Goal: Task Accomplishment & Management: Manage account settings

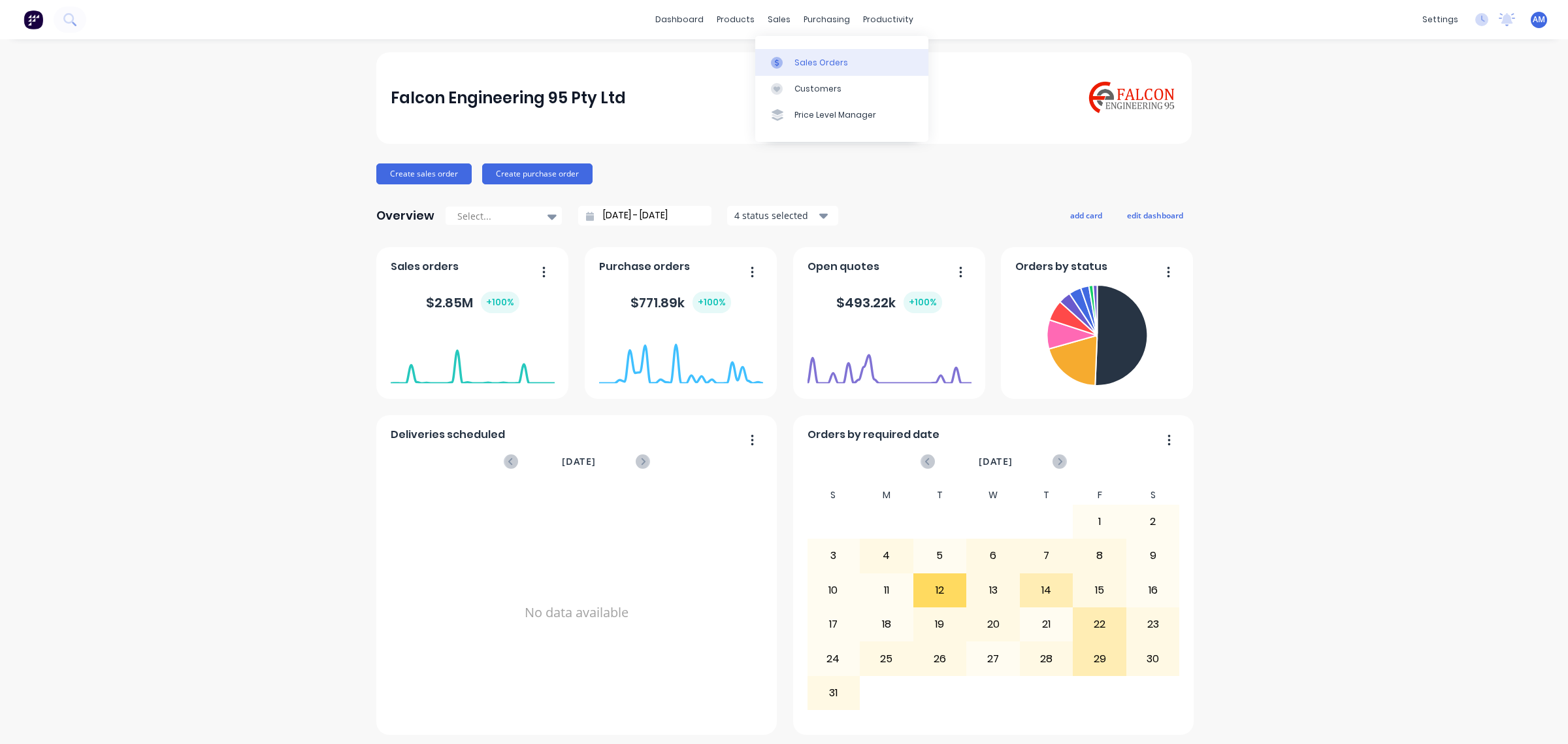
click at [807, 56] on link "Sales Orders" at bounding box center [841, 61] width 173 height 26
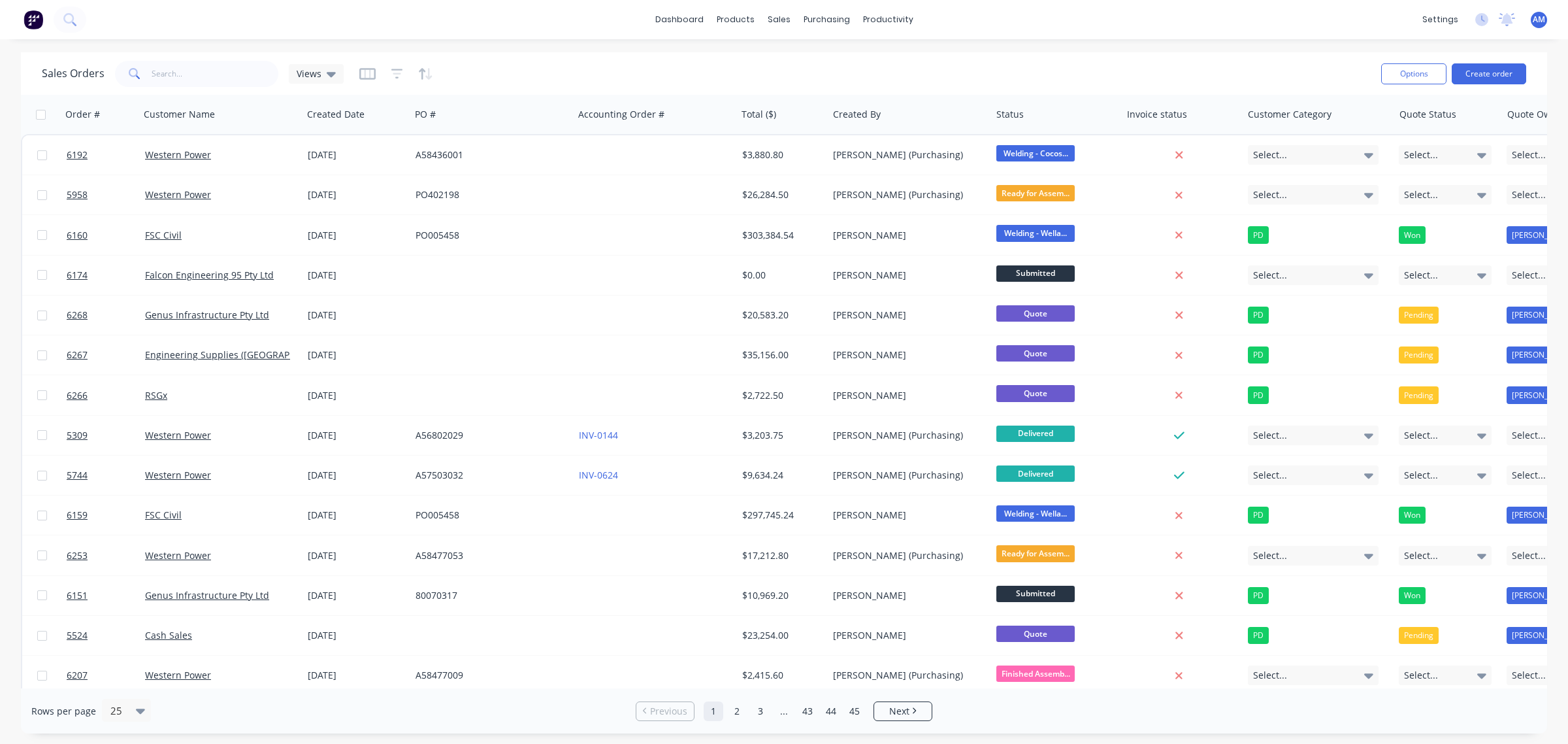
click at [368, 81] on button "button" at bounding box center [367, 74] width 16 height 21
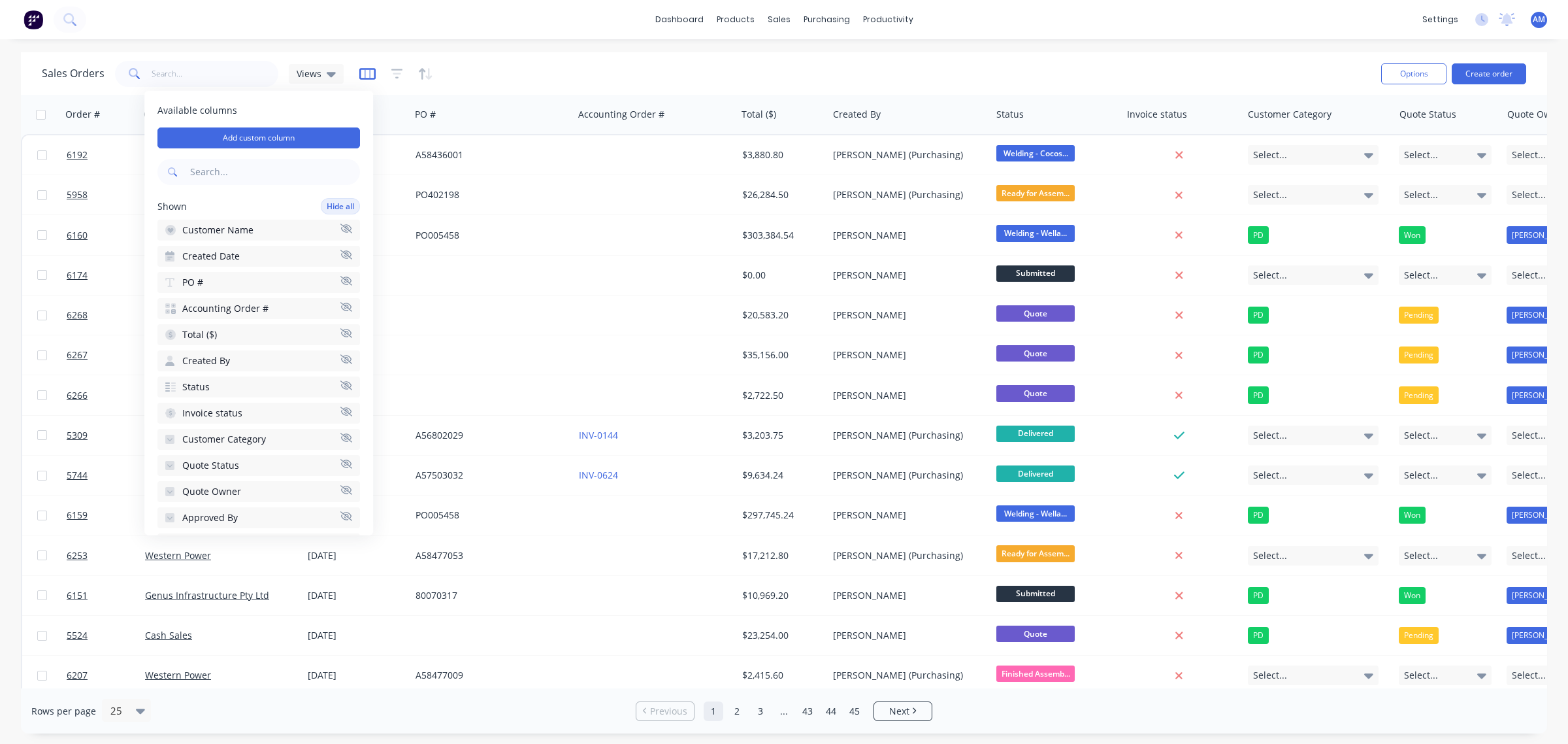
click at [367, 70] on icon "button" at bounding box center [367, 73] width 7 height 9
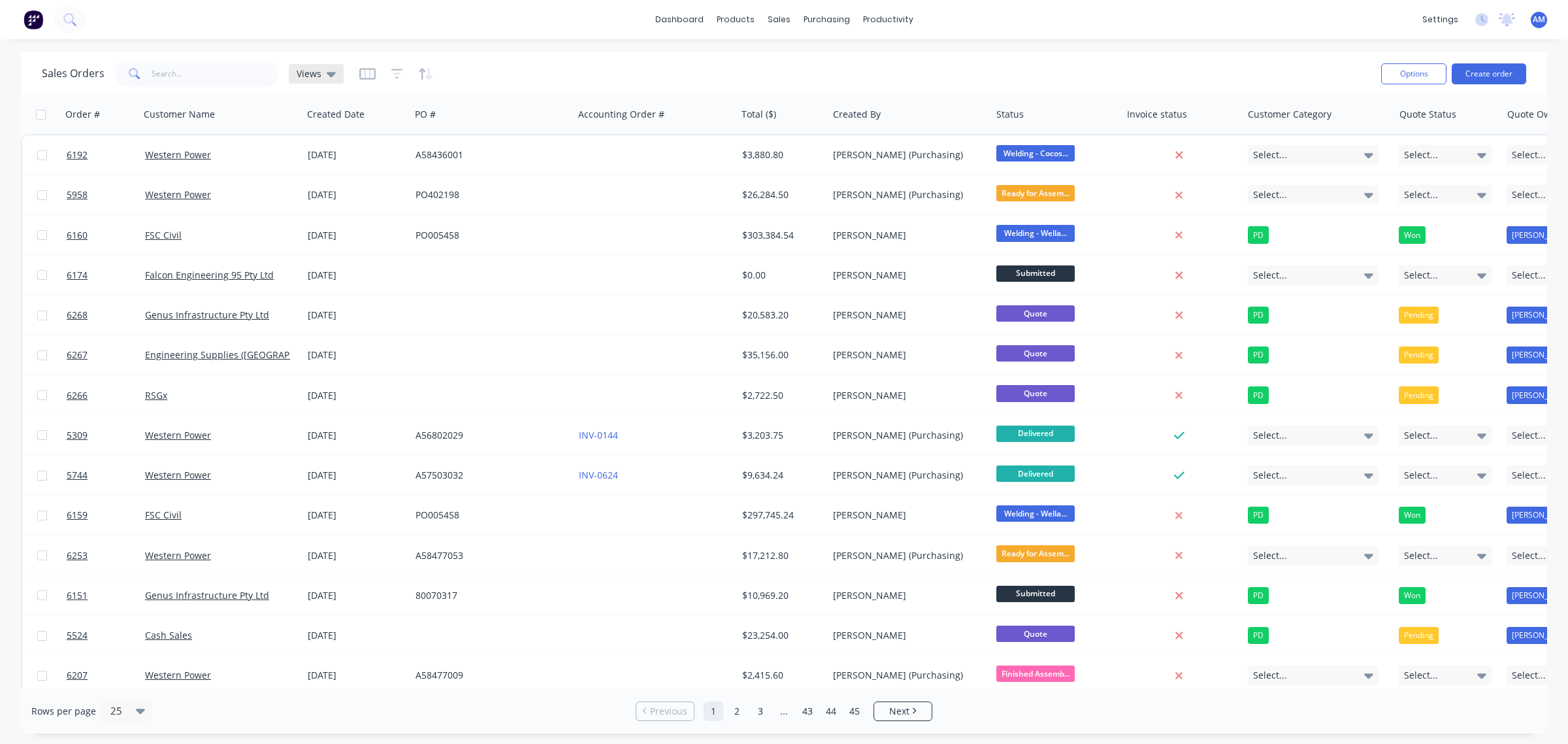
click at [334, 71] on div "Views" at bounding box center [316, 74] width 54 height 20
click at [334, 286] on button "SIP" at bounding box center [368, 290] width 149 height 15
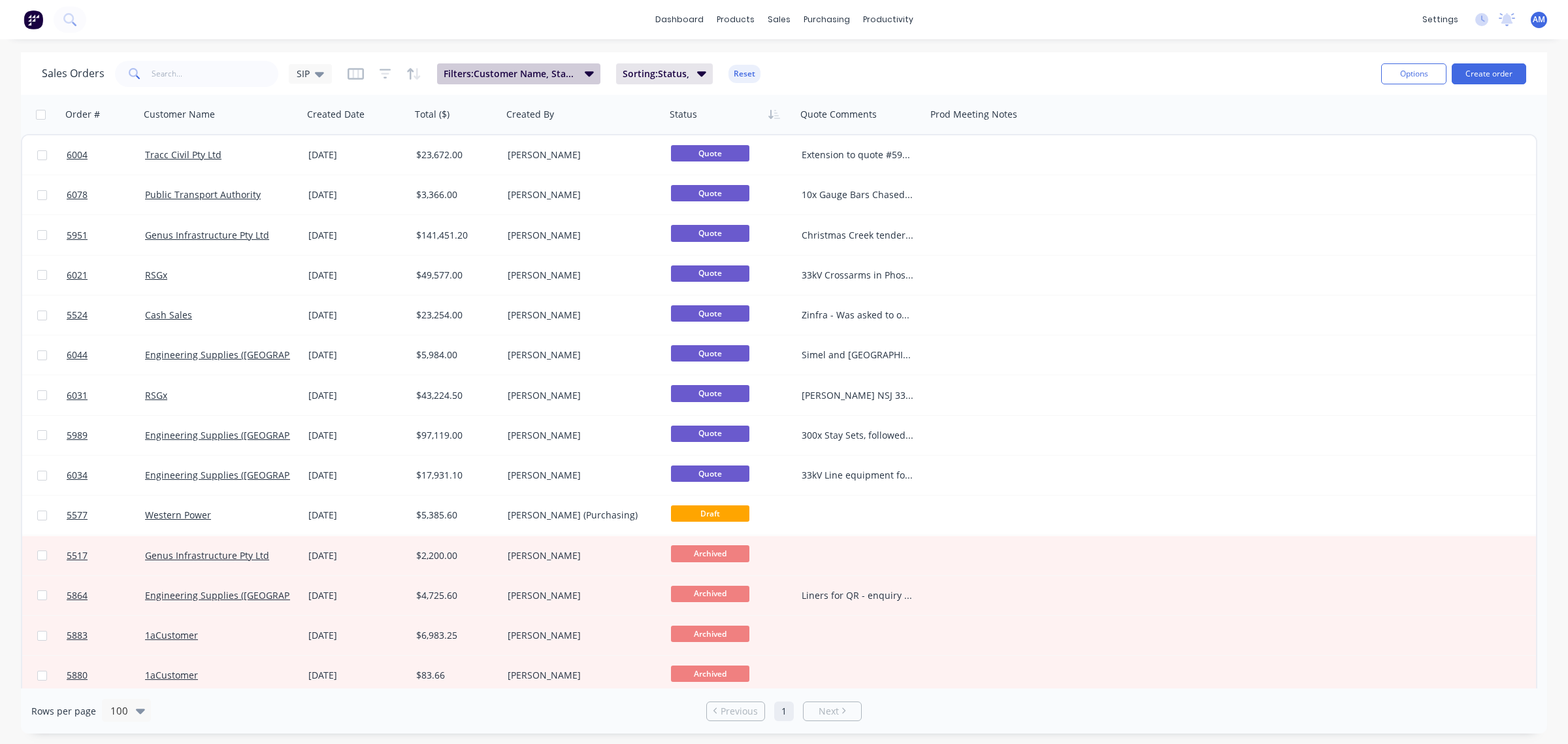
click at [585, 74] on icon "button" at bounding box center [590, 73] width 10 height 5
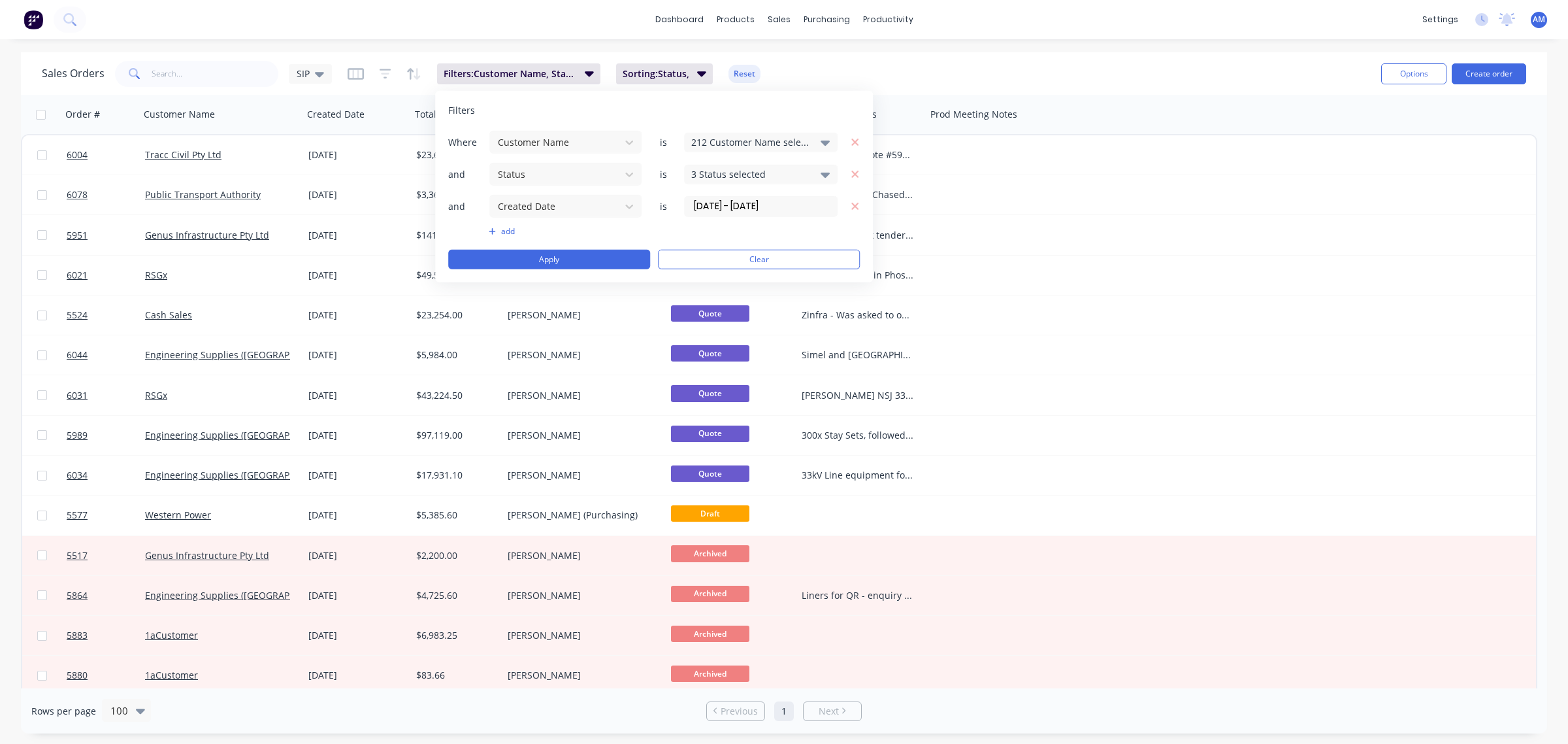
click at [752, 184] on div "3 Status selected" at bounding box center [760, 174] width 154 height 20
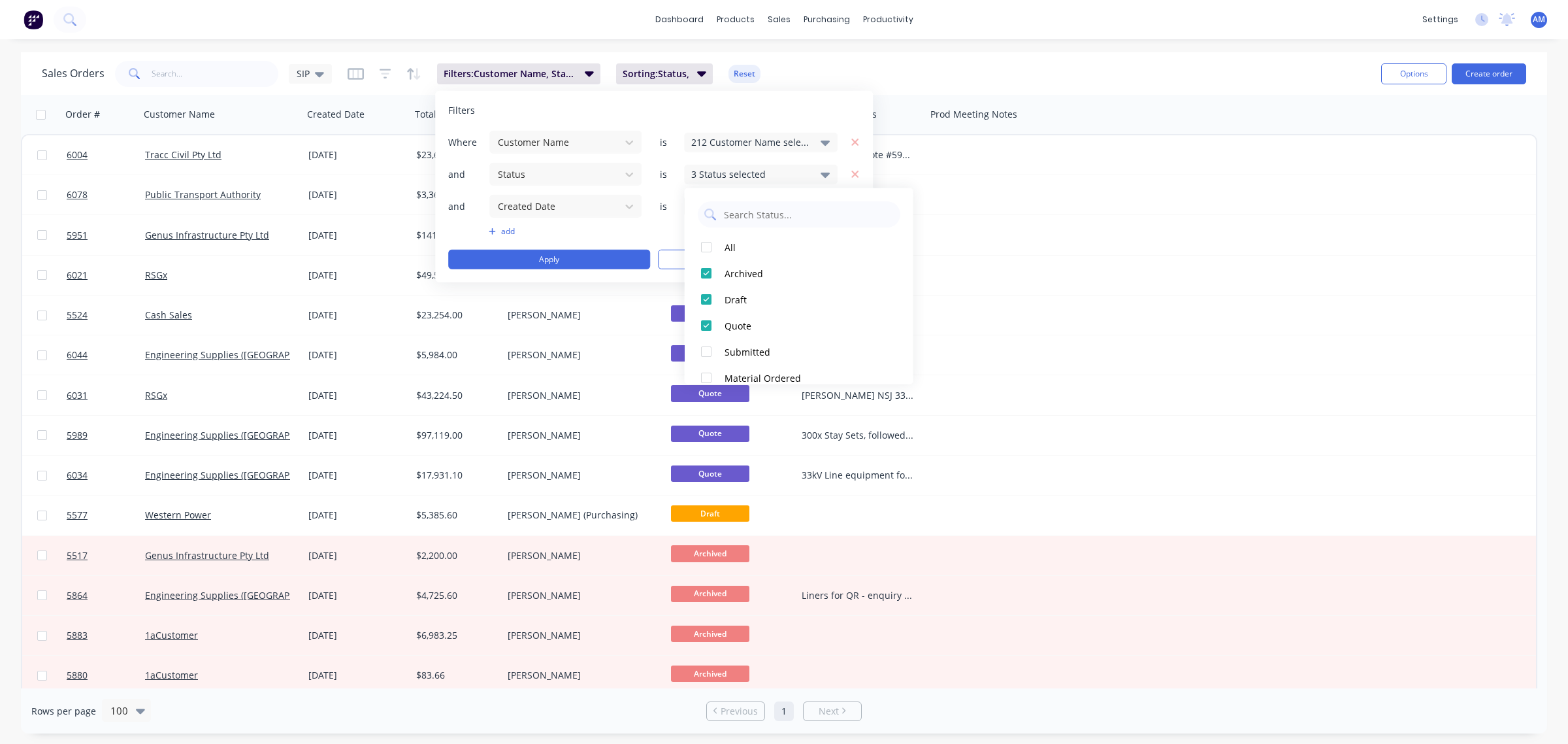
click at [784, 85] on div "Sales Orders SIP Filters: Customer Name, Status, Created Date Sorting: Status, …" at bounding box center [707, 73] width 1329 height 32
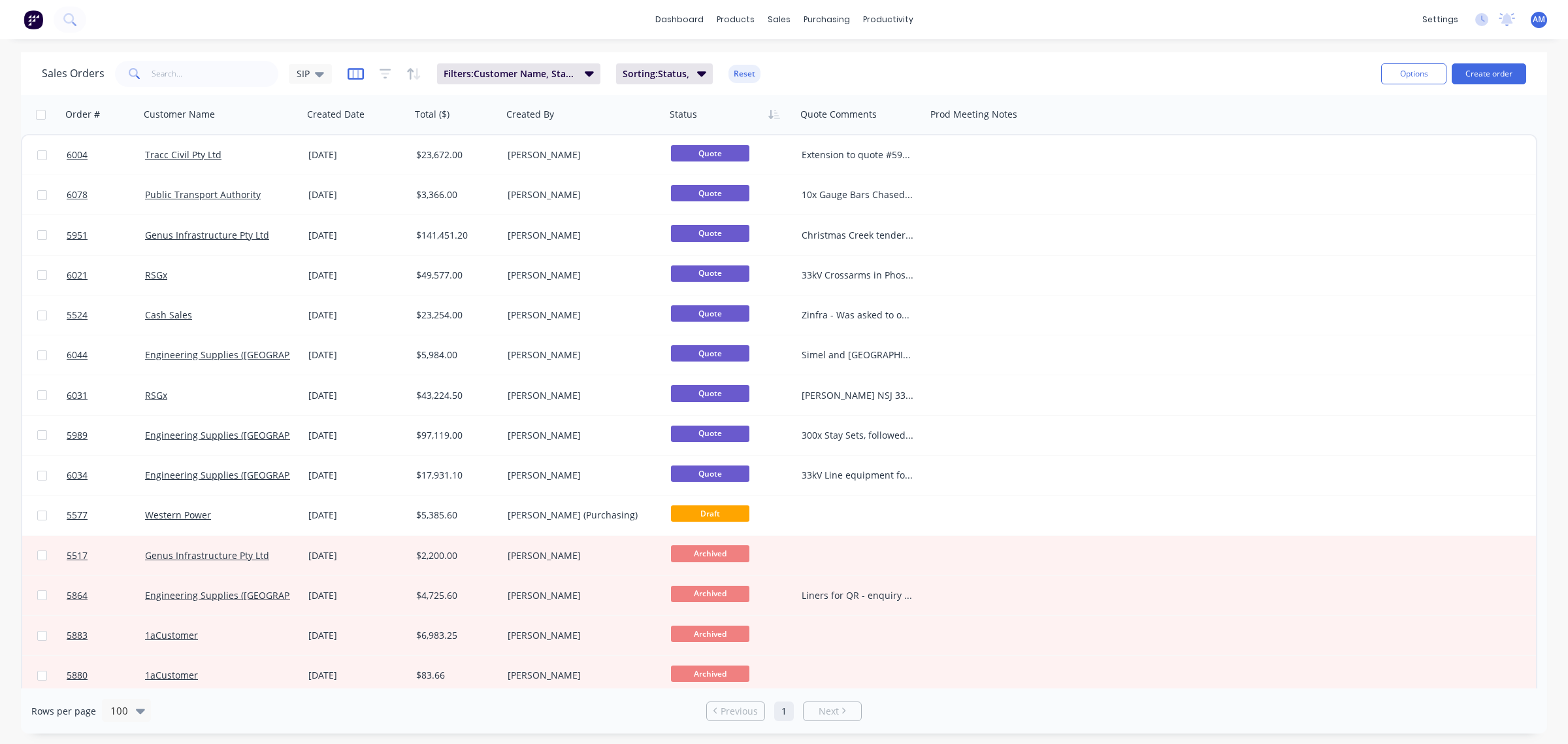
click at [358, 76] on icon "button" at bounding box center [356, 74] width 16 height 13
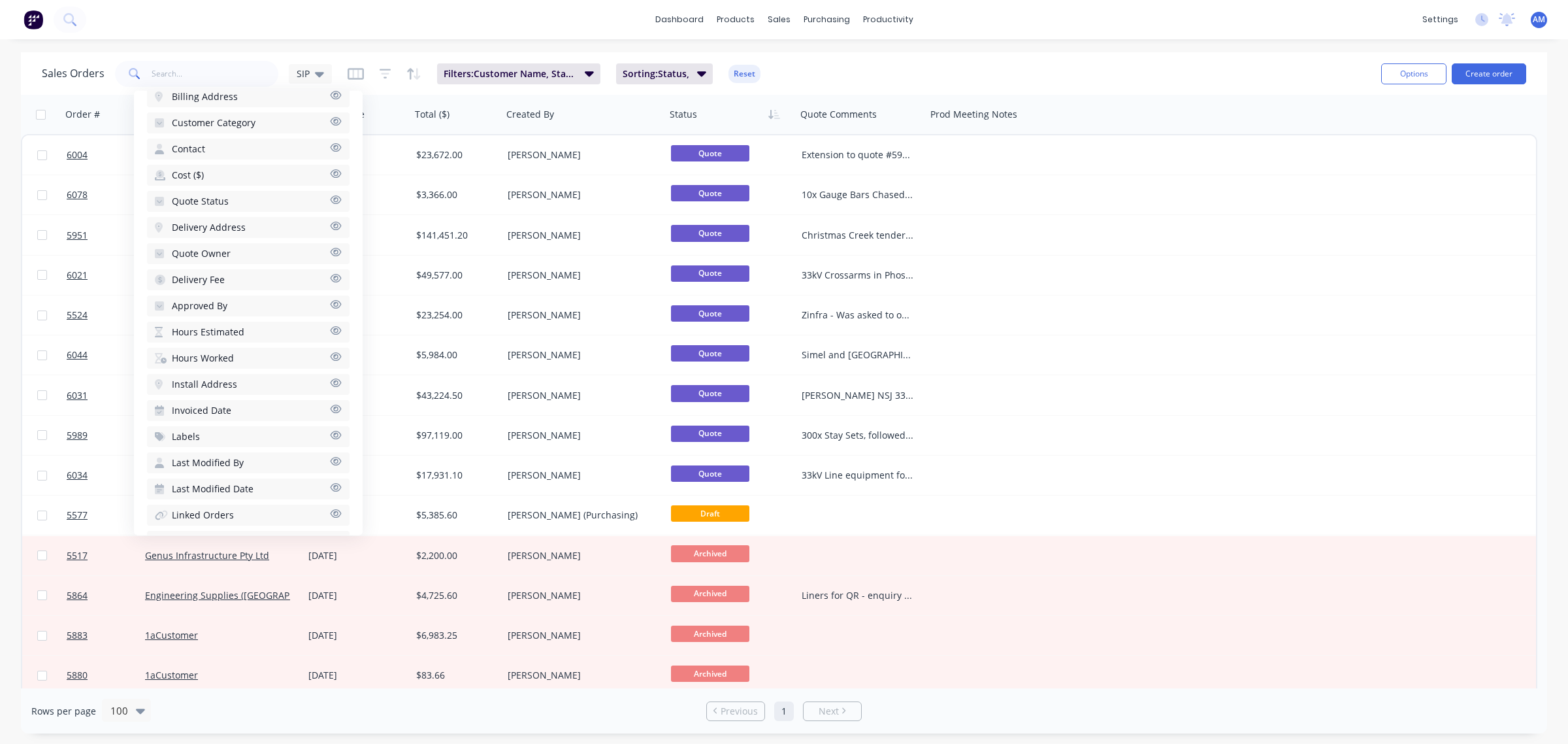
scroll to position [491, 0]
click at [244, 389] on button "Labels" at bounding box center [249, 400] width 203 height 21
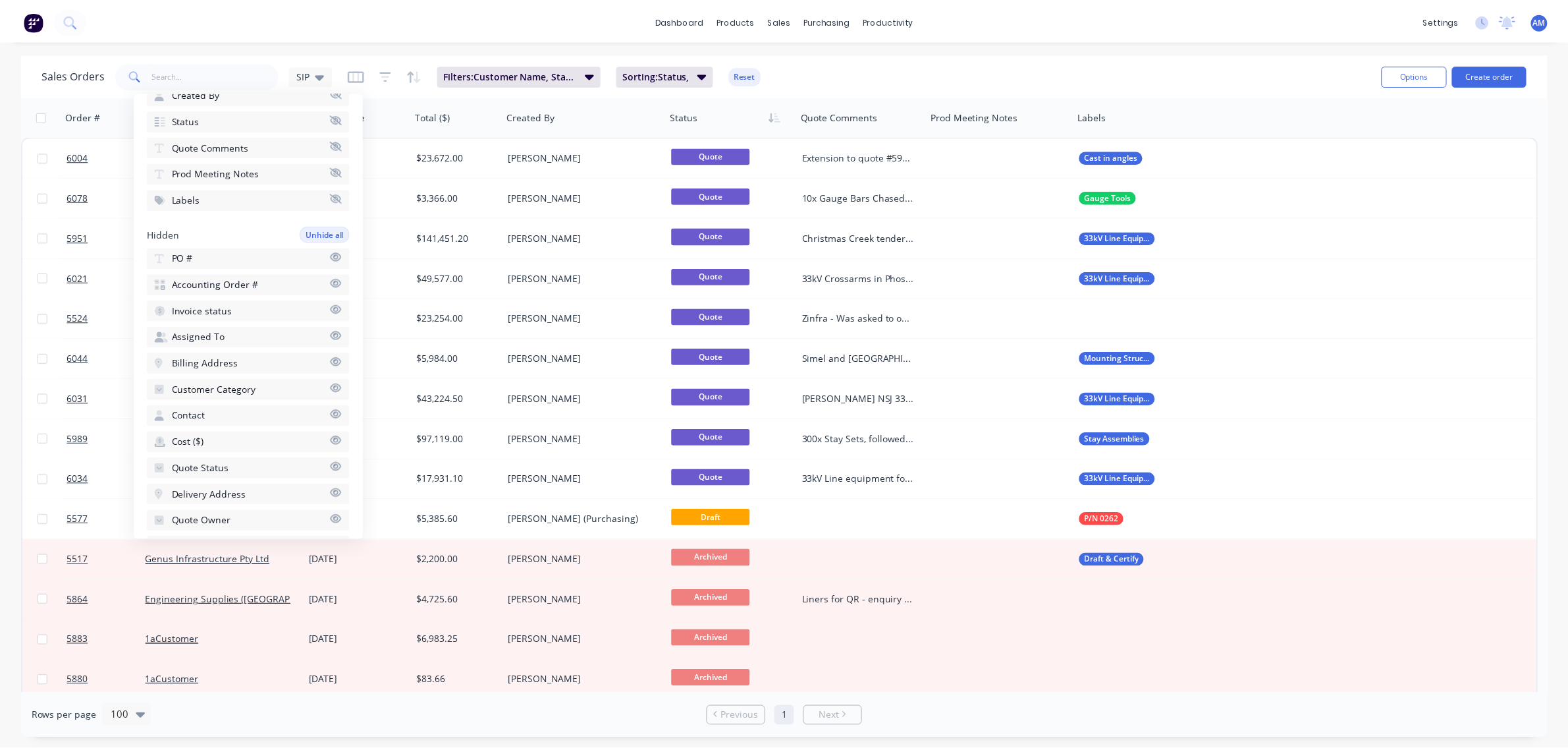
scroll to position [247, 0]
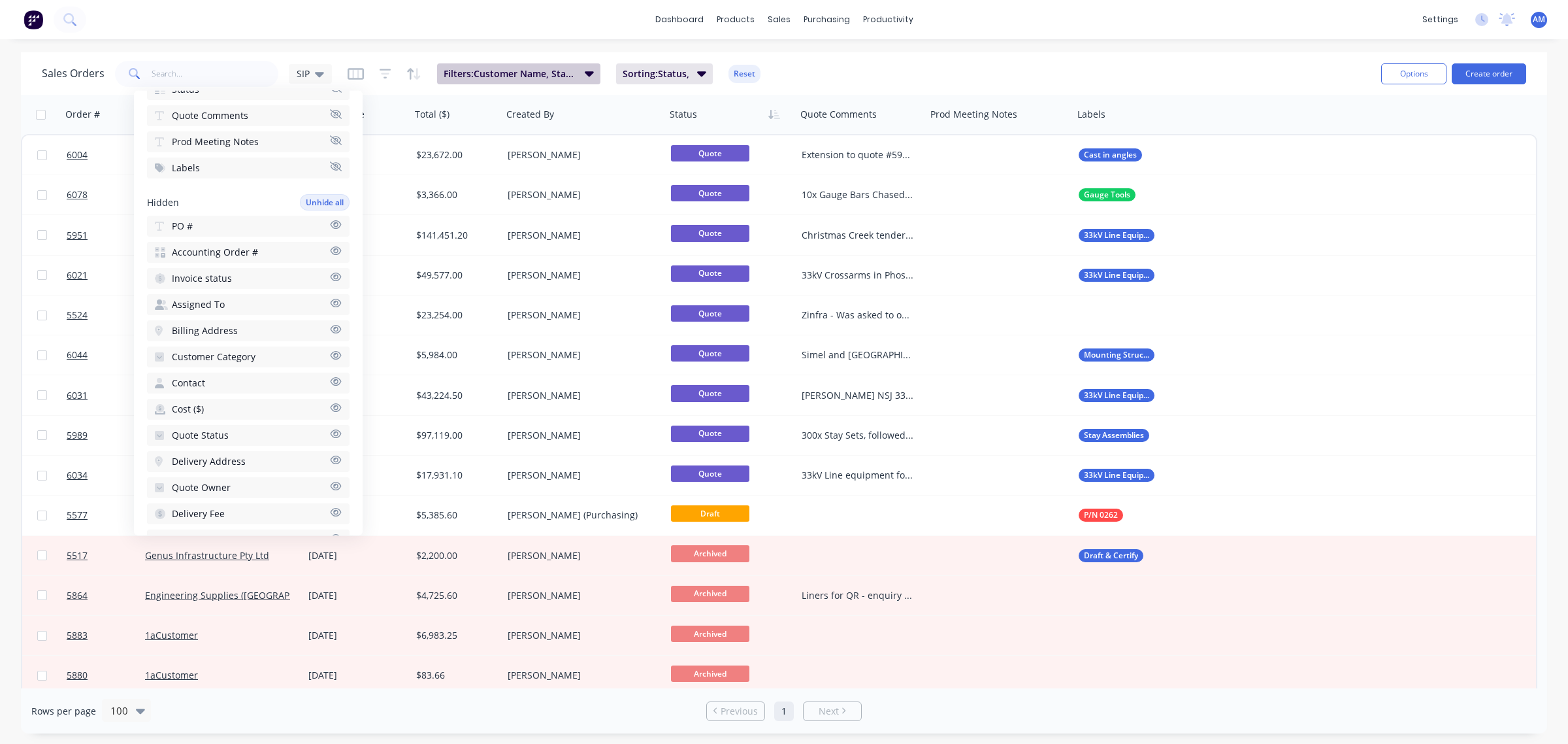
click at [554, 69] on span "Filters: Customer Name, Status, Created Date" at bounding box center [510, 74] width 133 height 13
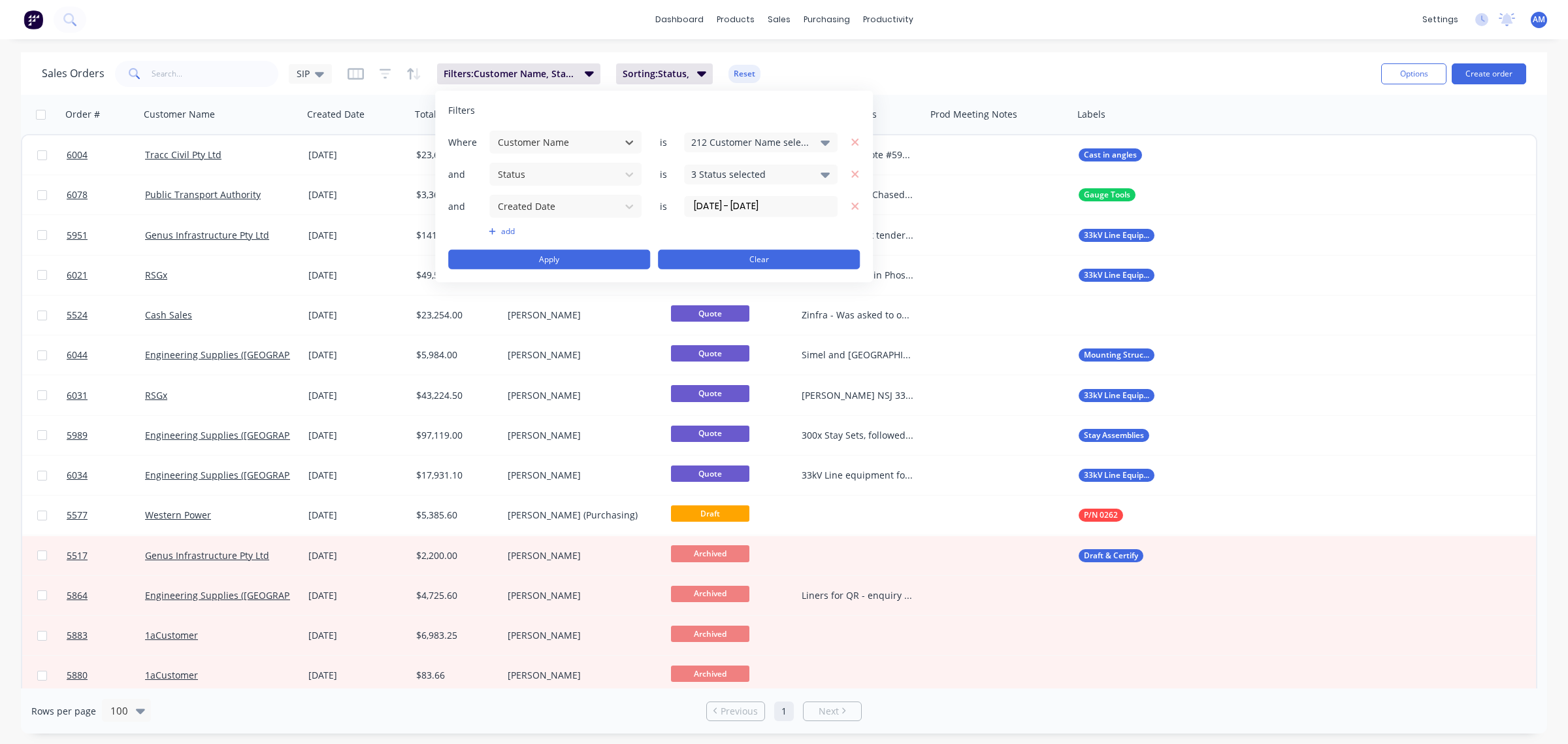
click at [689, 260] on button "Clear" at bounding box center [758, 259] width 202 height 20
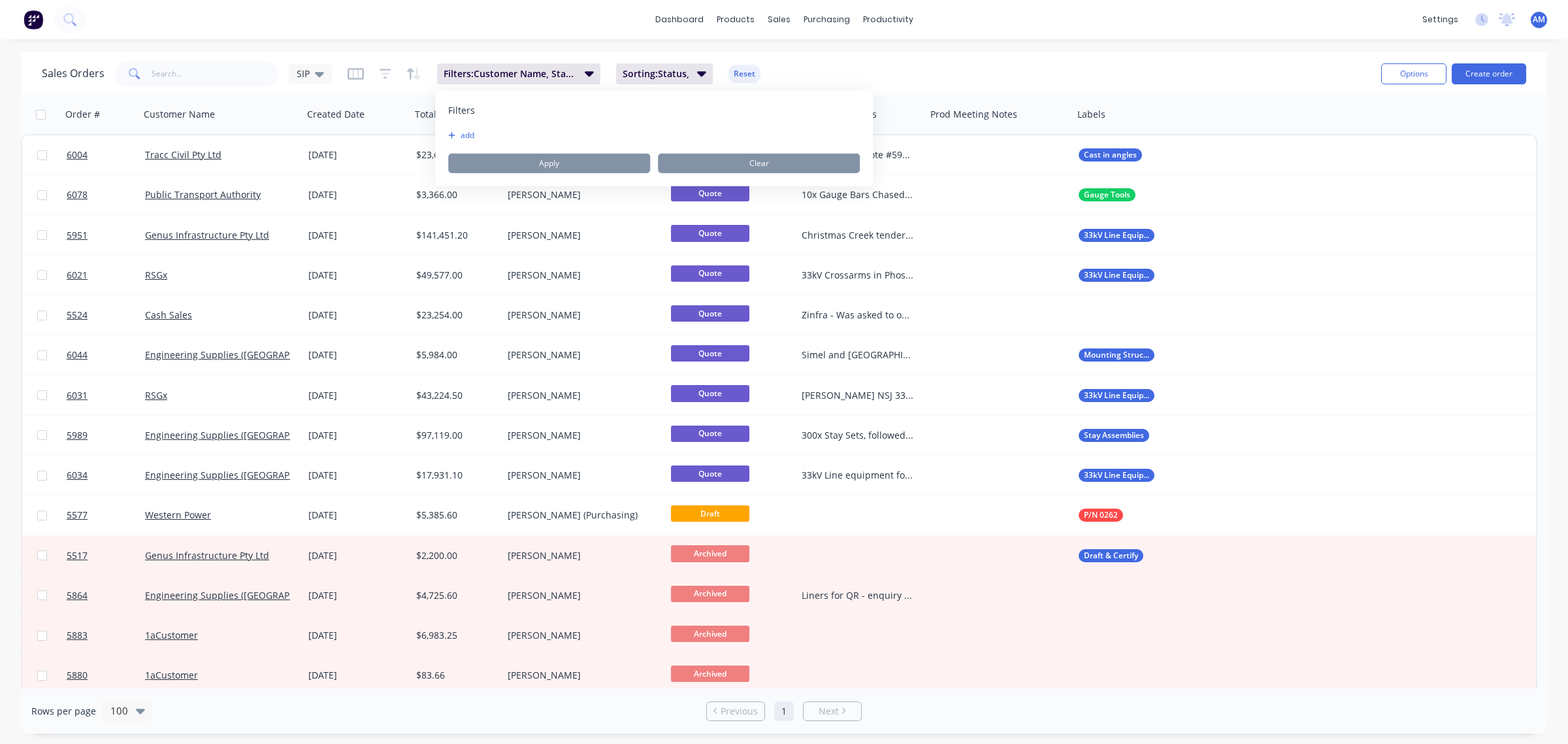
click at [884, 83] on div "Sales Orders SIP Filters: Customer Name, Status, Created Date Sorting: Status, …" at bounding box center [707, 73] width 1329 height 32
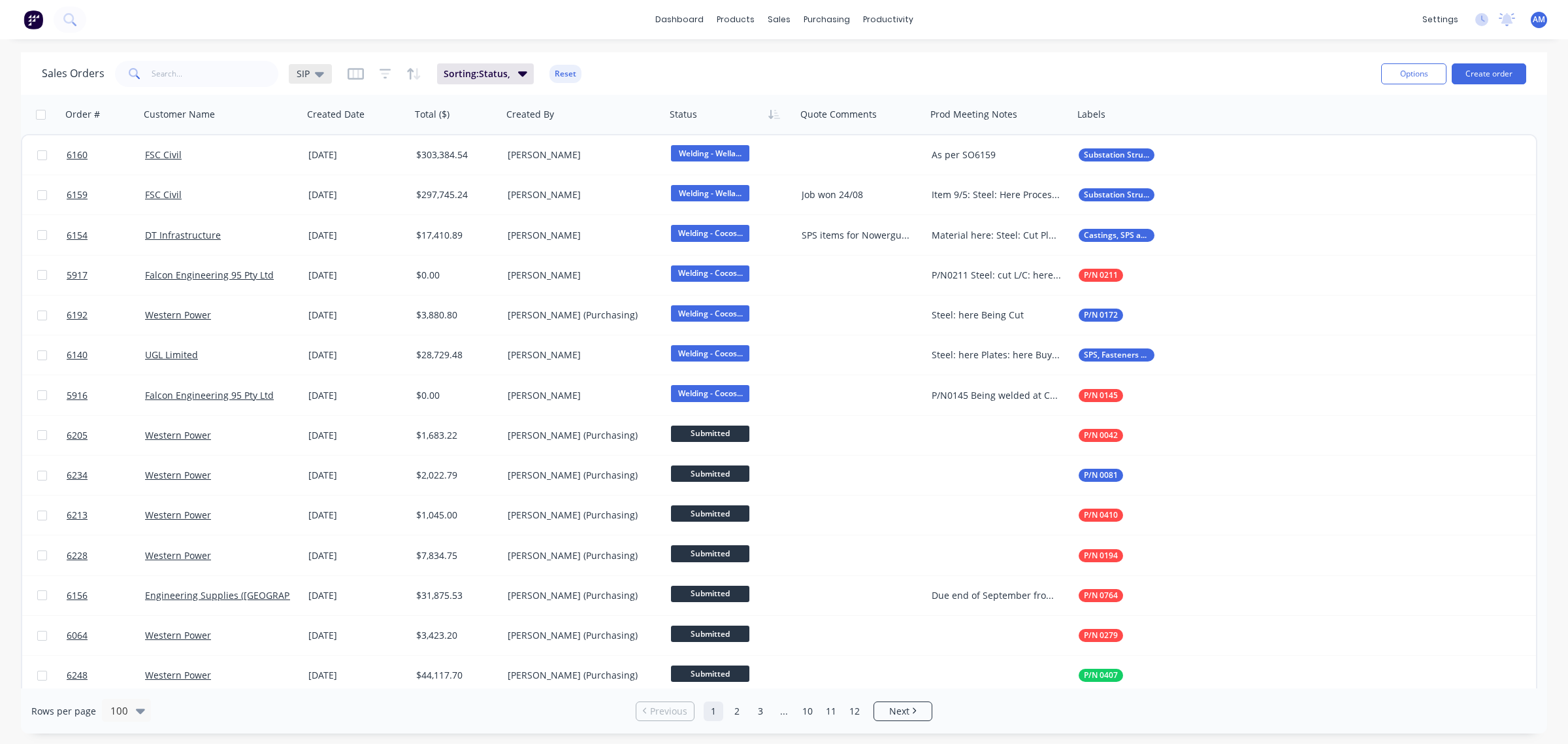
click at [321, 74] on icon at bounding box center [319, 74] width 10 height 5
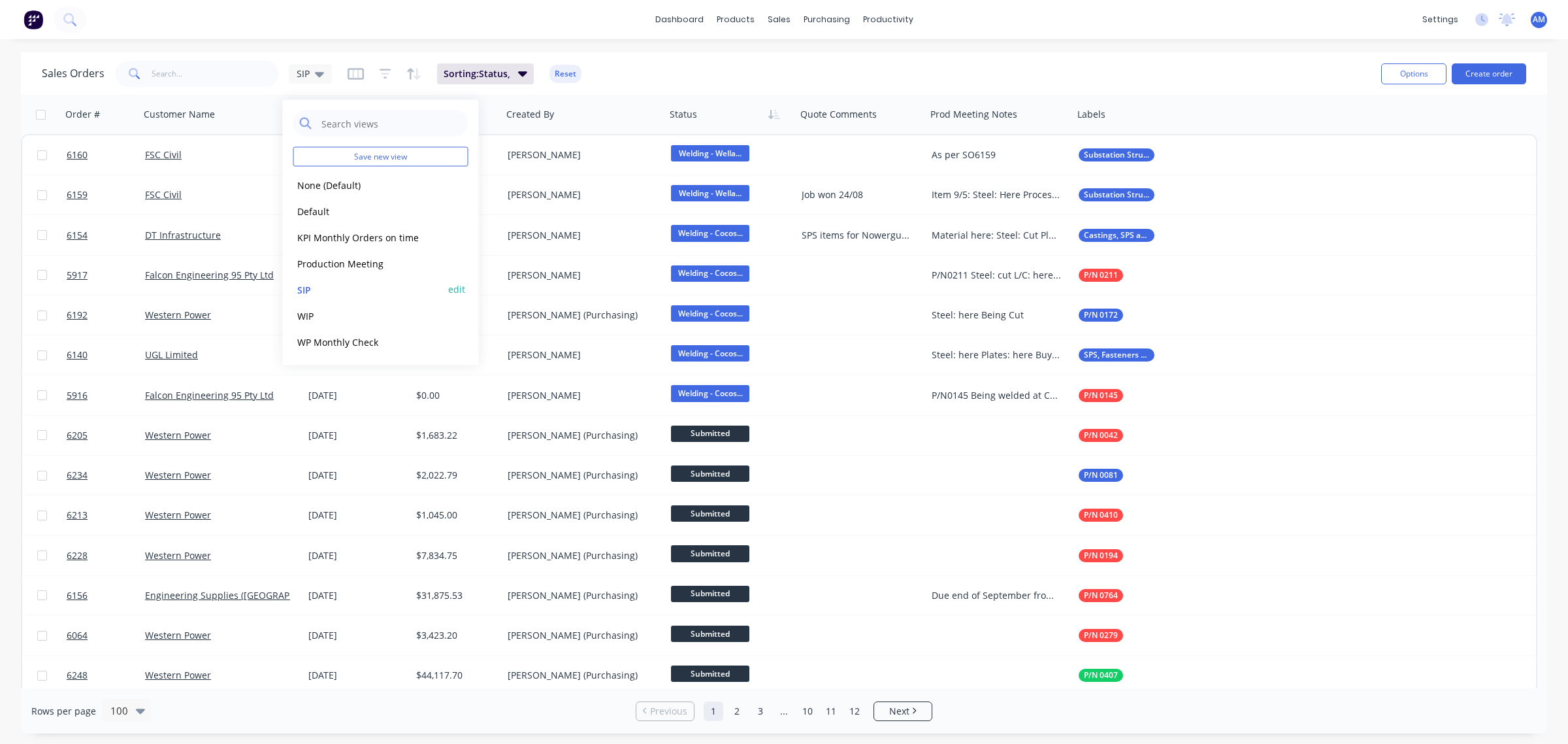
click at [451, 289] on button "edit" at bounding box center [457, 289] width 17 height 13
click at [622, 180] on button "Delete" at bounding box center [639, 182] width 81 height 21
click at [325, 234] on button "KPI Monthly Orders on time" at bounding box center [368, 237] width 149 height 15
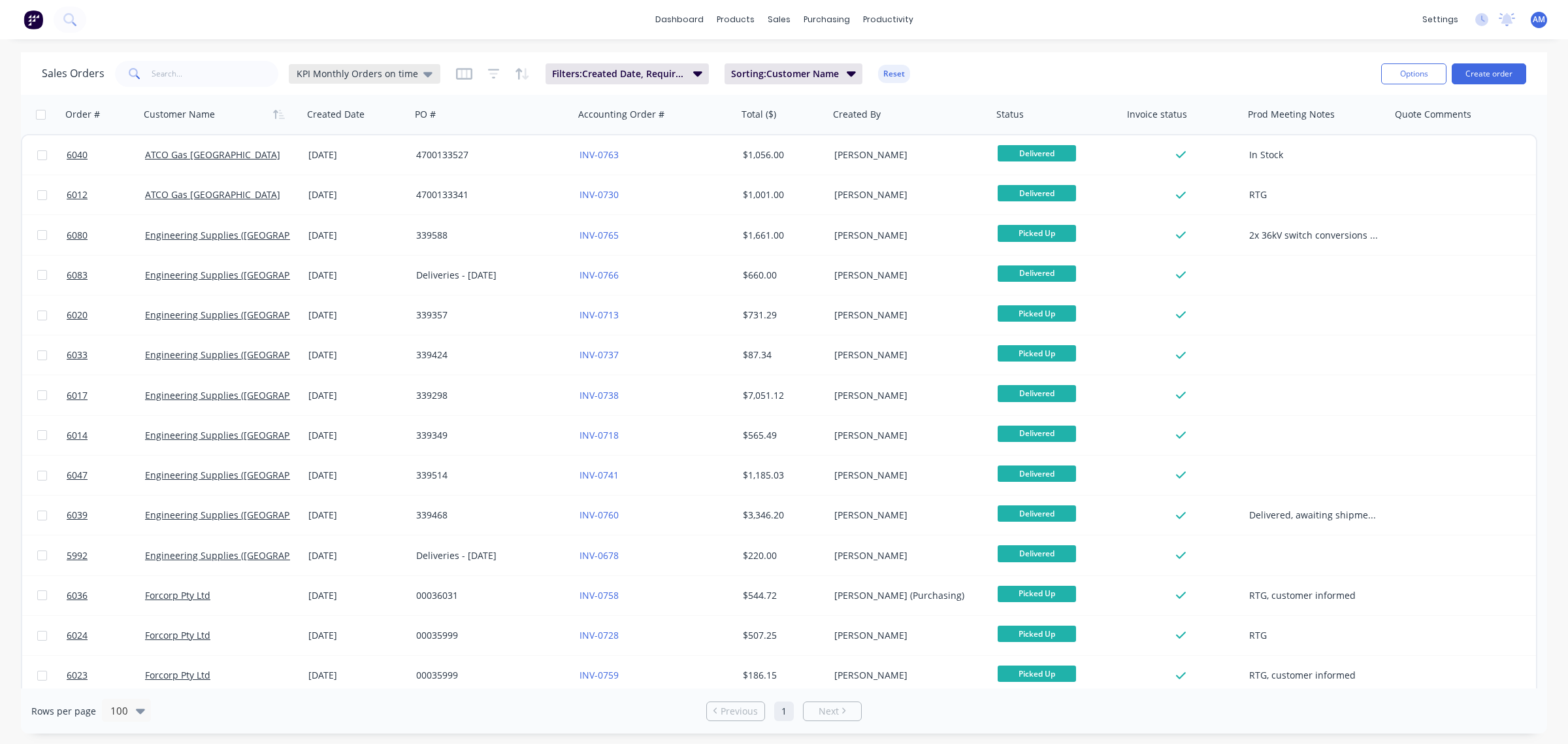
click at [424, 69] on icon at bounding box center [428, 74] width 10 height 14
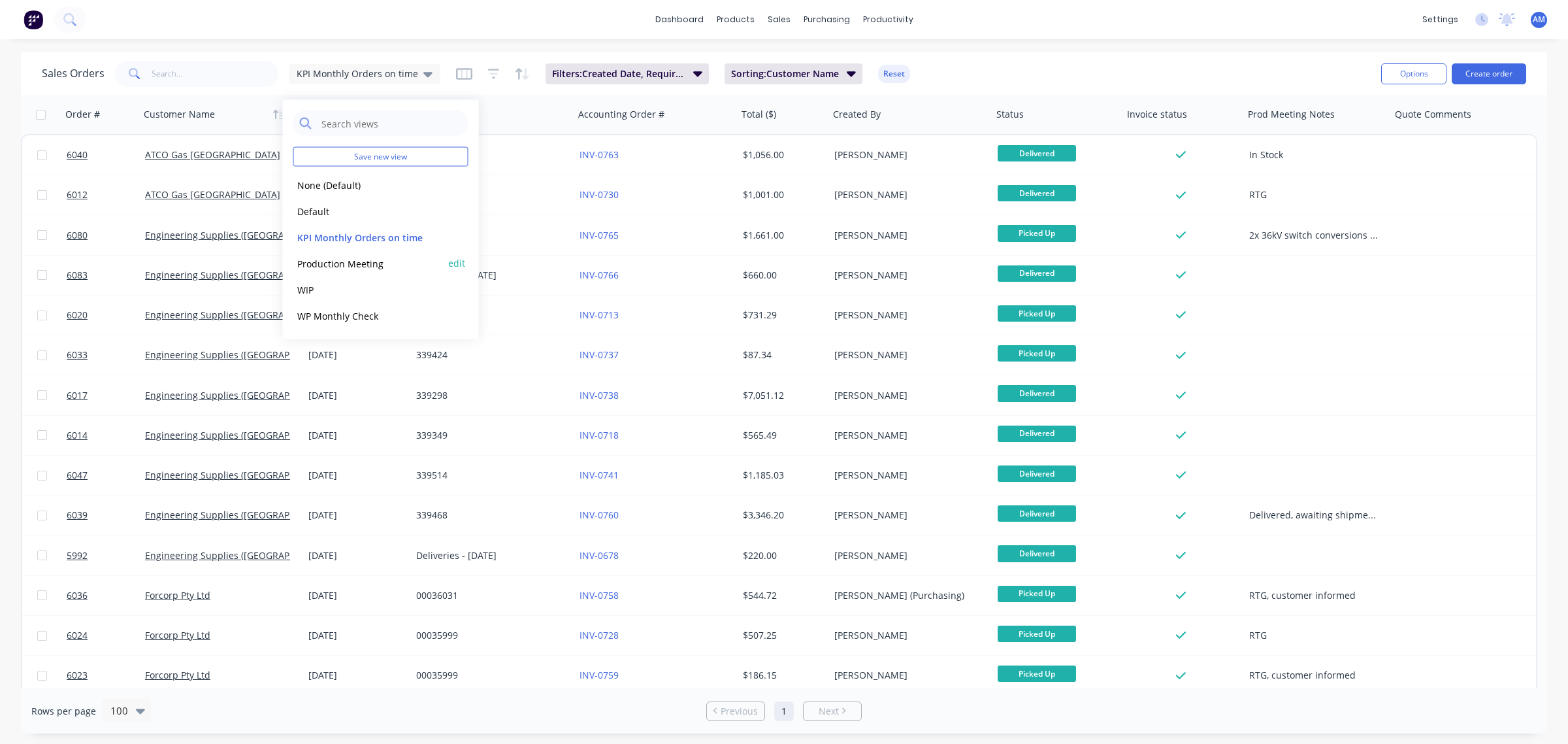
click at [338, 260] on button "Production Meeting" at bounding box center [368, 263] width 149 height 15
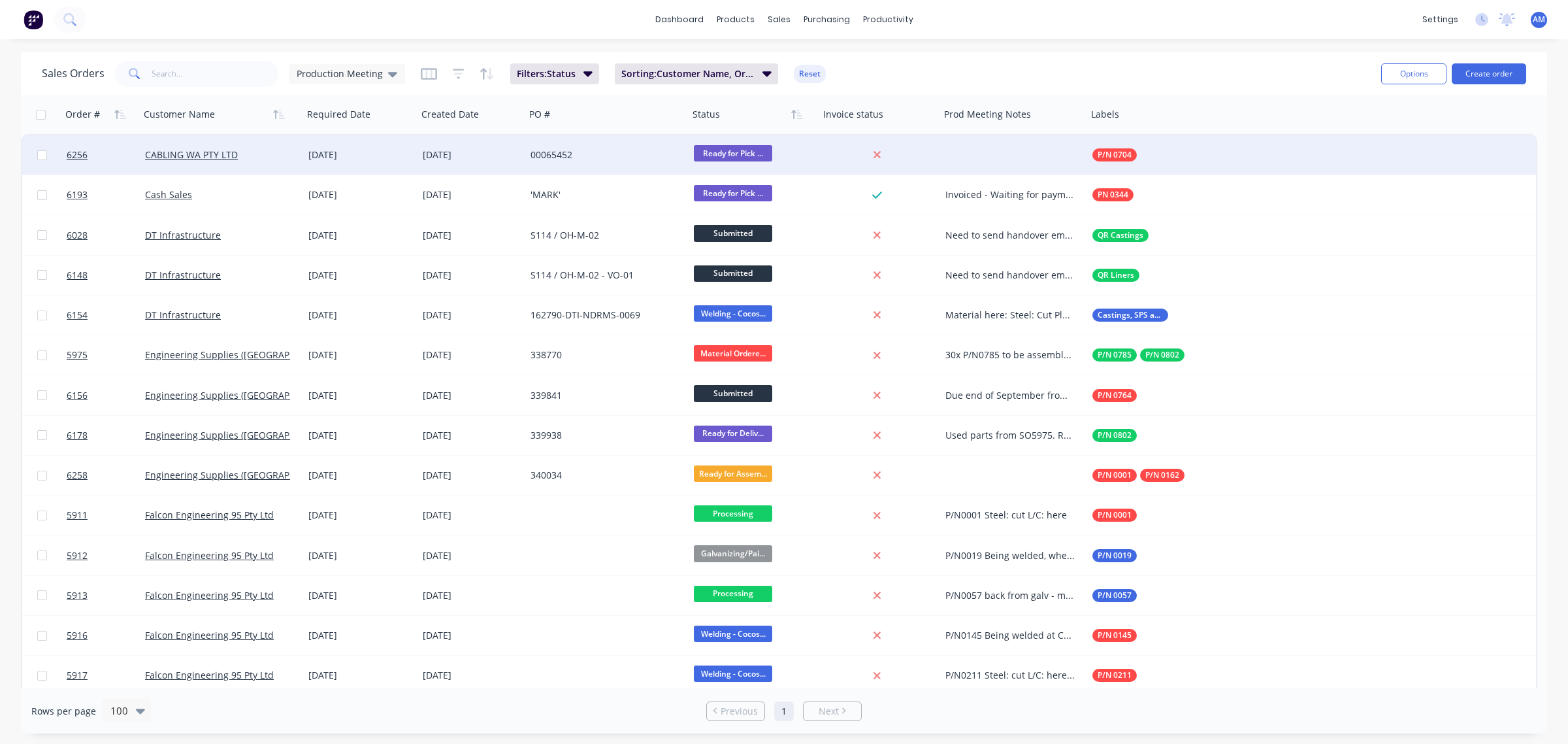
click at [985, 160] on div at bounding box center [1013, 154] width 147 height 39
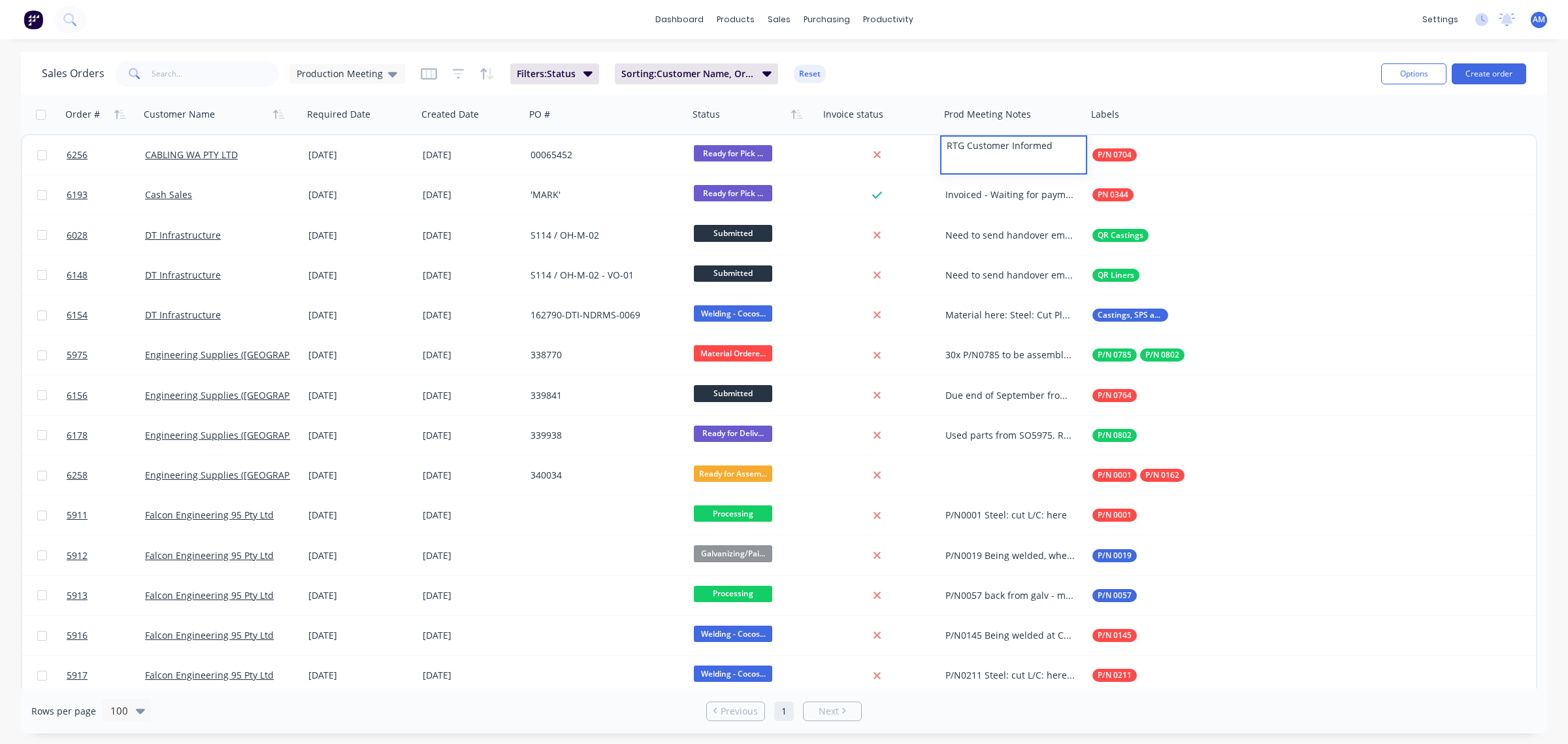
click at [1005, 50] on div "dashboard products sales purchasing productivity dashboard products Product Cat…" at bounding box center [784, 372] width 1568 height 744
click at [779, 20] on div "sales" at bounding box center [779, 19] width 36 height 20
click at [816, 57] on div "Sales Orders" at bounding box center [827, 62] width 54 height 11
click at [1498, 76] on button "Create order" at bounding box center [1489, 74] width 75 height 21
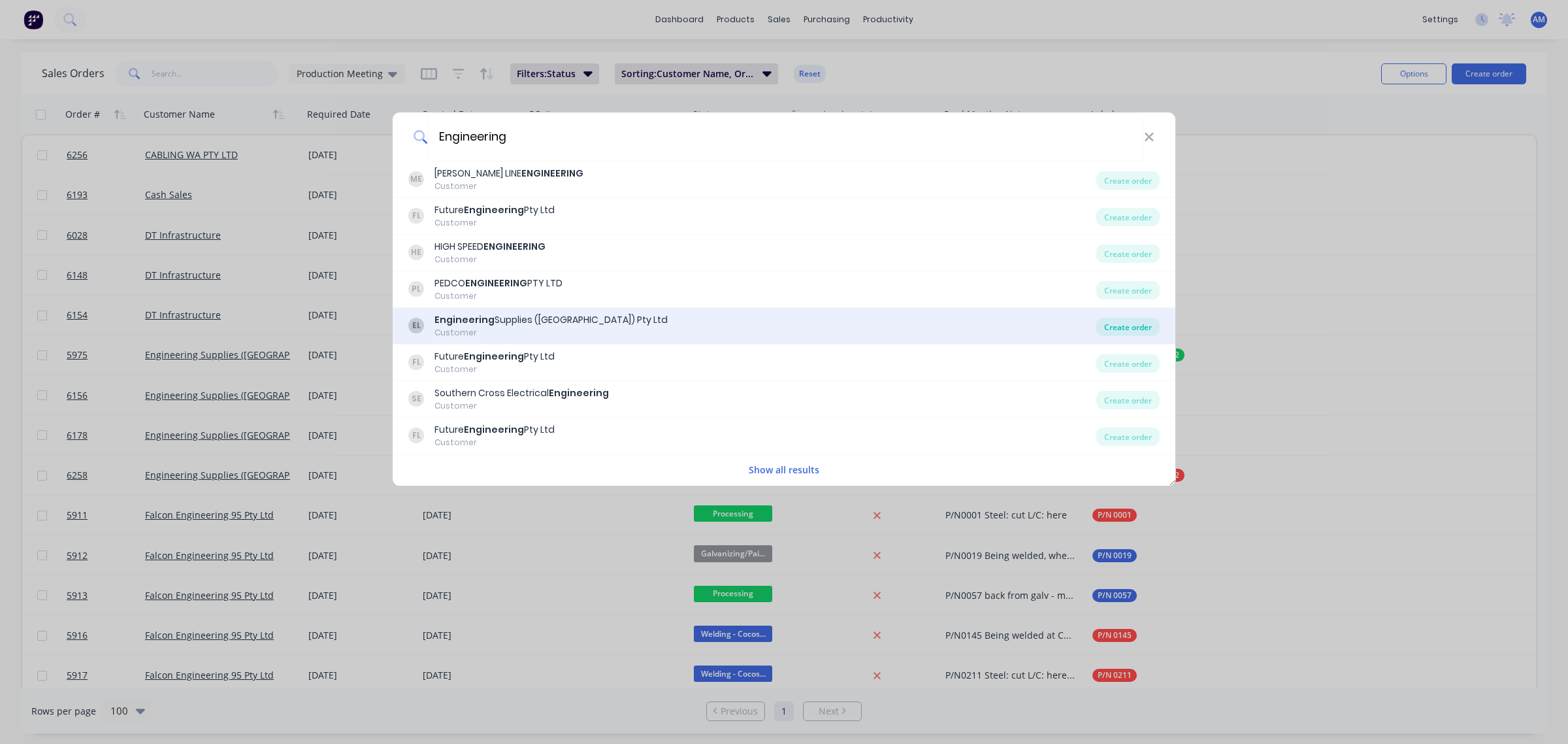
type input "Engineering"
click at [1108, 323] on div "Create order" at bounding box center [1128, 326] width 63 height 18
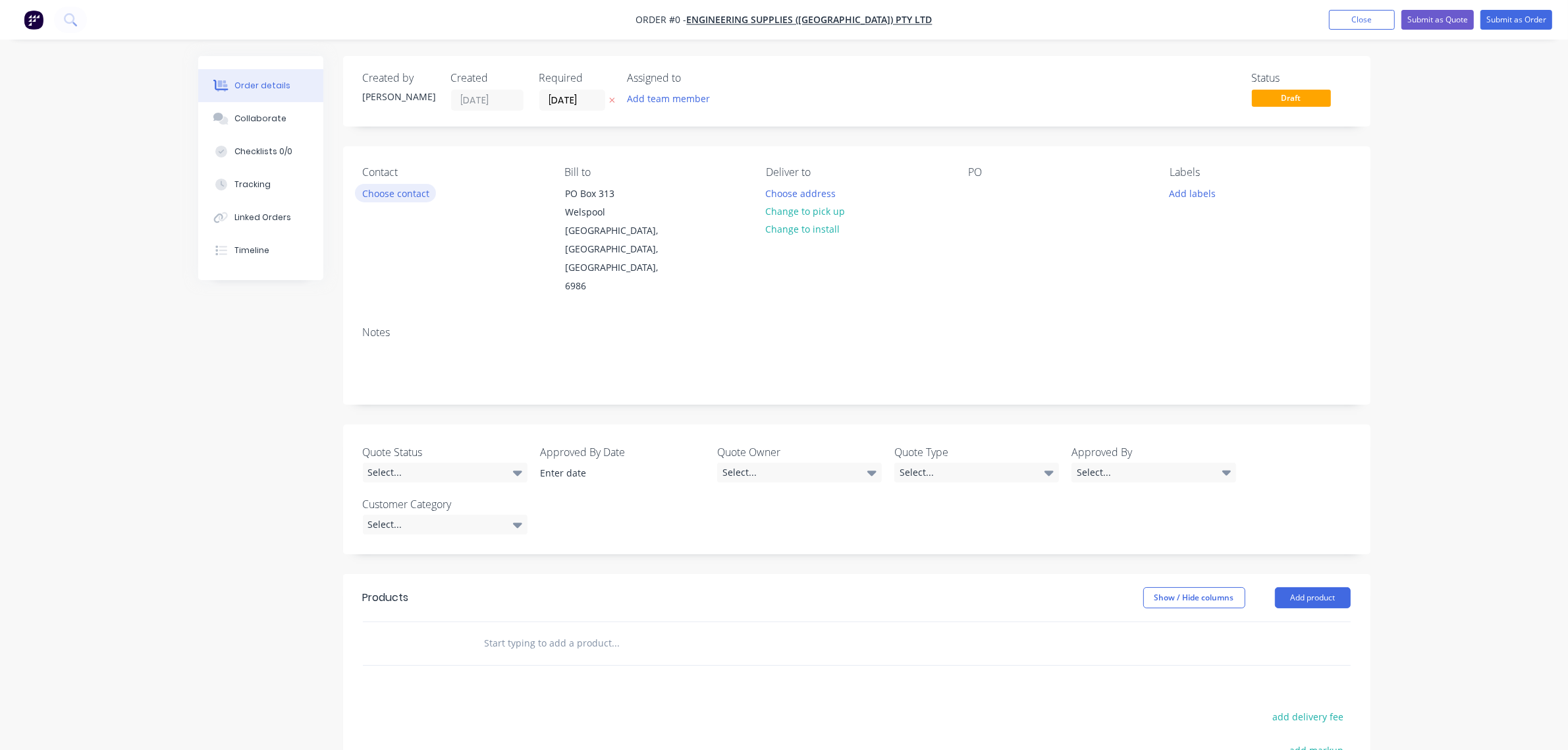
click at [409, 188] on button "Choose contact" at bounding box center [395, 193] width 81 height 17
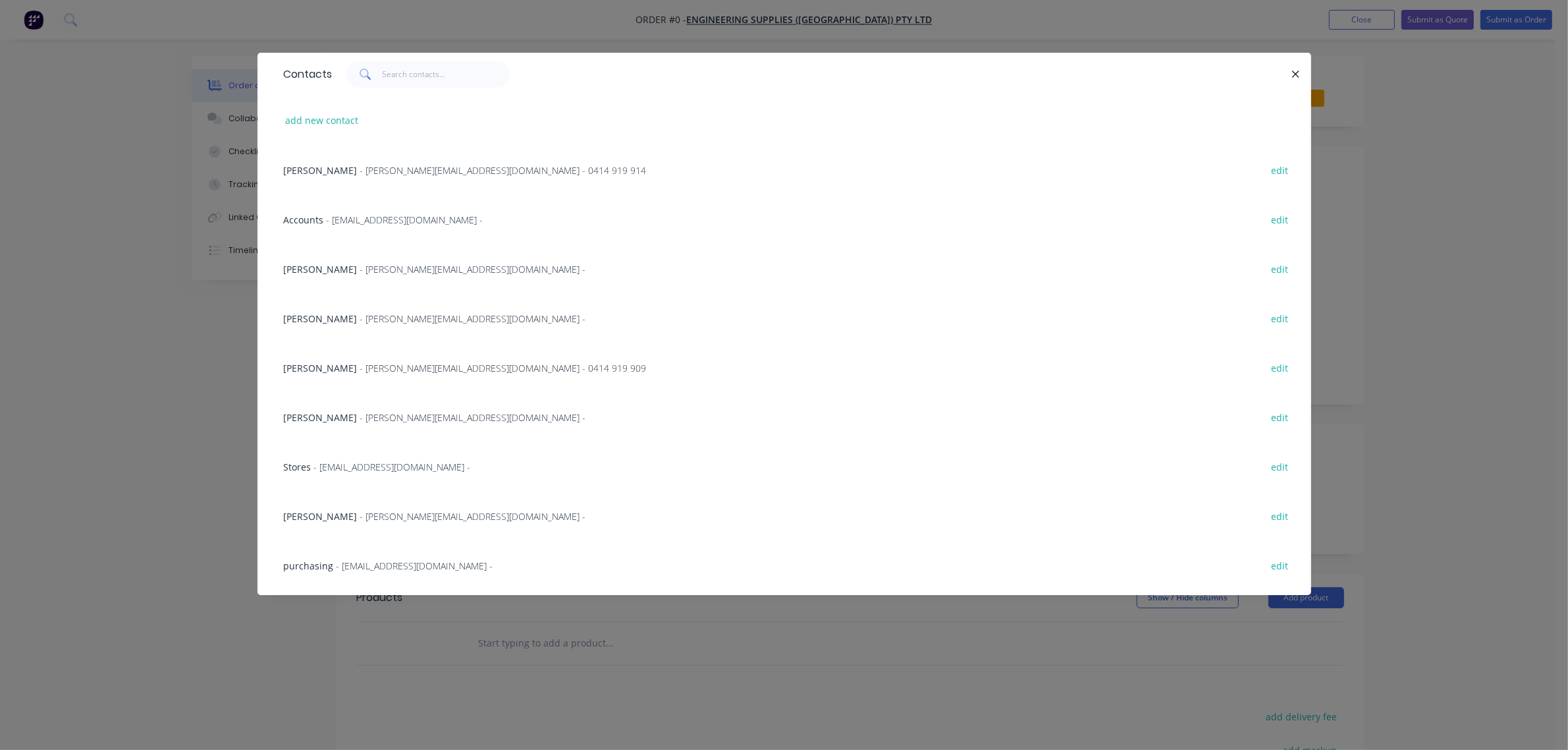
click at [360, 367] on span "- travis@engsup.com.au - 0414 919 909" at bounding box center [503, 367] width 286 height 13
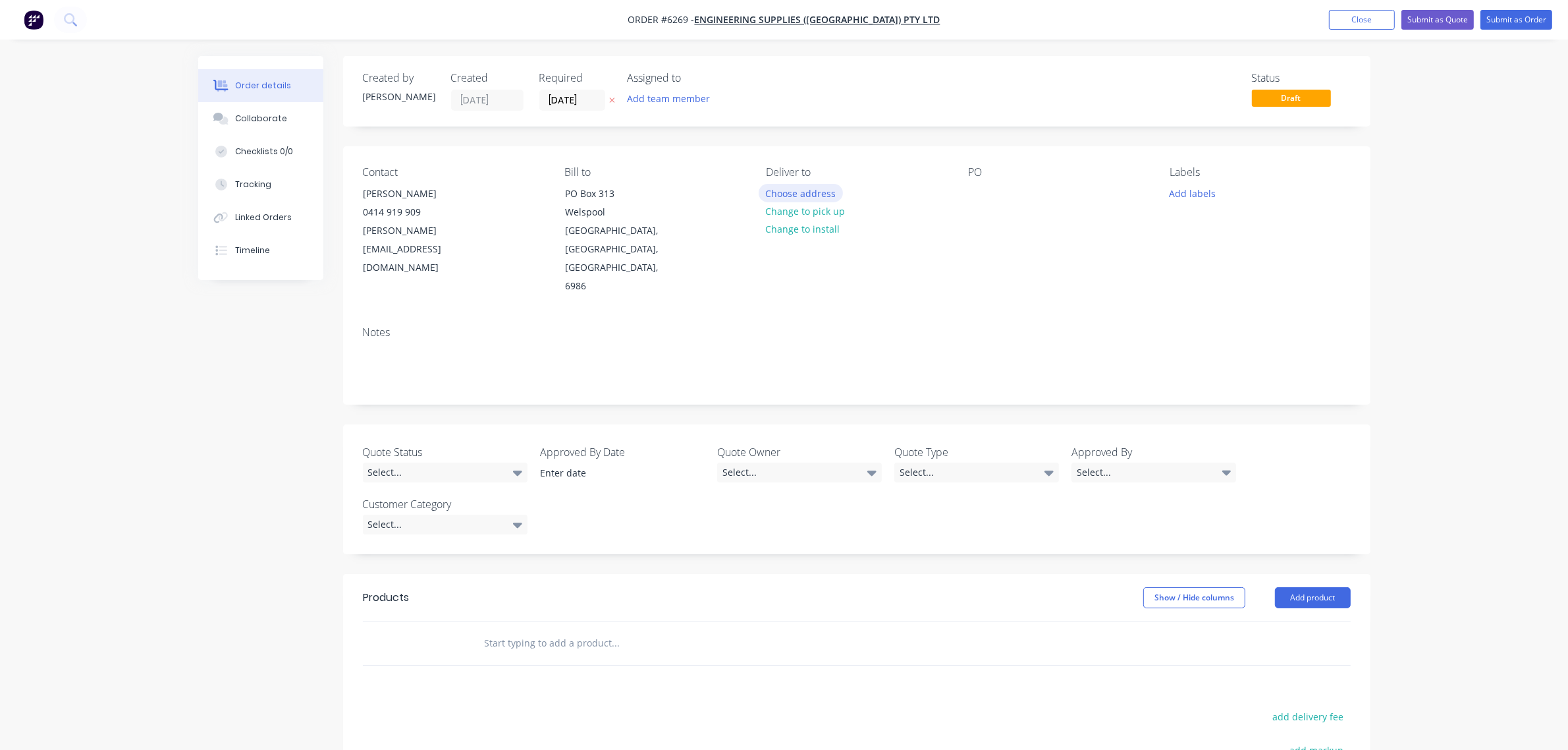
click at [804, 193] on button "Choose address" at bounding box center [800, 193] width 84 height 17
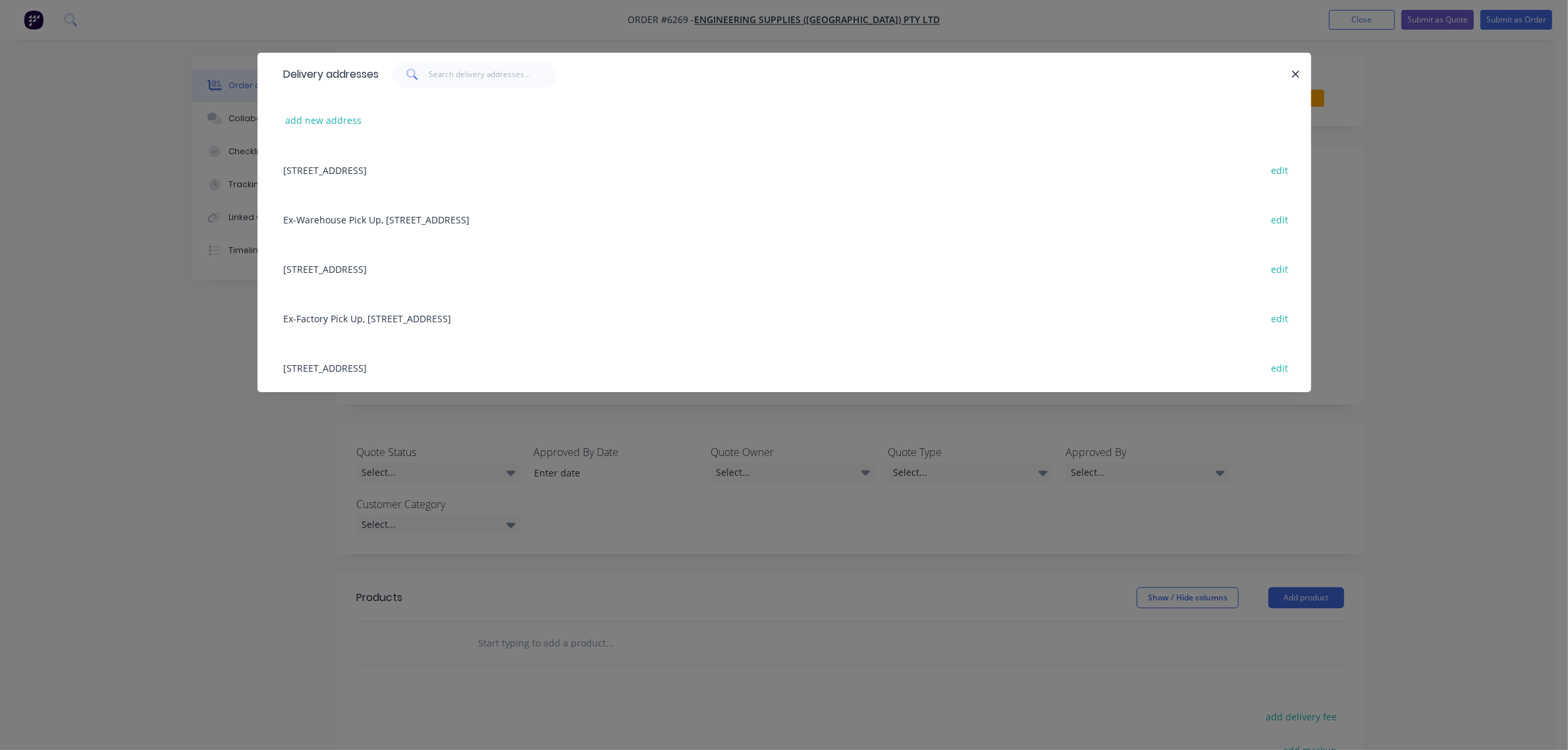
click at [356, 274] on div "146 Welshpool Rd, Welshpool, Western Australia, Australia, 6106 edit" at bounding box center [784, 268] width 1014 height 49
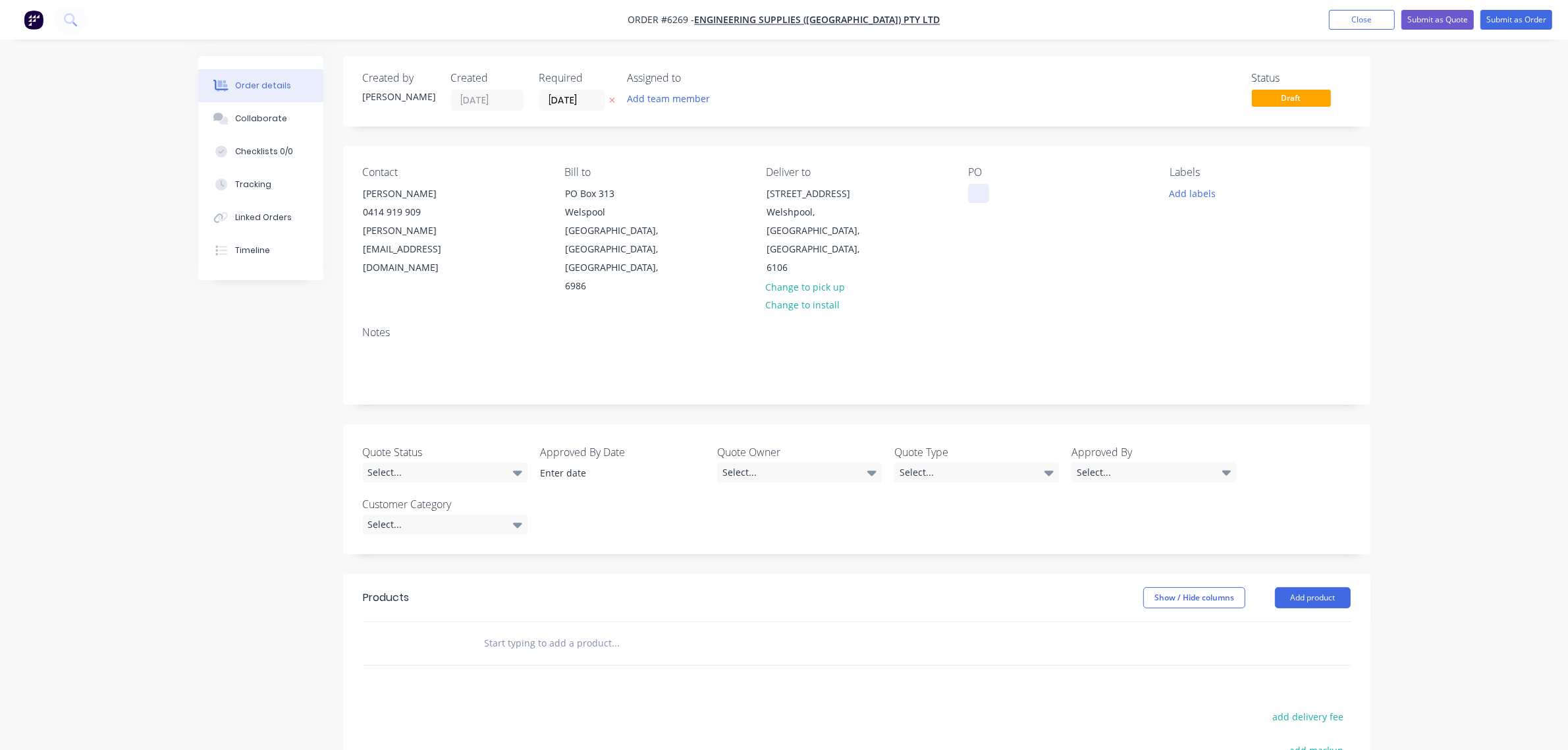
click at [978, 191] on div at bounding box center [979, 194] width 21 height 19
click at [1195, 189] on button "Add labels" at bounding box center [1192, 193] width 61 height 17
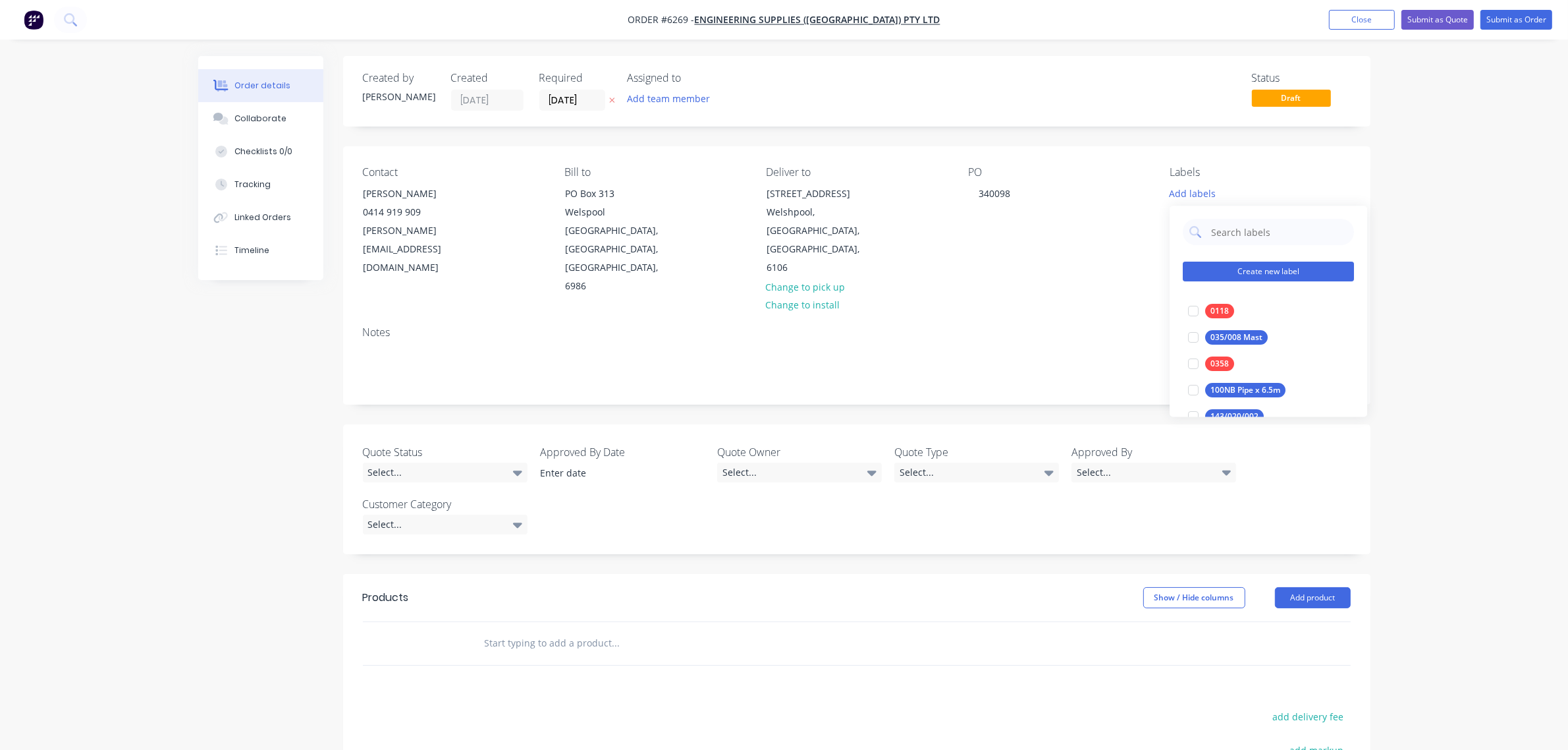
click at [1234, 275] on button "Create new label" at bounding box center [1268, 272] width 172 height 20
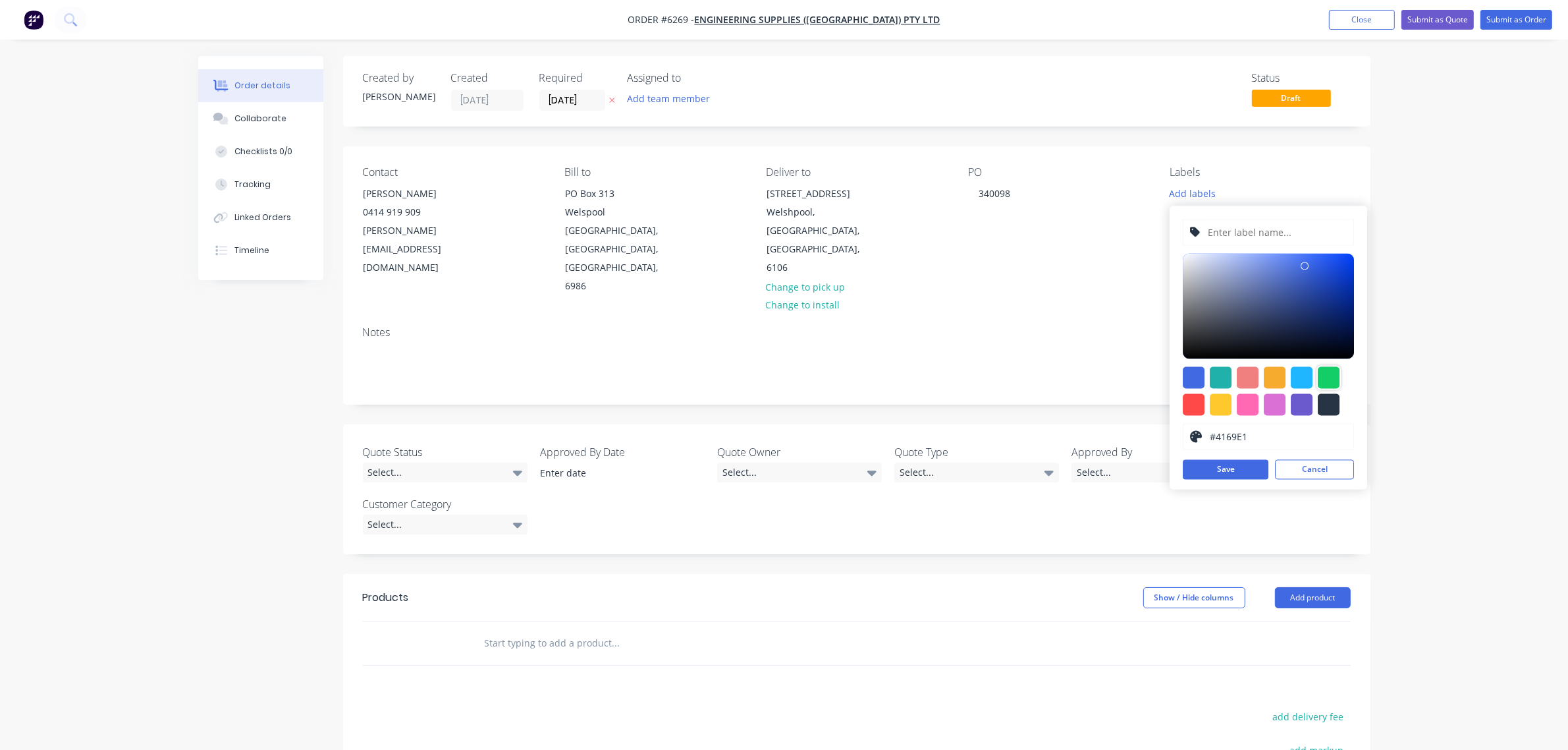
click at [1335, 371] on div at bounding box center [1328, 378] width 22 height 22
type input "#13CE66"
click at [1245, 232] on input "text" at bounding box center [1278, 232] width 141 height 25
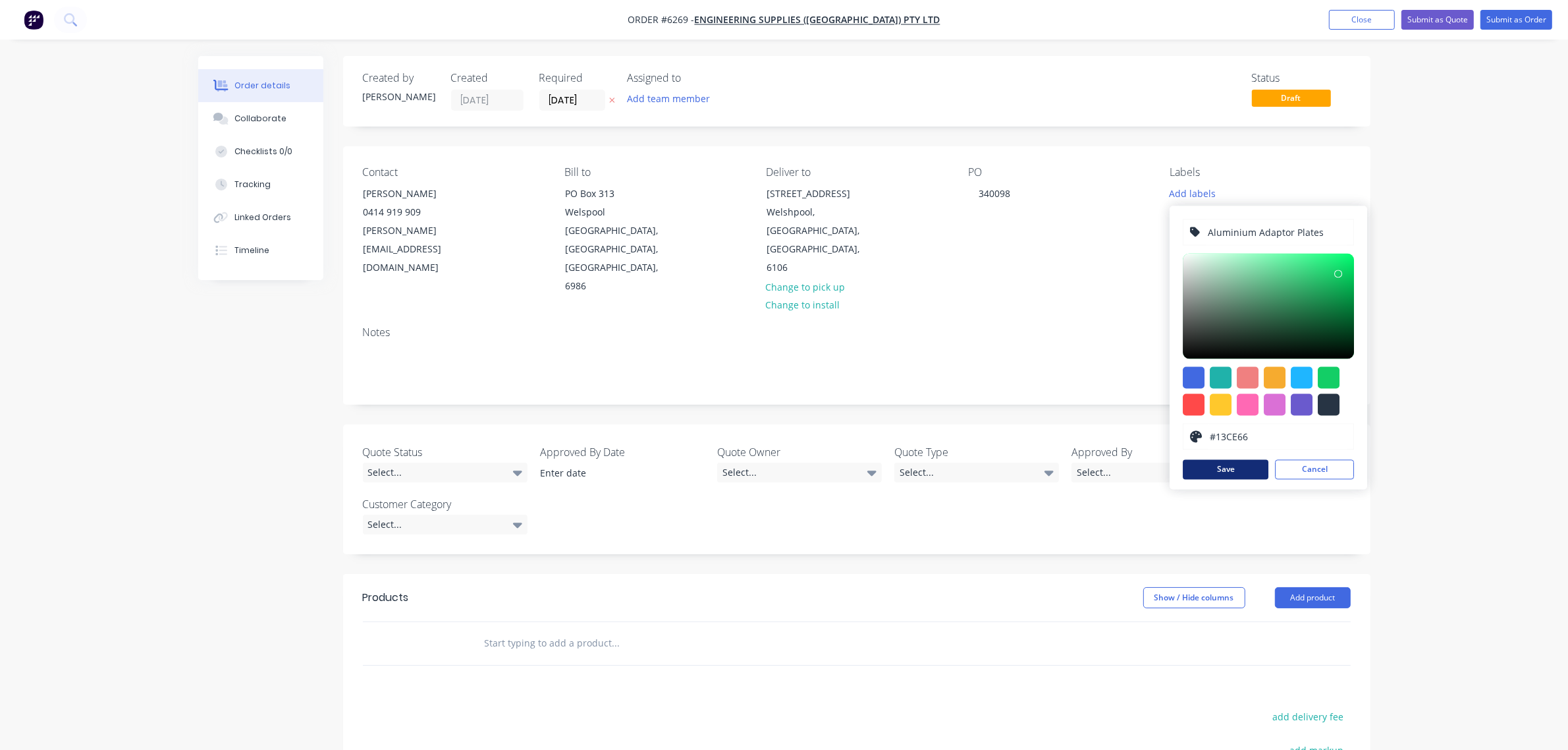
type input "Aluminium Adaptor Plates"
click at [1230, 468] on button "Save" at bounding box center [1225, 469] width 86 height 20
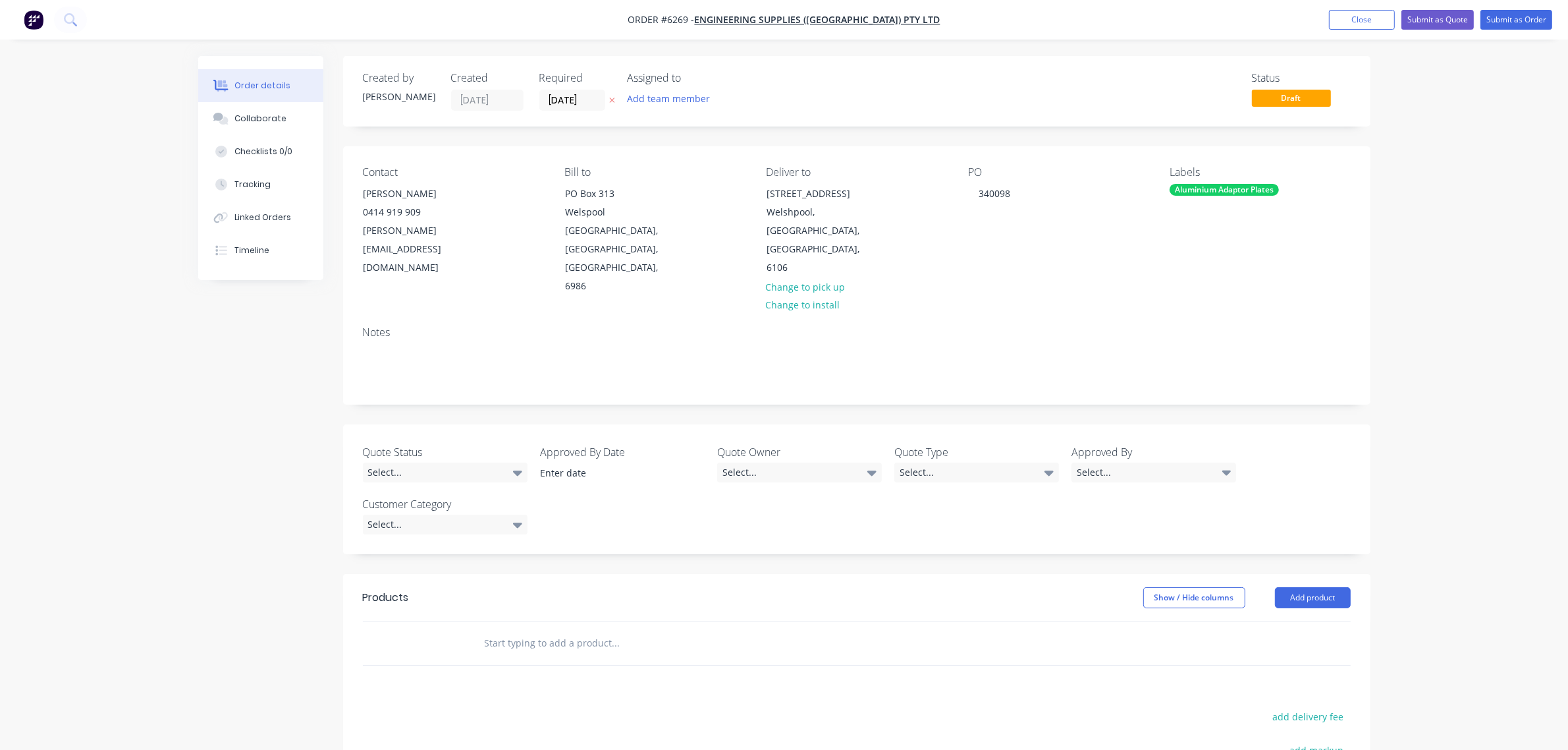
click at [1110, 258] on div "Contact Travis Dinsdale 0414 919 909 travis@engsup.com.au Bill to PO Box 313 We…" at bounding box center [857, 231] width 1027 height 170
click at [452, 463] on div "Select..." at bounding box center [445, 472] width 165 height 20
click at [403, 465] on button "Won" at bounding box center [462, 471] width 198 height 26
click at [656, 463] on input at bounding box center [613, 472] width 164 height 20
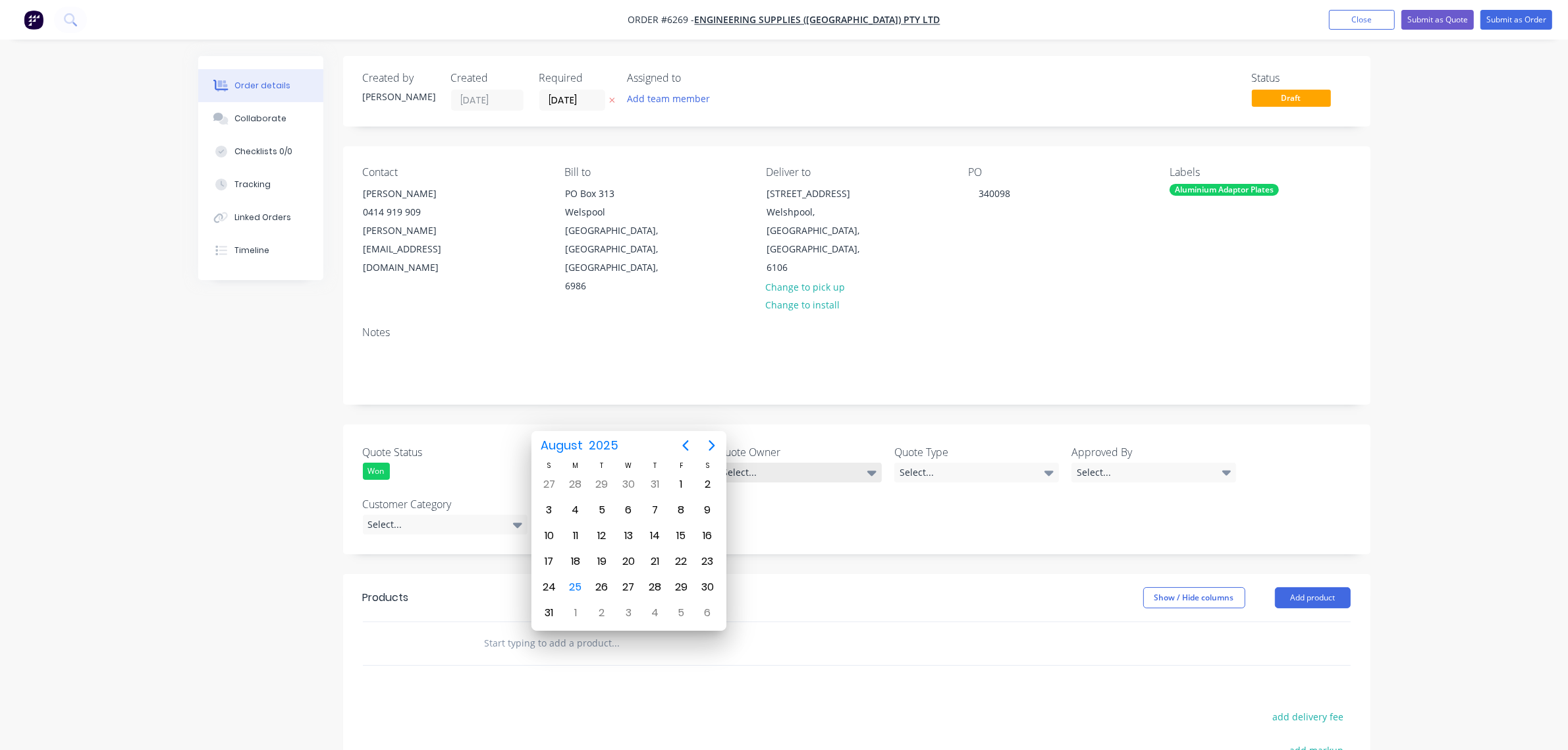
click at [800, 463] on div "Select..." at bounding box center [799, 472] width 165 height 20
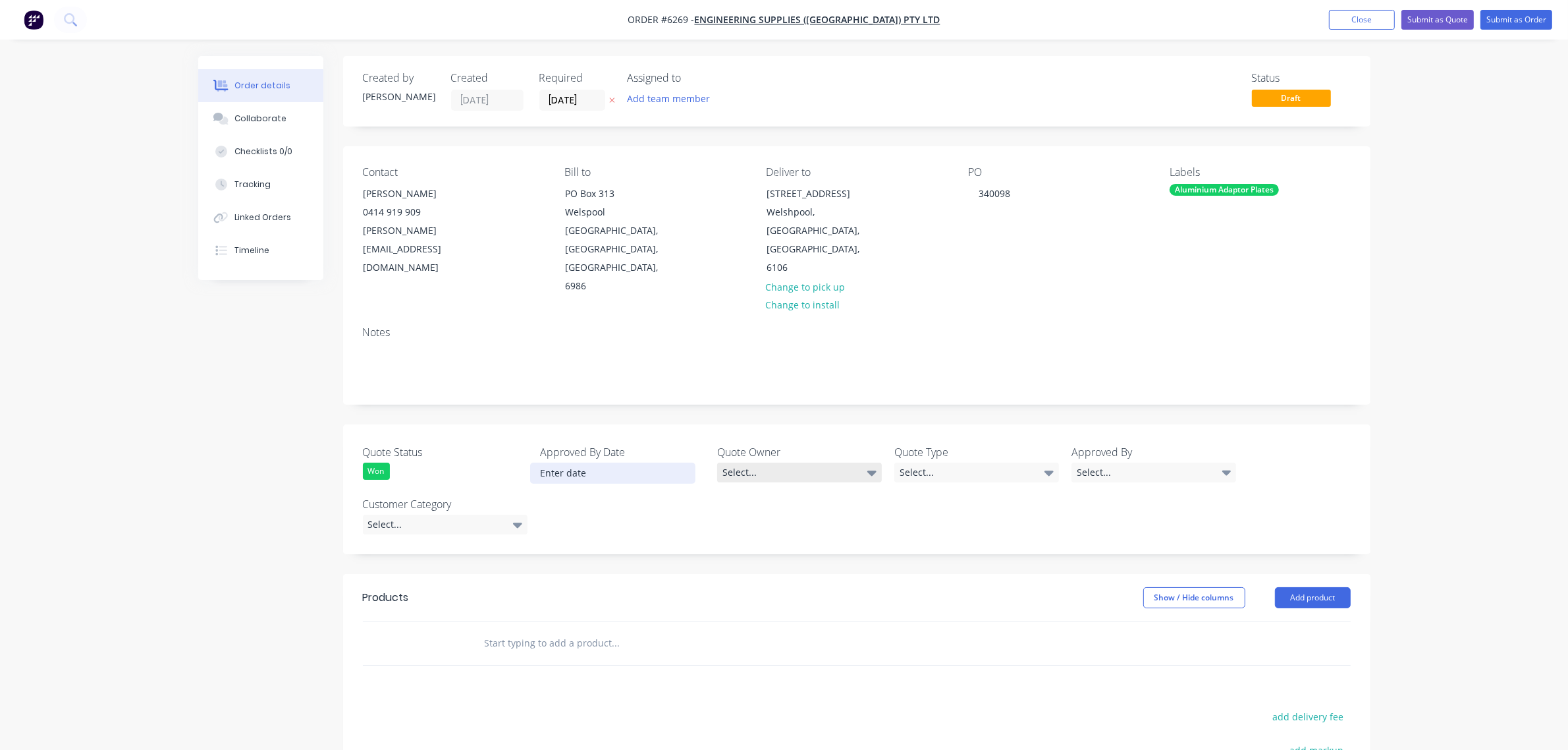
click at [768, 463] on div "Select..." at bounding box center [799, 472] width 165 height 20
click at [761, 468] on div "[PERSON_NAME]" at bounding box center [762, 471] width 72 height 17
click at [384, 463] on div "Won" at bounding box center [377, 471] width 27 height 17
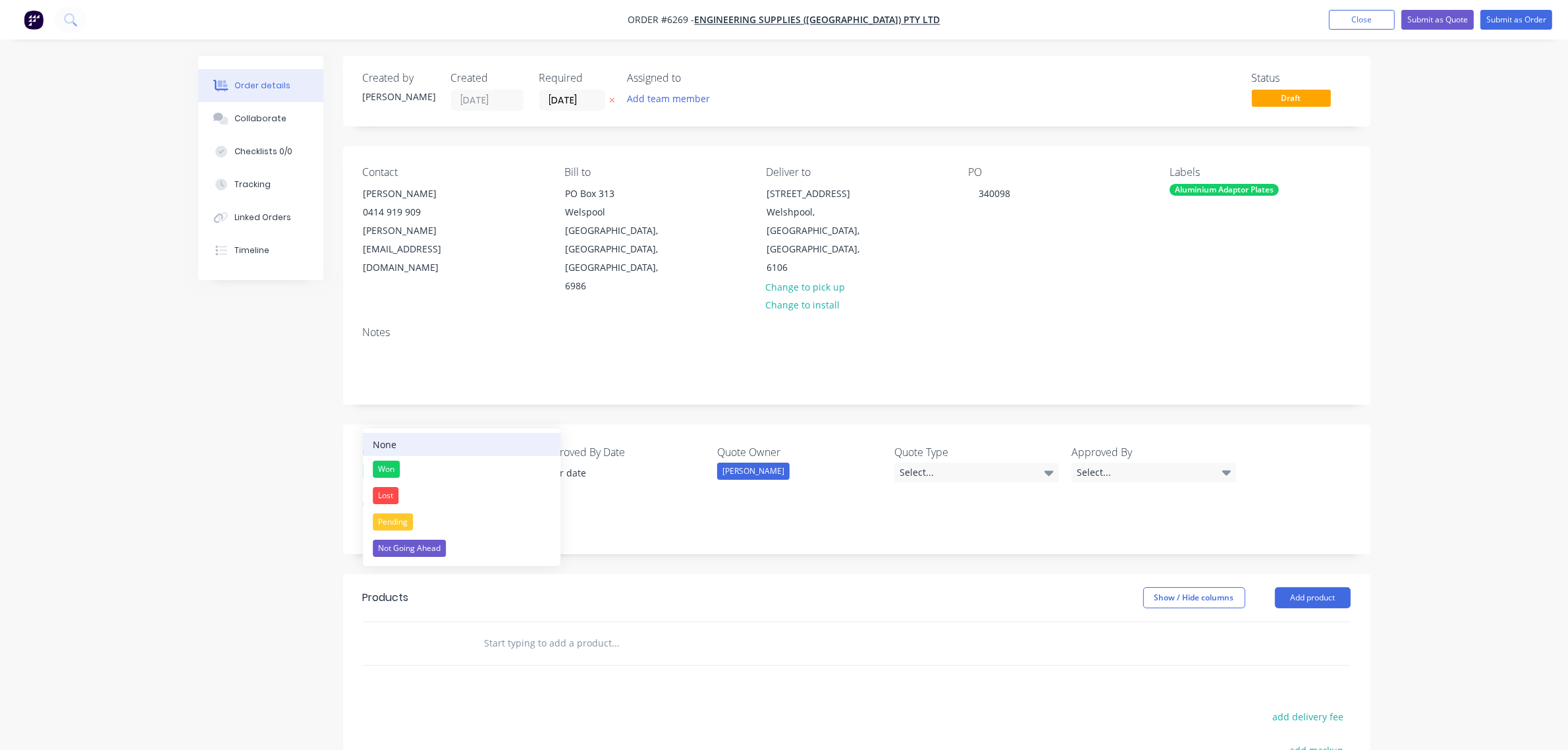
click at [406, 444] on button "None" at bounding box center [462, 444] width 198 height 23
drag, startPoint x: 762, startPoint y: 415, endPoint x: 776, endPoint y: 423, distance: 16.1
click at [762, 463] on div "[PERSON_NAME]" at bounding box center [799, 471] width 165 height 17
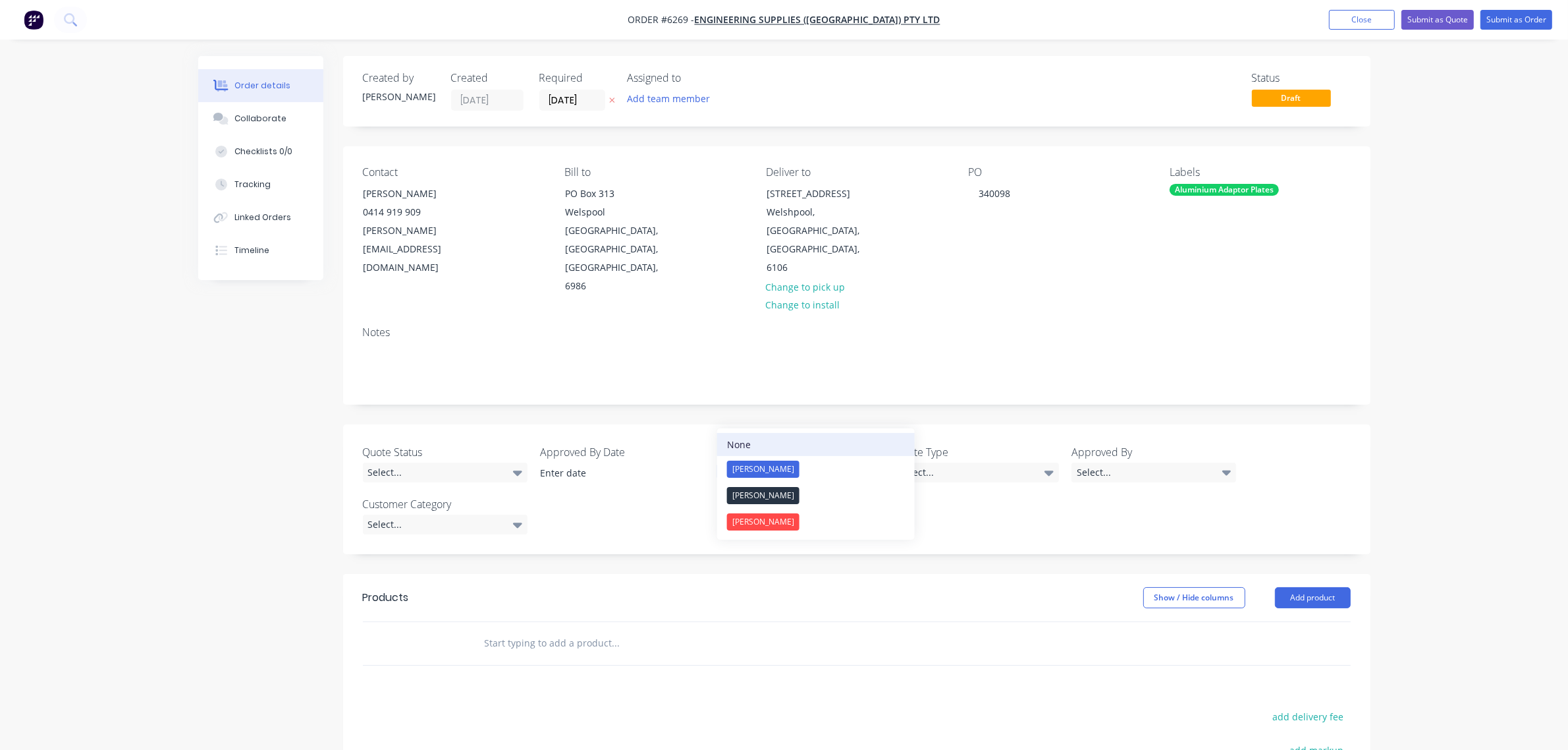
click at [794, 446] on button "None" at bounding box center [815, 444] width 198 height 23
click at [1294, 587] on button "Add product" at bounding box center [1313, 598] width 76 height 21
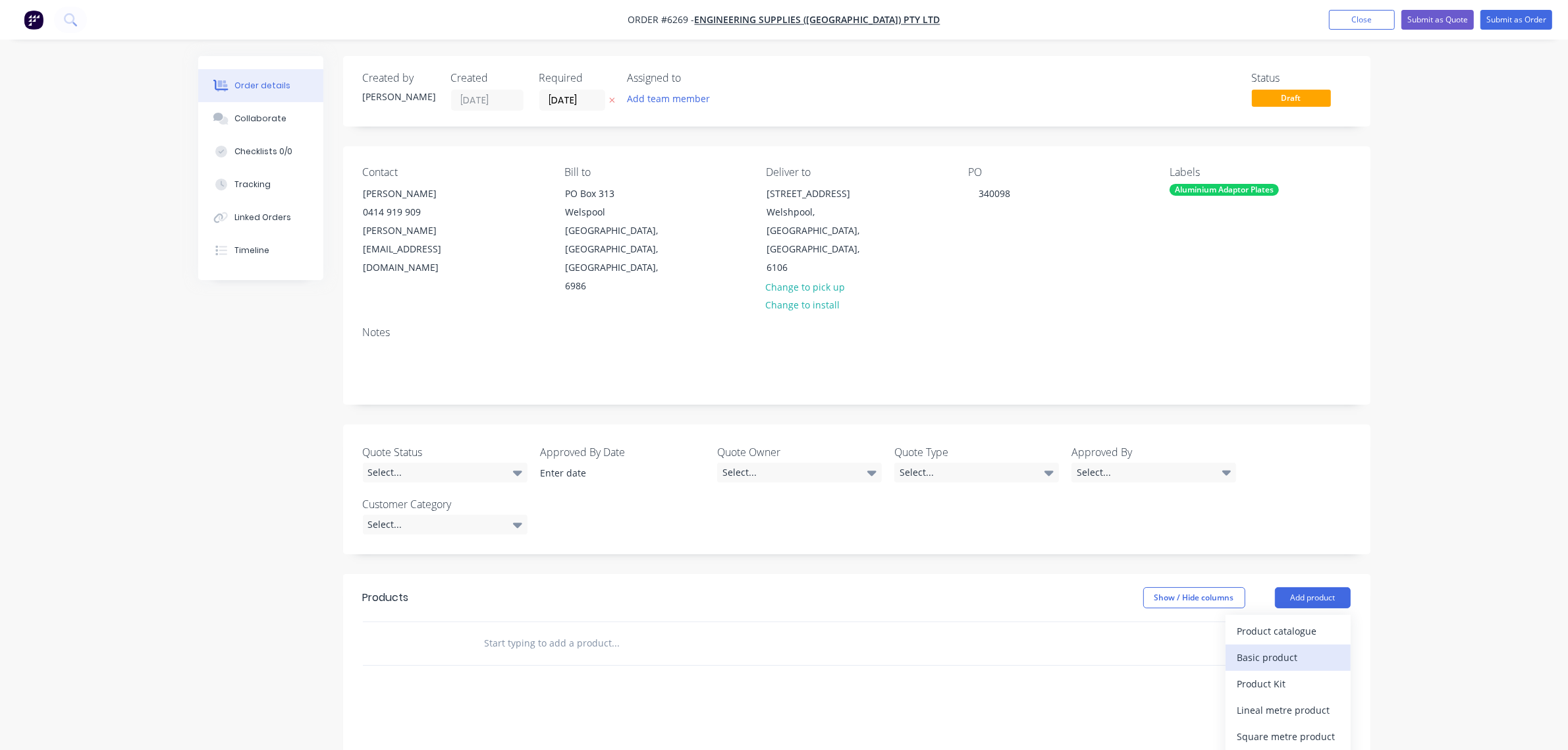
click at [1292, 648] on div "Basic product" at bounding box center [1288, 657] width 101 height 19
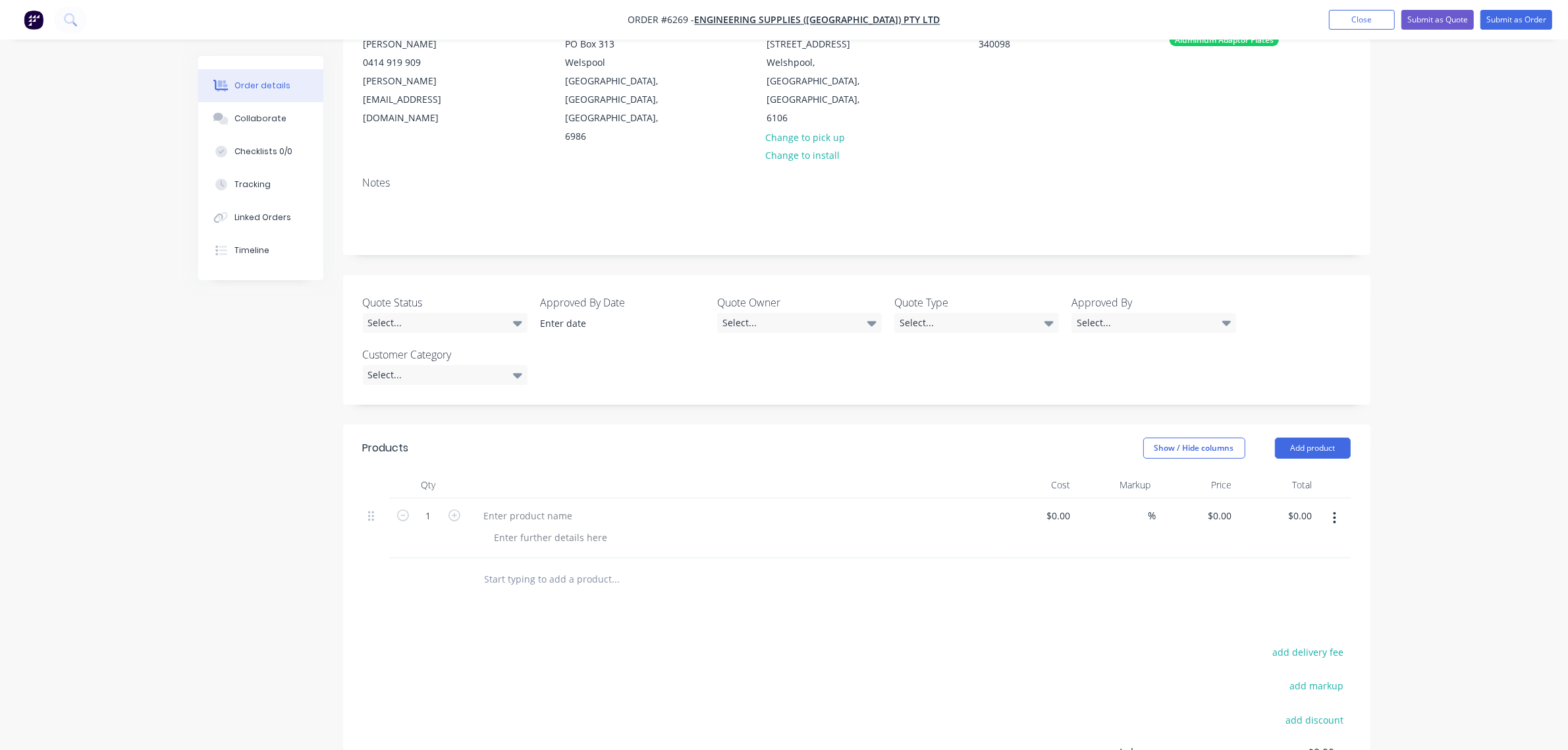
scroll to position [247, 0]
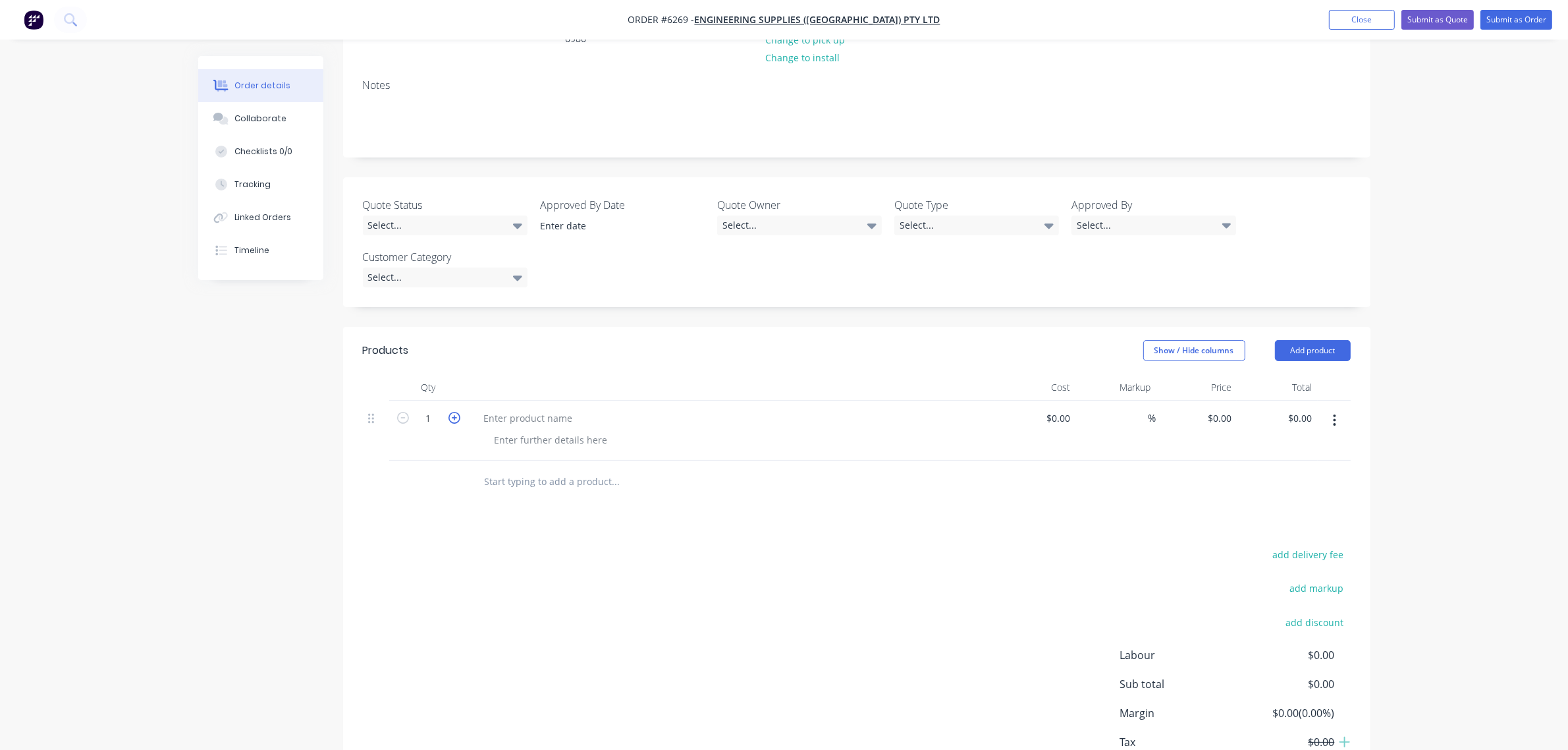
click at [453, 412] on icon "button" at bounding box center [454, 417] width 12 height 12
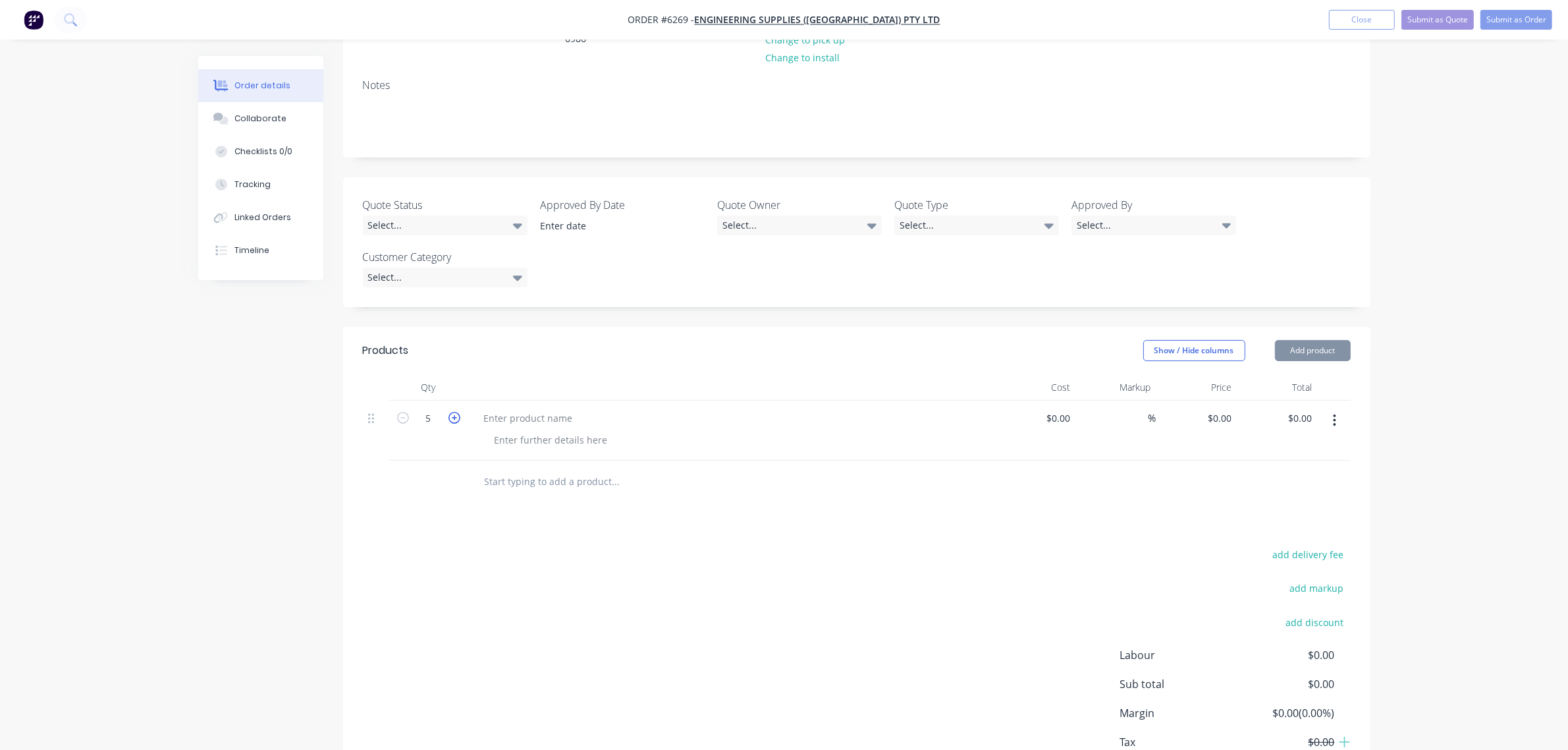
type input "6"
click at [494, 409] on div at bounding box center [528, 418] width 110 height 19
drag, startPoint x: 525, startPoint y: 367, endPoint x: 524, endPoint y: 377, distance: 10.0
click at [523, 409] on div at bounding box center [528, 418] width 110 height 19
type input "$0.00"
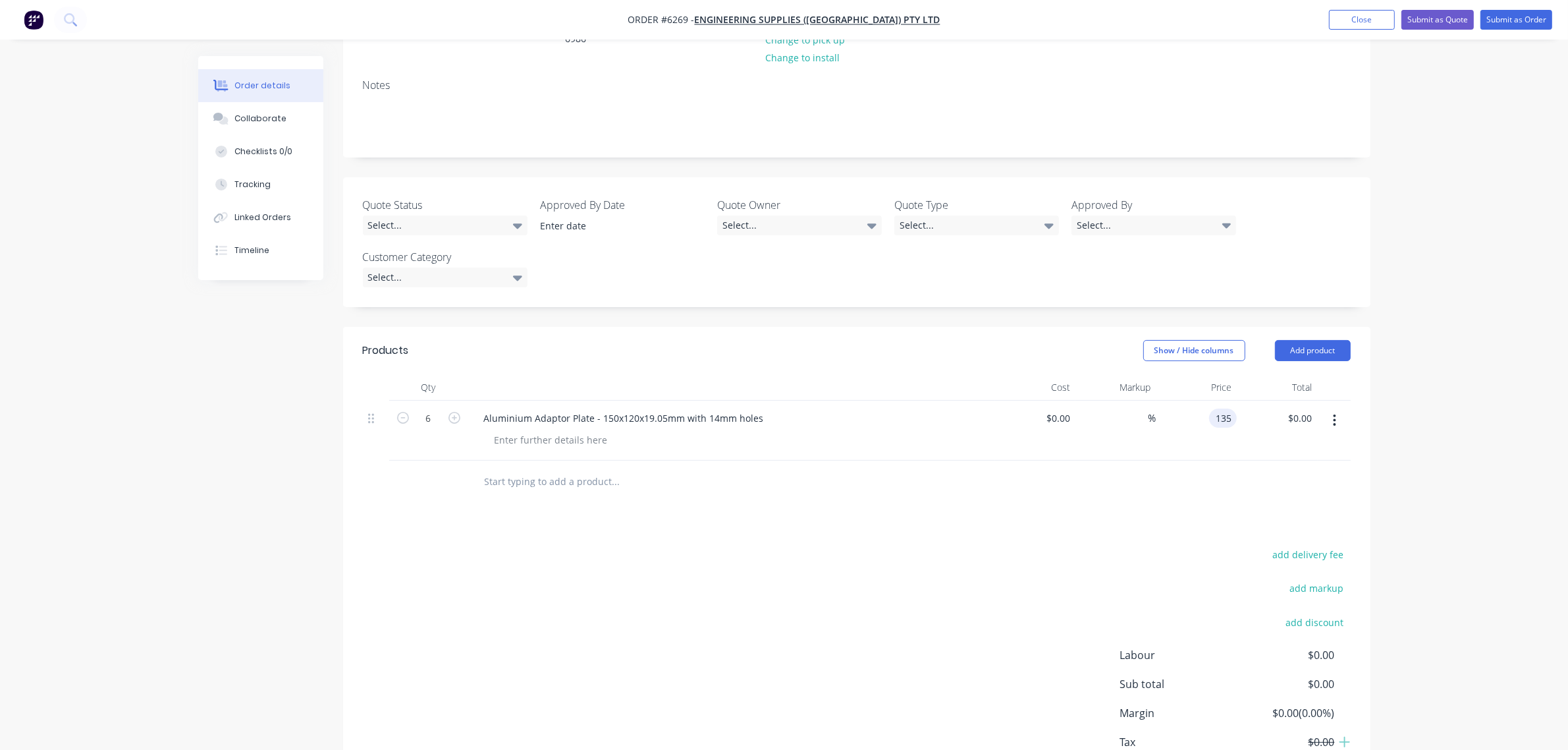
type input "$135.00"
type input "$810.00"
click at [1209, 409] on div "135 $135.00" at bounding box center [1213, 418] width 46 height 19
type input "$132.00"
type input "$792.00"
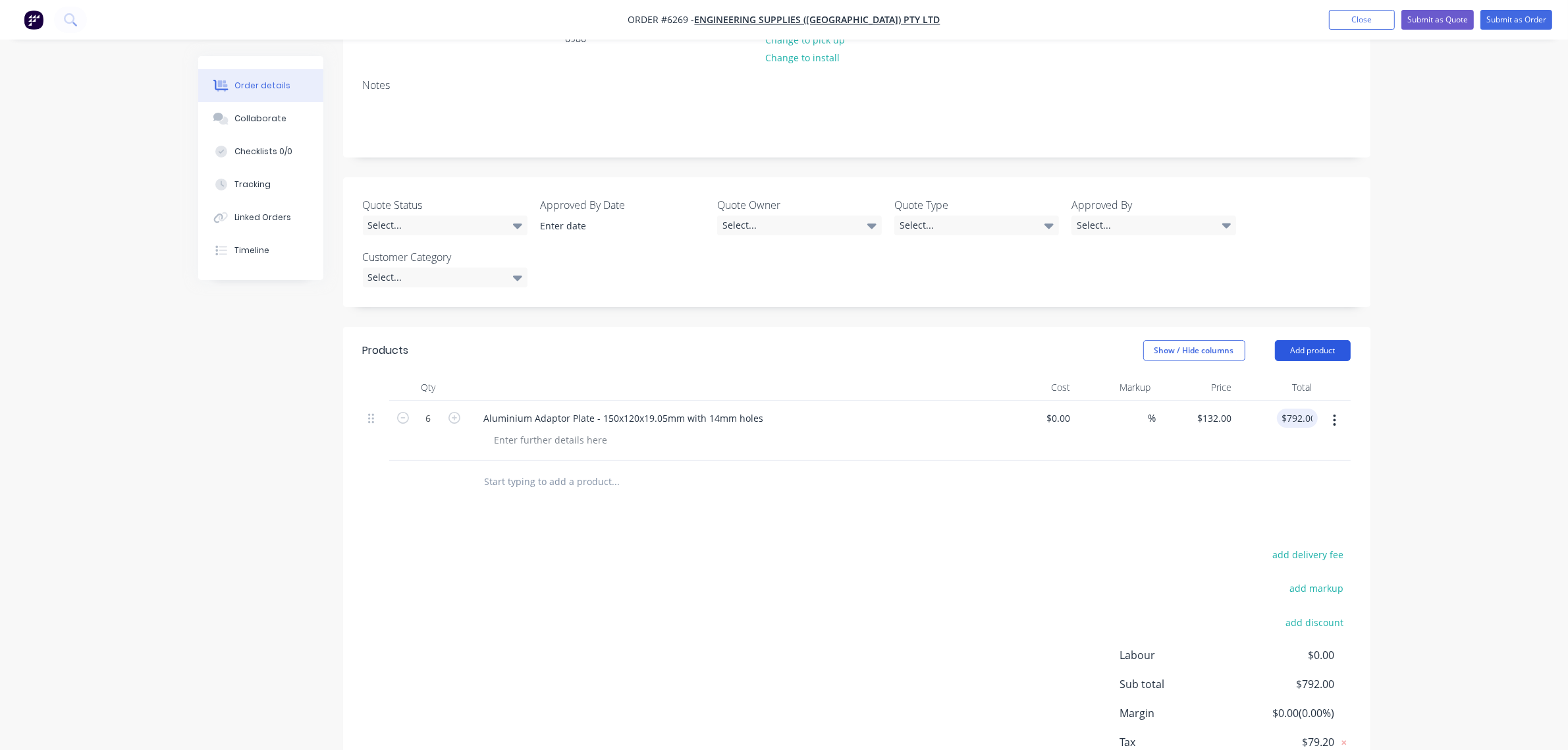
click at [1322, 340] on button "Add product" at bounding box center [1313, 351] width 76 height 21
click at [1282, 558] on div "Notes (External)" at bounding box center [1288, 568] width 101 height 19
click at [1330, 469] on button "button" at bounding box center [1335, 480] width 31 height 24
click at [1309, 531] on div "Delete" at bounding box center [1288, 541] width 101 height 19
click at [1316, 340] on button "Add product" at bounding box center [1313, 351] width 76 height 21
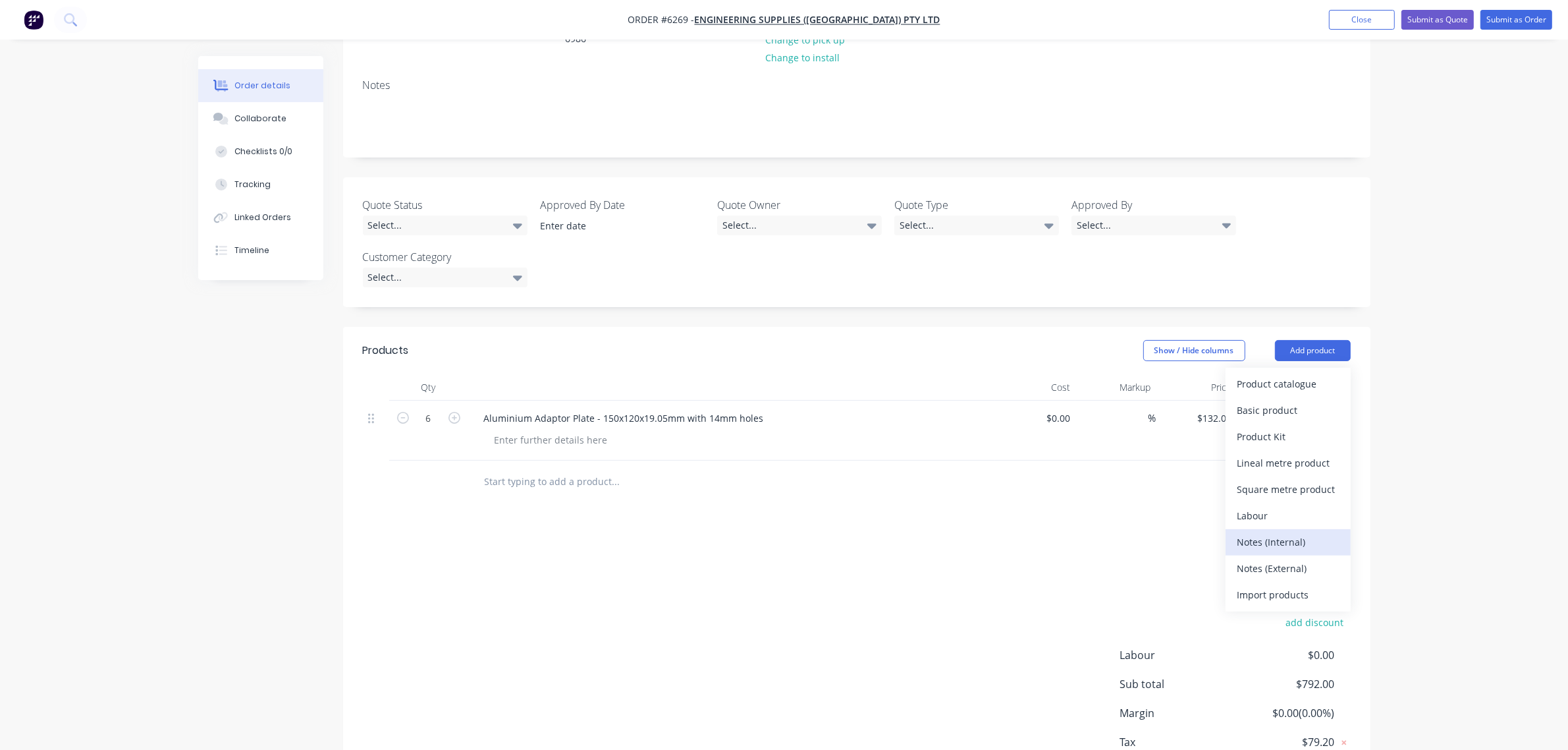
click at [1269, 532] on div "Notes (Internal)" at bounding box center [1288, 542] width 101 height 19
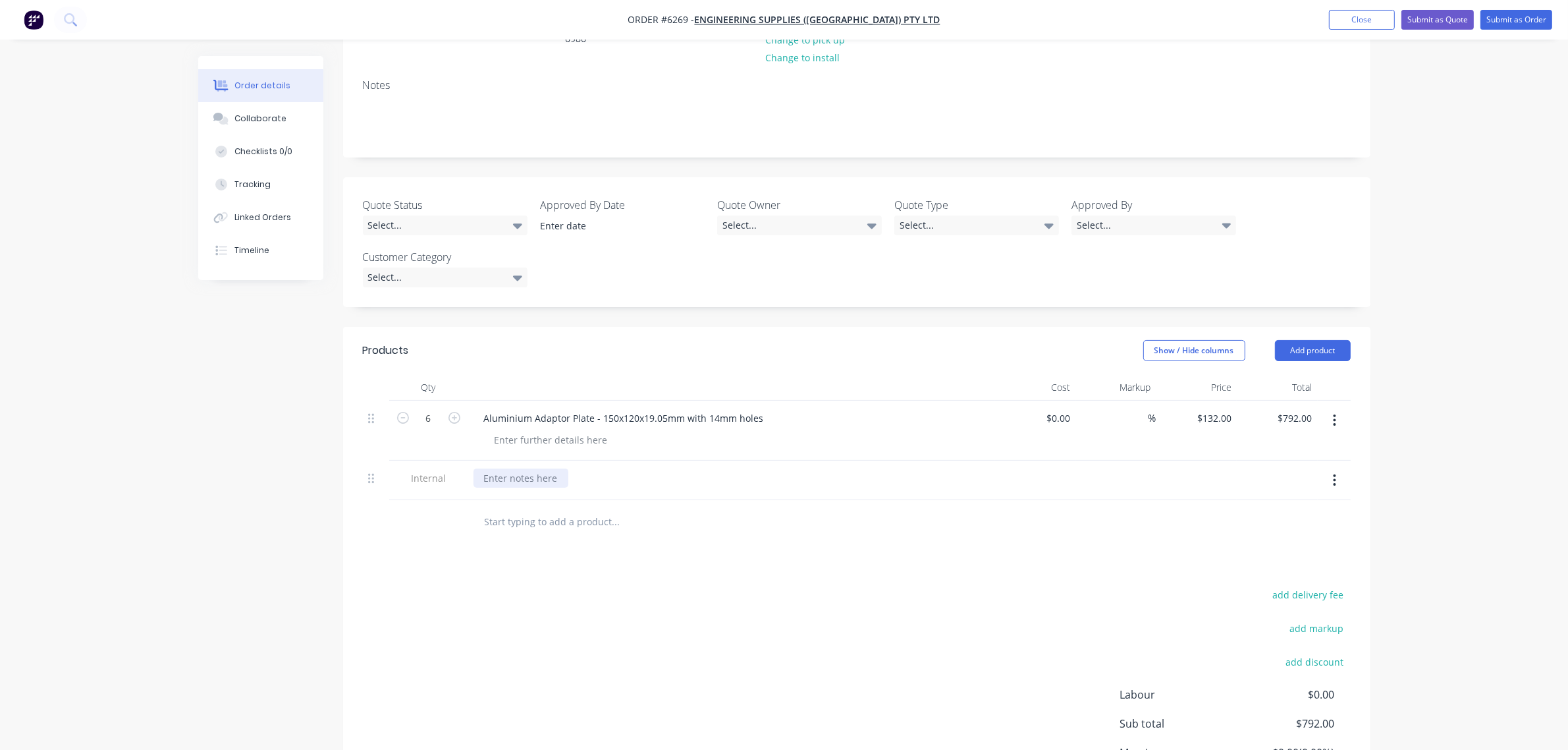
click at [527, 469] on div at bounding box center [520, 478] width 94 height 19
click at [1084, 598] on div "add delivery fee add markup add discount Labour $0.00 Sub total $792.00 Margin …" at bounding box center [857, 725] width 988 height 254
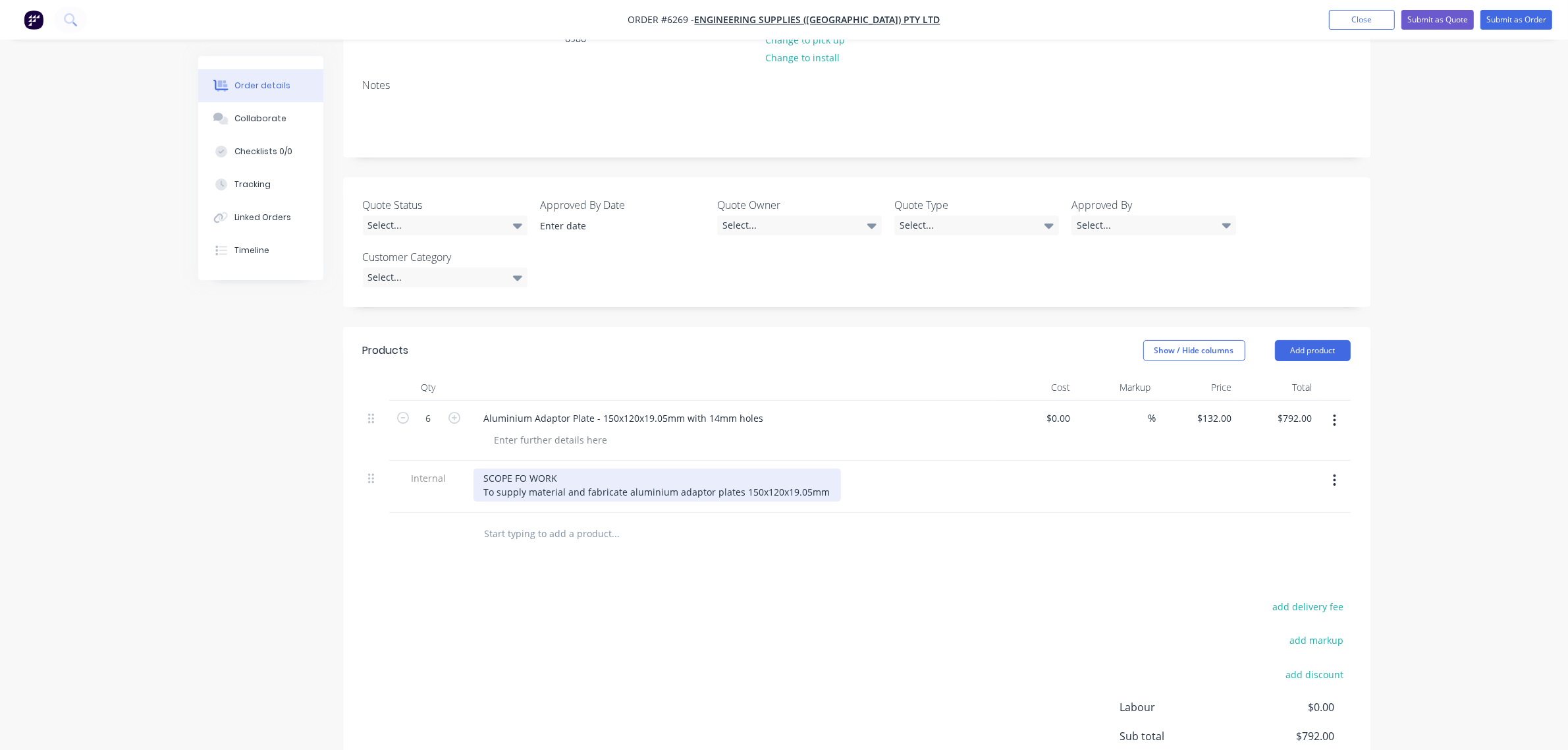
drag, startPoint x: 823, startPoint y: 433, endPoint x: 822, endPoint y: 440, distance: 7.1
click at [823, 469] on div "SCOPE FO WORK To supply material and fabricate aluminium adaptor plates 150x120…" at bounding box center [656, 485] width 367 height 33
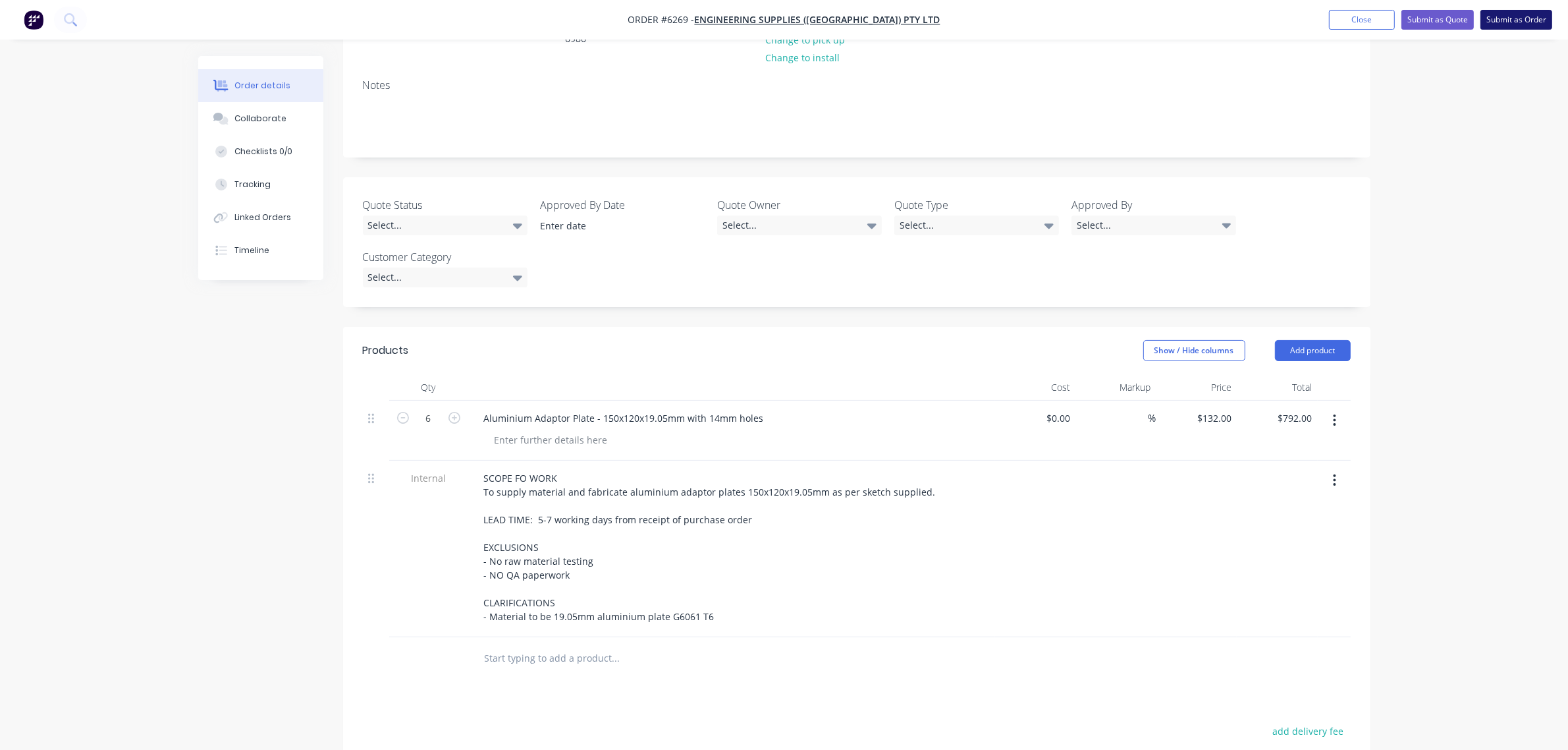
click at [1541, 20] on button "Submit as Order" at bounding box center [1516, 19] width 71 height 20
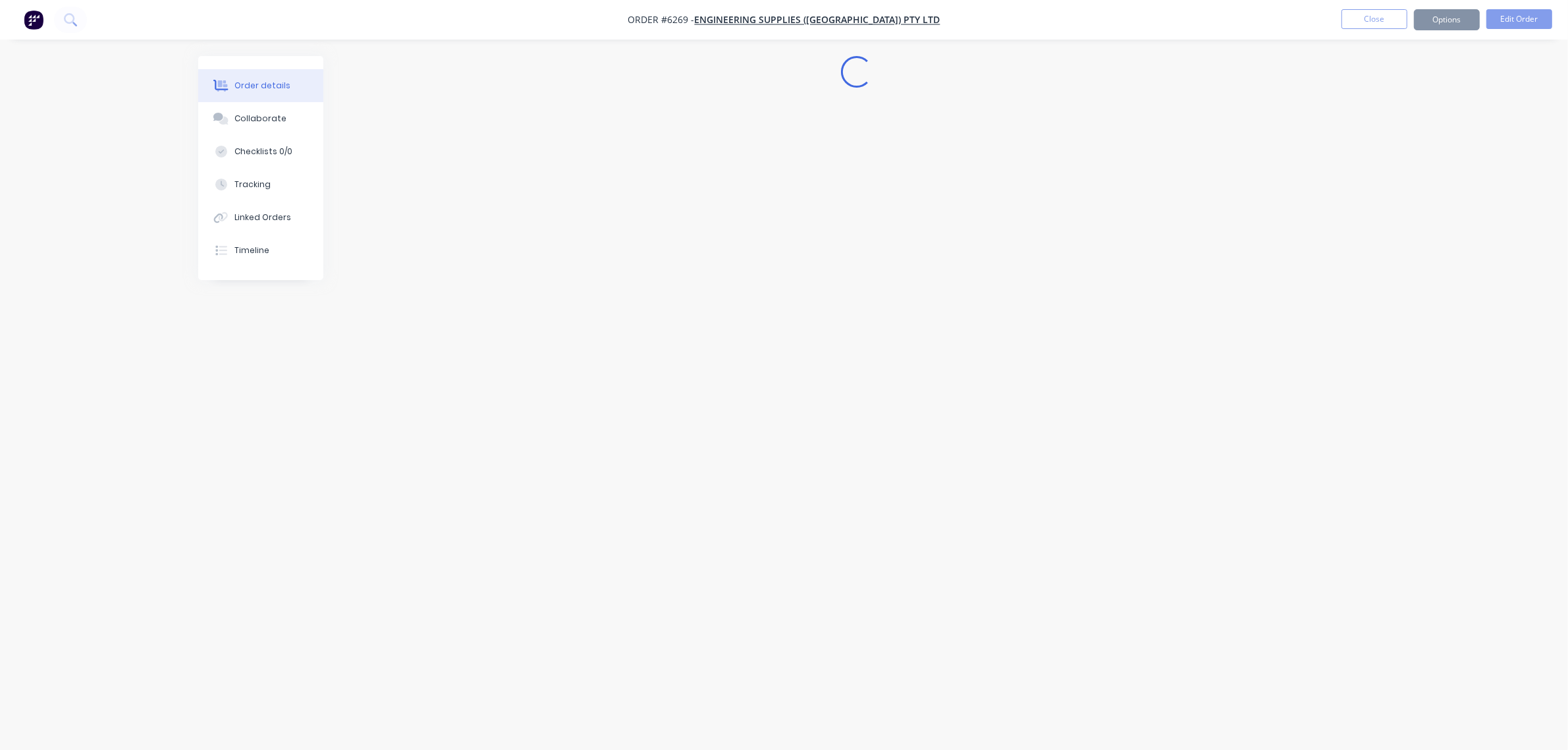
scroll to position [0, 0]
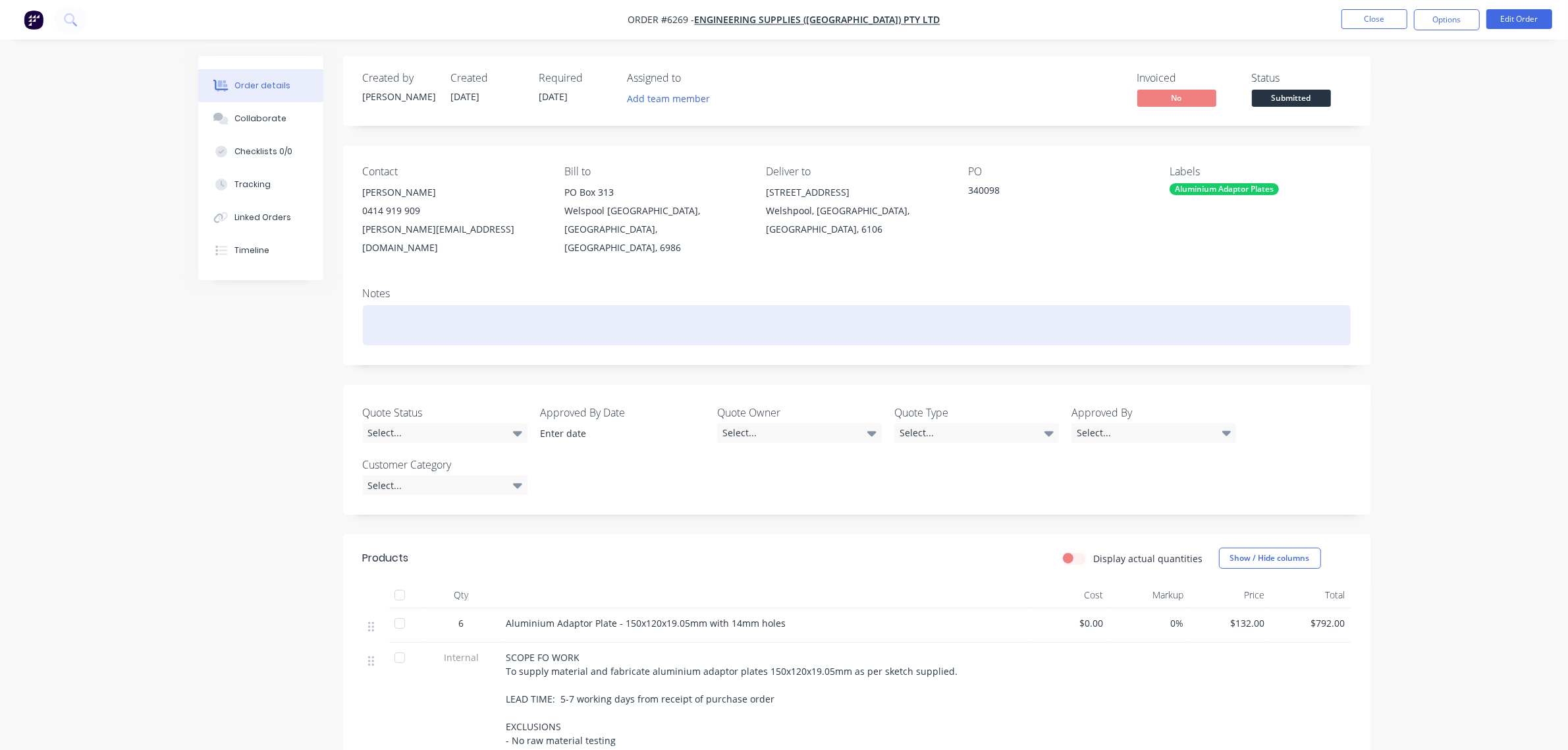
click at [369, 305] on div at bounding box center [857, 325] width 988 height 40
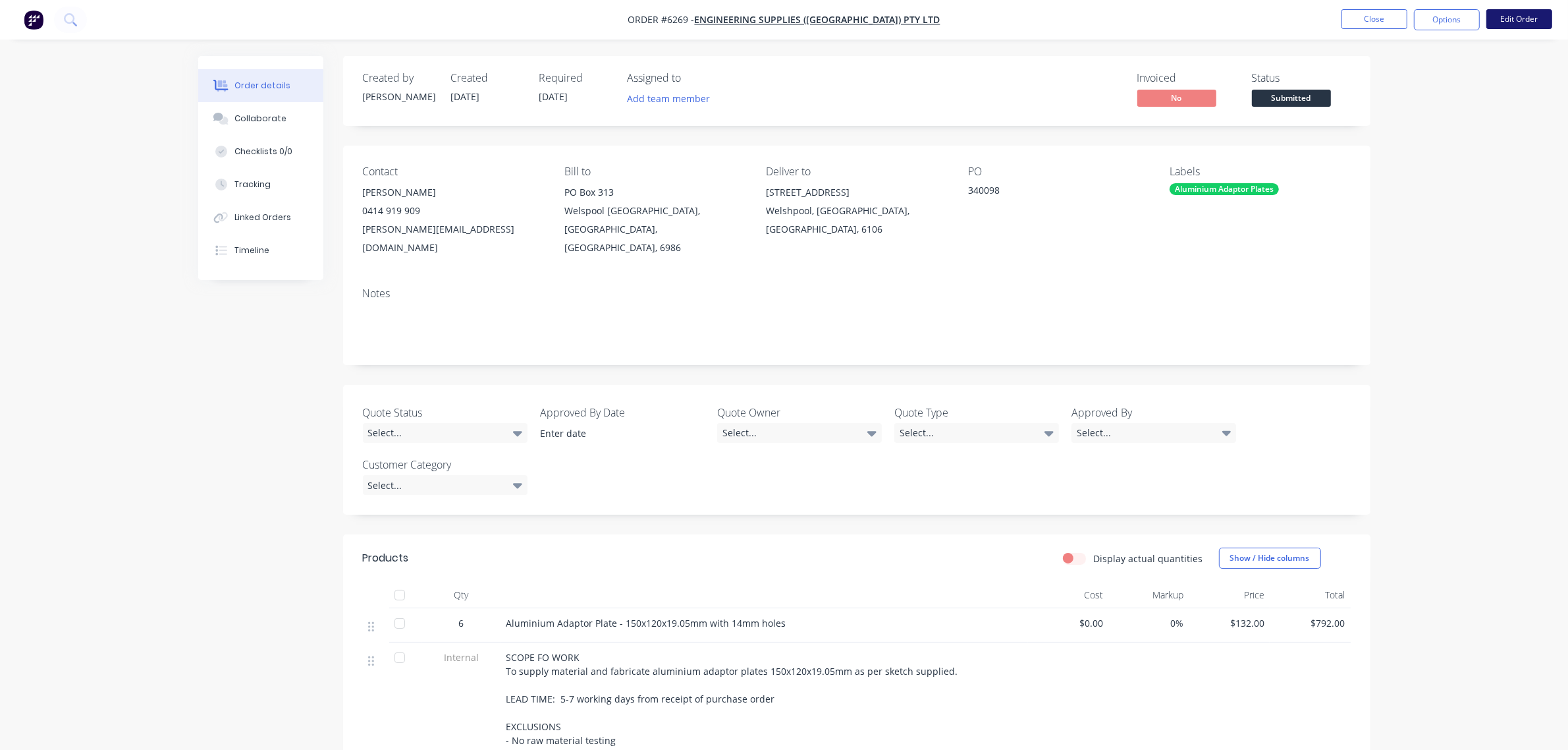
click at [1506, 17] on button "Edit Order" at bounding box center [1519, 19] width 66 height 20
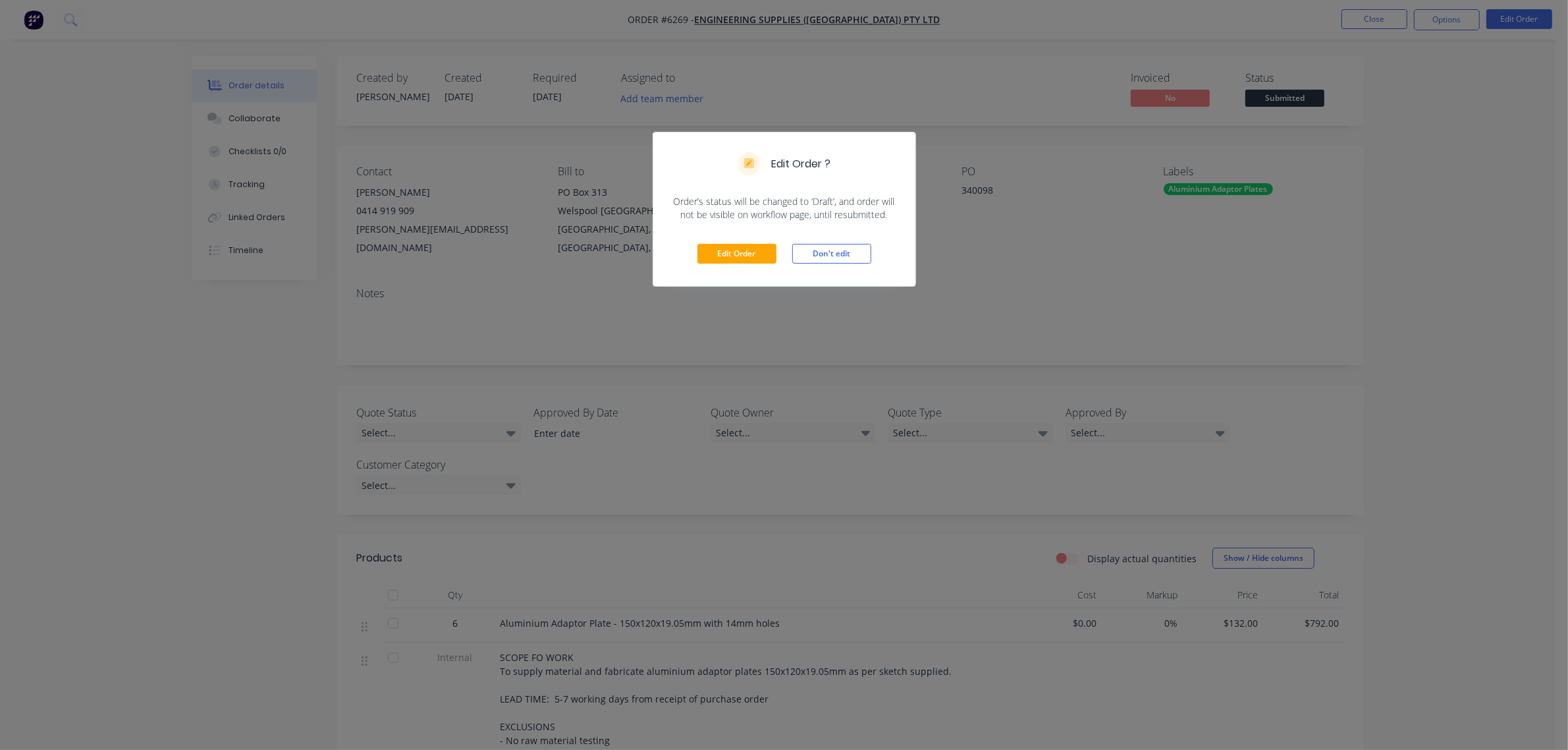
click at [716, 242] on div "Edit Order Don't edit" at bounding box center [784, 254] width 262 height 65
click at [723, 253] on button "Edit Order" at bounding box center [737, 254] width 79 height 20
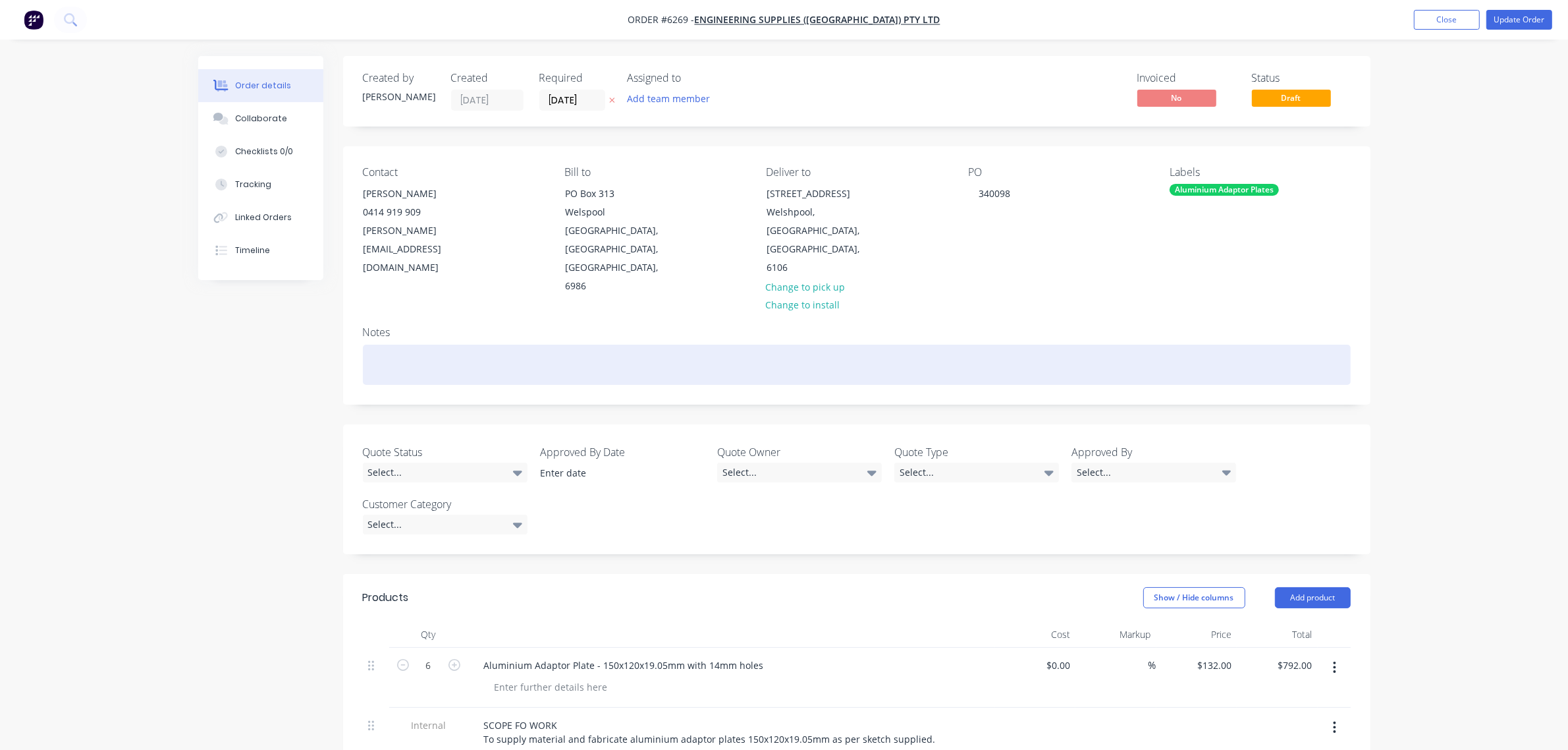
click at [419, 344] on div at bounding box center [857, 364] width 988 height 40
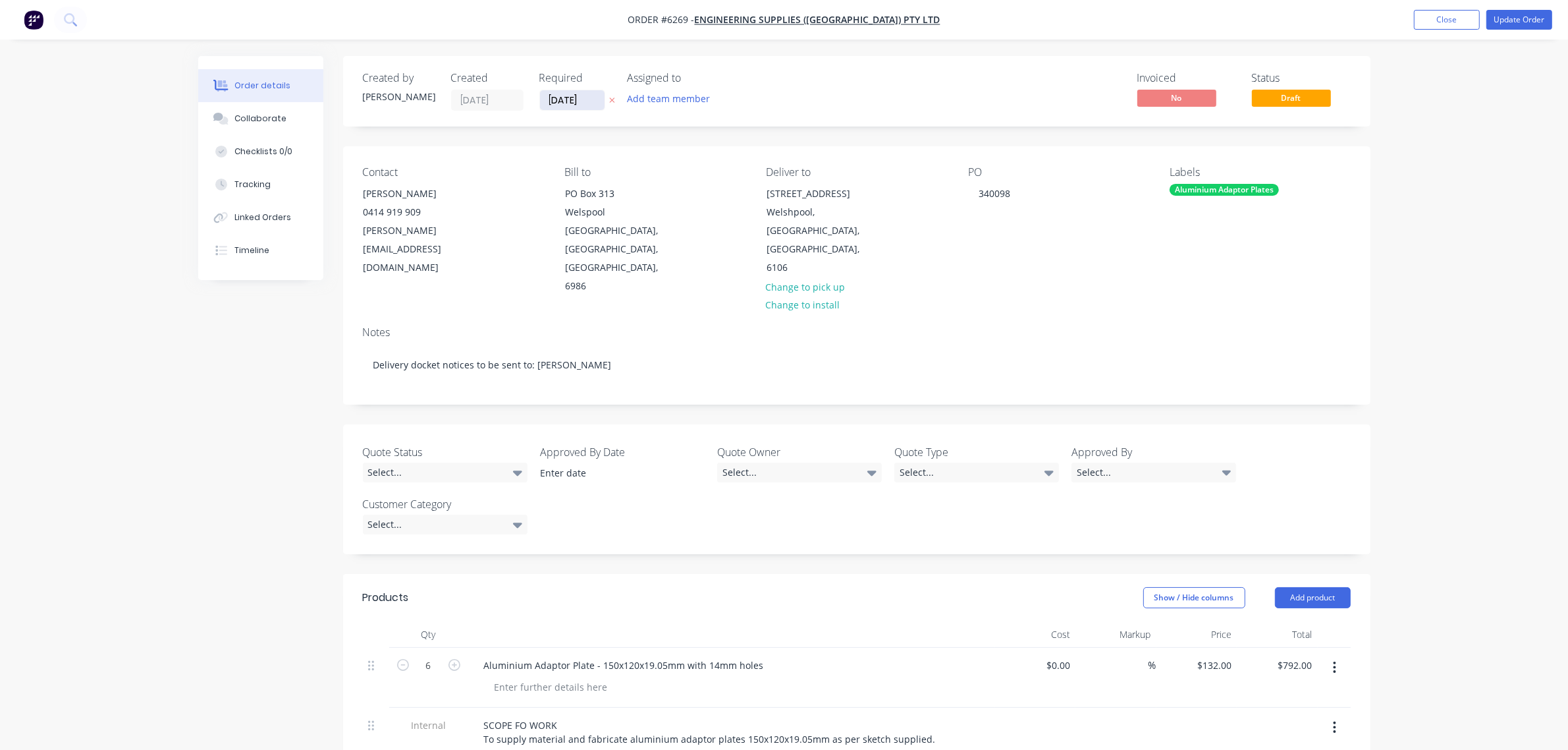
click at [588, 107] on input "25/08/25" at bounding box center [571, 100] width 65 height 20
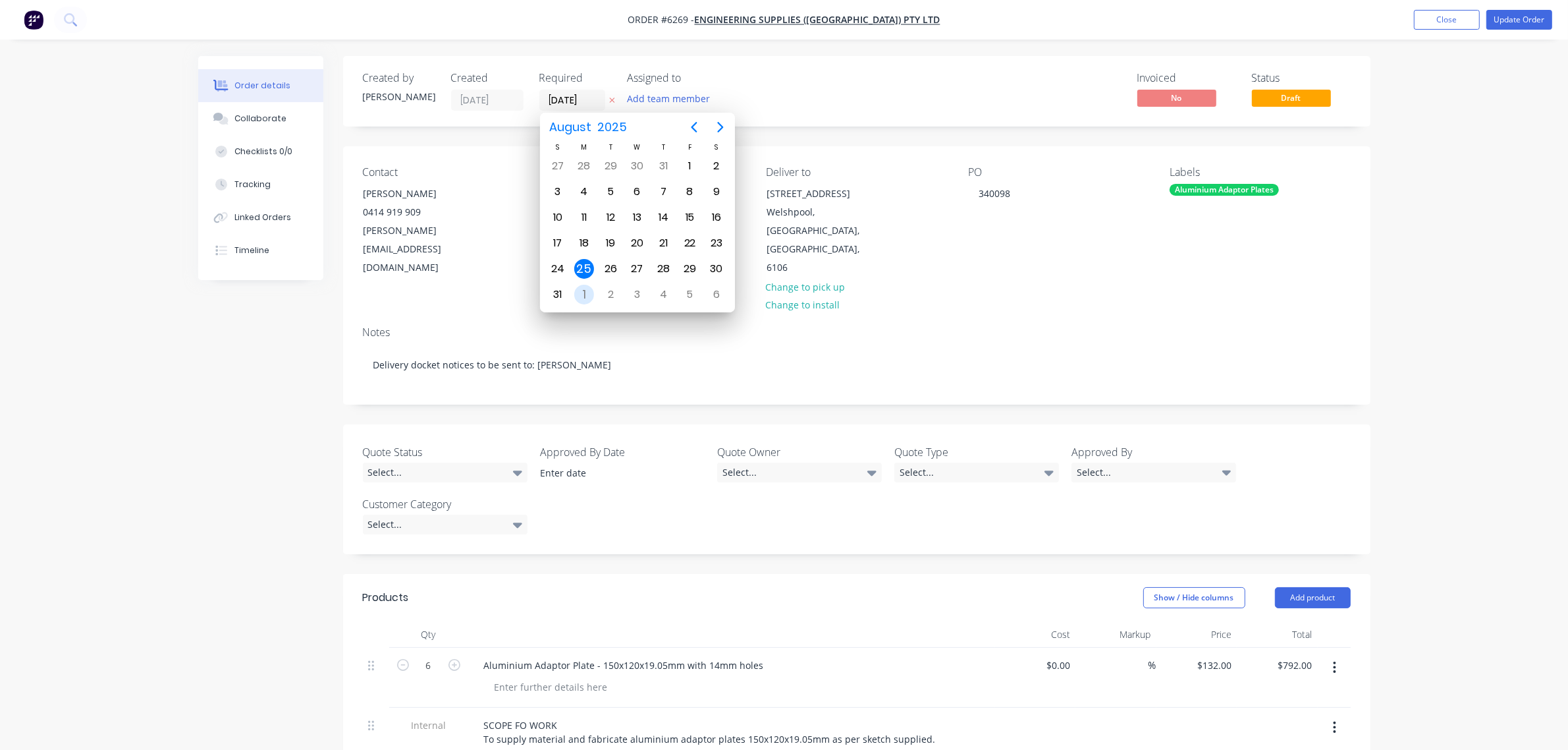
click at [584, 291] on div "1" at bounding box center [584, 294] width 20 height 20
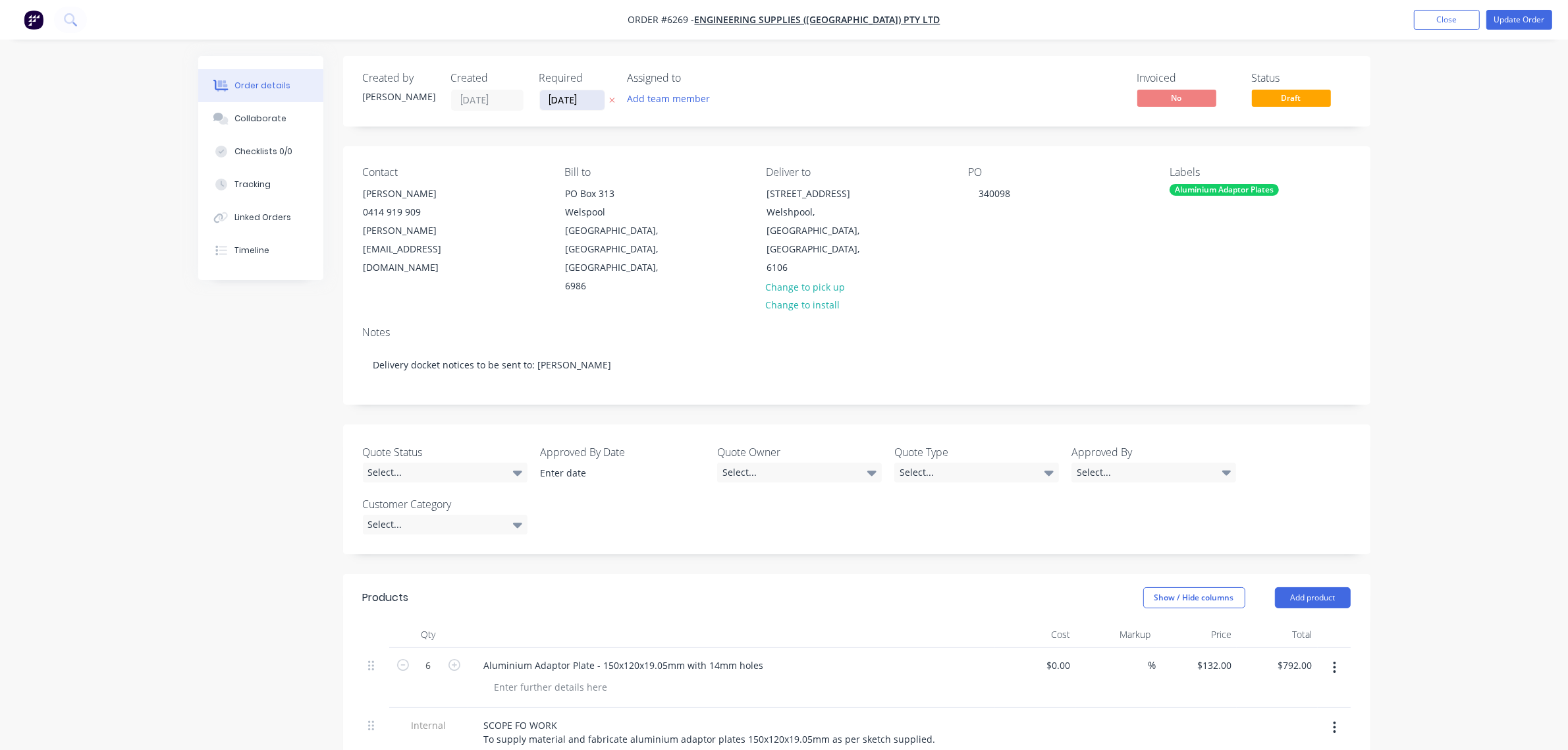
click at [593, 96] on input "01/09/25" at bounding box center [571, 100] width 65 height 20
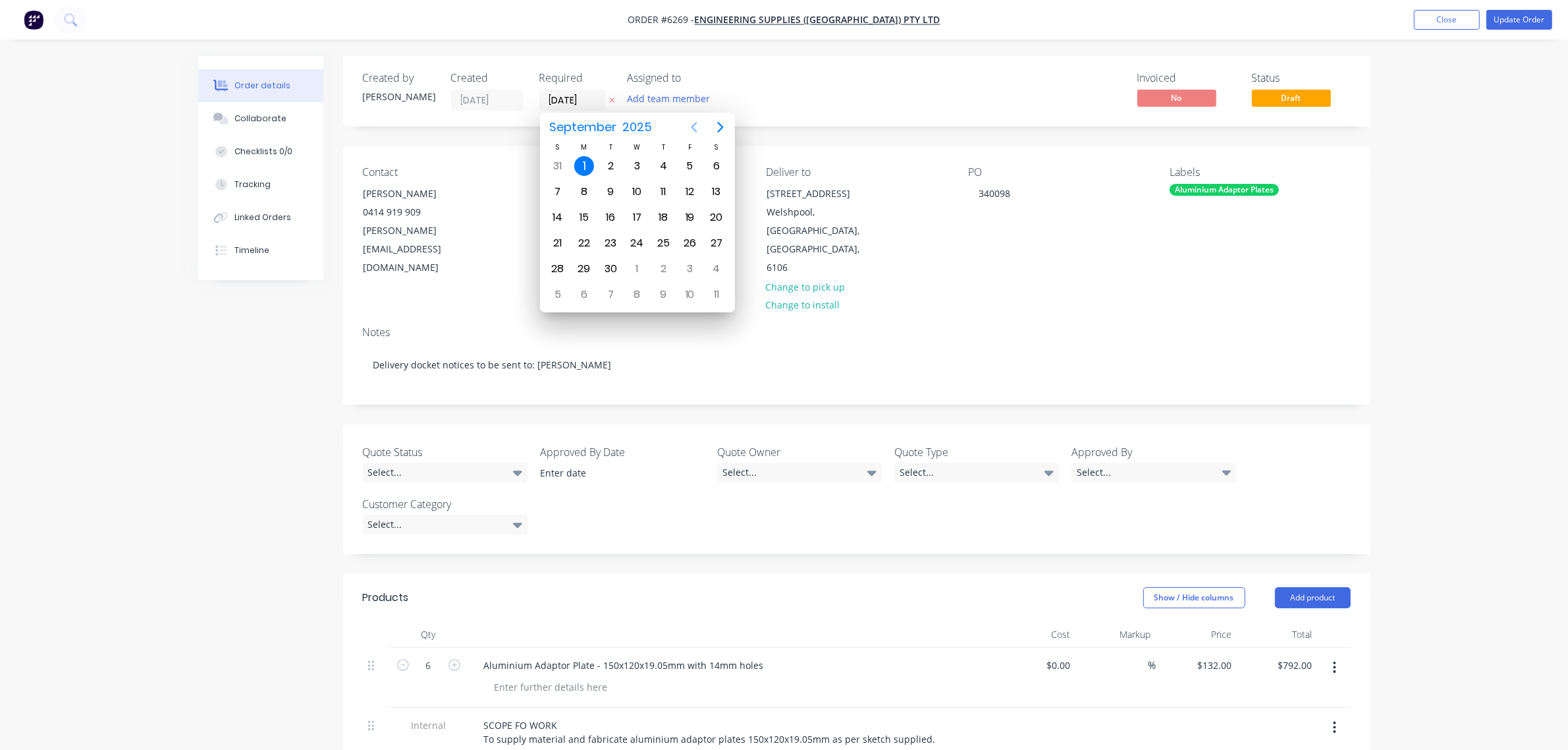
click at [696, 123] on icon "Previous page" at bounding box center [694, 127] width 15 height 15
click at [689, 269] on div "29" at bounding box center [690, 269] width 20 height 20
type input "[DATE]"
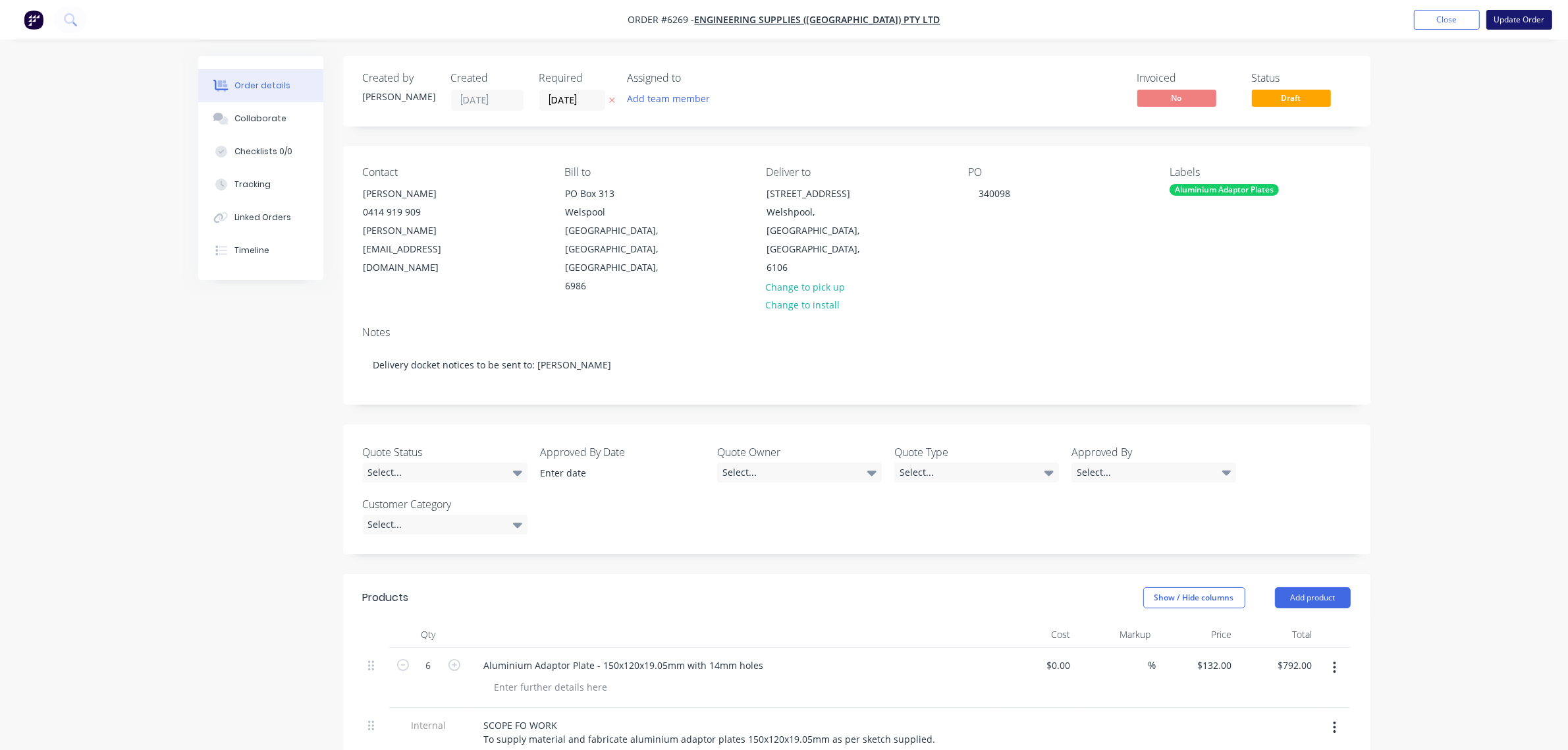
click at [1525, 10] on button "Update Order" at bounding box center [1519, 19] width 66 height 20
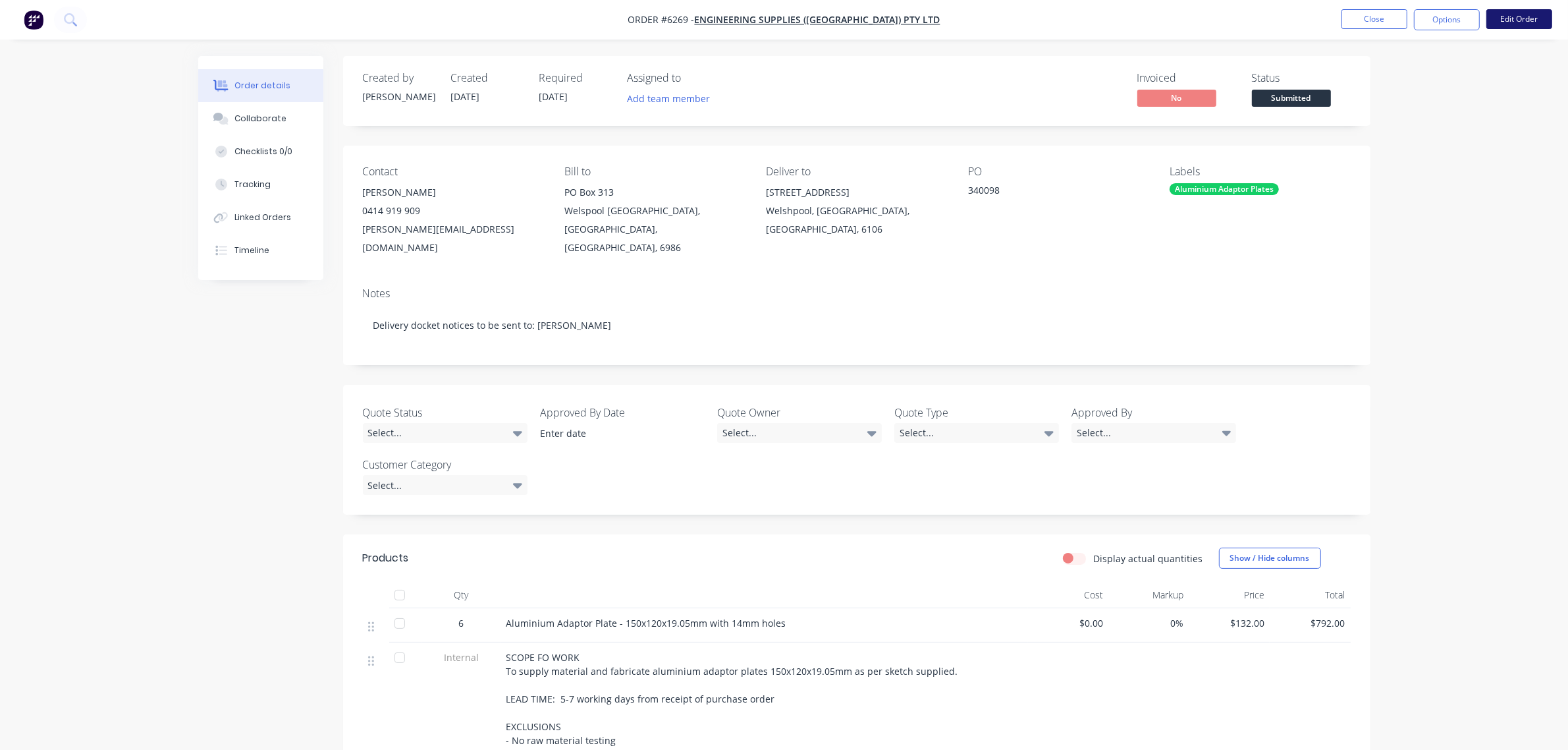
click at [1519, 17] on button "Edit Order" at bounding box center [1519, 19] width 66 height 20
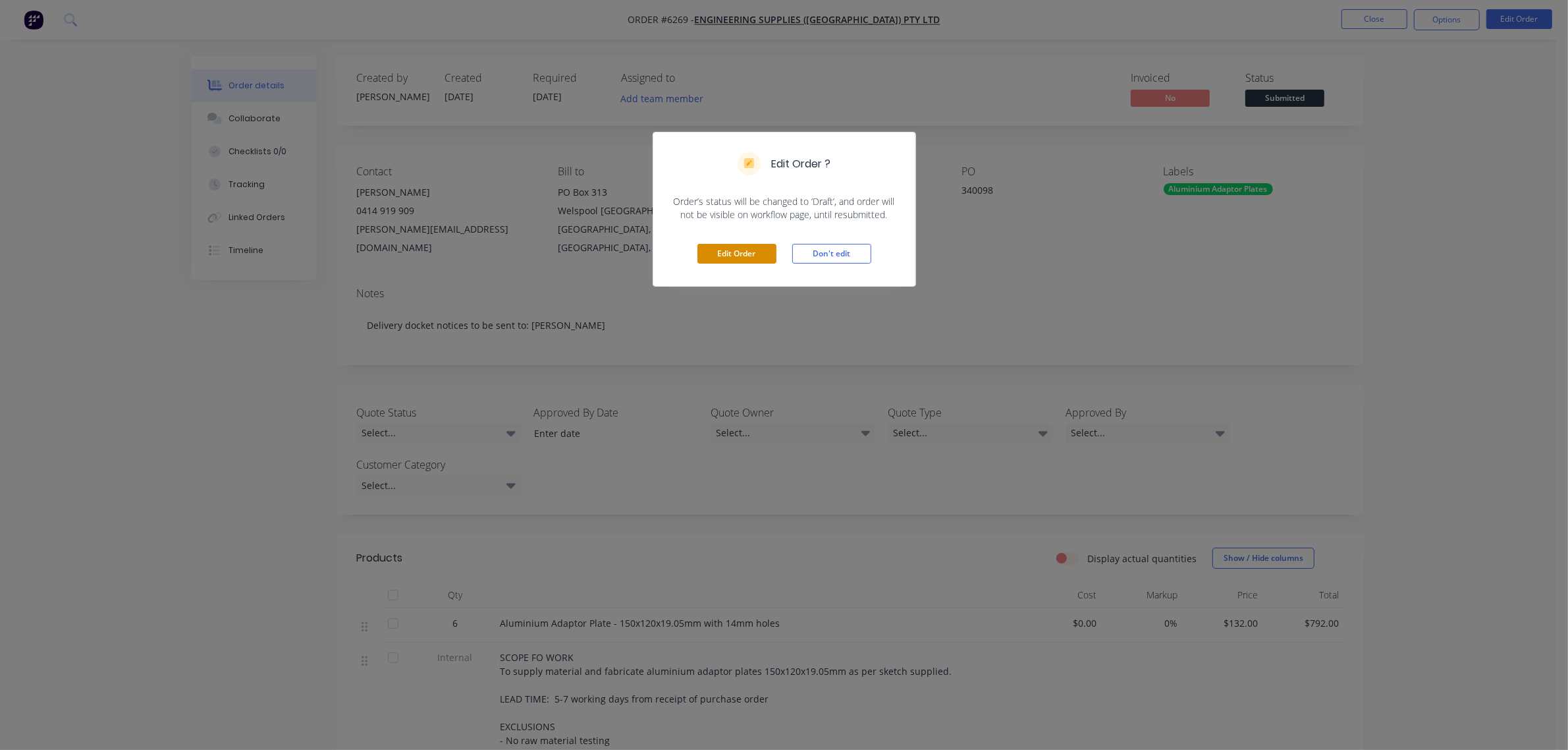
click at [736, 261] on button "Edit Order" at bounding box center [737, 254] width 79 height 20
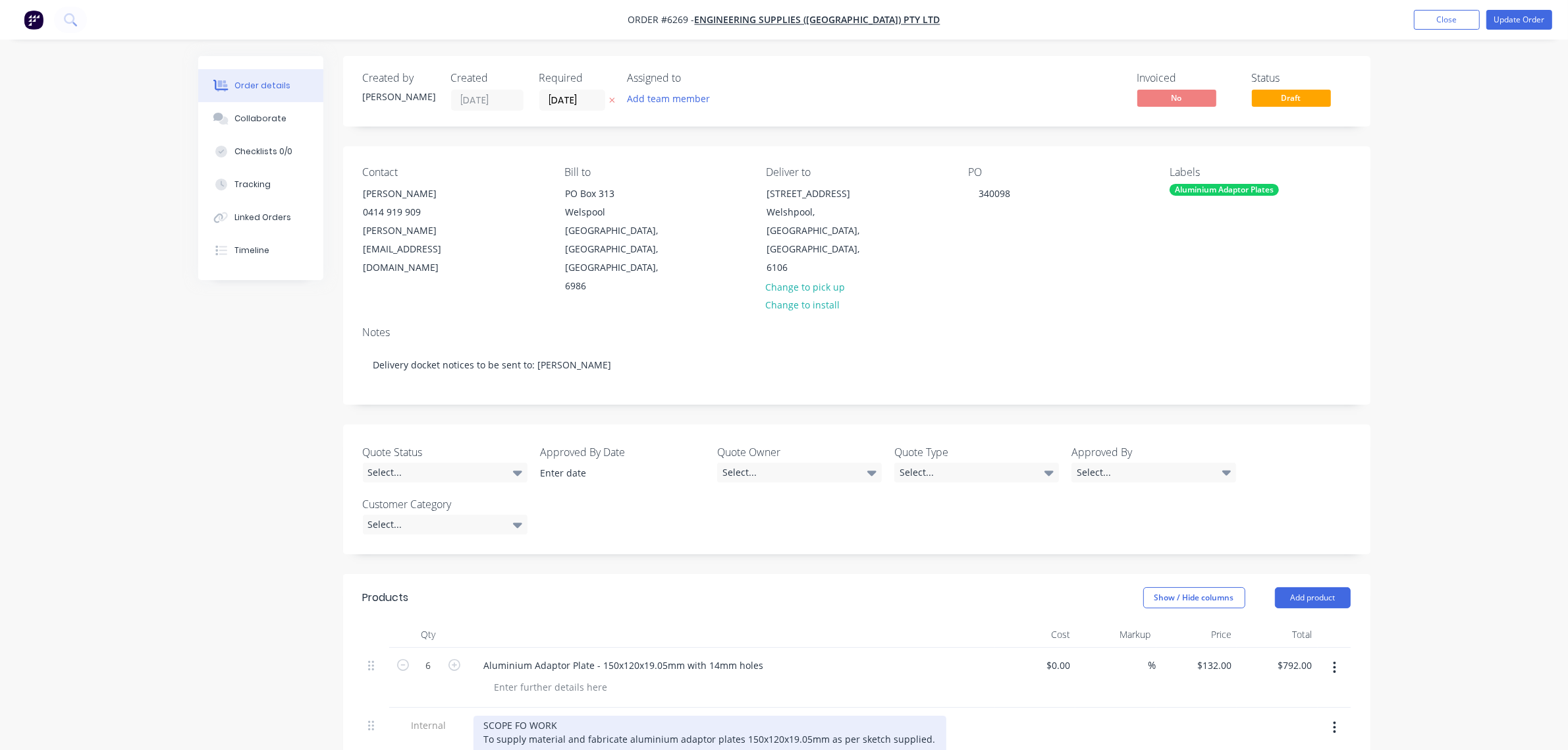
drag, startPoint x: 536, startPoint y: 669, endPoint x: 514, endPoint y: 673, distance: 22.4
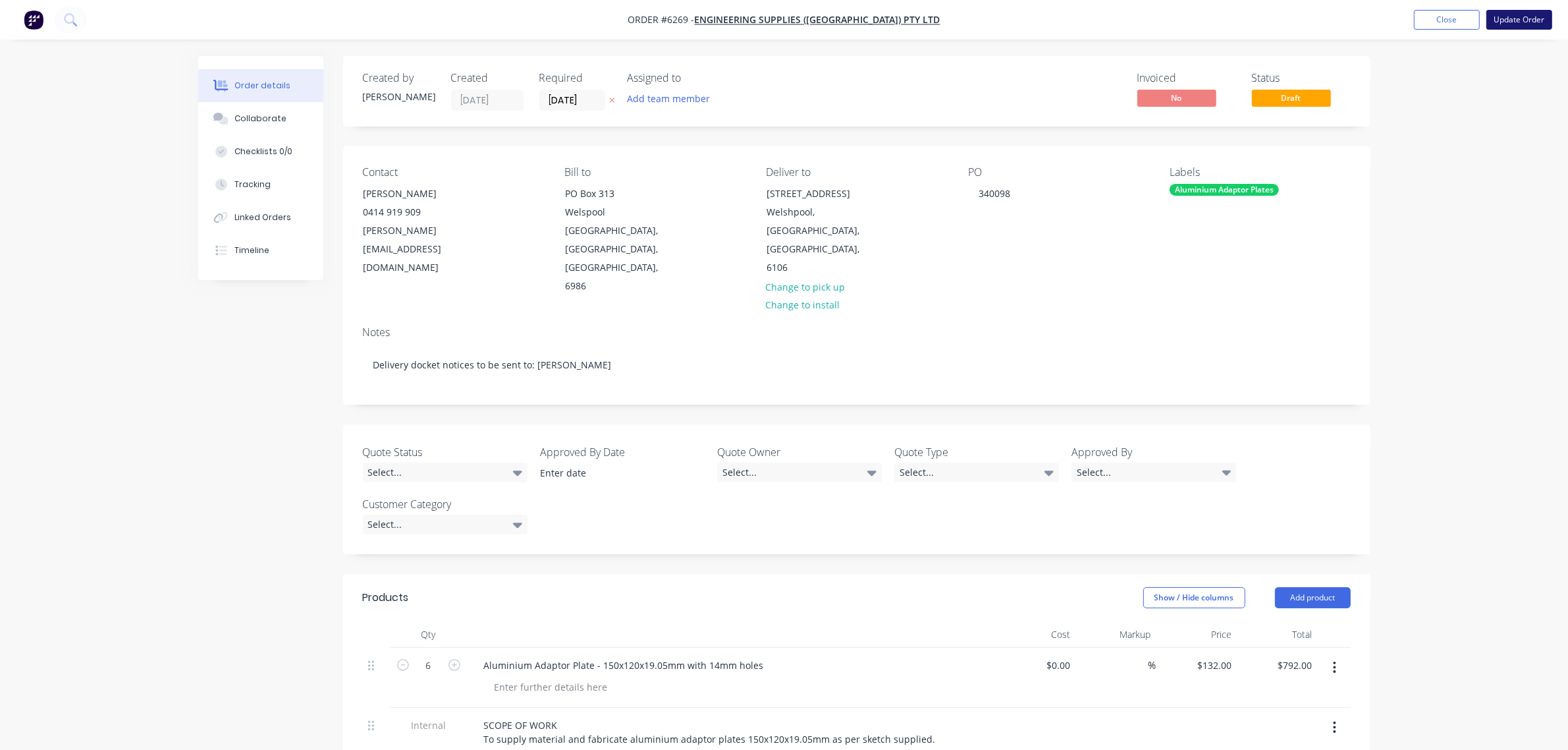
click at [1510, 16] on button "Update Order" at bounding box center [1519, 19] width 66 height 20
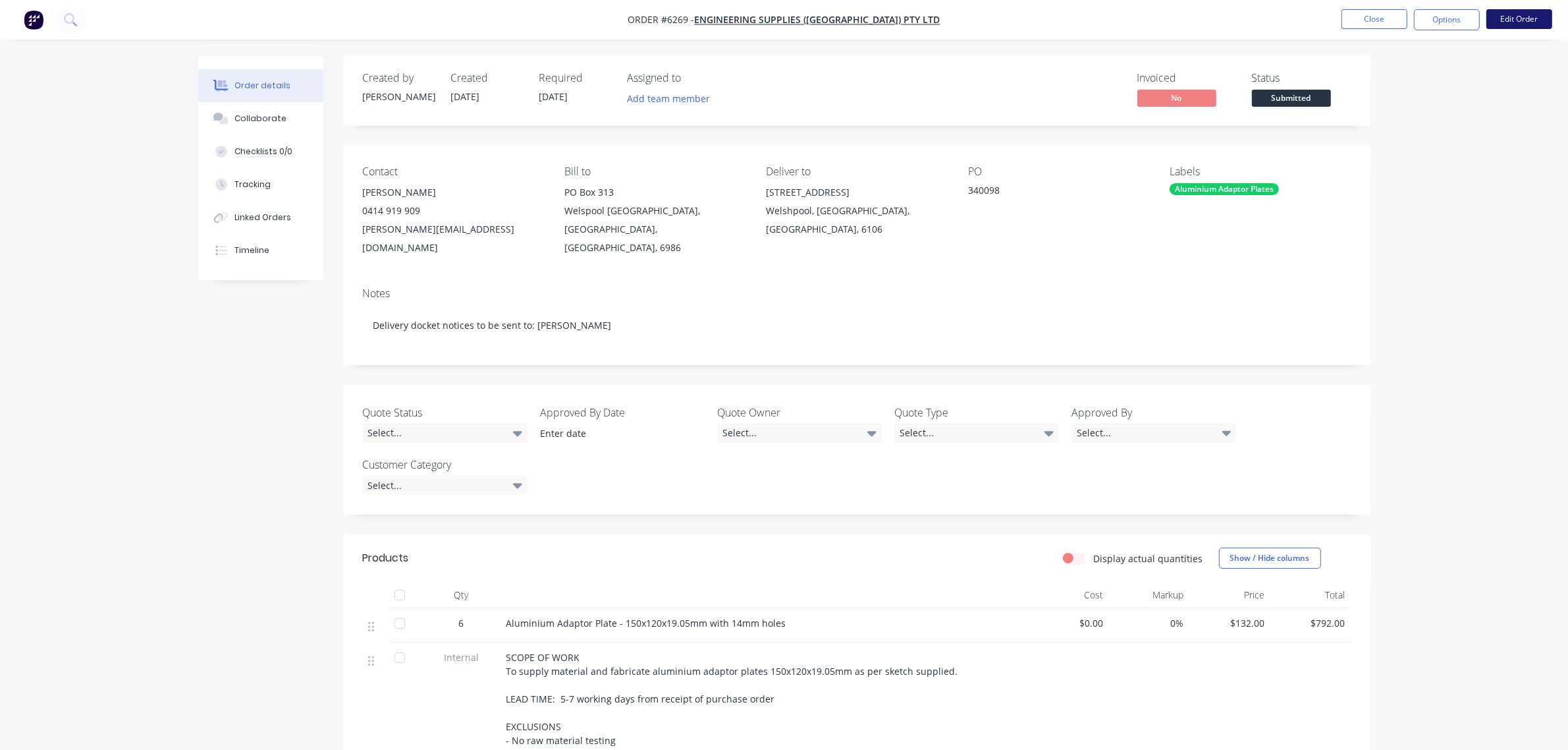
click at [1503, 22] on button "Edit Order" at bounding box center [1519, 19] width 66 height 20
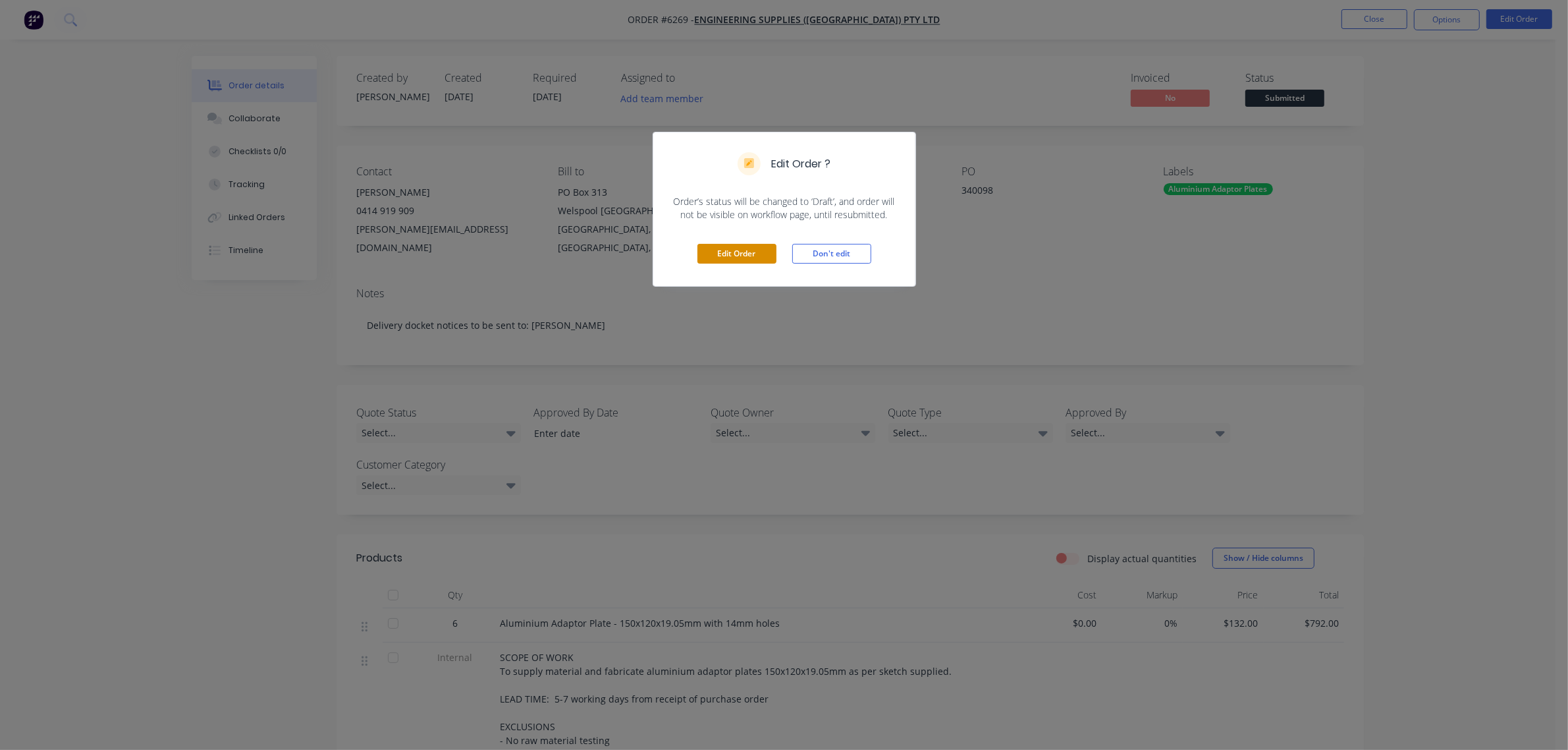
click at [734, 261] on button "Edit Order" at bounding box center [737, 254] width 79 height 20
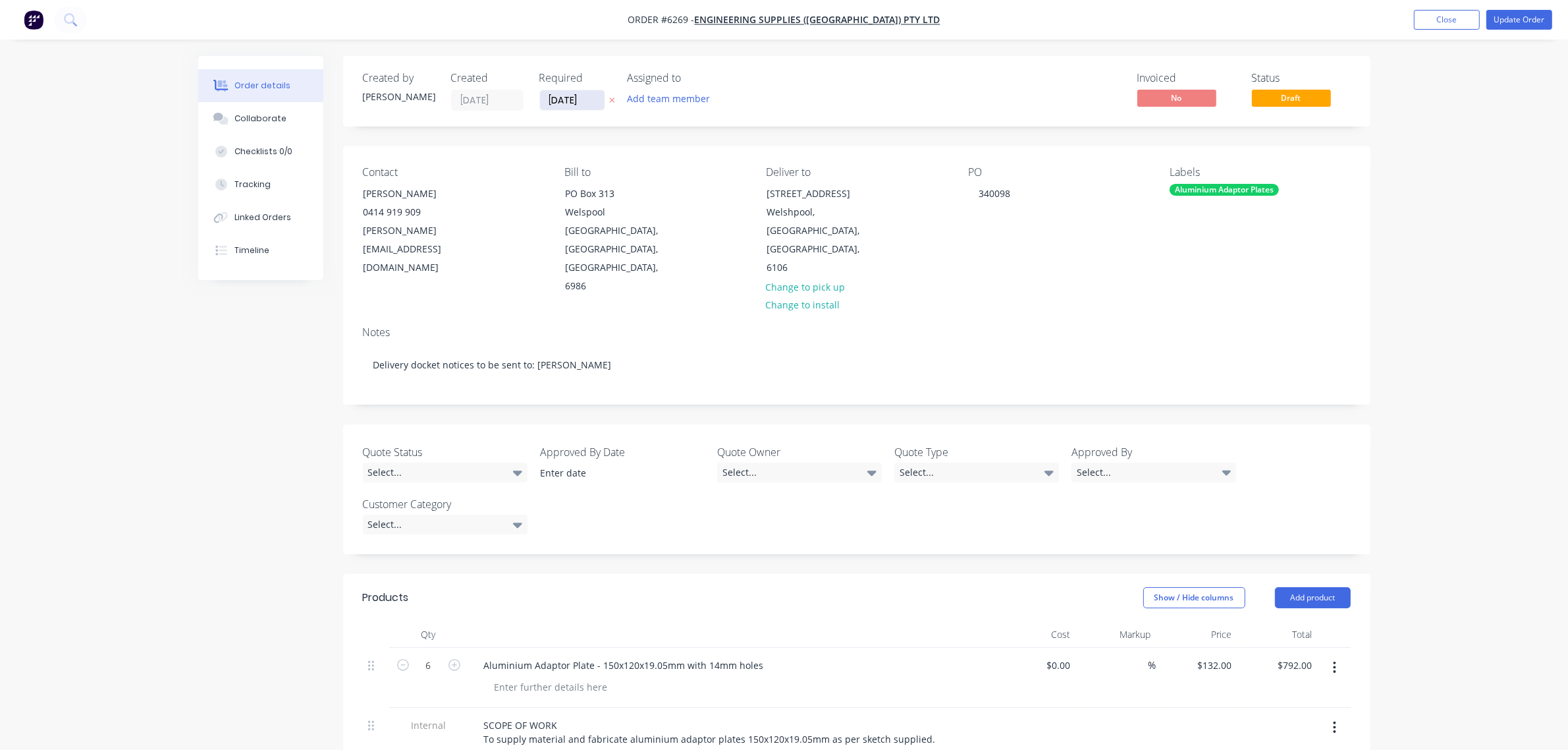
click at [569, 99] on input "[DATE]" at bounding box center [571, 100] width 65 height 20
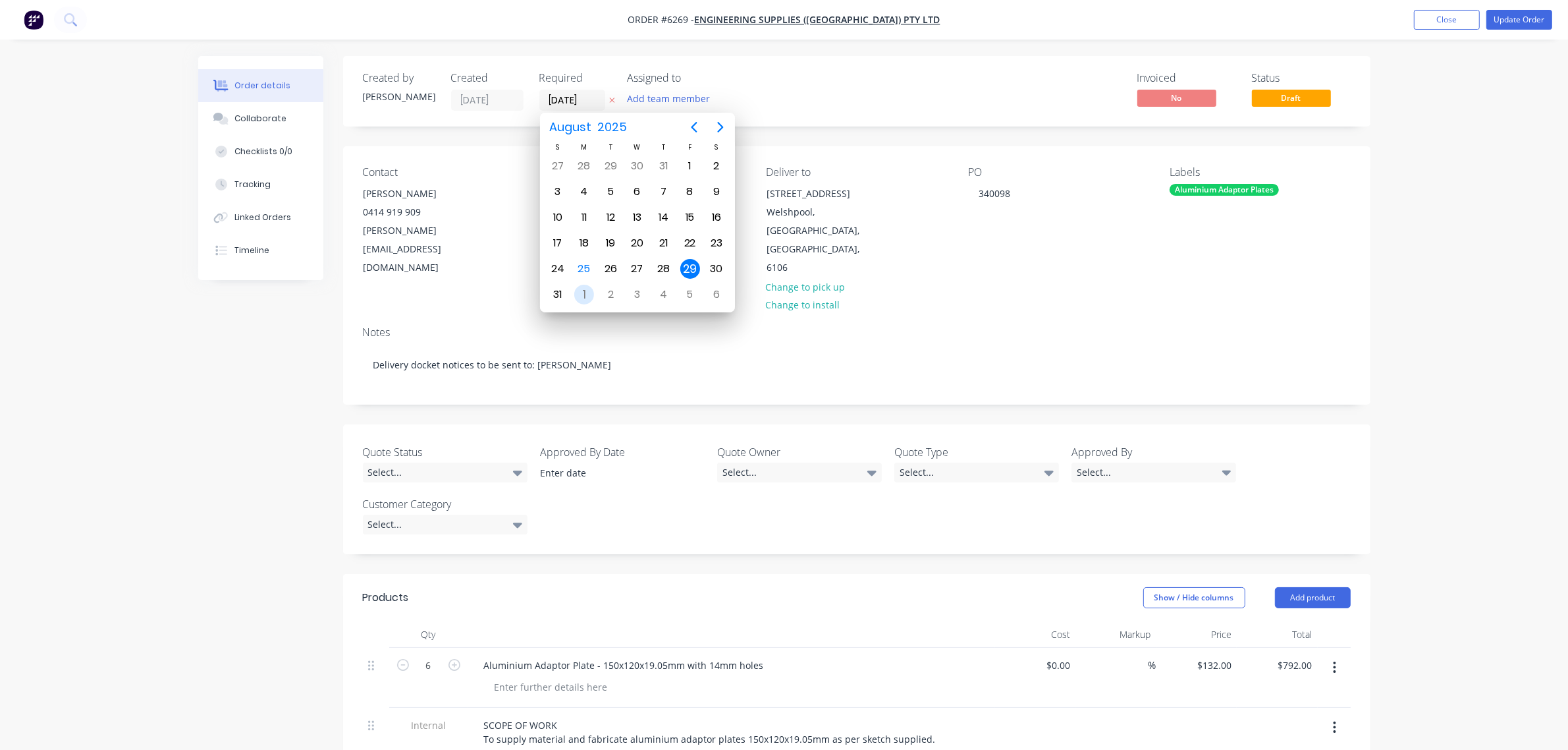
click at [583, 284] on div "1" at bounding box center [584, 294] width 20 height 20
type input "01/09/25"
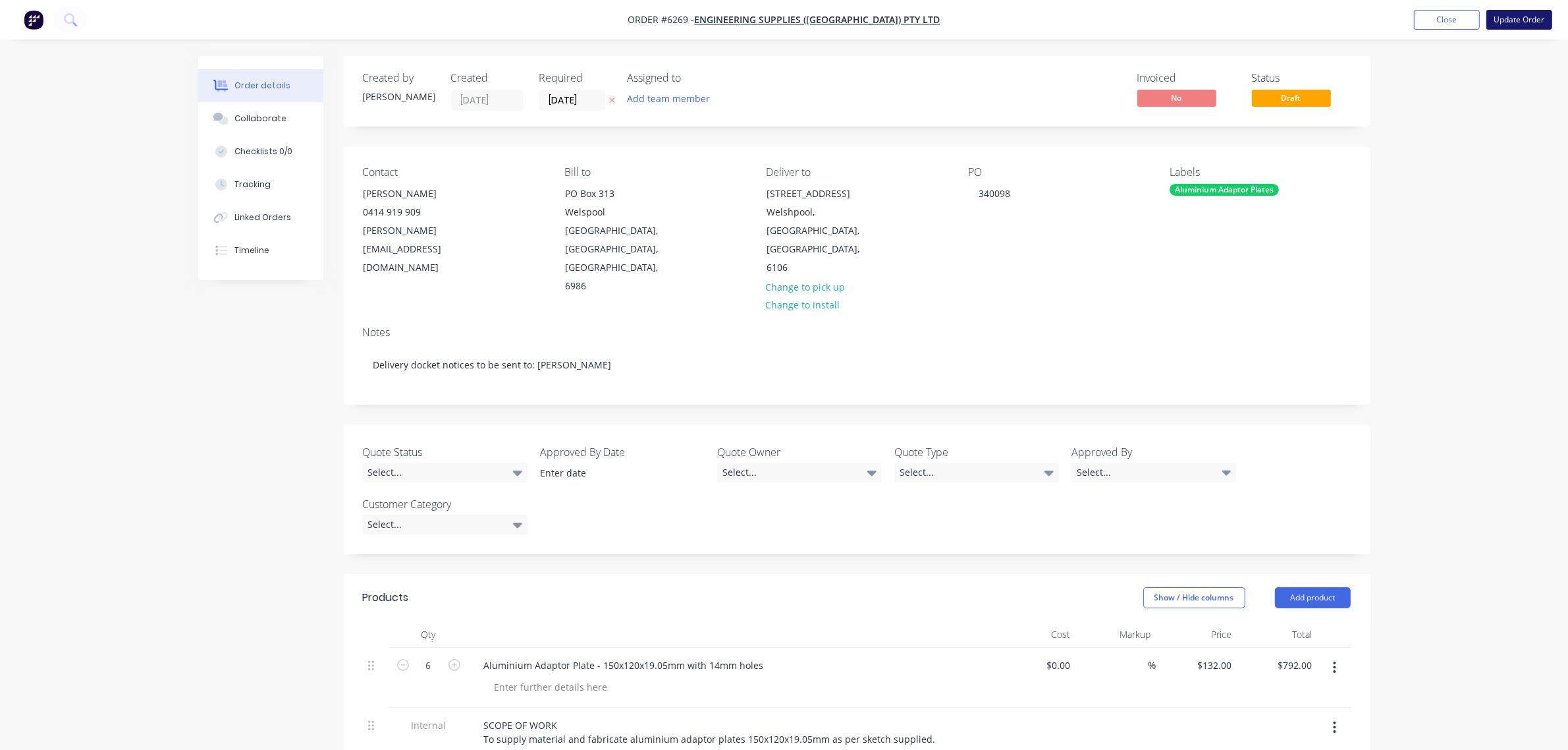
click at [1506, 20] on button "Update Order" at bounding box center [1519, 19] width 66 height 20
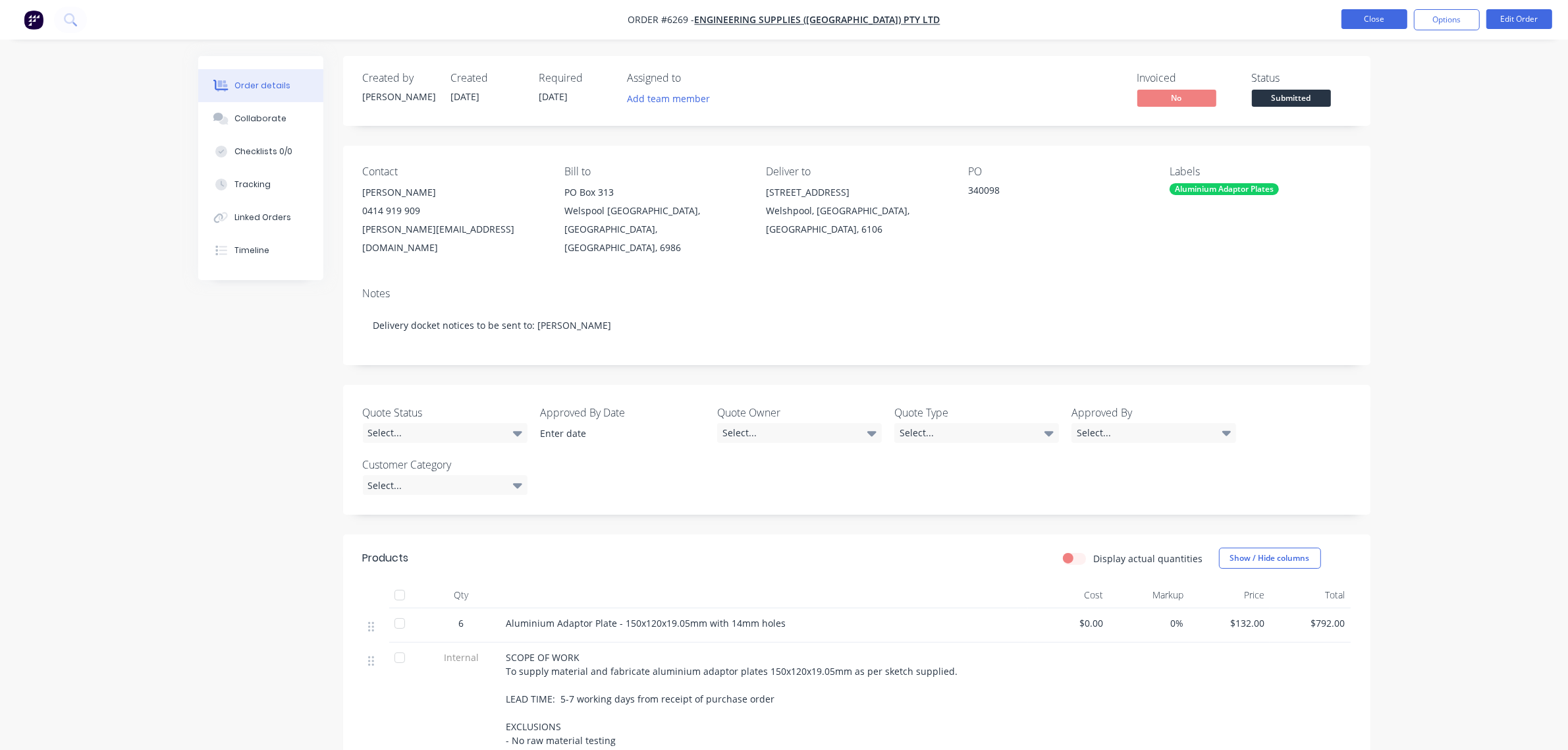
click at [1365, 13] on button "Close" at bounding box center [1374, 19] width 66 height 20
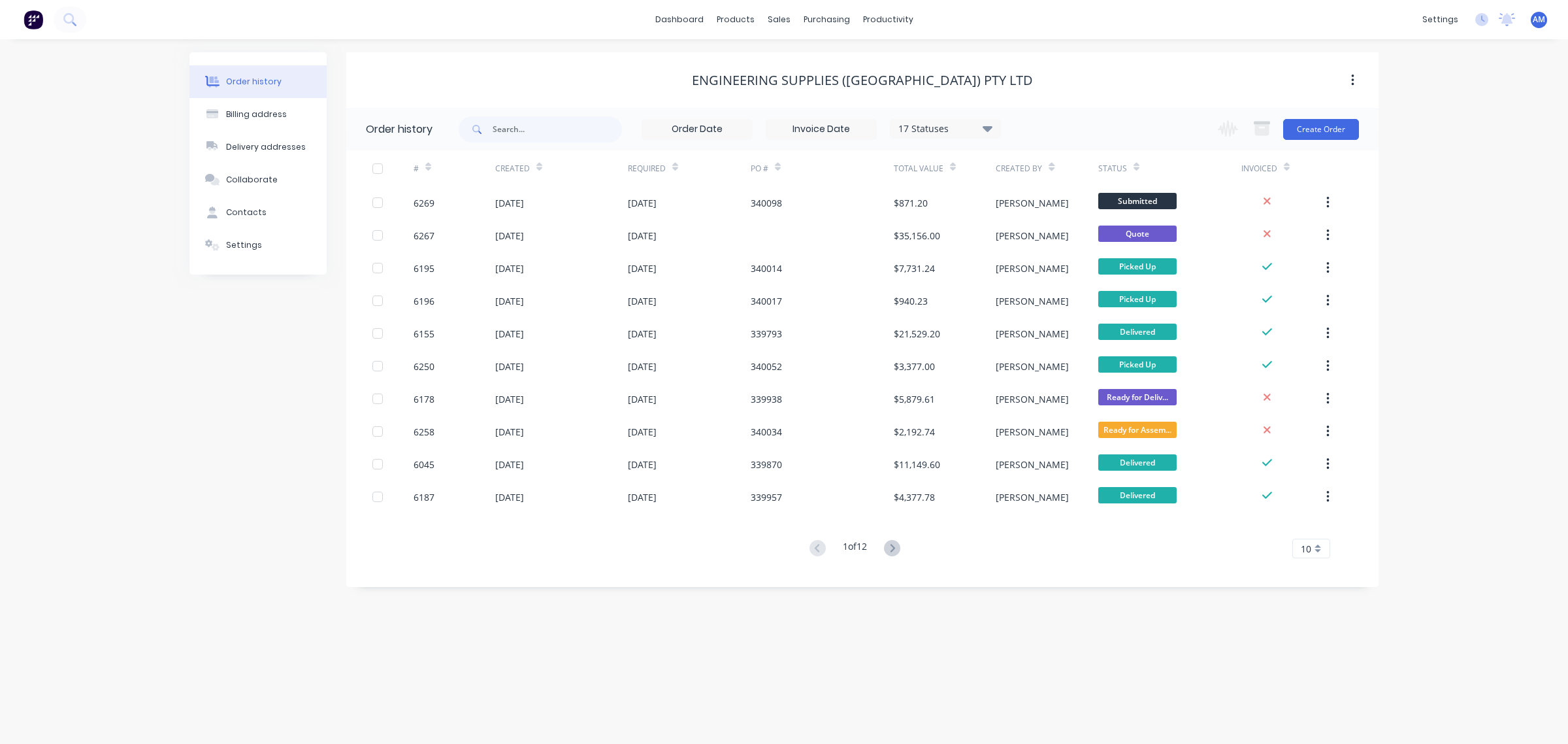
click at [1472, 201] on div "Order history Billing address Delivery addresses Collaborate Contacts Settings …" at bounding box center [784, 391] width 1568 height 705
click at [1464, 223] on div "Order history Billing address Delivery addresses Collaborate Contacts Settings …" at bounding box center [784, 391] width 1568 height 705
drag, startPoint x: 820, startPoint y: 44, endPoint x: 816, endPoint y: 56, distance: 12.6
click at [818, 47] on div "Sales Orders Customers Price Level Manager" at bounding box center [847, 89] width 173 height 105
click at [814, 57] on div "Sales Orders" at bounding box center [827, 62] width 54 height 11
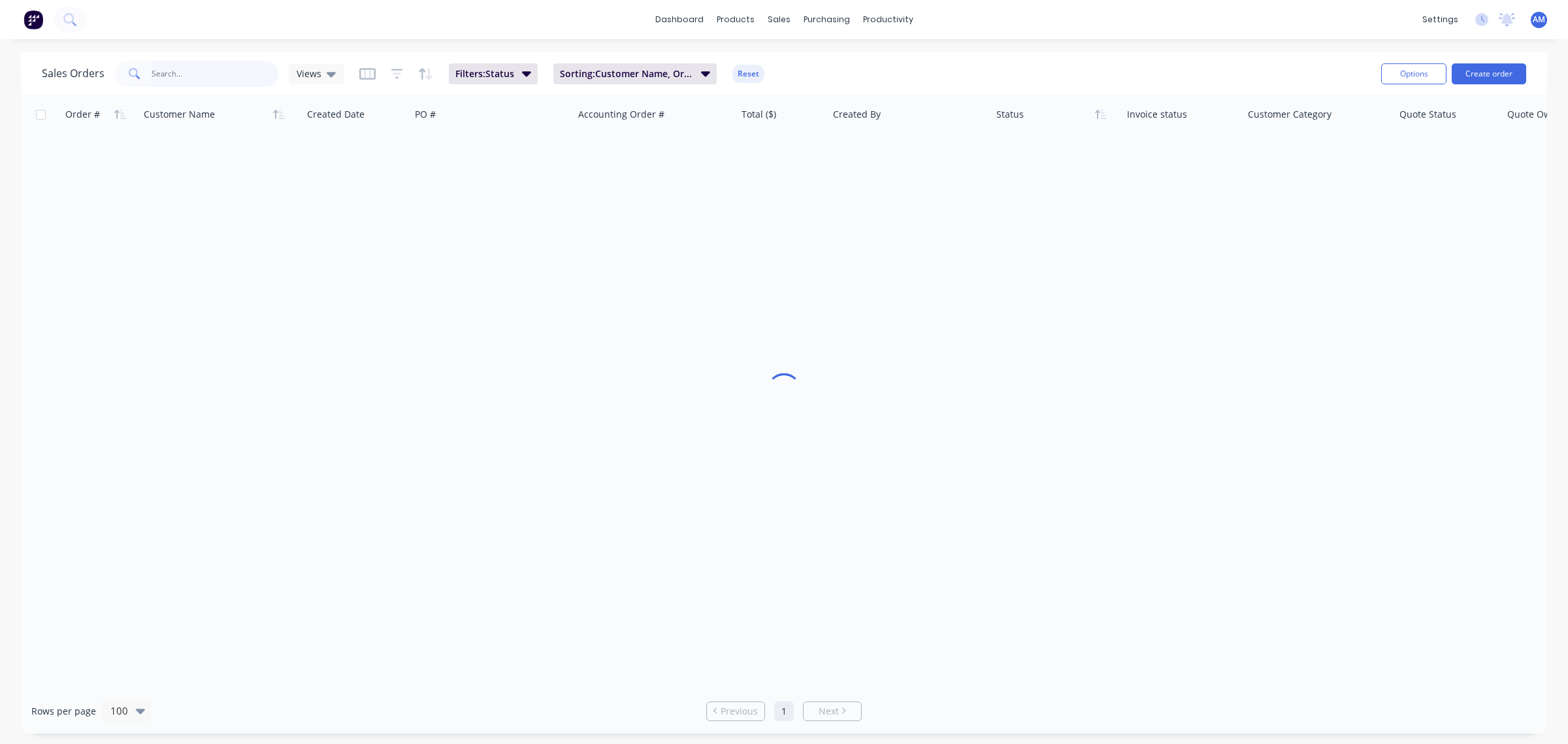
click at [198, 77] on input "text" at bounding box center [215, 74] width 127 height 26
click at [814, 71] on link "Sales Orders" at bounding box center [847, 61] width 173 height 26
click at [180, 71] on input "6031" at bounding box center [215, 74] width 127 height 26
click at [664, 69] on span "Sorting: Customer Name, Order #, Status" at bounding box center [626, 74] width 133 height 13
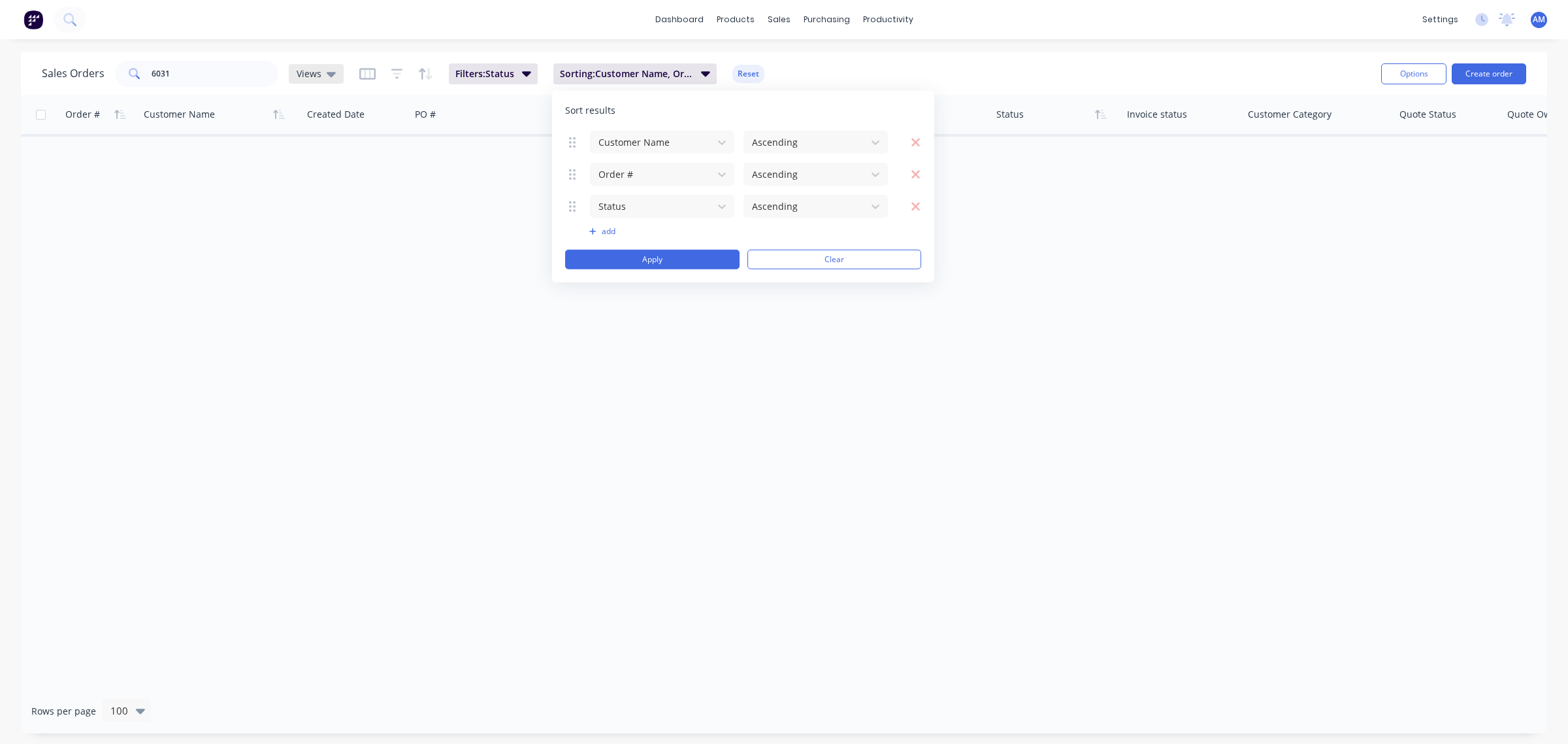
click at [331, 74] on icon at bounding box center [332, 74] width 10 height 5
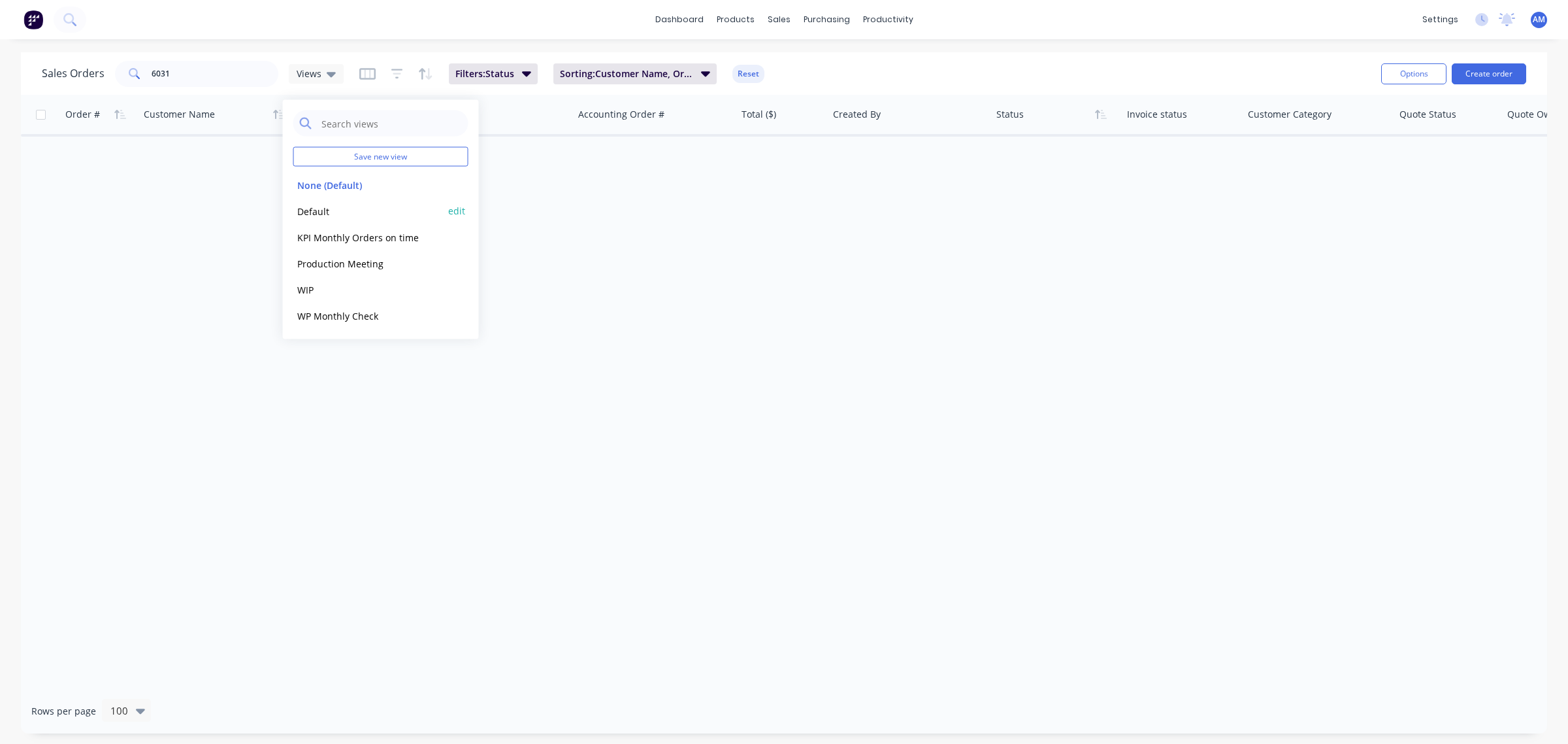
click at [325, 211] on button "Default" at bounding box center [368, 211] width 149 height 15
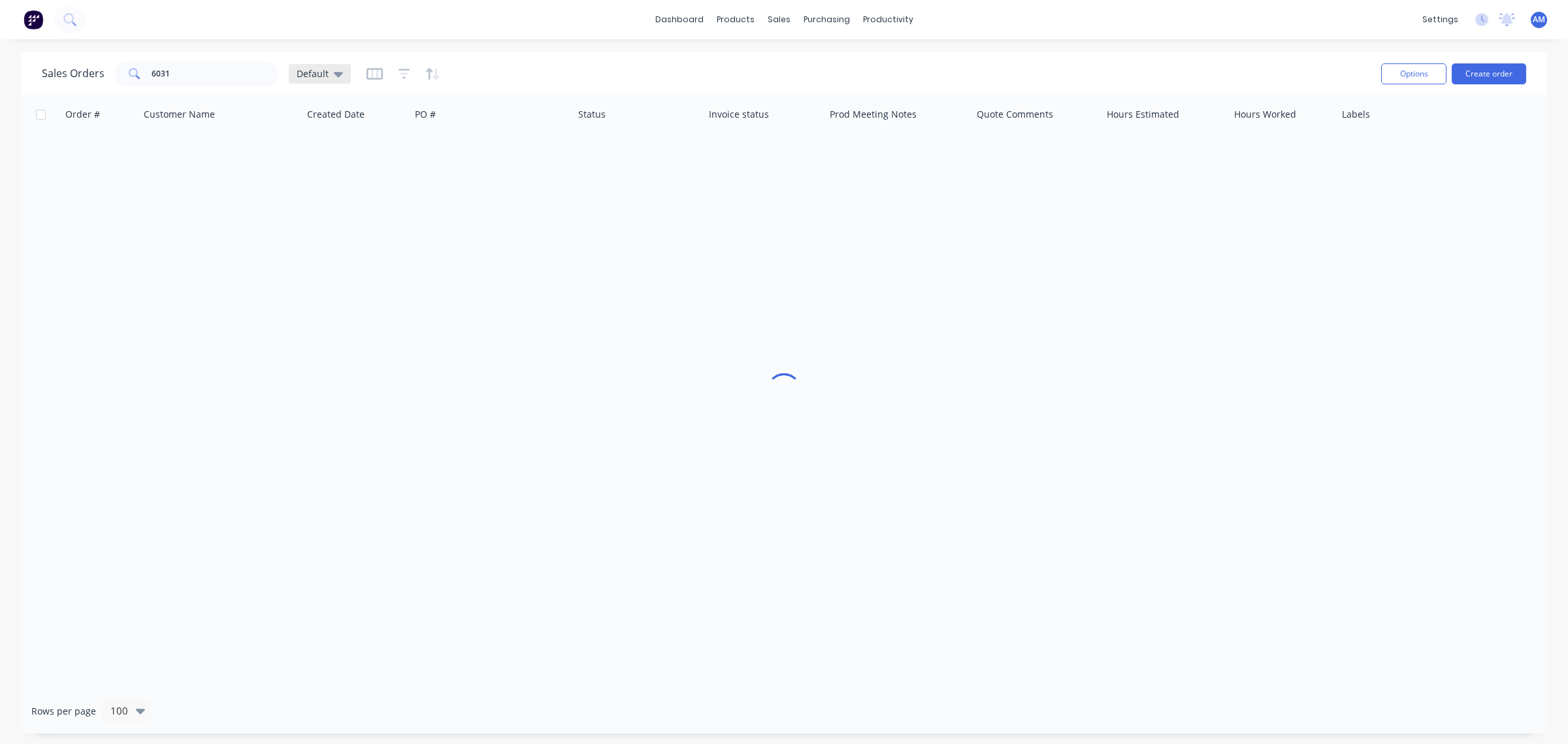
click at [334, 76] on icon at bounding box center [338, 74] width 10 height 5
click at [338, 69] on icon at bounding box center [338, 74] width 10 height 14
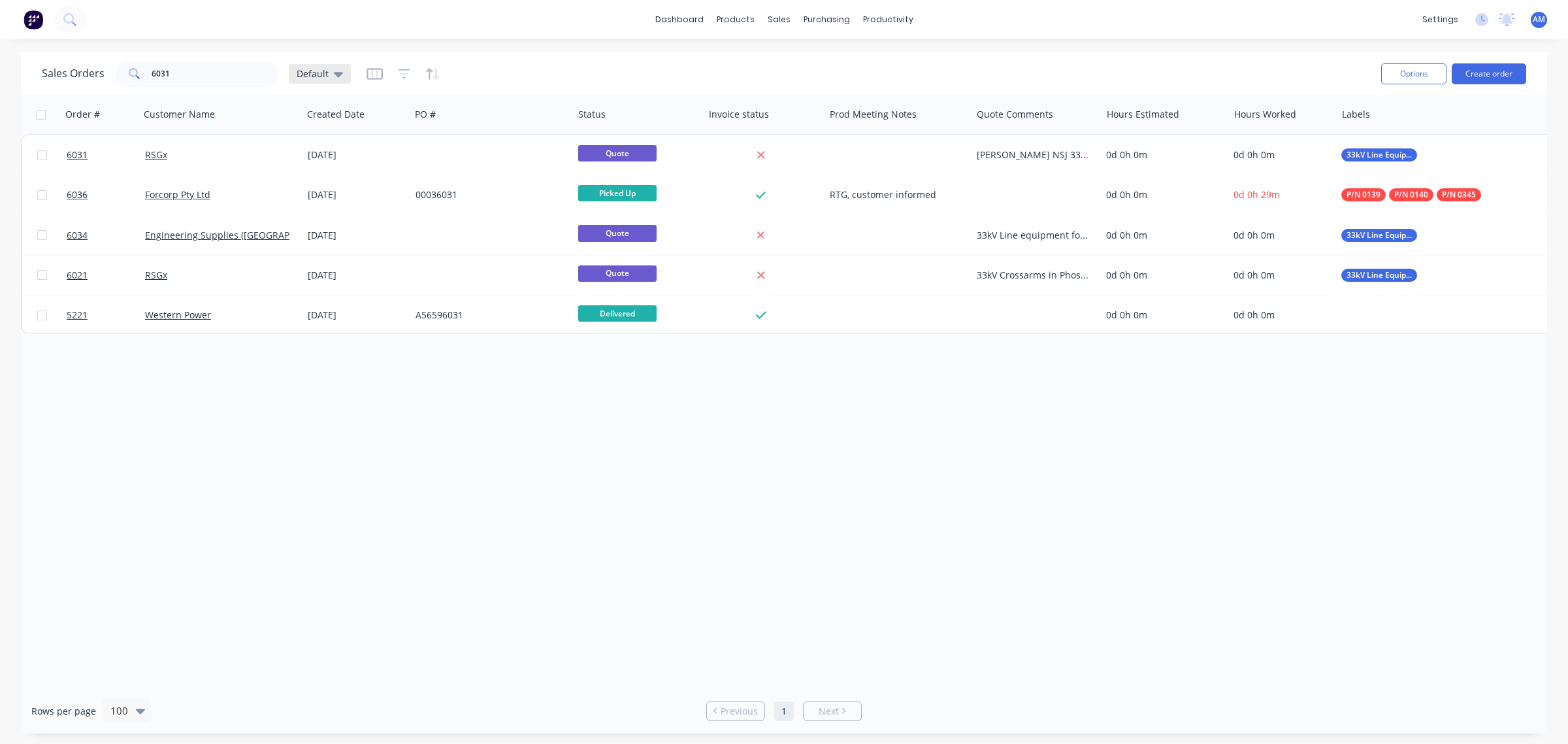
drag, startPoint x: 334, startPoint y: 69, endPoint x: 334, endPoint y: 76, distance: 7.0
click at [334, 69] on icon at bounding box center [338, 74] width 10 height 14
click at [315, 182] on button "None (Default)" at bounding box center [368, 185] width 149 height 15
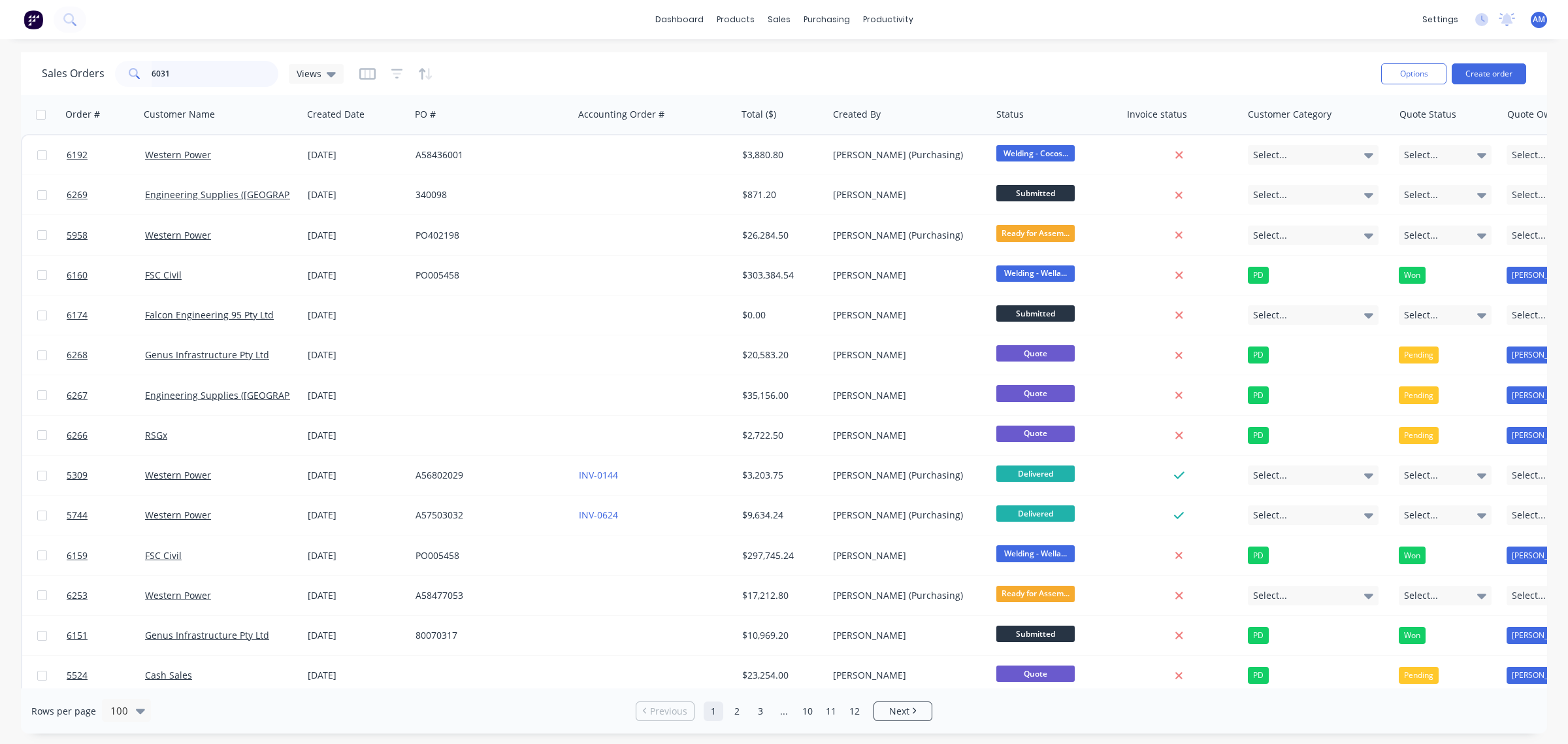
click at [162, 77] on input "6031" at bounding box center [215, 74] width 127 height 26
drag, startPoint x: 170, startPoint y: 76, endPoint x: 85, endPoint y: 83, distance: 85.3
click at [88, 79] on div "Sales Orders 6031 Views" at bounding box center [193, 74] width 302 height 26
type input "6031"
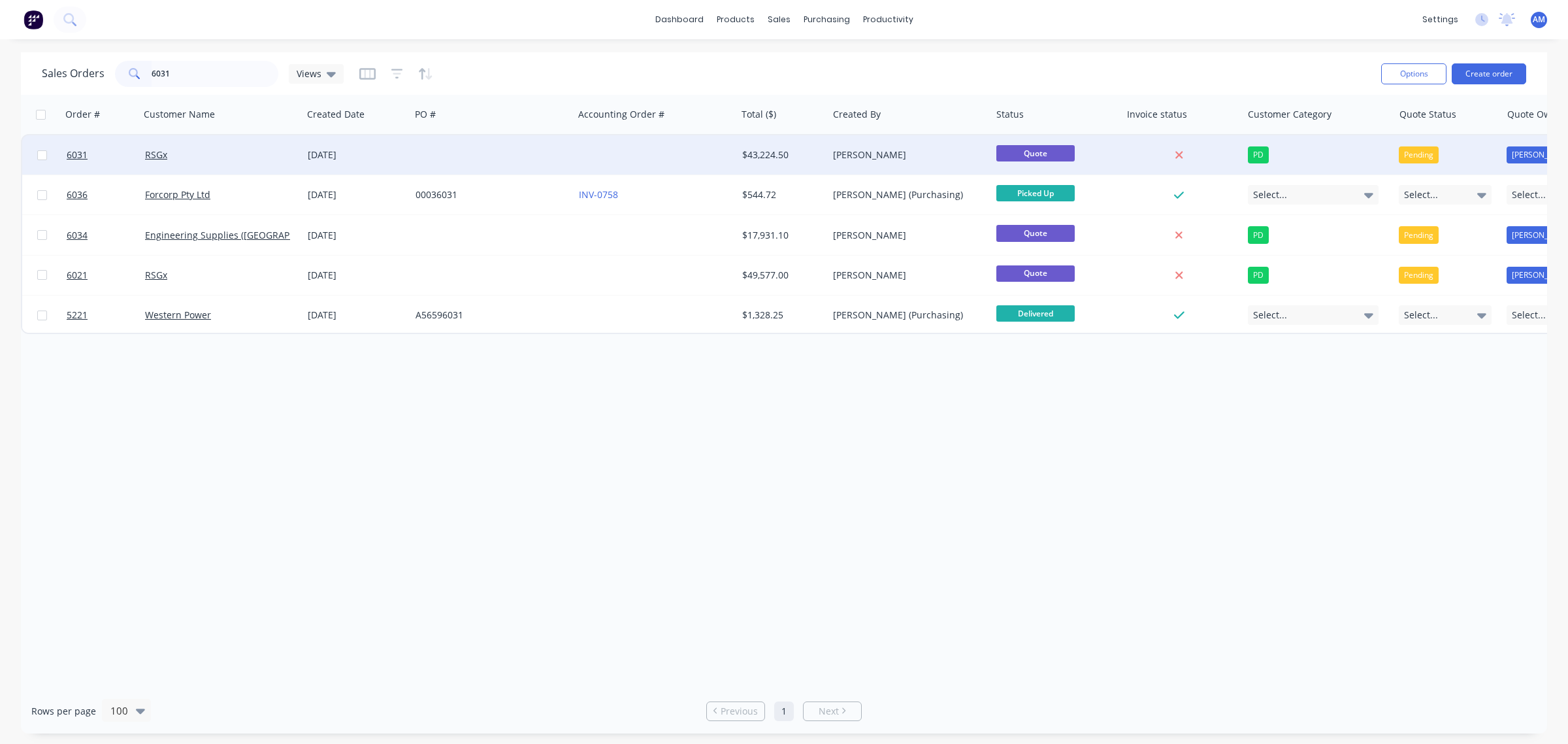
click at [197, 154] on div "RSGx" at bounding box center [218, 155] width 145 height 13
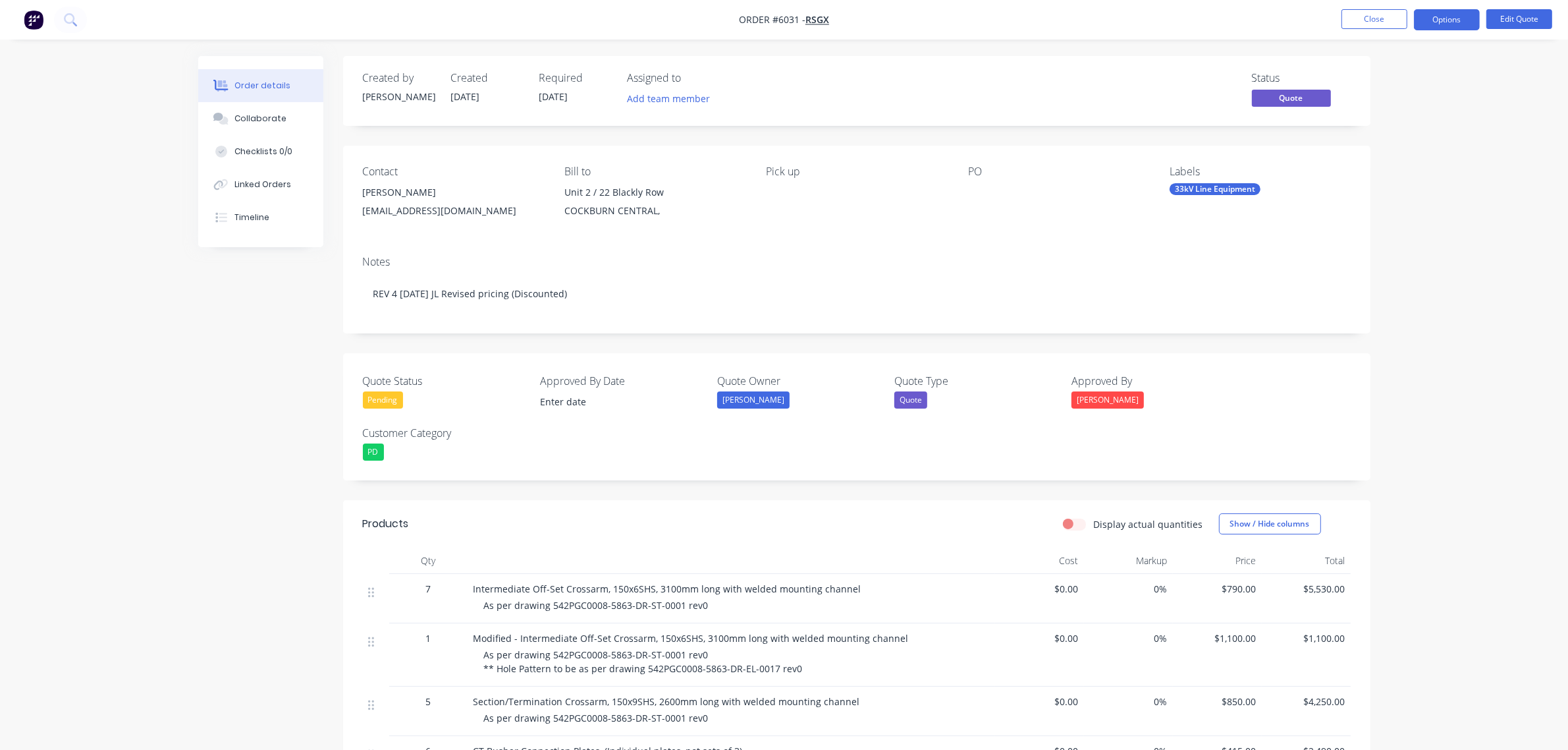
click at [376, 400] on div "Pending" at bounding box center [384, 400] width 40 height 17
click at [381, 453] on div "Won" at bounding box center [386, 453] width 27 height 17
click at [1510, 20] on button "Edit Quote" at bounding box center [1519, 19] width 66 height 20
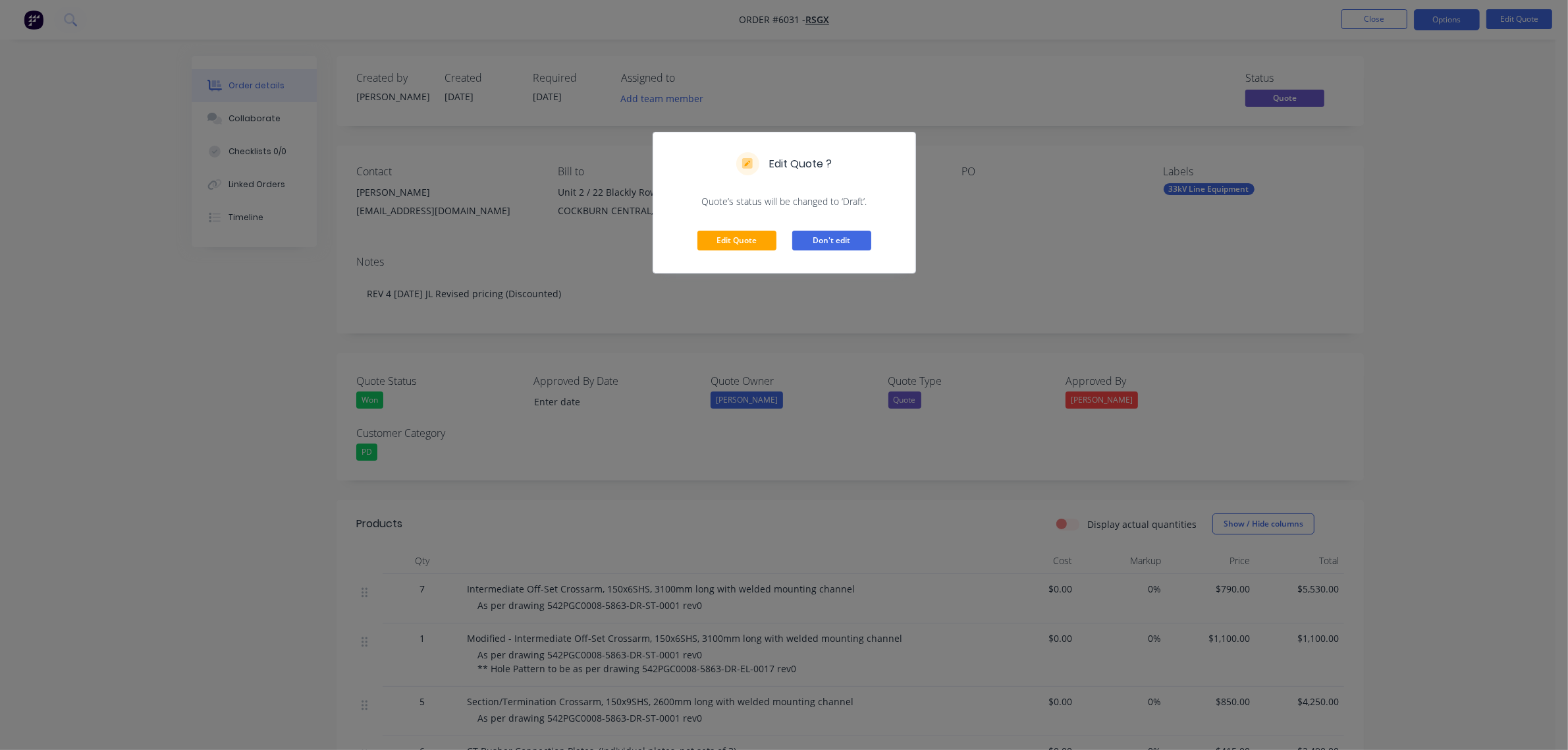
click at [847, 237] on button "Don't edit" at bounding box center [832, 240] width 79 height 20
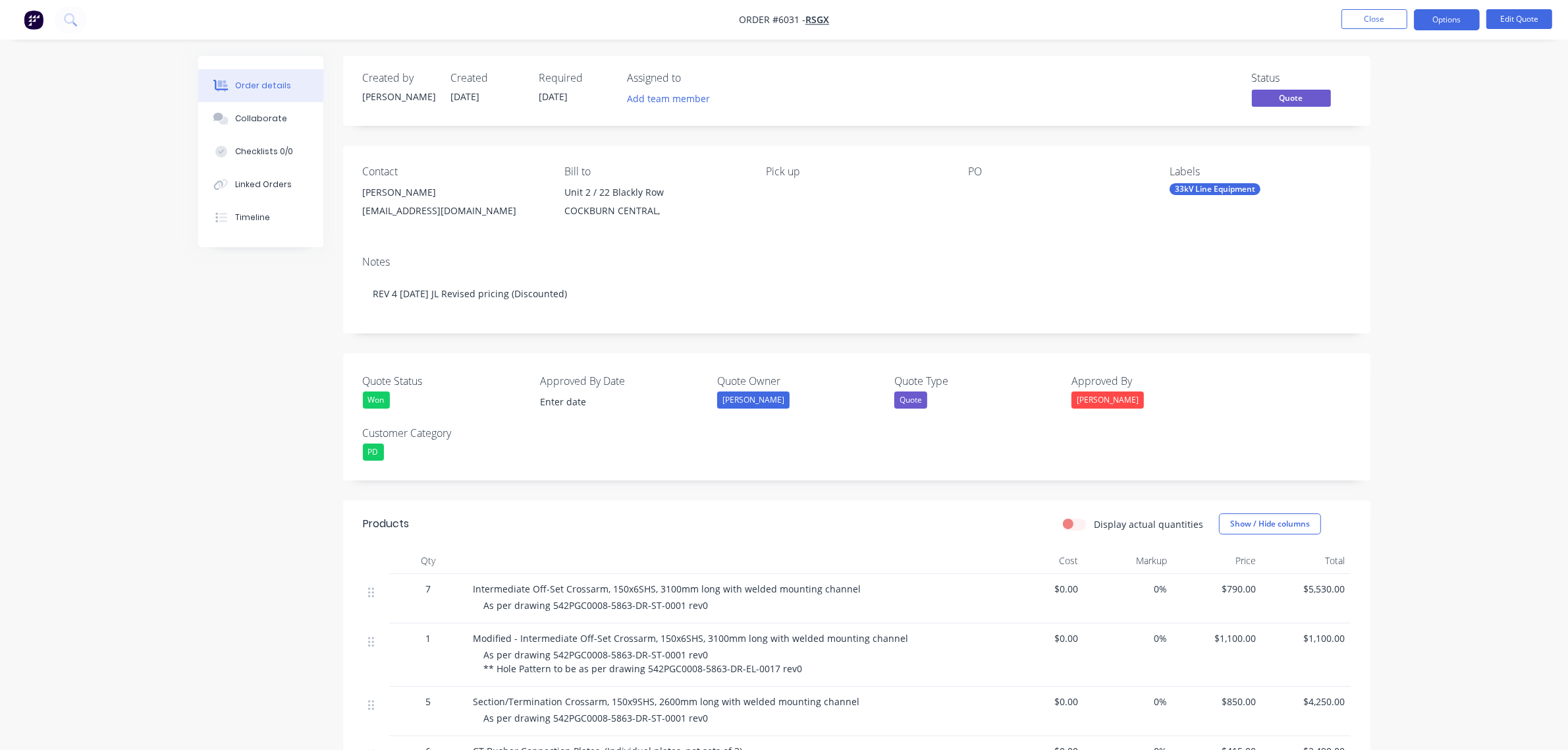
click at [1434, 30] on nav "Order #6031 - RSGx Close Options Edit Quote" at bounding box center [784, 19] width 1568 height 40
click at [1439, 15] on button "Options" at bounding box center [1447, 20] width 66 height 21
drag, startPoint x: 1403, startPoint y: 155, endPoint x: 1400, endPoint y: 142, distance: 13.3
click at [1400, 142] on div "EMAIL / PRINT Quote Proforma Invoice ACTIONS Convert to Order Split Order Chang…" at bounding box center [1407, 172] width 145 height 270
click at [1396, 153] on div "Convert to Order" at bounding box center [1407, 159] width 121 height 19
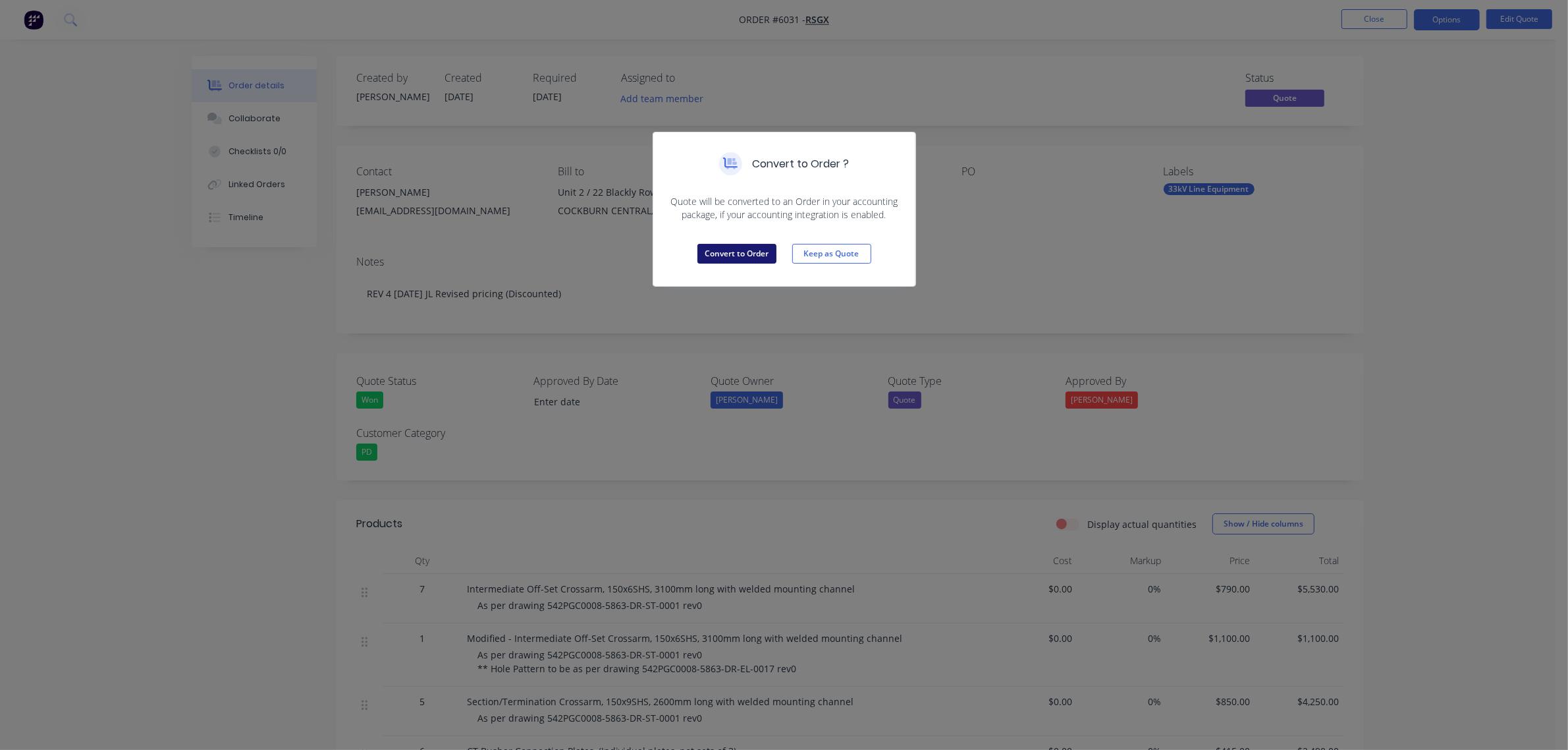
click at [746, 249] on button "Convert to Order" at bounding box center [737, 254] width 79 height 20
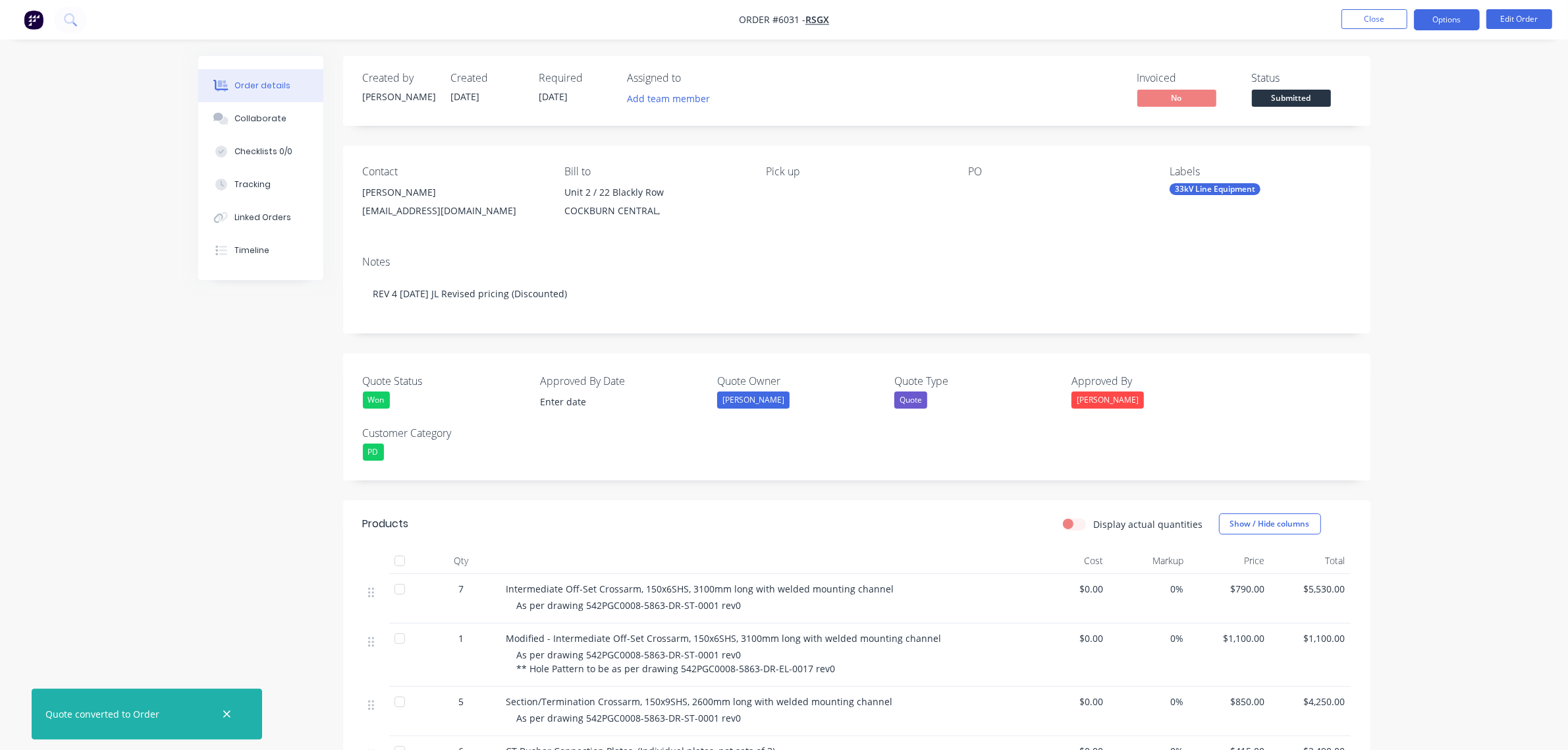
click at [1443, 18] on button "Options" at bounding box center [1447, 20] width 66 height 21
click at [1526, 17] on button "Edit Order" at bounding box center [1519, 19] width 66 height 20
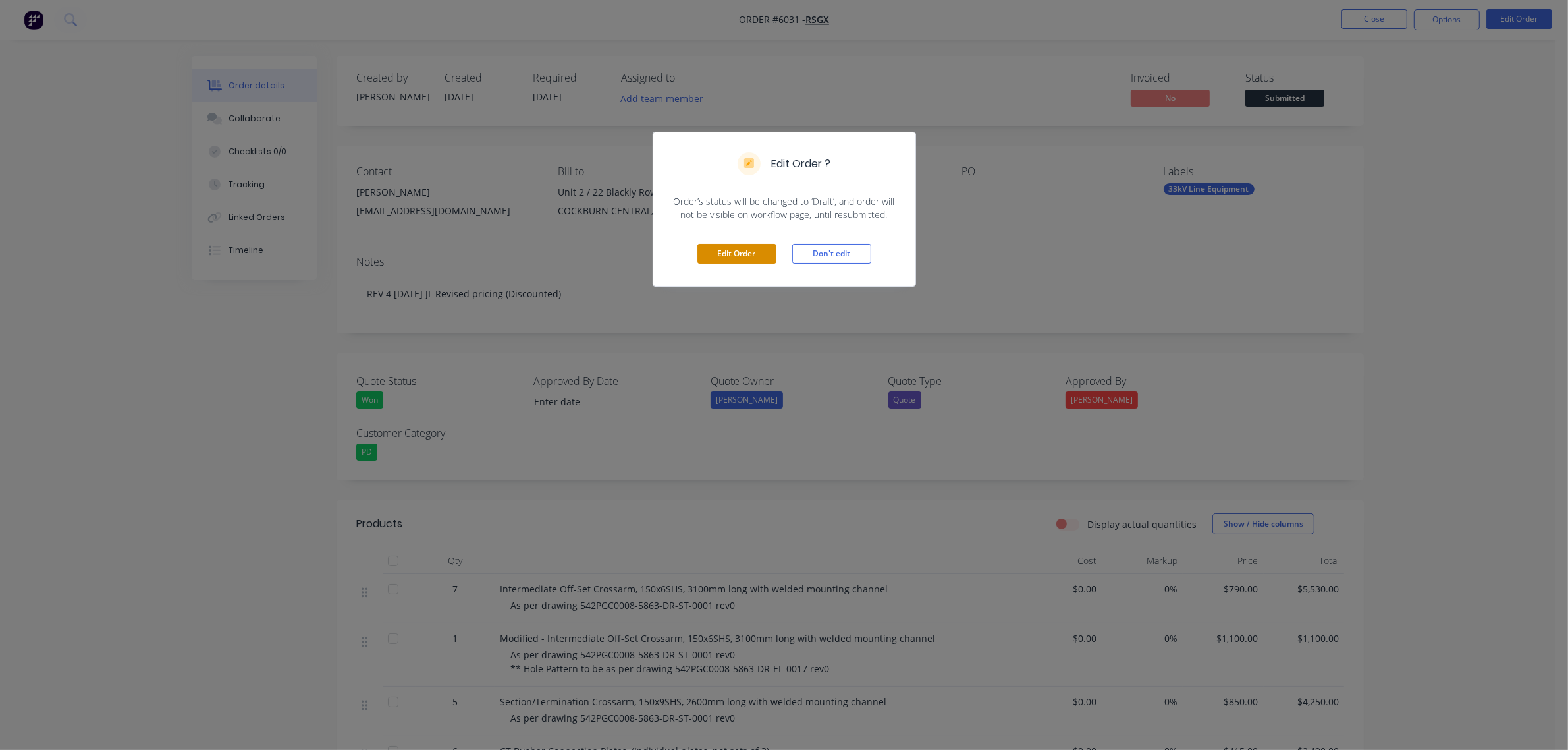
click at [739, 259] on button "Edit Order" at bounding box center [737, 254] width 79 height 20
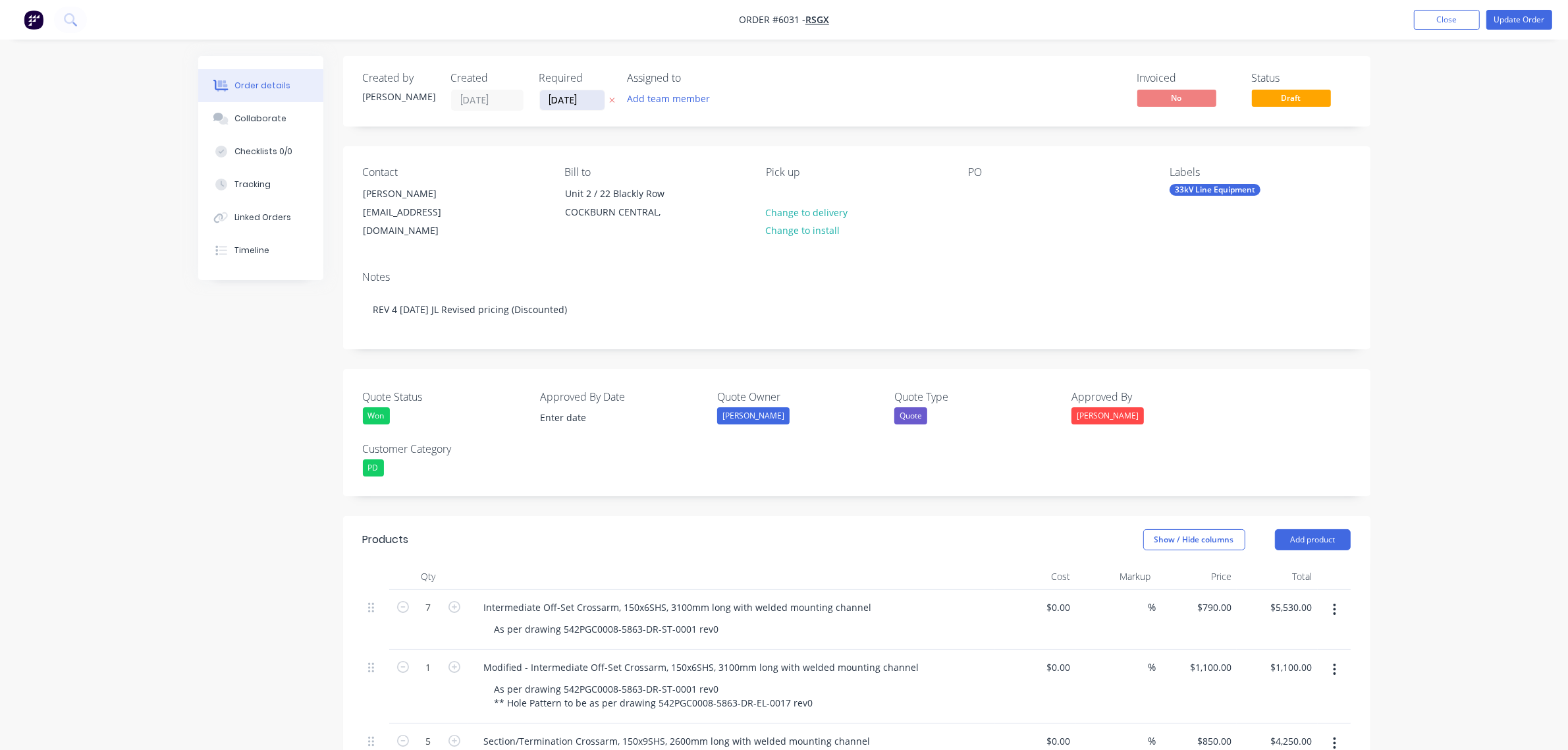
click at [573, 93] on input "18/06/25" at bounding box center [571, 100] width 65 height 20
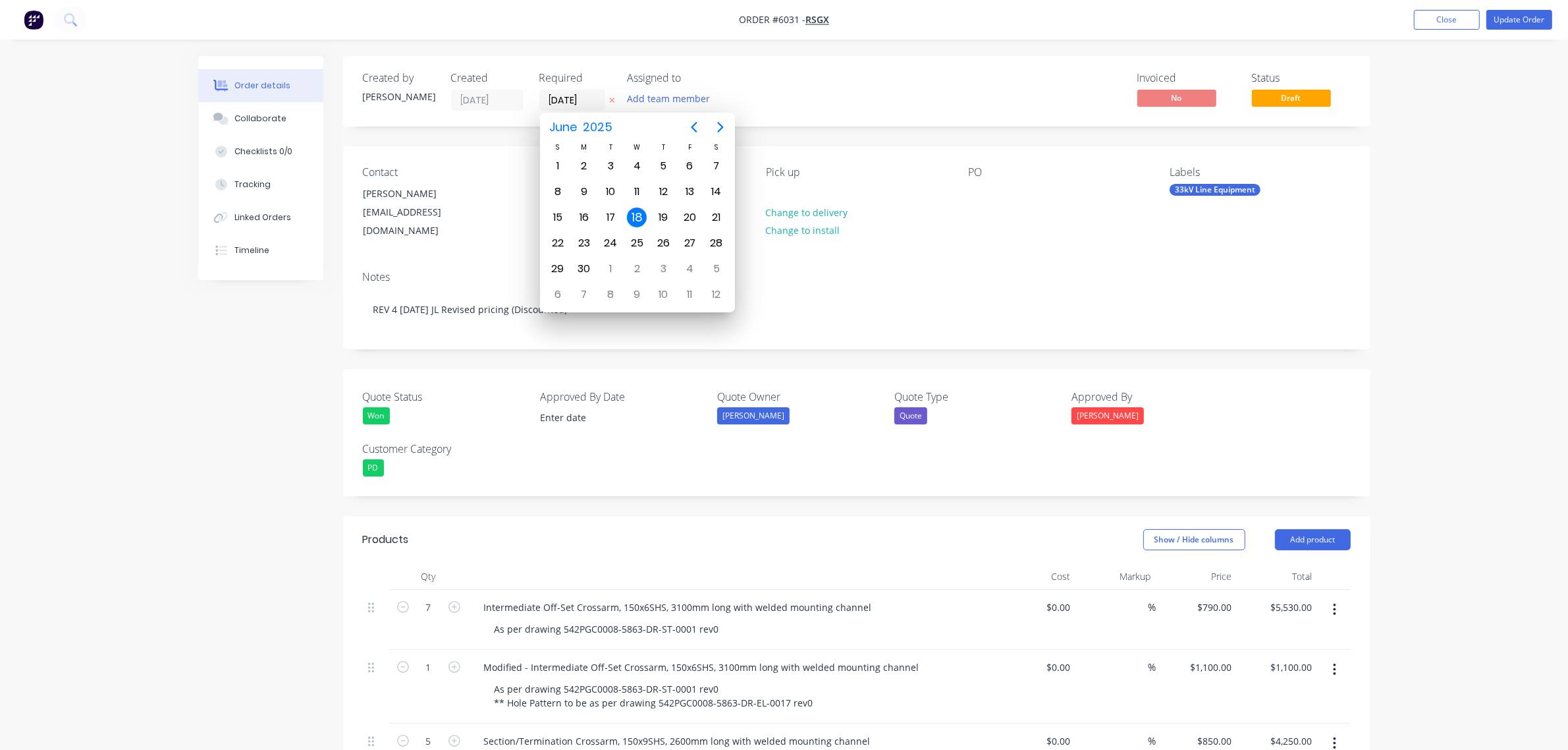
click at [841, 81] on div "Invoiced No Status Draft" at bounding box center [1055, 91] width 592 height 39
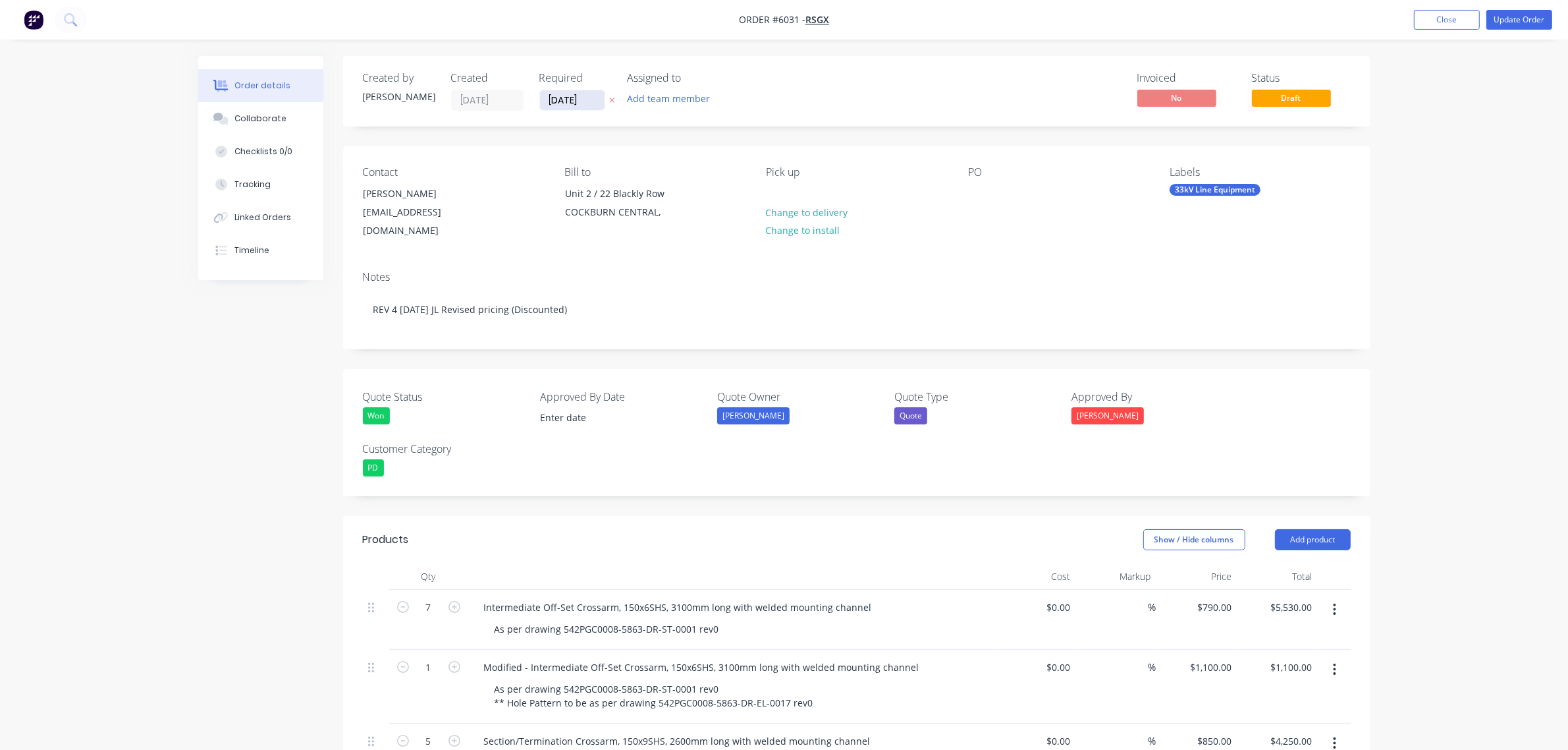
click at [592, 95] on input "18/06/25" at bounding box center [571, 100] width 65 height 20
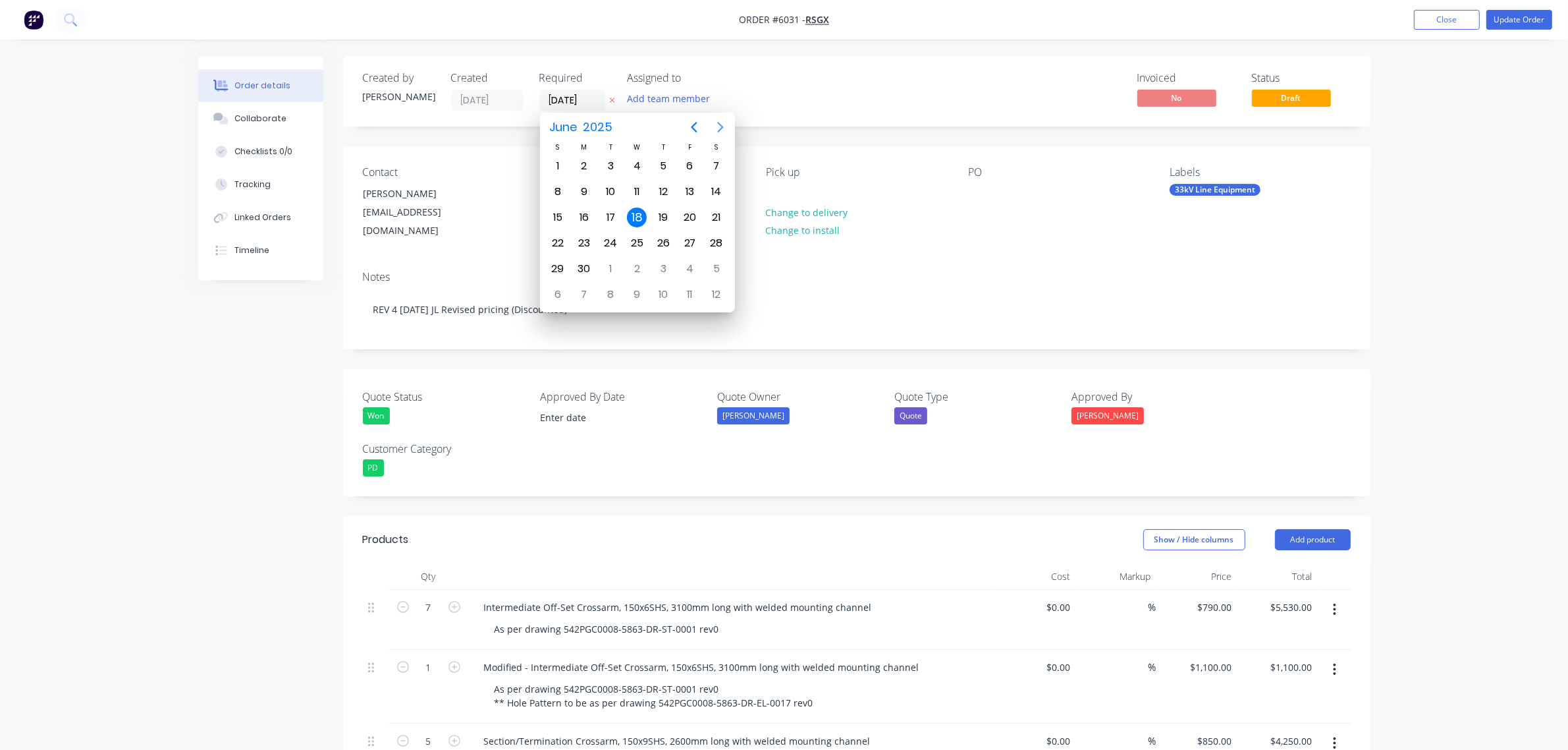
click at [725, 130] on icon "Next page" at bounding box center [720, 127] width 15 height 15
click at [719, 126] on icon "Next page" at bounding box center [720, 127] width 15 height 15
click at [263, 126] on button "Collaborate" at bounding box center [261, 119] width 125 height 33
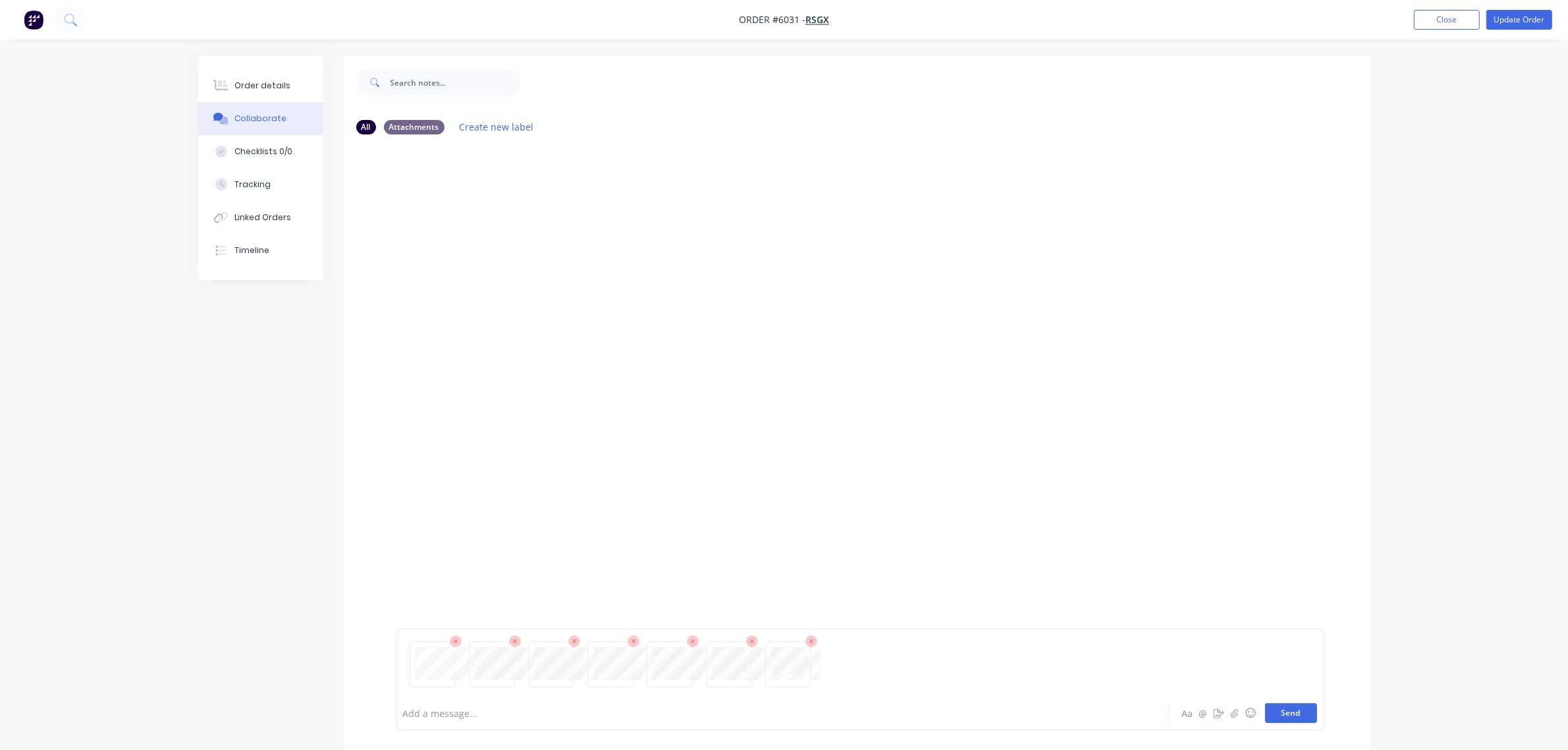
click at [1292, 716] on button "Send" at bounding box center [1291, 712] width 52 height 20
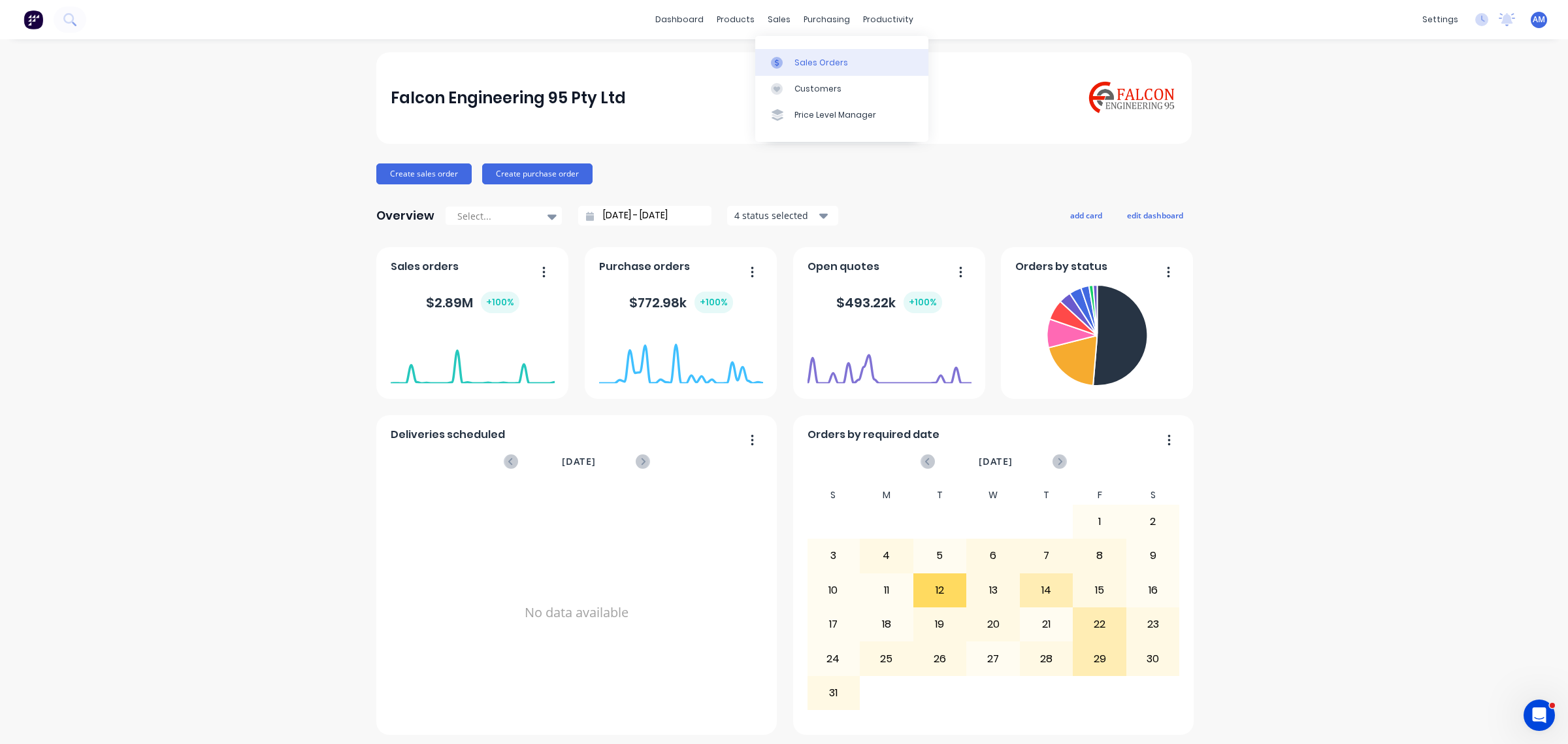
click at [815, 56] on div "Sales Orders" at bounding box center [821, 62] width 54 height 11
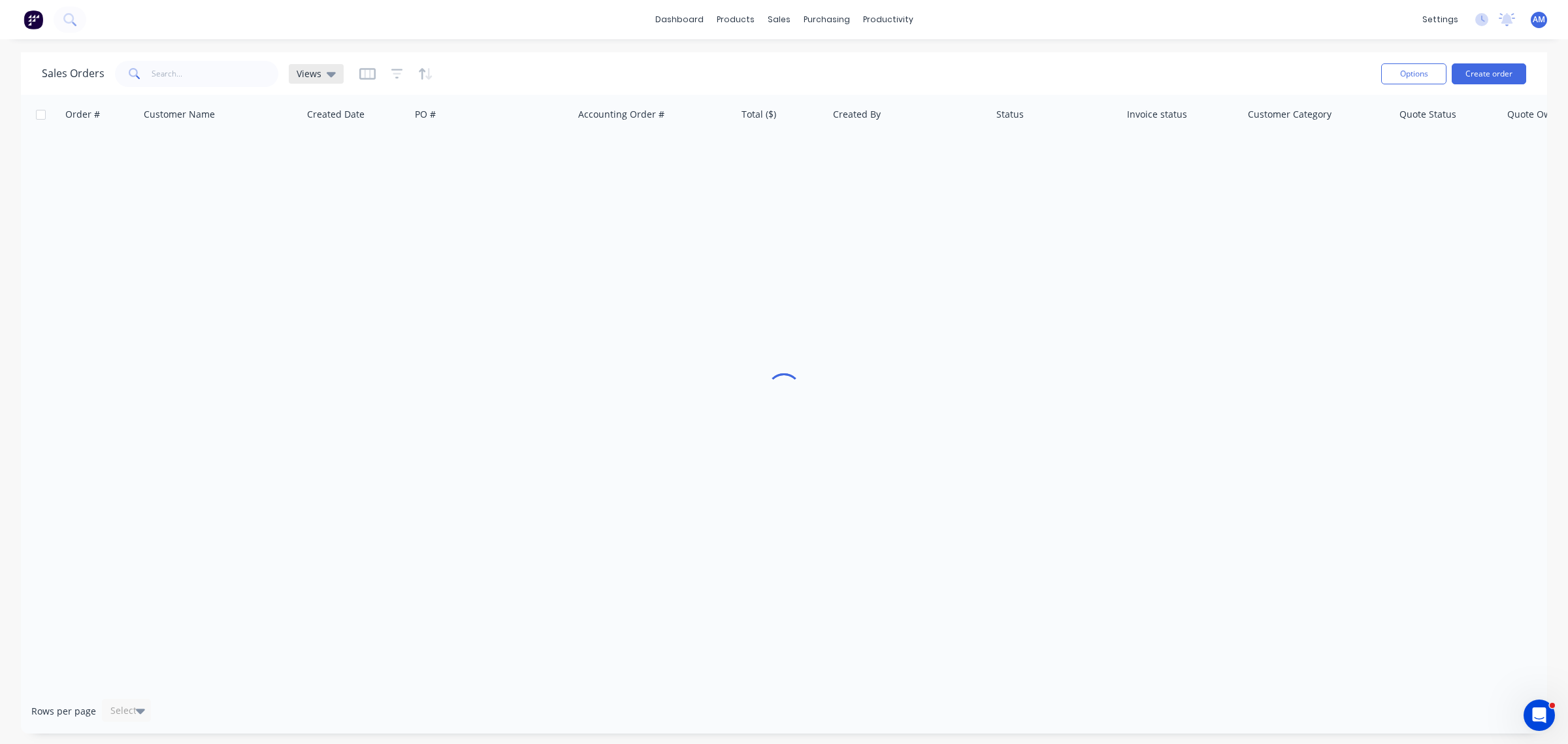
click at [331, 76] on icon at bounding box center [332, 74] width 10 height 5
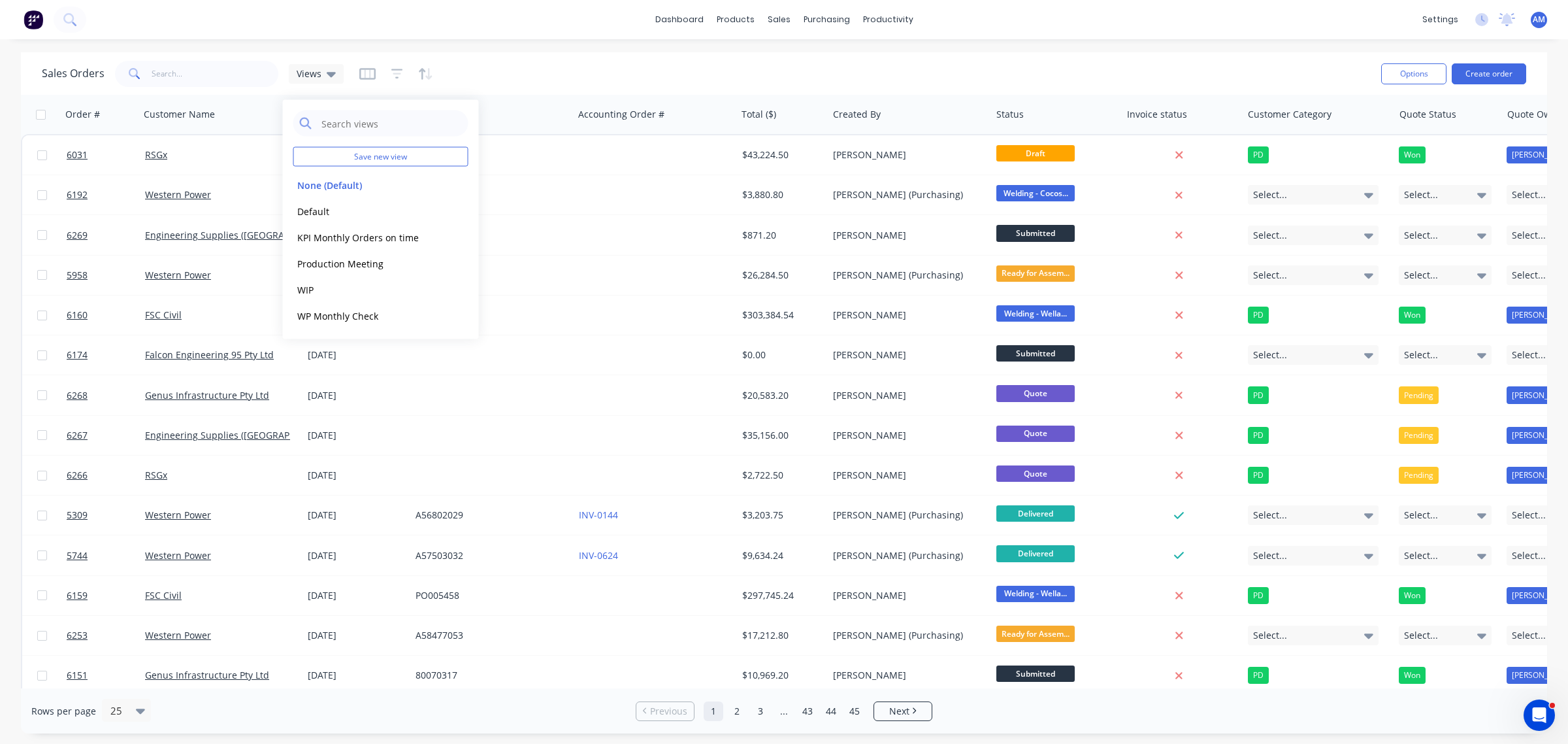
click at [504, 69] on div "Sales Orders Views" at bounding box center [707, 73] width 1329 height 32
click at [361, 76] on icon "button" at bounding box center [367, 74] width 16 height 13
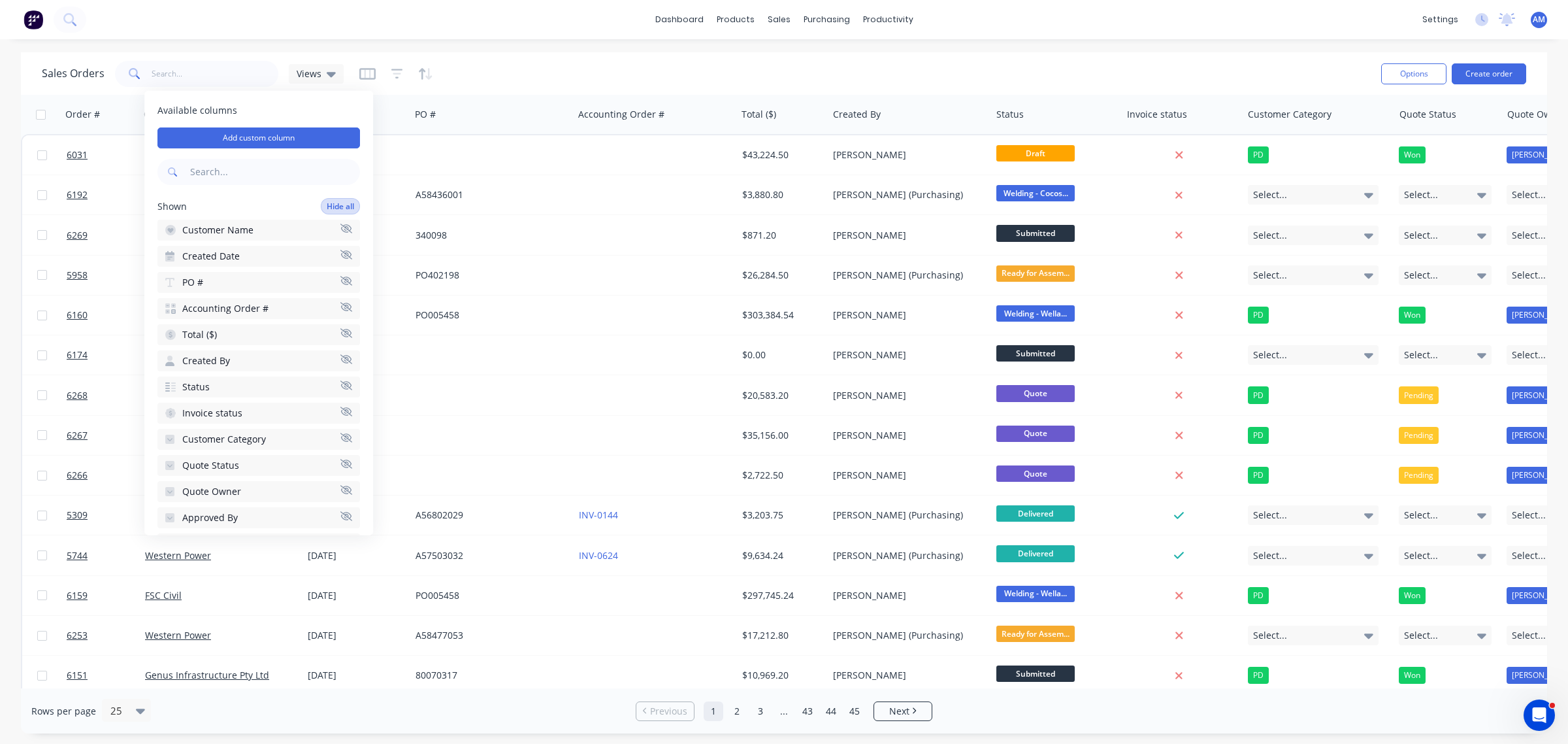
click at [331, 203] on button "Hide all" at bounding box center [340, 206] width 39 height 16
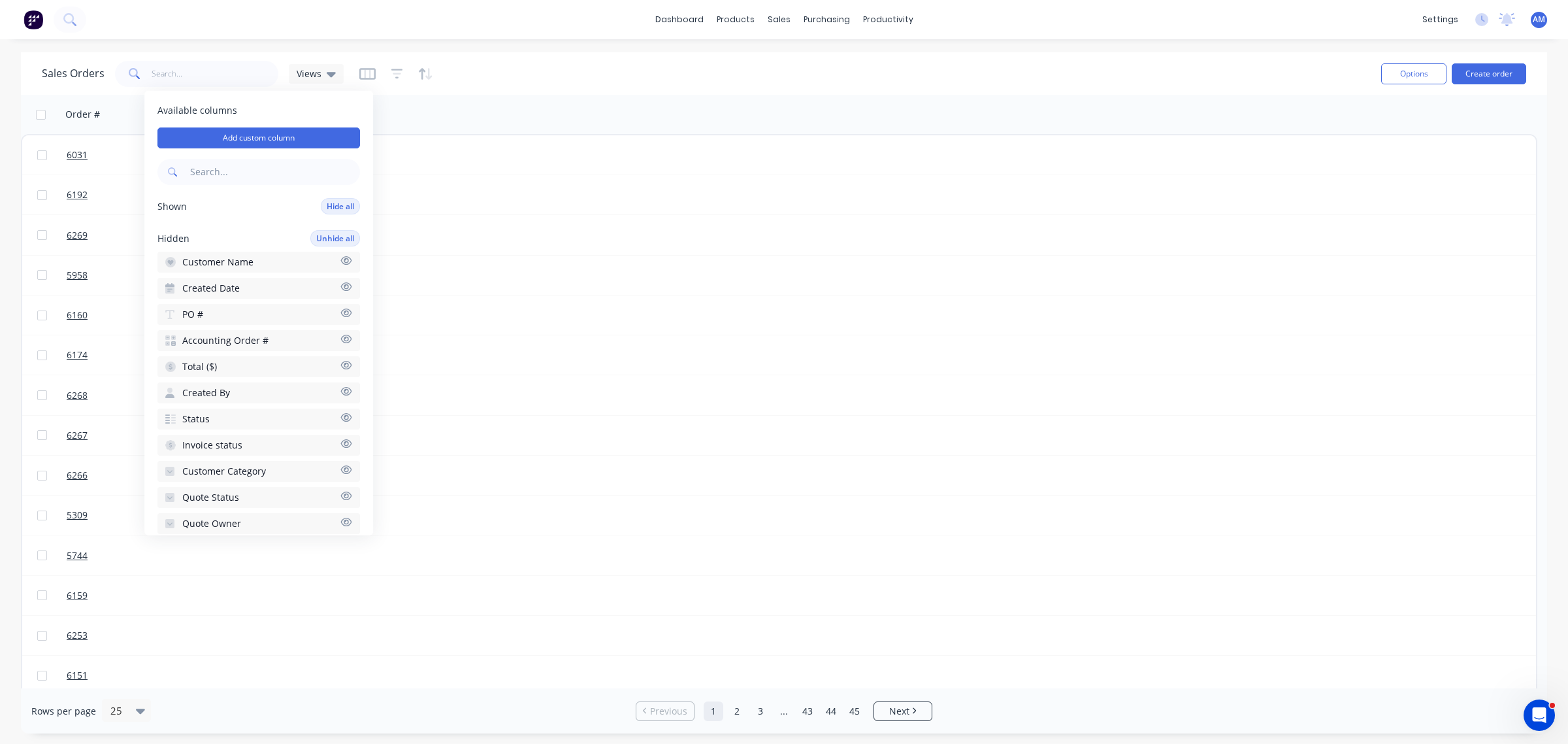
click at [226, 262] on span "Customer Name" at bounding box center [218, 262] width 71 height 13
click at [224, 288] on span "Created Date" at bounding box center [211, 289] width 57 height 13
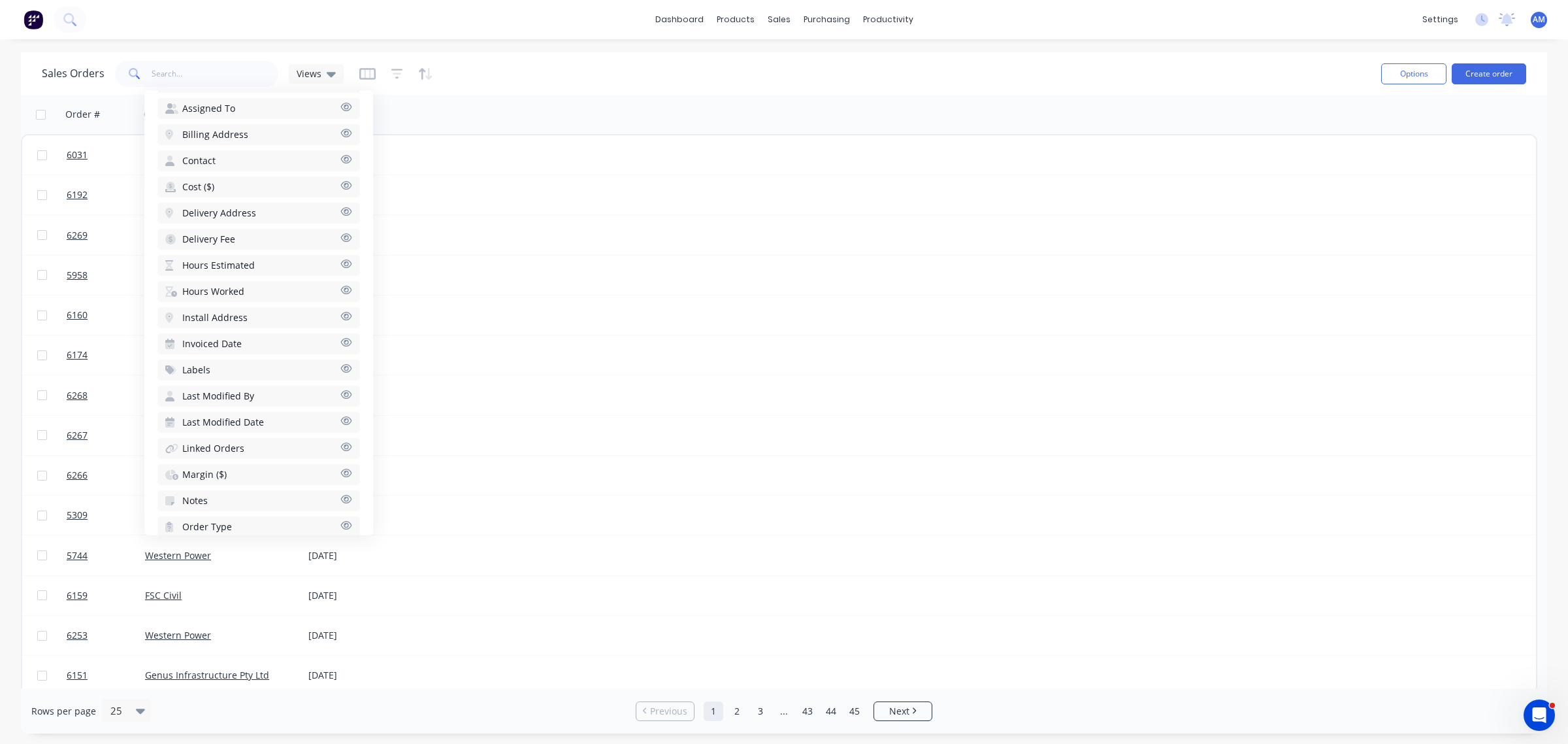
click at [207, 363] on span "Labels" at bounding box center [196, 370] width 28 height 13
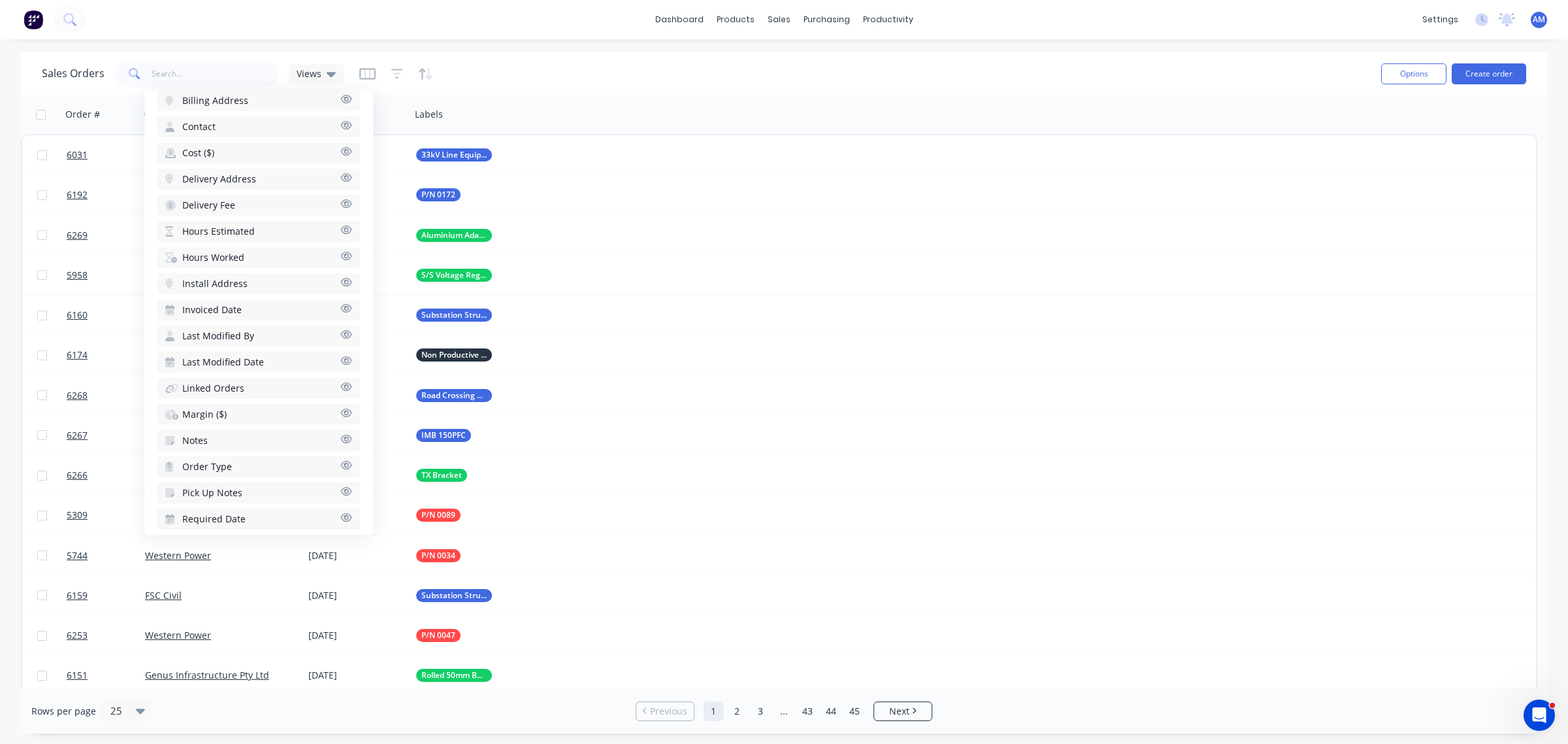
scroll to position [635, 0]
click at [233, 536] on span "Total ($) excl. tax" at bounding box center [219, 542] width 73 height 13
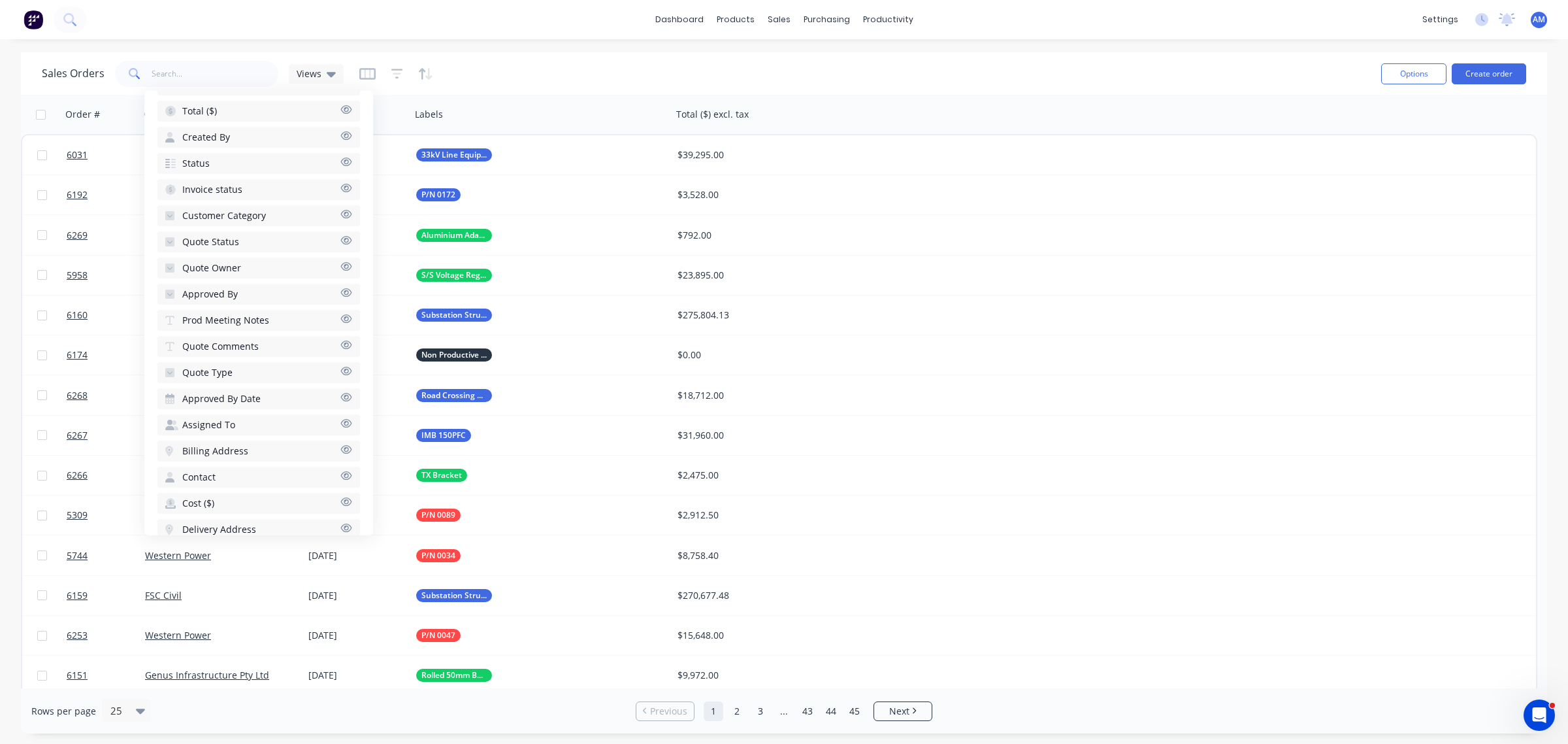
click at [219, 339] on span "Quote Comments" at bounding box center [221, 346] width 76 height 13
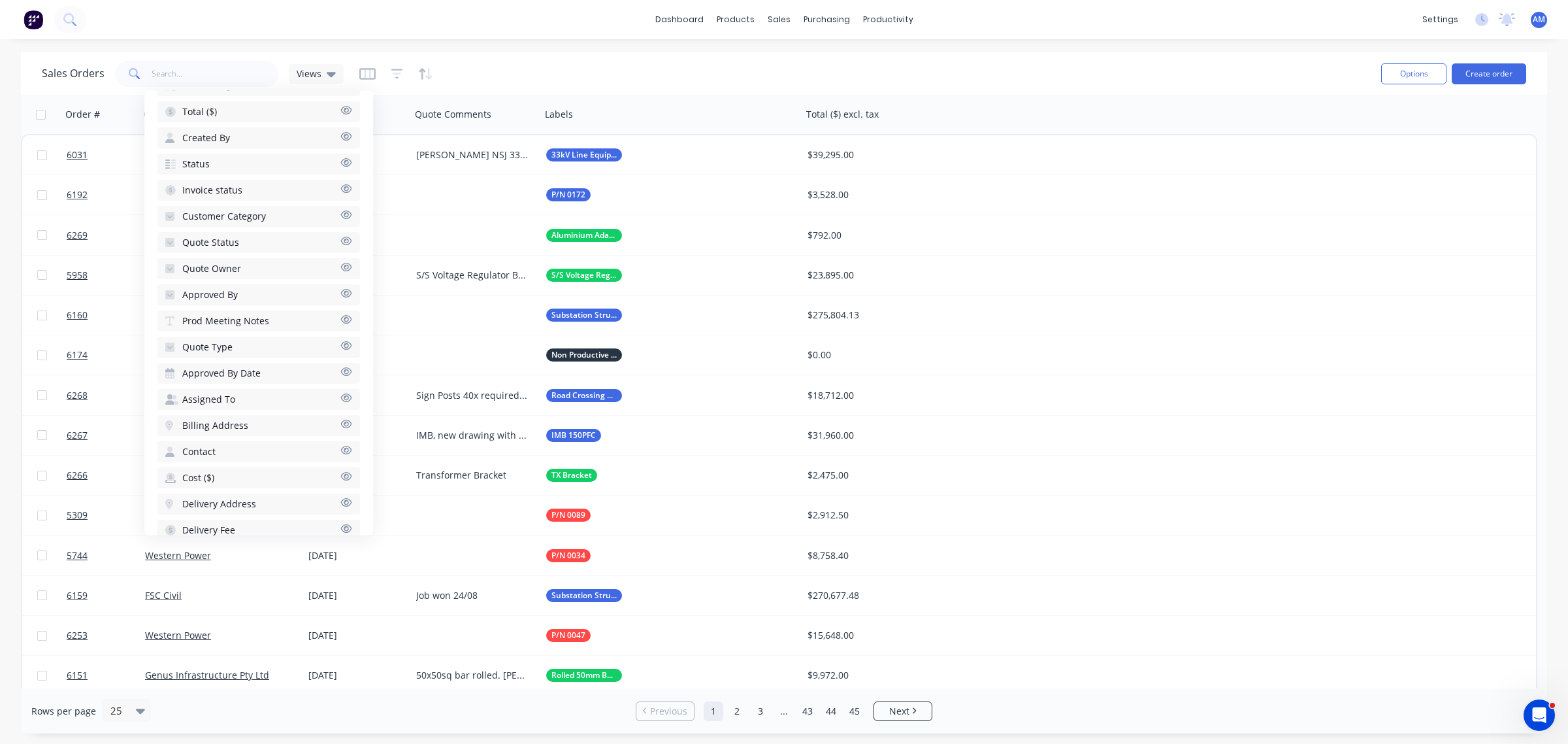
click at [203, 209] on span "Customer Category" at bounding box center [224, 216] width 83 height 13
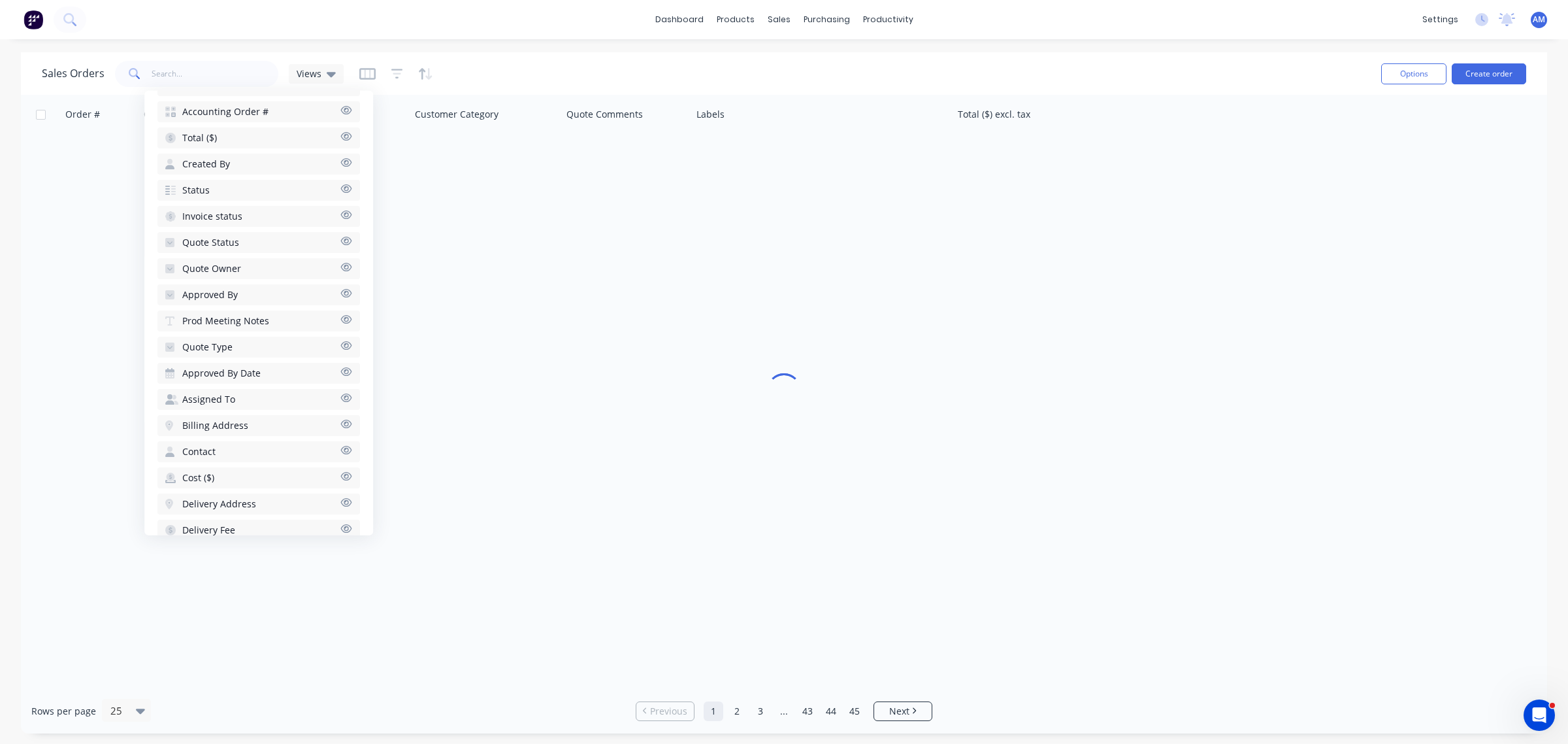
scroll to position [358, 0]
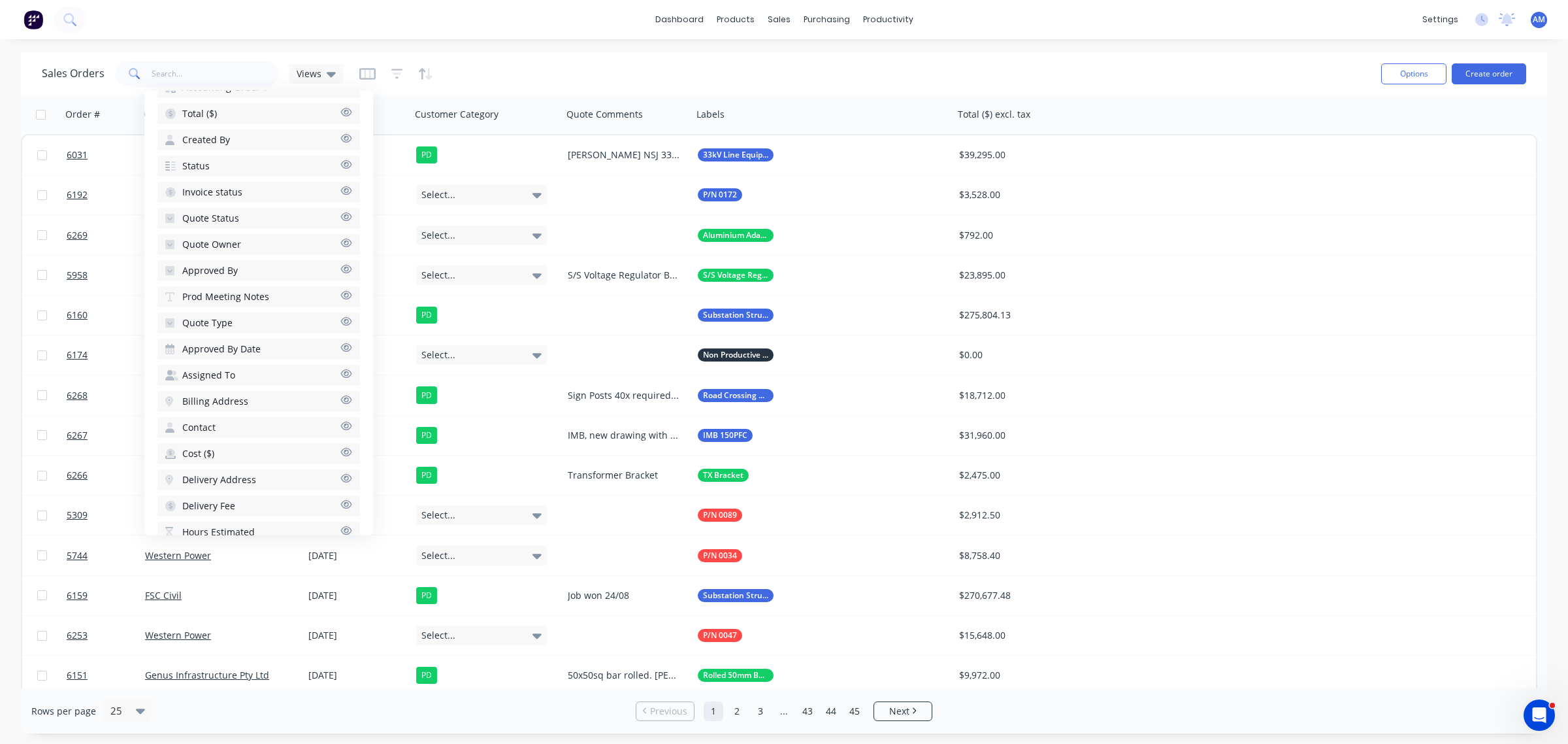
click at [209, 211] on span "Quote Status" at bounding box center [210, 218] width 56 height 13
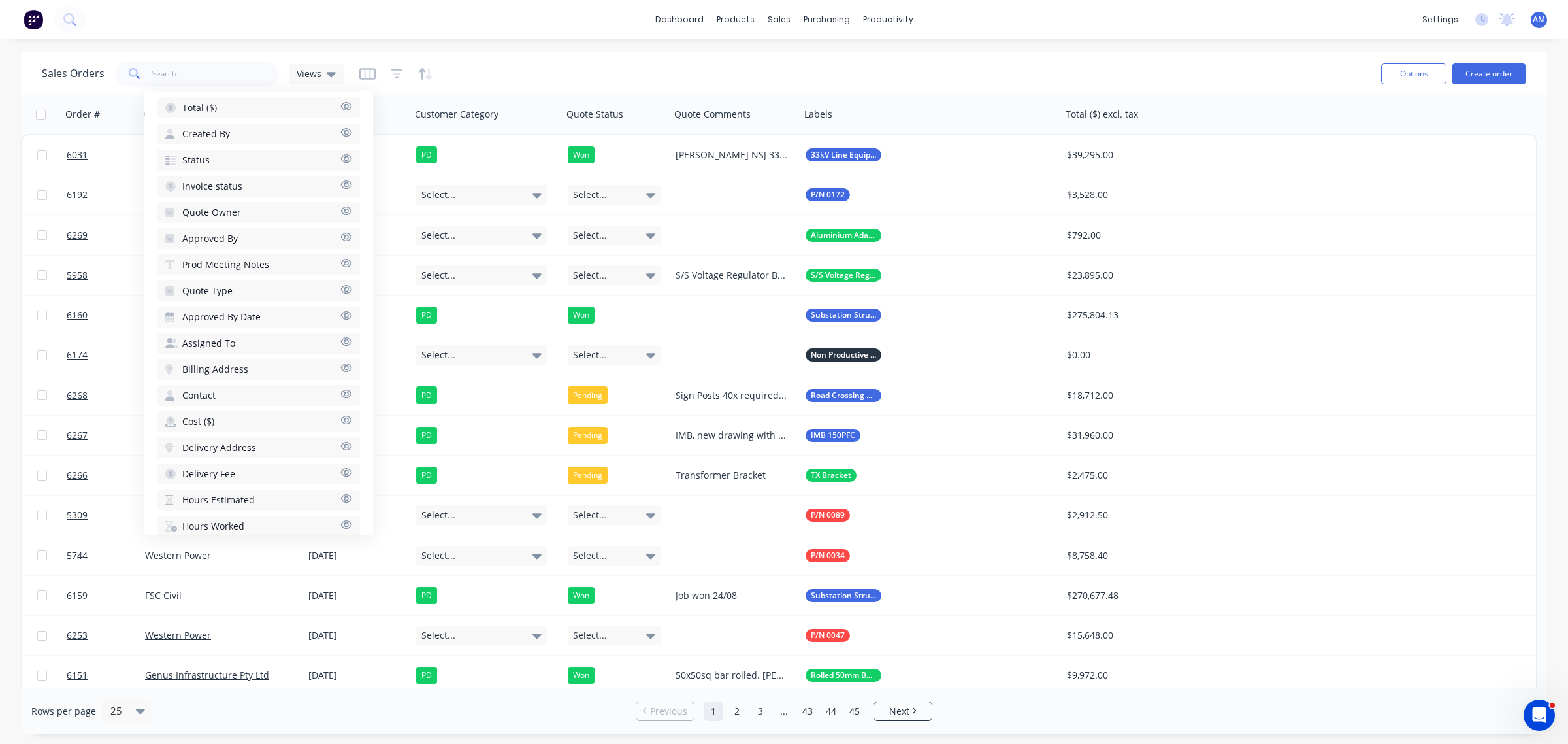
scroll to position [308, 0]
click at [229, 366] on span "Quote Type" at bounding box center [207, 373] width 51 height 13
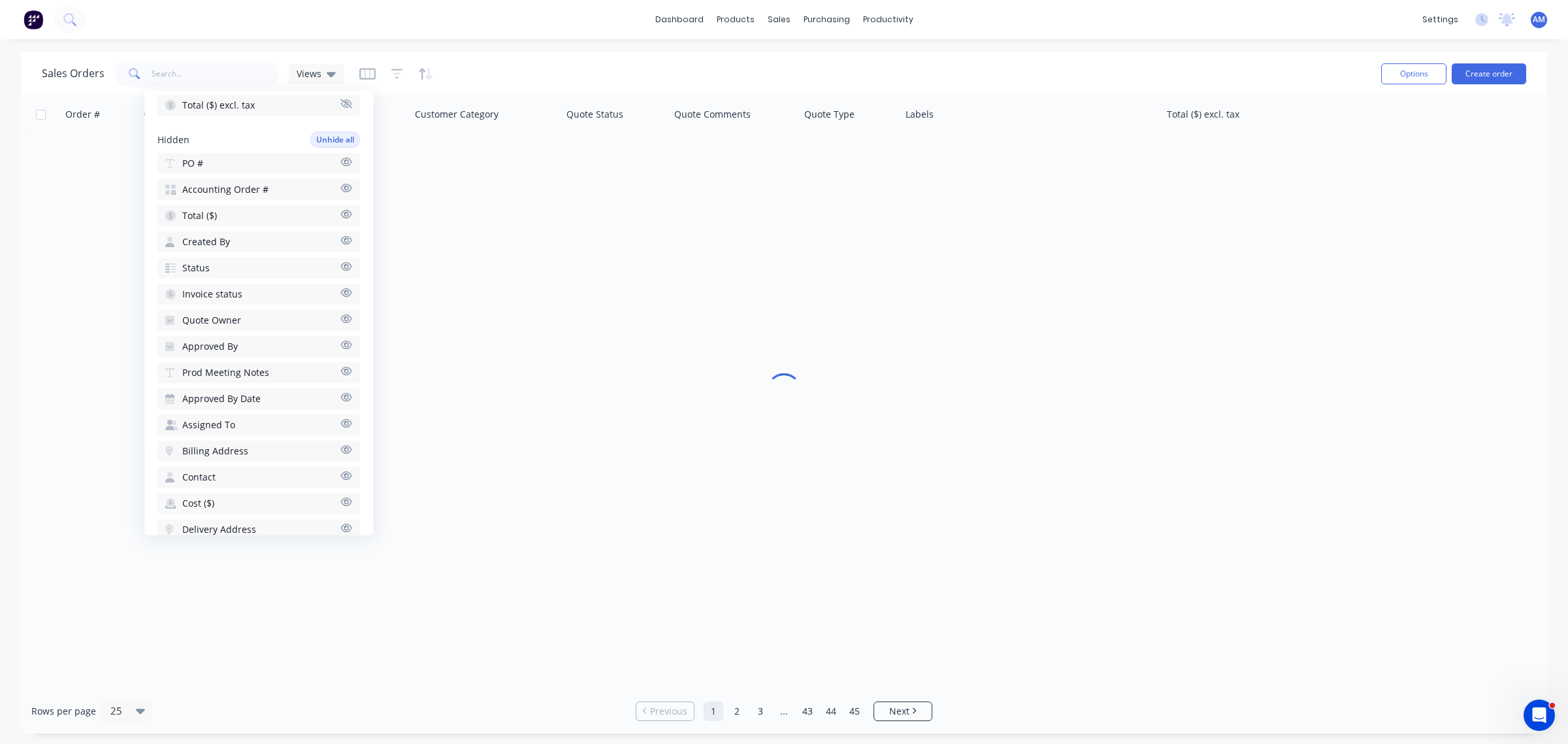
scroll to position [334, 0]
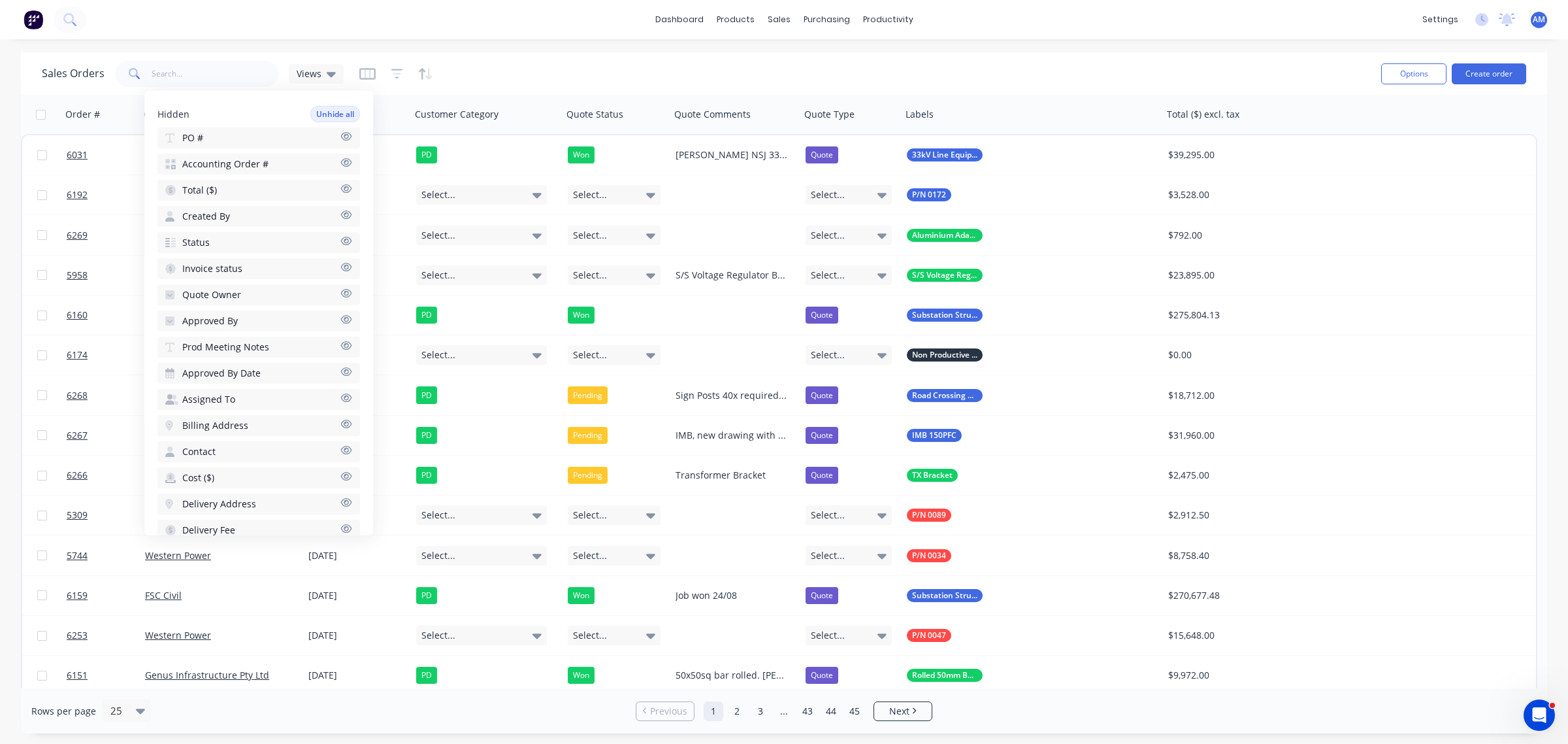
click at [230, 288] on span "Quote Owner" at bounding box center [212, 295] width 59 height 13
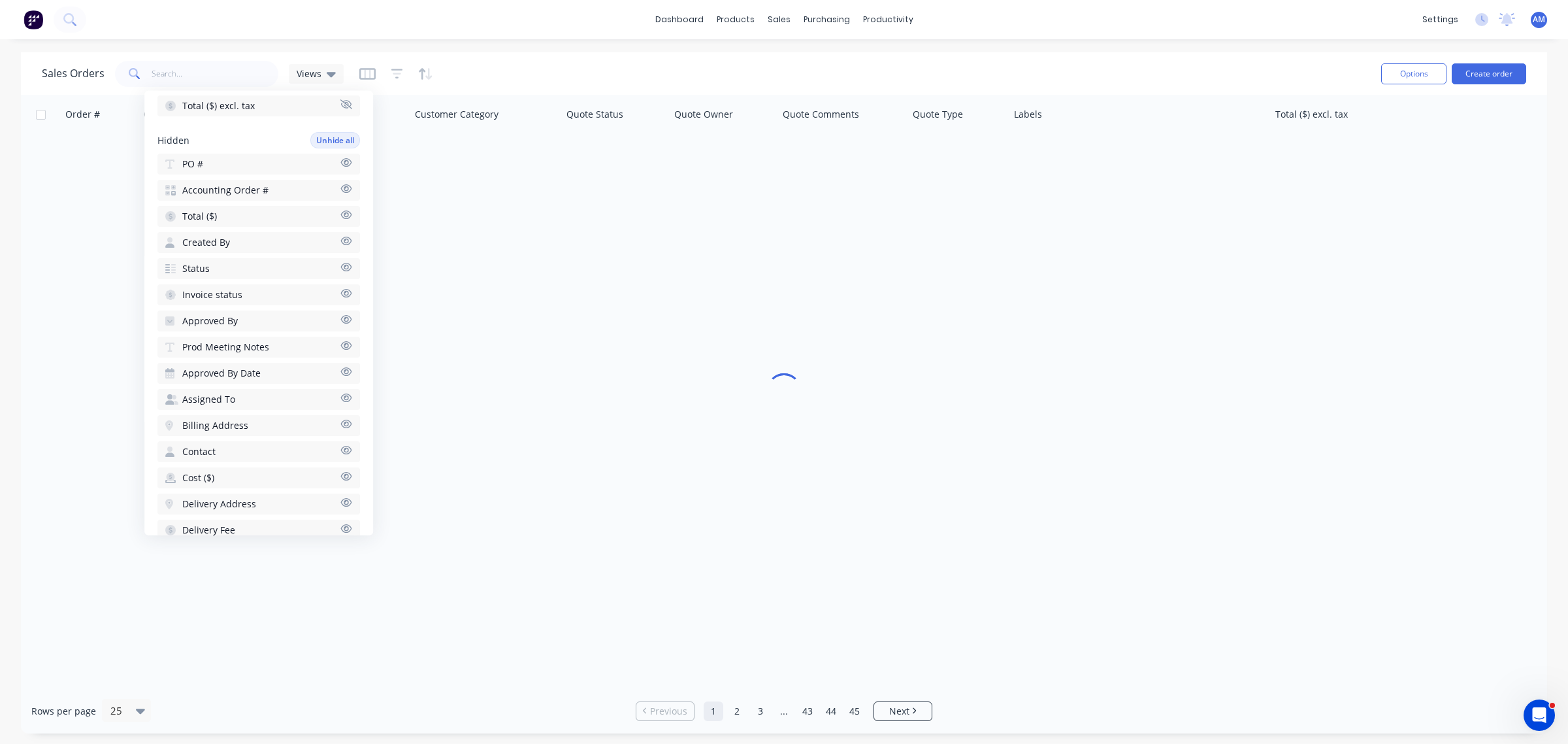
scroll to position [358, 0]
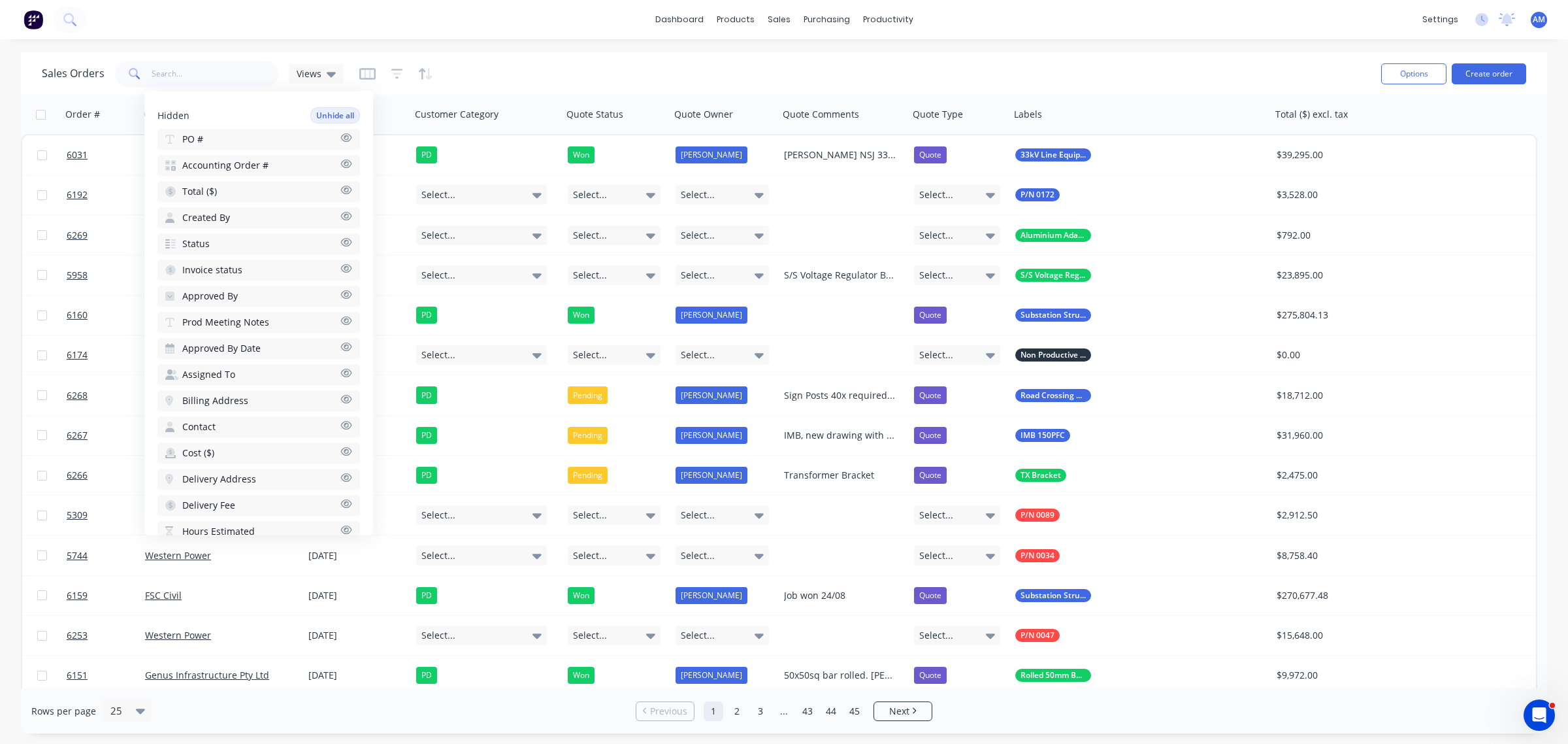
click at [221, 290] on span "Approved By" at bounding box center [210, 296] width 55 height 13
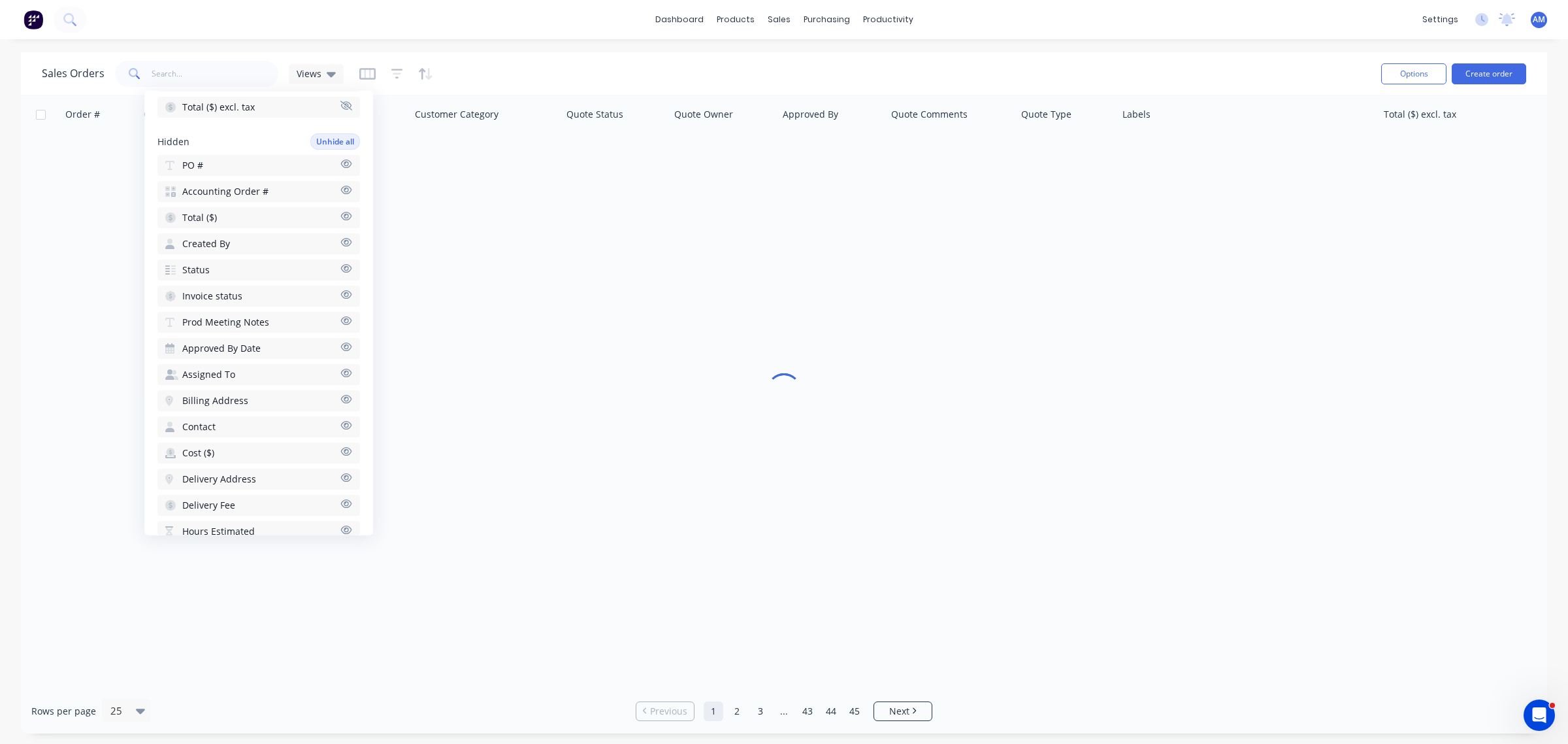
scroll to position [383, 0]
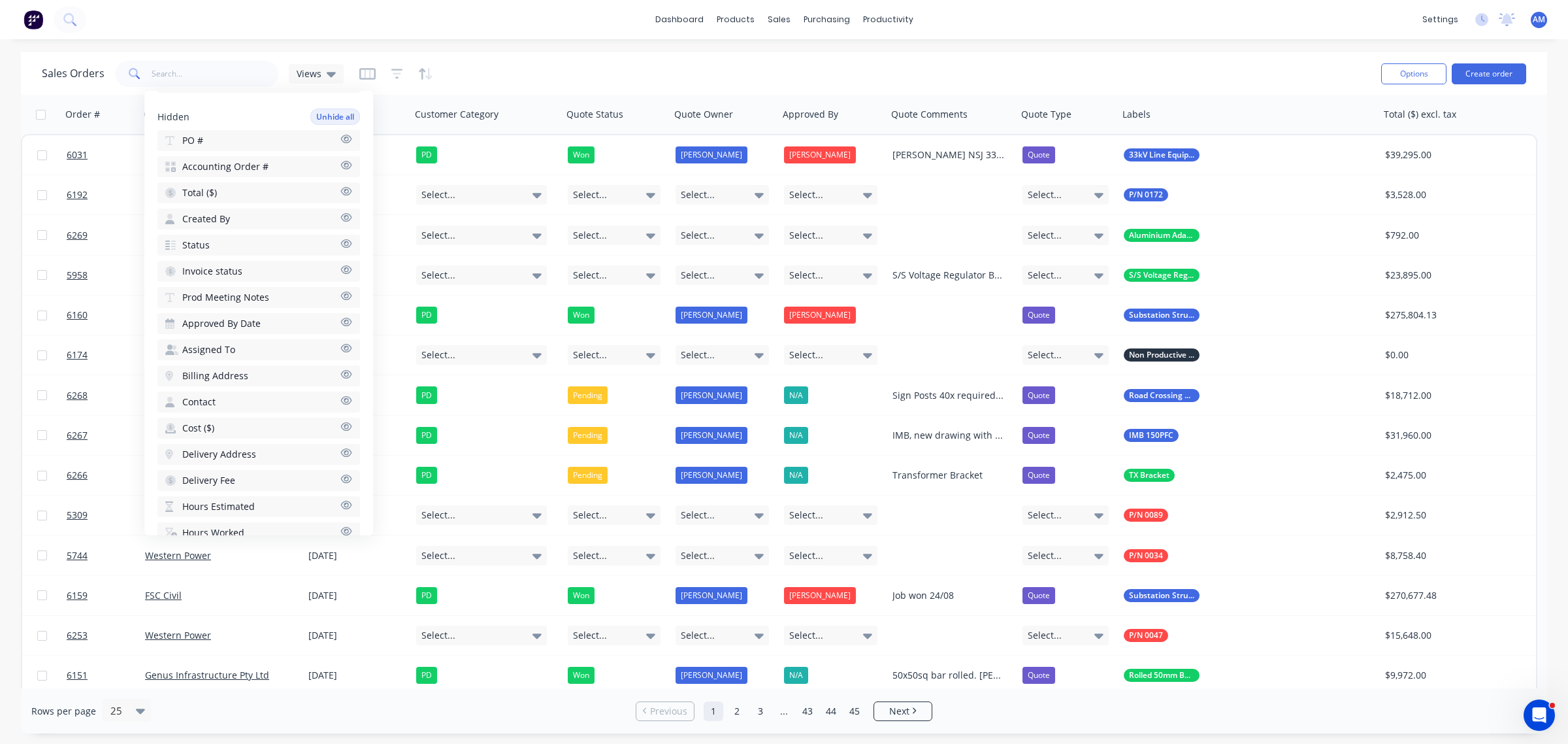
click at [236, 317] on span "Approved By Date" at bounding box center [222, 323] width 78 height 13
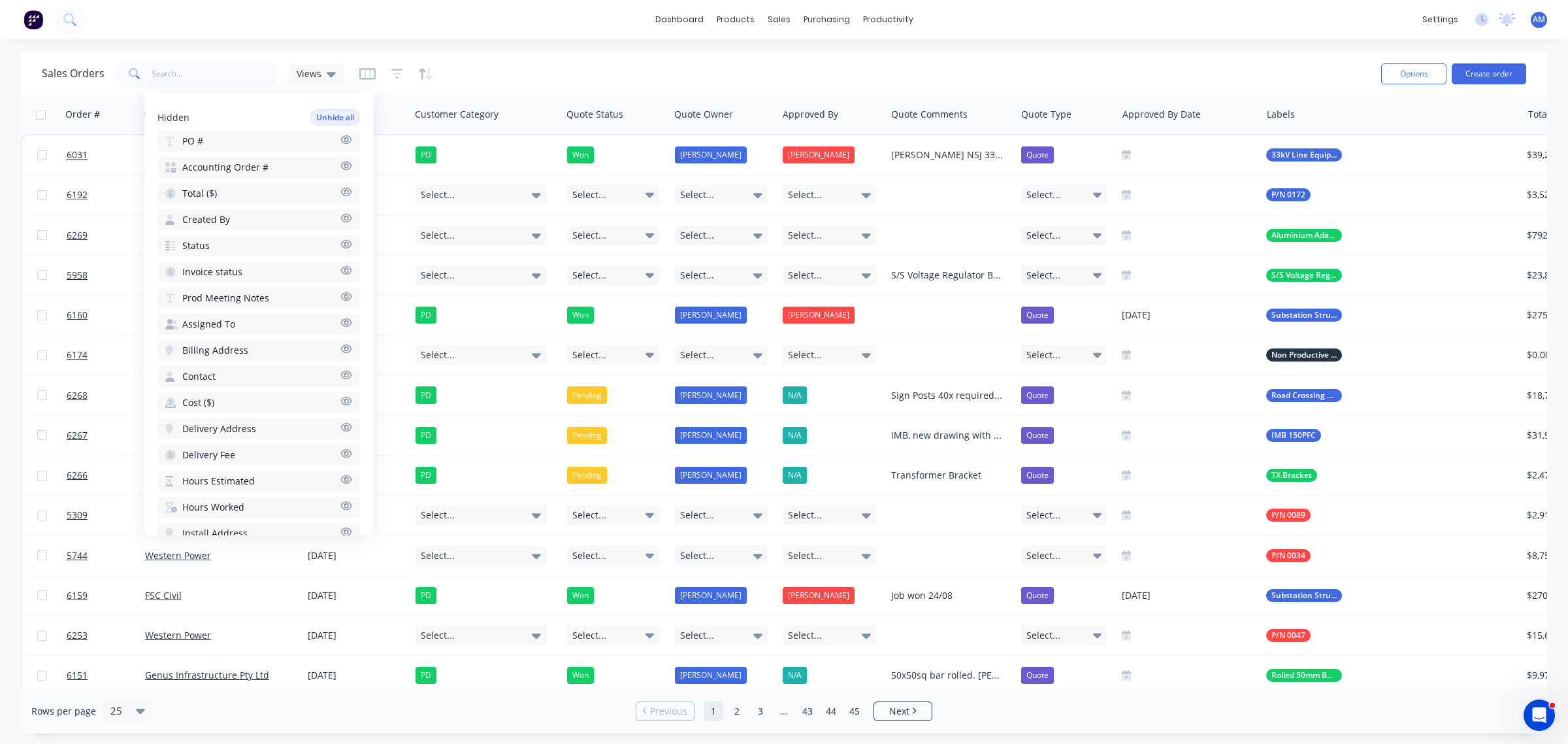
click at [500, 72] on div "Sales Orders Views" at bounding box center [707, 73] width 1329 height 32
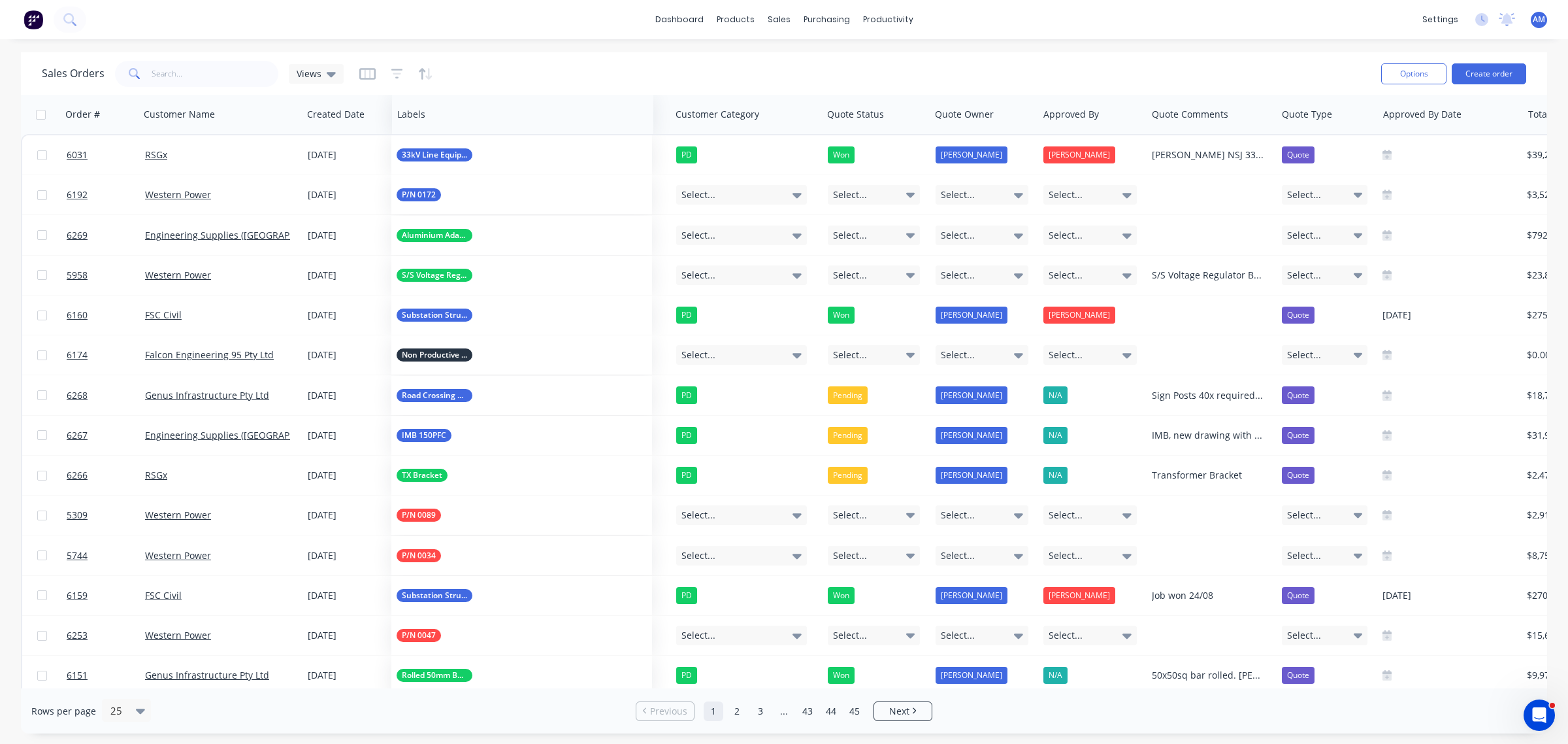
drag, startPoint x: 1285, startPoint y: 119, endPoint x: 426, endPoint y: 129, distance: 859.1
click at [420, 127] on div "Labels" at bounding box center [522, 114] width 261 height 39
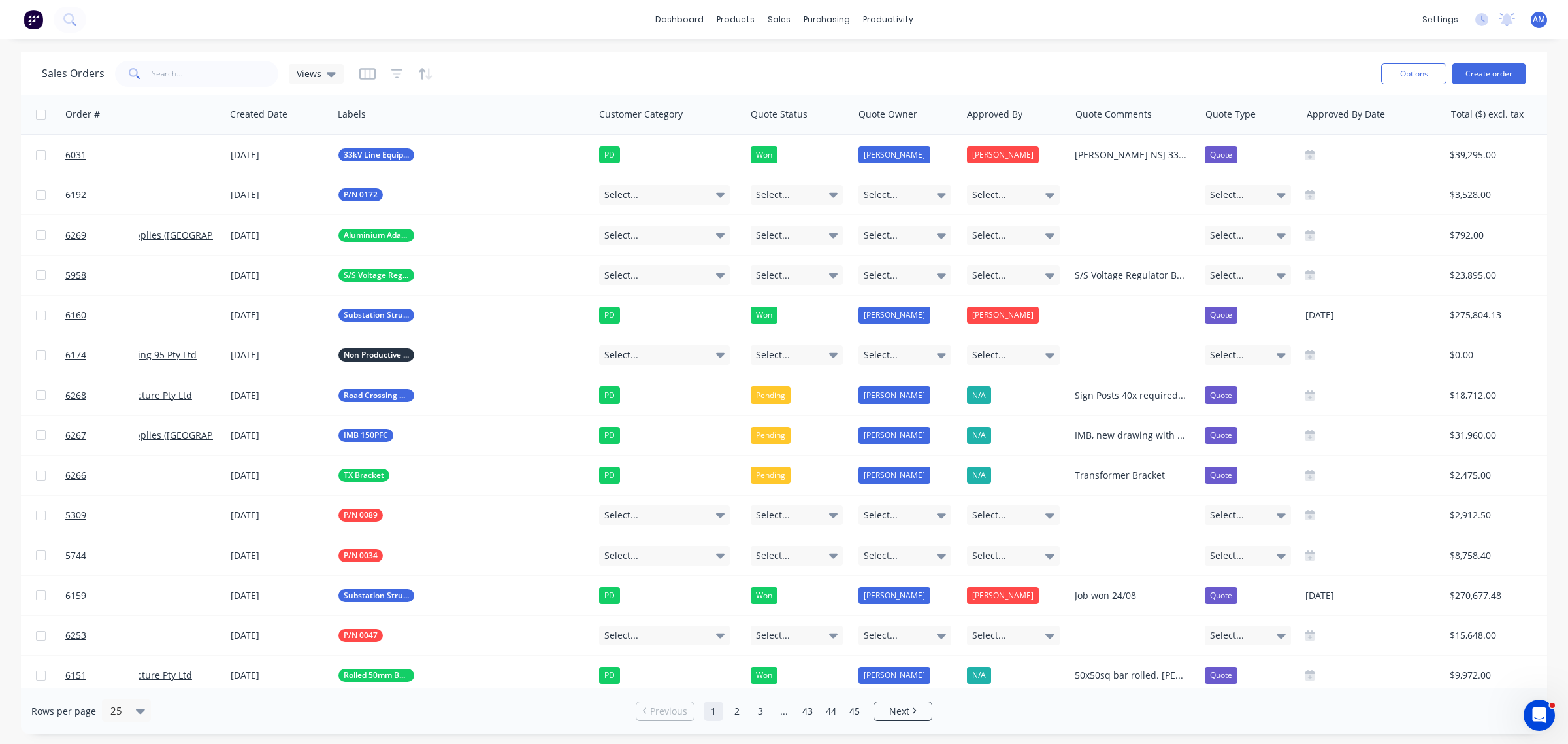
scroll to position [0, 90]
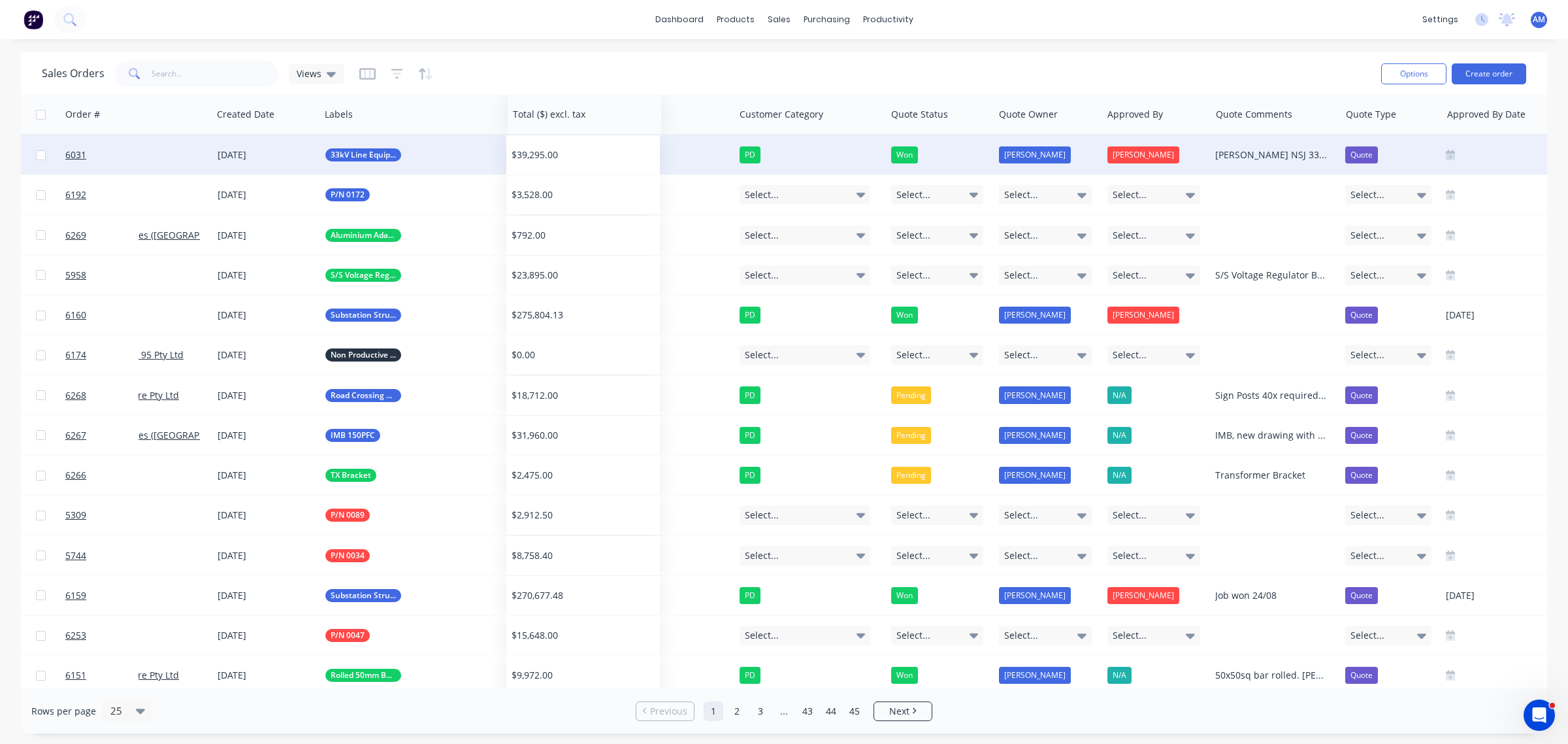
drag, startPoint x: 1462, startPoint y: 115, endPoint x: 534, endPoint y: 158, distance: 929.0
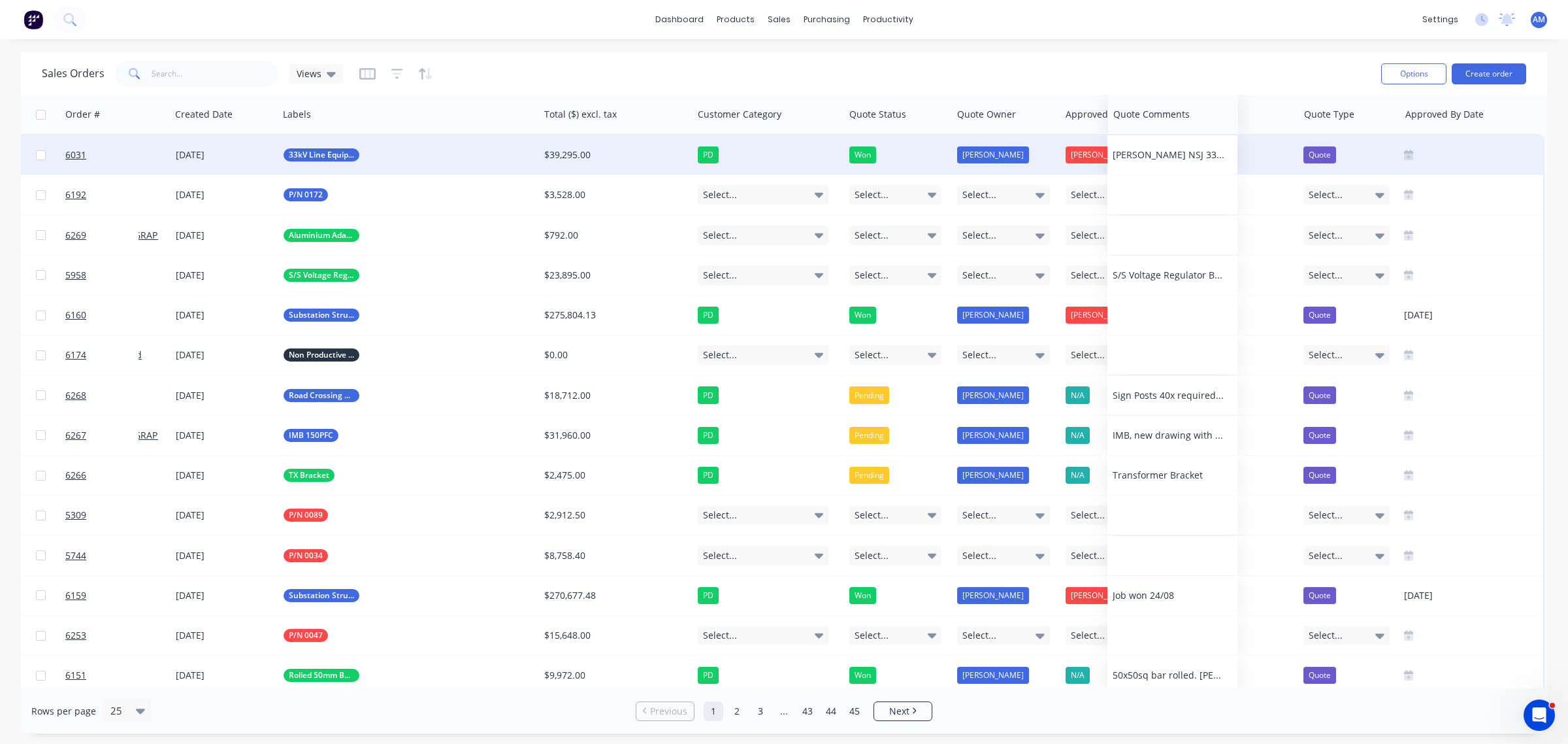
scroll to position [0, 131]
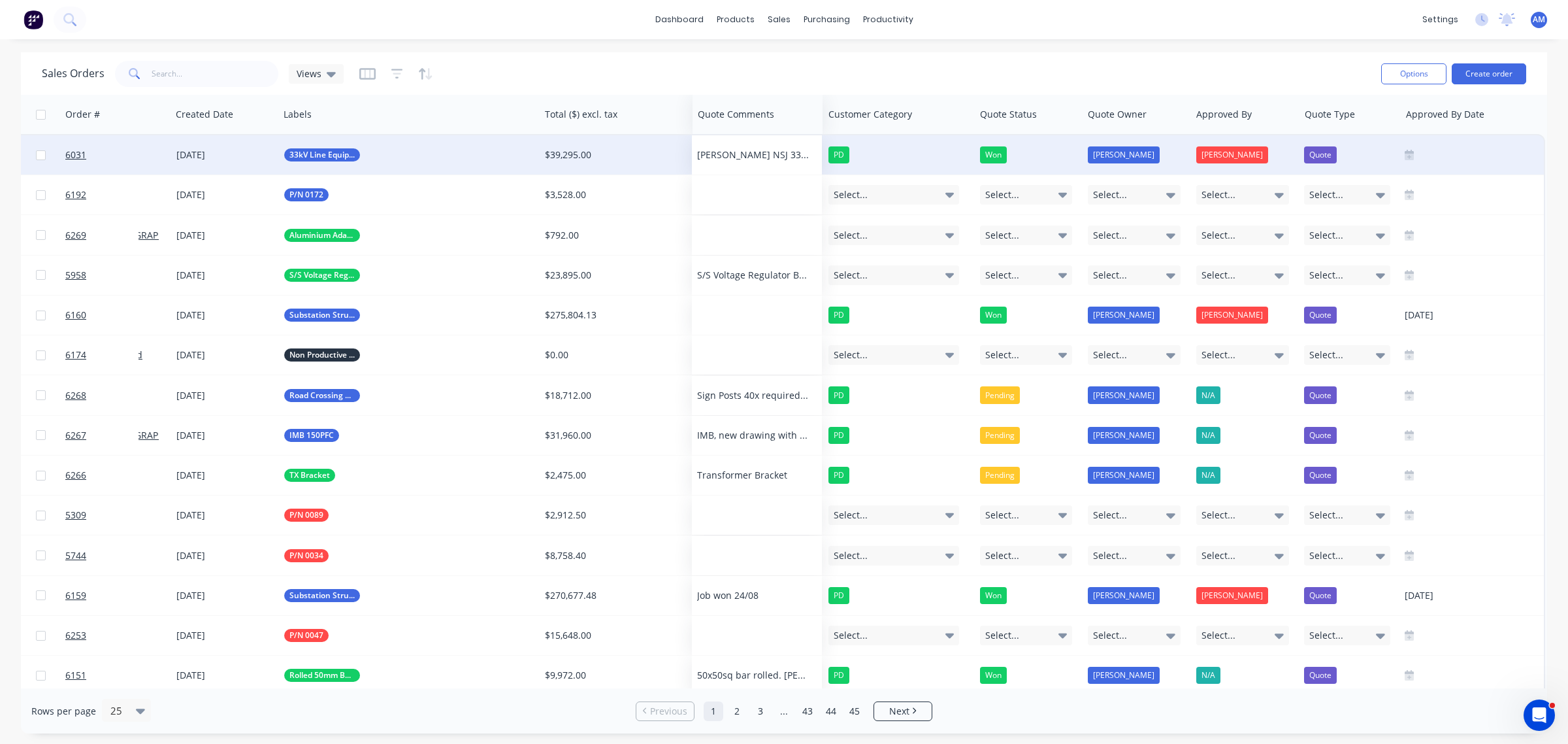
drag, startPoint x: 1196, startPoint y: 108, endPoint x: 716, endPoint y: 148, distance: 481.7
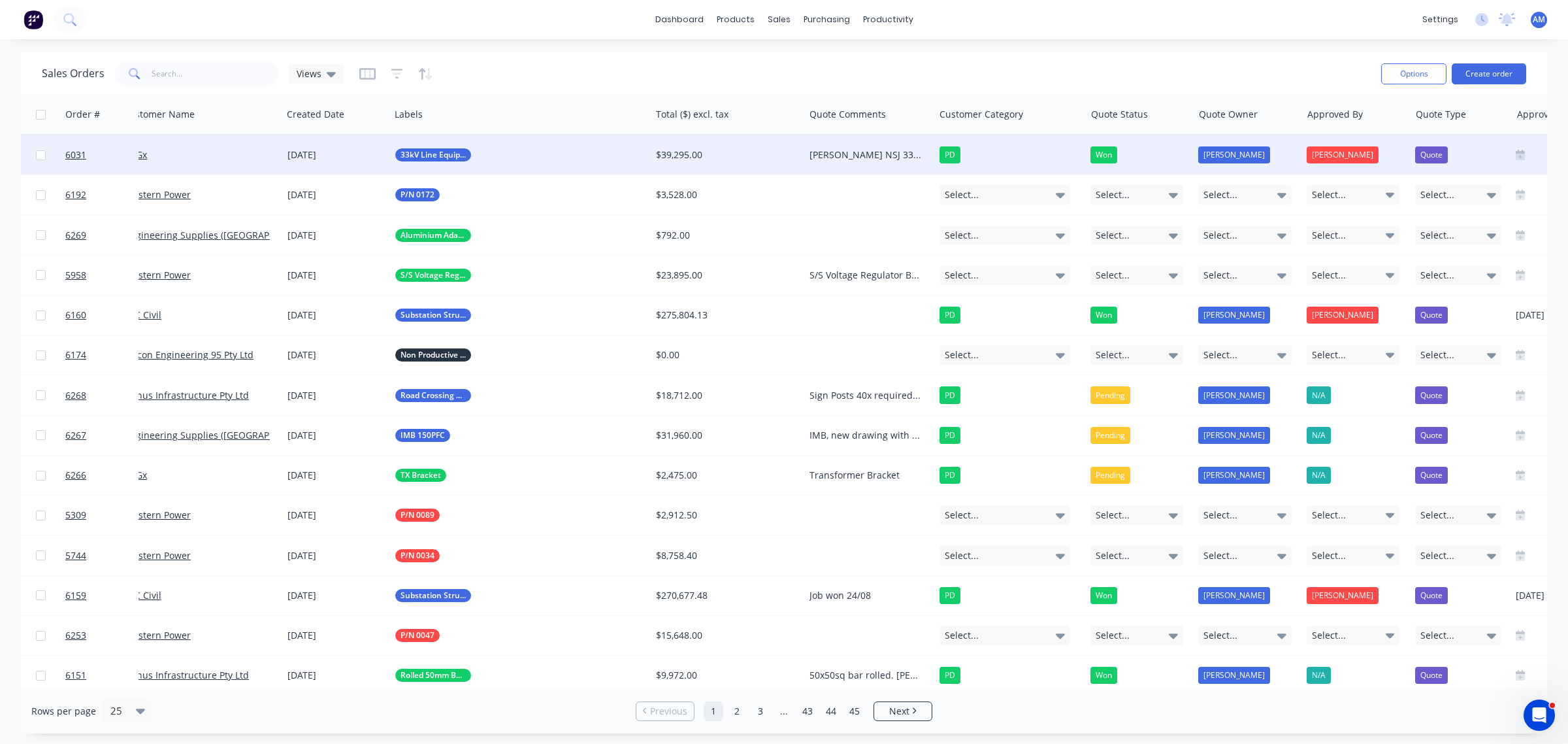
scroll to position [0, 0]
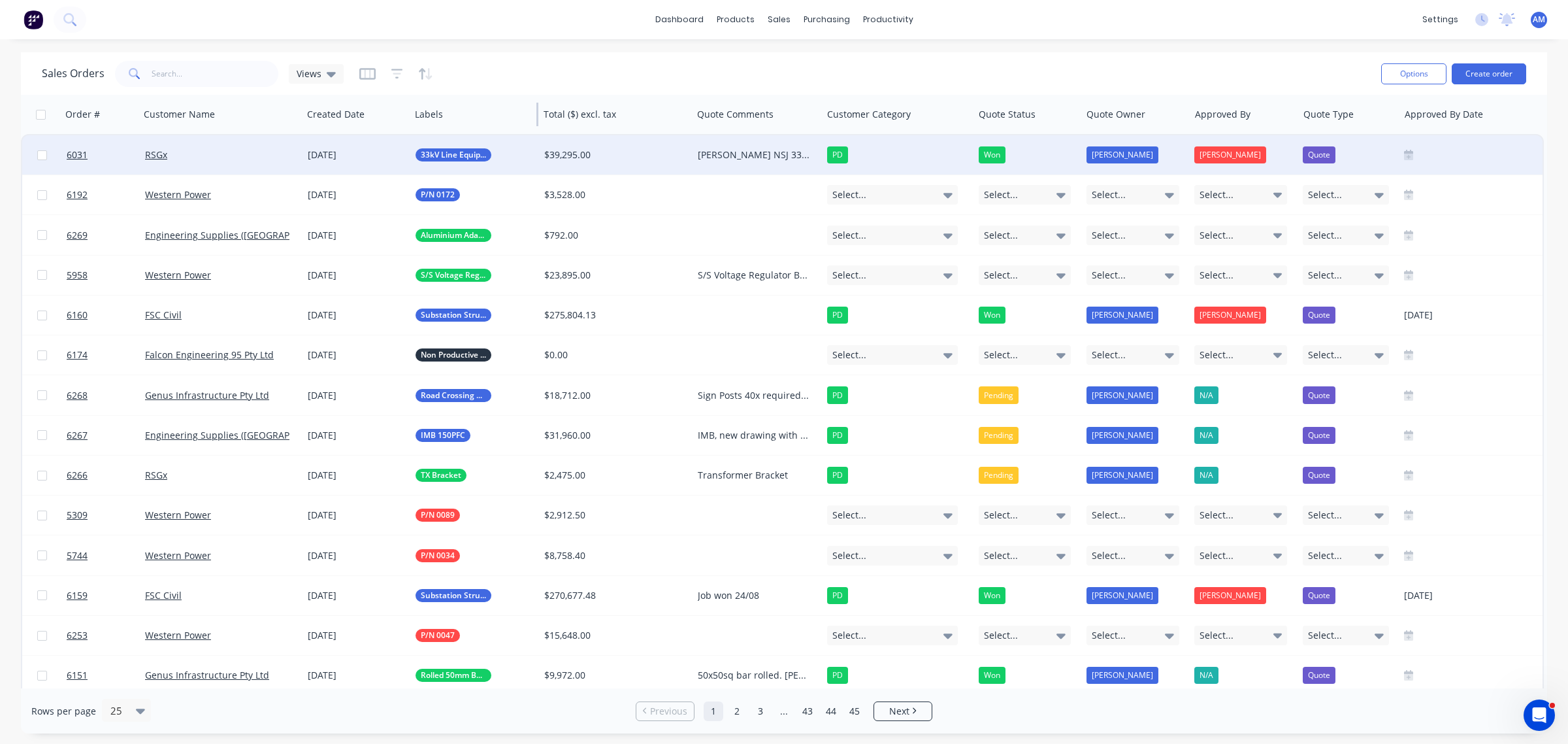
drag, startPoint x: 668, startPoint y: 113, endPoint x: 535, endPoint y: 108, distance: 133.1
click at [536, 108] on div at bounding box center [537, 114] width 2 height 24
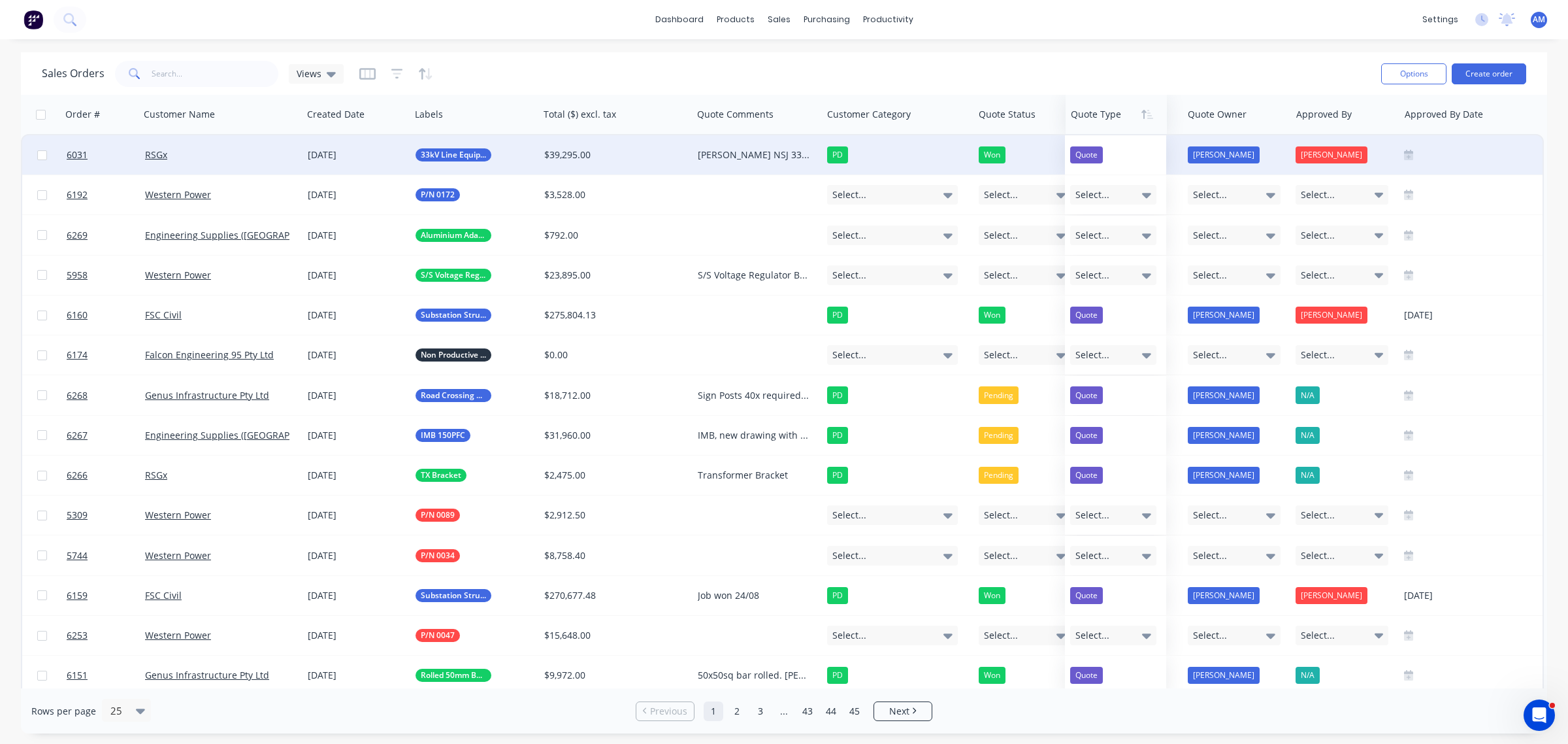
drag, startPoint x: 1336, startPoint y: 109, endPoint x: 1111, endPoint y: 108, distance: 225.0
click at [1108, 106] on div at bounding box center [1114, 114] width 86 height 26
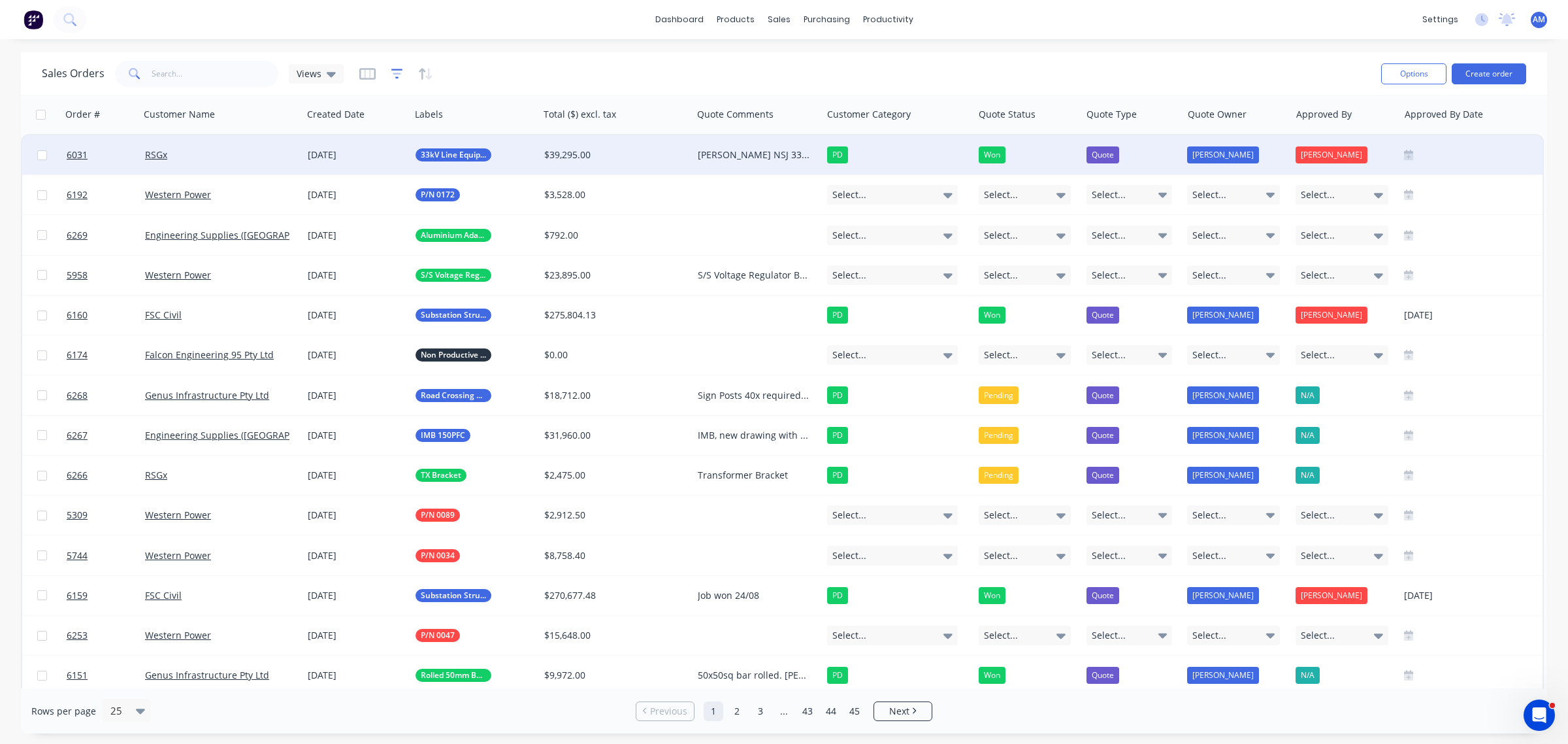
click at [391, 69] on icon "button" at bounding box center [397, 74] width 11 height 10
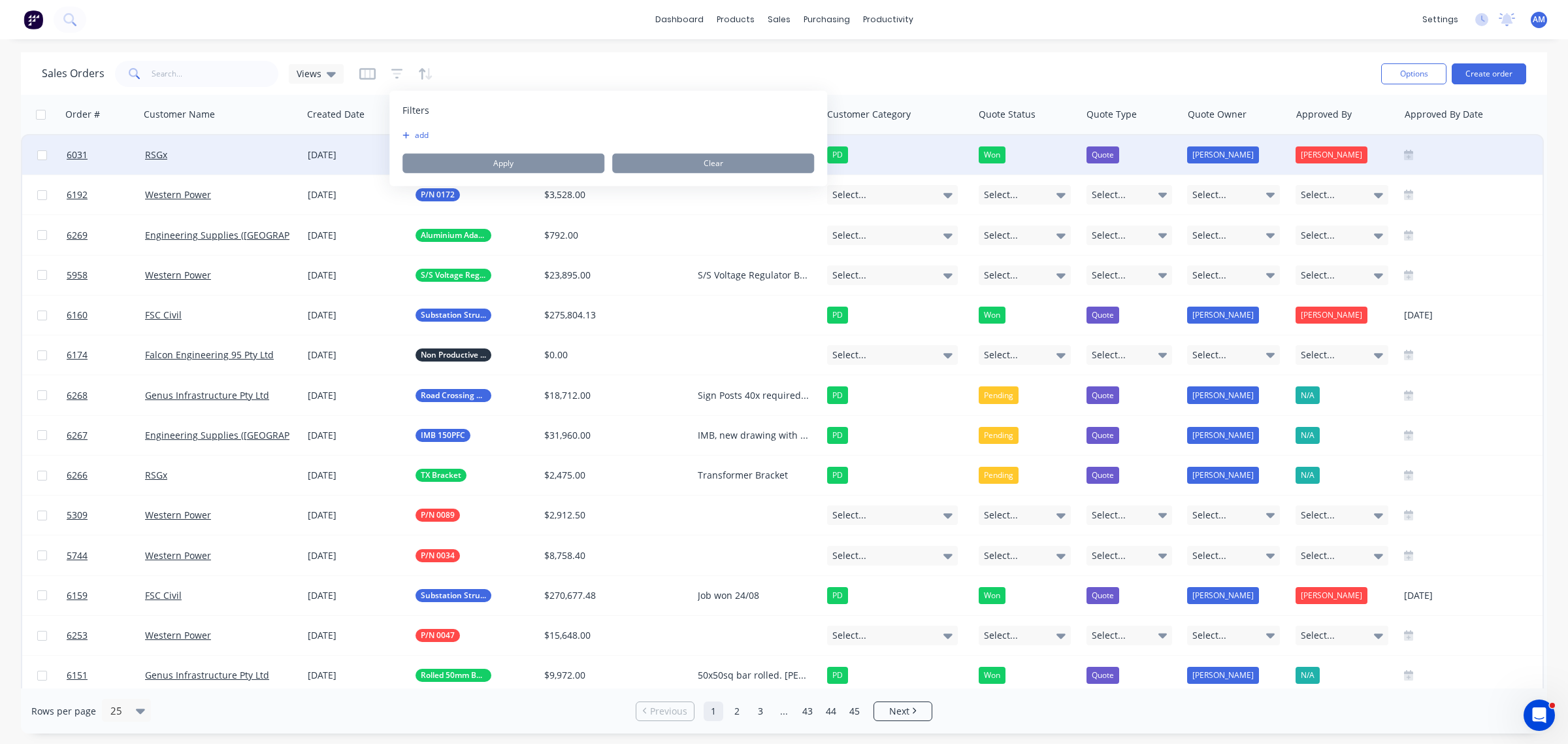
click at [425, 131] on button "add" at bounding box center [419, 135] width 33 height 11
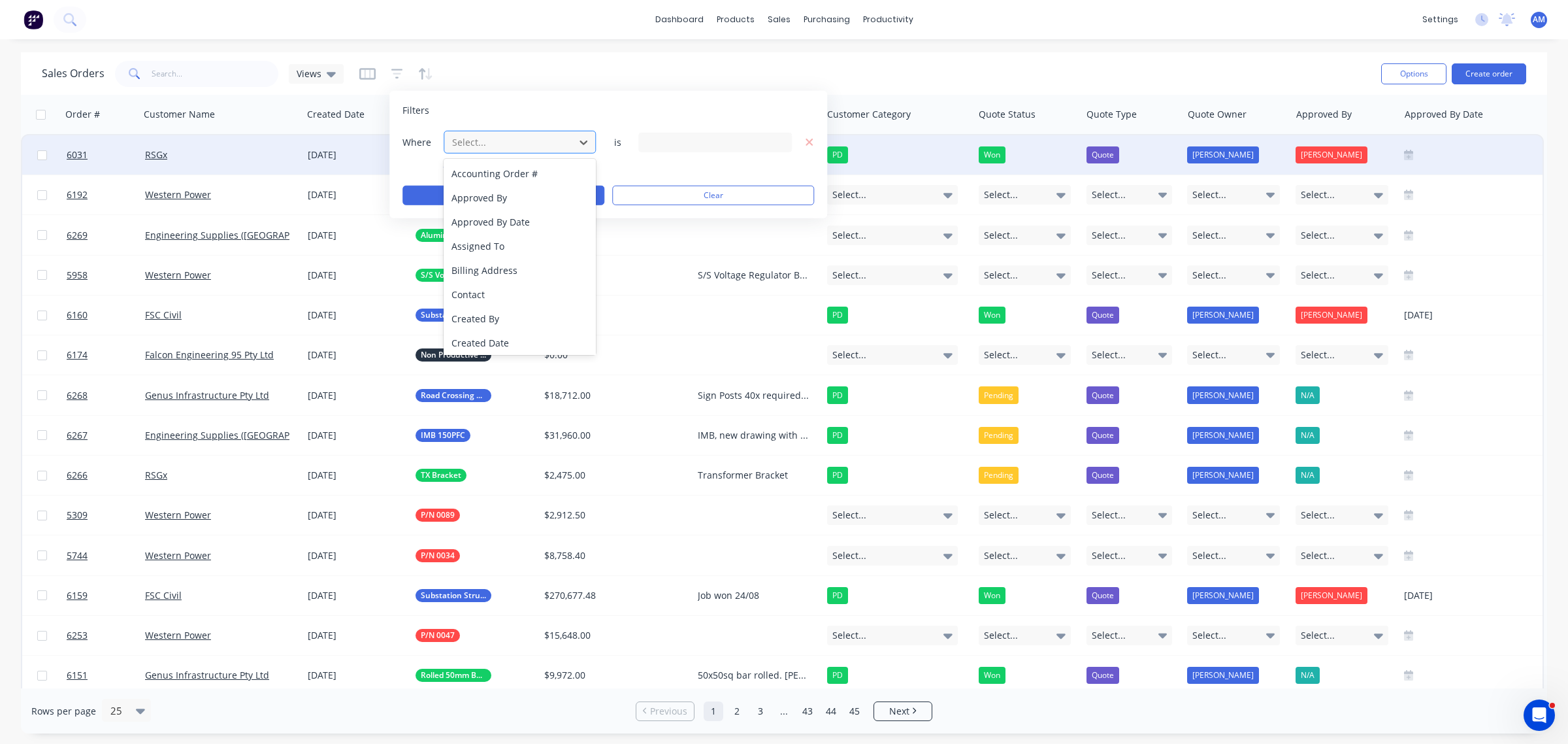
click at [472, 148] on div at bounding box center [510, 142] width 117 height 16
click at [505, 259] on div "Quote Status" at bounding box center [519, 268] width 152 height 24
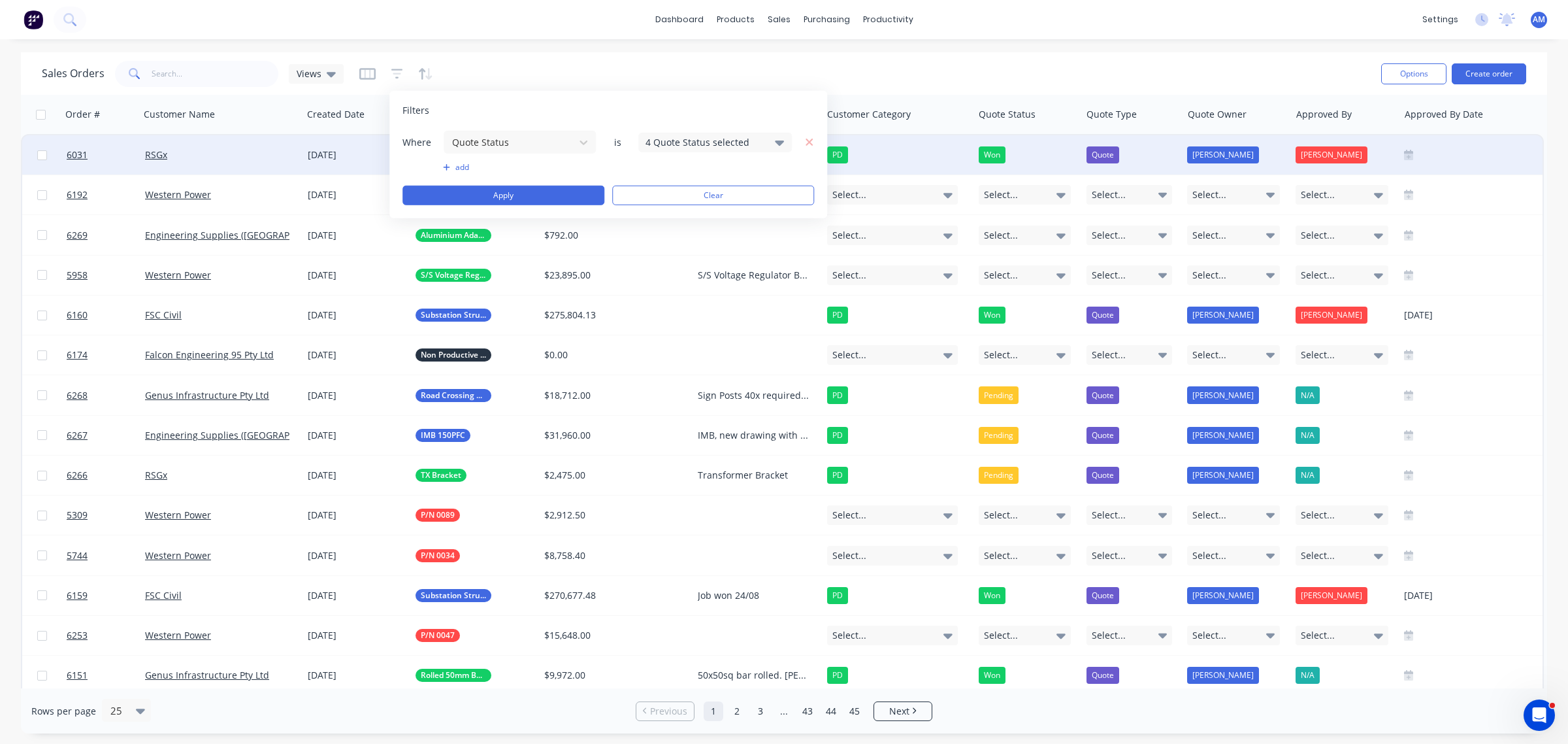
click at [706, 139] on div "4 Quote Status selected" at bounding box center [705, 142] width 119 height 13
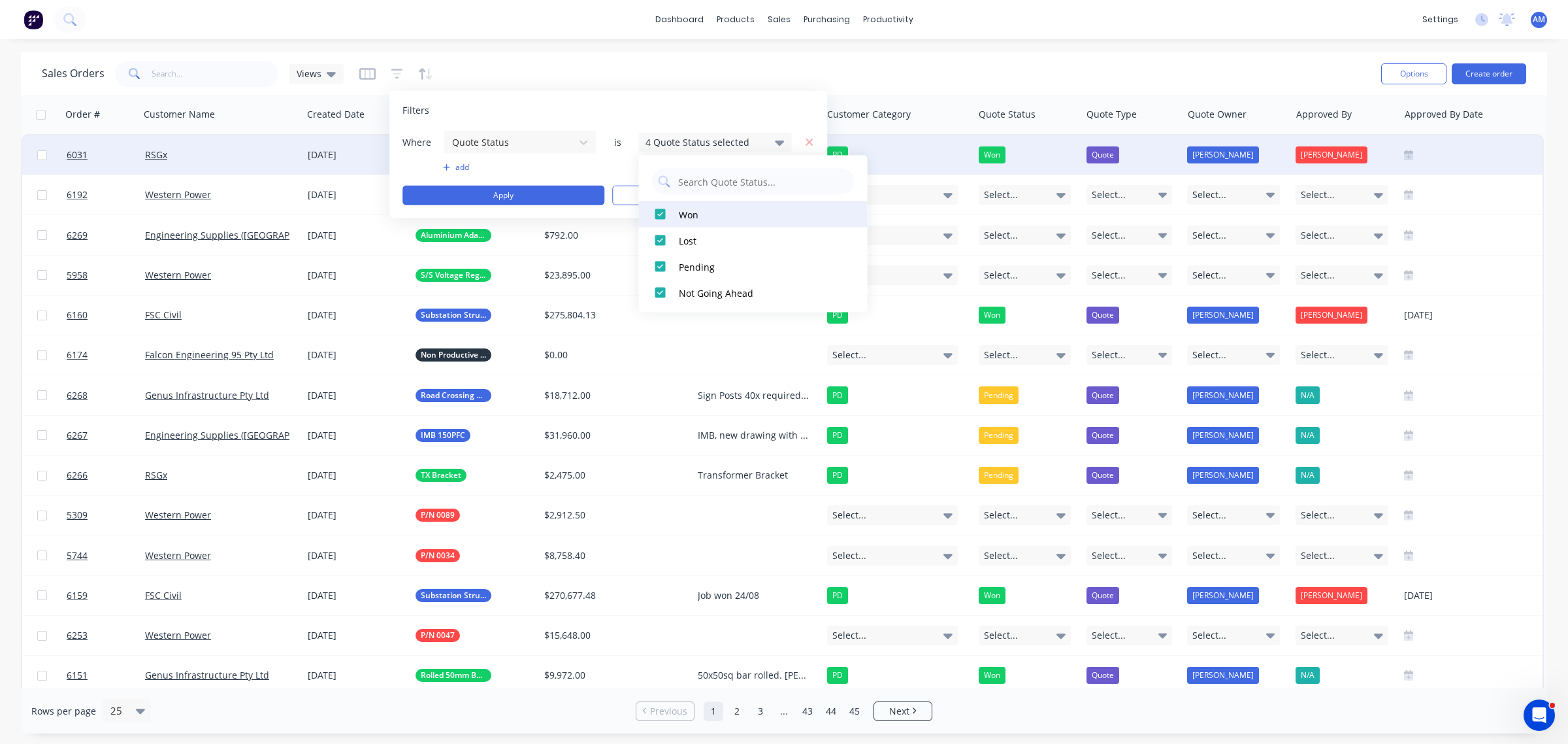
click at [659, 216] on div at bounding box center [660, 213] width 26 height 26
click at [658, 212] on div at bounding box center [660, 213] width 26 height 26
click at [660, 214] on div at bounding box center [660, 213] width 26 height 26
click at [513, 188] on button "Apply" at bounding box center [503, 195] width 202 height 20
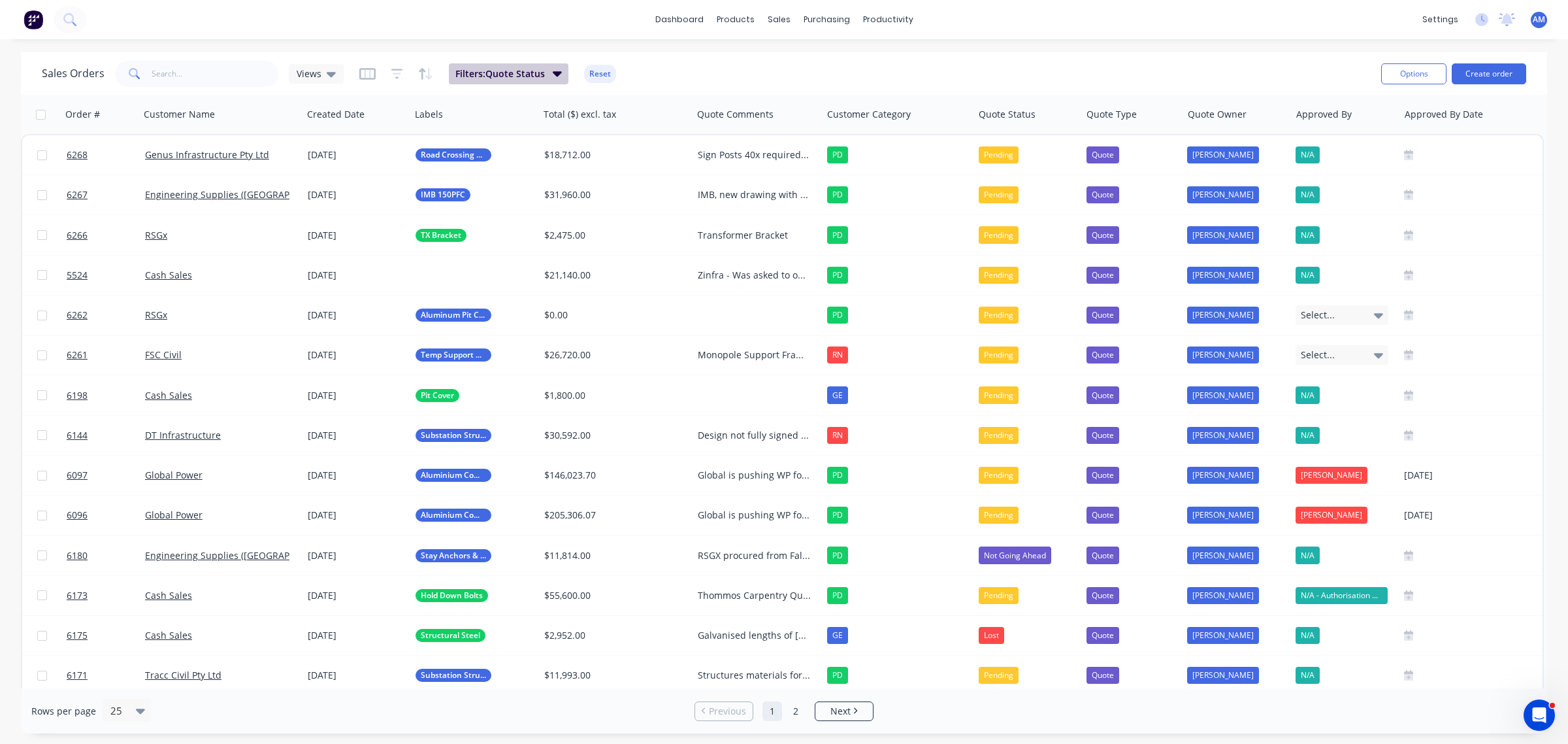
click at [501, 69] on span "Filters: Quote Status" at bounding box center [500, 74] width 90 height 13
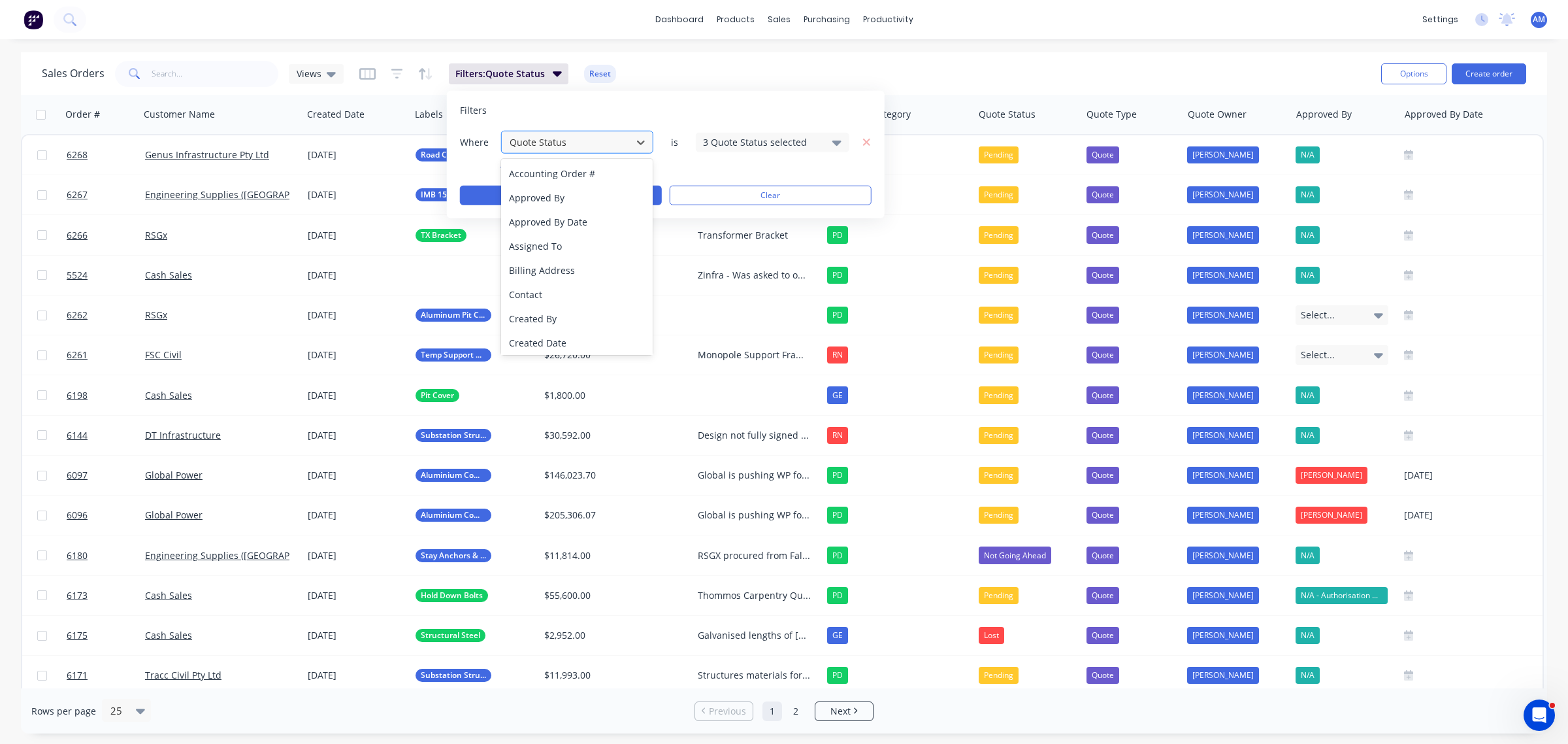
click at [581, 145] on div at bounding box center [567, 142] width 117 height 16
click at [586, 98] on div "Filters Where Quote Status is 3 Quote Status selected add Apply Clear" at bounding box center [665, 154] width 438 height 127
click at [517, 170] on button "add" at bounding box center [577, 166] width 154 height 11
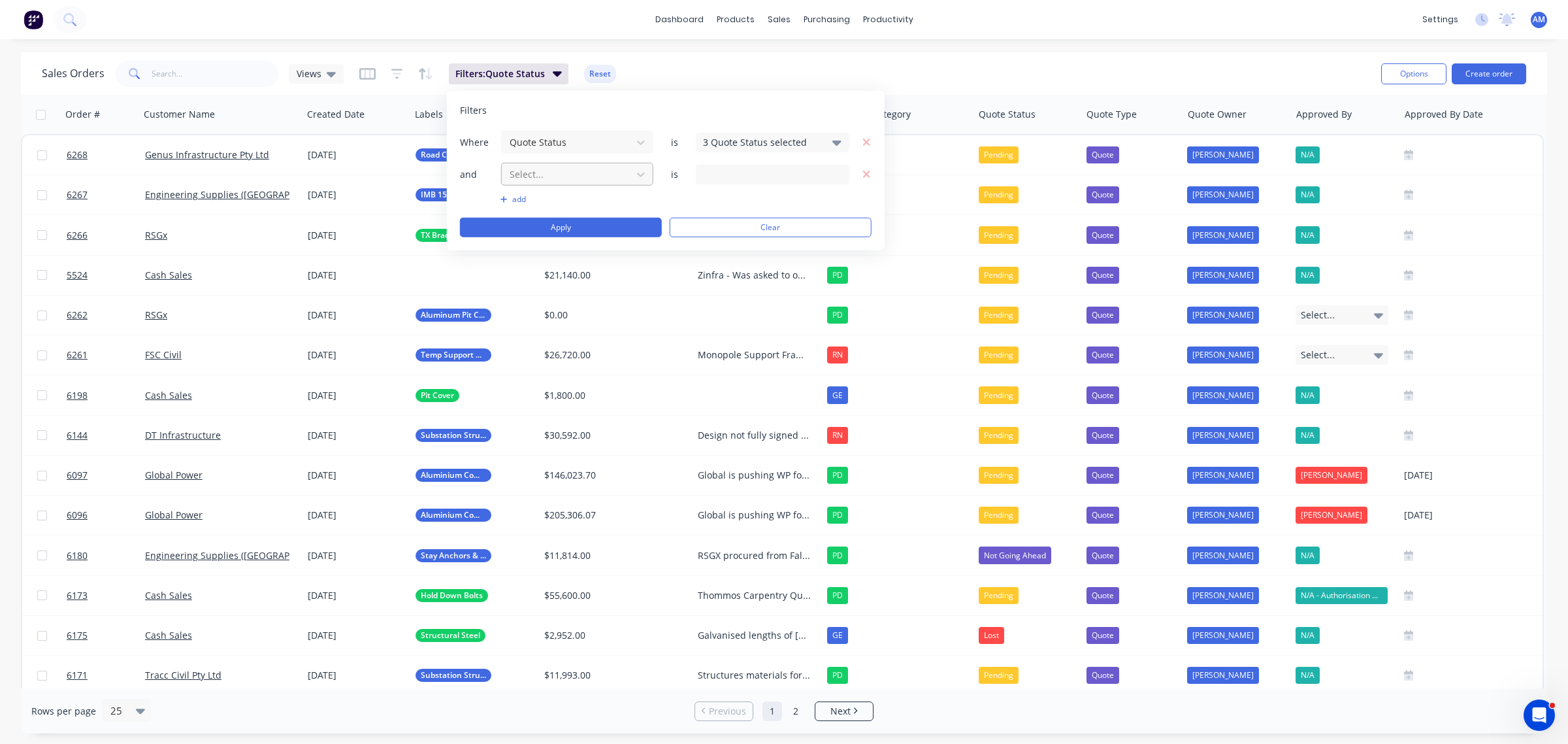
click at [546, 172] on div at bounding box center [567, 174] width 117 height 16
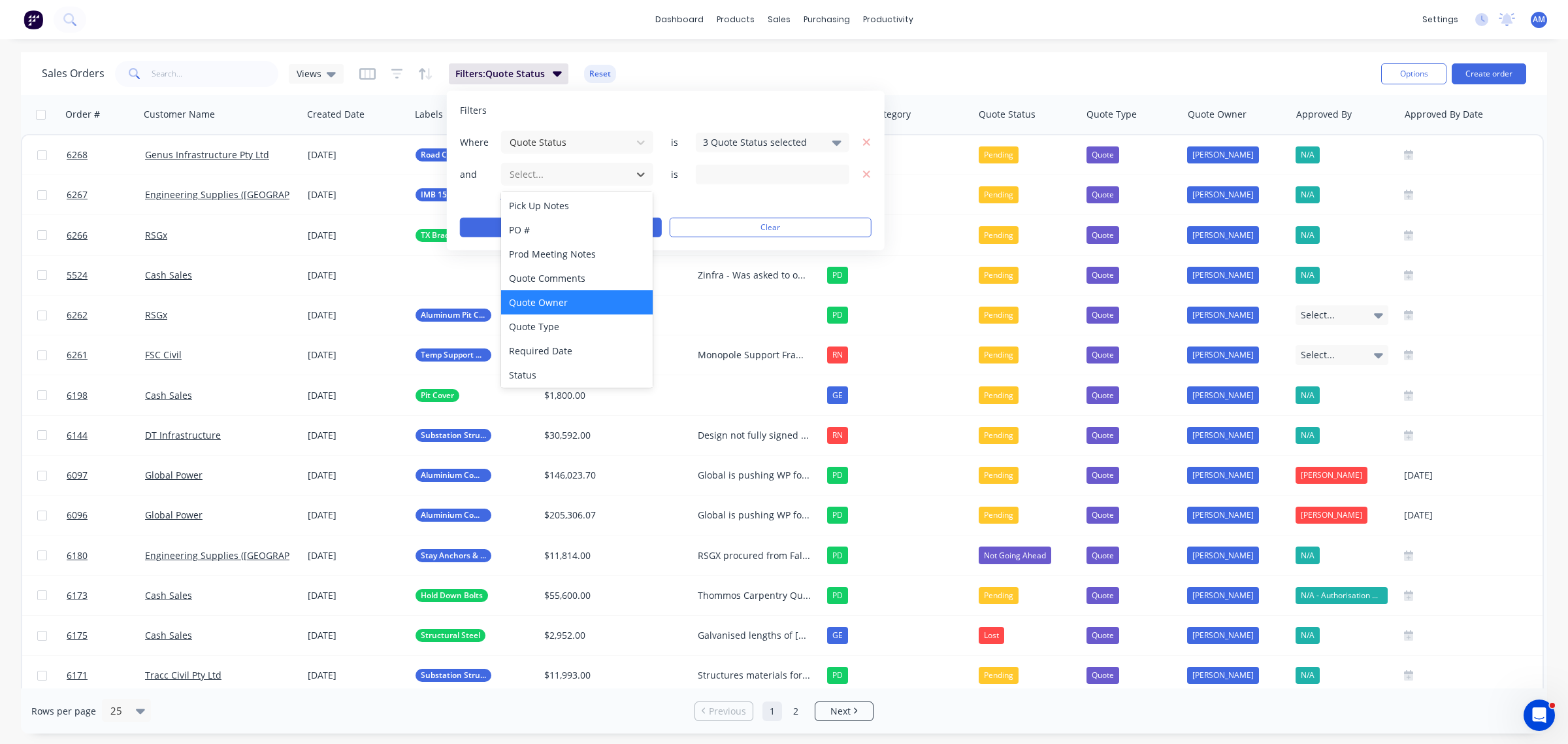
scroll to position [485, 0]
click at [572, 330] on div "Quote Type" at bounding box center [577, 325] width 152 height 24
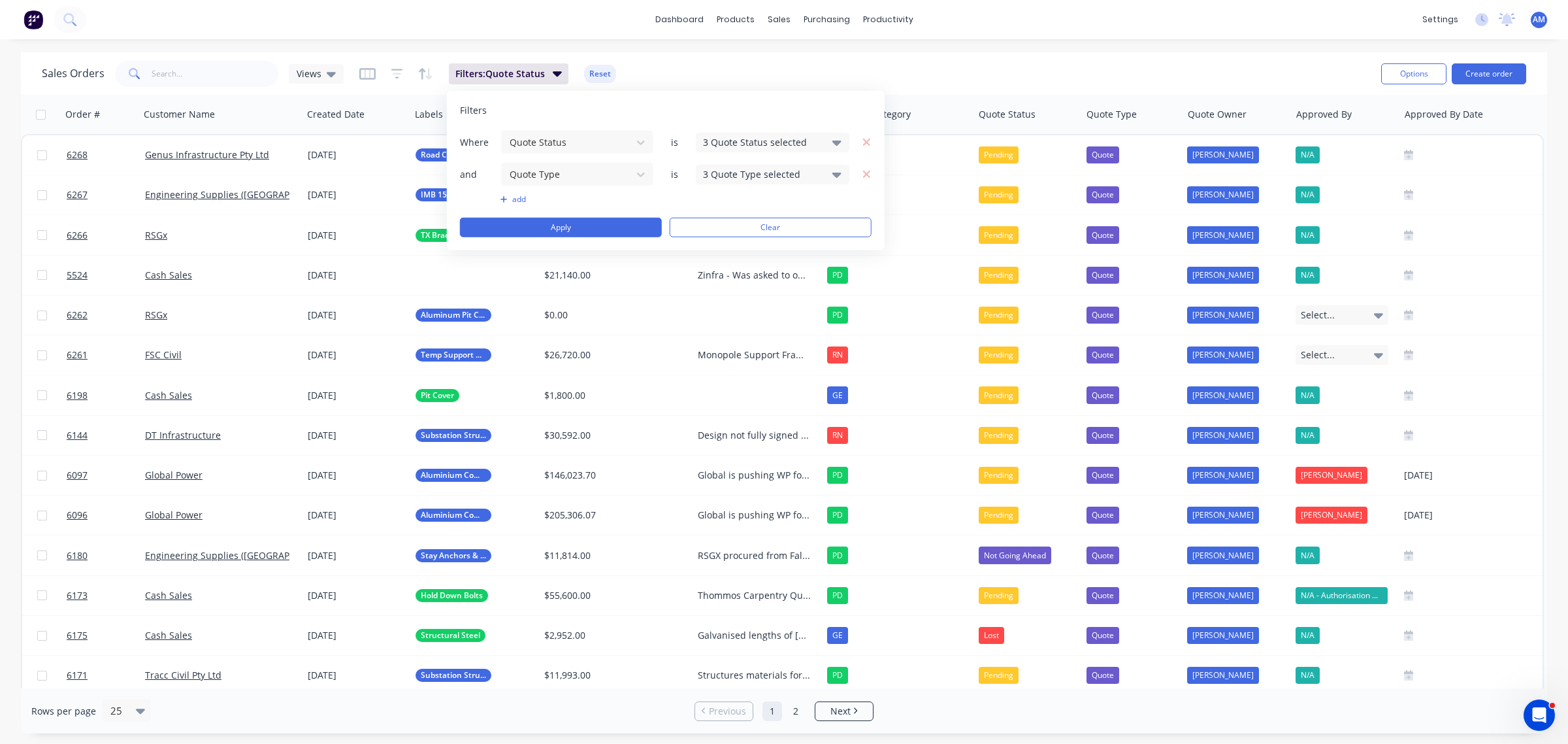
click at [712, 178] on div "3 Quote Type selected" at bounding box center [762, 174] width 119 height 13
click at [542, 228] on button "Apply" at bounding box center [560, 228] width 202 height 20
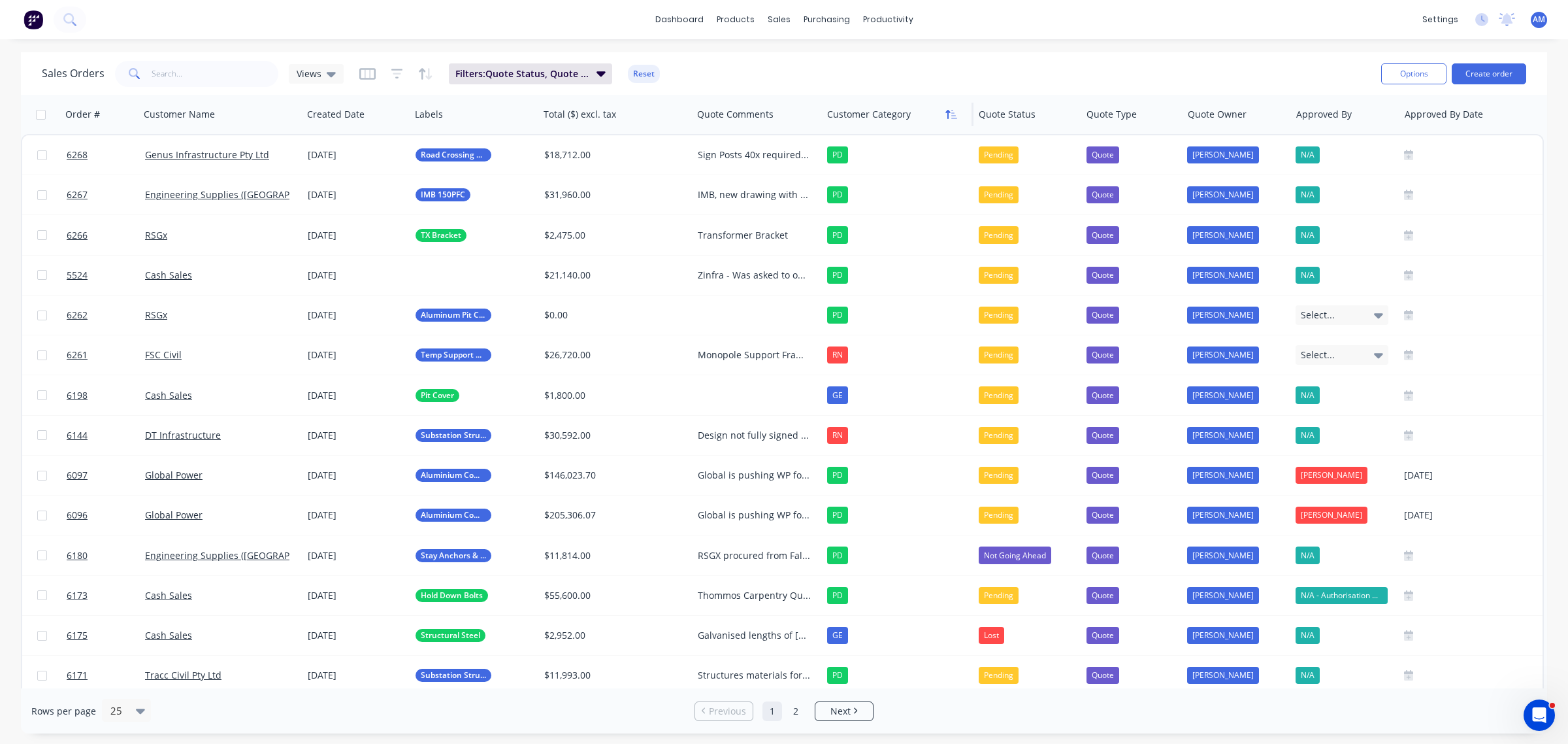
click at [948, 116] on icon "button" at bounding box center [947, 115] width 5 height 10
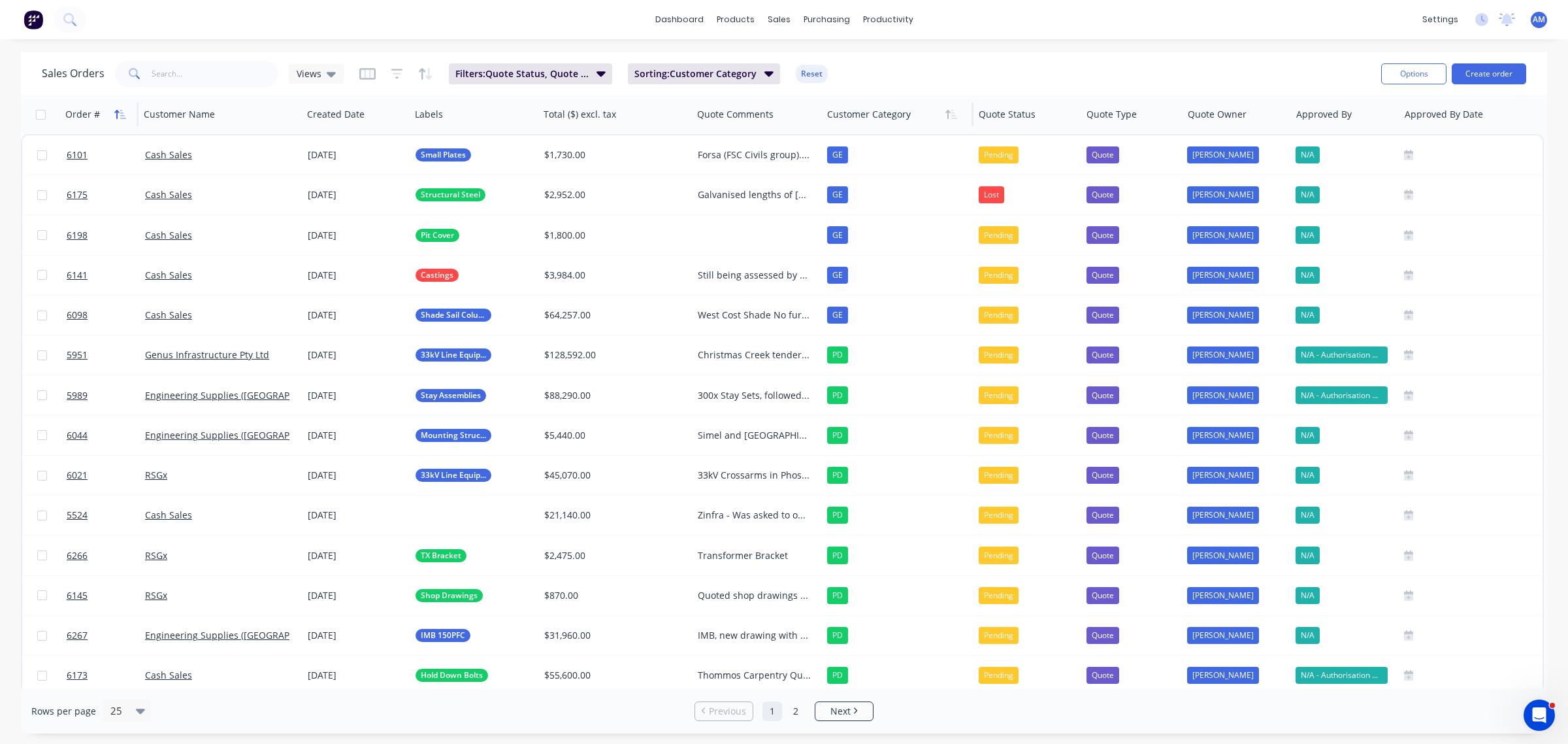
click at [116, 119] on icon "button" at bounding box center [120, 114] width 11 height 11
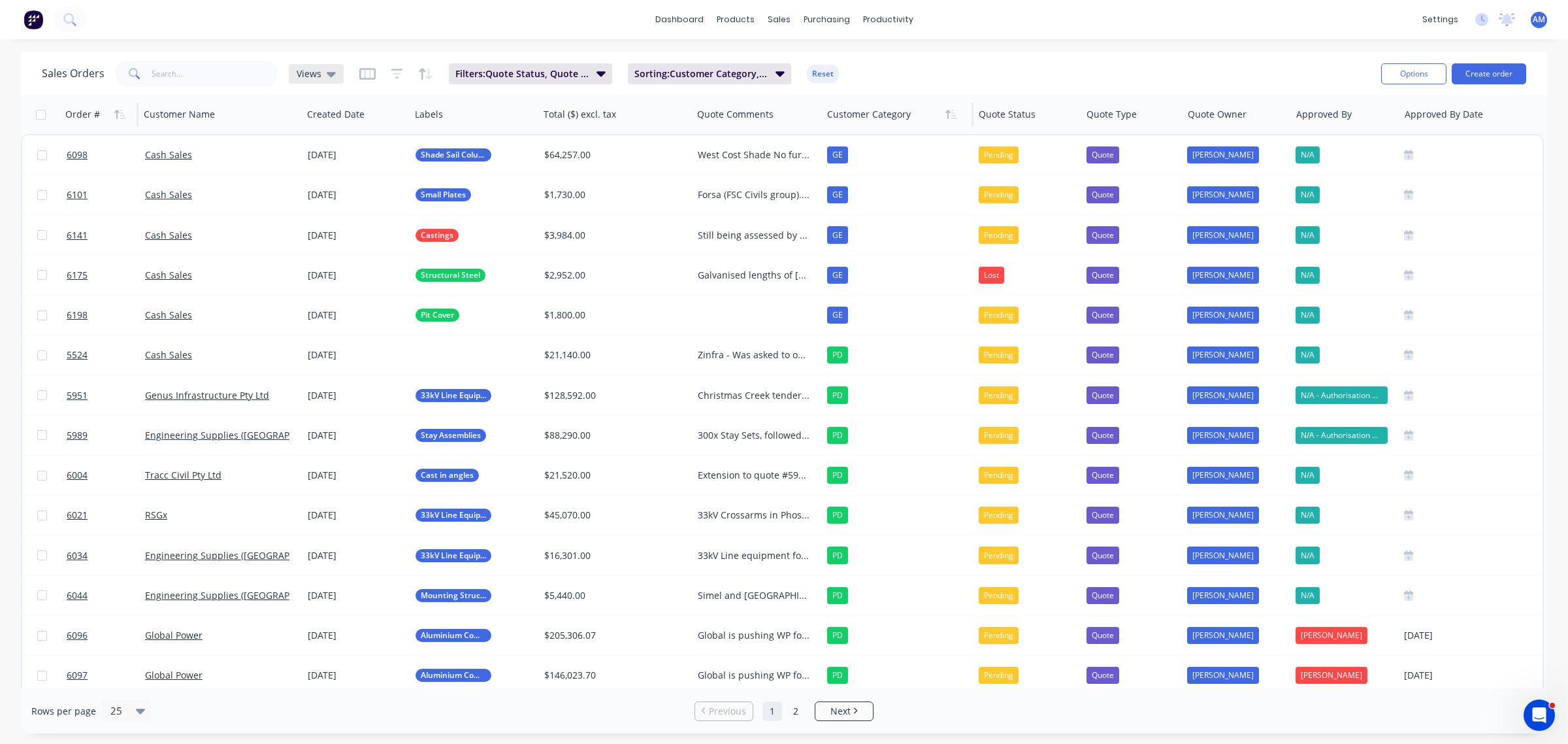
click at [331, 74] on icon at bounding box center [332, 74] width 10 height 5
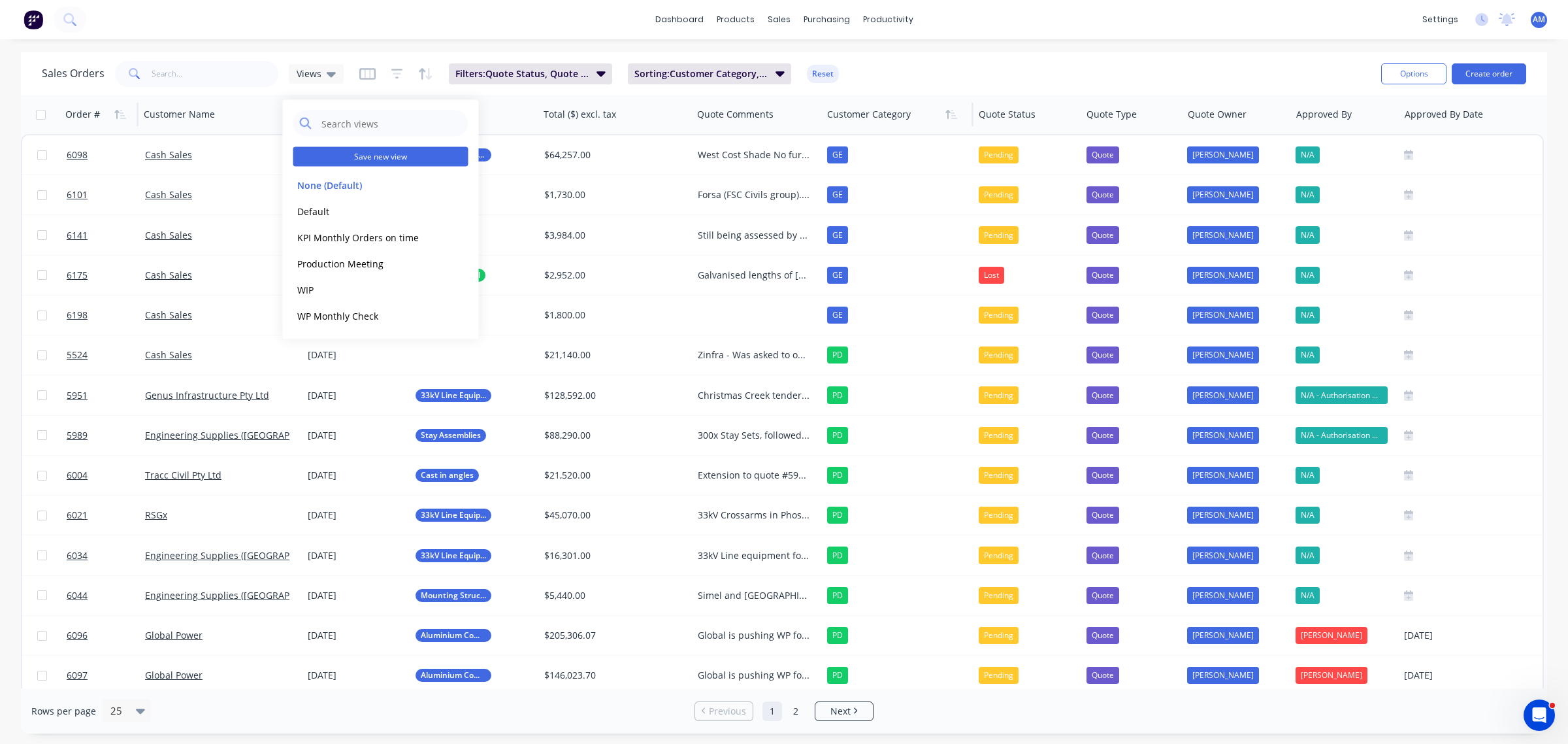
click at [355, 160] on button "Save new view" at bounding box center [381, 157] width 175 height 20
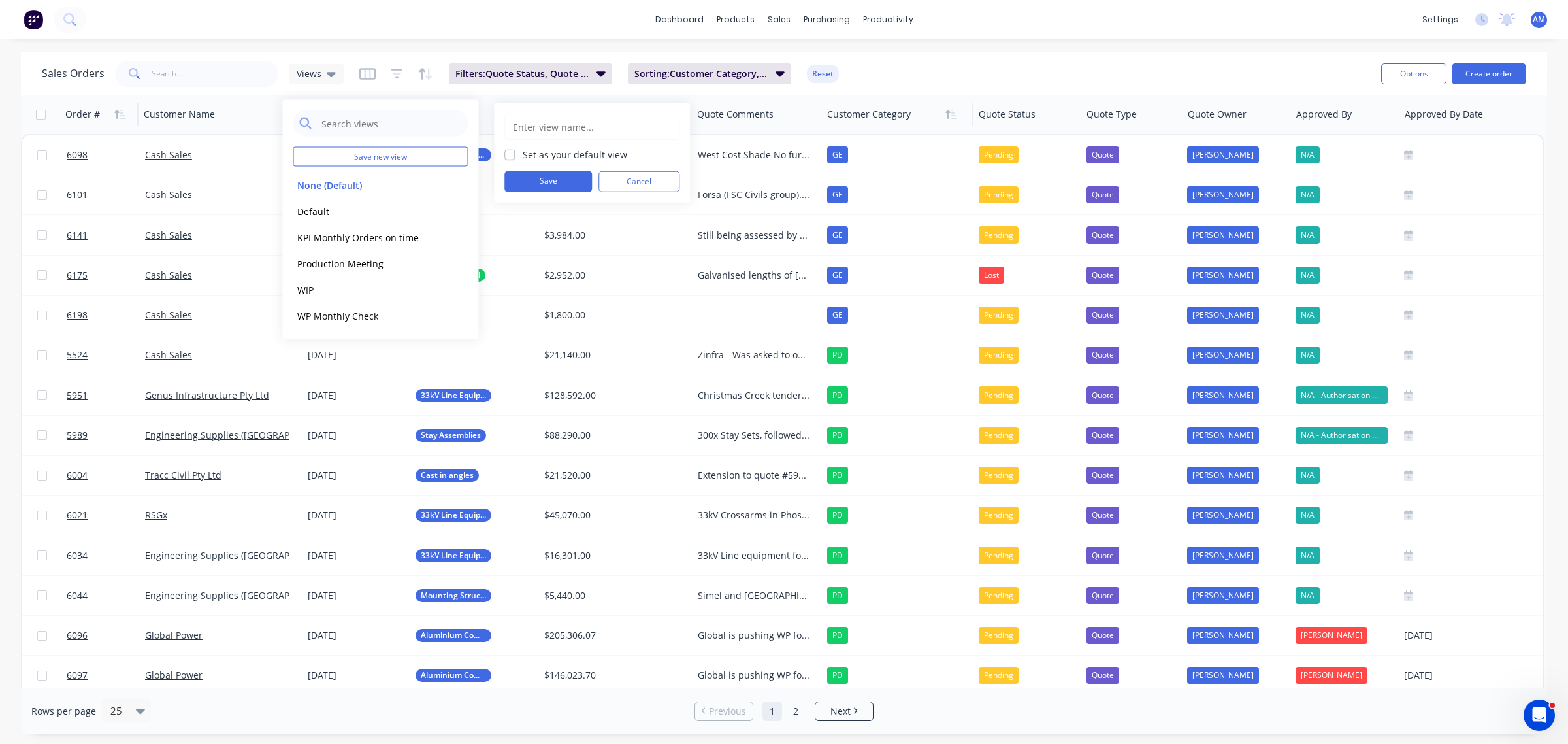
click at [539, 124] on input "text" at bounding box center [592, 127] width 161 height 25
type input "S"
type input "Quote Hub"
click at [539, 180] on button "Save" at bounding box center [549, 182] width 88 height 21
click at [974, 63] on div "Sales Orders Quote Hub Filters: Quote Status, Quote Type Sorting: Customer Cate…" at bounding box center [707, 73] width 1329 height 32
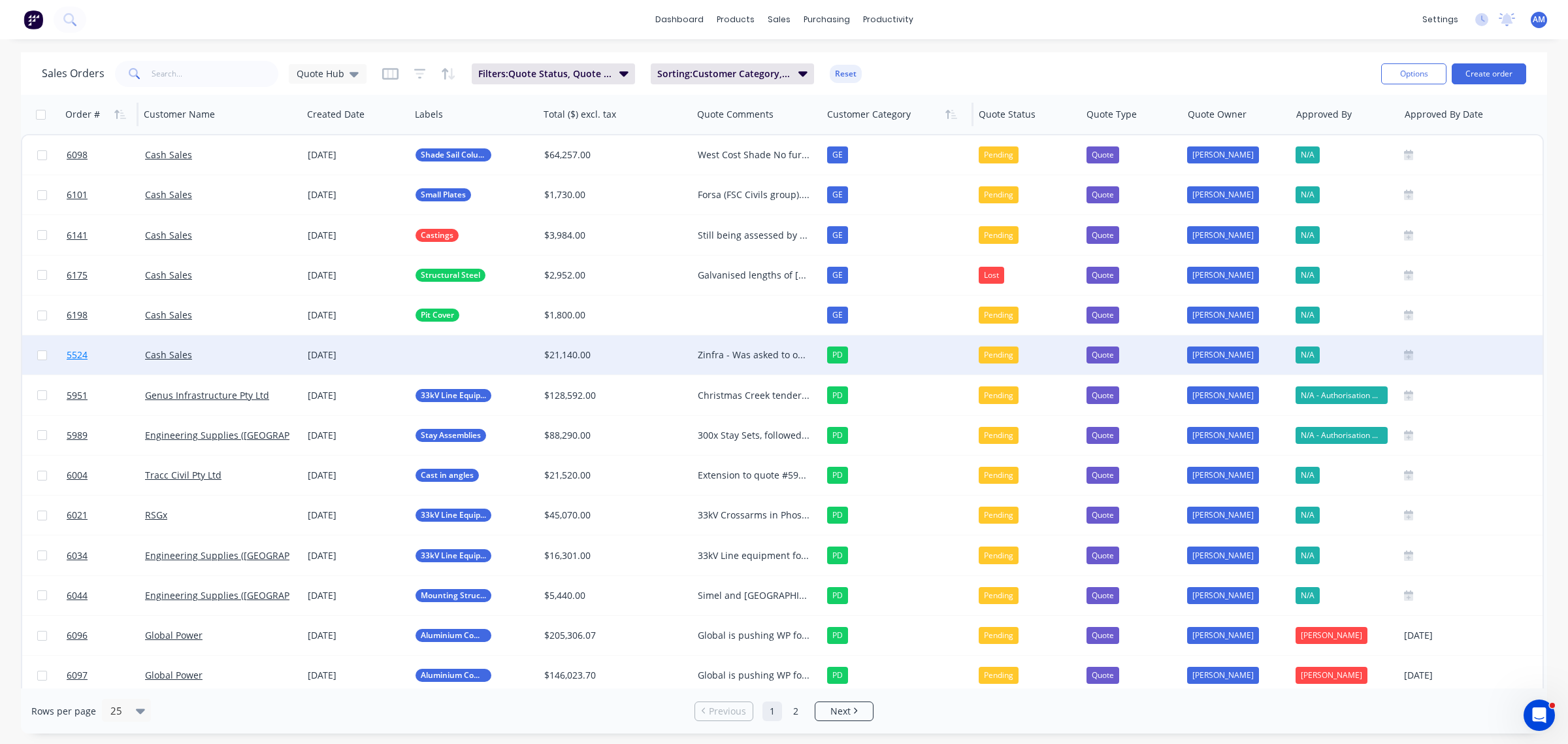
click at [101, 356] on link "5524" at bounding box center [106, 355] width 78 height 39
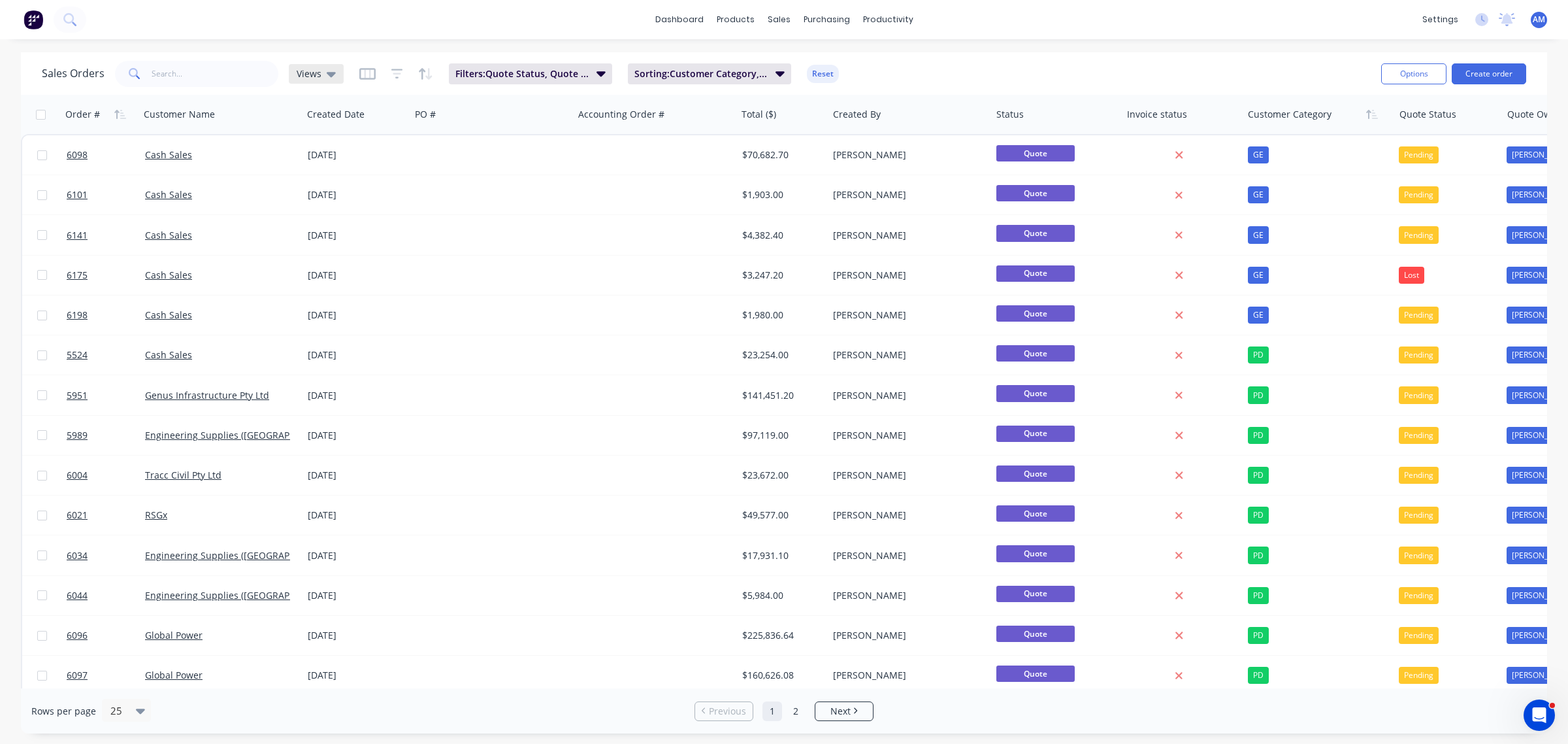
click at [331, 76] on icon at bounding box center [332, 74] width 10 height 5
click at [343, 285] on button "Quote Hub" at bounding box center [368, 290] width 149 height 15
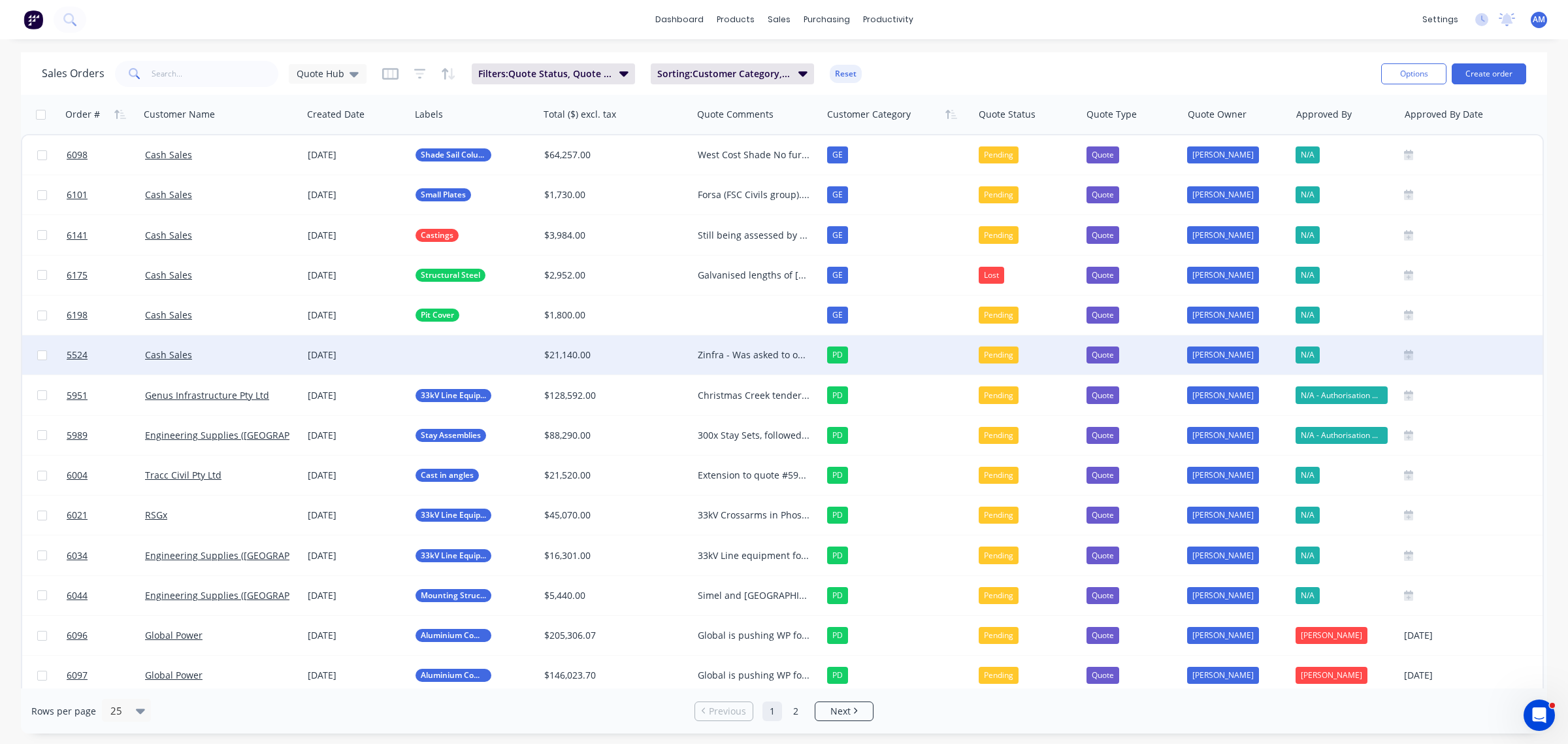
click at [446, 348] on div at bounding box center [474, 355] width 129 height 39
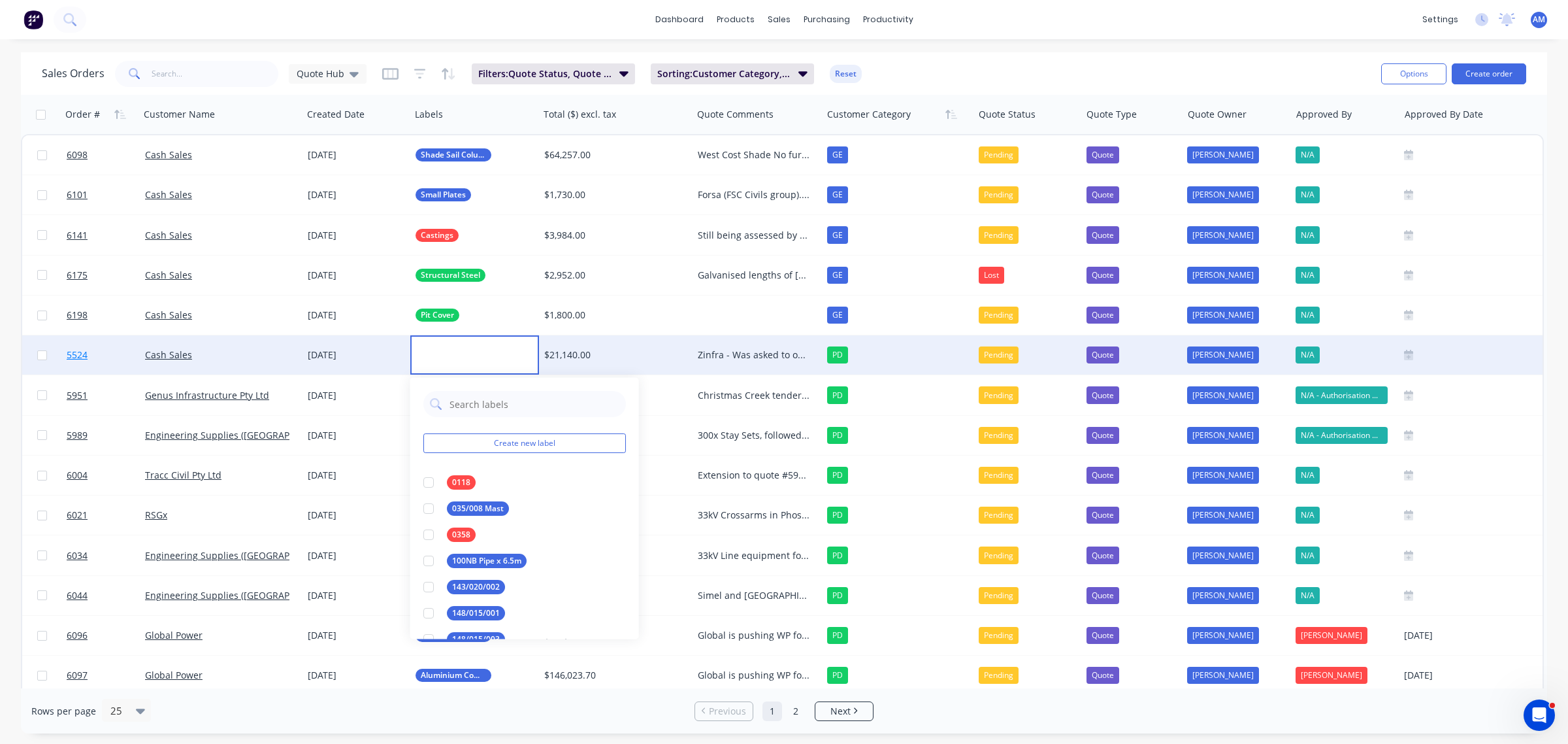
click at [102, 354] on link "5524" at bounding box center [106, 355] width 78 height 39
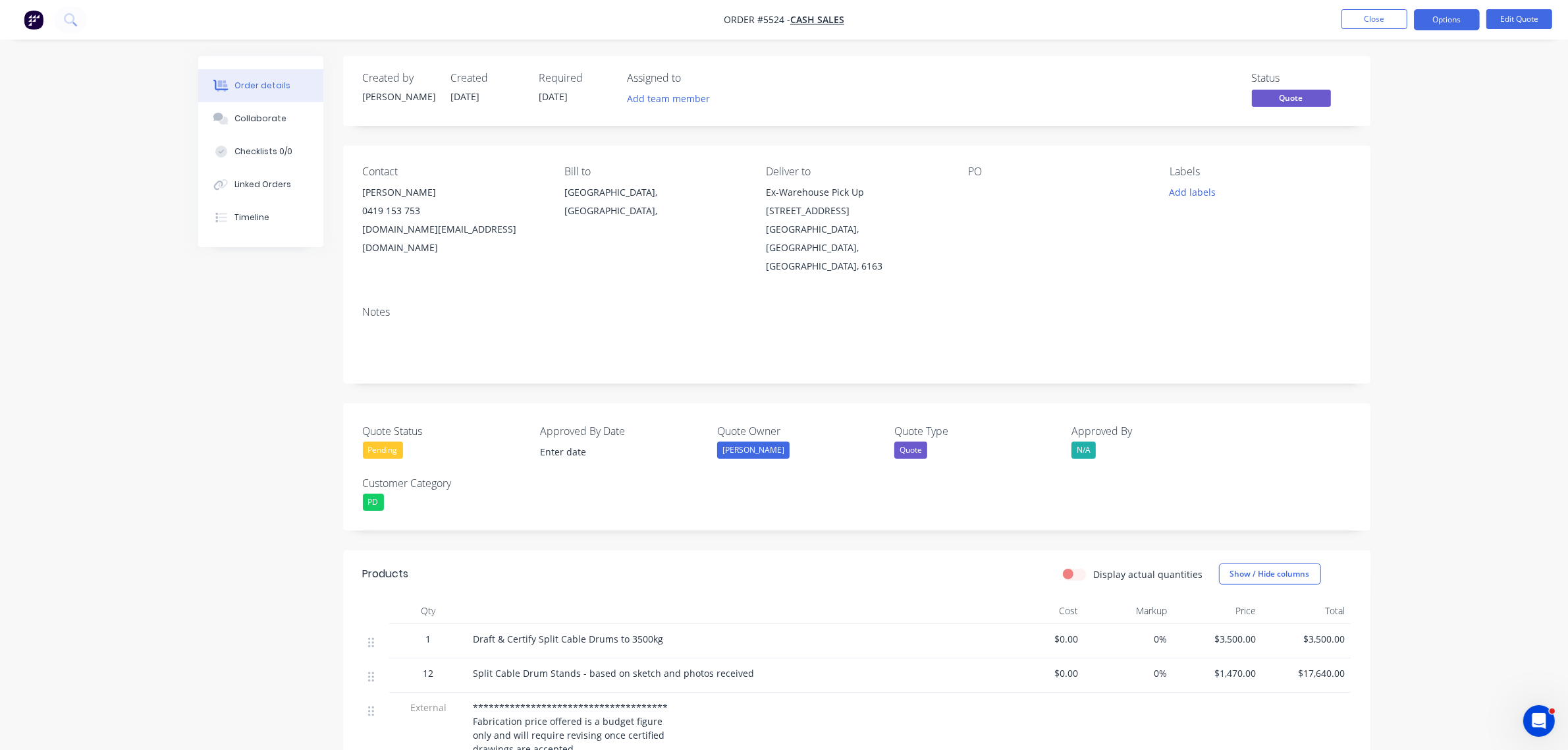
click at [1177, 181] on div "Labels Add labels" at bounding box center [1260, 221] width 180 height 110
click at [1181, 191] on button "Add labels" at bounding box center [1192, 192] width 61 height 17
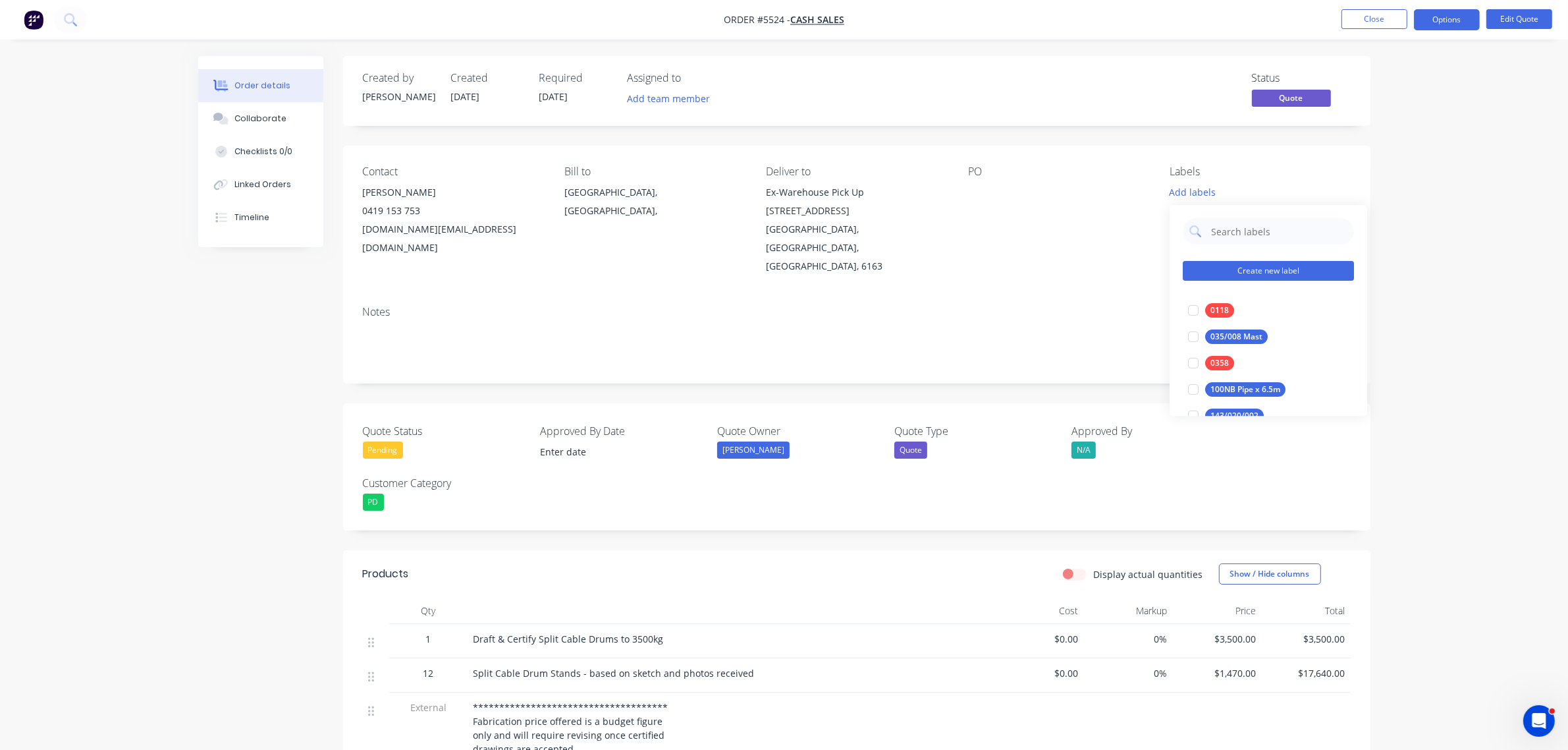
click at [1279, 267] on button "Create new label" at bounding box center [1268, 271] width 172 height 20
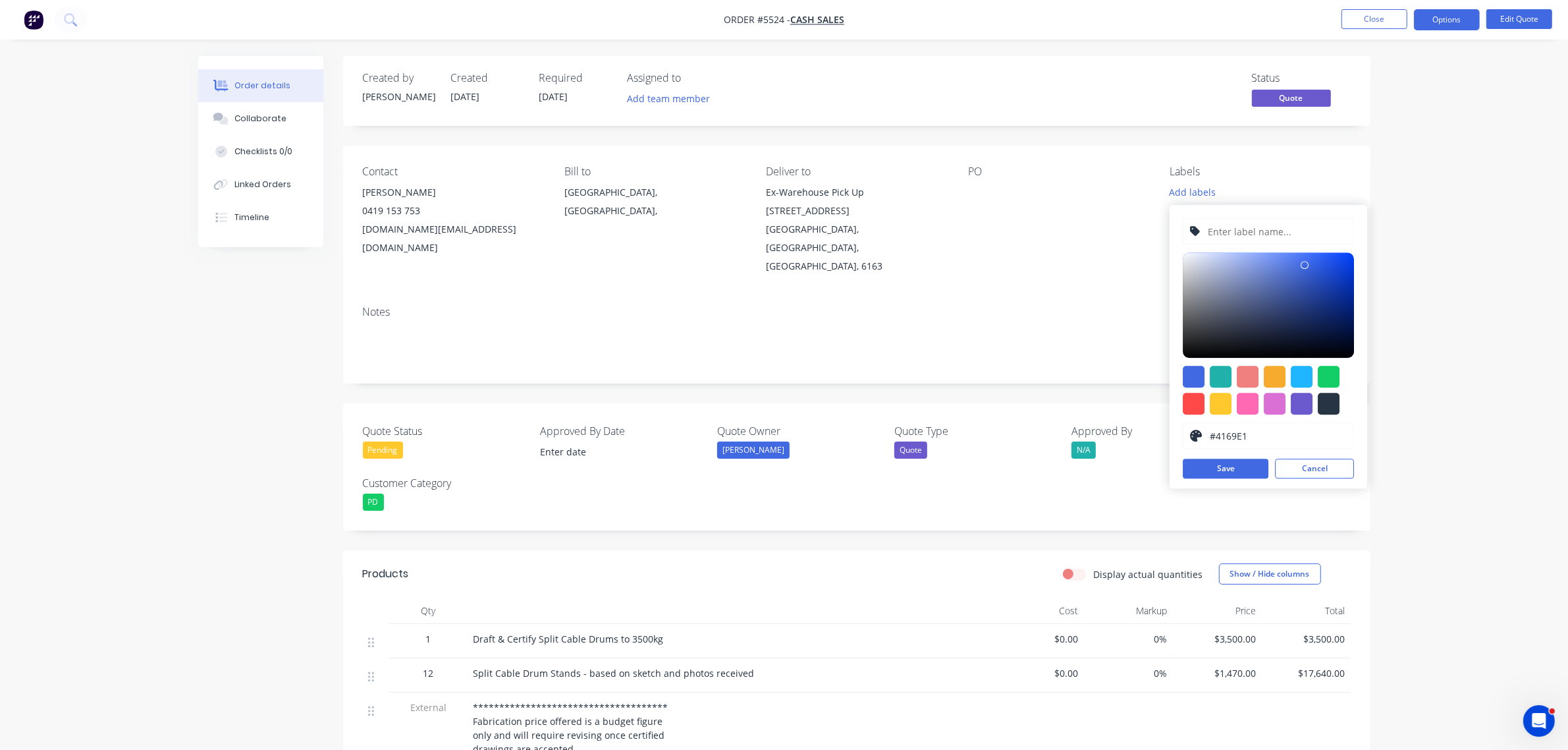
click at [1242, 234] on input "text" at bounding box center [1278, 231] width 141 height 25
type input "Draft & Cert Split Cable Drums"
click at [1326, 367] on div at bounding box center [1328, 376] width 22 height 22
type input "#13CE66"
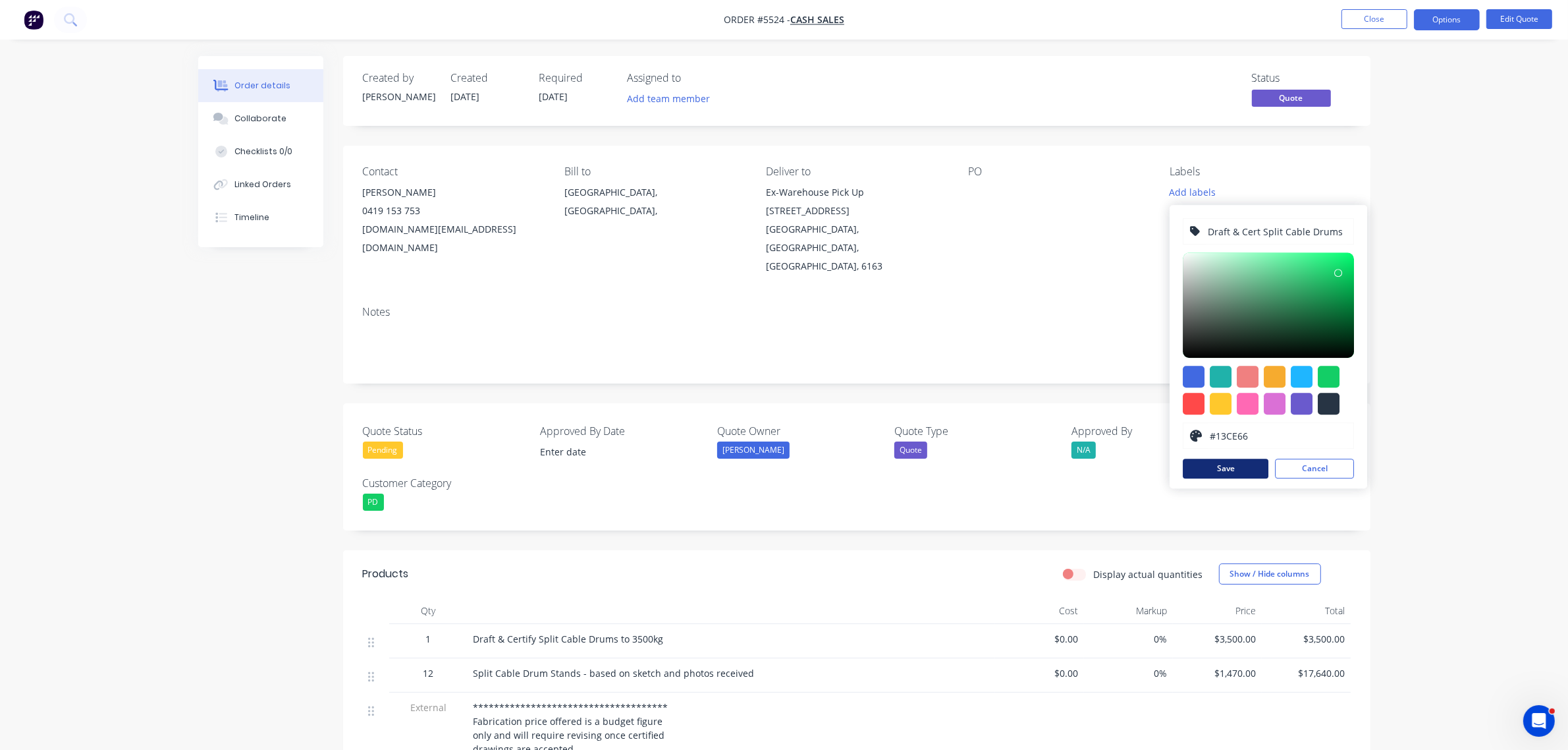
click at [1213, 469] on button "Save" at bounding box center [1225, 469] width 86 height 20
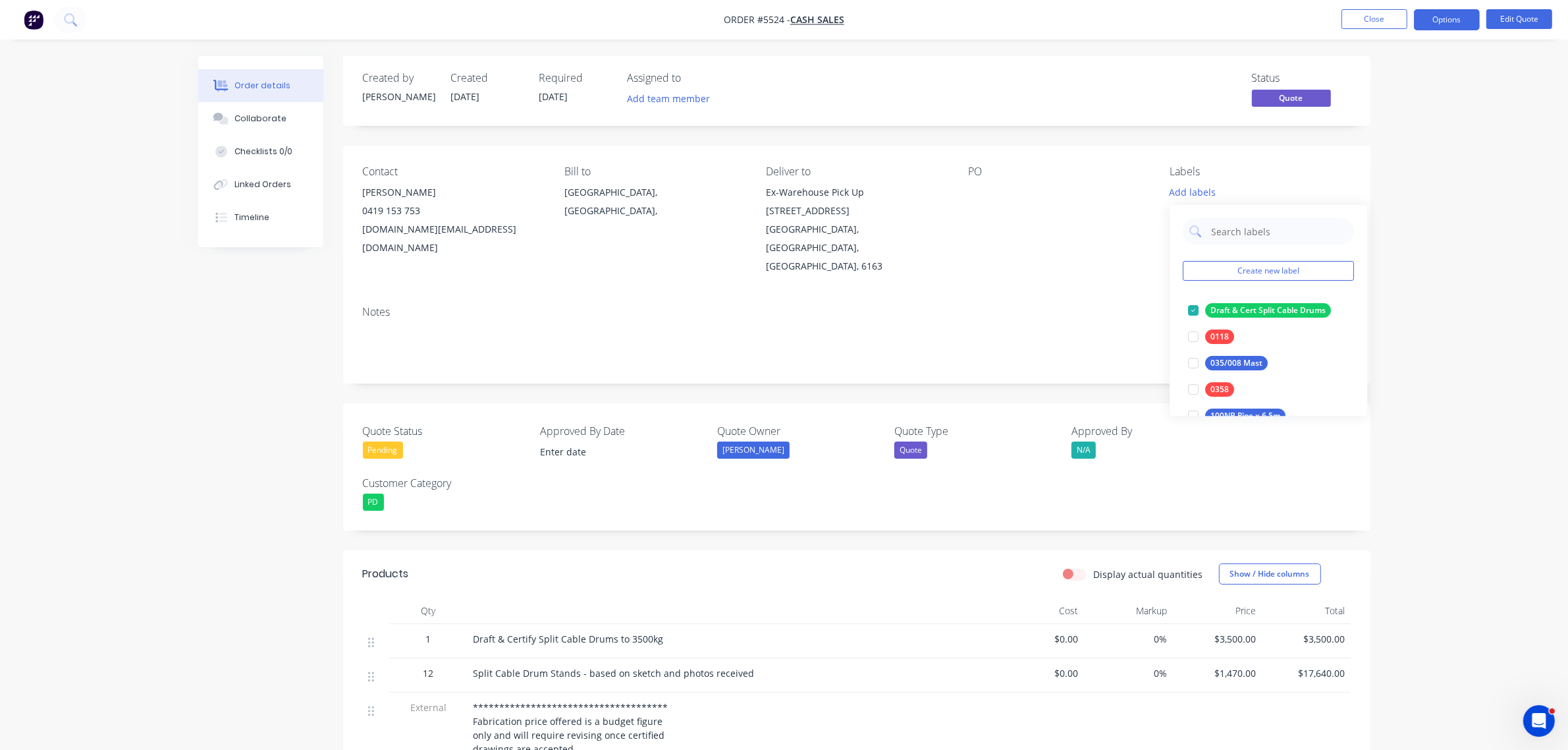
click at [1038, 205] on div "PO" at bounding box center [1058, 221] width 180 height 110
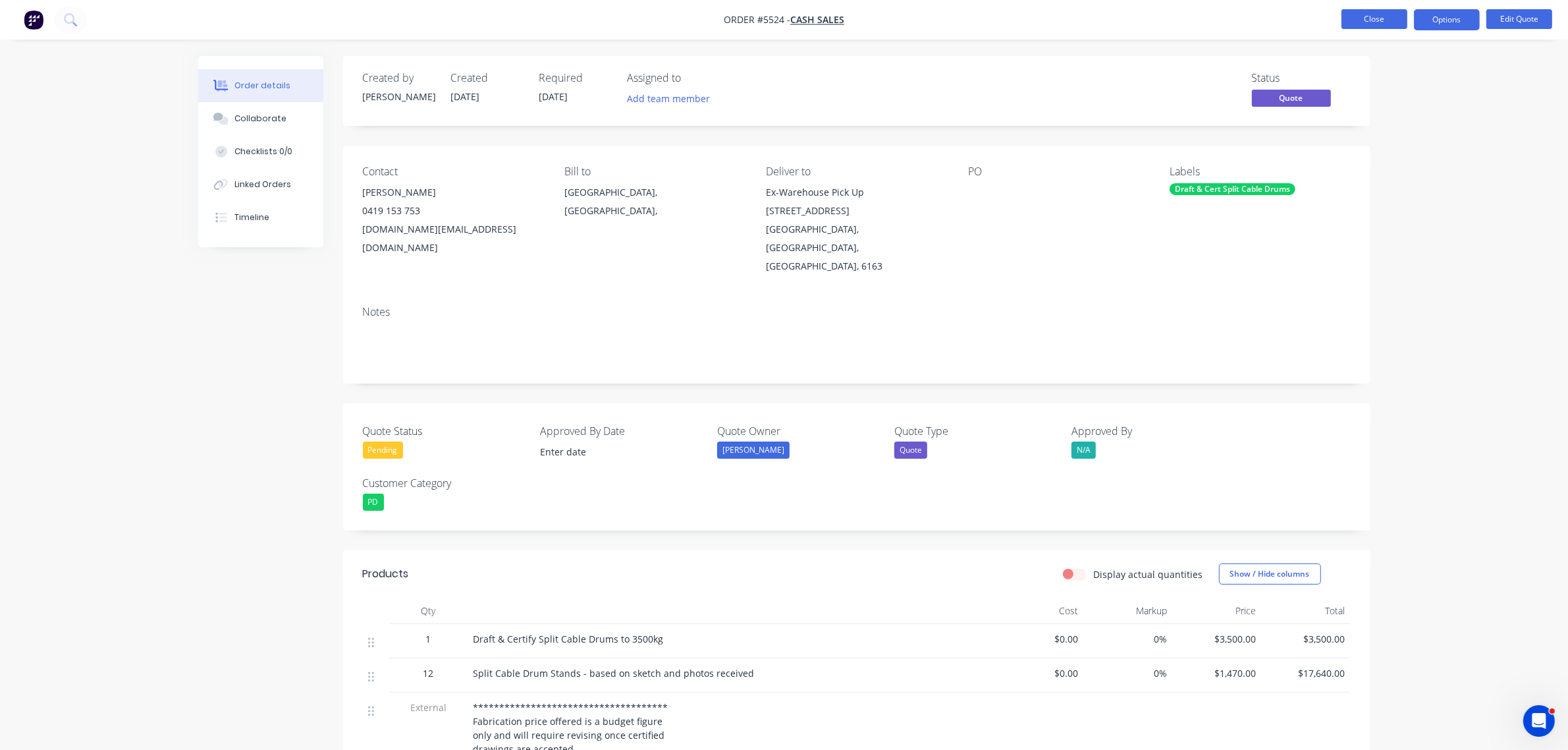
click at [1395, 23] on button "Close" at bounding box center [1374, 19] width 66 height 20
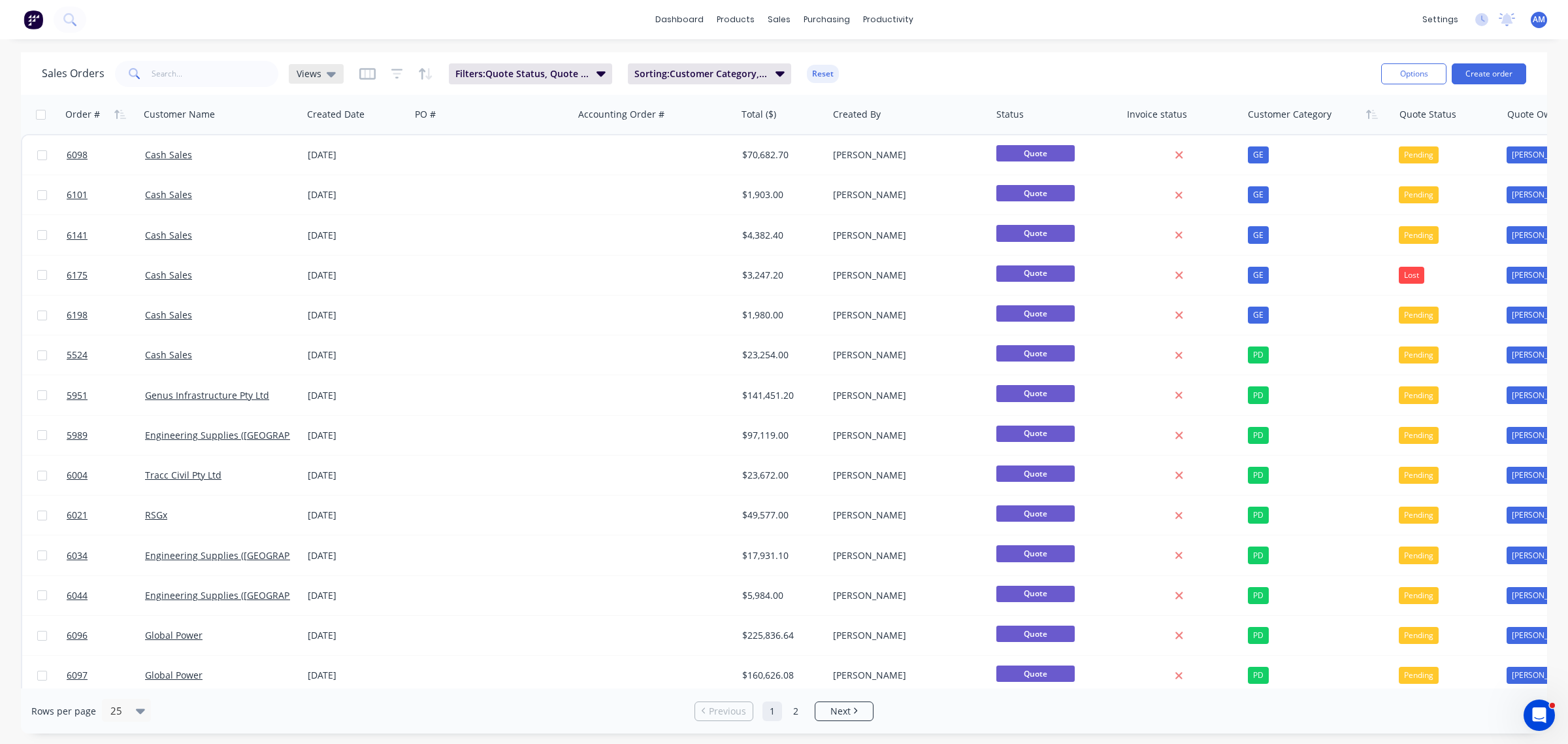
click at [331, 71] on icon at bounding box center [332, 74] width 10 height 14
click at [338, 288] on button "Quote Hub" at bounding box center [368, 290] width 149 height 15
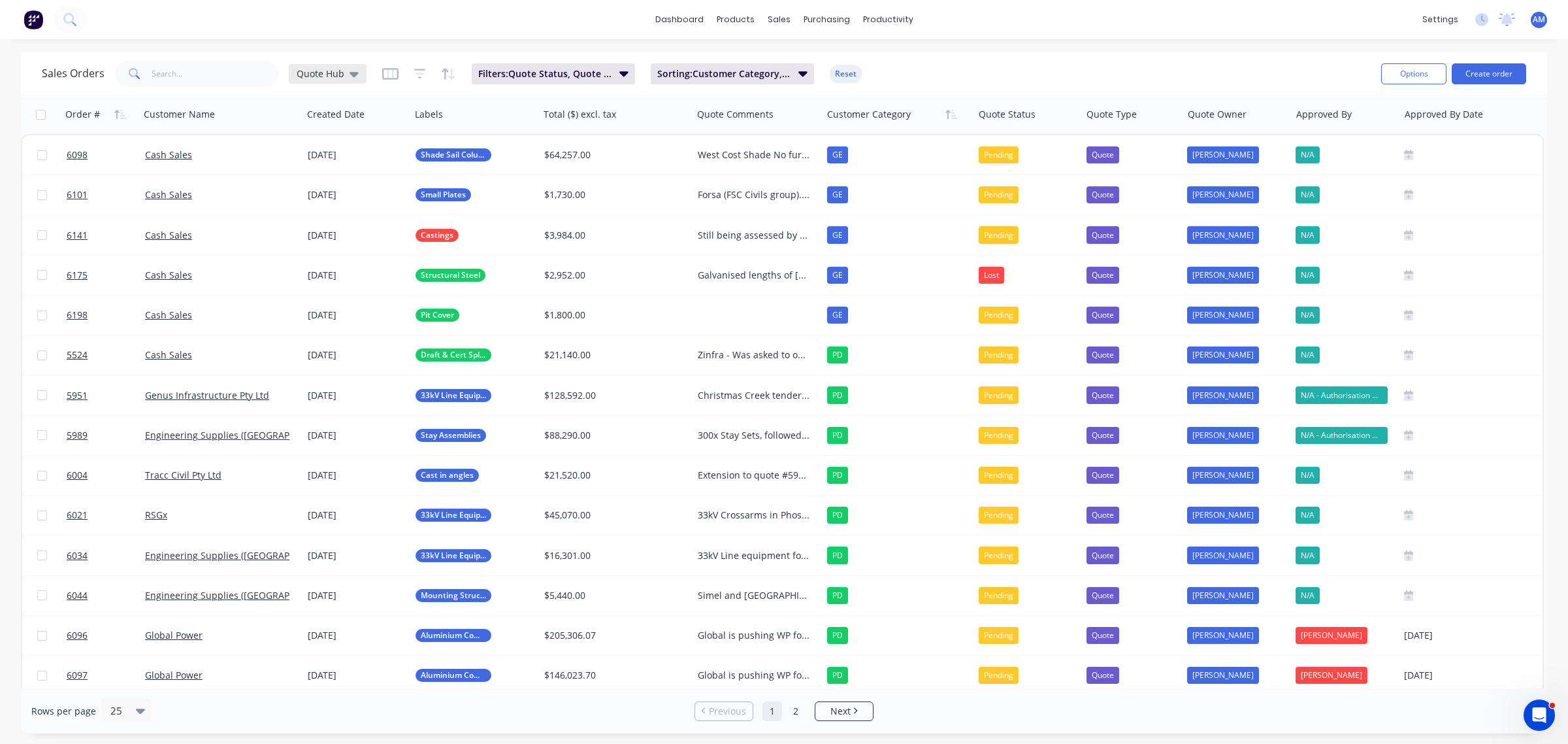
click at [358, 67] on div "Quote Hub" at bounding box center [327, 74] width 77 height 20
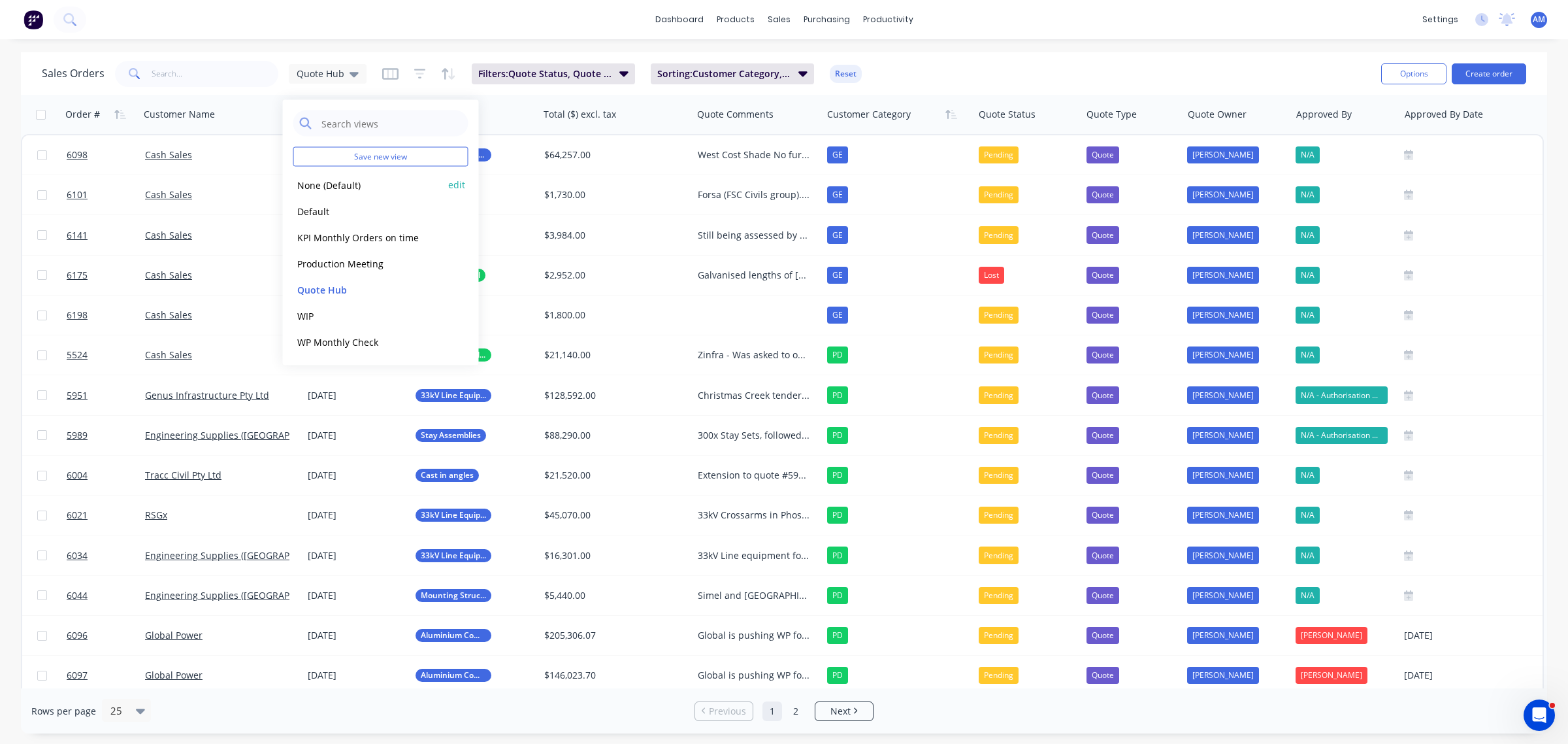
click at [338, 183] on button "None (Default)" at bounding box center [368, 185] width 149 height 15
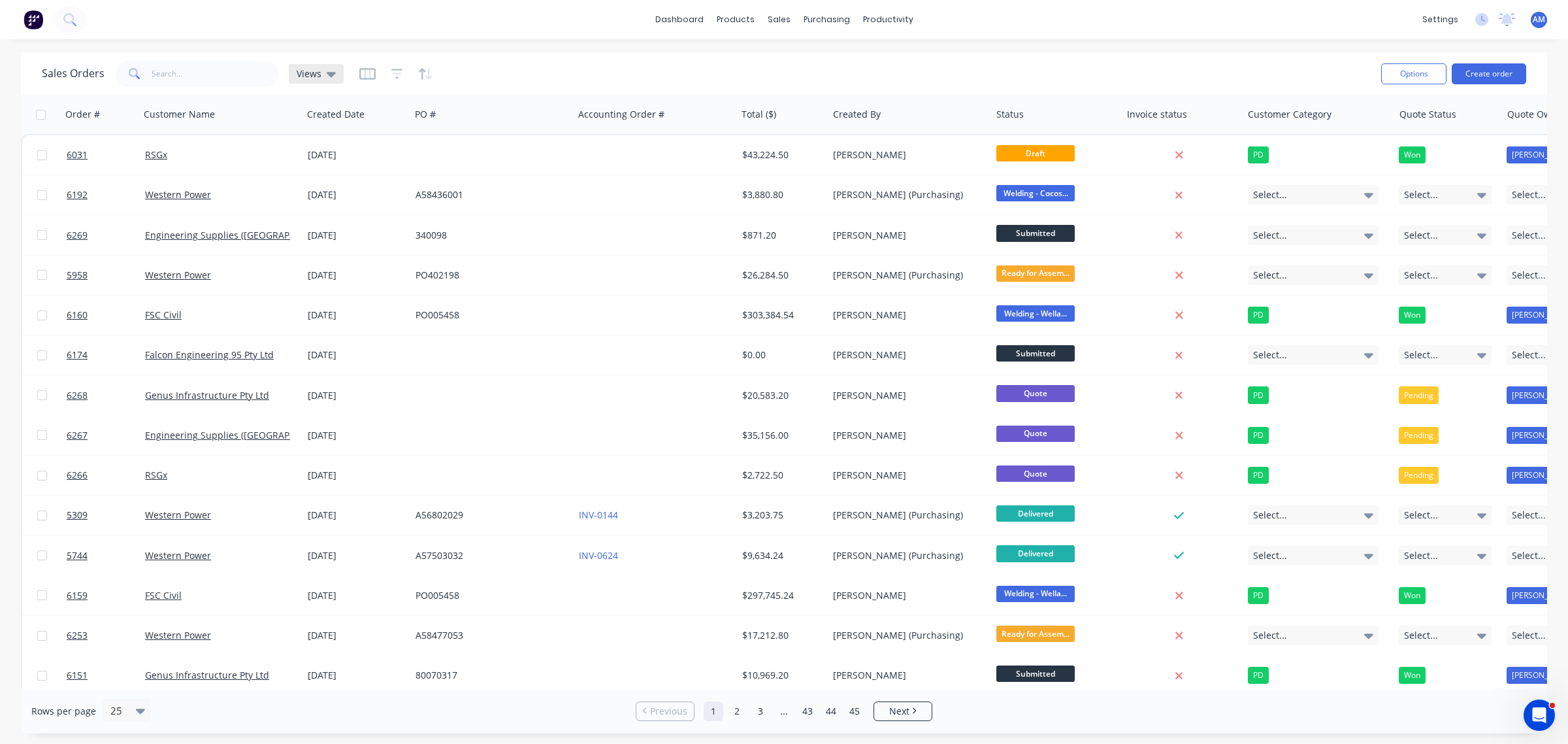
click at [327, 67] on icon at bounding box center [332, 74] width 10 height 14
click at [348, 288] on button "Quote Hub" at bounding box center [368, 290] width 149 height 15
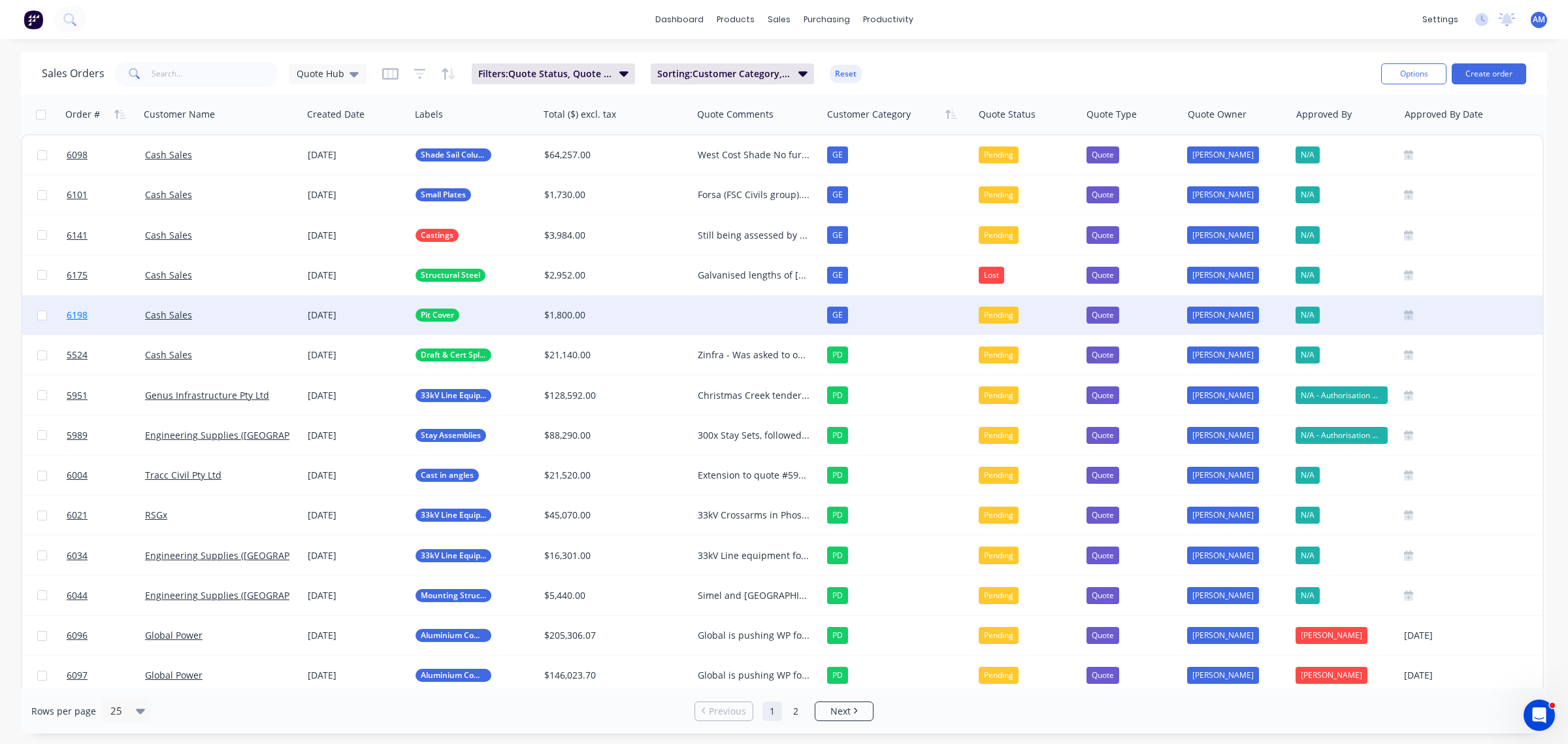
click at [115, 312] on link "6198" at bounding box center [106, 315] width 78 height 39
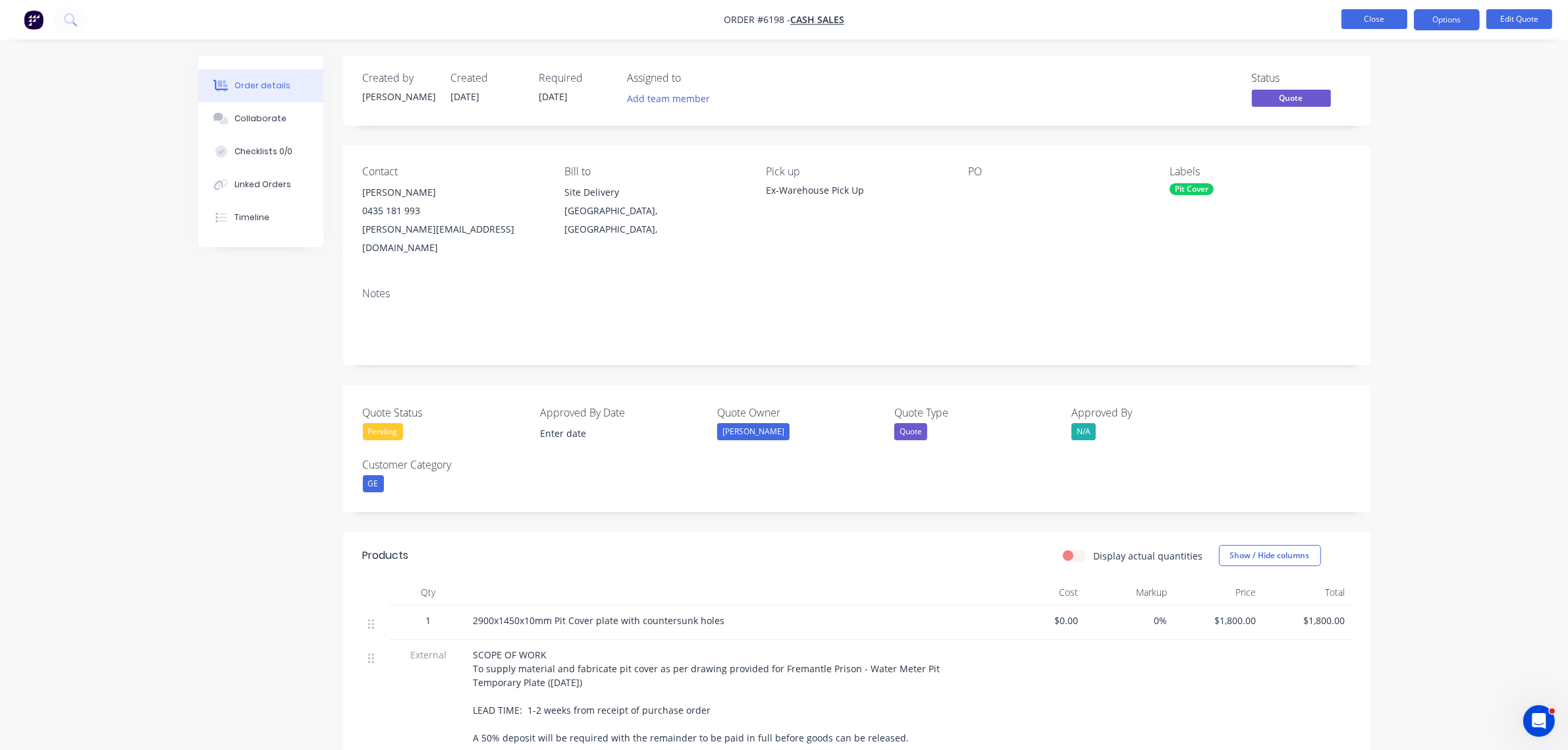
click at [1371, 12] on button "Close" at bounding box center [1374, 19] width 66 height 20
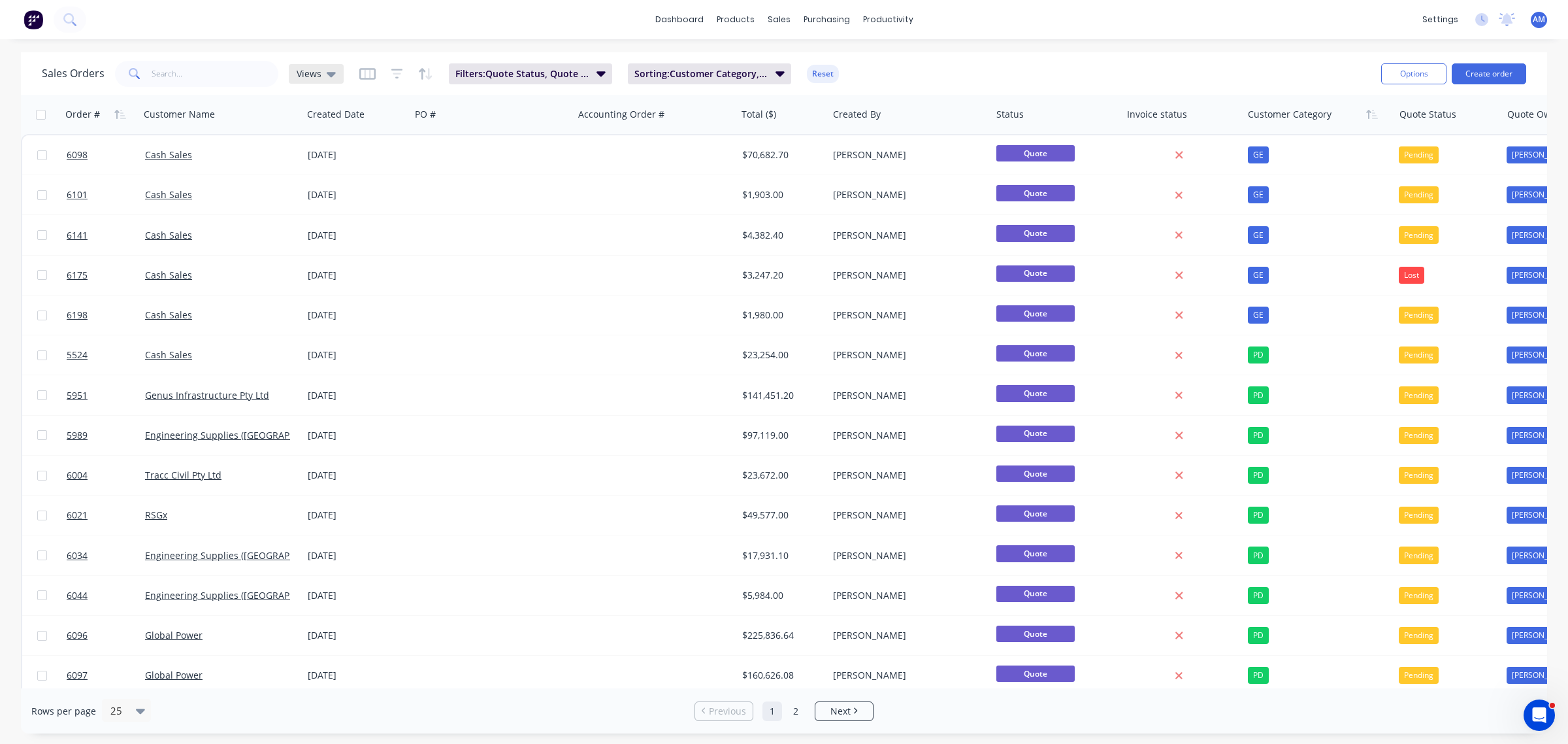
click at [327, 71] on icon at bounding box center [332, 74] width 10 height 14
click at [343, 288] on button "Quote Hub" at bounding box center [368, 290] width 149 height 15
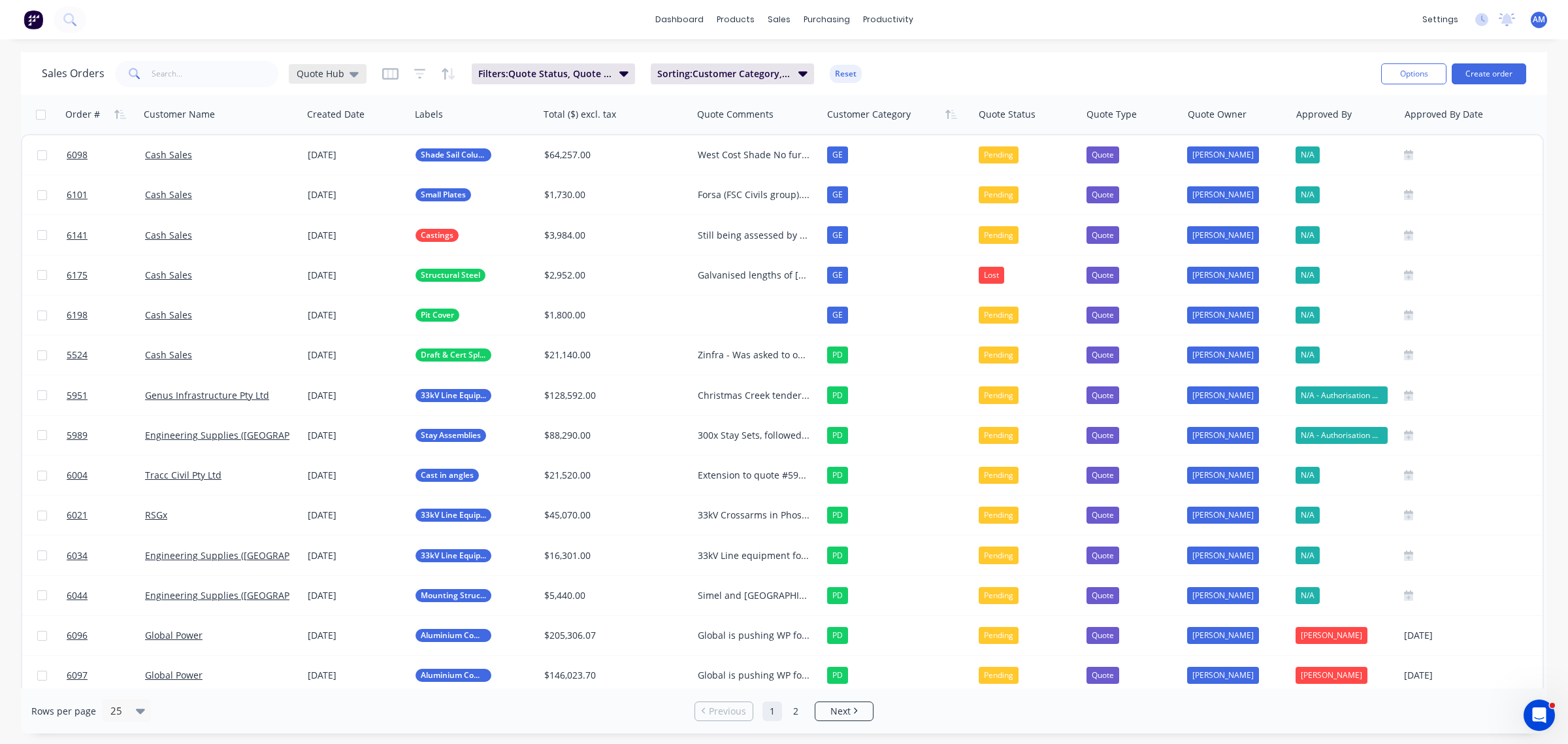
click at [350, 72] on icon at bounding box center [355, 74] width 10 height 5
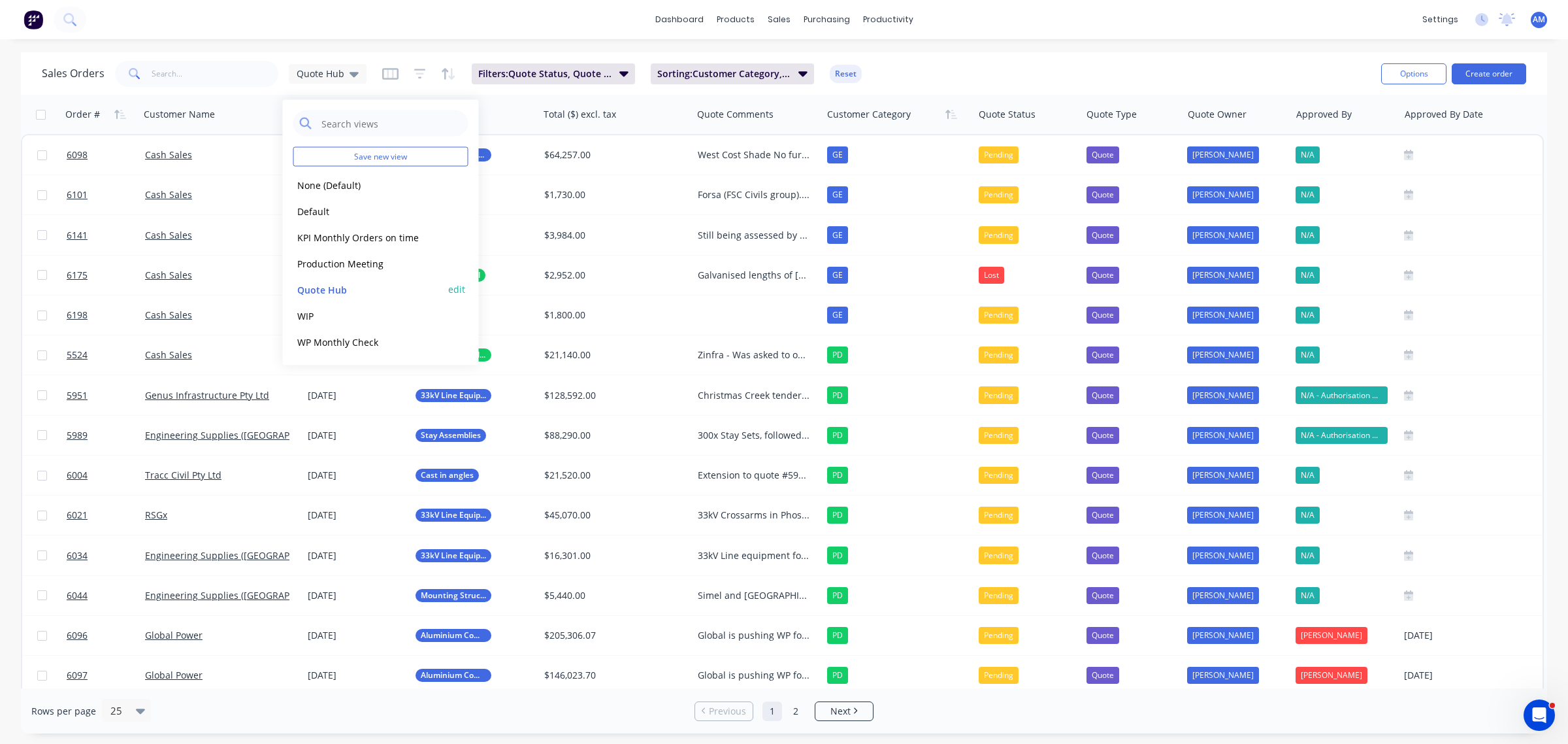
click at [449, 292] on button "edit" at bounding box center [457, 289] width 17 height 13
drag, startPoint x: 511, startPoint y: 155, endPoint x: 532, endPoint y: 177, distance: 30.4
click at [523, 157] on label "Set as your default view" at bounding box center [575, 154] width 104 height 13
click at [511, 157] on input "Set as your default view" at bounding box center [510, 153] width 11 height 12
checkbox input "true"
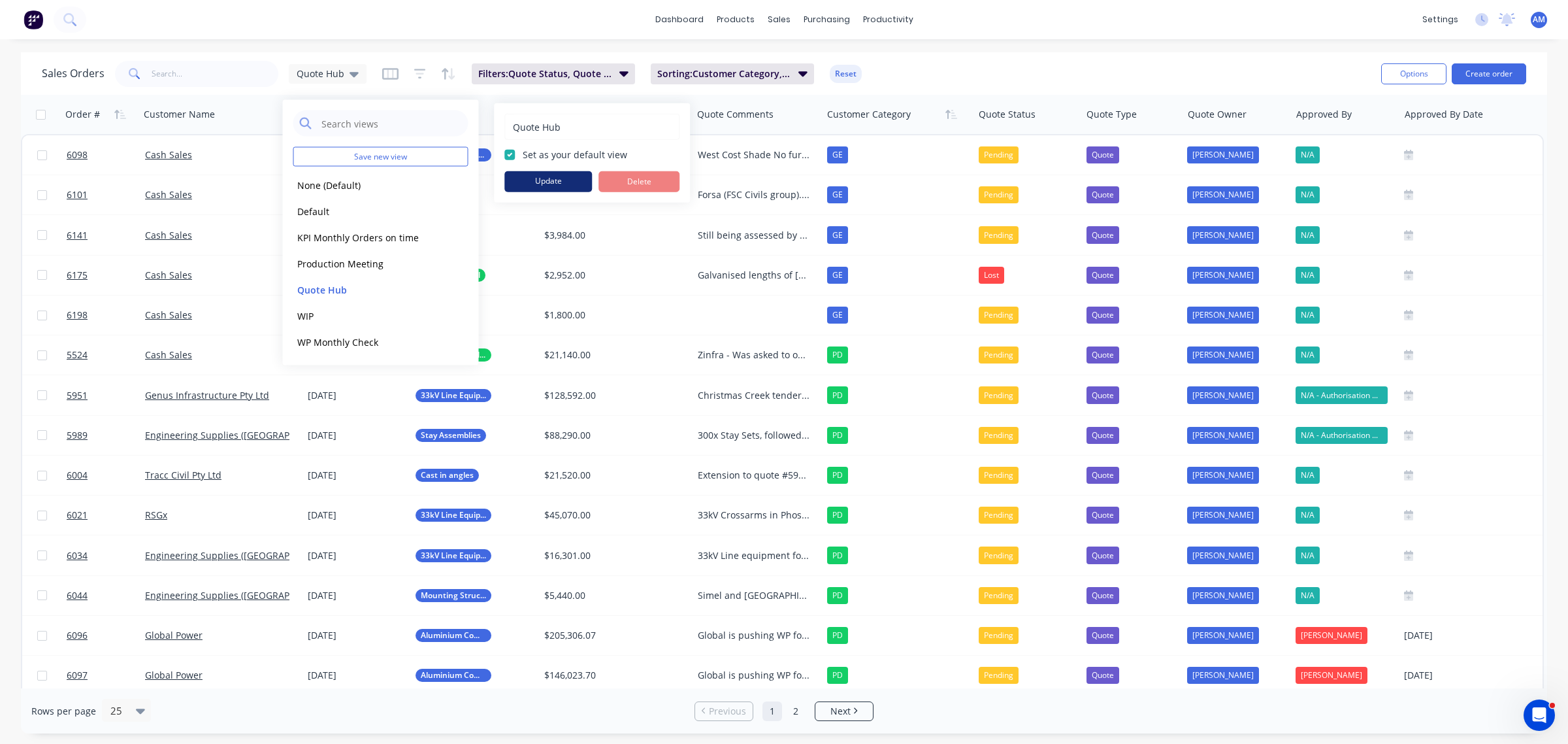
click at [544, 182] on button "Update" at bounding box center [549, 182] width 88 height 21
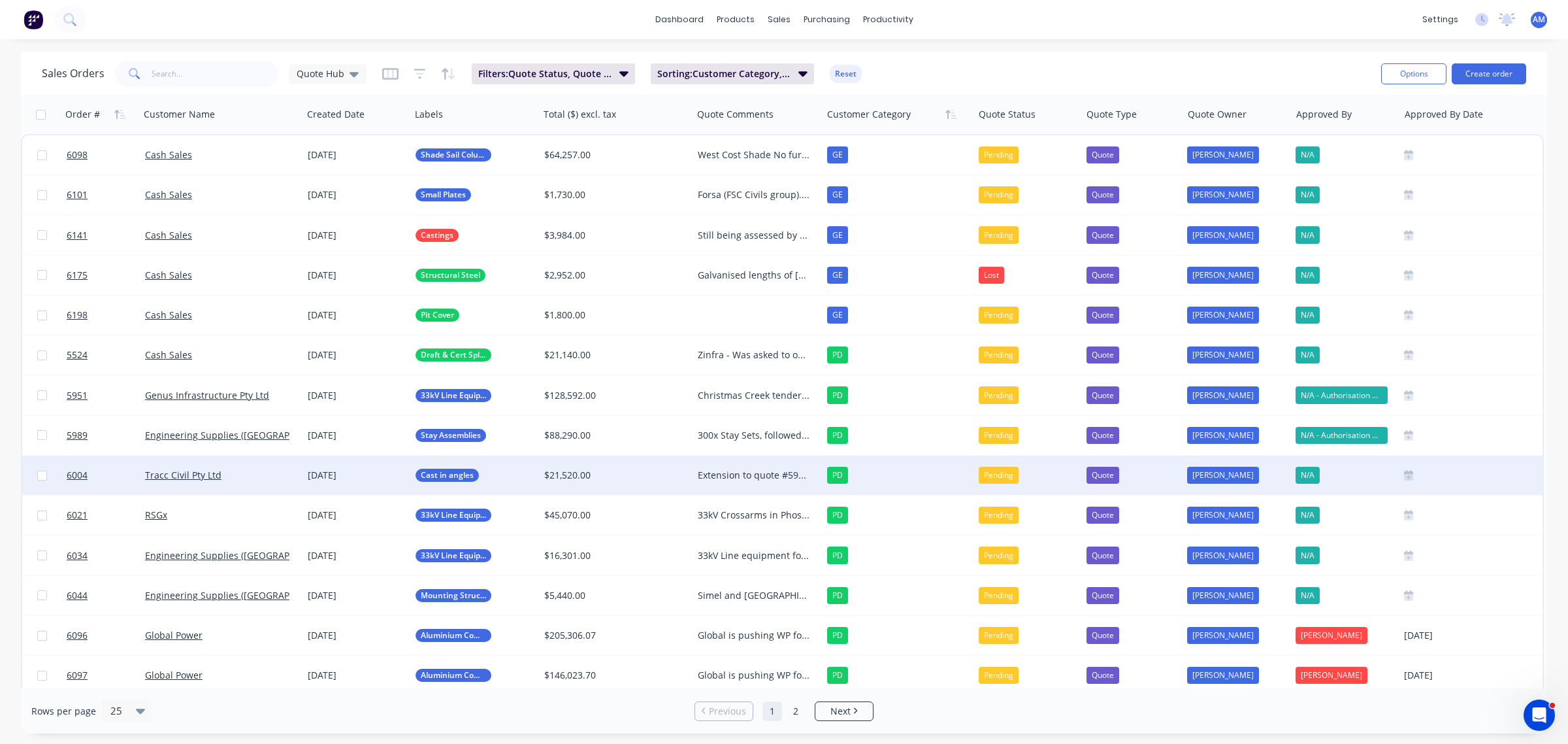
click at [566, 492] on div "$21,520.00" at bounding box center [616, 474] width 154 height 39
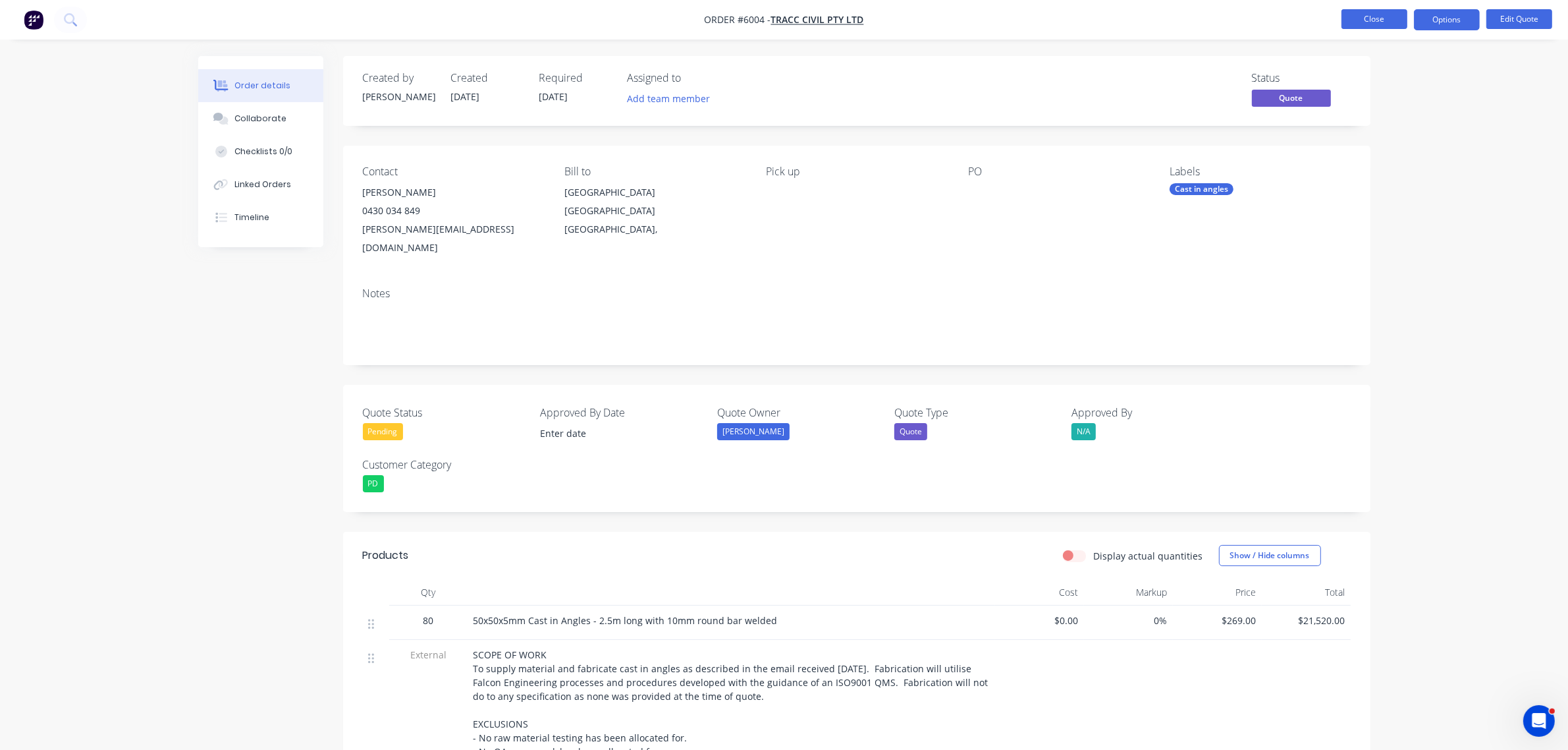
click at [1382, 12] on button "Close" at bounding box center [1374, 19] width 66 height 20
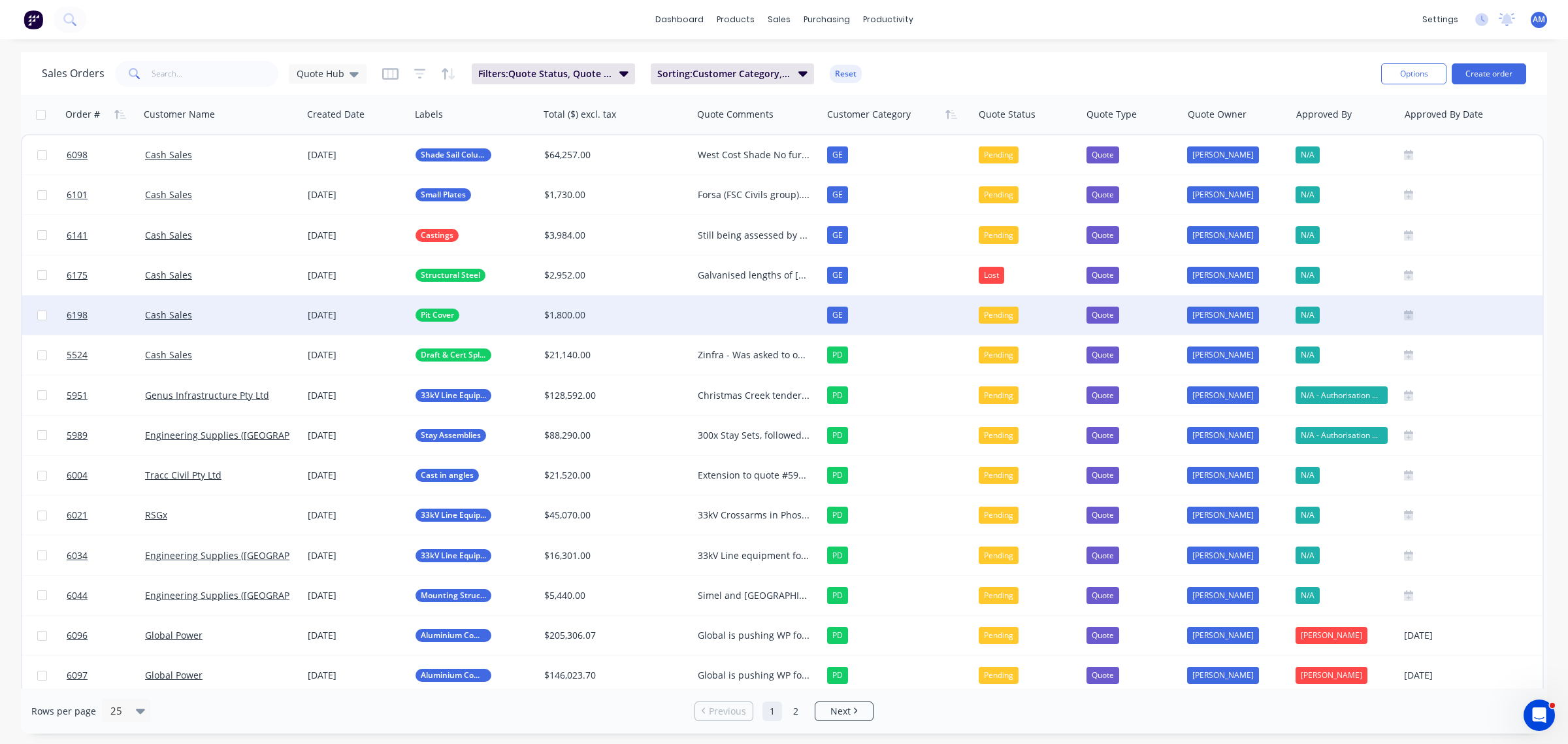
click at [773, 320] on div at bounding box center [757, 315] width 130 height 39
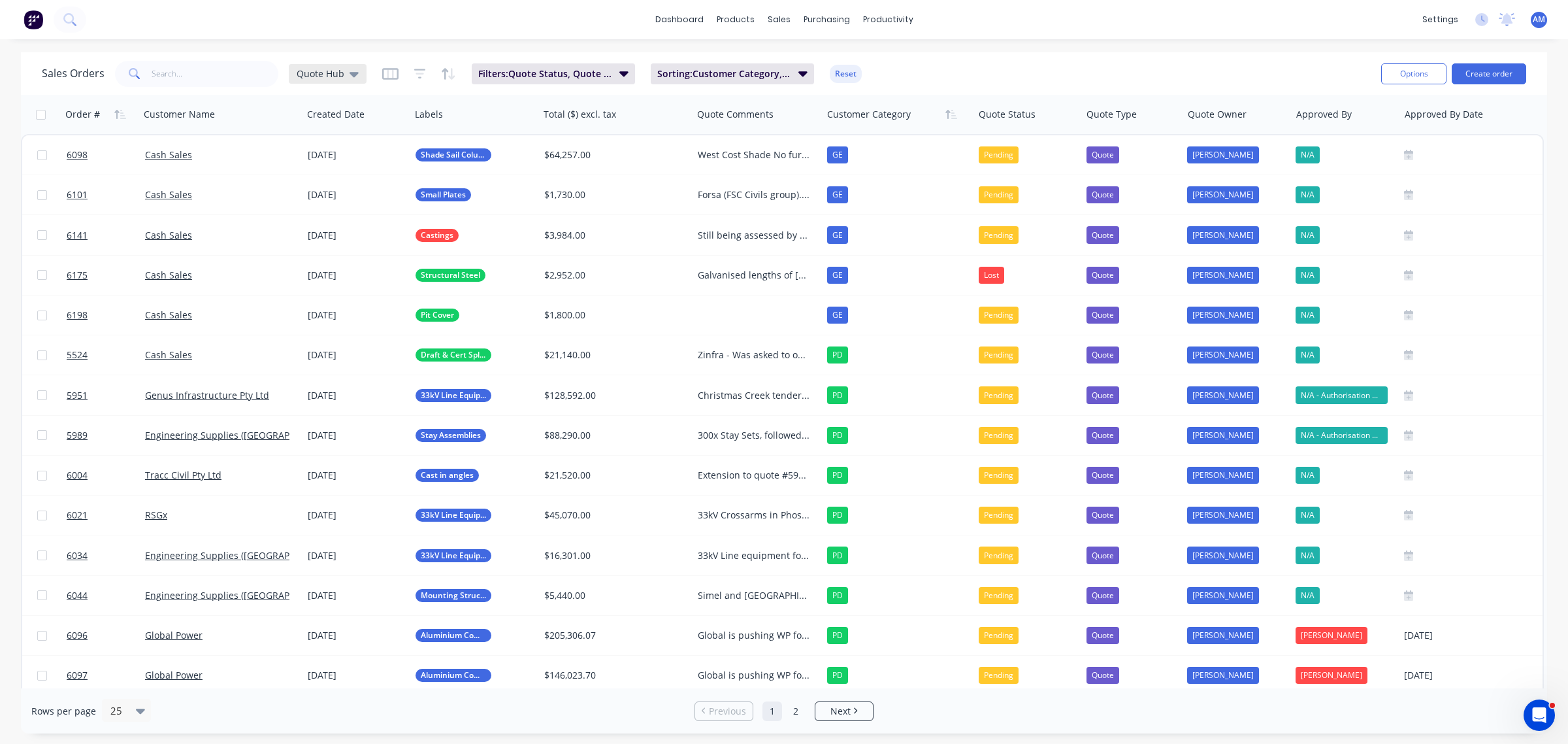
click at [356, 74] on icon at bounding box center [355, 74] width 10 height 14
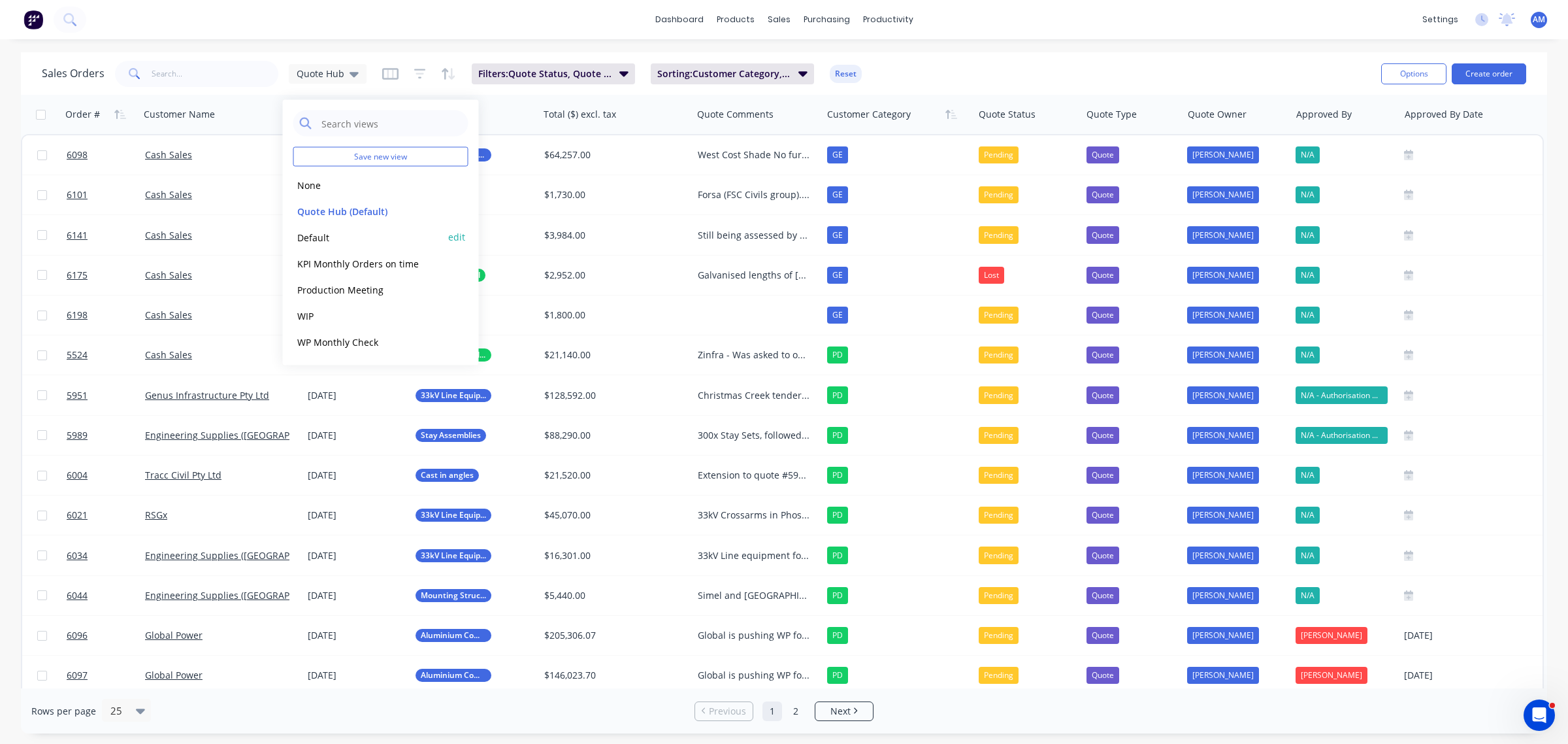
click at [320, 233] on button "Default" at bounding box center [368, 237] width 149 height 15
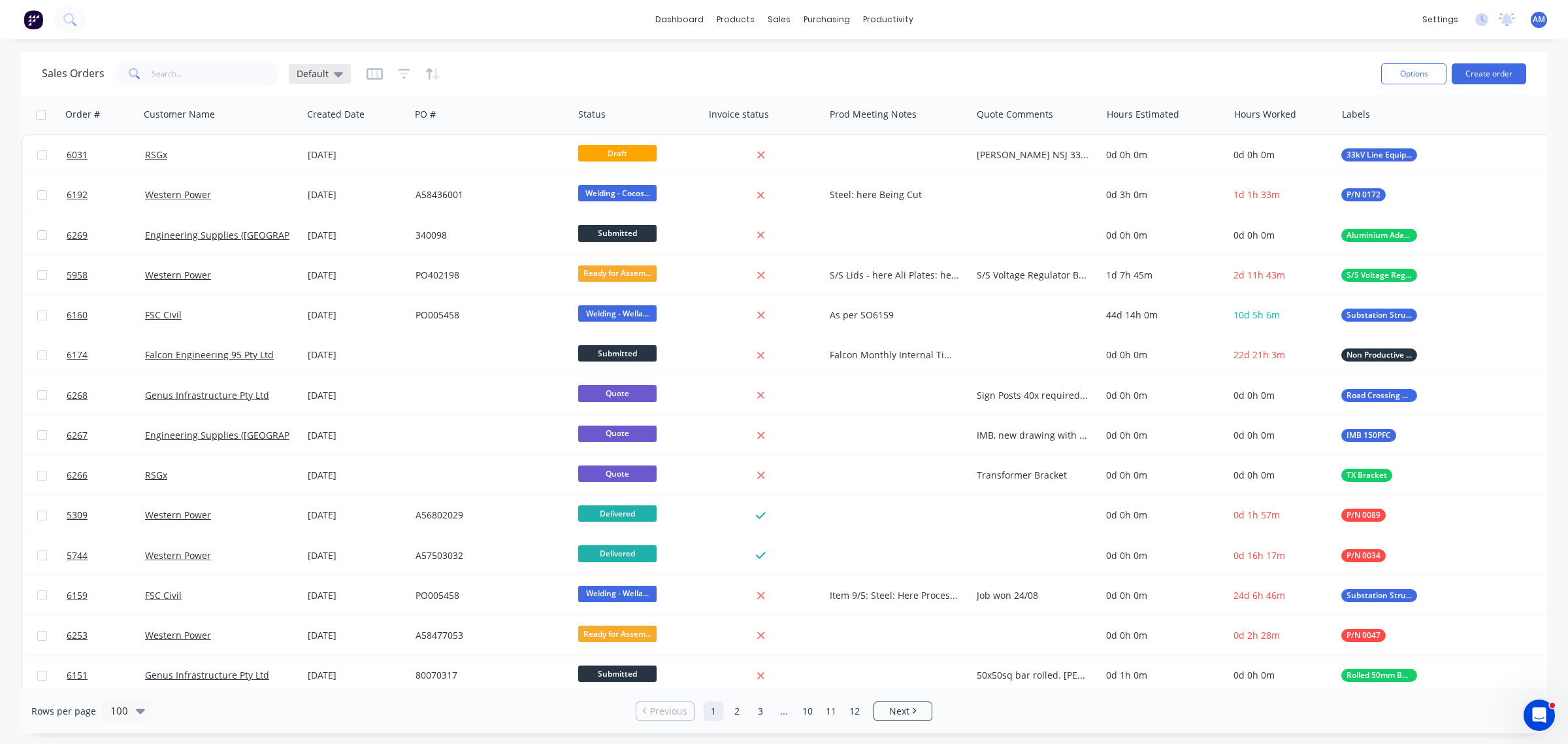
click at [339, 74] on icon at bounding box center [338, 74] width 10 height 14
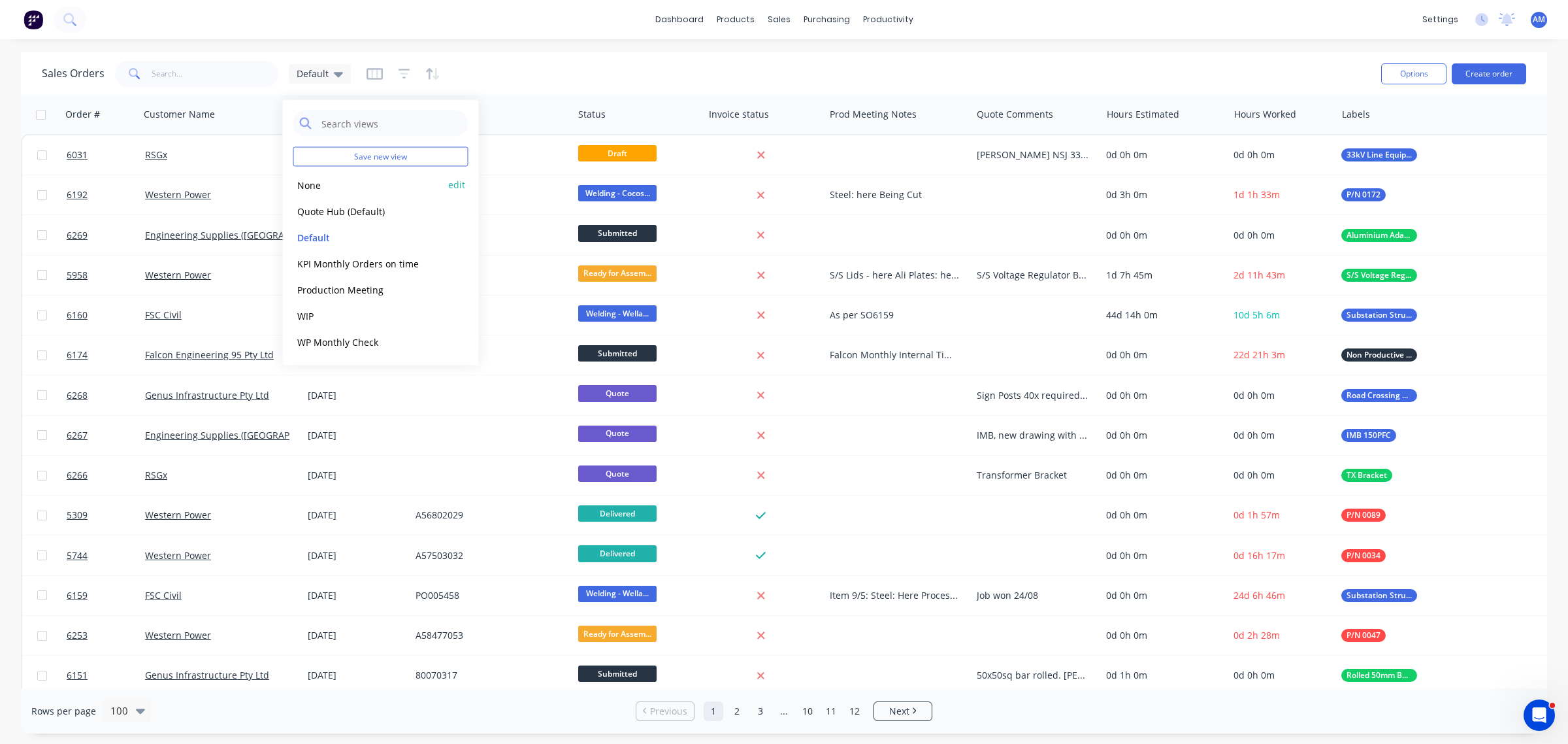
click at [316, 186] on button "None" at bounding box center [368, 185] width 149 height 15
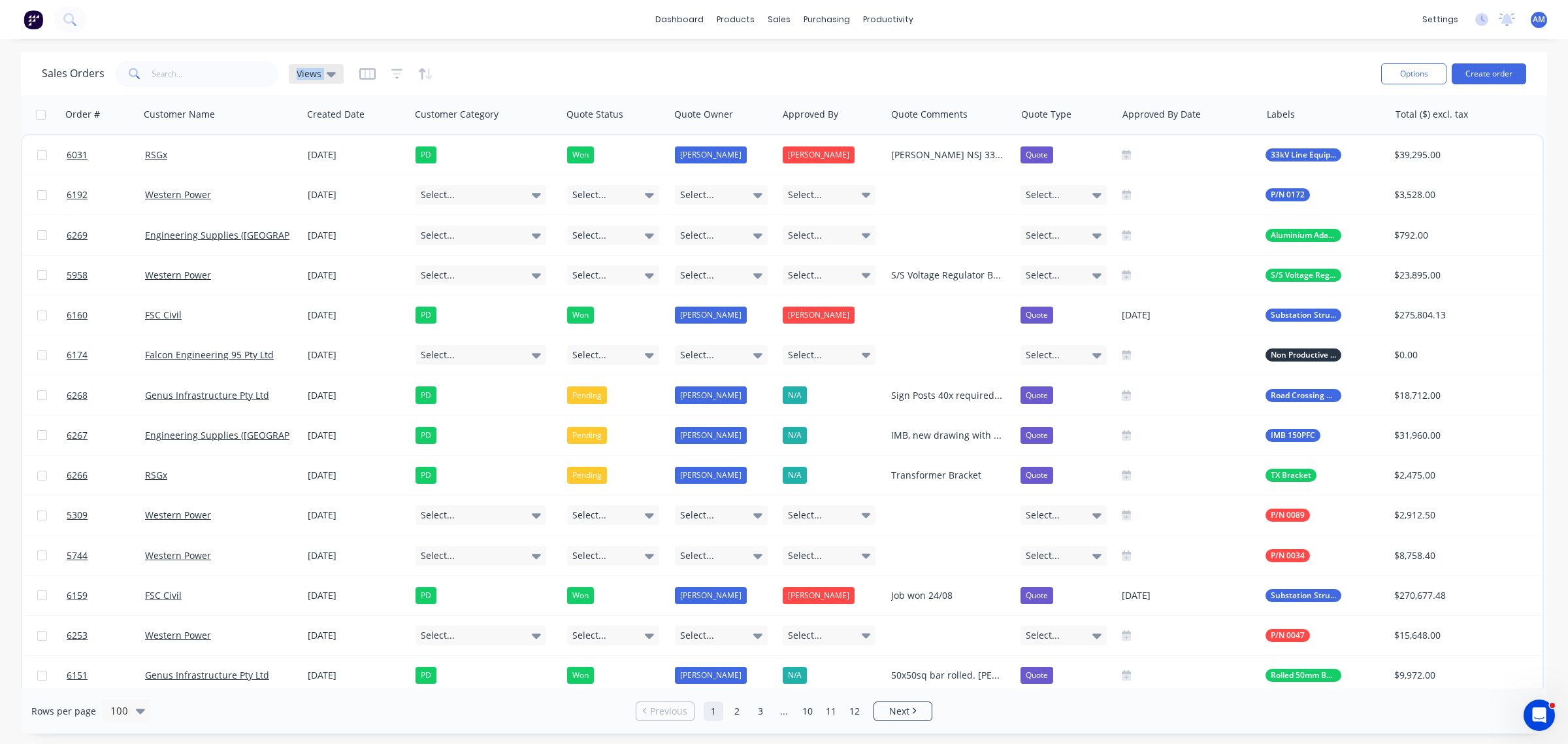
click at [331, 67] on icon at bounding box center [332, 74] width 10 height 14
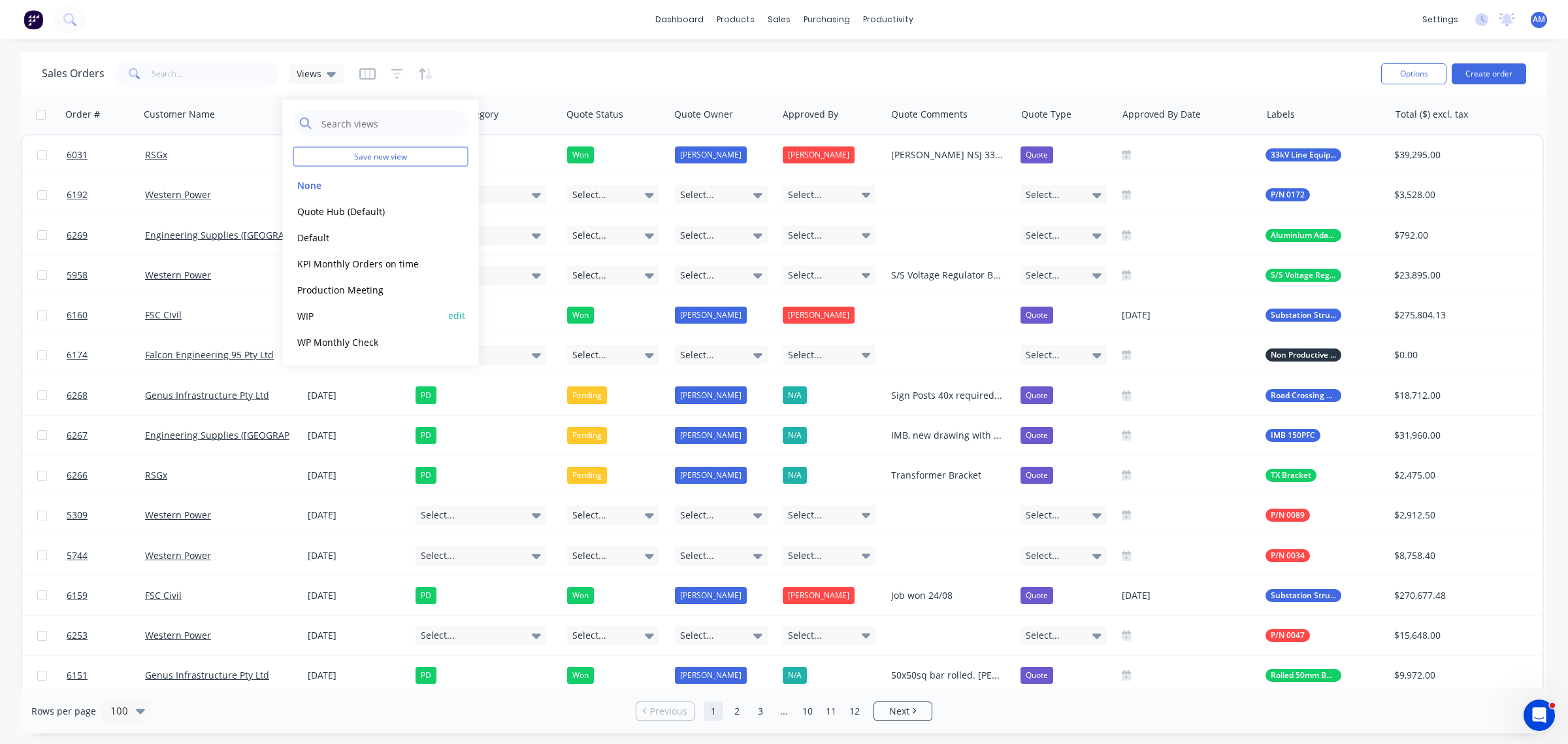
click at [323, 324] on div "WIP edit" at bounding box center [381, 315] width 175 height 26
click at [307, 312] on button "WIP" at bounding box center [368, 316] width 149 height 15
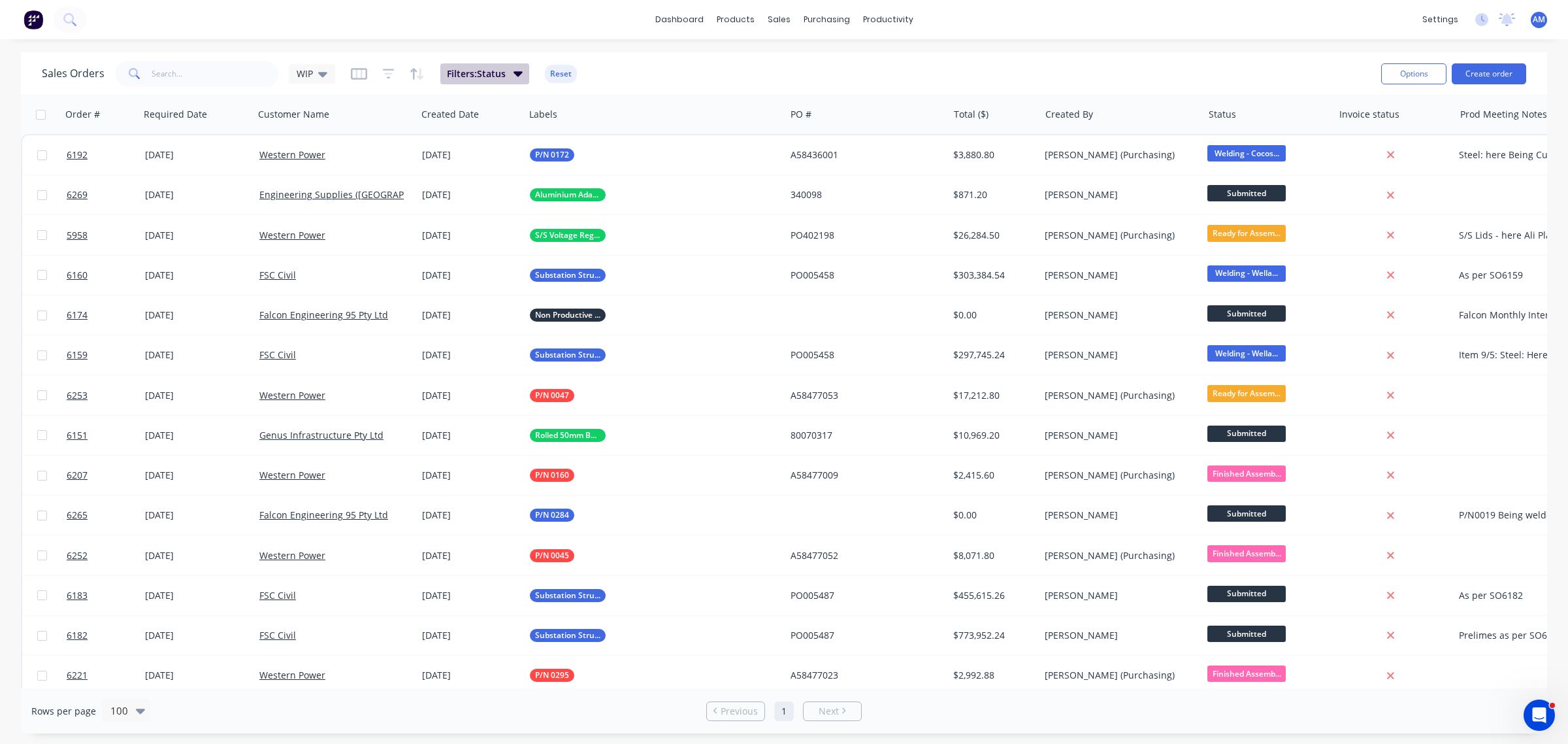
click at [514, 77] on icon "button" at bounding box center [518, 73] width 10 height 14
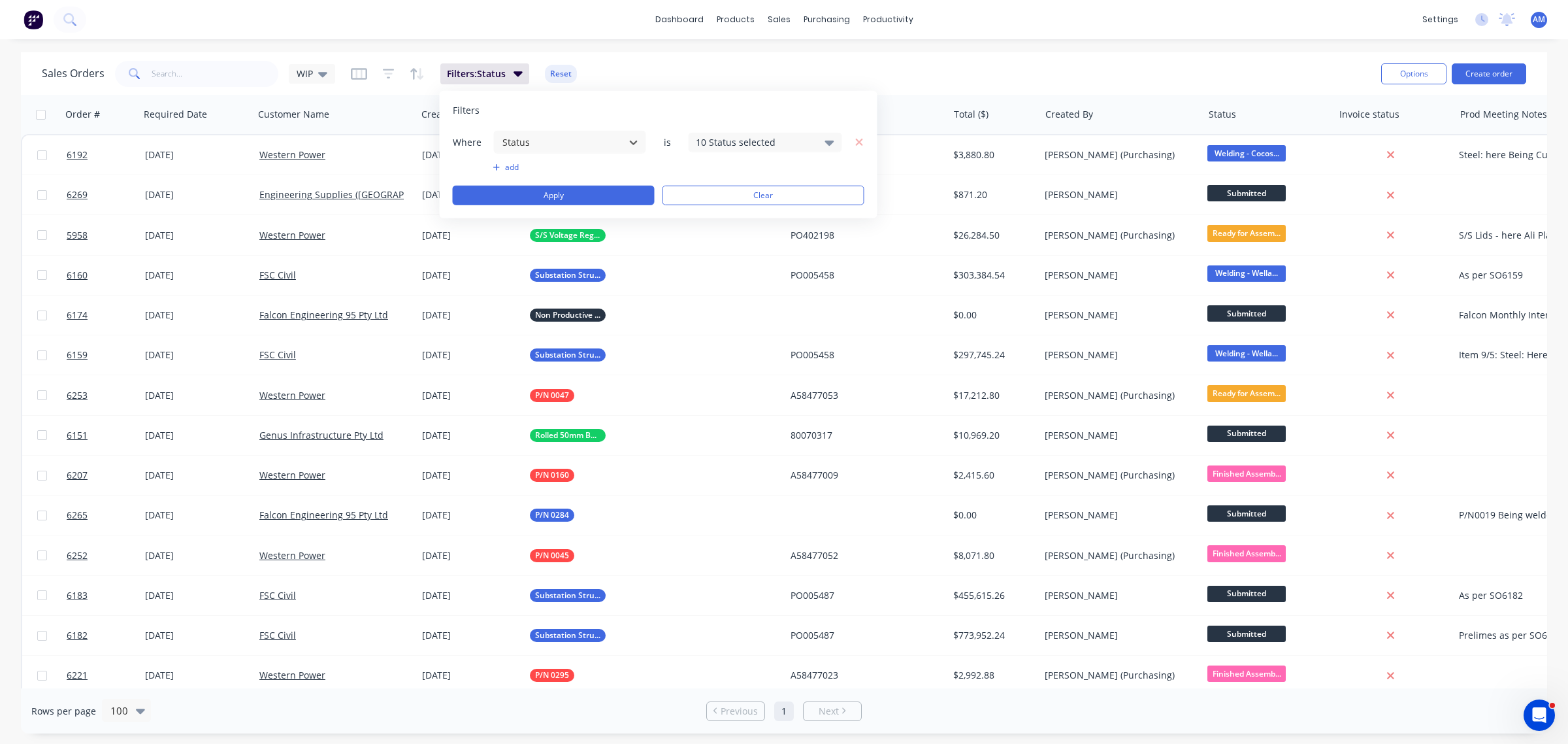
click at [730, 145] on div "10 Status selected" at bounding box center [755, 142] width 119 height 13
click at [714, 138] on div "10 Status selected" at bounding box center [755, 142] width 119 height 13
click at [516, 167] on button "add" at bounding box center [570, 166] width 154 height 11
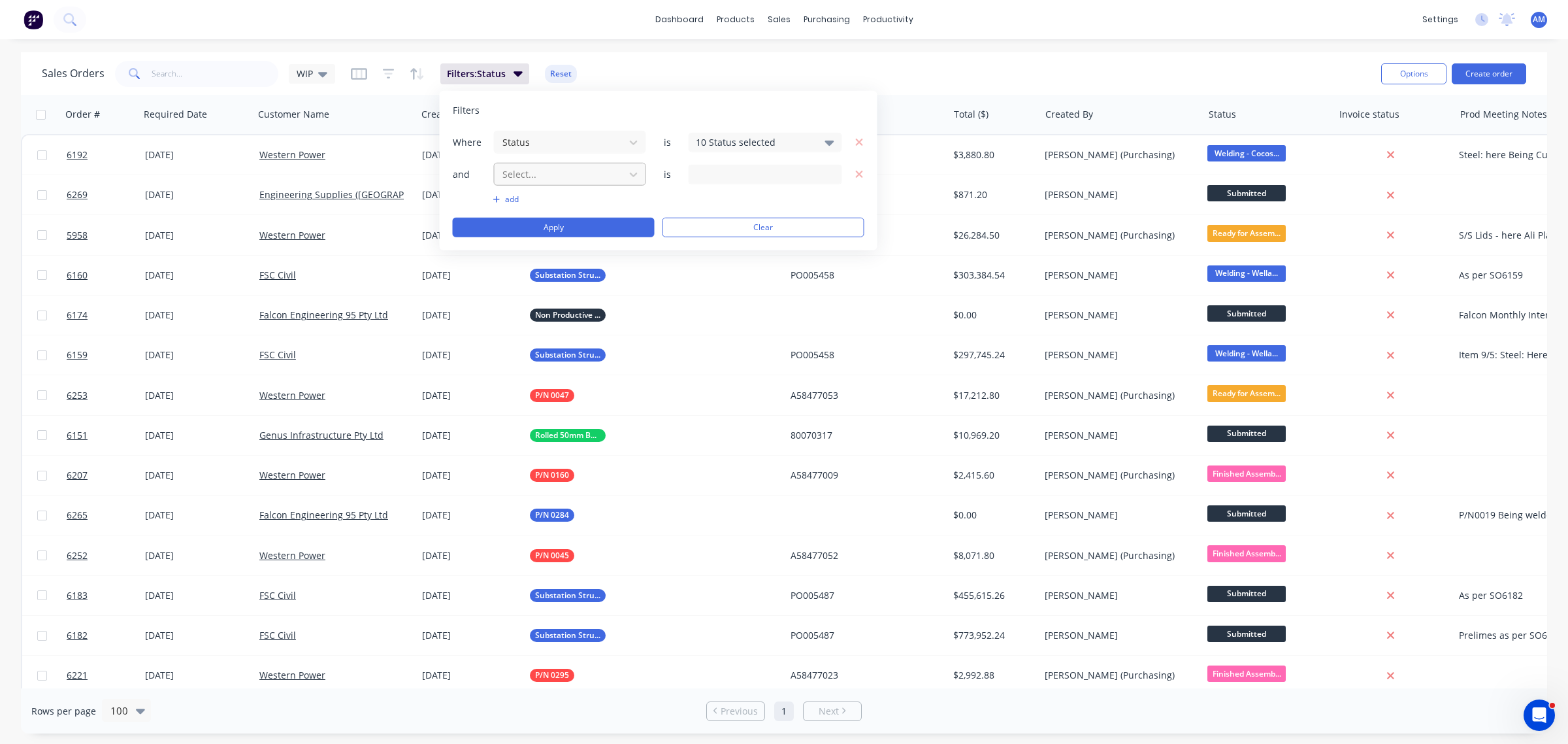
click at [534, 173] on div at bounding box center [559, 174] width 117 height 16
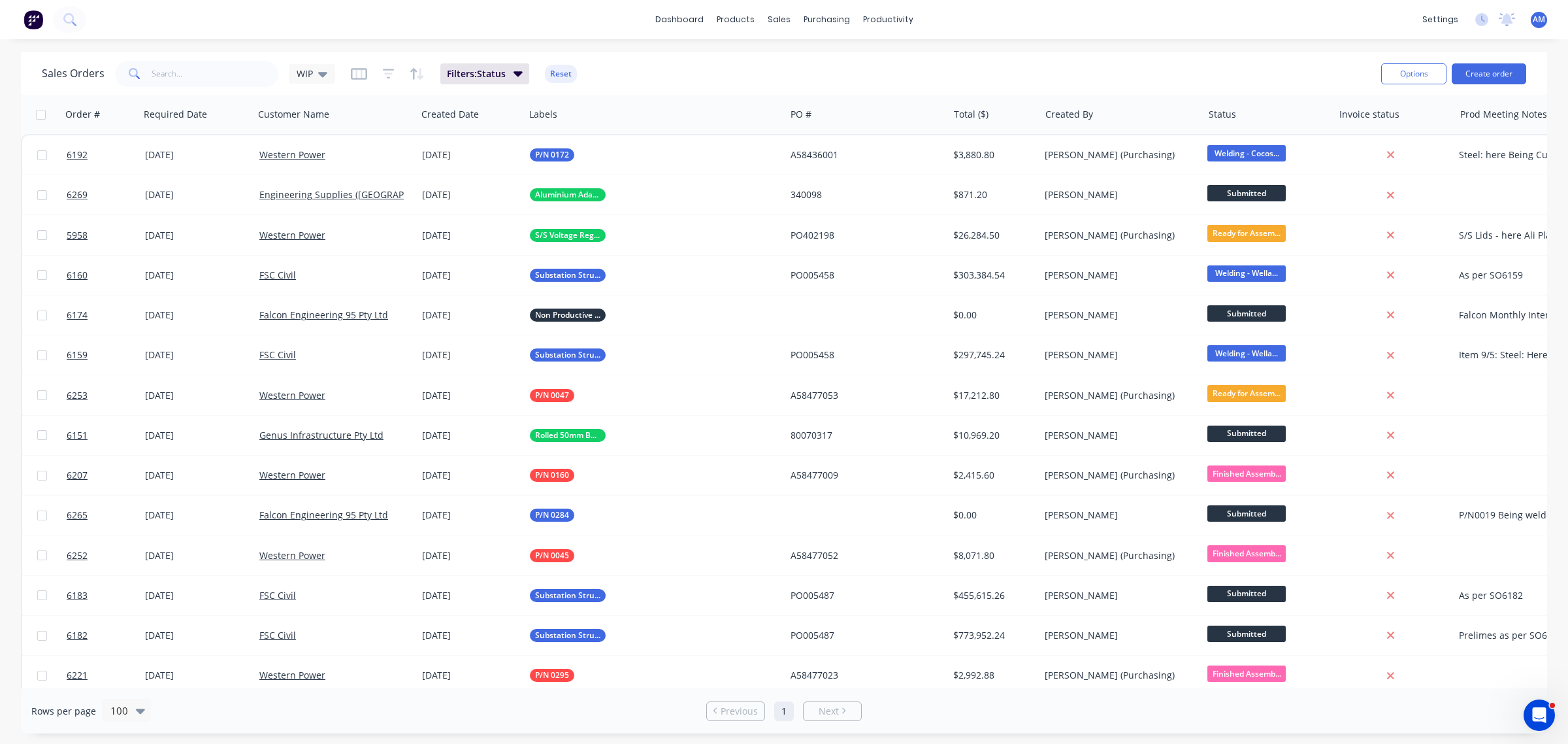
click at [614, 71] on div "Sales Orders WIP Filters: Status Reset" at bounding box center [707, 73] width 1329 height 32
click at [397, 113] on icon "button" at bounding box center [393, 114] width 11 height 11
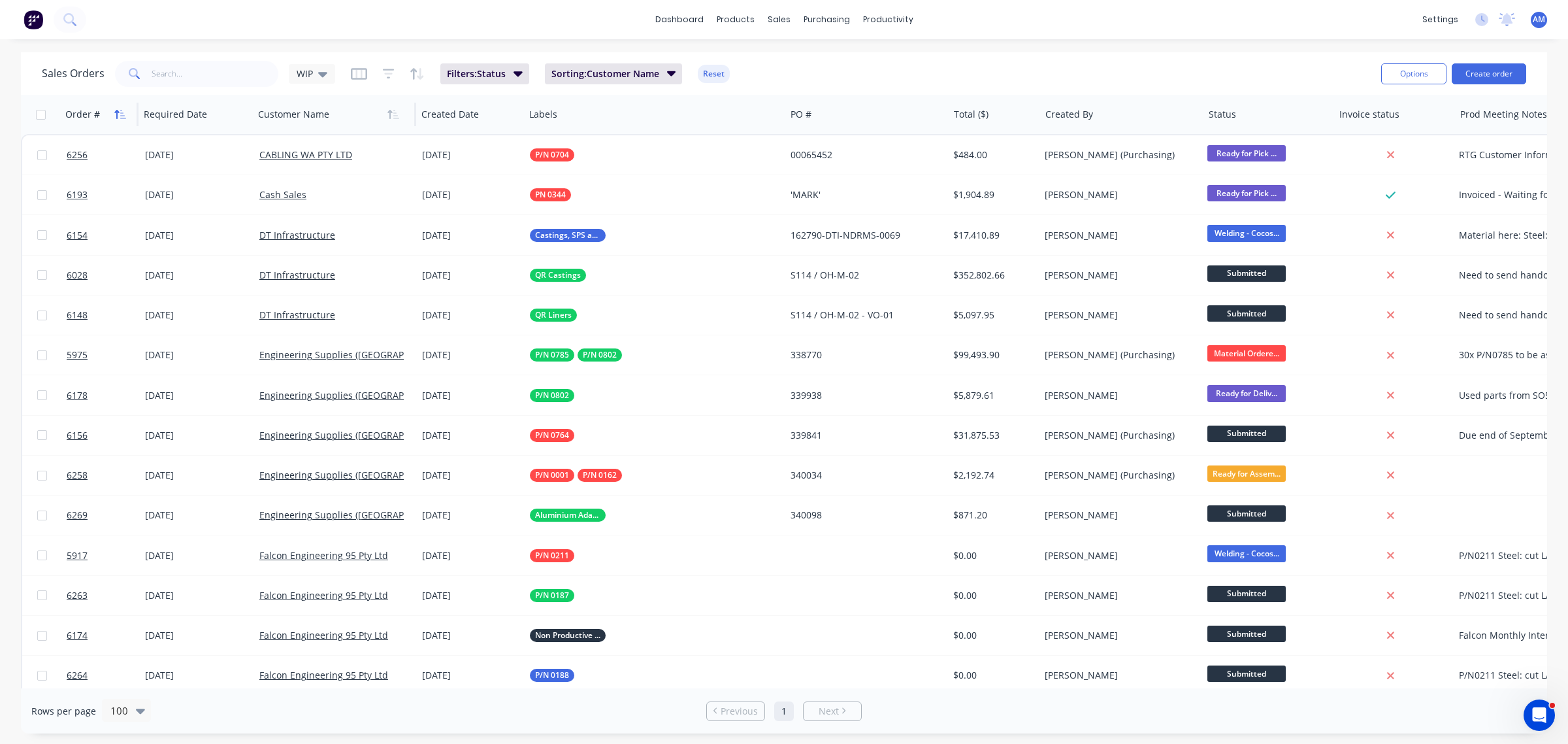
click at [115, 116] on icon "button" at bounding box center [120, 114] width 11 height 11
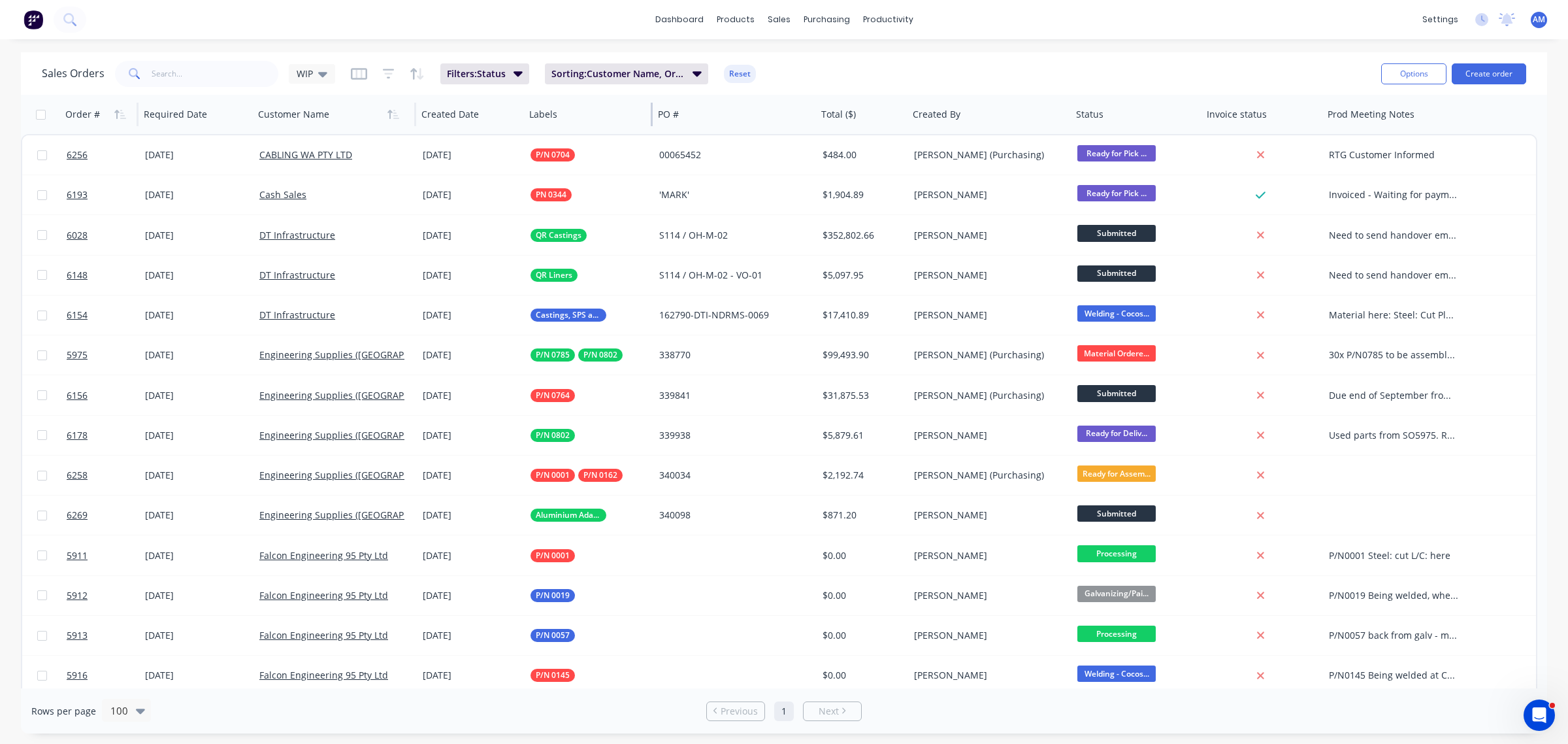
drag, startPoint x: 783, startPoint y: 113, endPoint x: 650, endPoint y: 115, distance: 133.0
click at [651, 115] on div at bounding box center [652, 114] width 2 height 24
click at [321, 69] on icon at bounding box center [323, 74] width 10 height 14
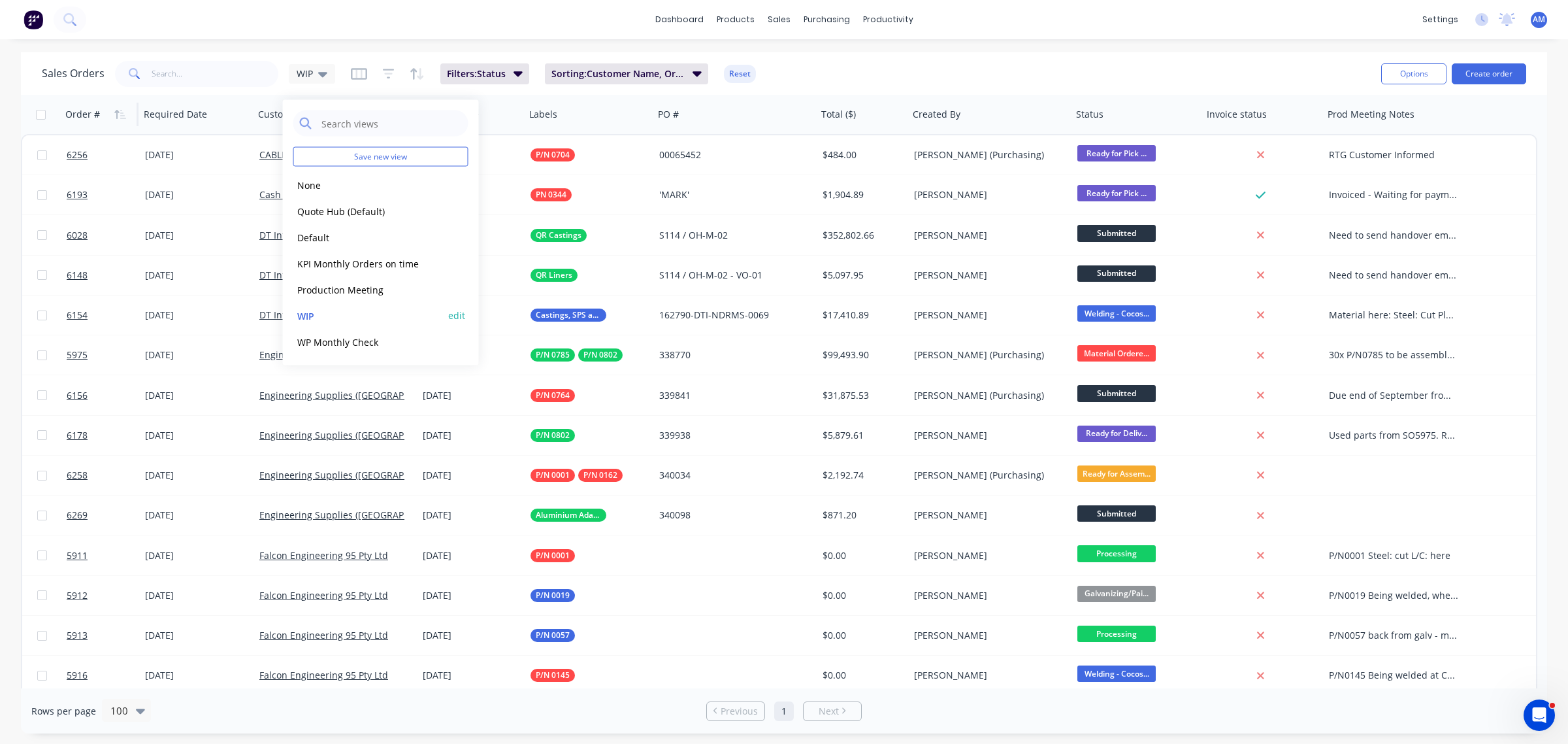
click at [454, 318] on button "edit" at bounding box center [457, 316] width 17 height 13
click at [551, 182] on button "Update" at bounding box center [549, 182] width 88 height 21
click at [892, 70] on div "Sales Orders WIP Filters: Status Sorting: Customer Name, Order # Reset" at bounding box center [707, 73] width 1329 height 32
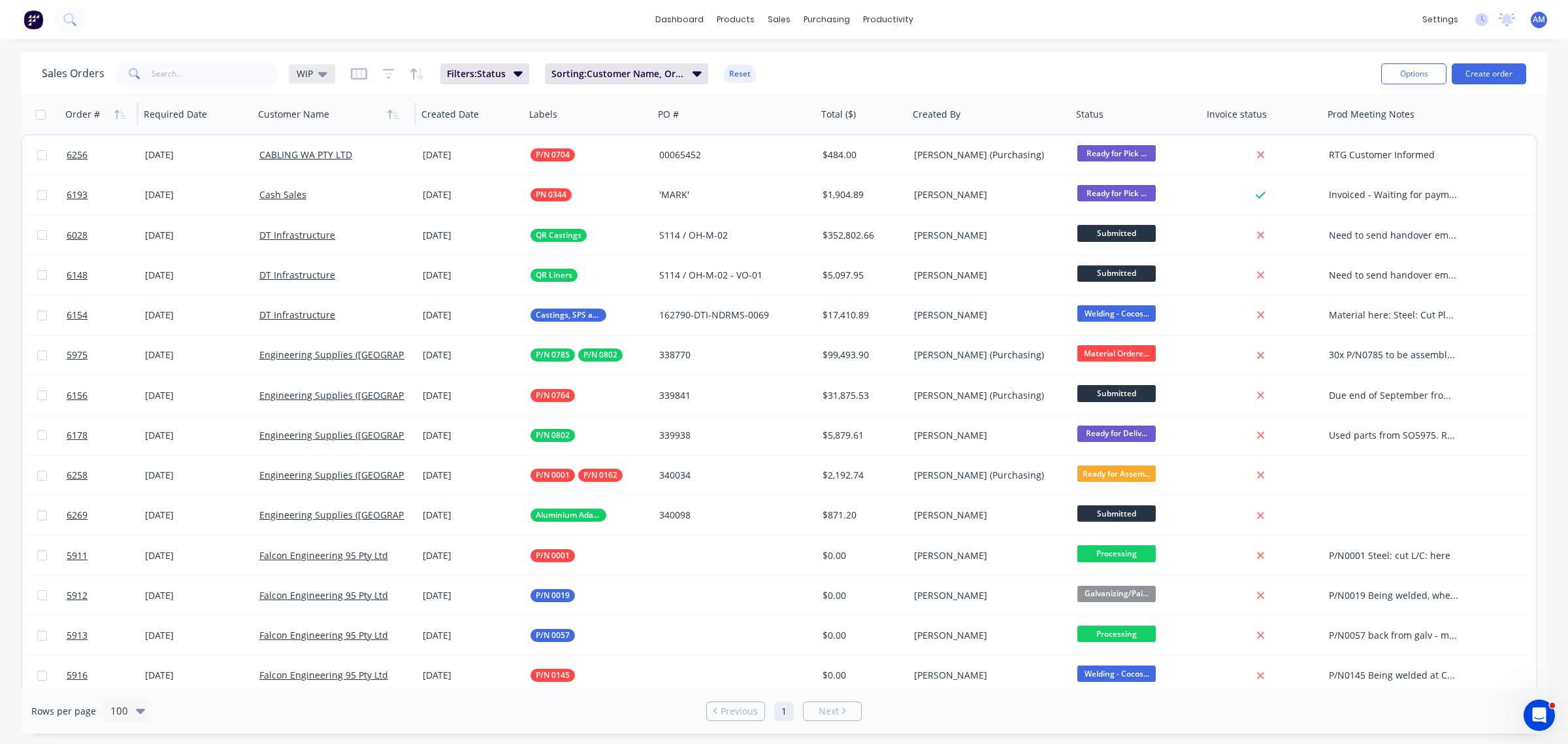
click at [309, 63] on div "Sales Orders WIP" at bounding box center [188, 74] width 294 height 26
click at [316, 74] on div "WIP" at bounding box center [312, 74] width 31 height 11
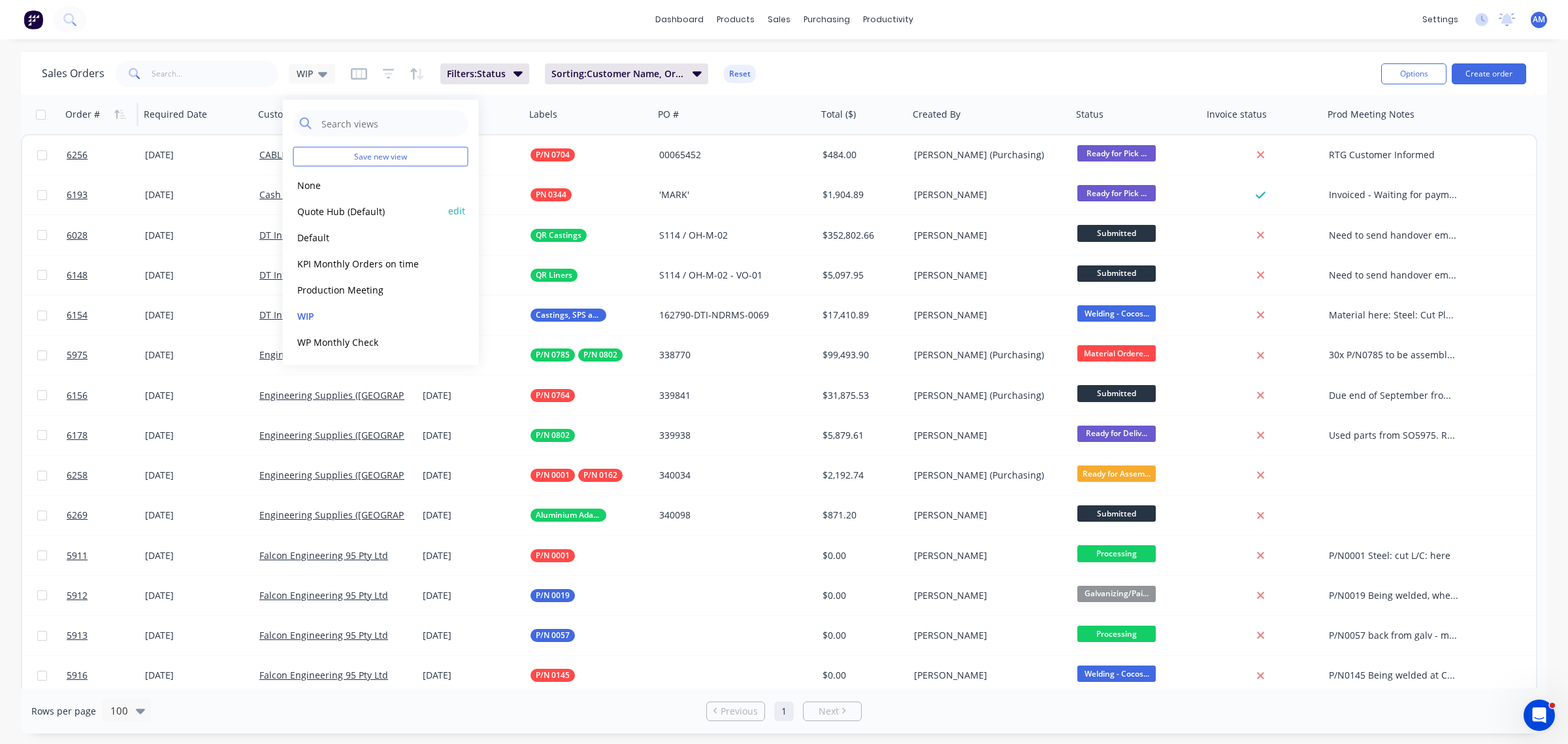
click at [323, 211] on button "Quote Hub (Default)" at bounding box center [368, 211] width 149 height 15
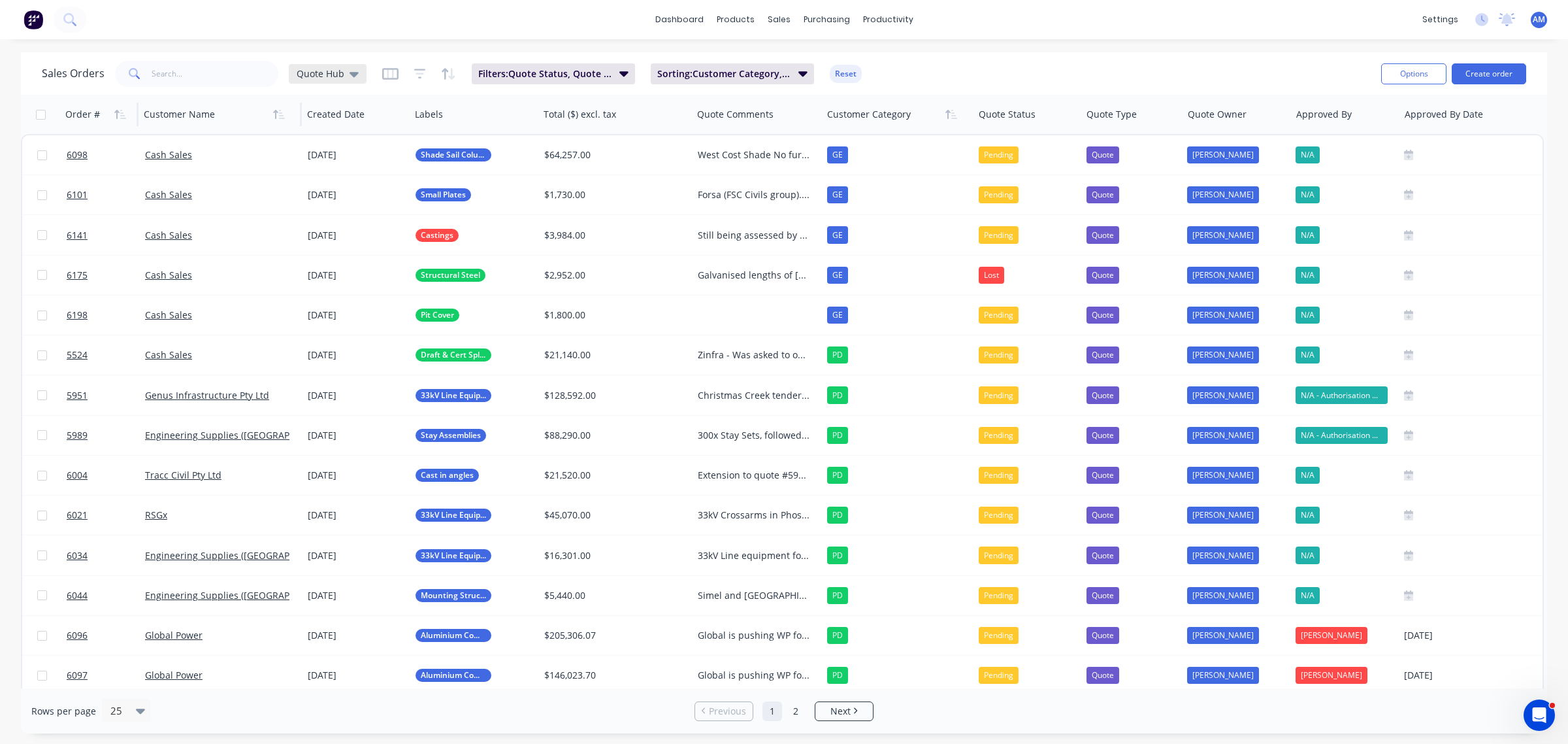
click at [356, 73] on icon at bounding box center [355, 74] width 10 height 5
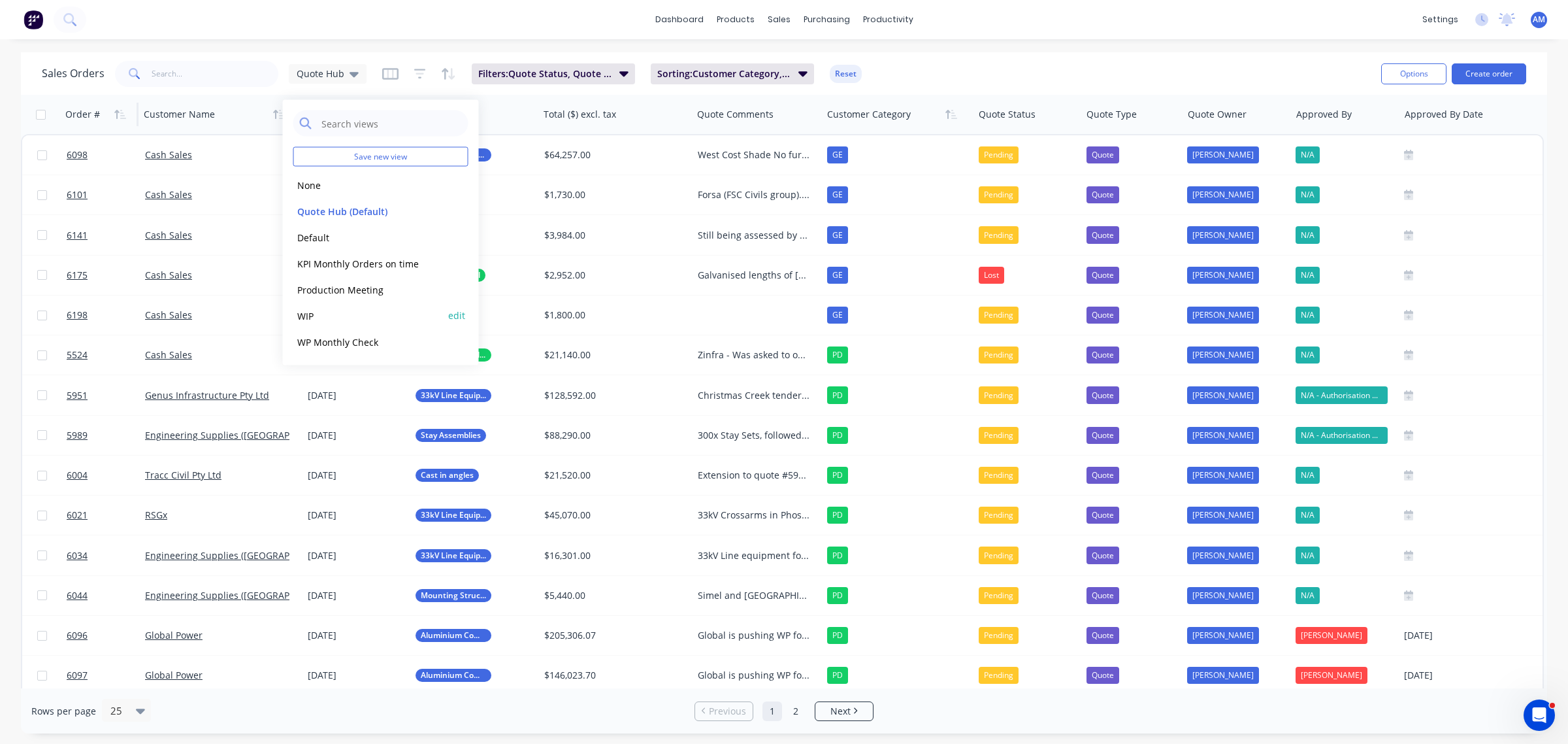
click at [315, 311] on button "WIP" at bounding box center [368, 316] width 149 height 15
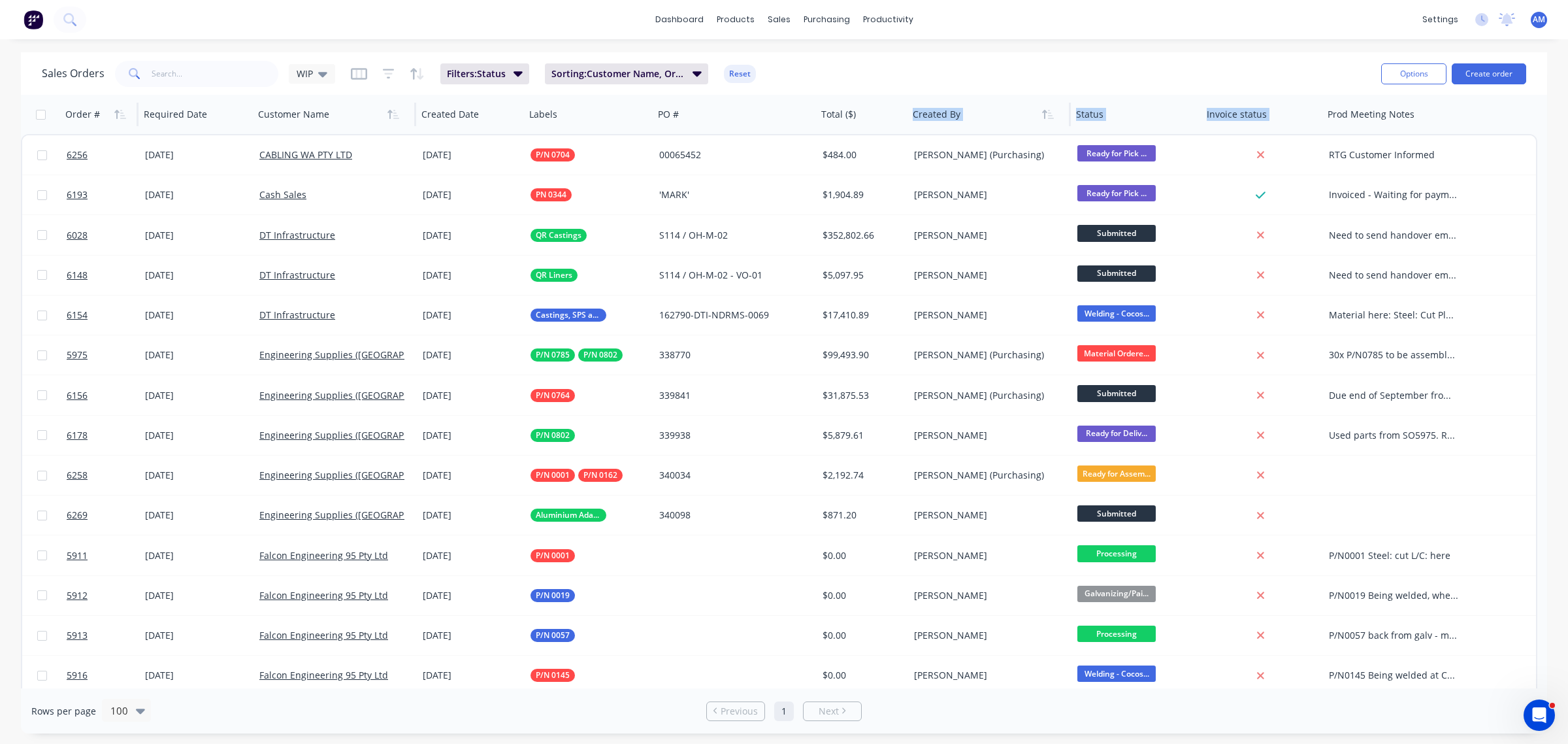
drag, startPoint x: 1381, startPoint y: 118, endPoint x: 972, endPoint y: 120, distance: 409.0
click at [904, 121] on div "Order # Required Date Customer Name Created Date Labels PO # Total ($) Created …" at bounding box center [745, 114] width 1448 height 39
click at [1339, 83] on div "Sales Orders WIP Filters: Status Sorting: Customer Name, Order # Reset" at bounding box center [707, 73] width 1329 height 32
drag, startPoint x: 1367, startPoint y: 118, endPoint x: 1252, endPoint y: 125, distance: 115.2
click at [1187, 119] on div "Order # Required Date Customer Name Created Date Labels PO # Total ($) Created …" at bounding box center [745, 114] width 1448 height 39
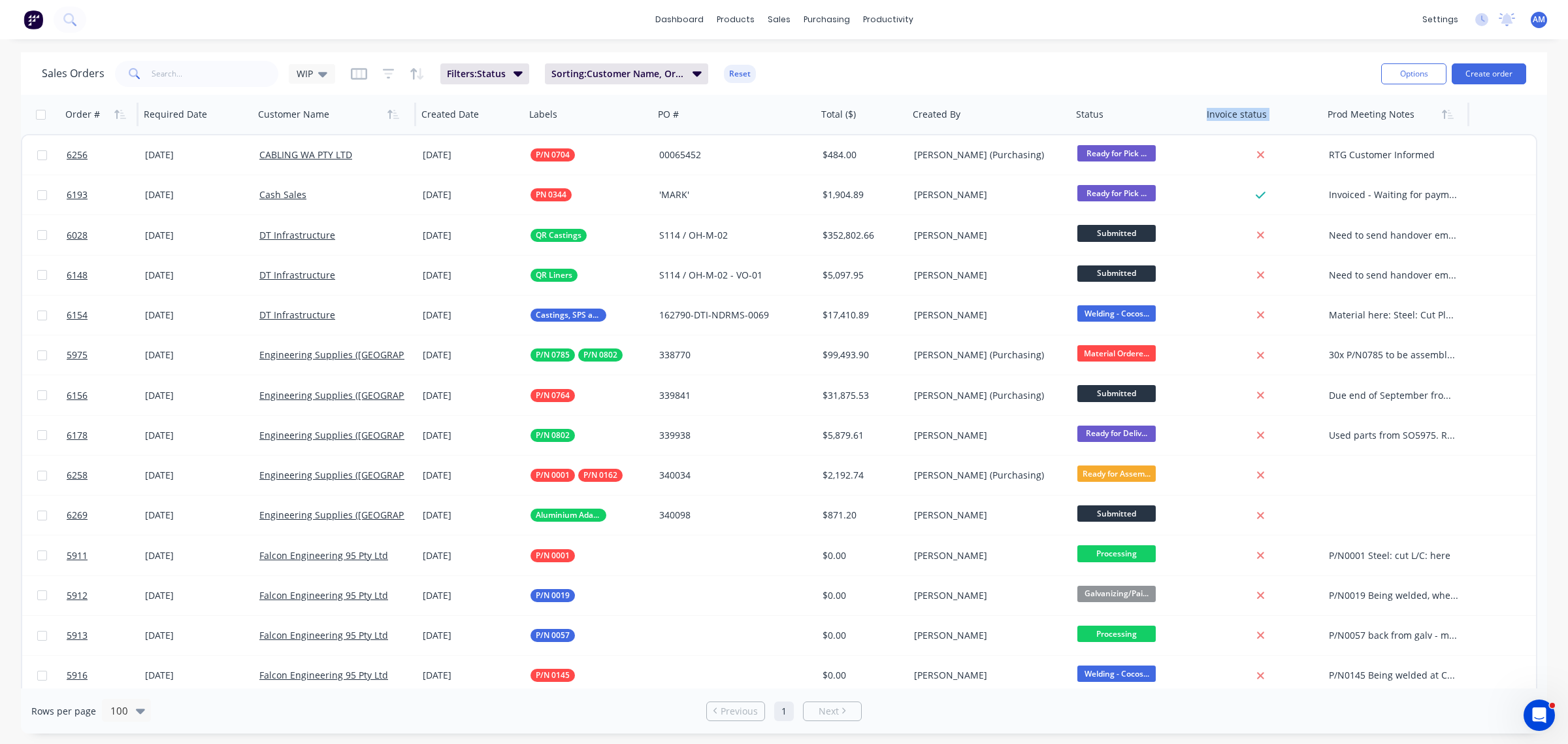
click at [1374, 113] on div at bounding box center [1393, 114] width 130 height 26
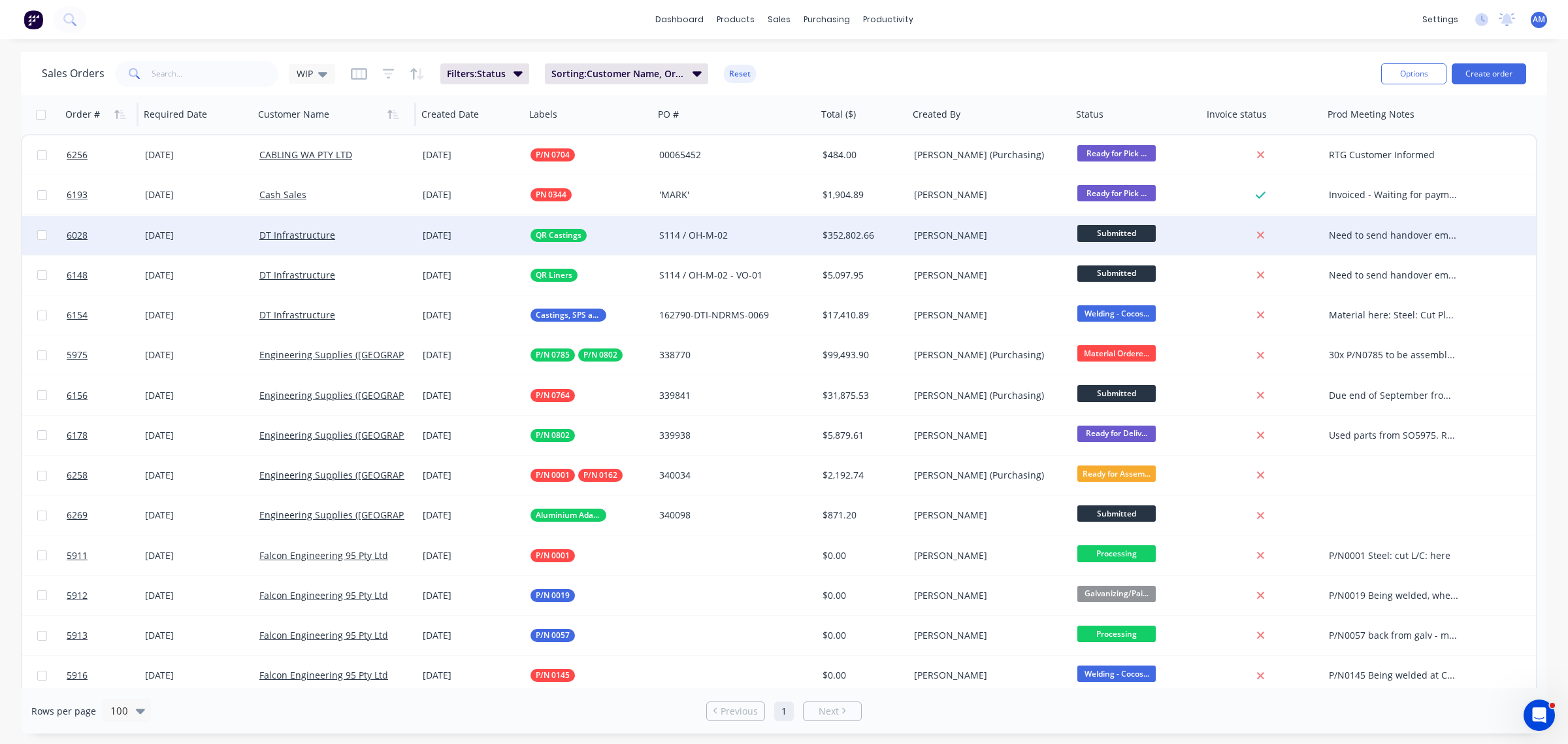
click at [1350, 227] on div "Need to send handover email and create/add spreadsheet with priority 1/2/3 and …" at bounding box center [1397, 235] width 147 height 39
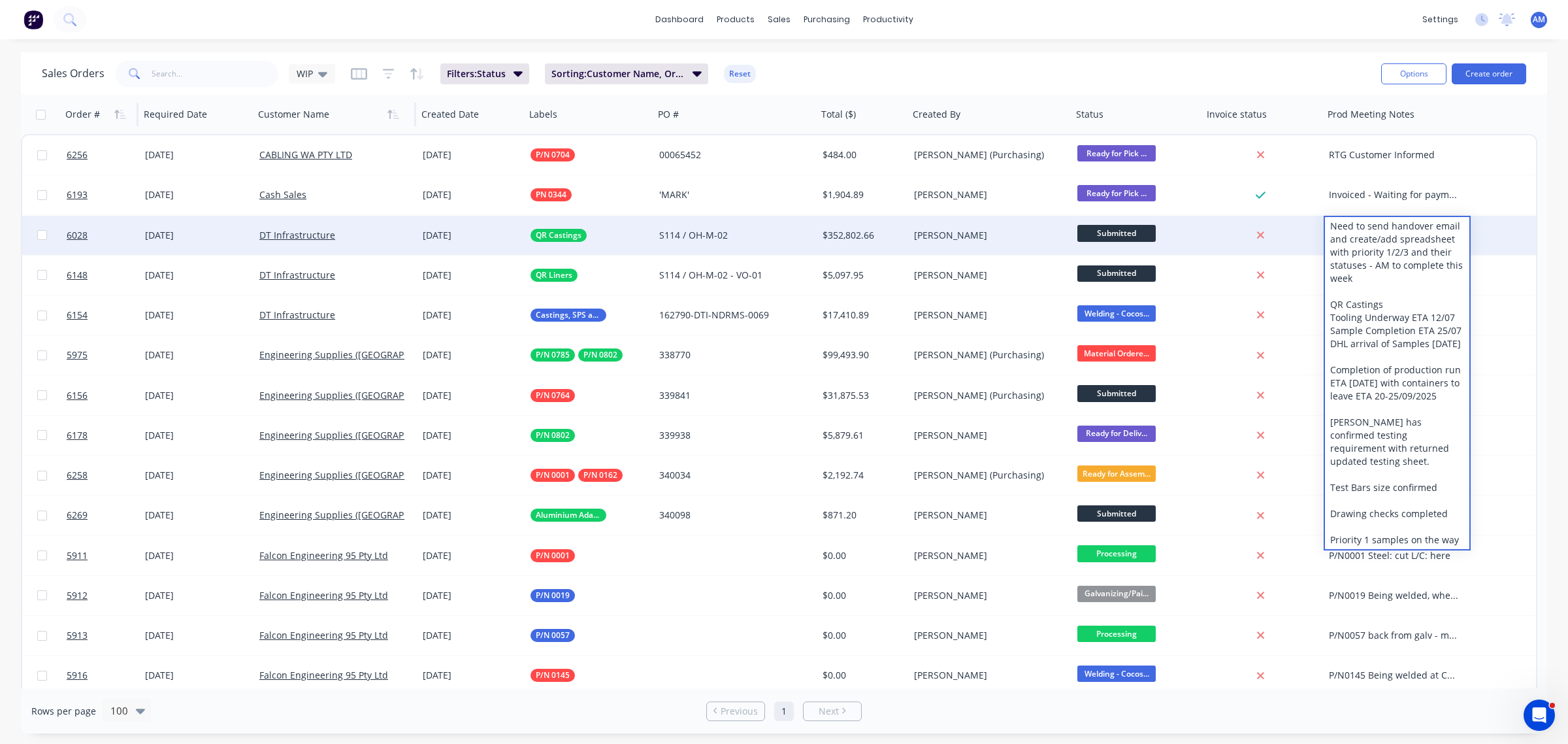
click at [1372, 272] on div "Need to send handover email and create/add spreadsheet with priority 1/2/3 and …" at bounding box center [1397, 383] width 144 height 332
drag, startPoint x: 1357, startPoint y: 274, endPoint x: 1314, endPoint y: 222, distance: 67.5
click at [1314, 222] on div "6028 01 Dec 2025 DT Infrastructure 17 Jun 2025 QR Castings S114 / OH-M-02 $352,…" at bounding box center [778, 236] width 1514 height 40
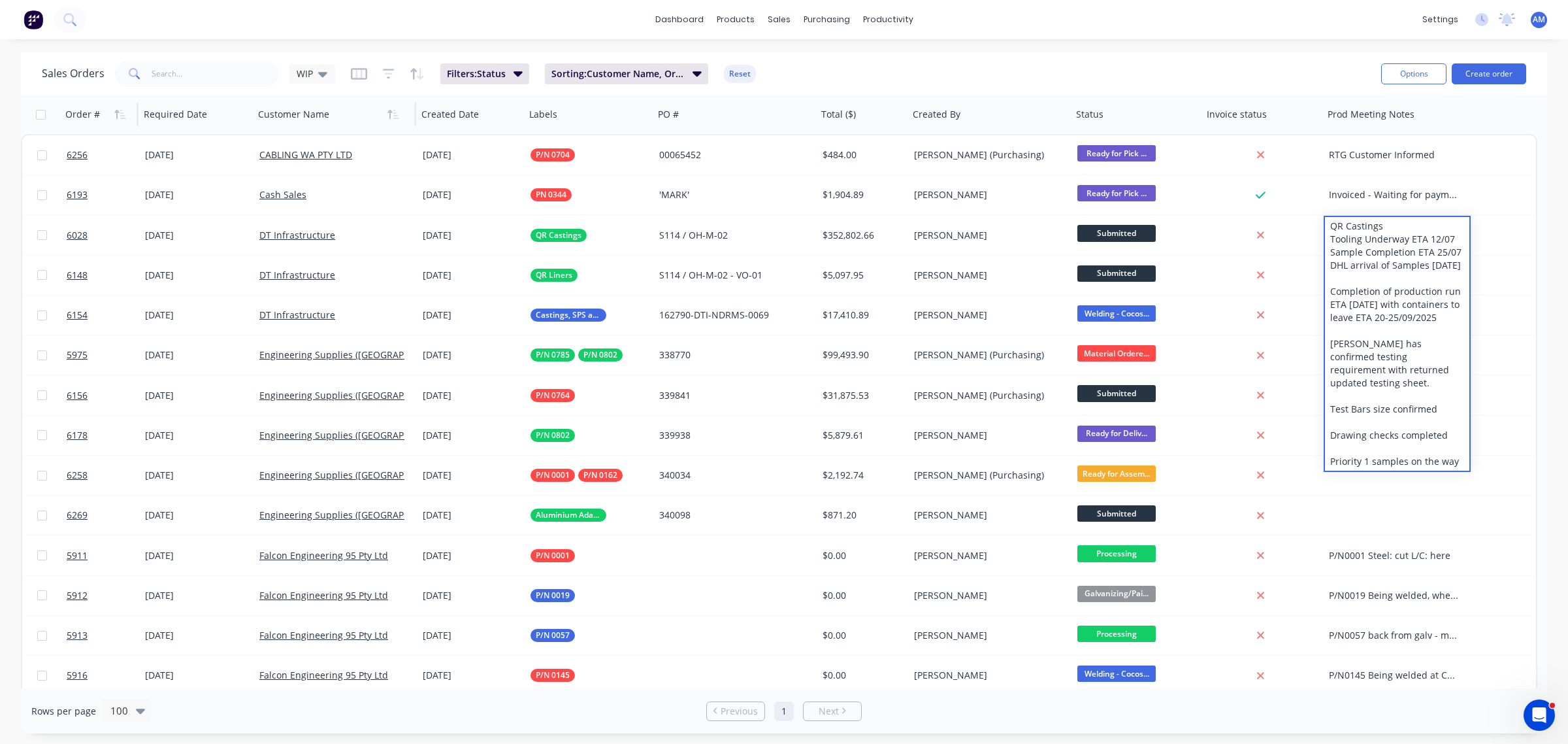
click at [1338, 80] on div "Sales Orders WIP Filters: Status Sorting: Customer Name, Order # Reset" at bounding box center [707, 73] width 1329 height 32
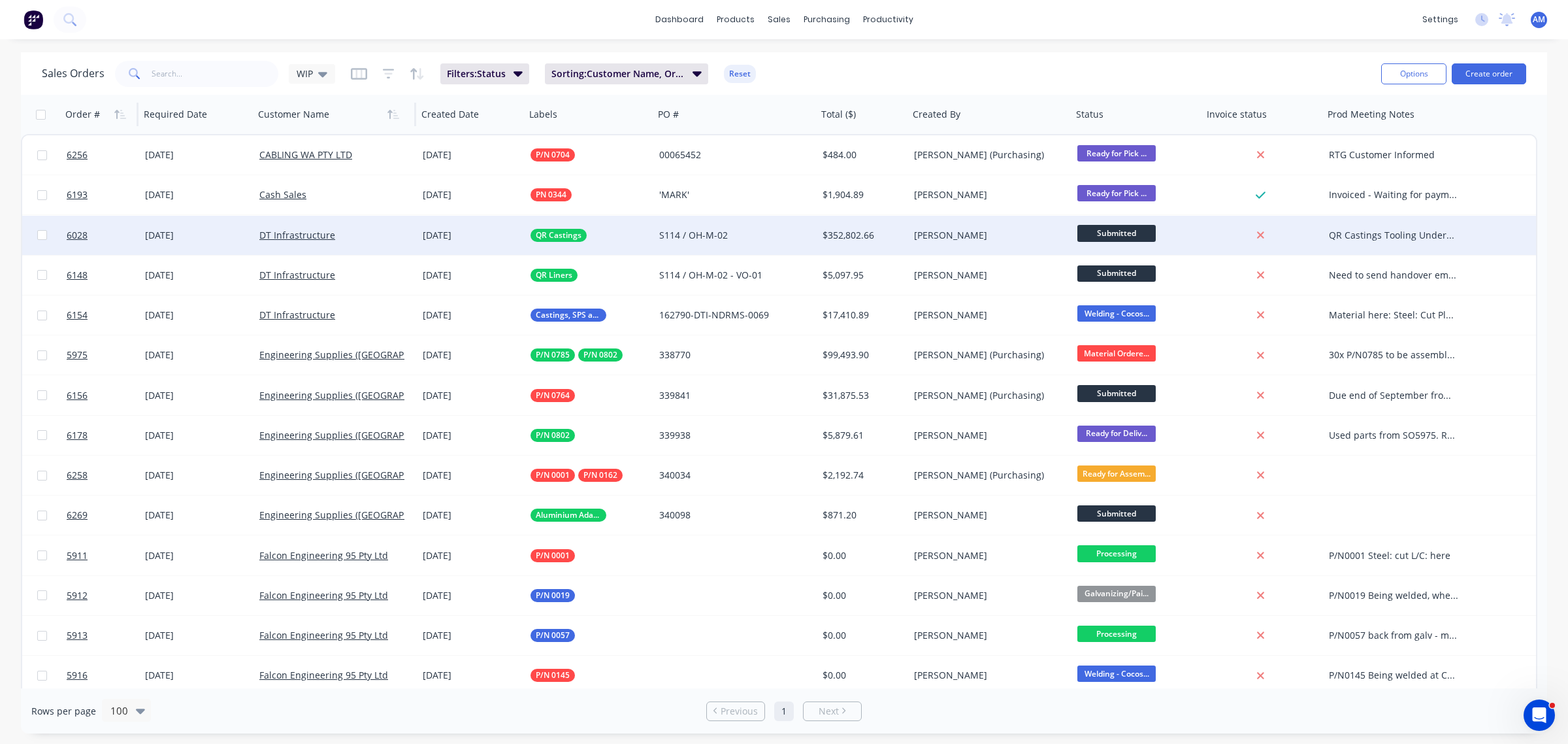
click at [1353, 227] on div "QR Castings Tooling Underway ETA 12/07 Sample Completion ETA 25/07 DHL arrival …" at bounding box center [1397, 235] width 147 height 39
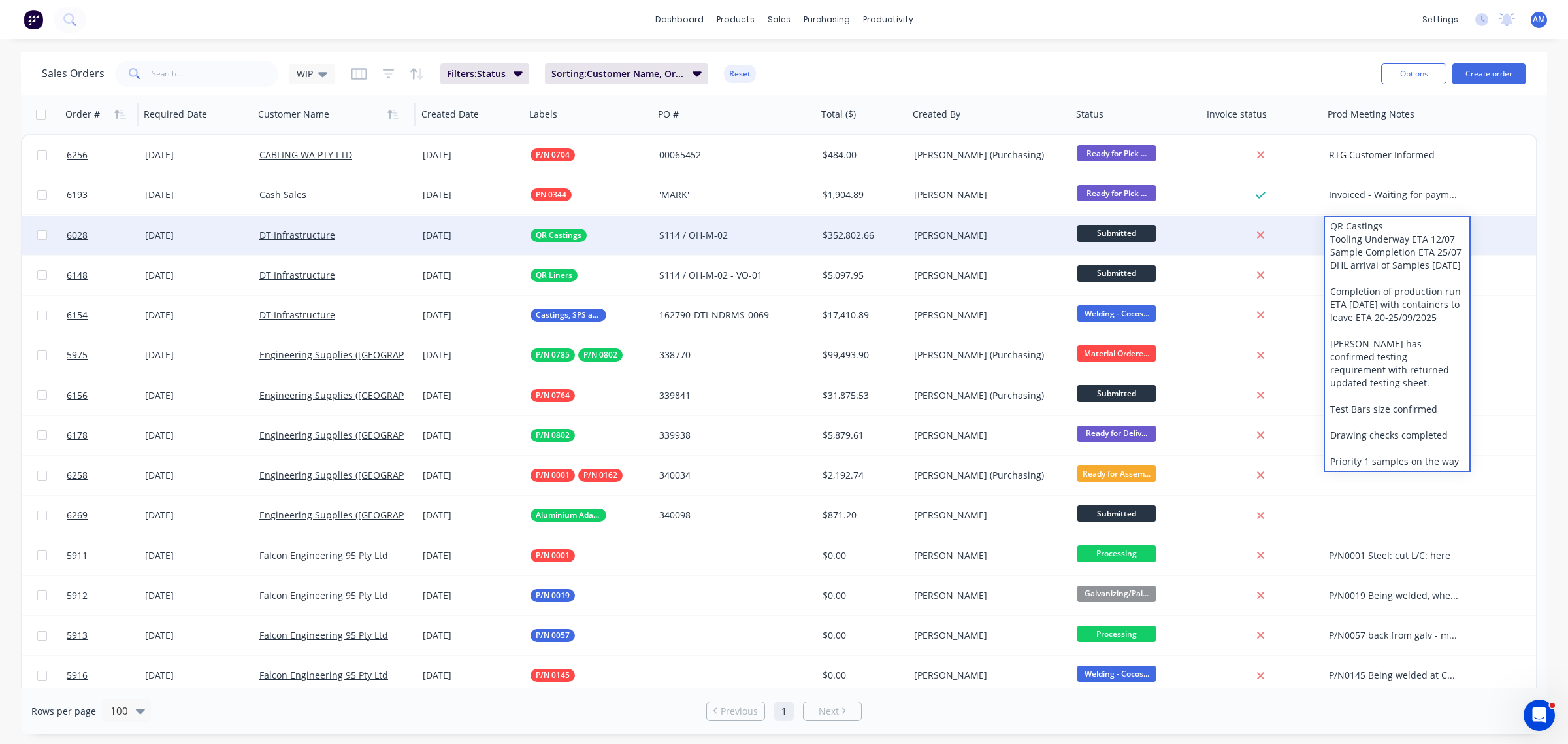
click at [1330, 221] on div "QR Castings Tooling Underway ETA 12/07 Sample Completion ETA 25/07 DHL arrival …" at bounding box center [1397, 343] width 144 height 253
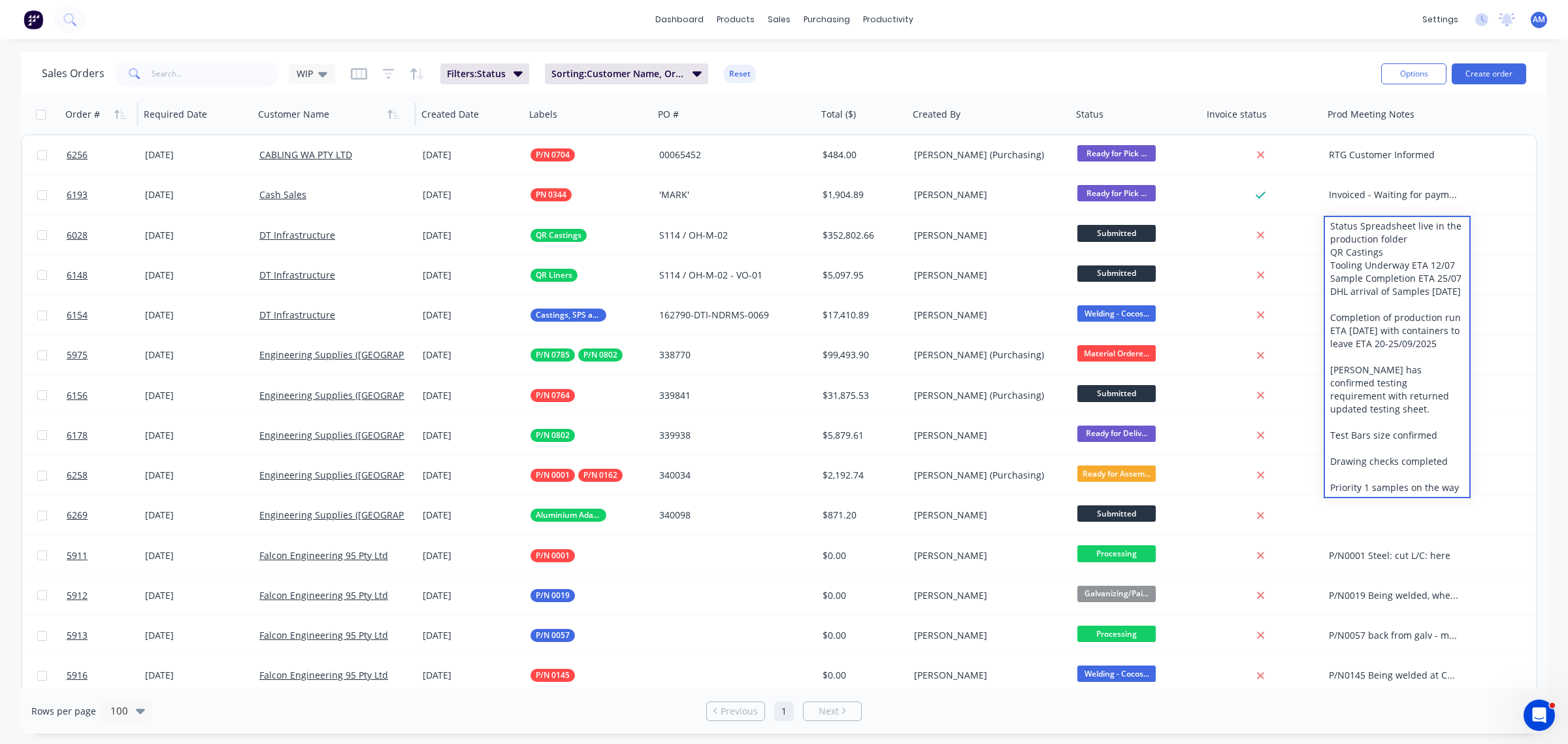
click at [1309, 60] on div "Sales Orders WIP Filters: Status Sorting: Customer Name, Order # Reset" at bounding box center [707, 73] width 1329 height 32
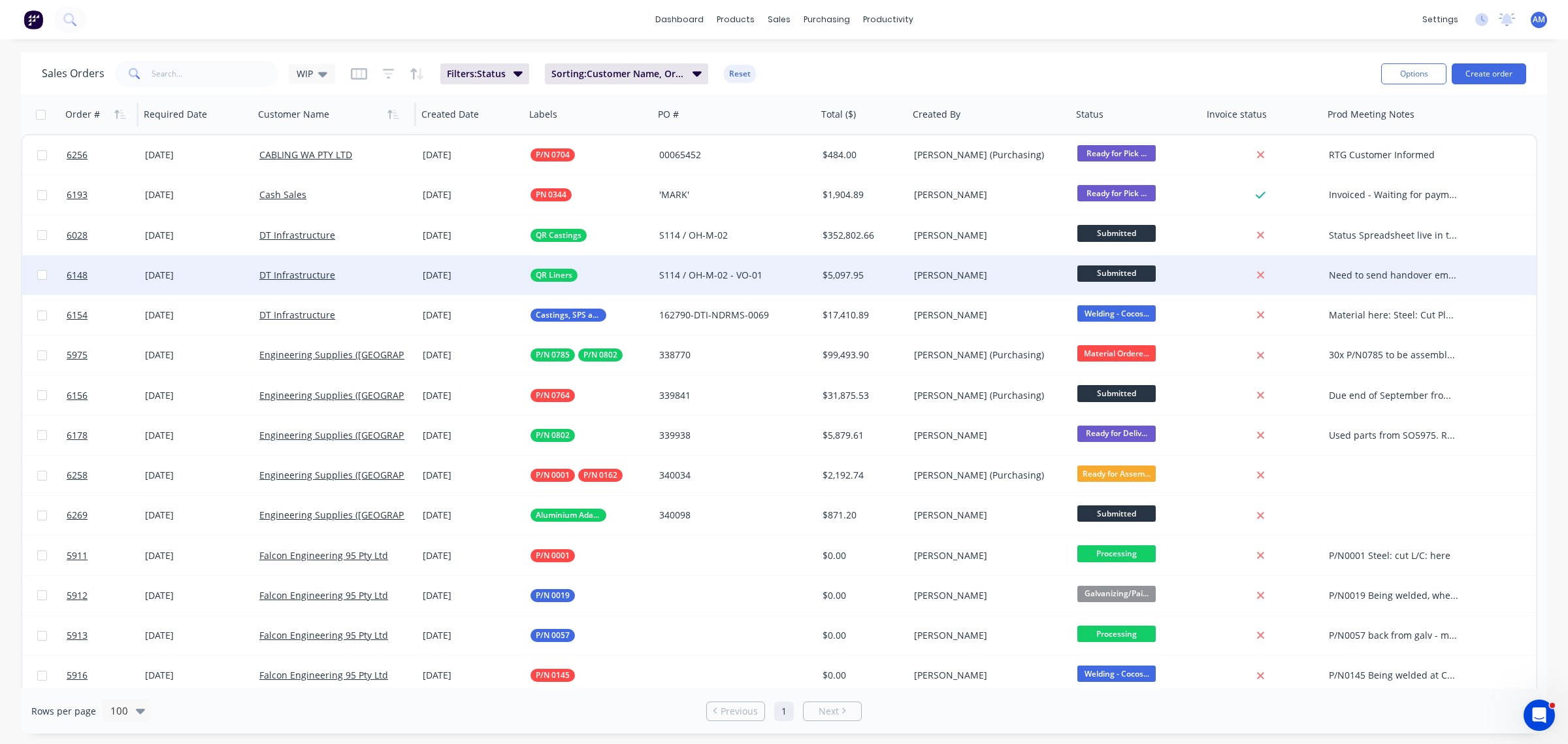
click at [1389, 273] on div "Need to send handover email" at bounding box center [1394, 275] width 130 height 13
drag, startPoint x: 1464, startPoint y: 263, endPoint x: 1315, endPoint y: 268, distance: 149.1
click at [1315, 265] on div "6148 24 Nov 2025 DT Infrastructure 08 Aug 2025 QR Liners S114 / OH-M-02 - VO-01…" at bounding box center [778, 275] width 1514 height 40
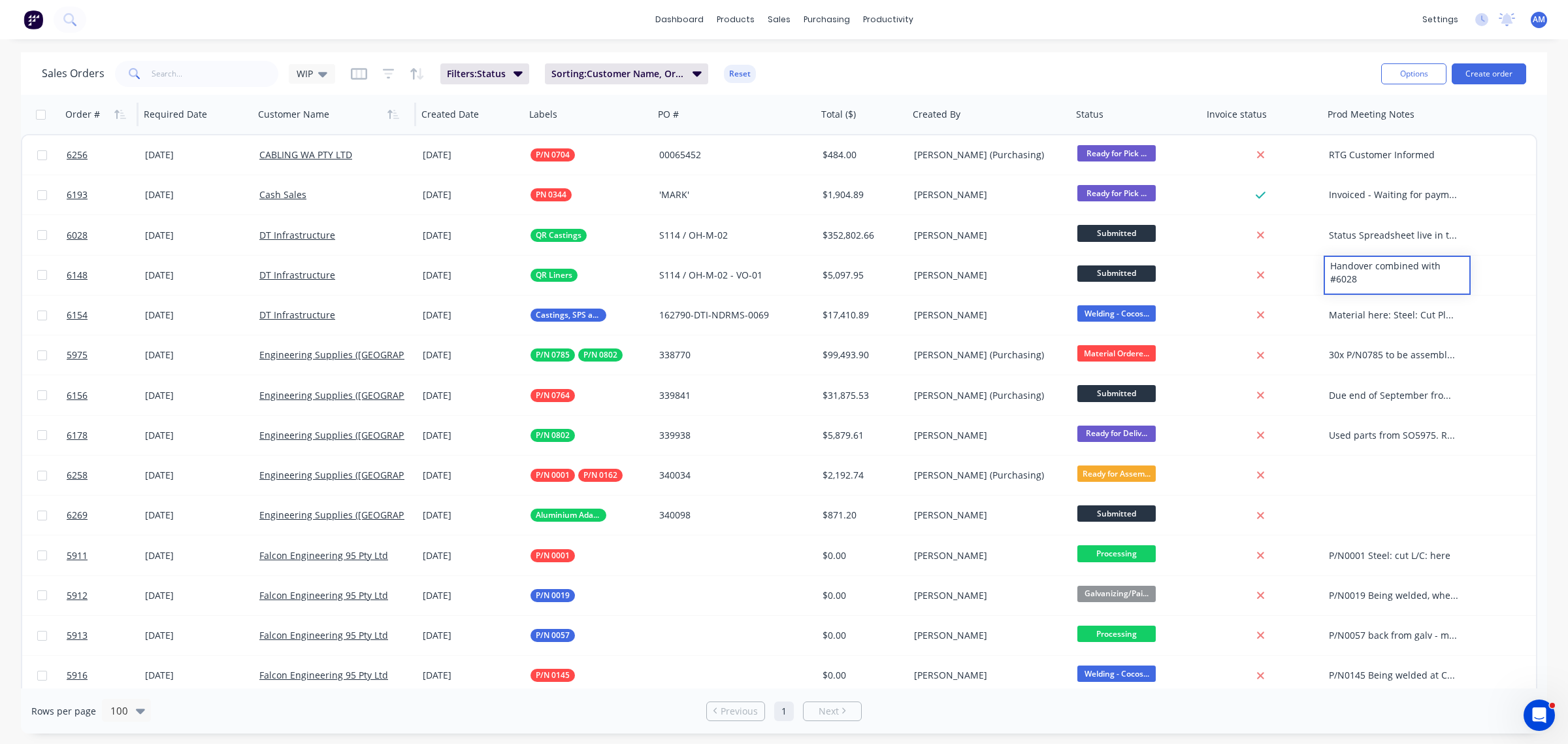
click at [1216, 61] on div "Sales Orders WIP Filters: Status Sorting: Customer Name, Order # Reset" at bounding box center [707, 73] width 1329 height 32
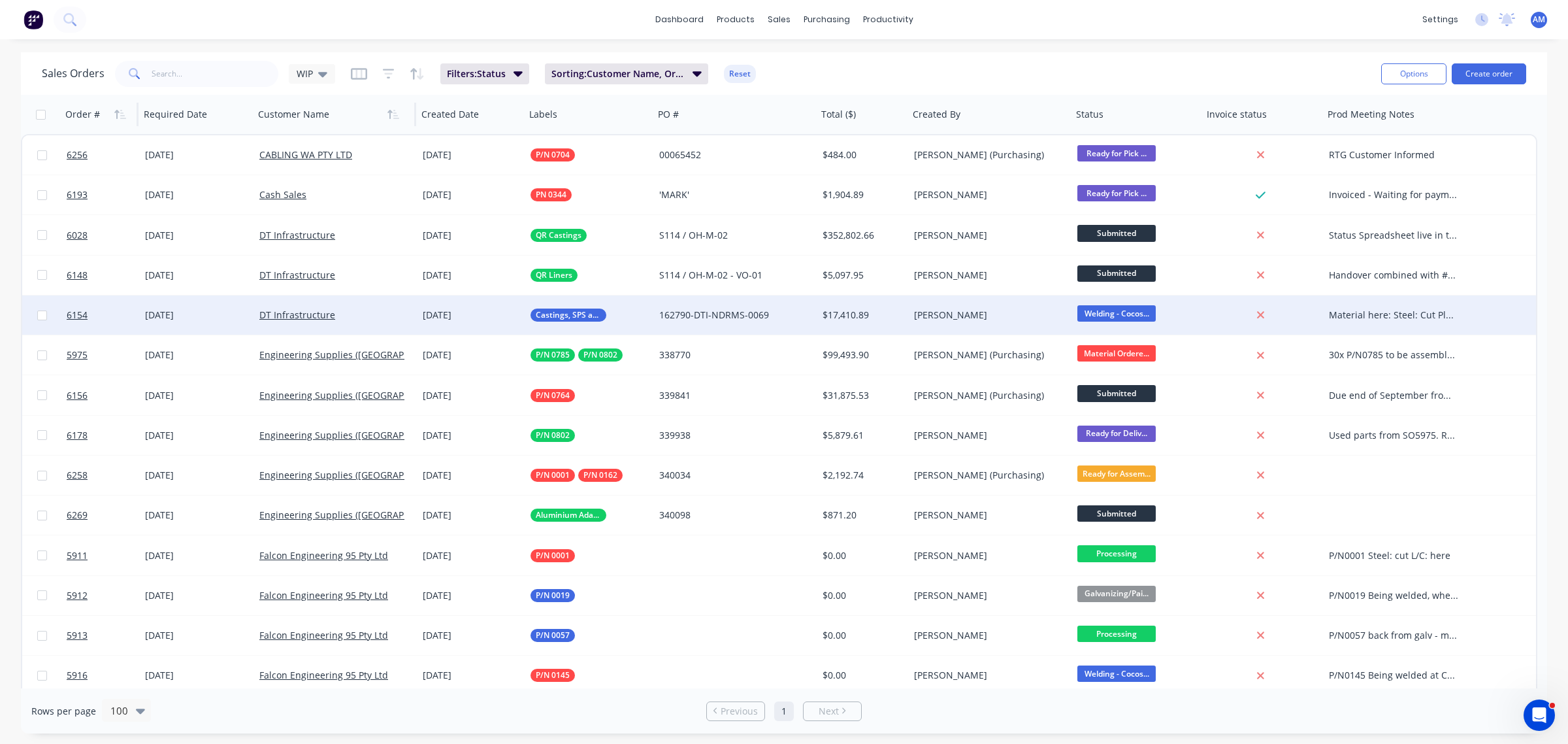
click at [1373, 312] on div "Material here: Steel: Cut Plates: here U Bolts: 28/08" at bounding box center [1394, 316] width 130 height 13
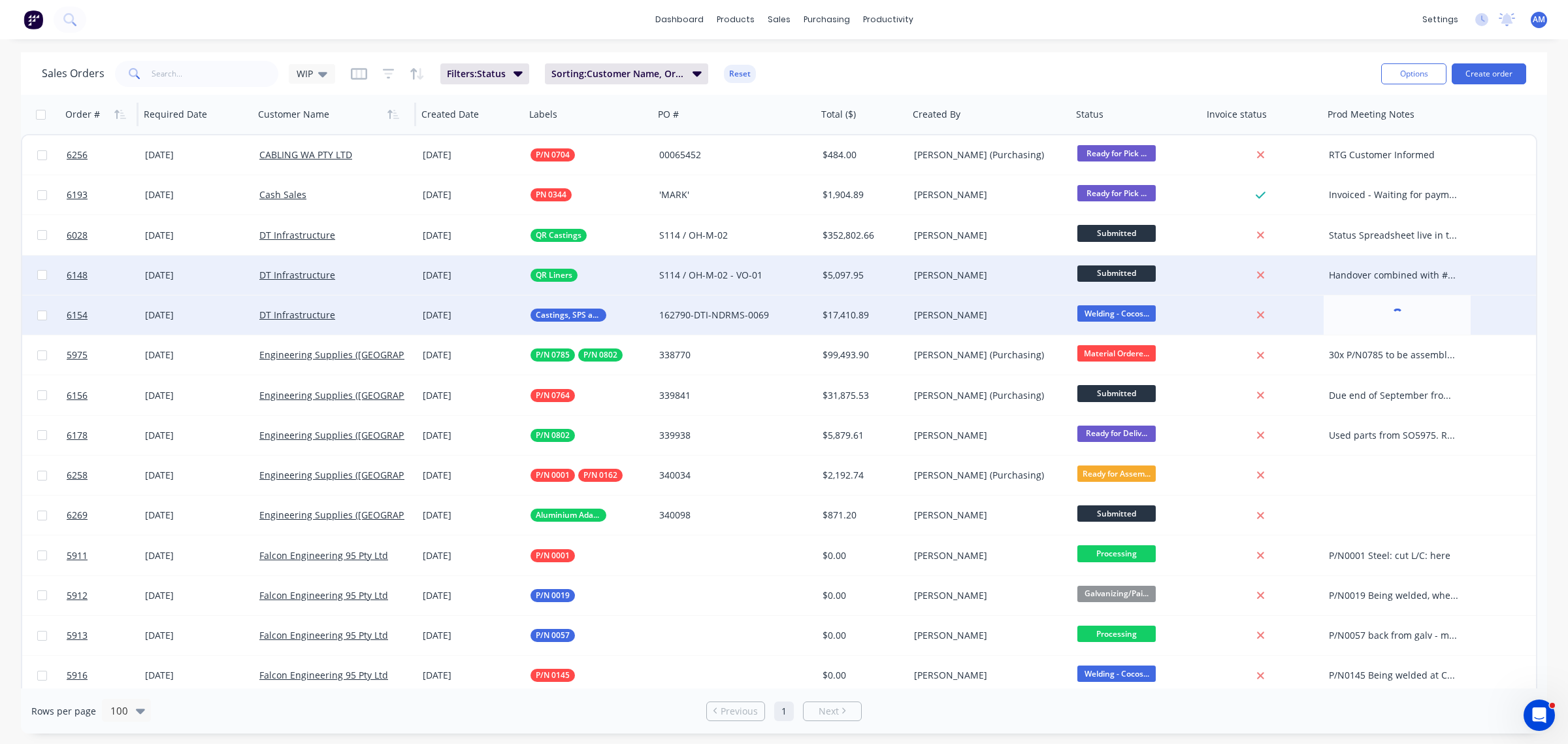
click at [1376, 277] on div "Handover combined with #6028" at bounding box center [1394, 275] width 130 height 13
click at [1373, 269] on div "Handover combined with #6028" at bounding box center [1394, 275] width 130 height 13
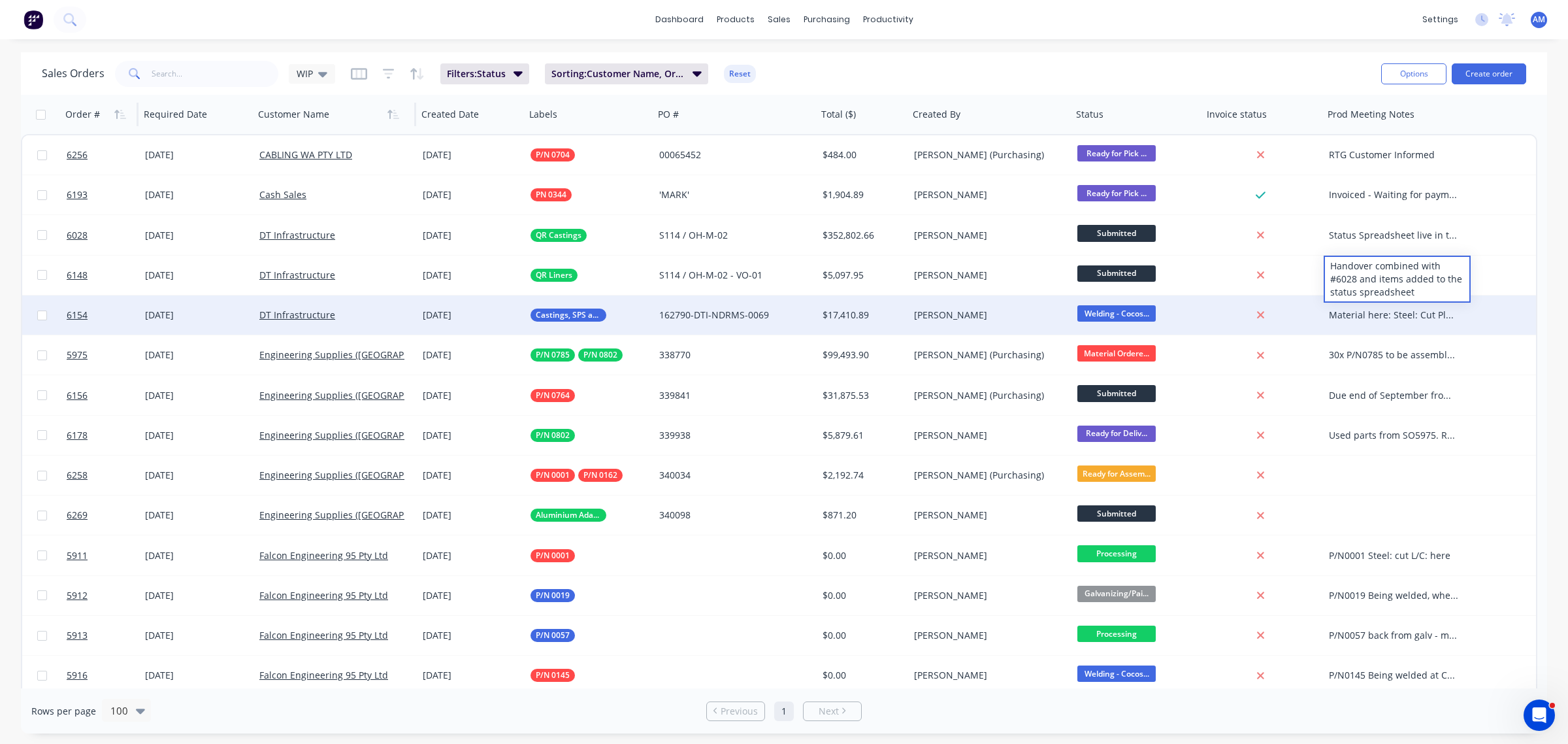
click at [1314, 65] on div "Sales Orders WIP Filters: Status Sorting: Customer Name, Order # Reset" at bounding box center [707, 73] width 1329 height 32
click at [1380, 315] on div "Material here: Steel: Cut Plates: here U Bolts: 28/08" at bounding box center [1394, 316] width 130 height 13
click at [1224, 66] on div "Sales Orders WIP Filters: Status Sorting: Customer Name, Order # Reset" at bounding box center [707, 73] width 1329 height 32
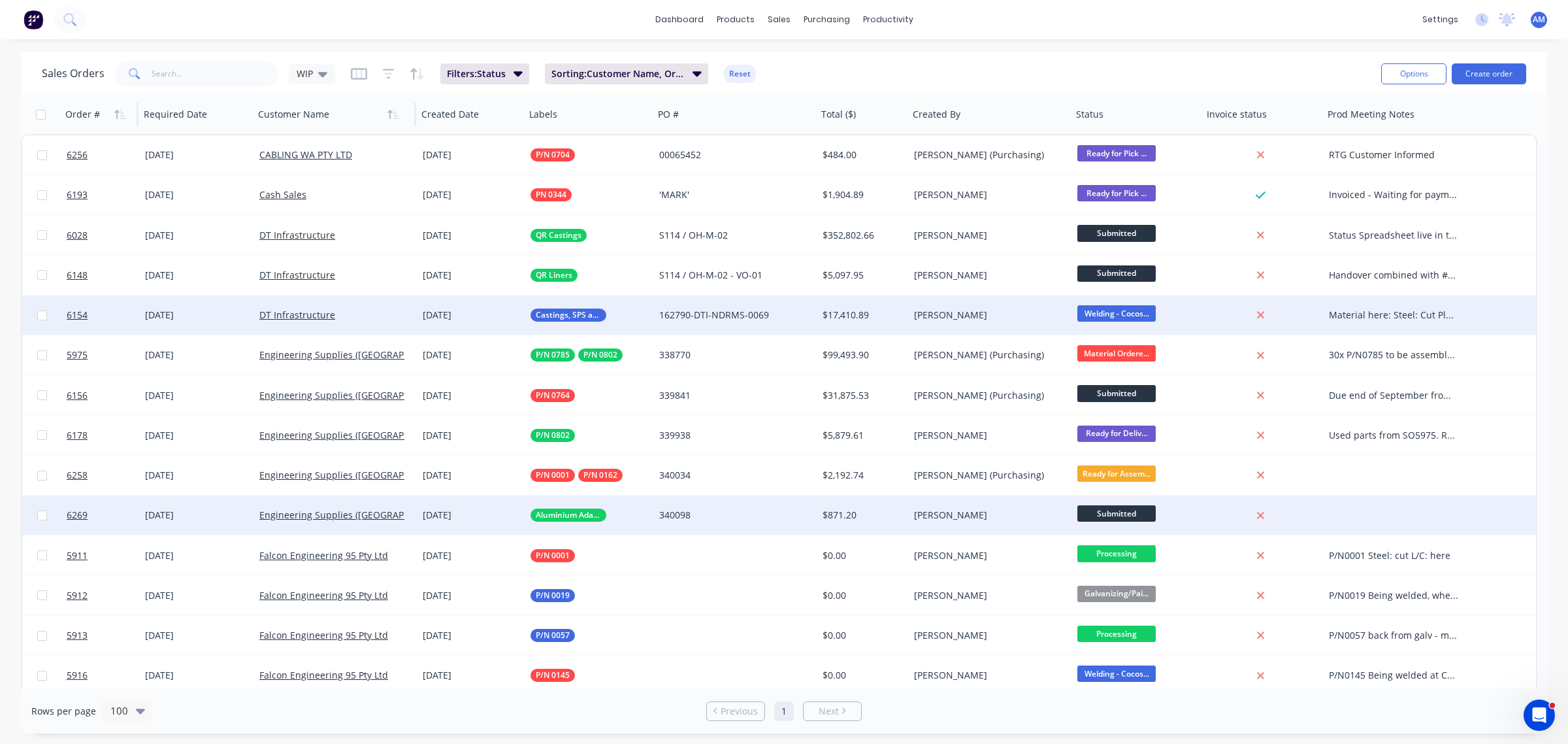
scroll to position [81, 0]
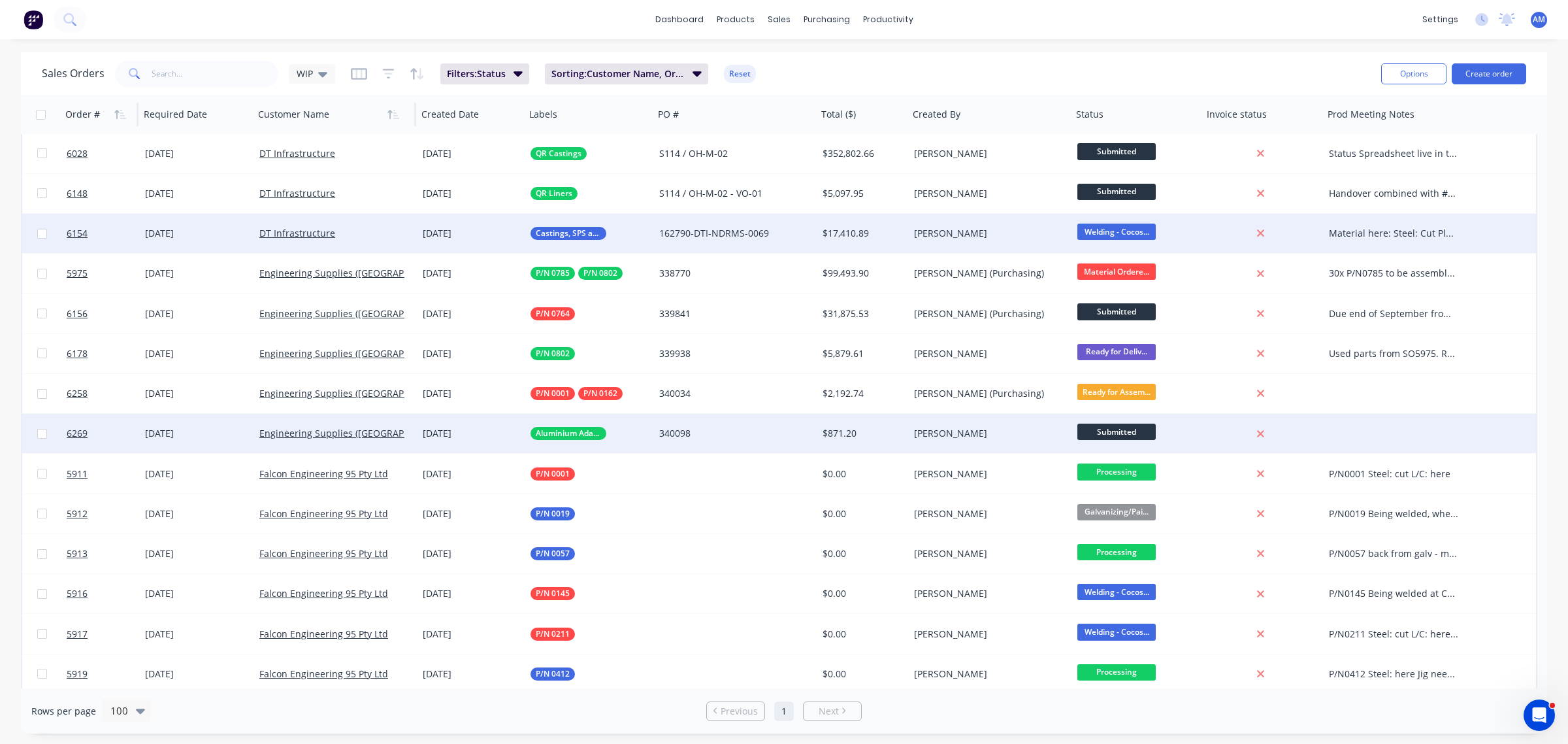
click at [1390, 432] on div at bounding box center [1397, 433] width 147 height 39
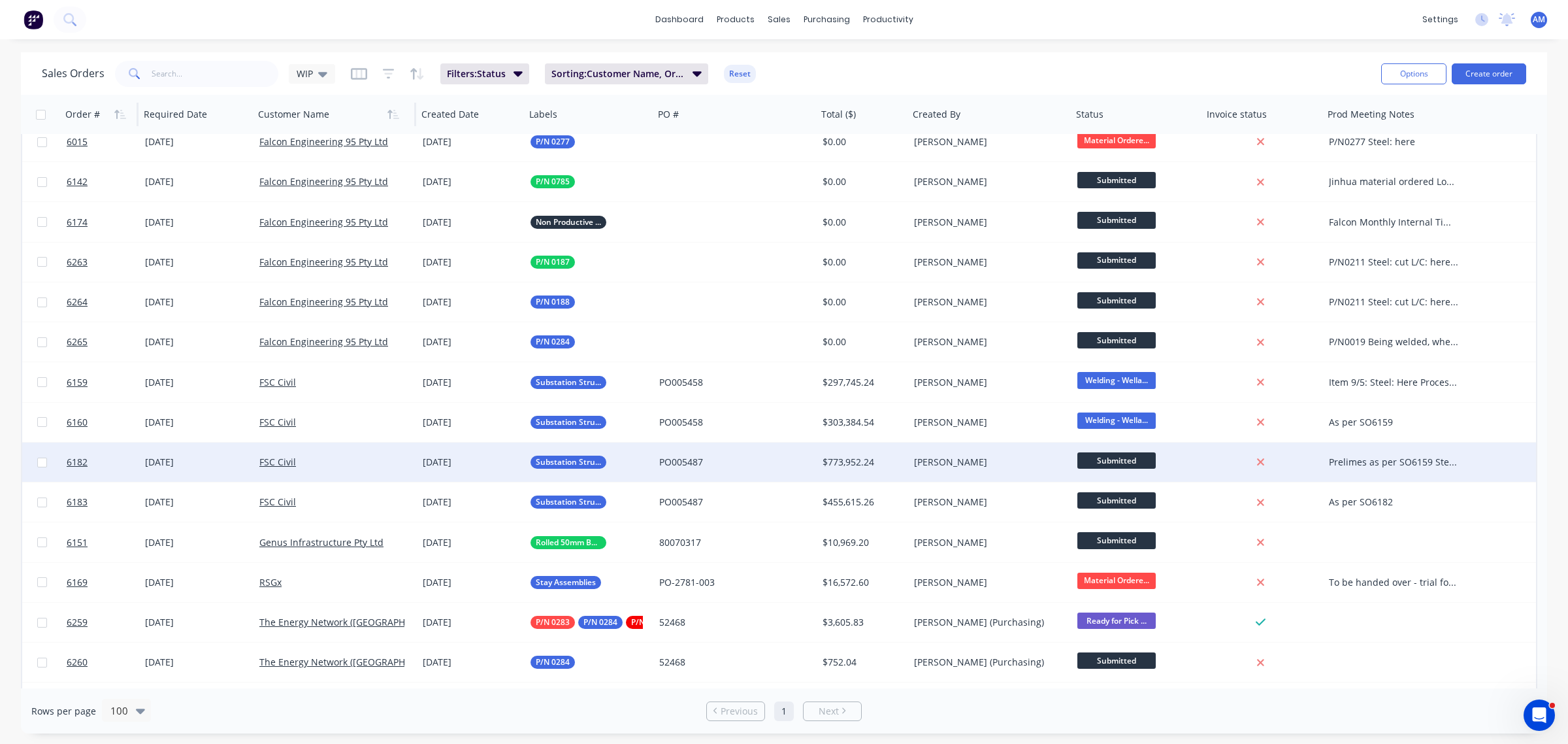
scroll to position [735, 0]
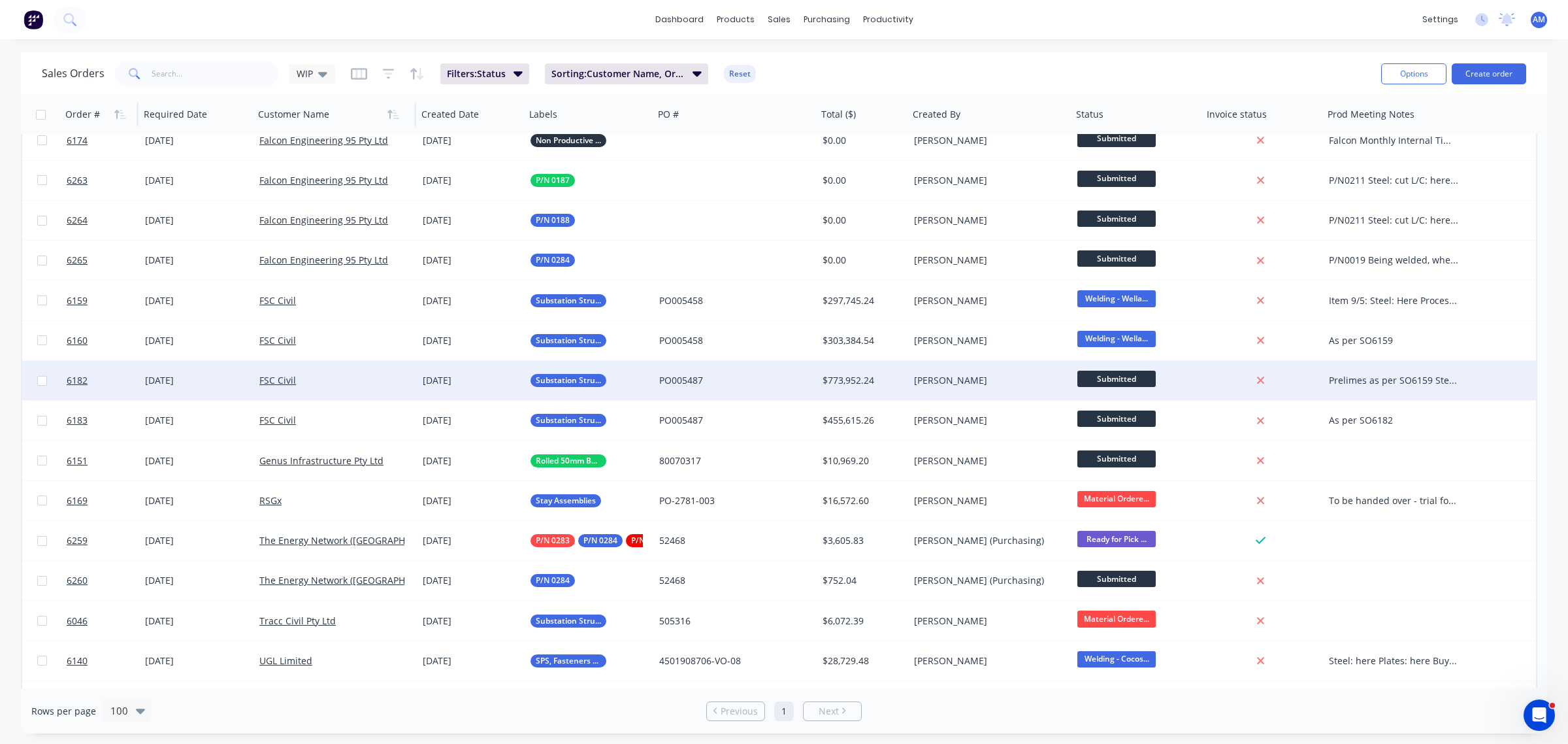
click at [1361, 375] on div "Prelimes as per SO6159 Steel for item 77 ordered - need to send updated drawing…" at bounding box center [1394, 381] width 130 height 13
click at [1369, 383] on div "Prelimes as per SO6159 Steel for item 77 ordered - need to send updated drawing…" at bounding box center [1394, 381] width 130 height 13
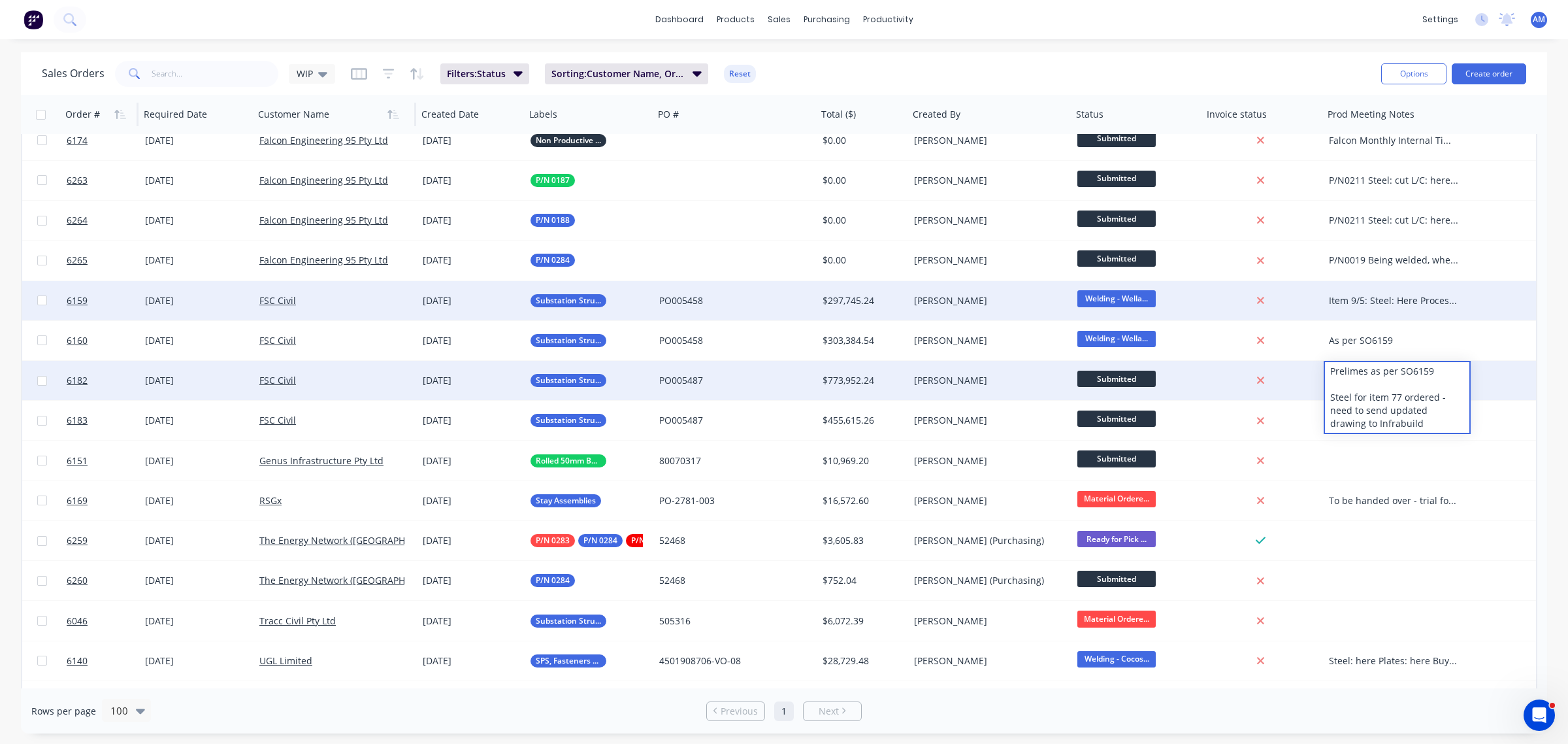
click at [1362, 301] on div "Item 9/5: Steel: Here Processed Steel: 06/08 Plates: 08/08 Remaining Items (130…" at bounding box center [1394, 301] width 130 height 13
click at [1357, 292] on div "Item 9/5: Steel: Here Processed Steel: 06/08 Plates: 08/08 Remaining Items (130…" at bounding box center [1397, 300] width 147 height 39
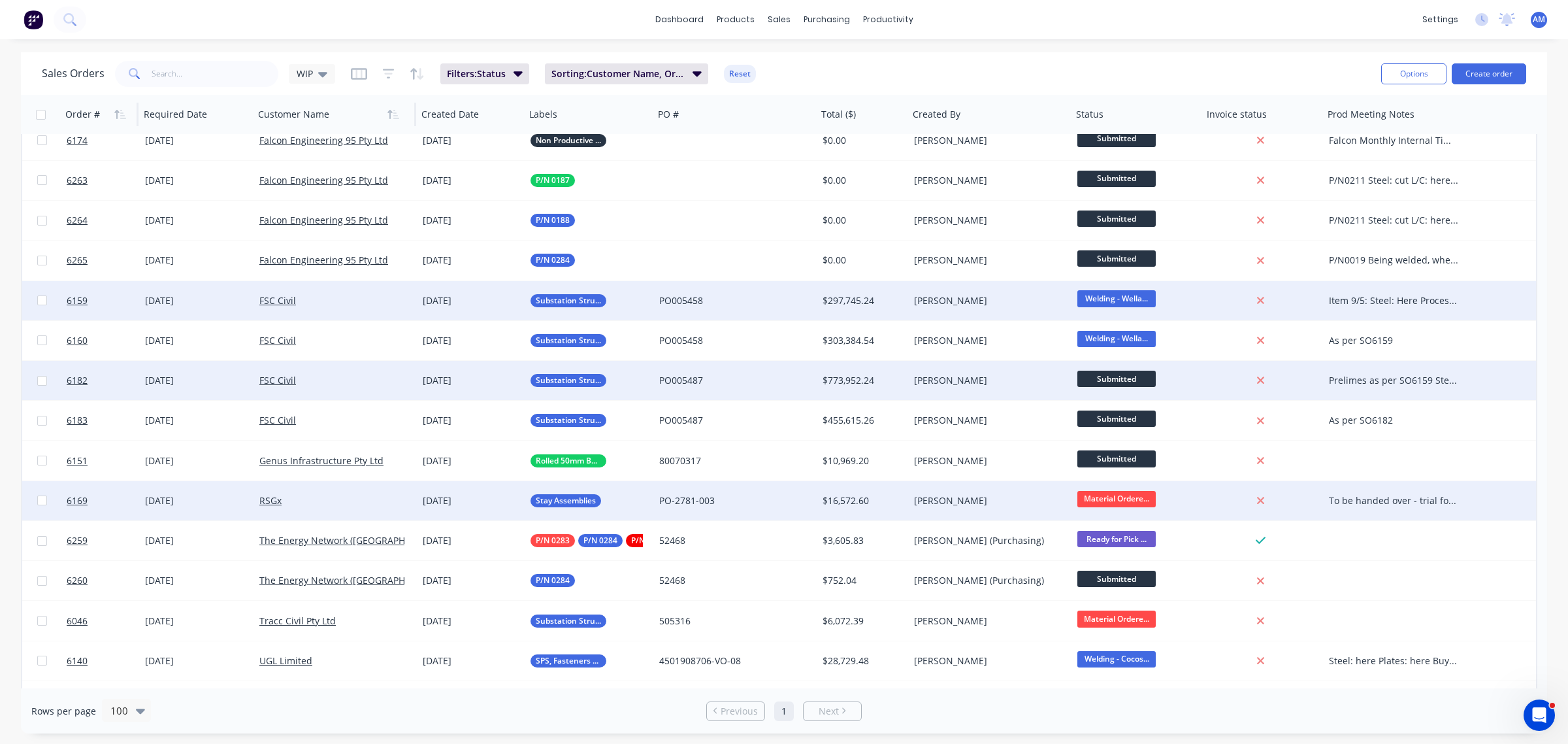
click at [1366, 498] on div "To be handed over - trial for Bevan" at bounding box center [1394, 501] width 130 height 13
click at [1374, 494] on div "To be handed over - trial for Bevan" at bounding box center [1394, 501] width 130 height 13
click at [1375, 497] on div "To be handed over - trial for Bevan" at bounding box center [1394, 501] width 130 height 13
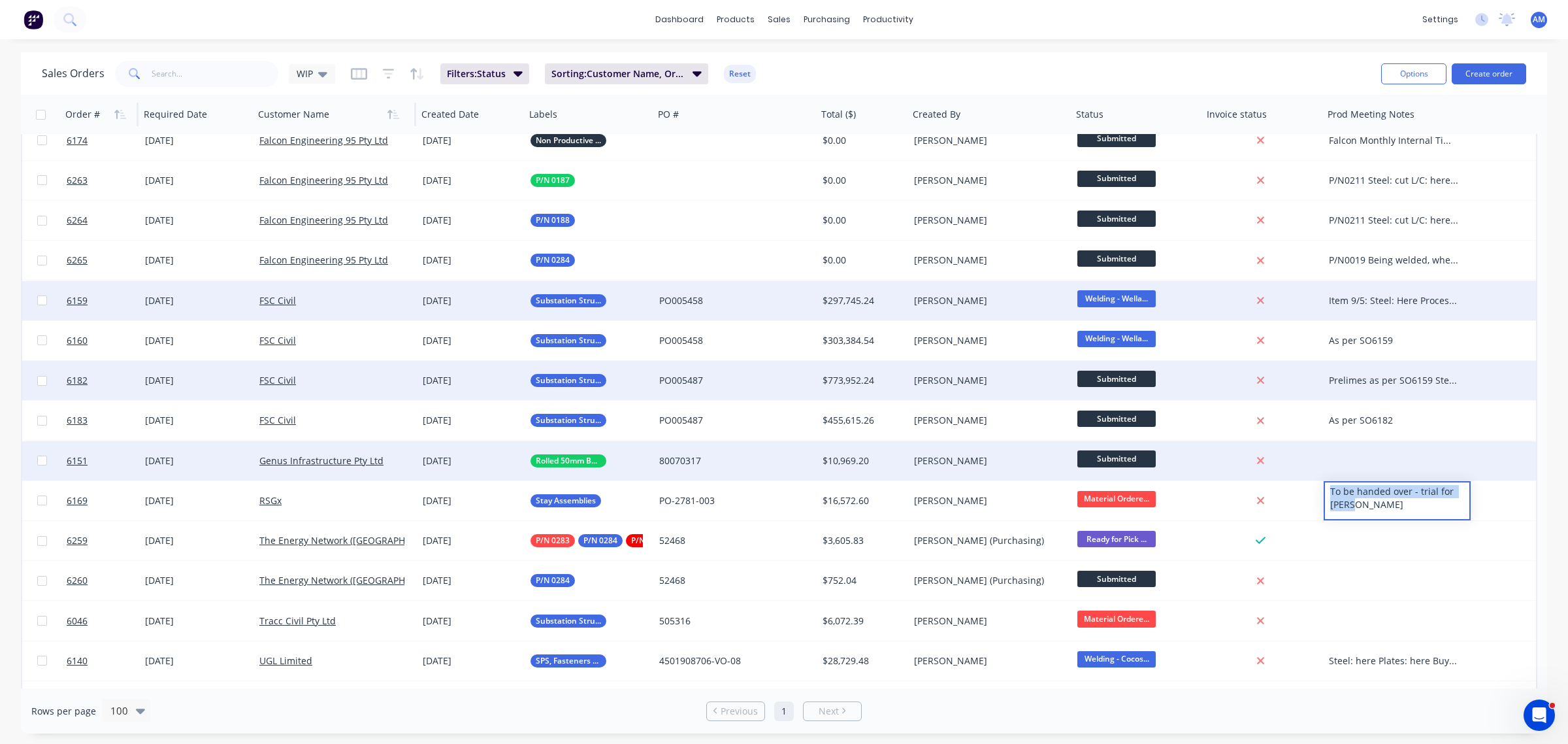
drag, startPoint x: 1370, startPoint y: 504, endPoint x: 1298, endPoint y: 470, distance: 79.6
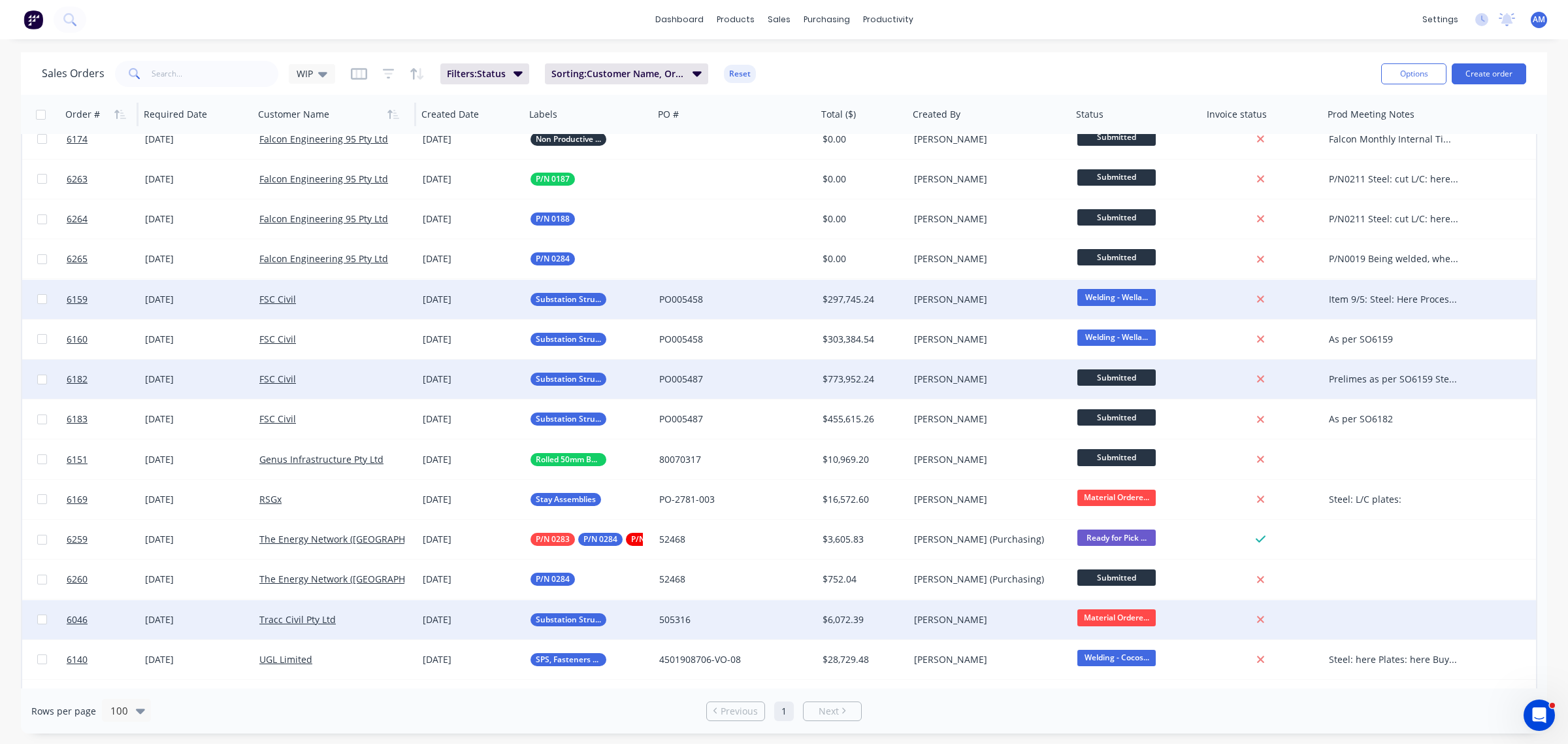
scroll to position [899, 0]
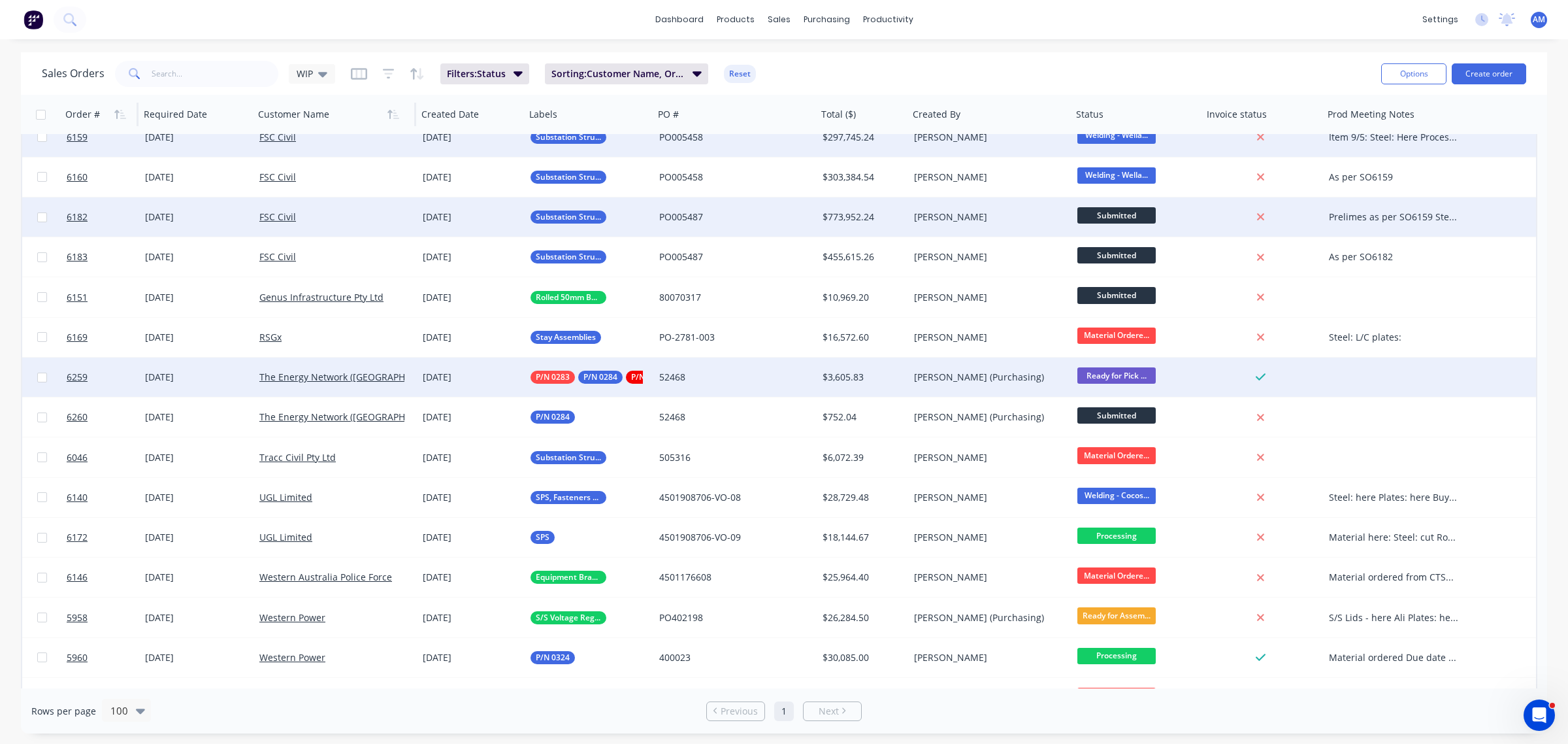
click at [1350, 380] on div at bounding box center [1397, 377] width 147 height 39
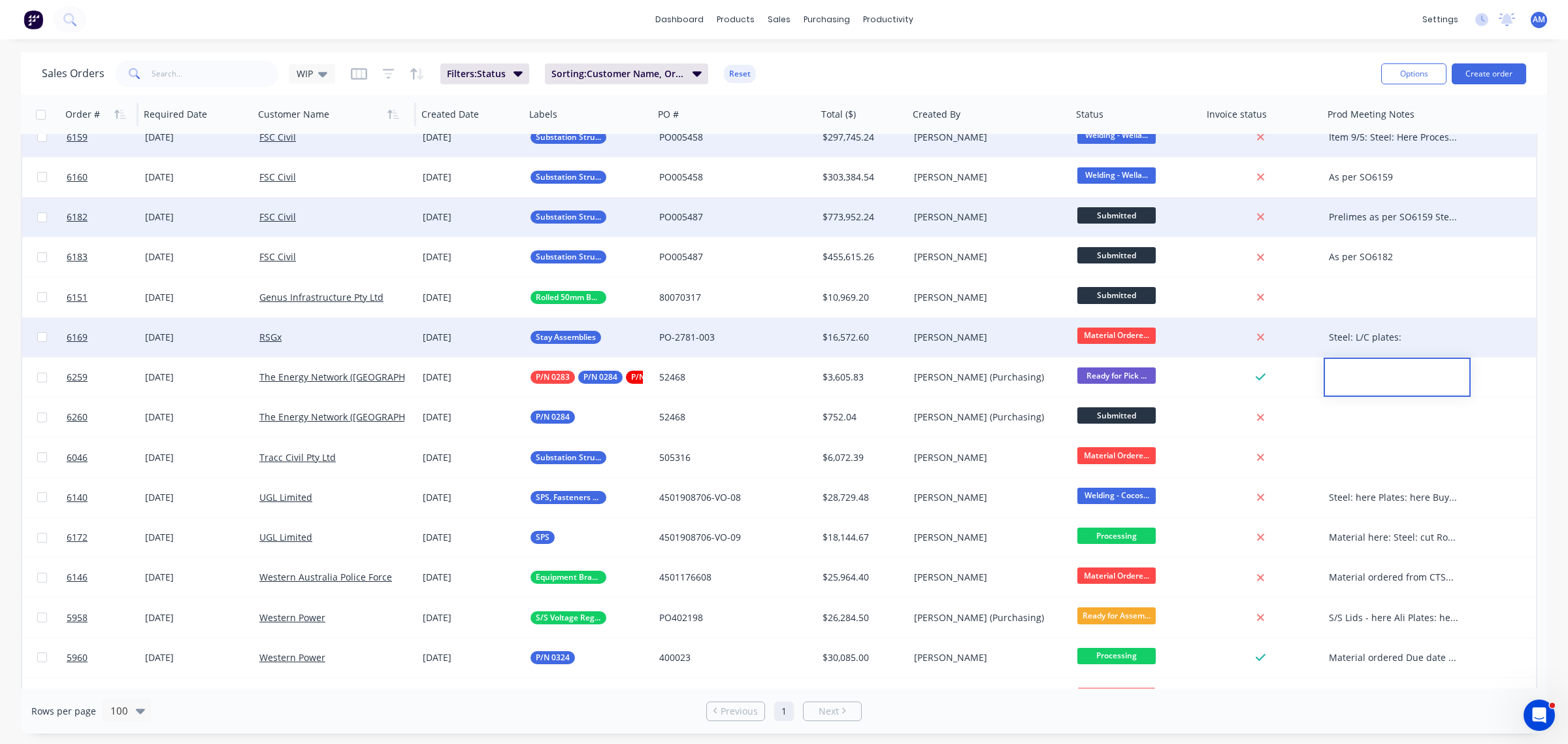
click at [1371, 327] on div "Steel: L/C plates:" at bounding box center [1397, 337] width 147 height 39
click at [1369, 339] on div "Steel: L/C plates:" at bounding box center [1394, 338] width 130 height 13
click at [1364, 322] on div "Steel: L/C plates:" at bounding box center [1397, 334] width 144 height 32
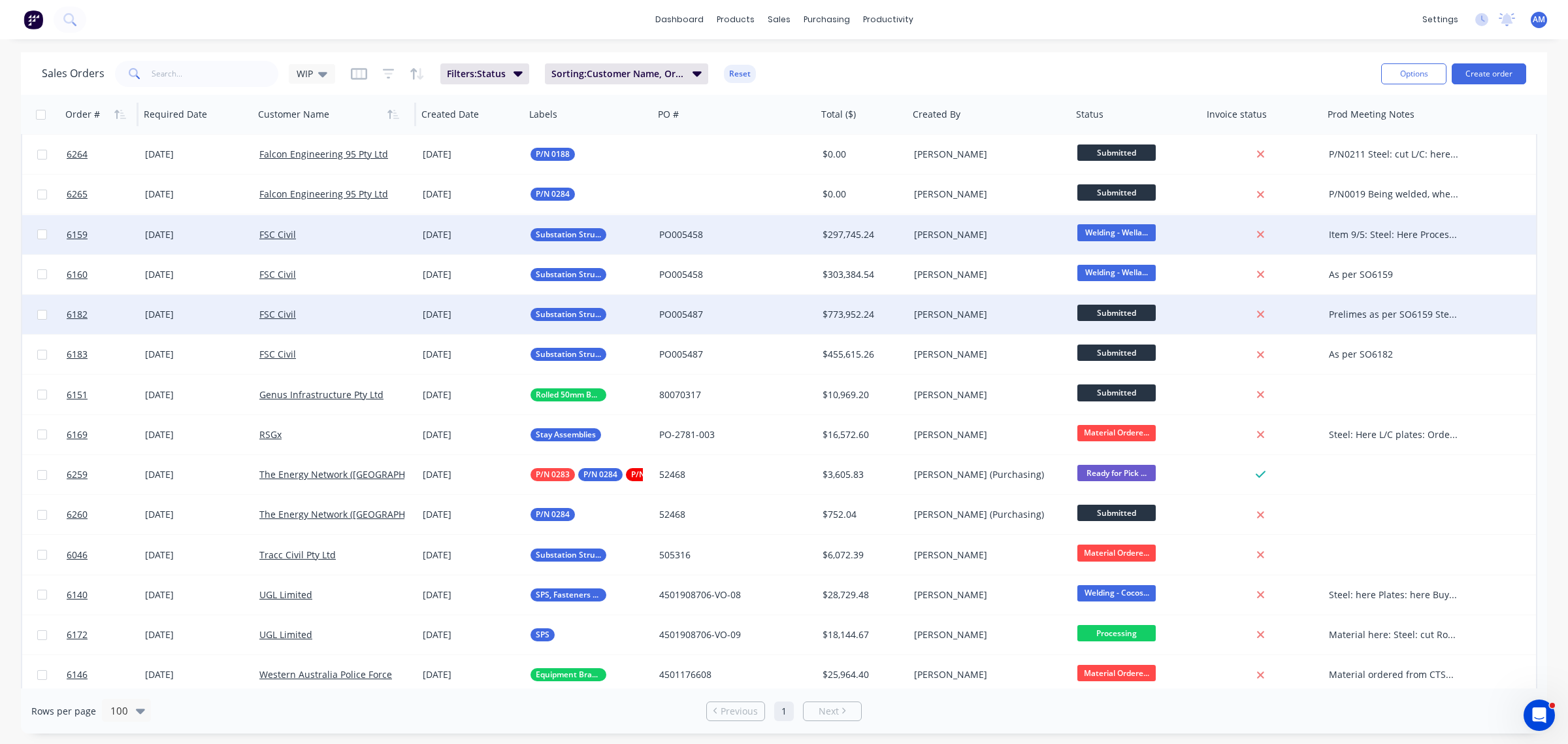
scroll to position [817, 0]
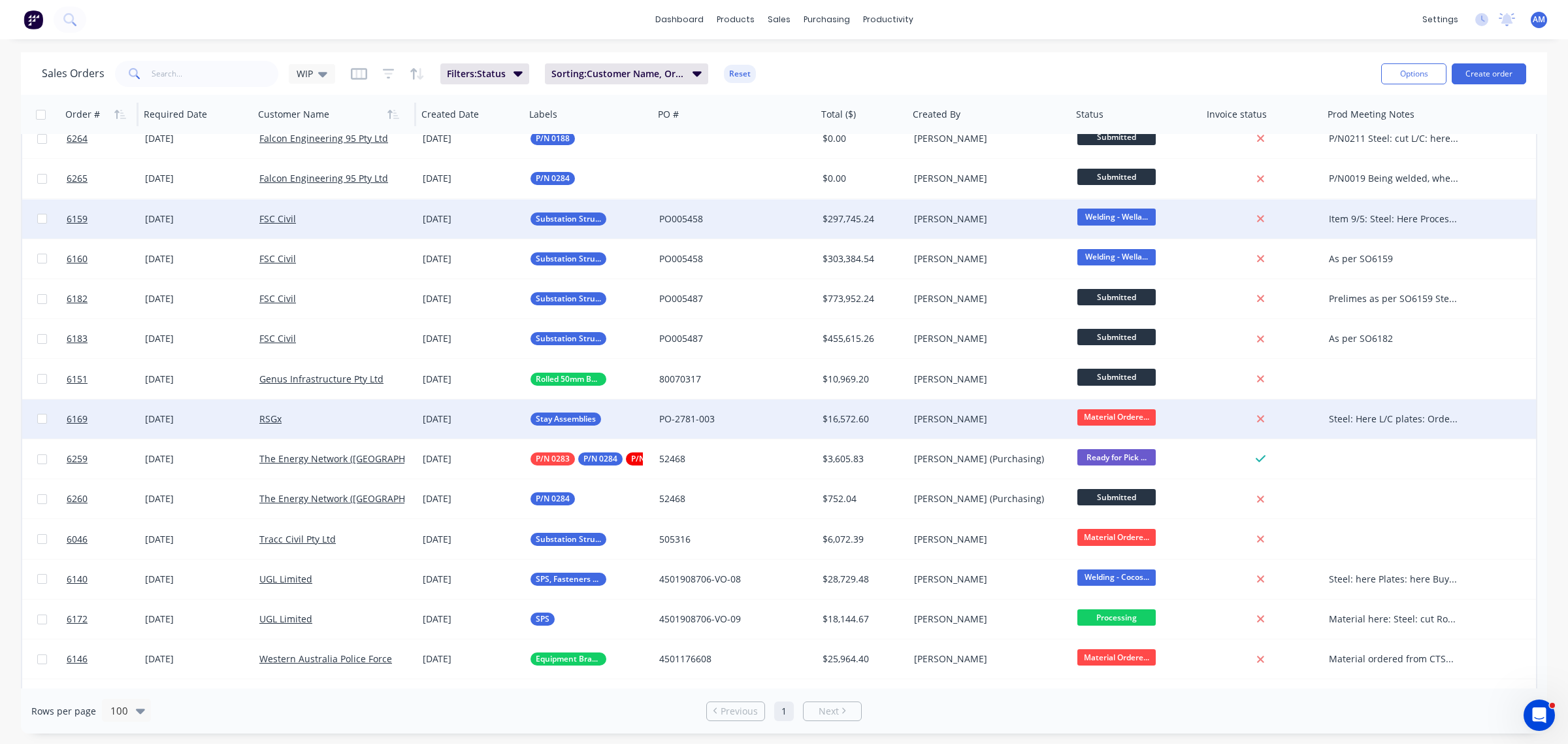
click at [1389, 405] on div "Steel: Here L/C plates: Ordered ETA" at bounding box center [1397, 419] width 147 height 39
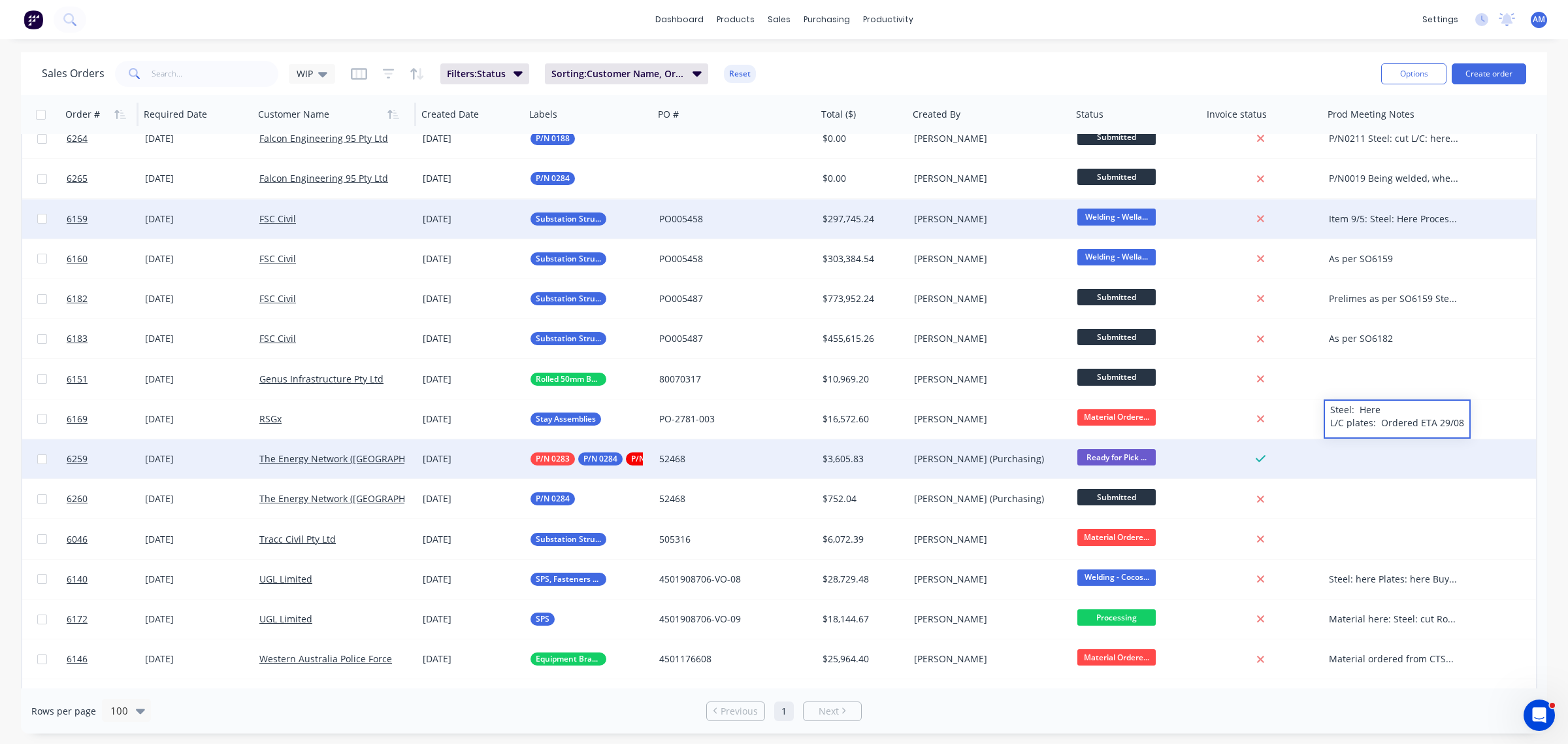
click at [1410, 461] on div at bounding box center [1397, 458] width 147 height 39
click at [1366, 457] on div at bounding box center [1397, 458] width 147 height 39
drag, startPoint x: 1408, startPoint y: 448, endPoint x: 1408, endPoint y: 470, distance: 22.0
click at [1408, 449] on div "Order ready to go and payment received" at bounding box center [1397, 456] width 144 height 32
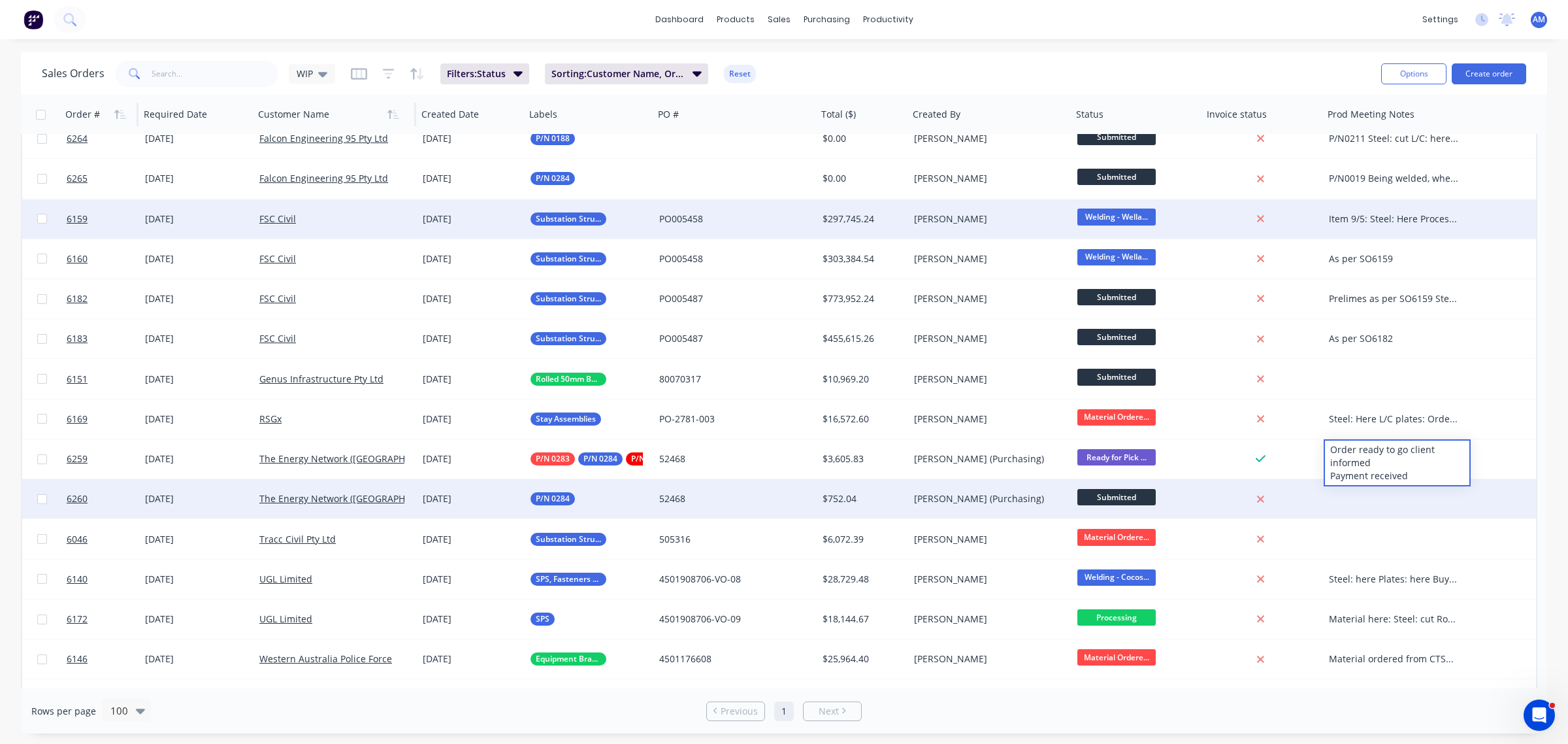
click at [1405, 500] on div at bounding box center [1397, 498] width 147 height 39
click at [1383, 500] on div at bounding box center [1397, 498] width 147 height 39
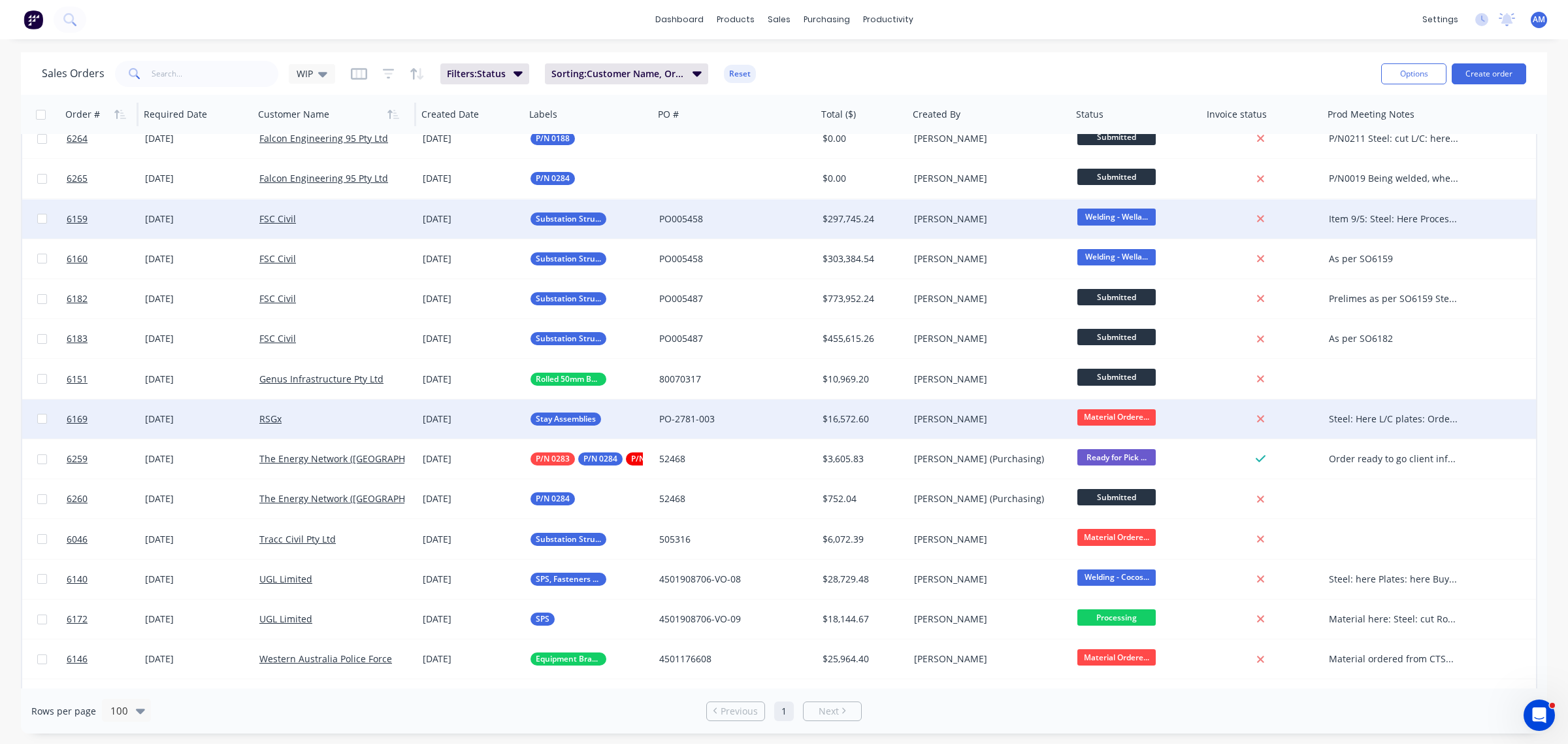
click at [1387, 415] on div "Steel: Here L/C plates: Ordered ETA 29/08" at bounding box center [1394, 419] width 130 height 13
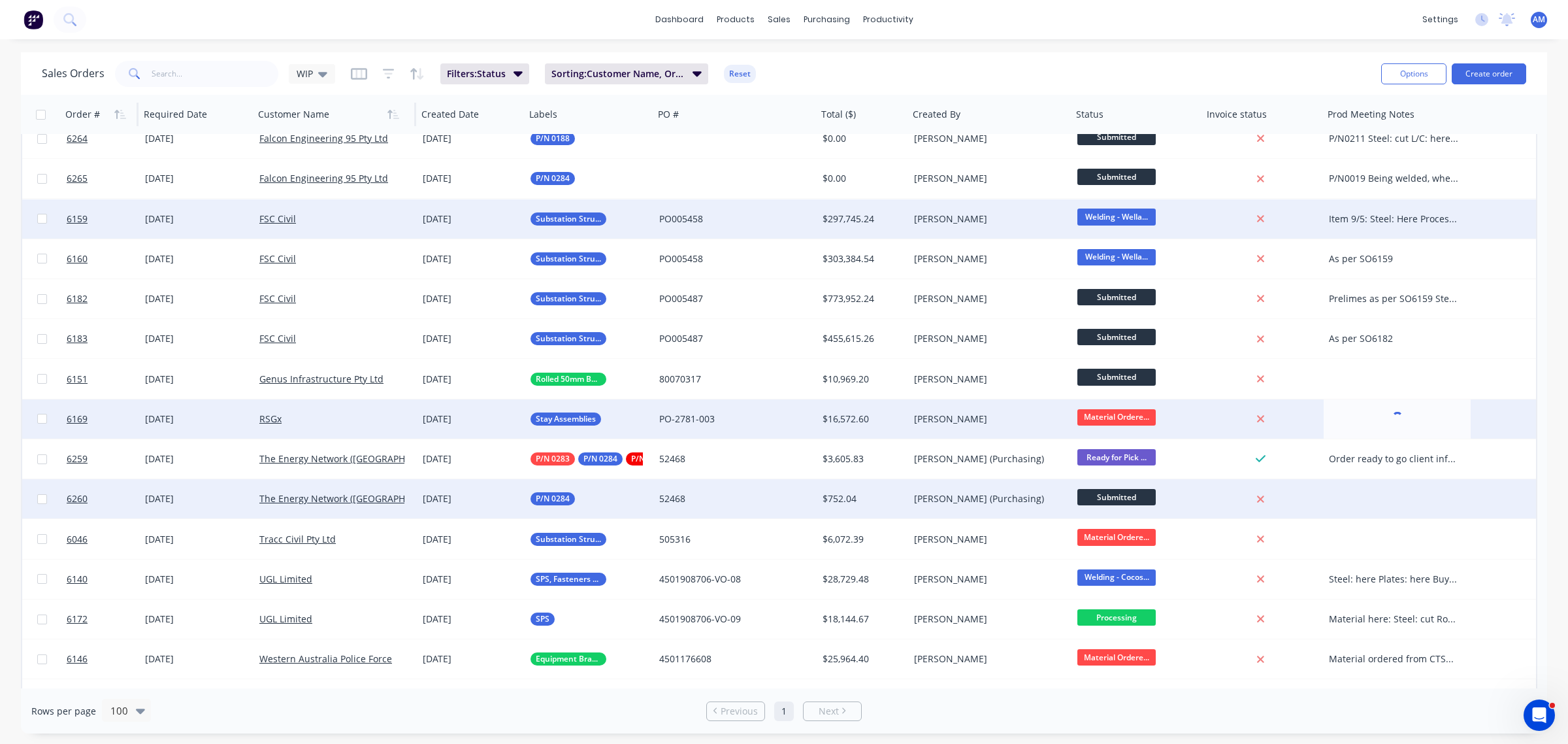
click at [1375, 489] on div at bounding box center [1397, 498] width 147 height 39
click at [1377, 498] on div at bounding box center [1397, 498] width 147 height 39
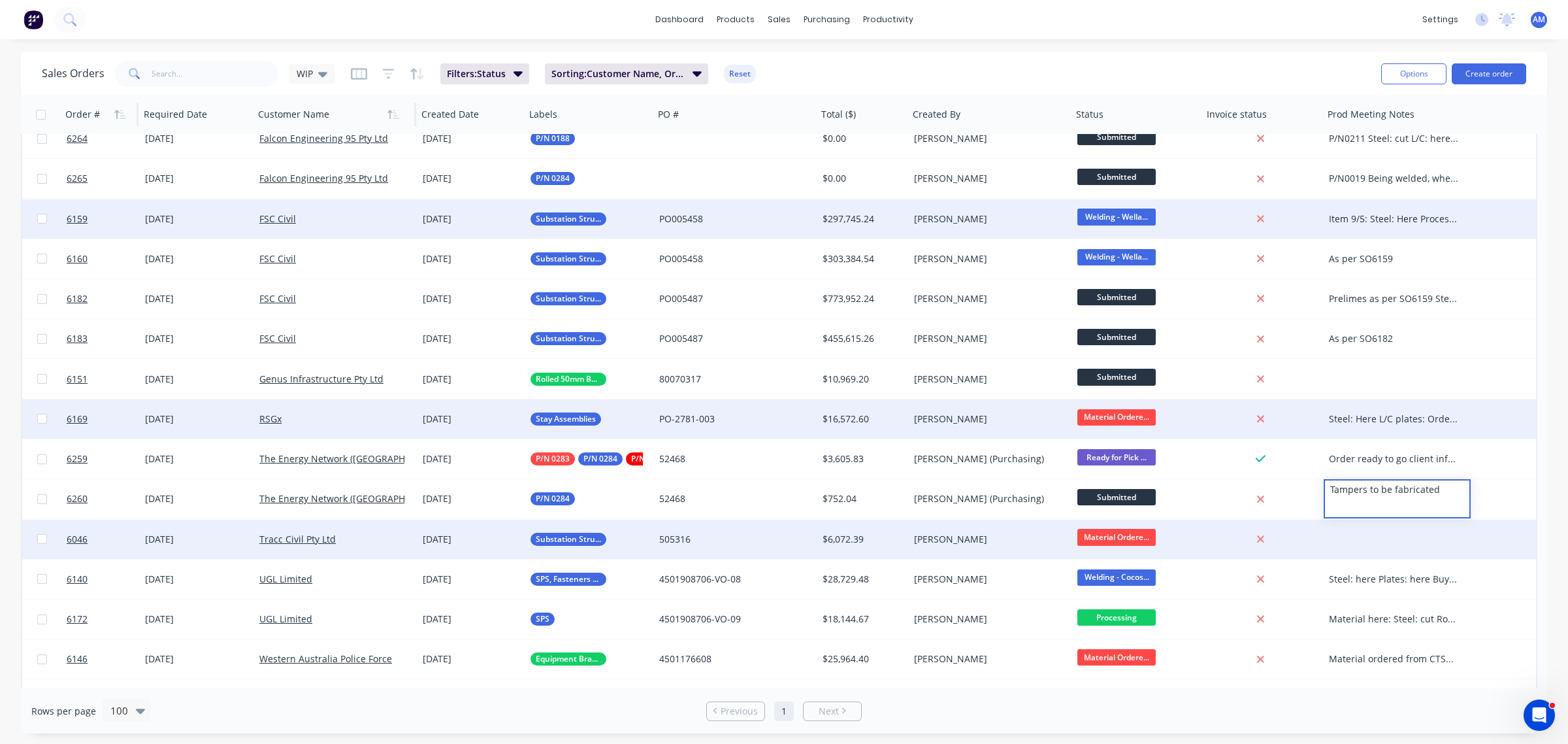
click at [1379, 541] on div at bounding box center [1397, 538] width 147 height 39
click at [1367, 536] on div at bounding box center [1397, 538] width 147 height 39
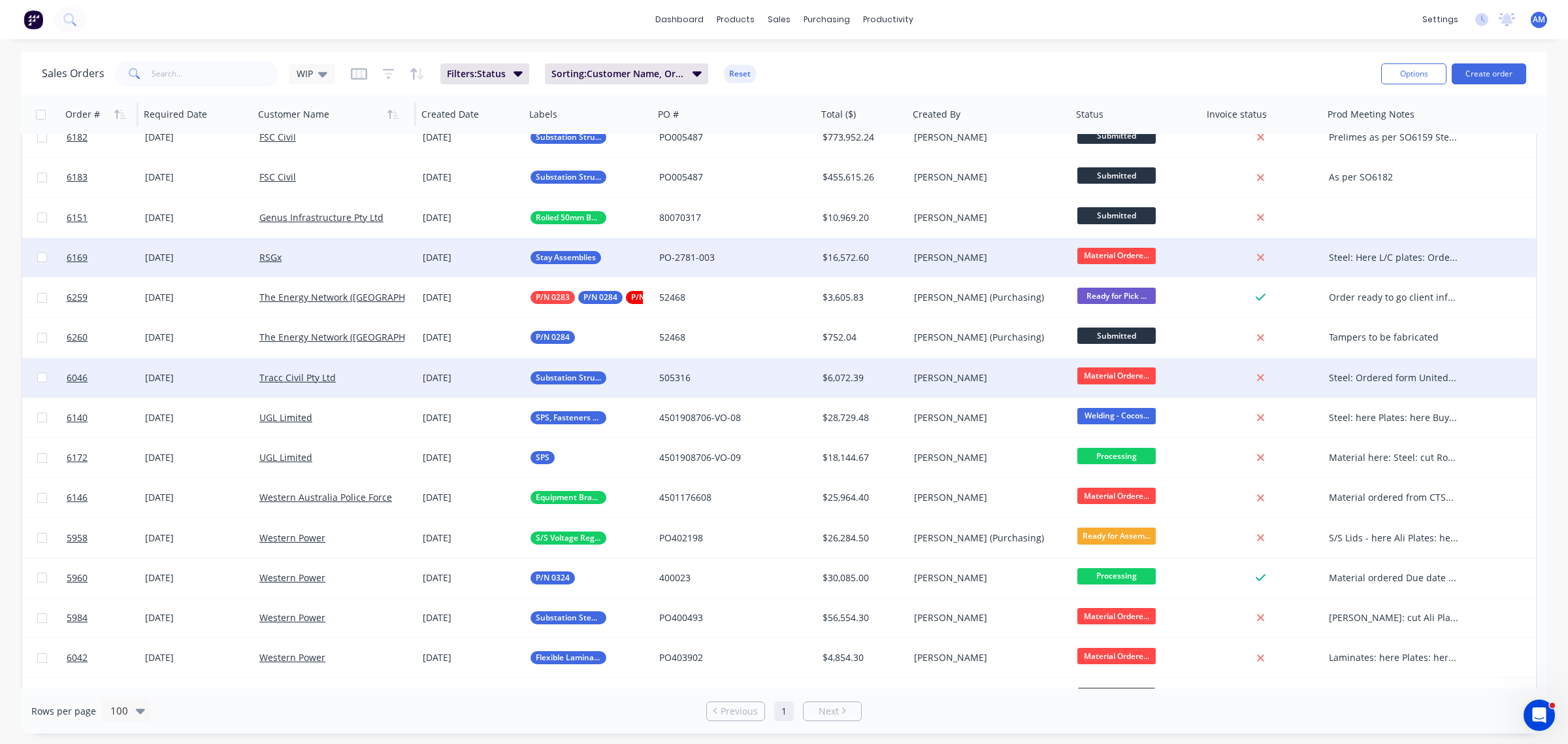
scroll to position [980, 0]
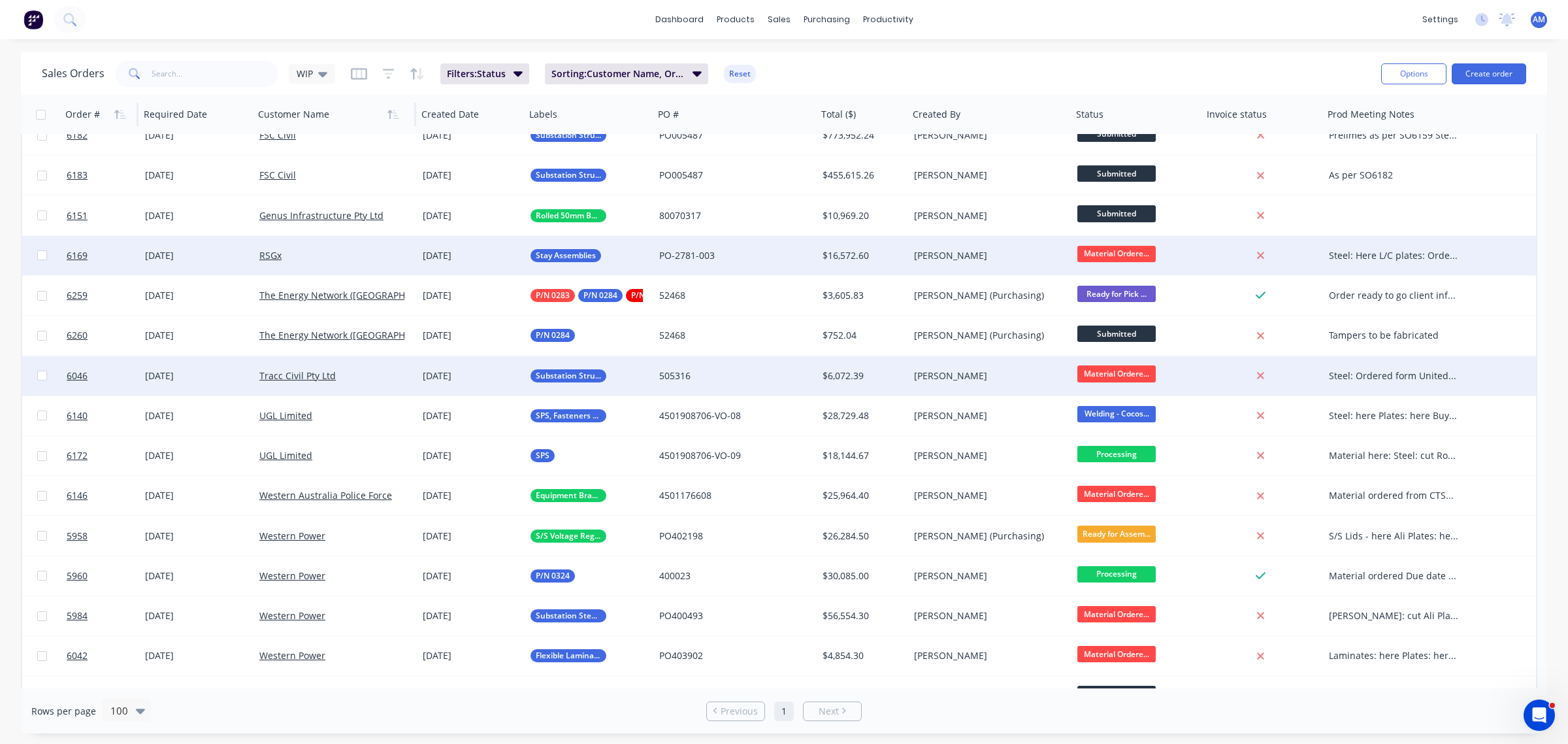
click at [1357, 369] on div "Steel: Ordered form United Steel ETA 26/08" at bounding box center [1394, 376] width 130 height 13
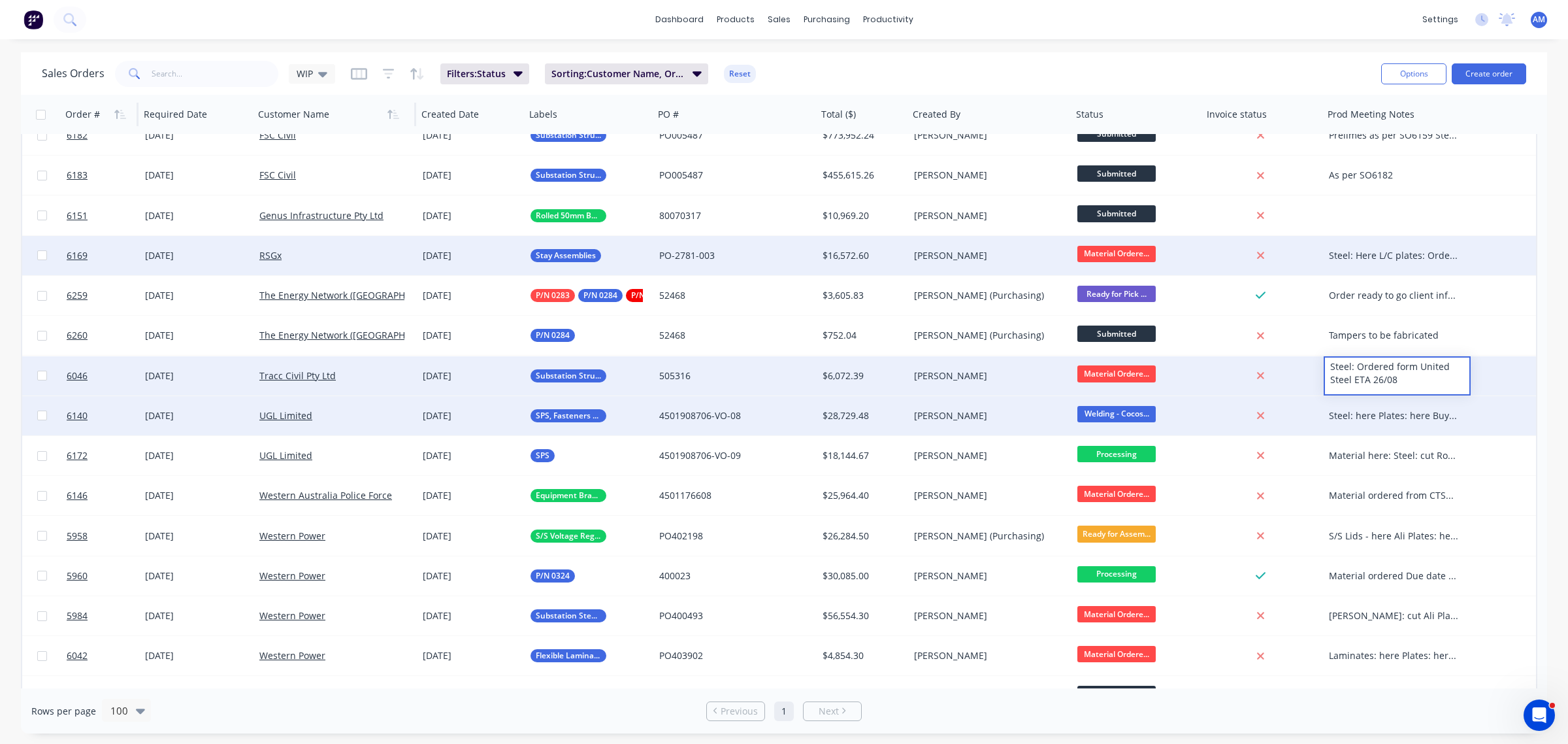
click at [1379, 409] on div "Steel: here Plates: here Buy in: here Lindapters: 12/08 Welding last items toda…" at bounding box center [1394, 416] width 130 height 13
click at [1405, 409] on div "Steel: here Plates: here Buy in: here Lindapters: 12/08 Welding last items toda…" at bounding box center [1394, 416] width 130 height 13
click at [1370, 412] on div "Steel: here Plates: here Buy in: here Lindapters: 12/08 Welding last items toda…" at bounding box center [1394, 416] width 130 height 13
click at [1420, 439] on div "Steel: here Plates: here Buy in: here Lindapters: 12/08 Welding last items toda…" at bounding box center [1397, 451] width 144 height 110
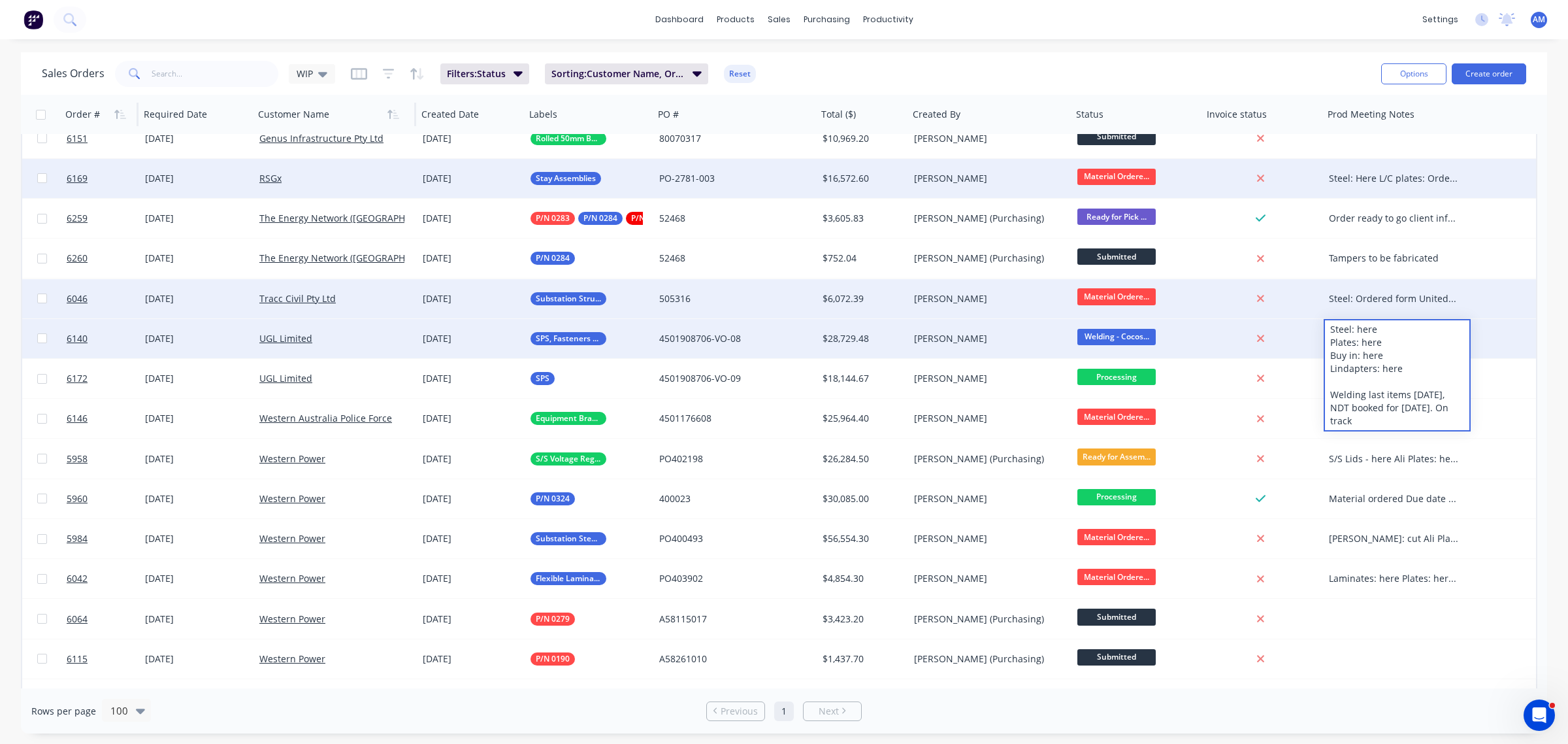
scroll to position [1061, 0]
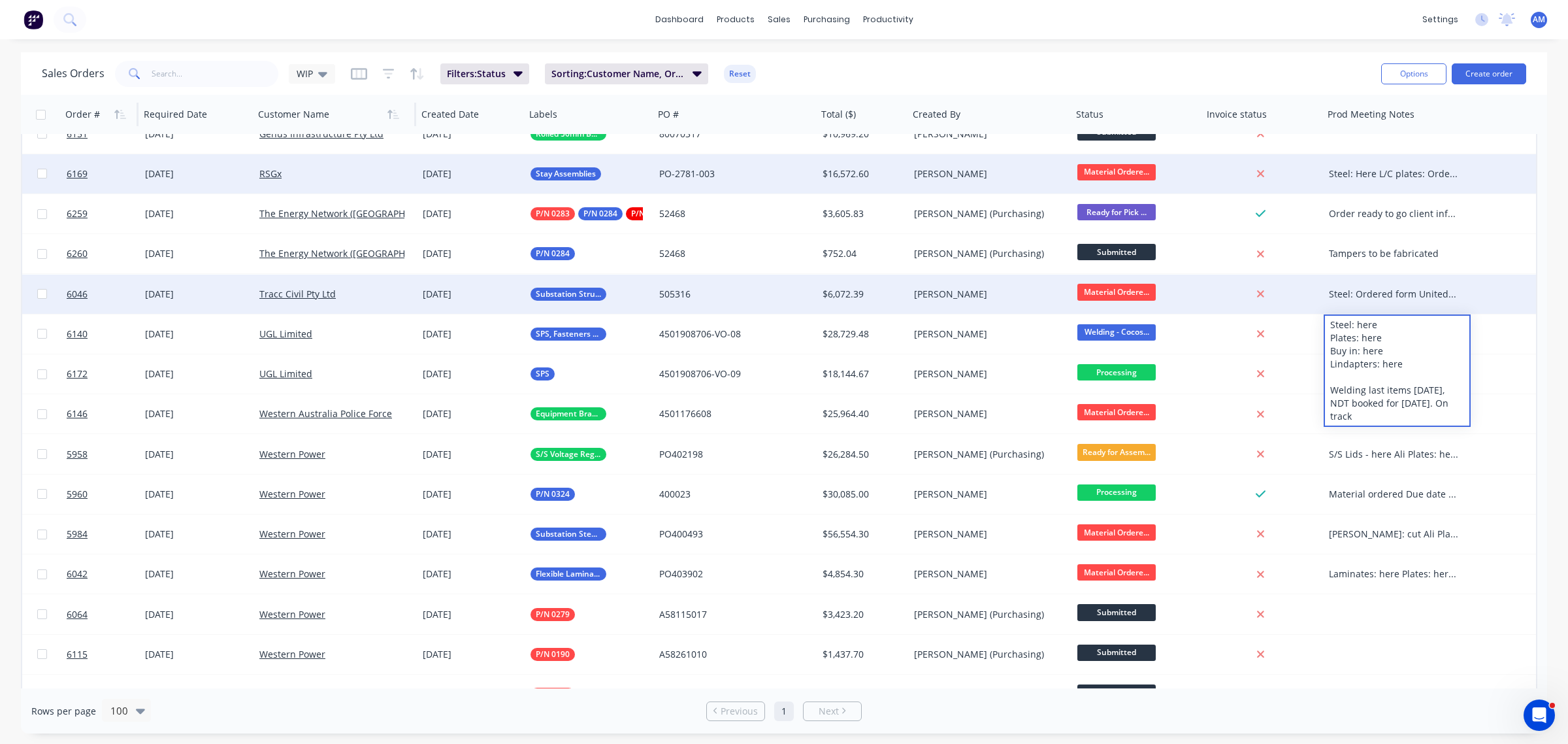
click at [1226, 69] on div "Sales Orders WIP Filters: Status Sorting: Customer Name, Order # Reset" at bounding box center [707, 73] width 1329 height 32
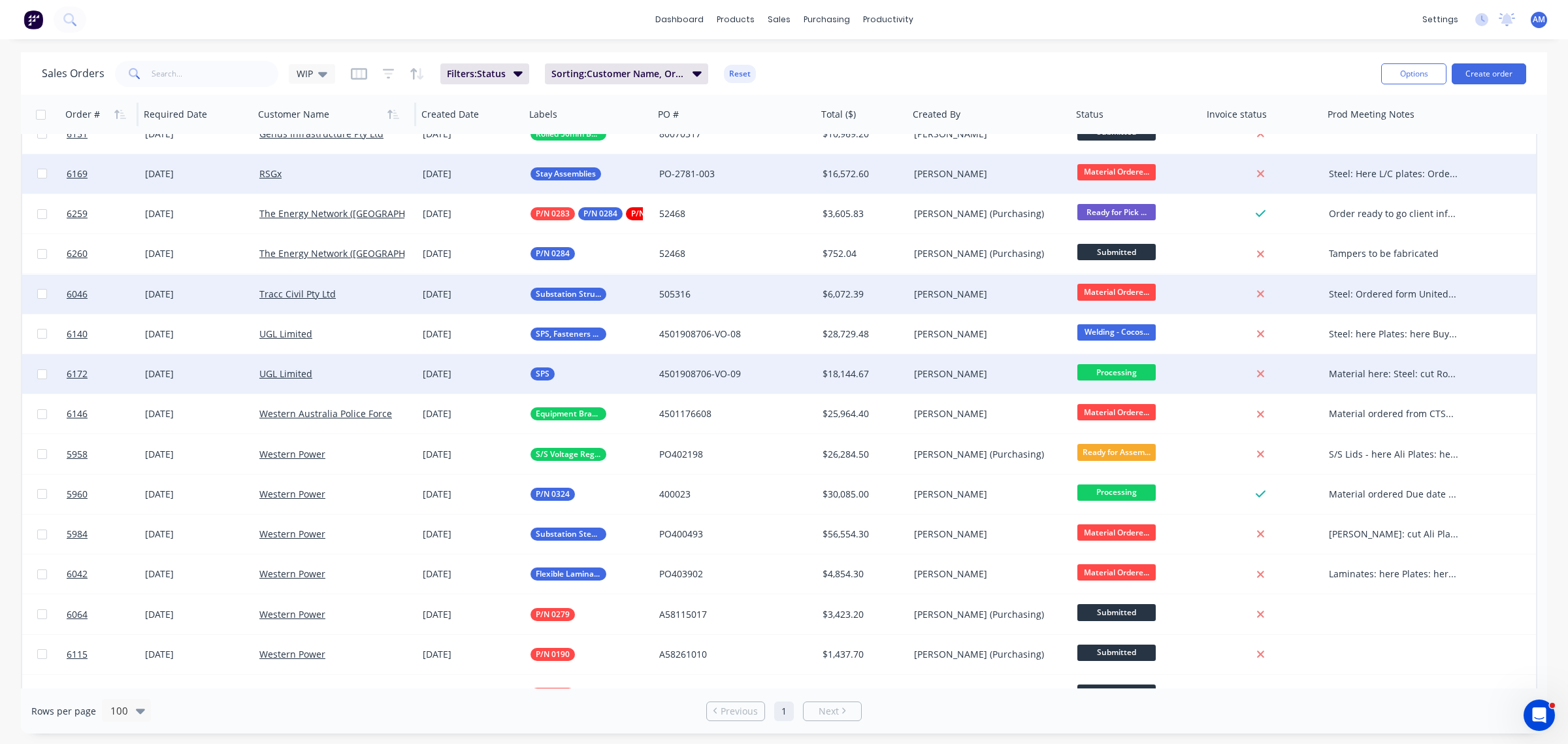
click at [1383, 373] on div "Material here: Steel: cut Round Bar: here" at bounding box center [1394, 374] width 130 height 13
click at [1289, 60] on div "Sales Orders WIP Filters: Status Sorting: Customer Name, Order # Reset" at bounding box center [707, 73] width 1329 height 32
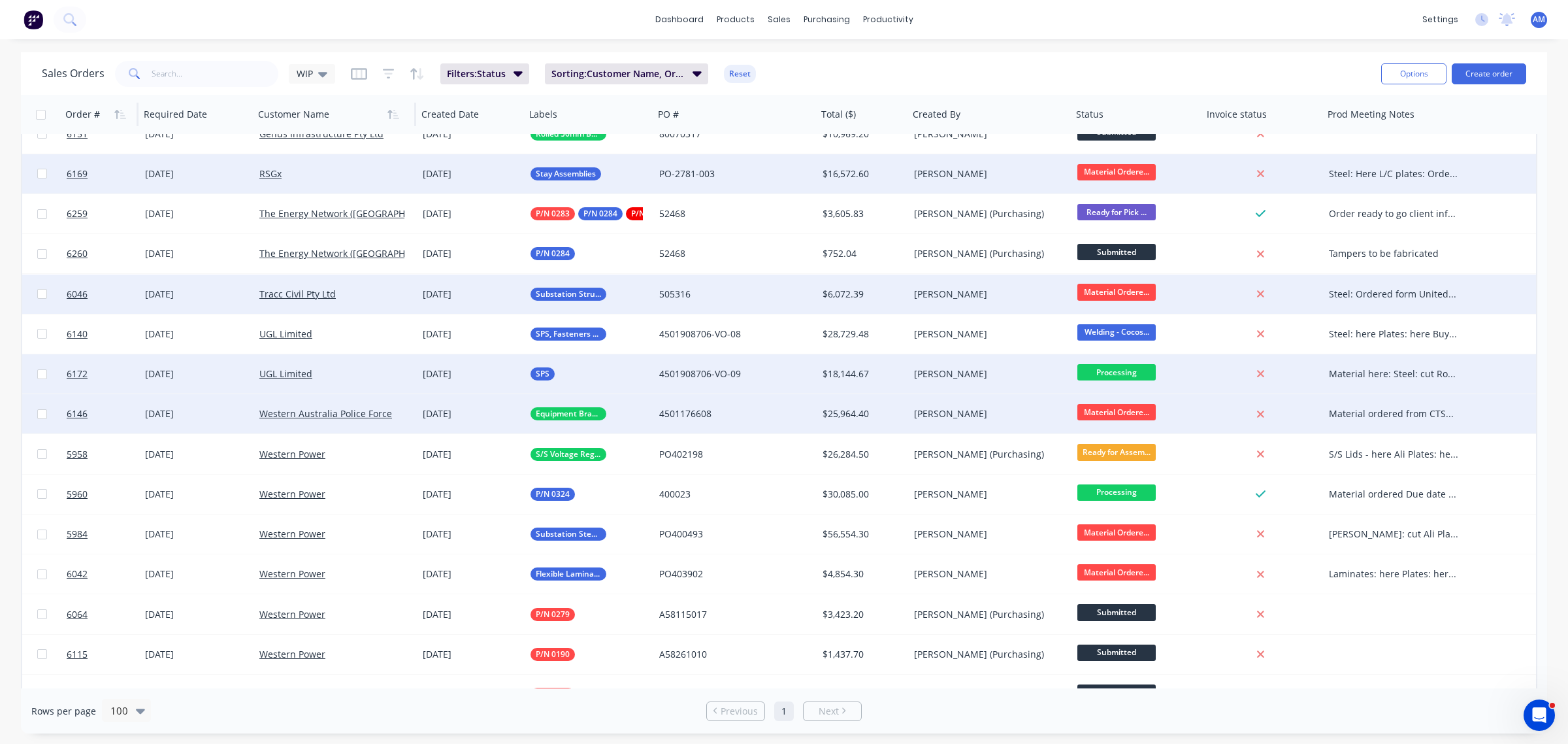
click at [1356, 413] on div "Material ordered from CTSM Formed Plates & Coating: 02/09/2025" at bounding box center [1394, 414] width 130 height 13
click at [1241, 59] on div "Sales Orders WIP Filters: Status Sorting: Customer Name, Order # Reset" at bounding box center [707, 73] width 1329 height 32
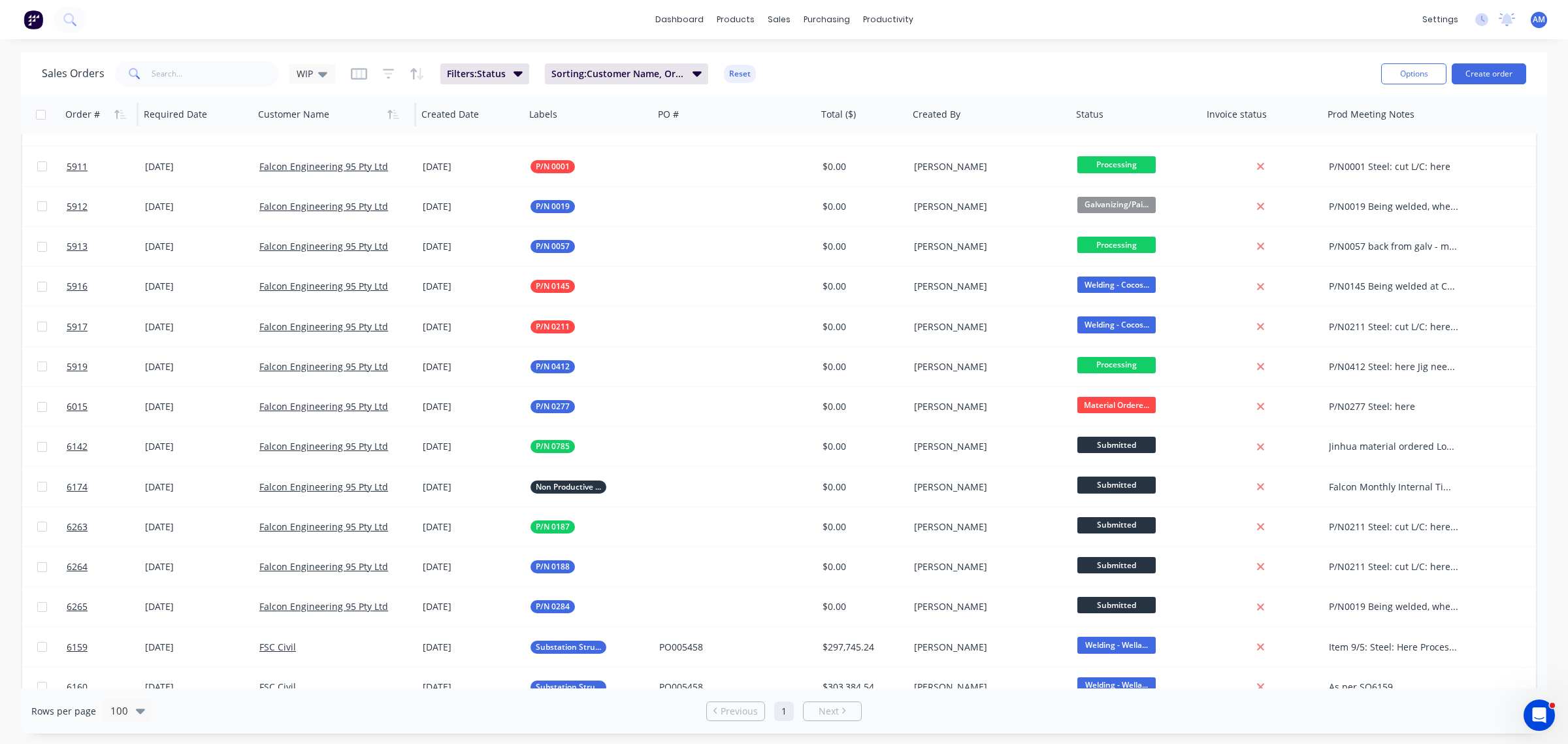
scroll to position [0, 0]
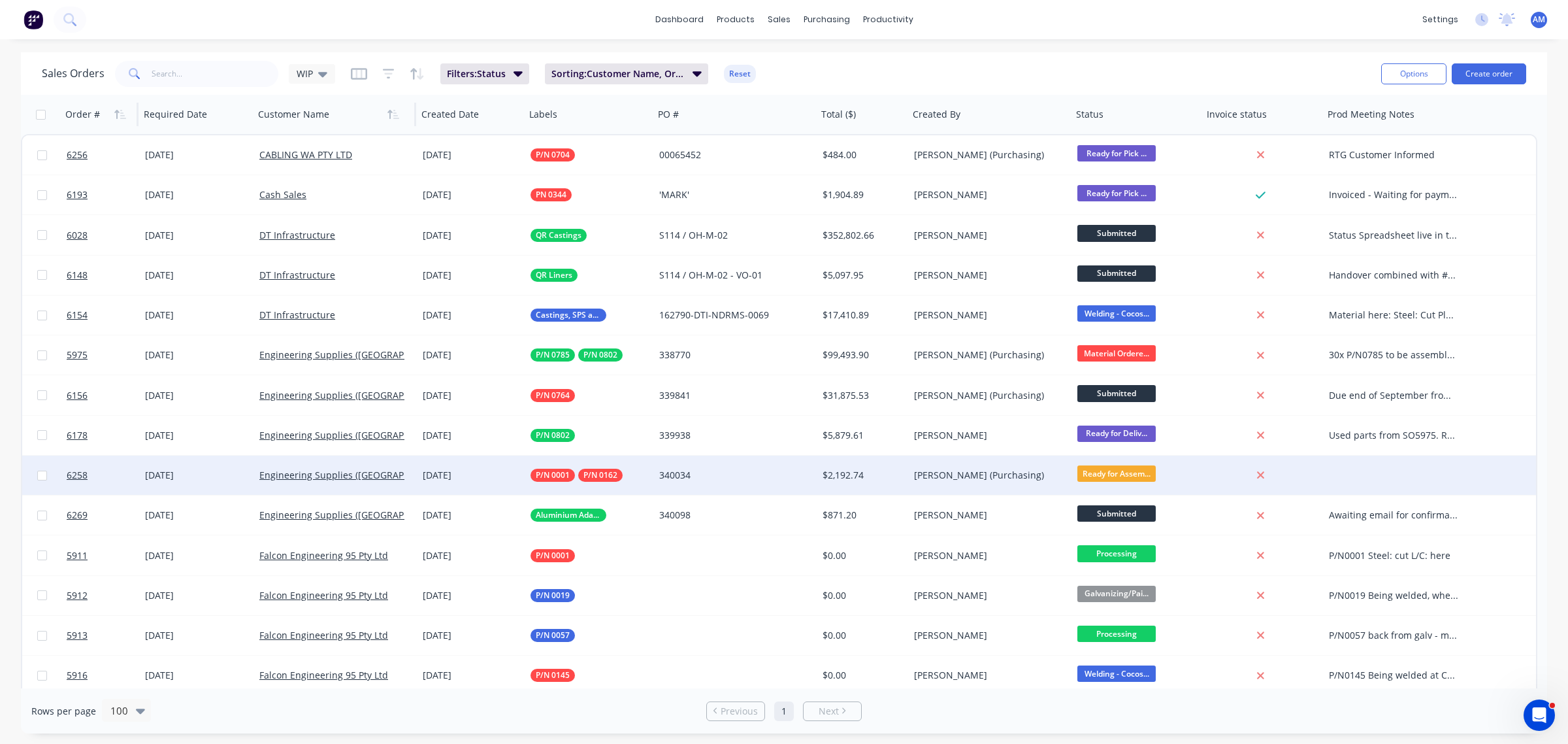
click at [1374, 477] on div at bounding box center [1397, 474] width 147 height 39
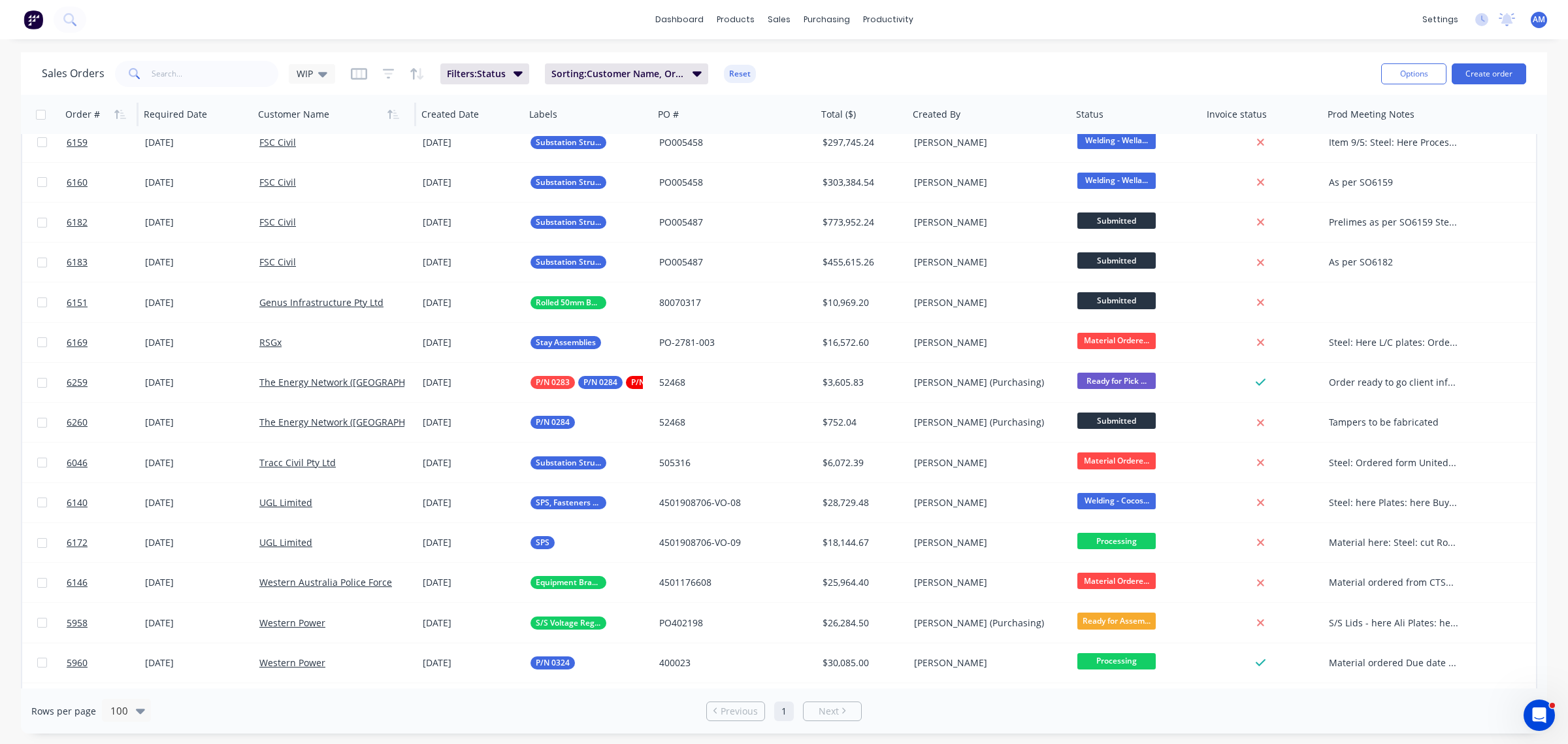
scroll to position [899, 0]
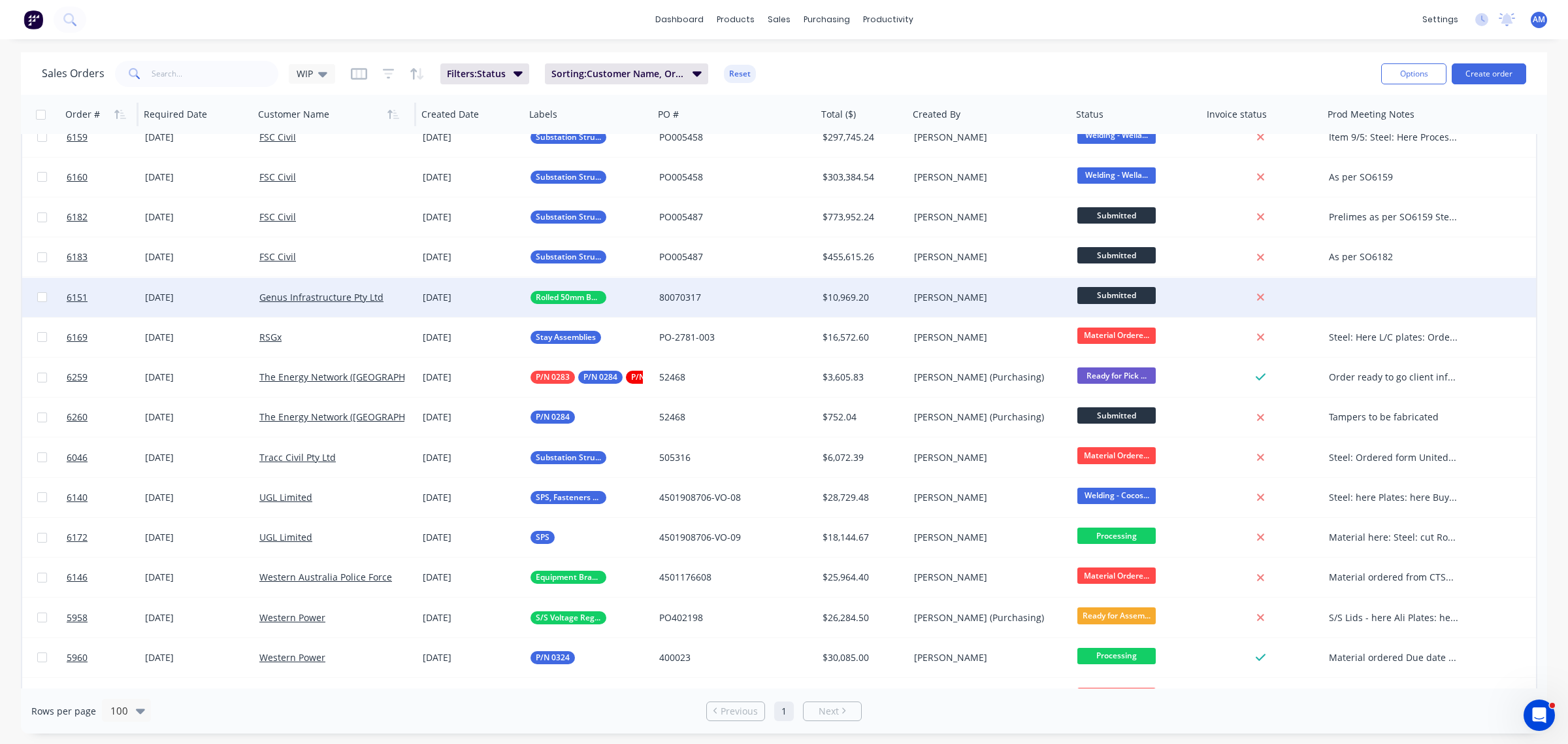
click at [1366, 283] on div at bounding box center [1397, 296] width 147 height 39
click at [1377, 292] on div at bounding box center [1397, 296] width 147 height 39
click at [1377, 292] on div "Rolled Bar Ordered: ETA 09/09" at bounding box center [1394, 297] width 130 height 13
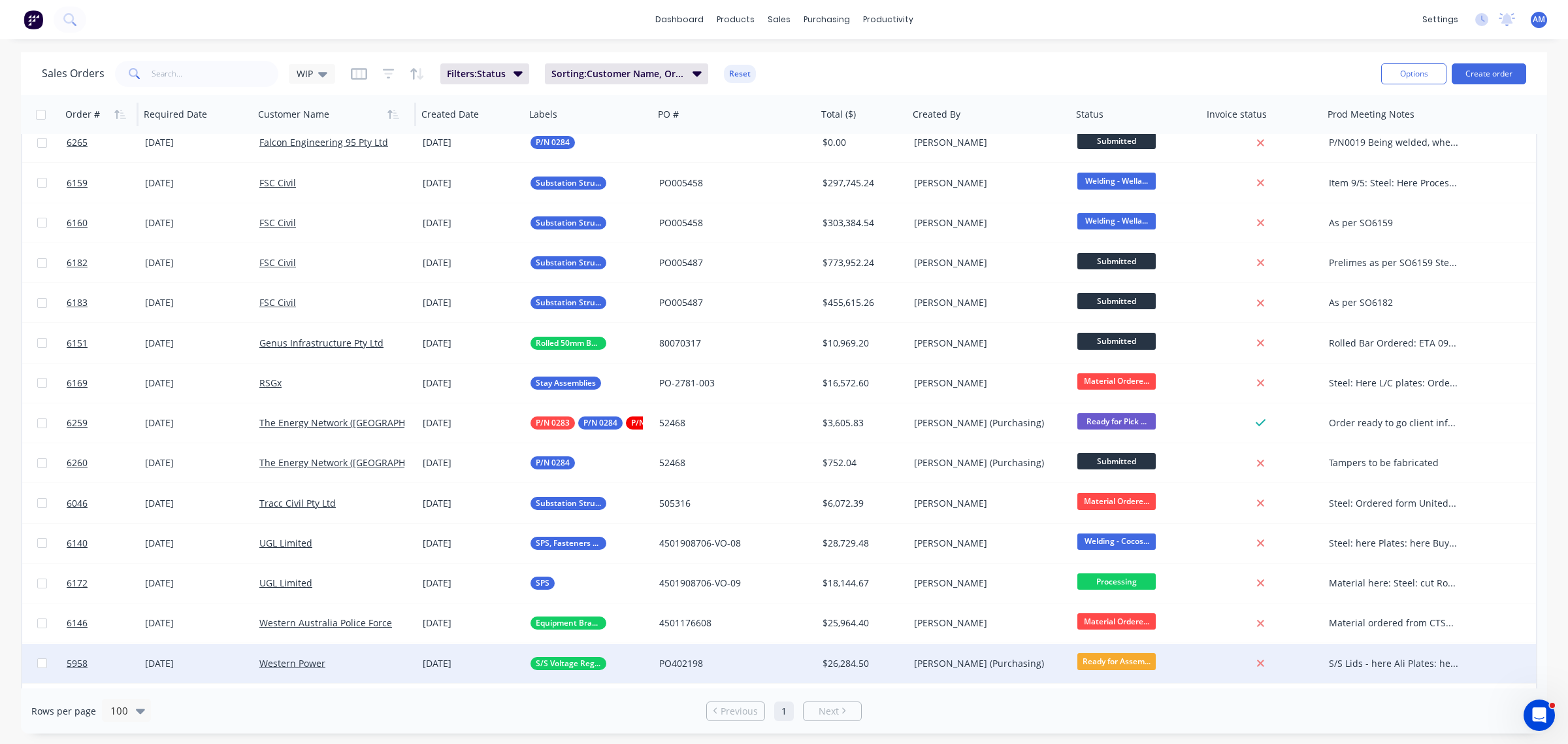
scroll to position [817, 0]
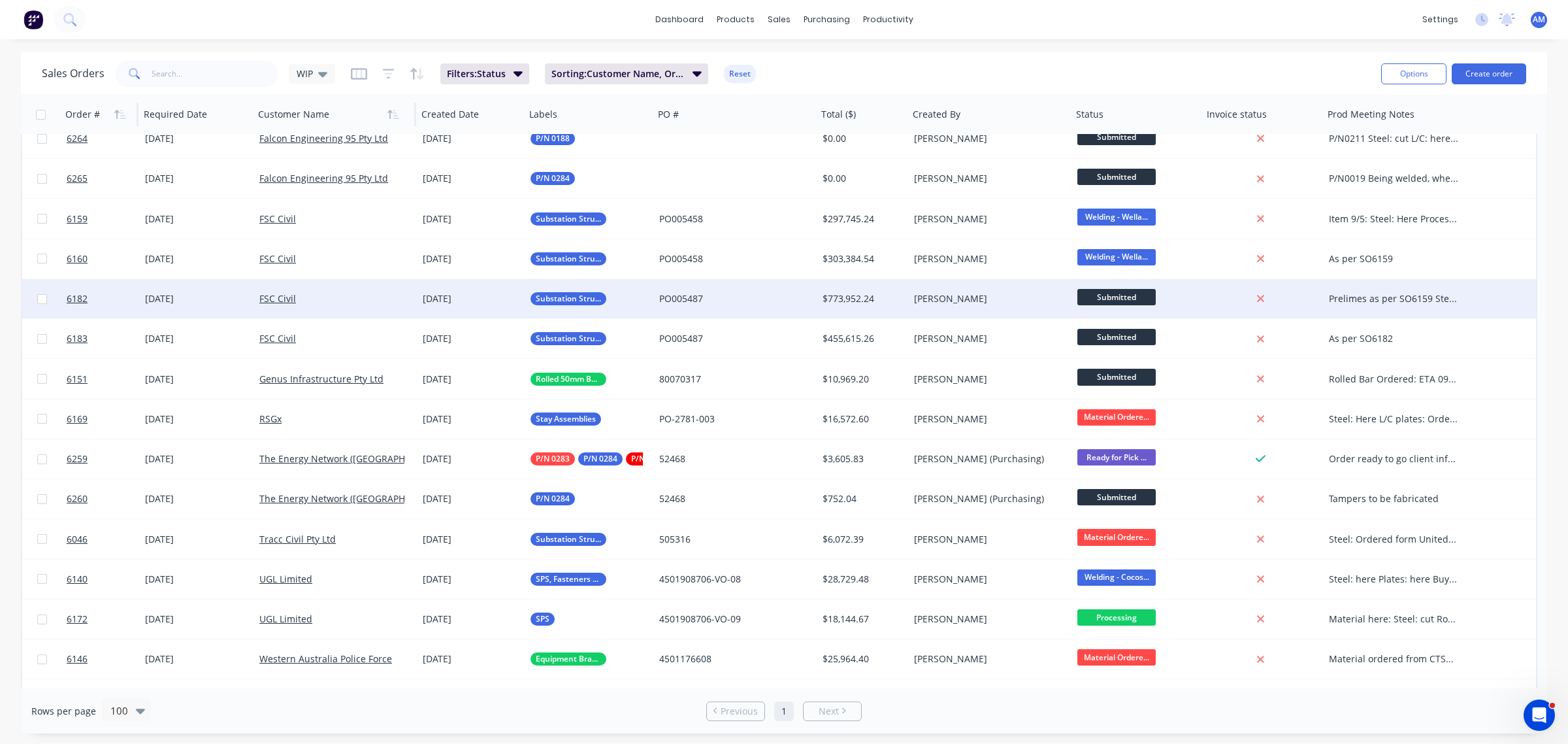
click at [1385, 295] on div "Prelimes as per SO6159 Steel for item 77 ordered - need to send updated drawing…" at bounding box center [1394, 298] width 130 height 13
click at [1406, 339] on div "Prelimes as per SO6159 Steel for item 77 ordered - need to send updated drawing…" at bounding box center [1397, 316] width 144 height 71
drag, startPoint x: 1386, startPoint y: 341, endPoint x: 1327, endPoint y: 332, distance: 59.7
click at [1327, 332] on div "Prelimes as per SO6159 Steel for item 77 ordered - need to send updated drawing…" at bounding box center [1397, 316] width 144 height 71
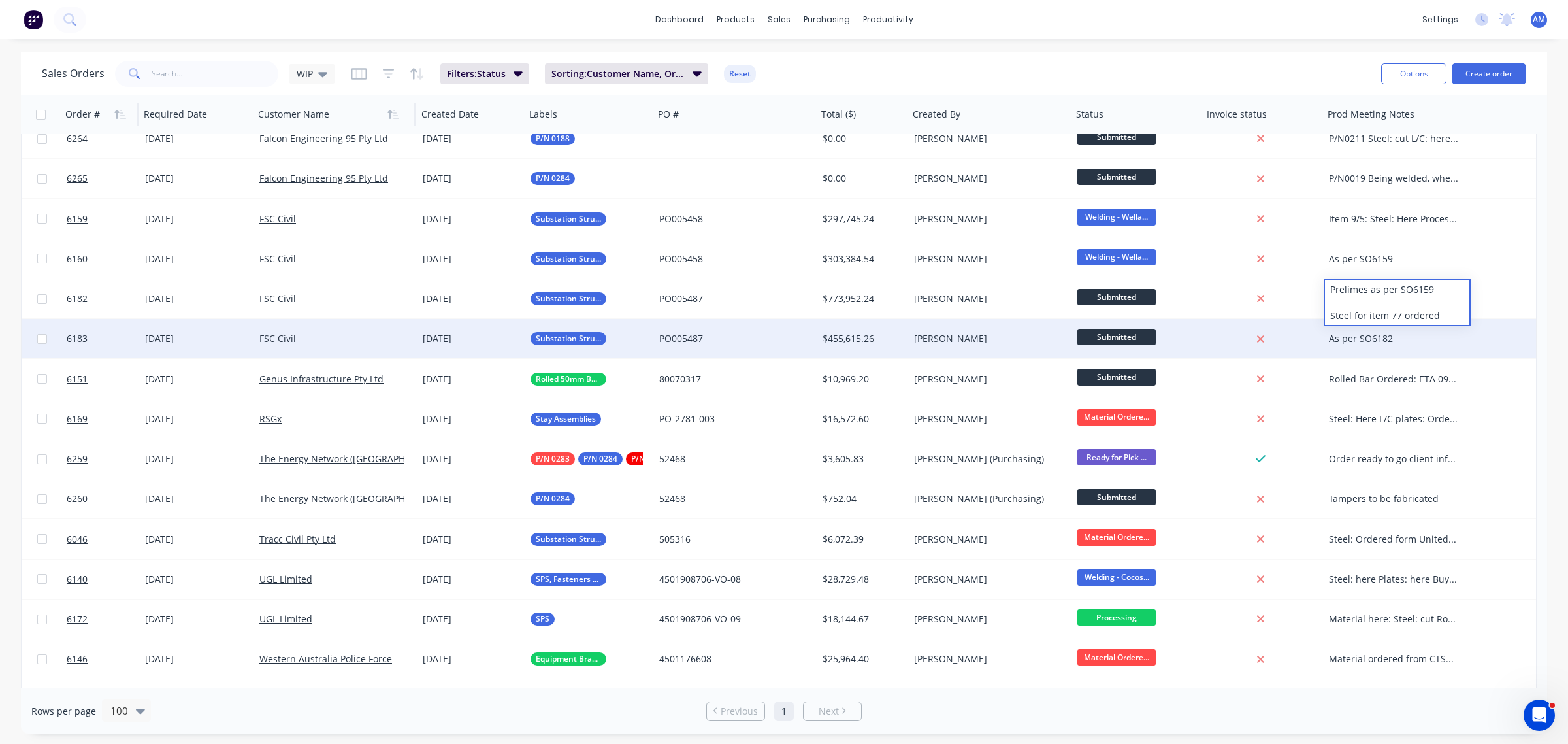
click at [1448, 341] on div "As per SO6182" at bounding box center [1394, 339] width 130 height 13
click at [1435, 341] on div "As per SO6182" at bounding box center [1394, 339] width 130 height 13
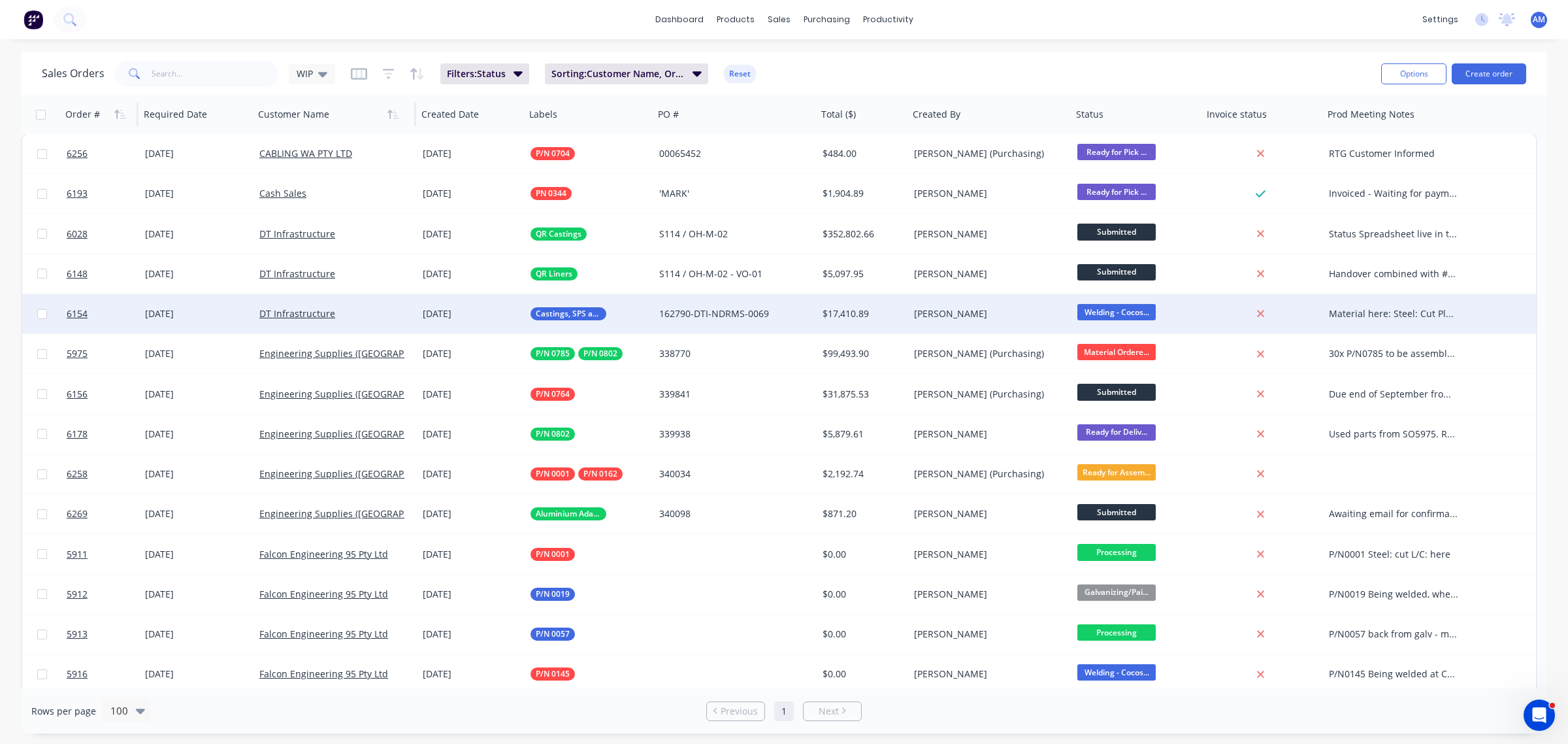
scroll to position [0, 0]
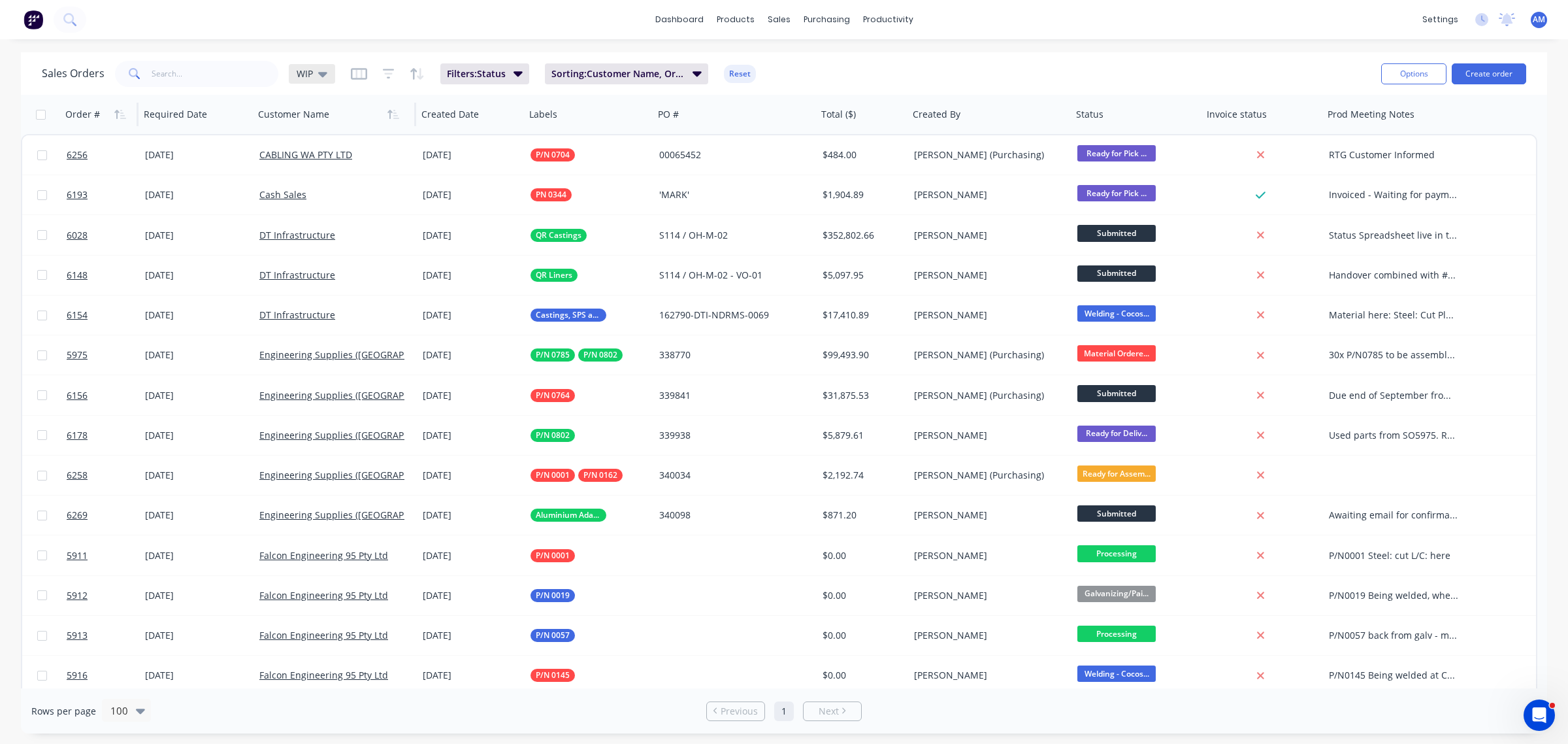
click at [318, 73] on icon at bounding box center [323, 74] width 10 height 14
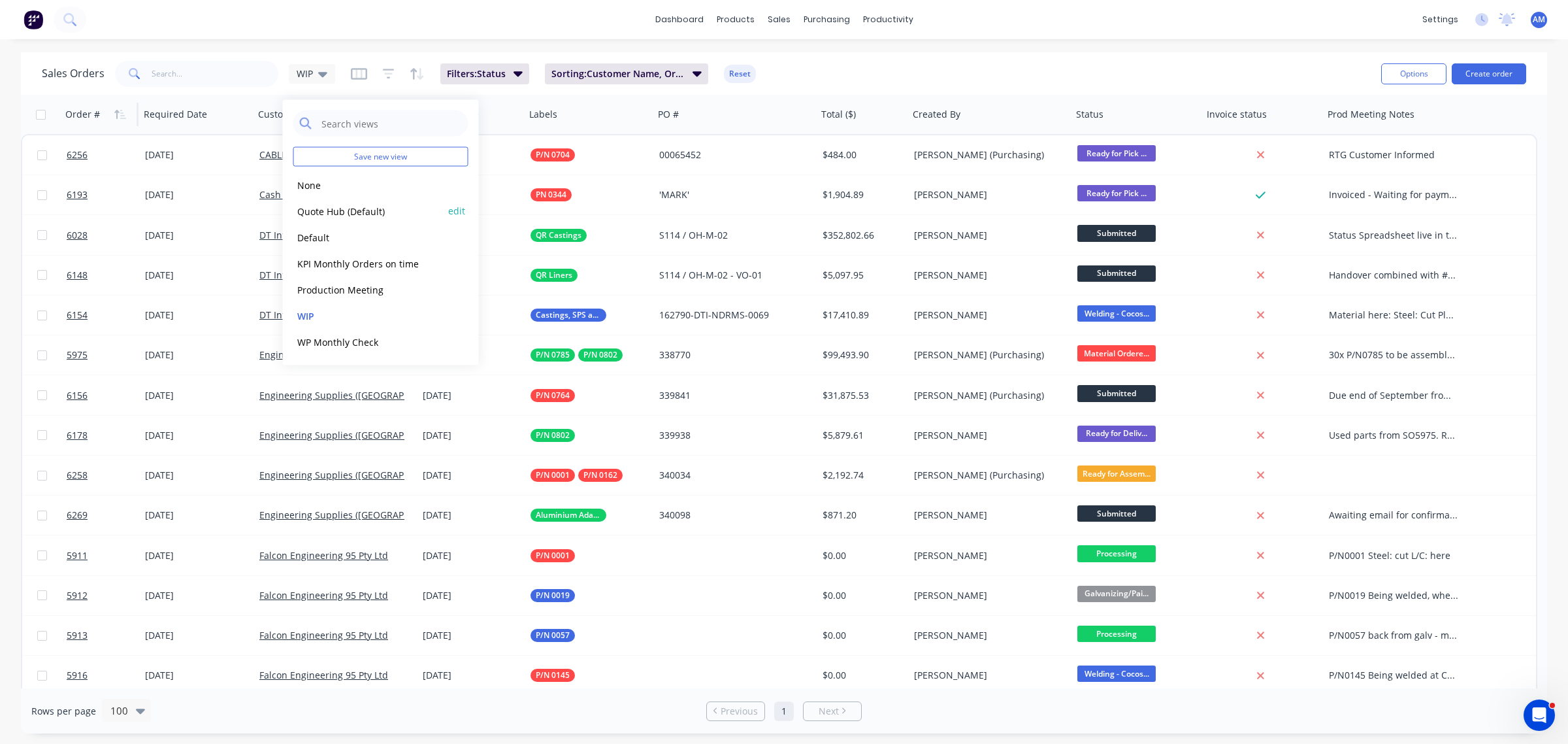
click at [322, 210] on button "Quote Hub (Default)" at bounding box center [368, 211] width 149 height 15
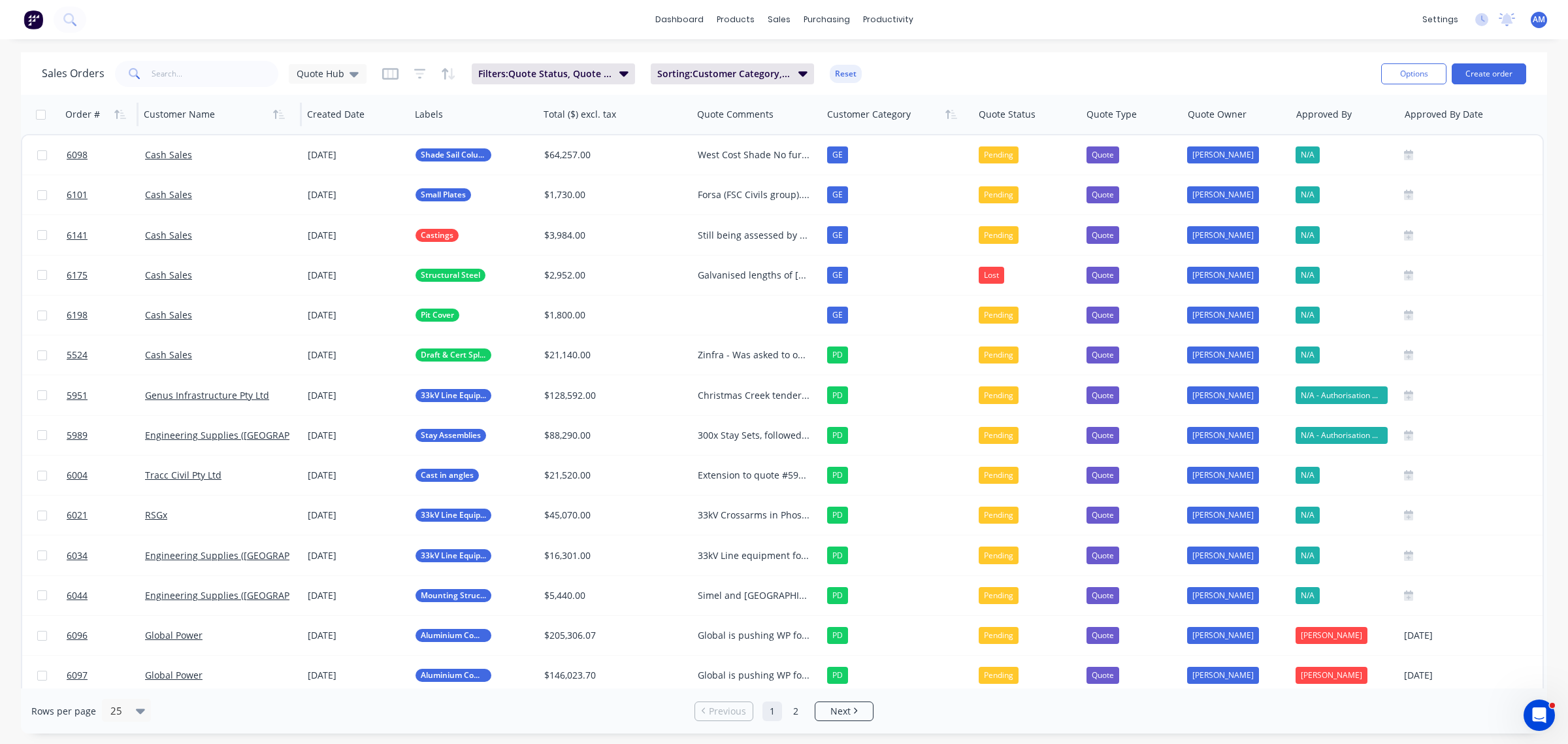
click at [1043, 66] on div "Sales Orders Quote Hub Filters: Quote Status, Quote Type Sorting: Customer Cate…" at bounding box center [707, 73] width 1329 height 32
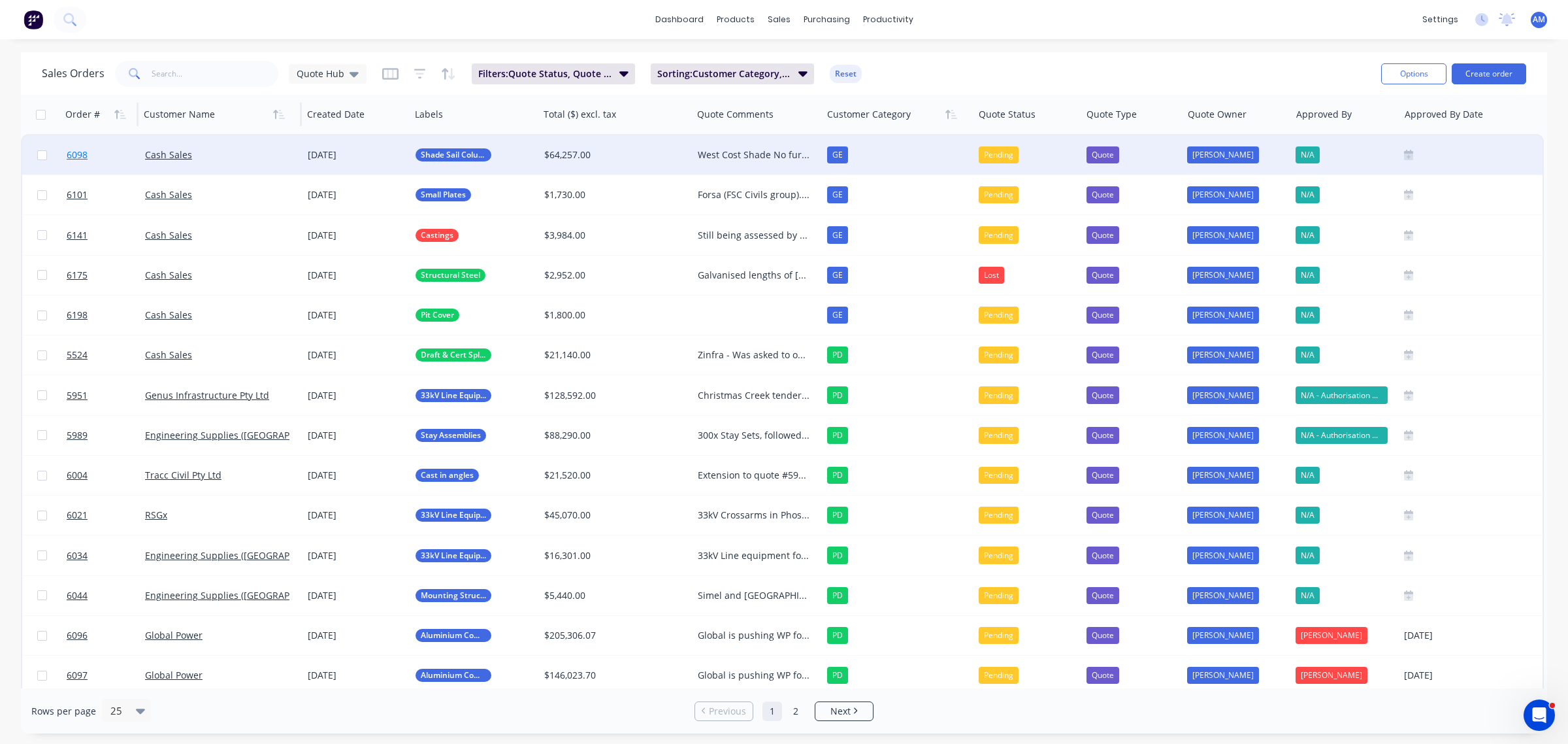
click at [102, 151] on link "6098" at bounding box center [106, 154] width 78 height 39
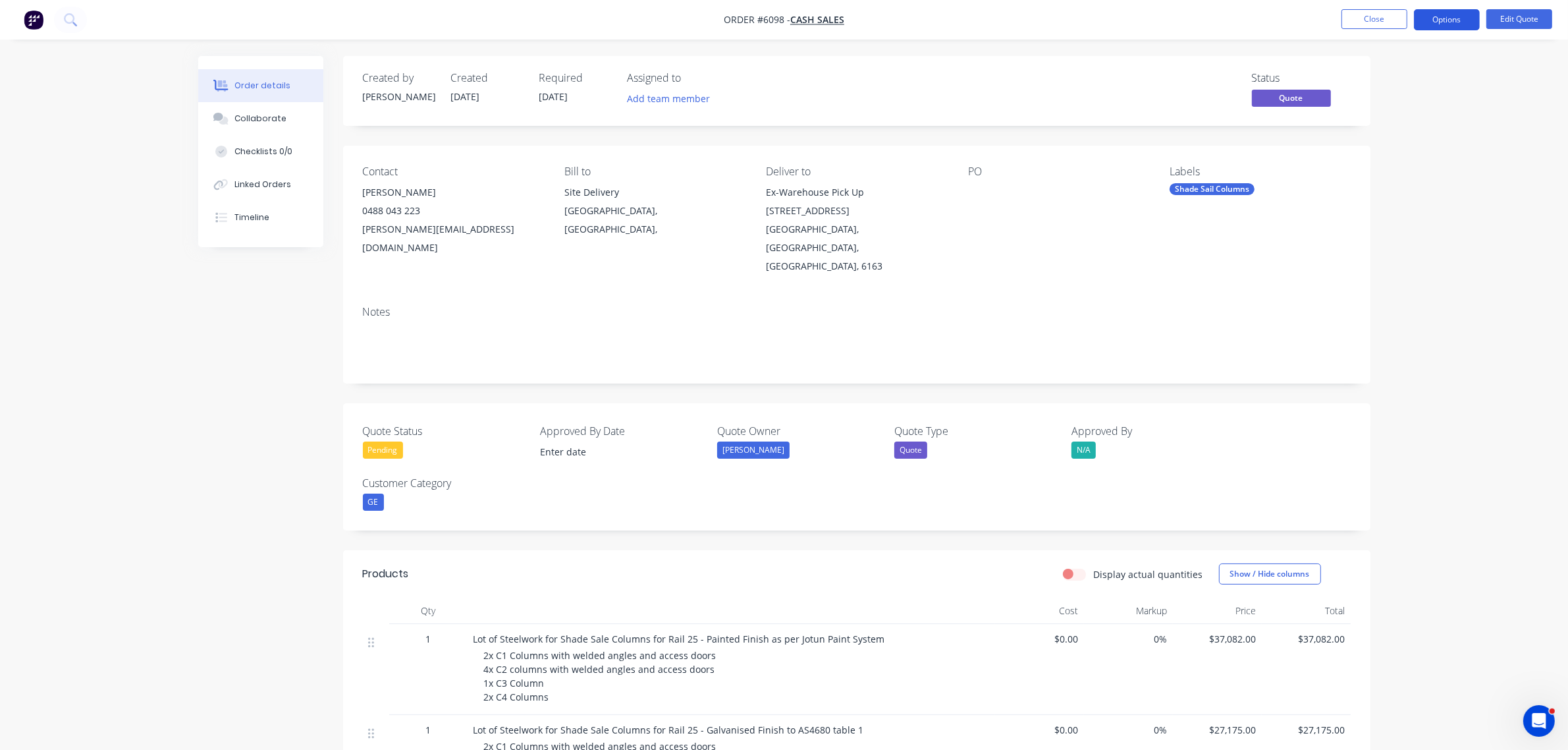
click at [1447, 20] on button "Options" at bounding box center [1447, 20] width 66 height 21
click at [1388, 290] on div "Archive" at bounding box center [1407, 291] width 121 height 19
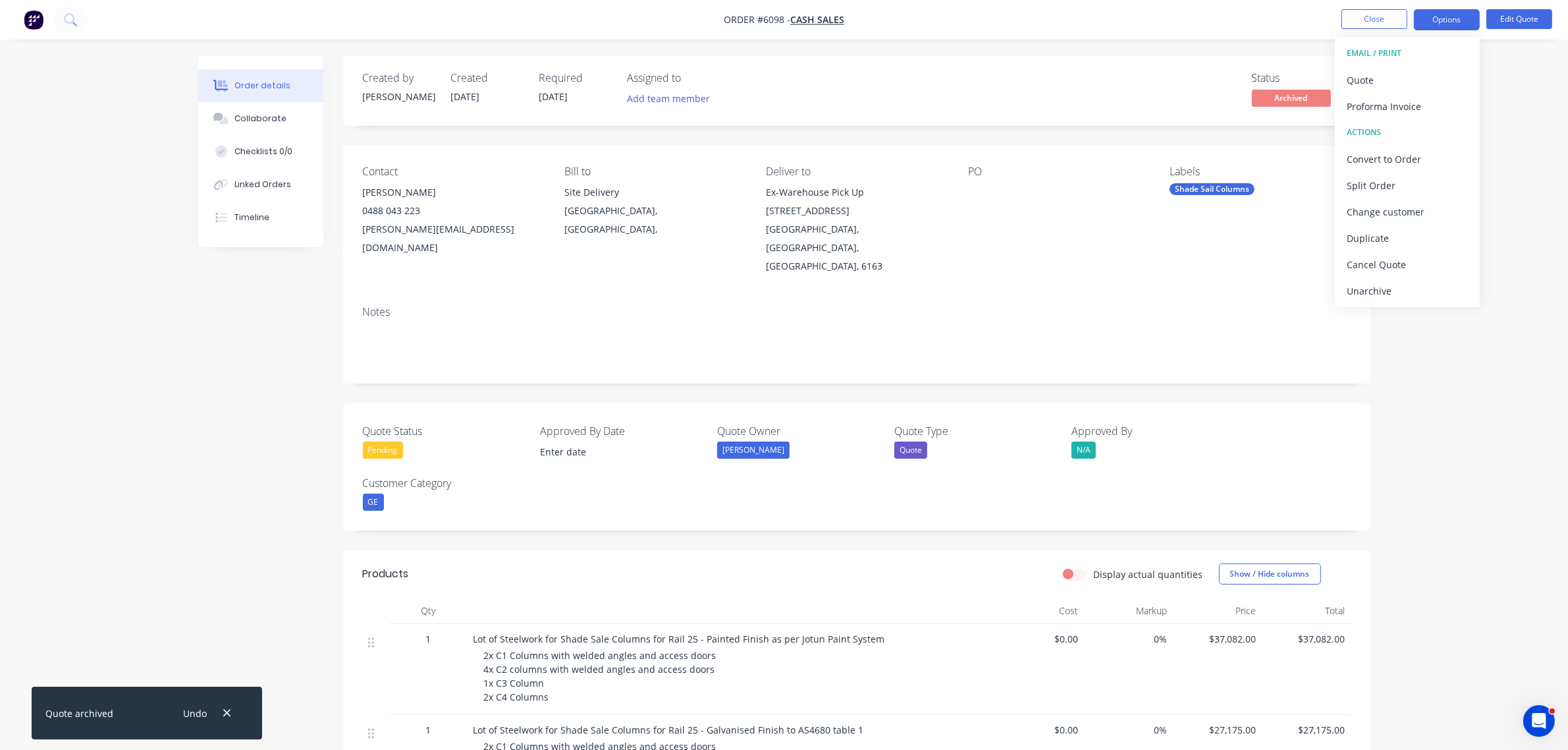
click at [1396, 20] on button "Close" at bounding box center [1374, 19] width 66 height 20
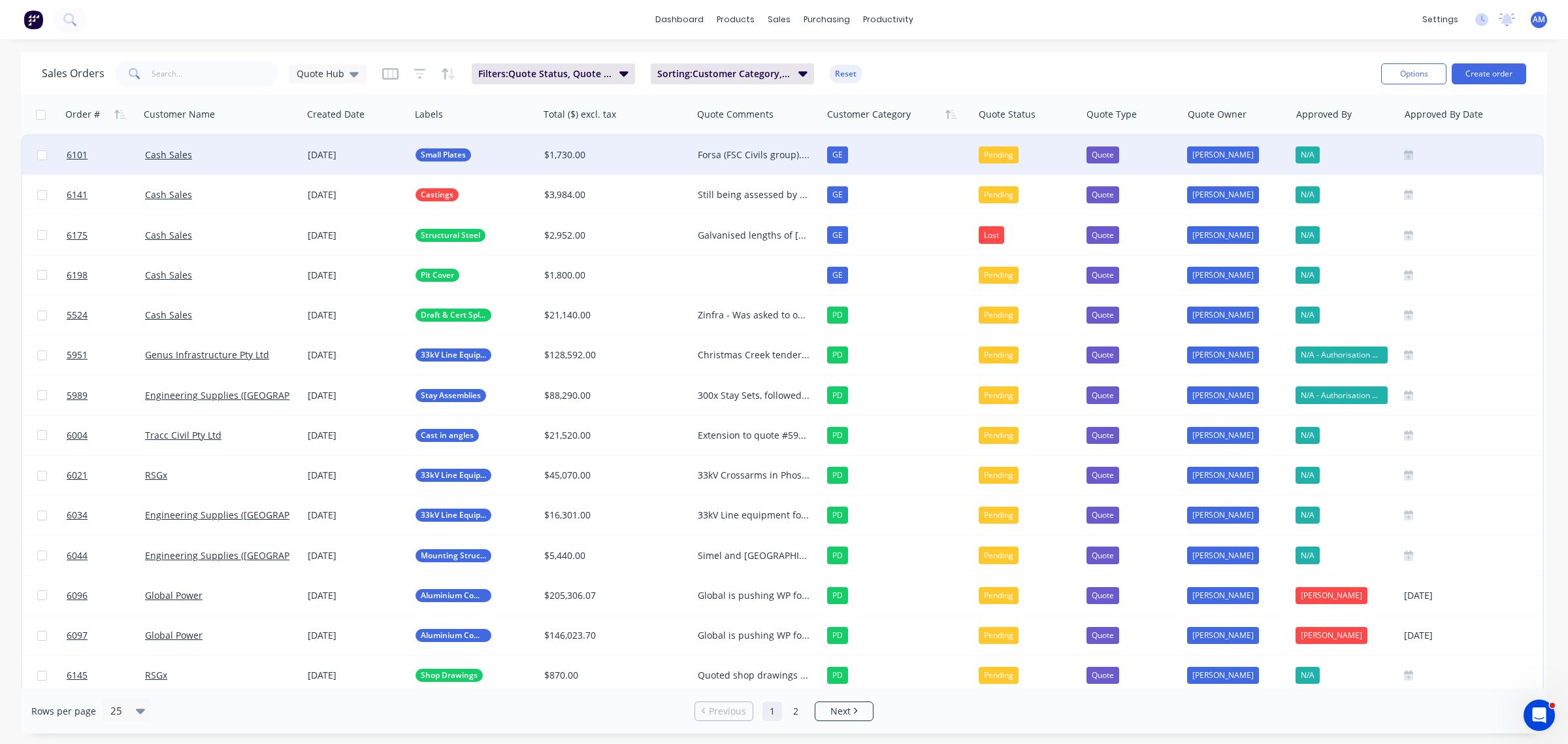
click at [217, 150] on div "Cash Sales" at bounding box center [218, 155] width 145 height 13
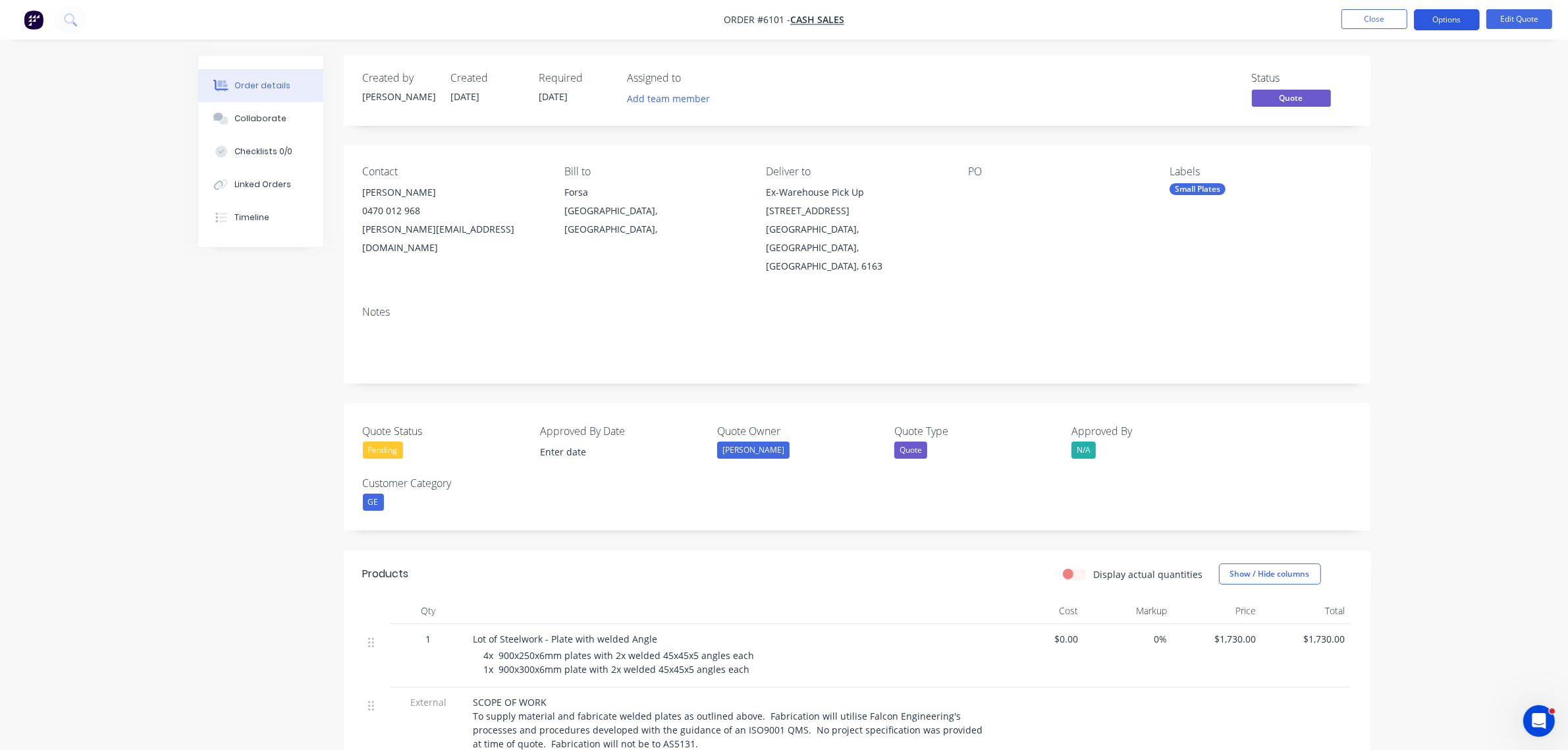
click at [1444, 14] on button "Options" at bounding box center [1447, 20] width 66 height 21
click at [1418, 288] on div "Archive" at bounding box center [1407, 291] width 121 height 19
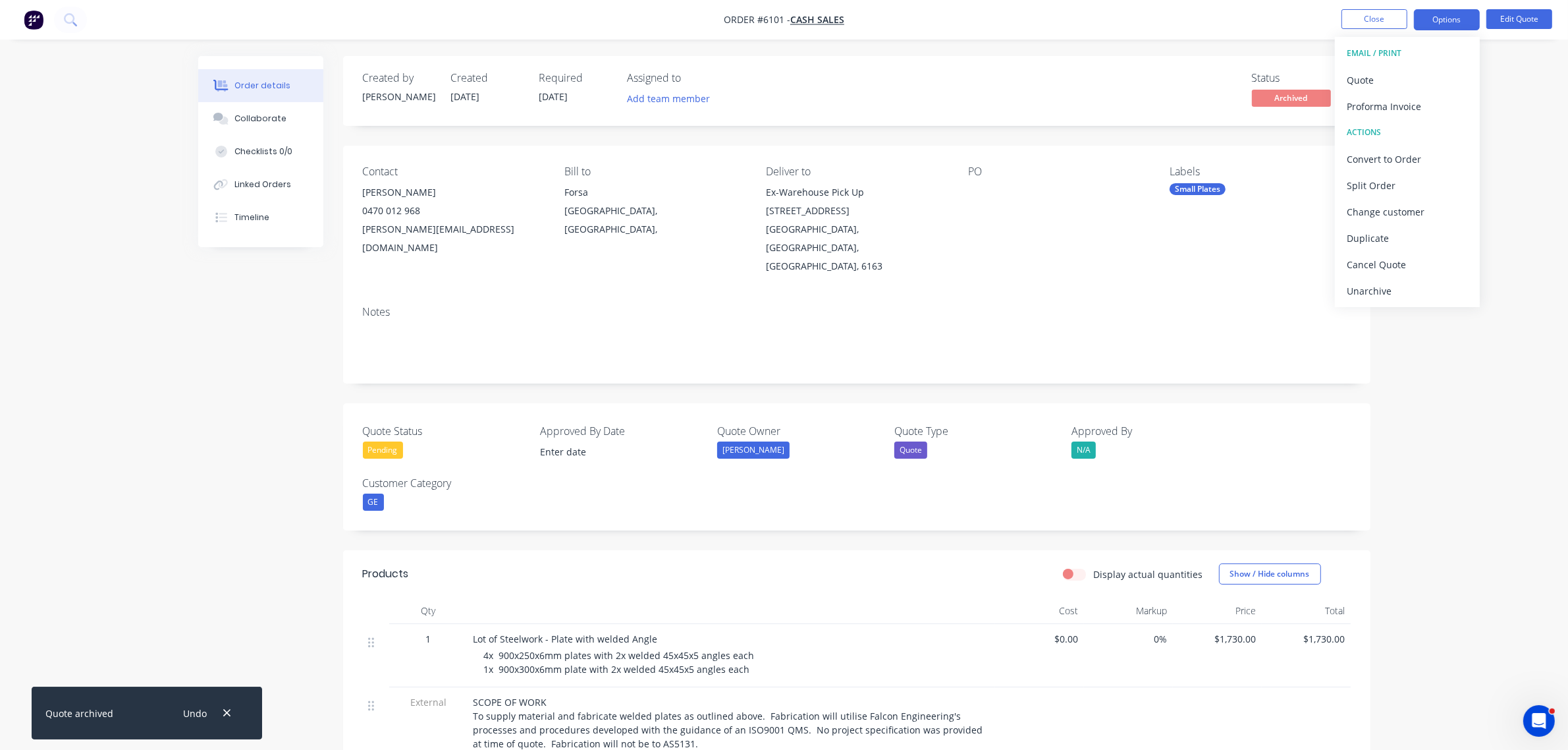
click at [1489, 73] on div "Order details Collaborate Checklists 0/0 Linked Orders Timeline Order details C…" at bounding box center [784, 615] width 1568 height 1231
click at [1393, 22] on button "Close" at bounding box center [1374, 19] width 66 height 20
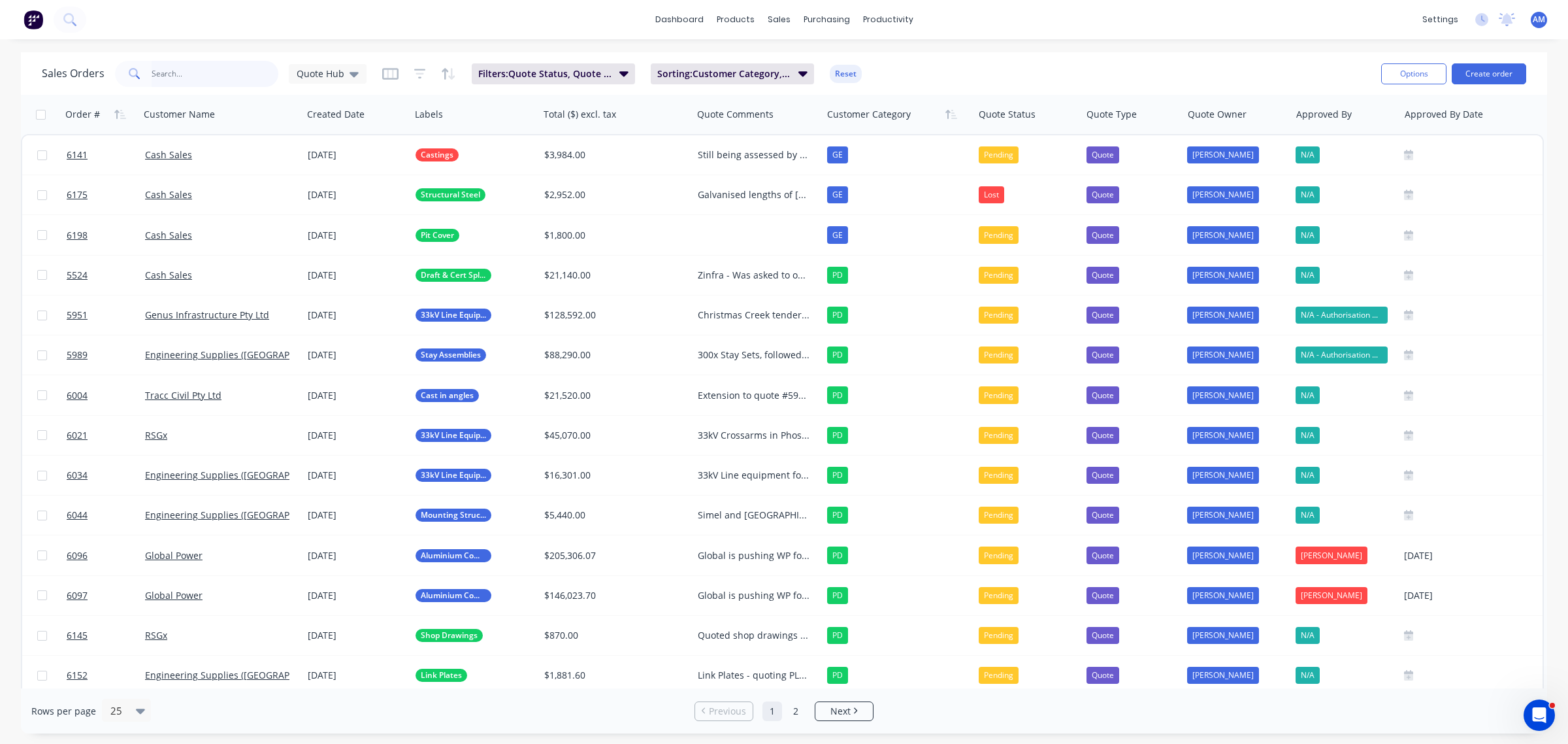
click at [193, 74] on input "text" at bounding box center [215, 74] width 127 height 26
type input "6153"
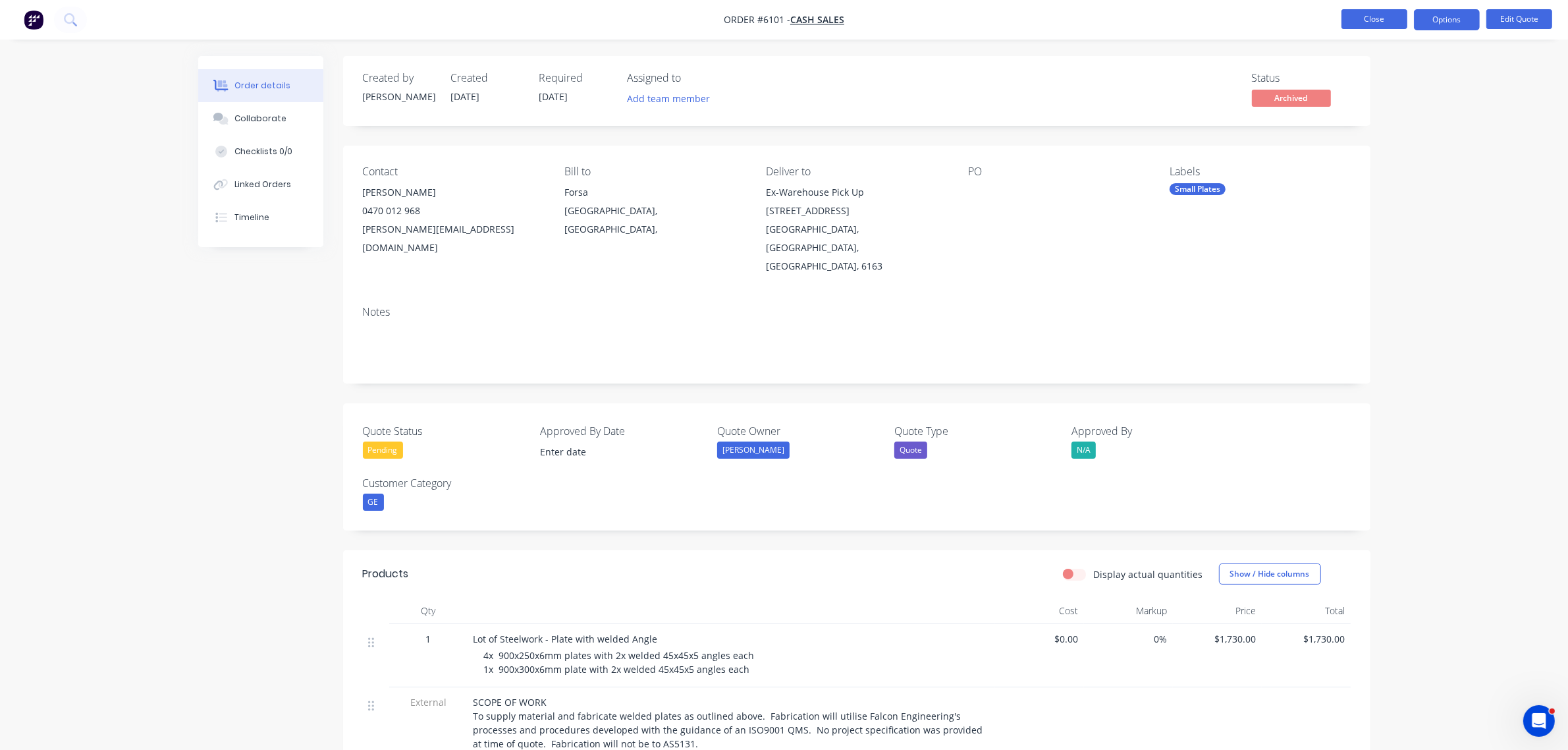
click at [1371, 13] on button "Close" at bounding box center [1374, 19] width 66 height 20
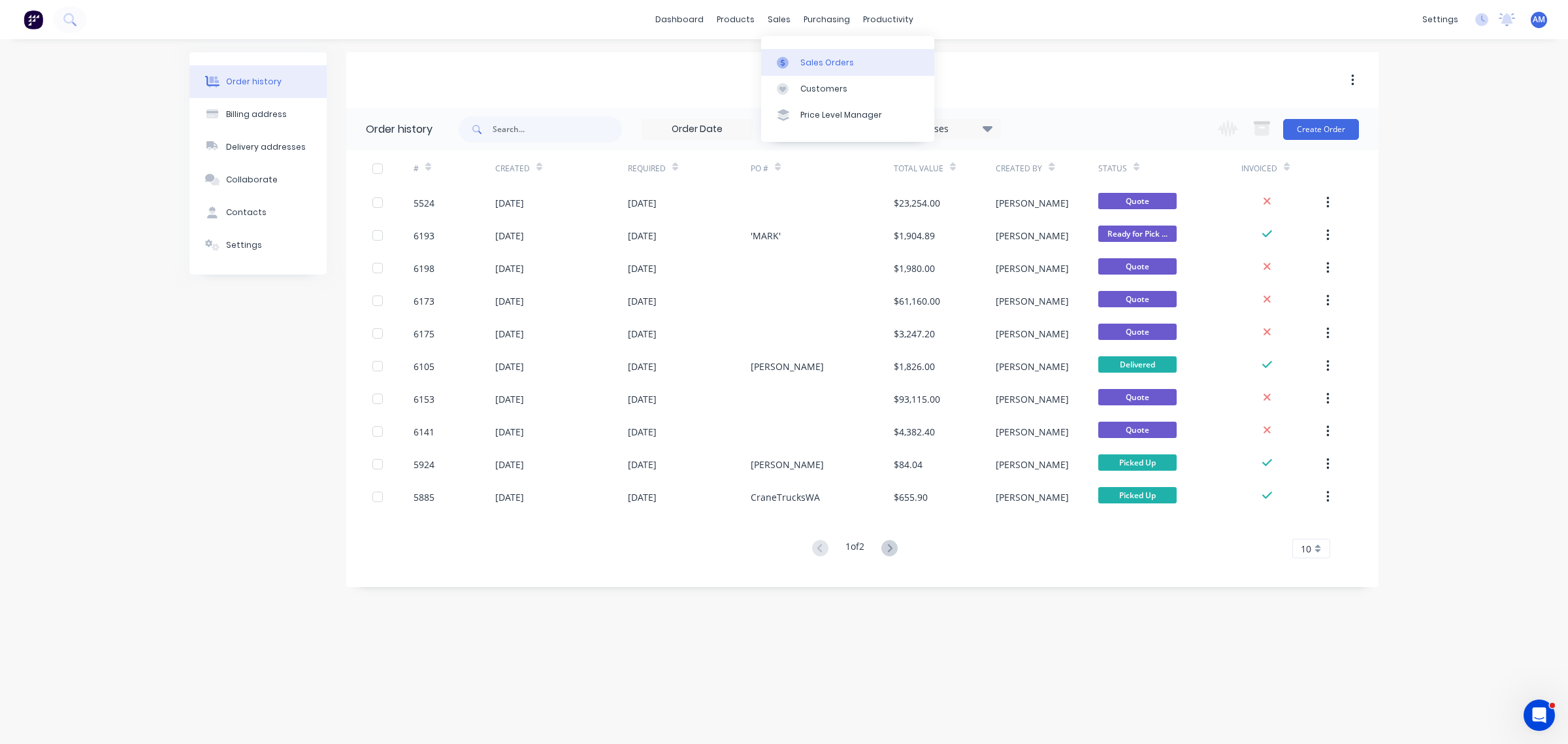
click at [811, 63] on div "Sales Orders" at bounding box center [827, 62] width 54 height 11
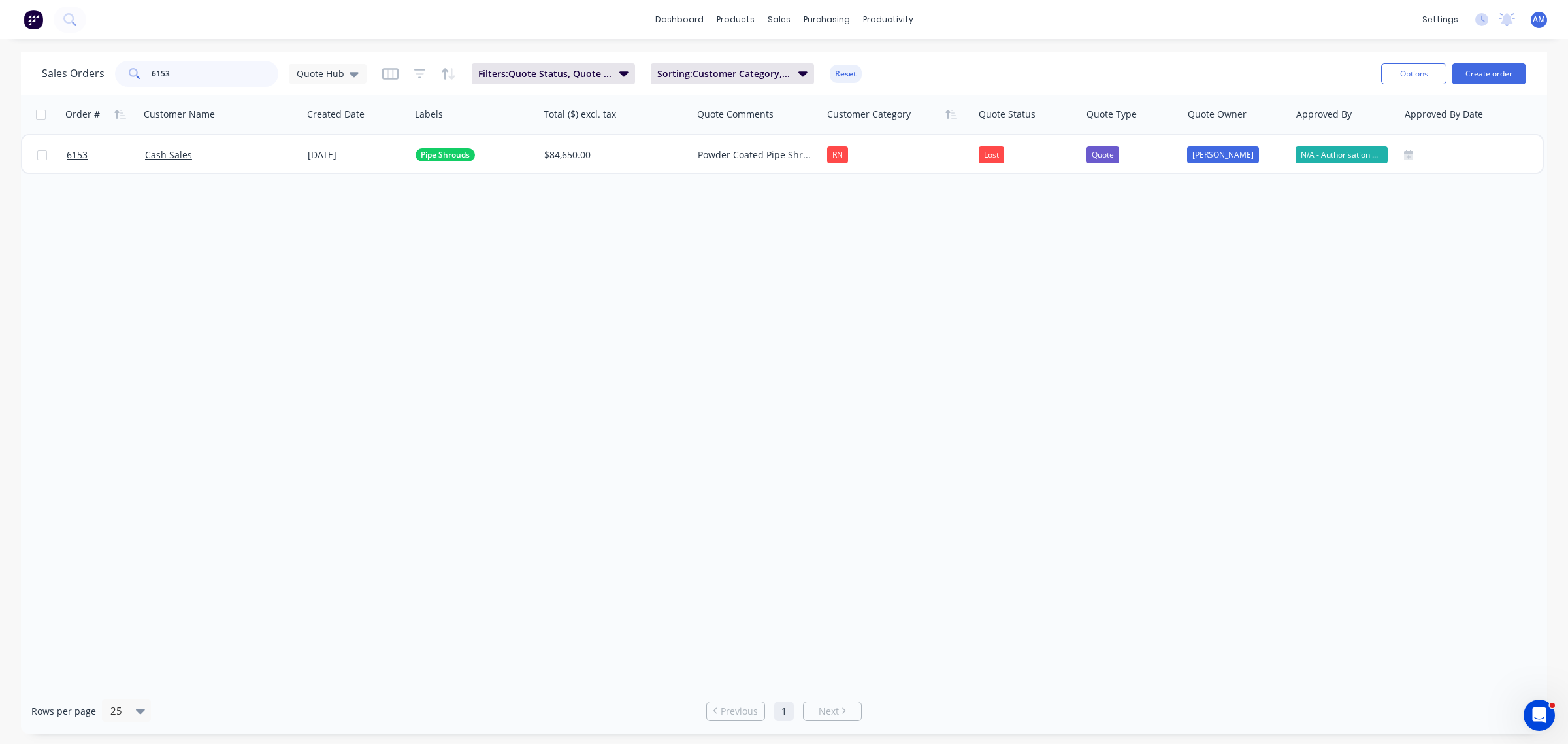
click at [184, 73] on input "6153" at bounding box center [215, 74] width 127 height 26
drag, startPoint x: 128, startPoint y: 77, endPoint x: 95, endPoint y: 104, distance: 42.6
click at [89, 87] on div "Sales Orders 6153 Quote Hub Filters: Quote Status, Quote Type Sorting: Customer…" at bounding box center [707, 73] width 1329 height 32
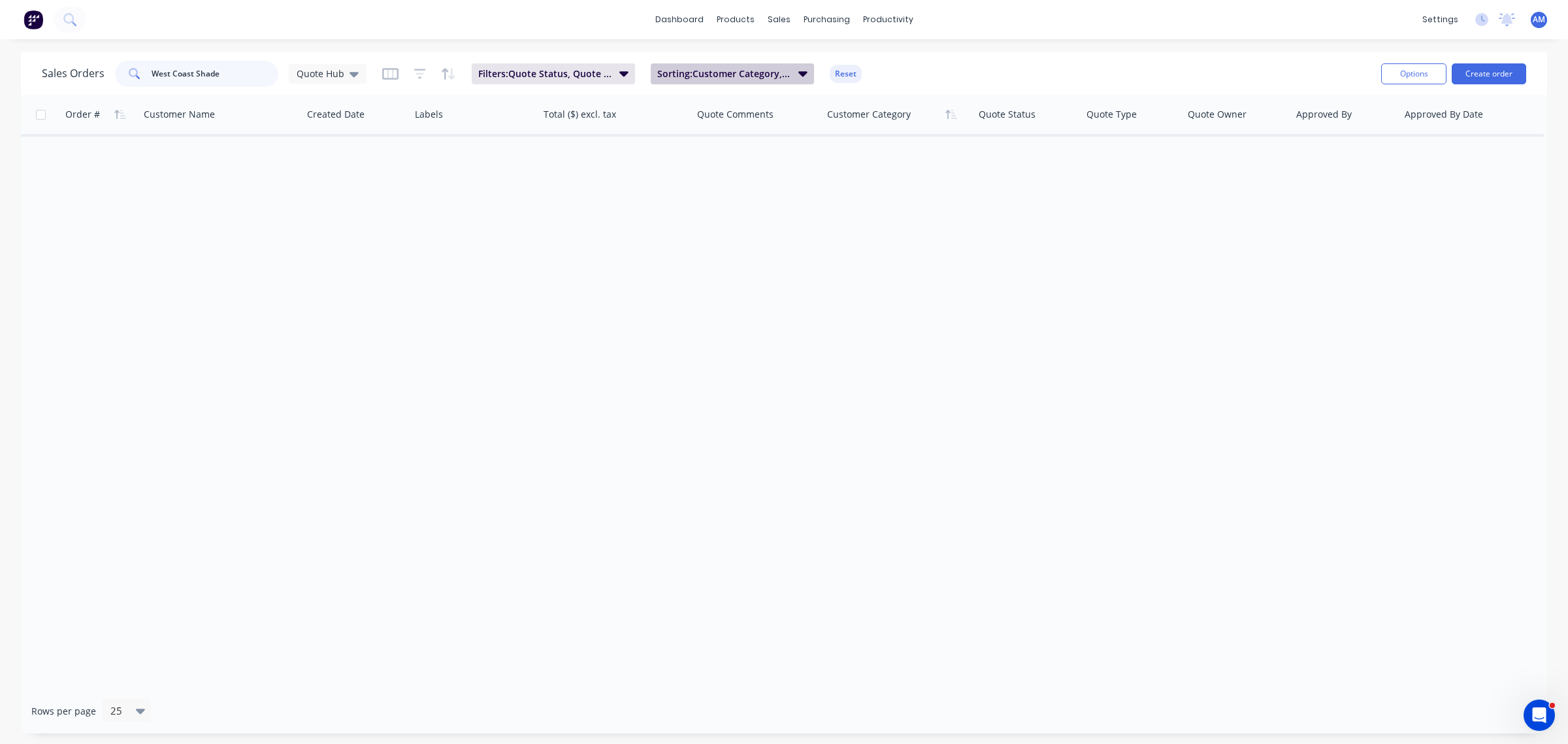
type input "West Coast Shade"
click at [766, 77] on span "Sorting: Customer Category, Order #" at bounding box center [723, 74] width 133 height 13
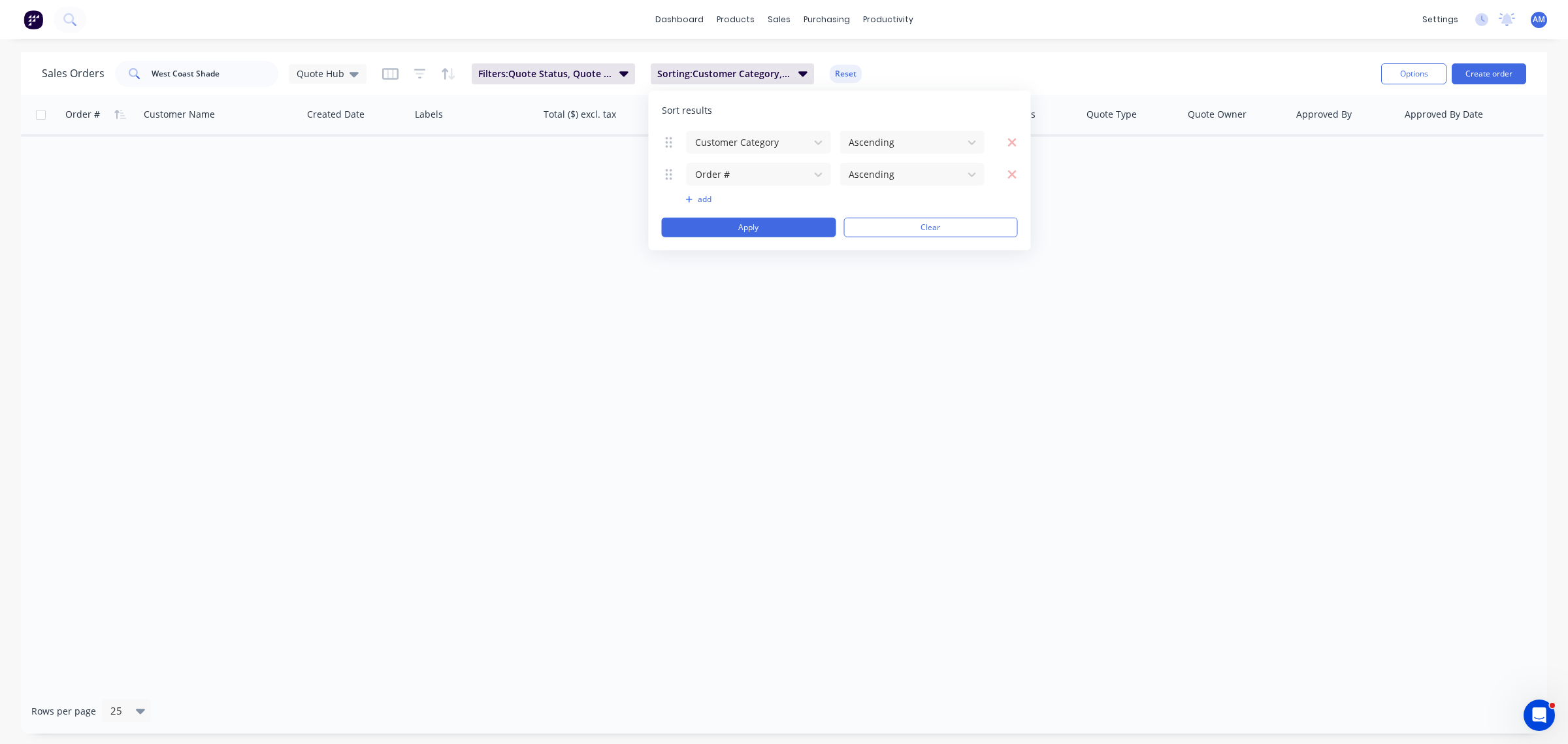
click at [708, 201] on button "add" at bounding box center [759, 199] width 145 height 11
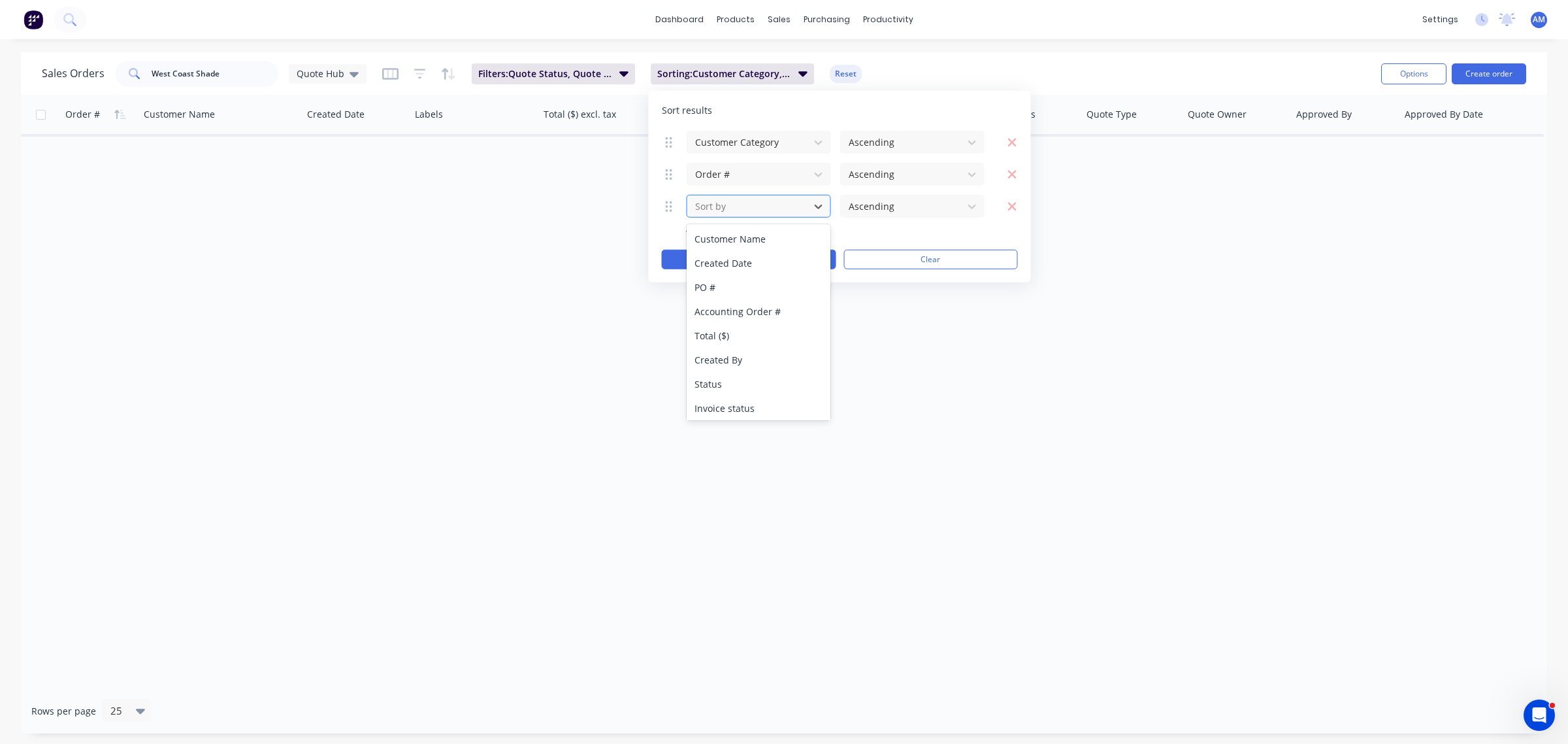
click at [713, 208] on div at bounding box center [749, 206] width 109 height 16
click at [731, 377] on div "Status" at bounding box center [758, 383] width 143 height 24
click at [926, 194] on div "Ascending" at bounding box center [912, 206] width 145 height 24
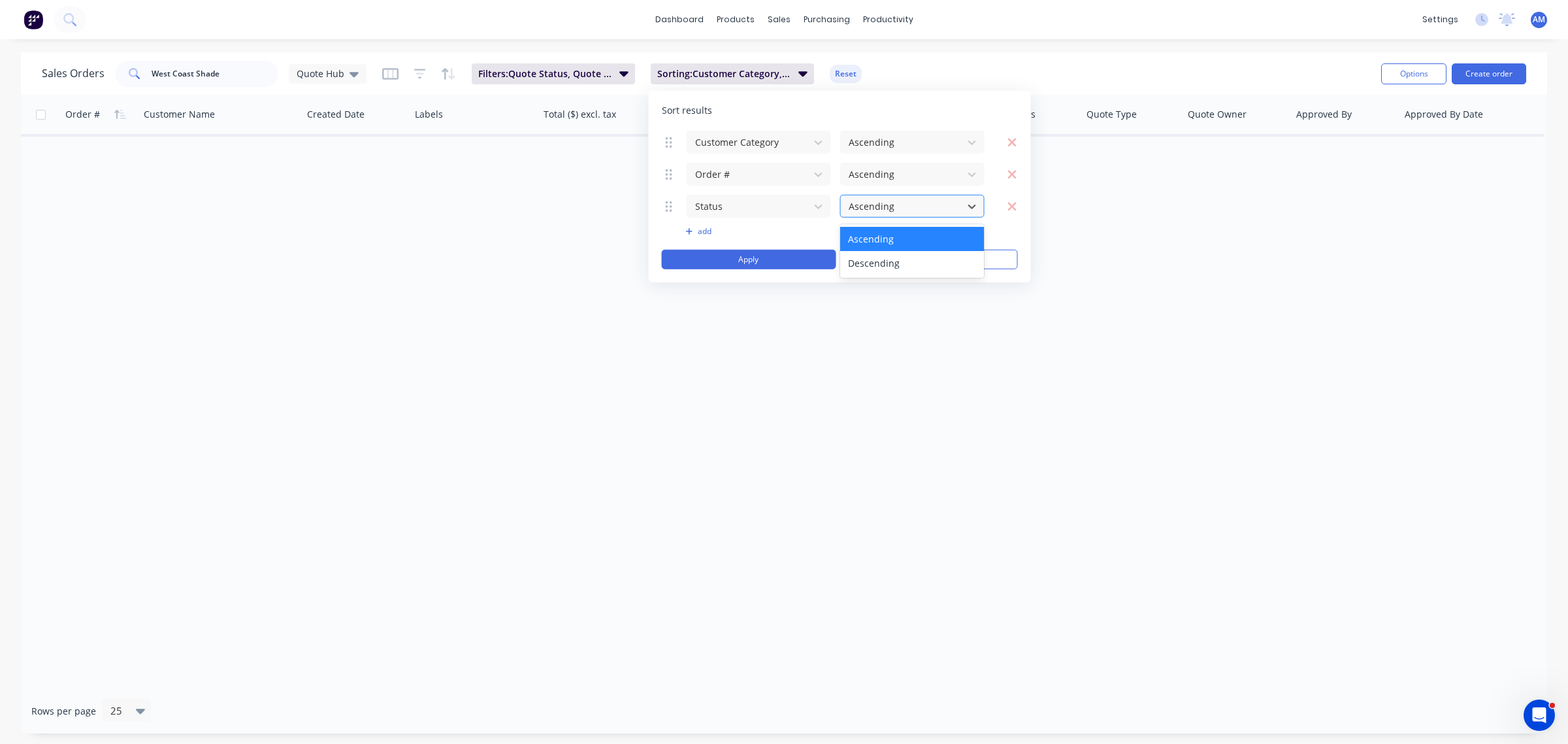
click at [922, 209] on div at bounding box center [902, 206] width 109 height 16
drag, startPoint x: 901, startPoint y: 201, endPoint x: 885, endPoint y: 204, distance: 16.3
click at [892, 203] on div at bounding box center [902, 206] width 109 height 16
click at [761, 208] on div at bounding box center [749, 206] width 109 height 16
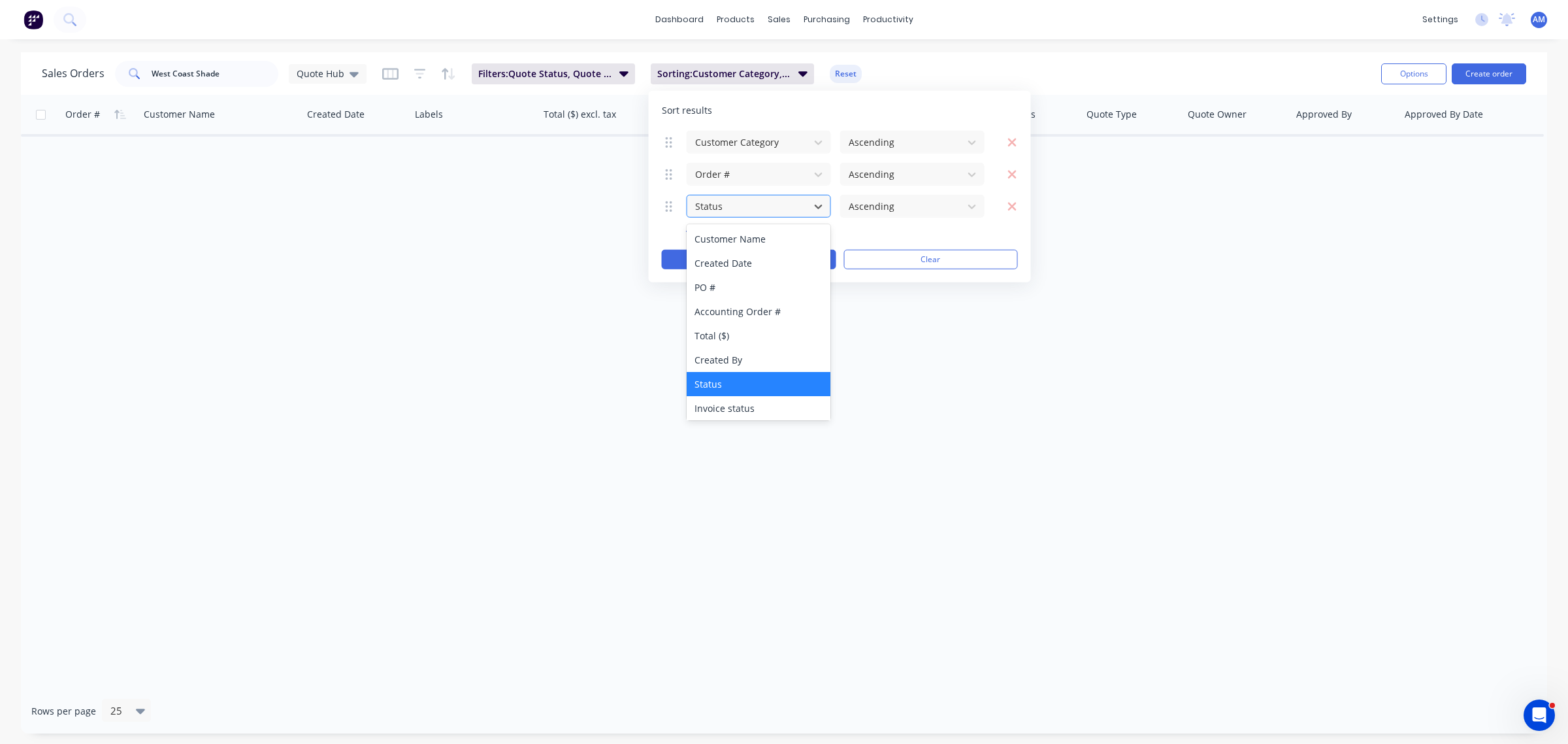
click at [756, 204] on div at bounding box center [749, 206] width 109 height 16
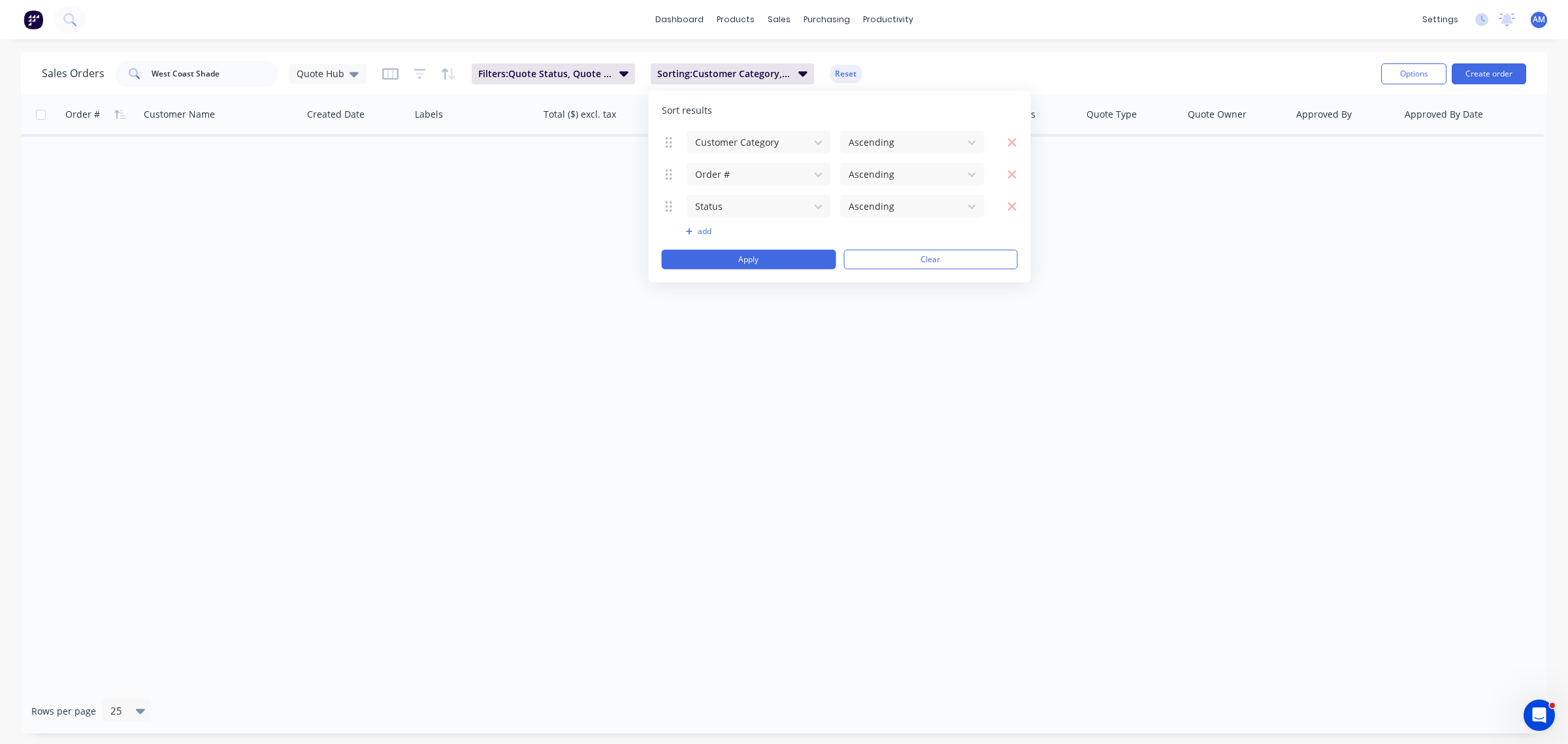
drag, startPoint x: 1013, startPoint y: 208, endPoint x: 1004, endPoint y: 208, distance: 9.0
click at [1014, 208] on icon "button" at bounding box center [1013, 206] width 10 height 13
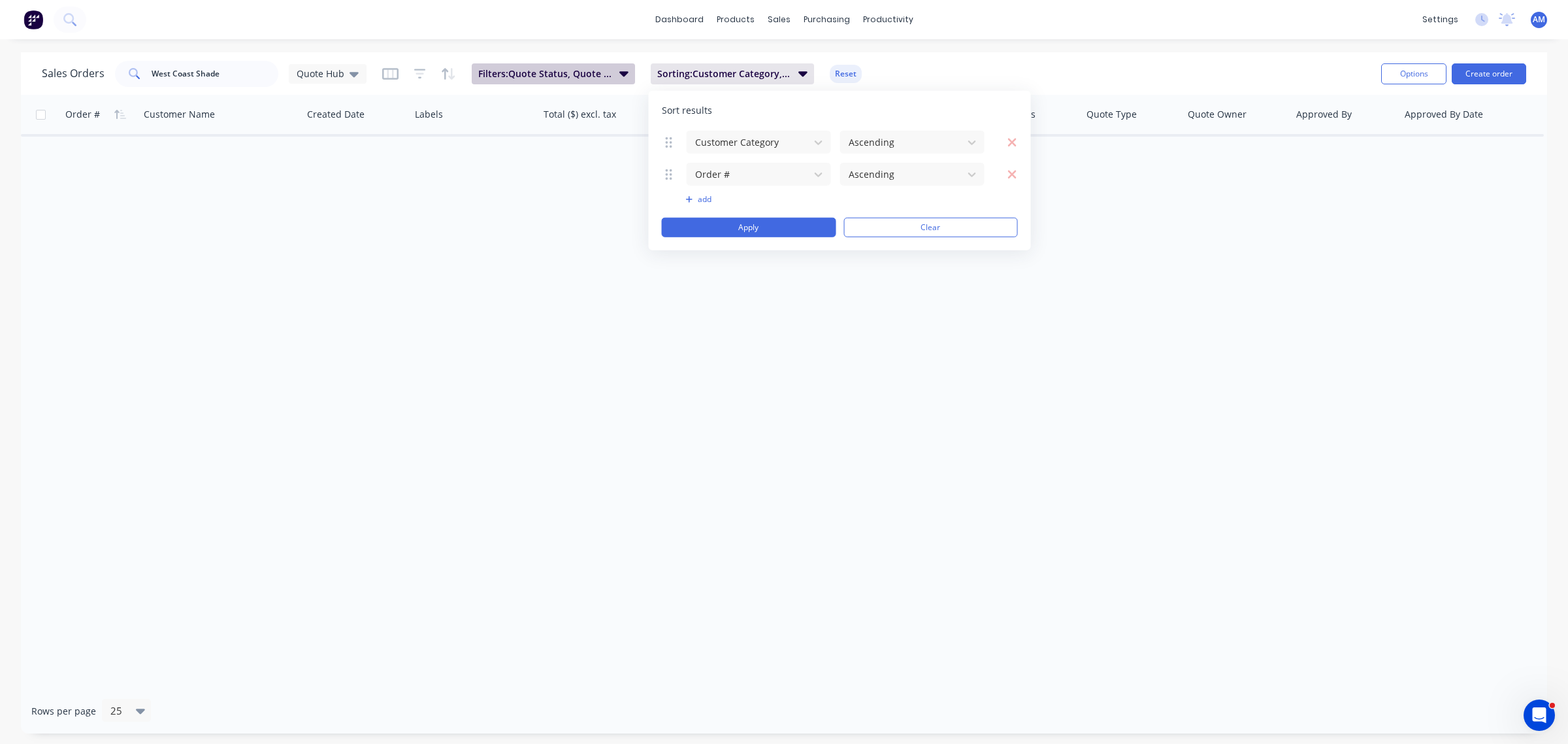
click at [575, 66] on button "Filters: Quote Status, Quote Type" at bounding box center [553, 74] width 163 height 21
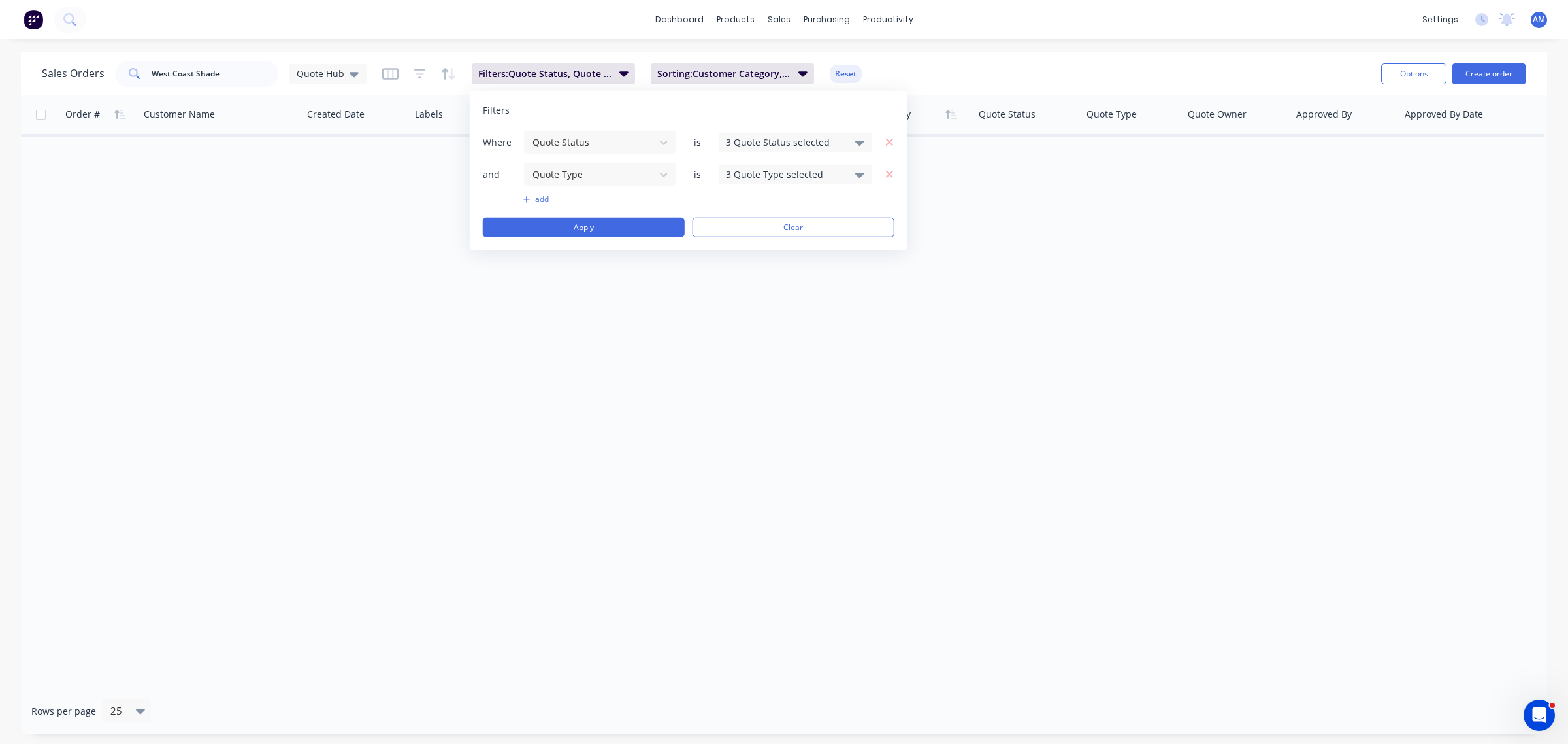
click at [537, 201] on button "add" at bounding box center [599, 199] width 154 height 11
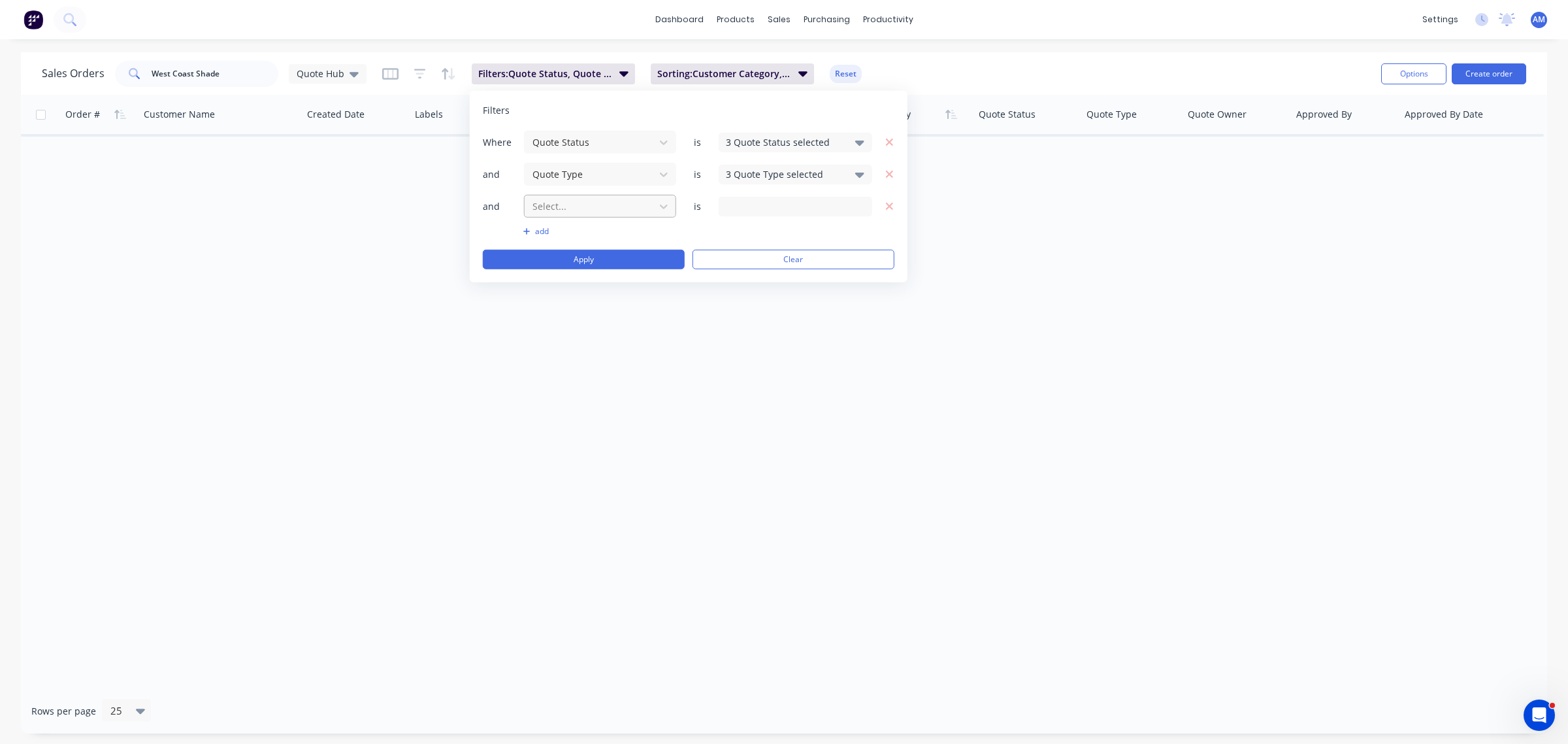
click at [562, 208] on div at bounding box center [590, 206] width 117 height 16
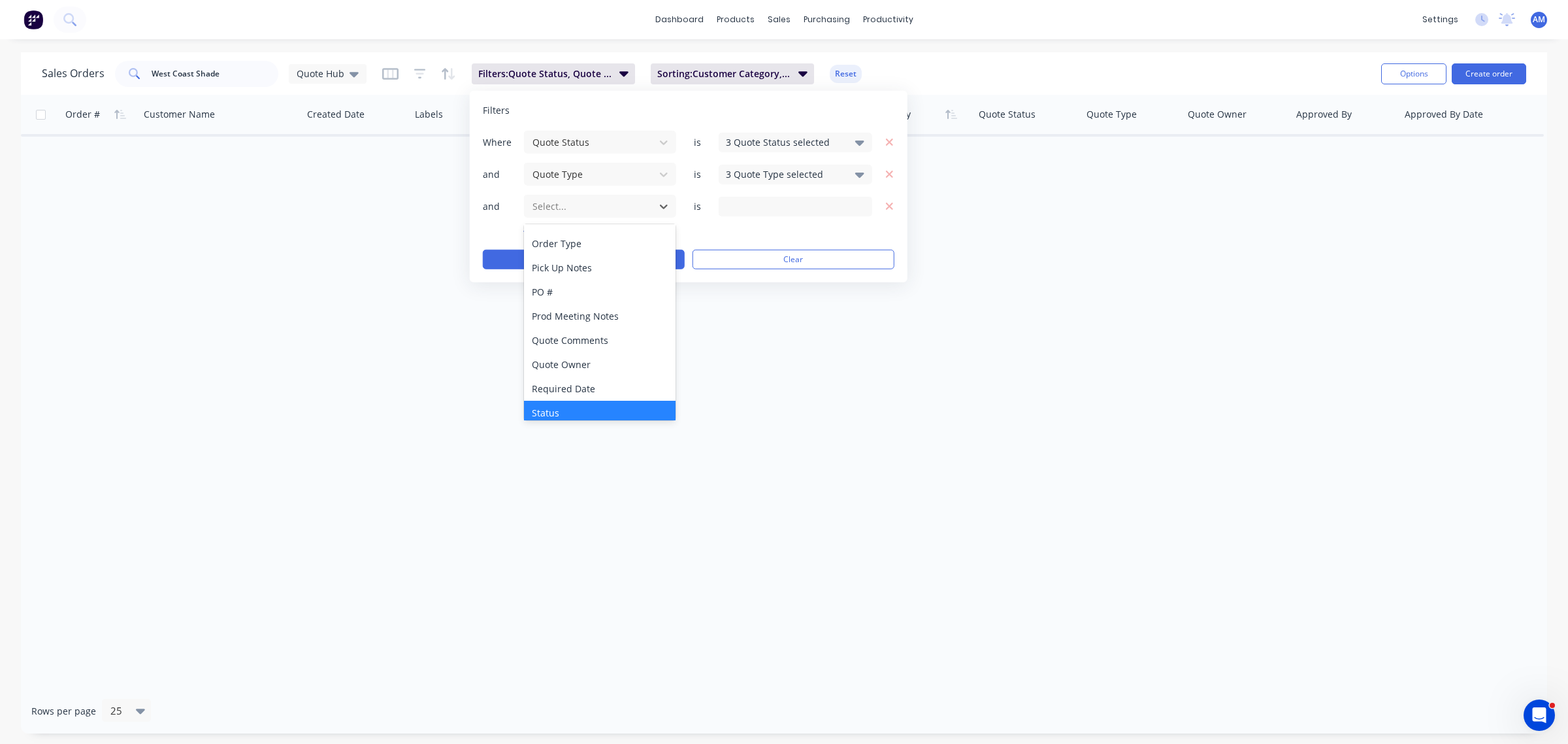
scroll to position [461, 0]
click at [588, 404] on div "Status" at bounding box center [599, 405] width 152 height 24
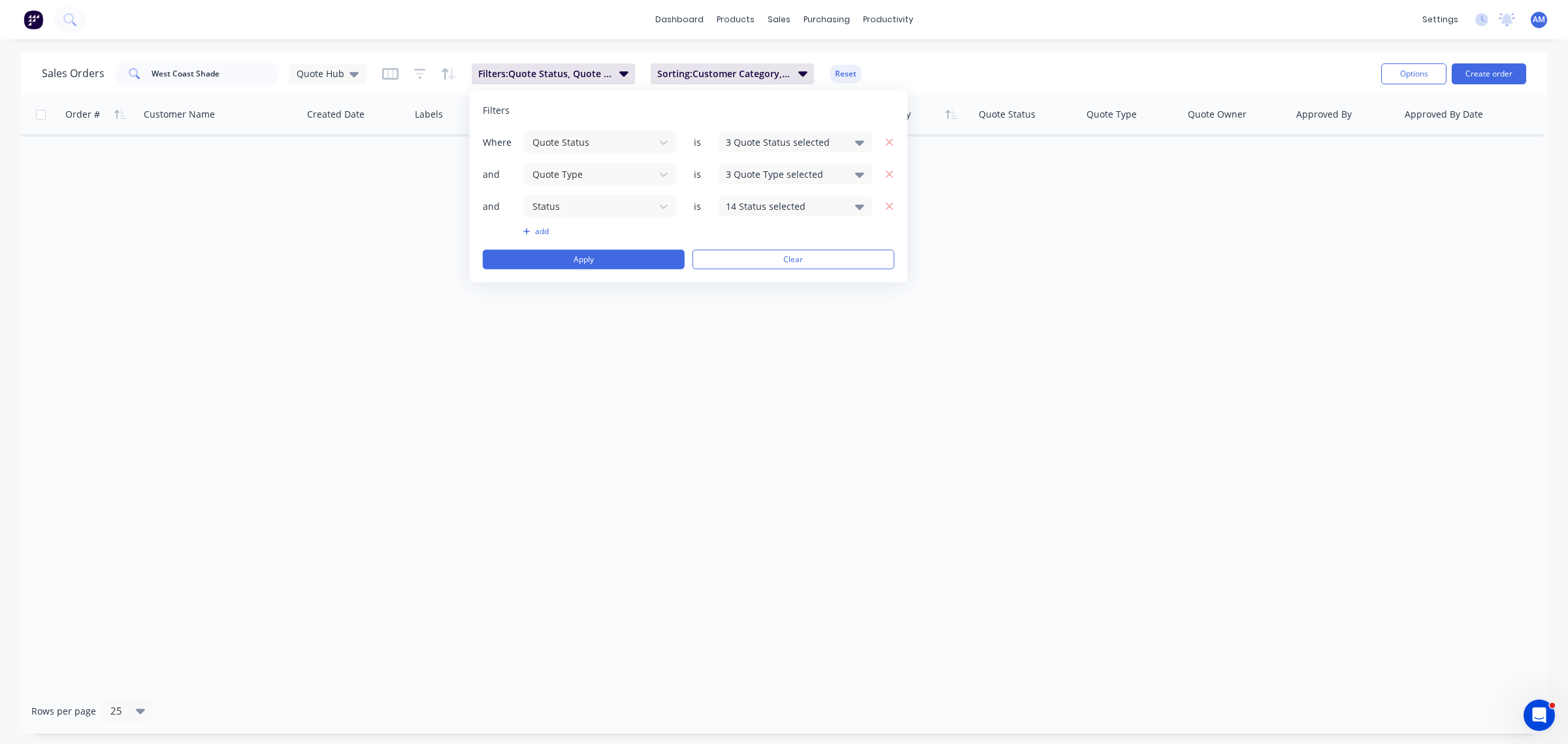
click at [746, 194] on div "and Status is 14 Status selected" at bounding box center [688, 206] width 412 height 24
click at [748, 208] on div "14 Status selected" at bounding box center [785, 206] width 119 height 13
click at [742, 276] on div at bounding box center [740, 279] width 26 height 26
click at [740, 275] on div at bounding box center [740, 279] width 26 height 26
click at [739, 305] on div at bounding box center [740, 305] width 26 height 26
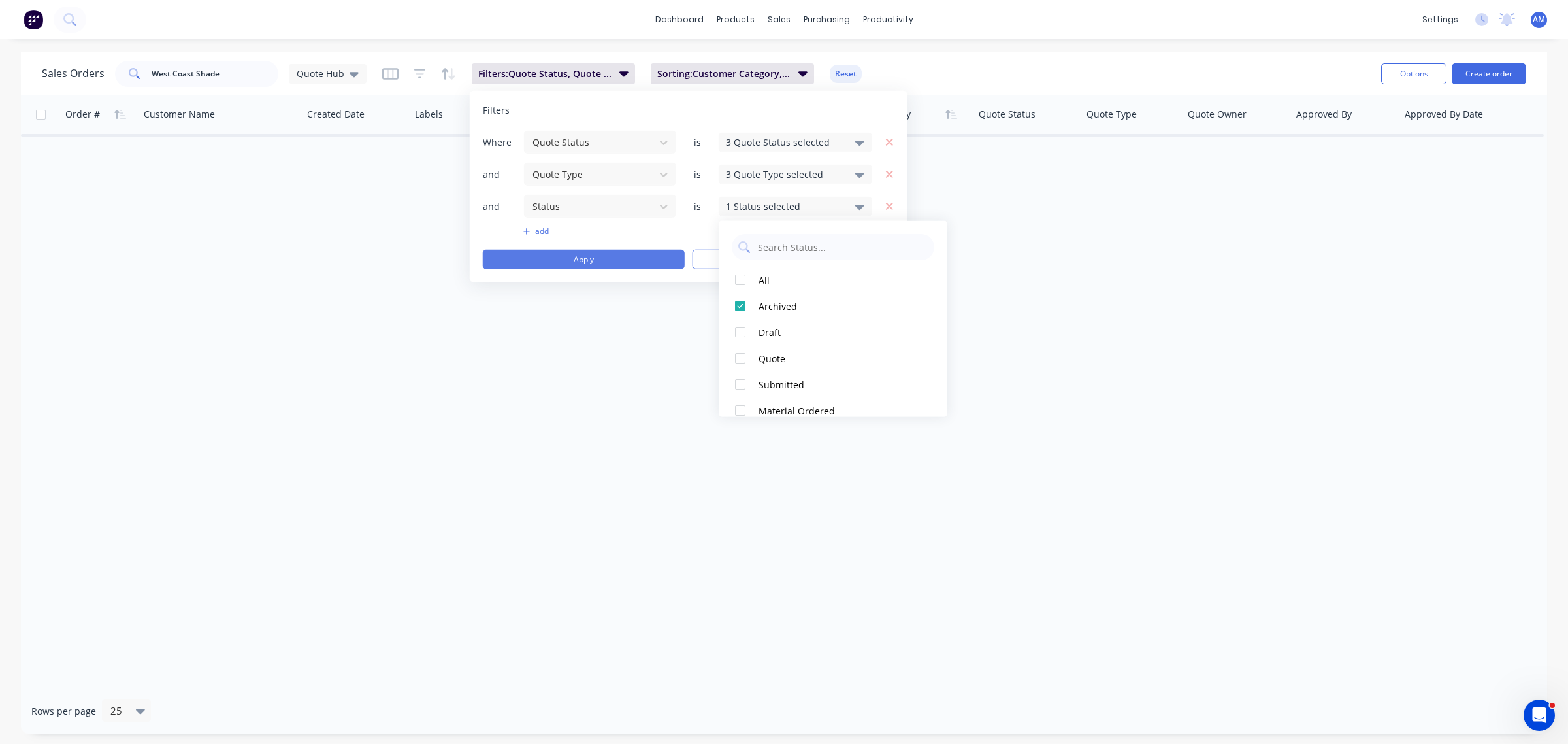
click at [603, 256] on button "Apply" at bounding box center [583, 259] width 202 height 20
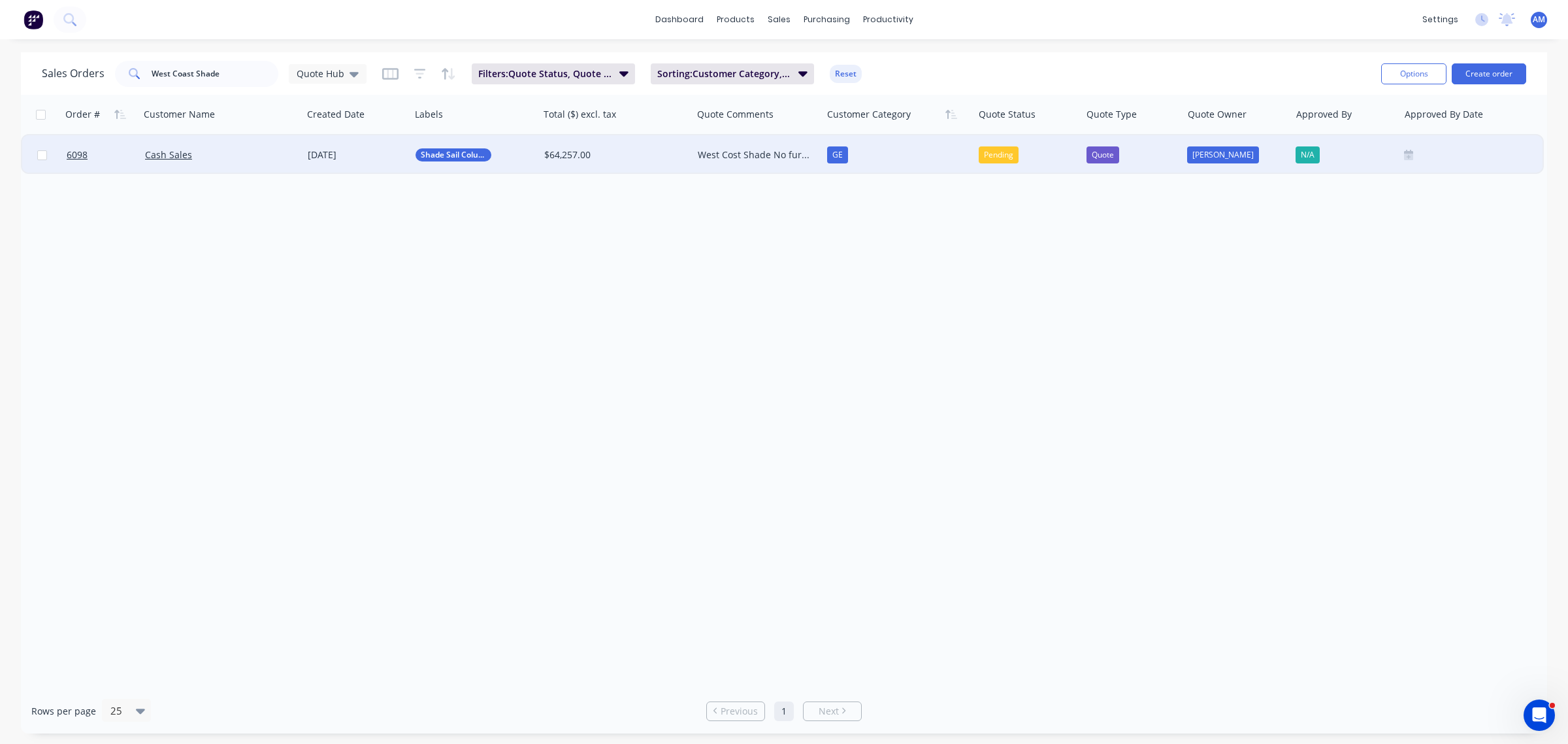
click at [219, 157] on div "Cash Sales" at bounding box center [218, 155] width 145 height 13
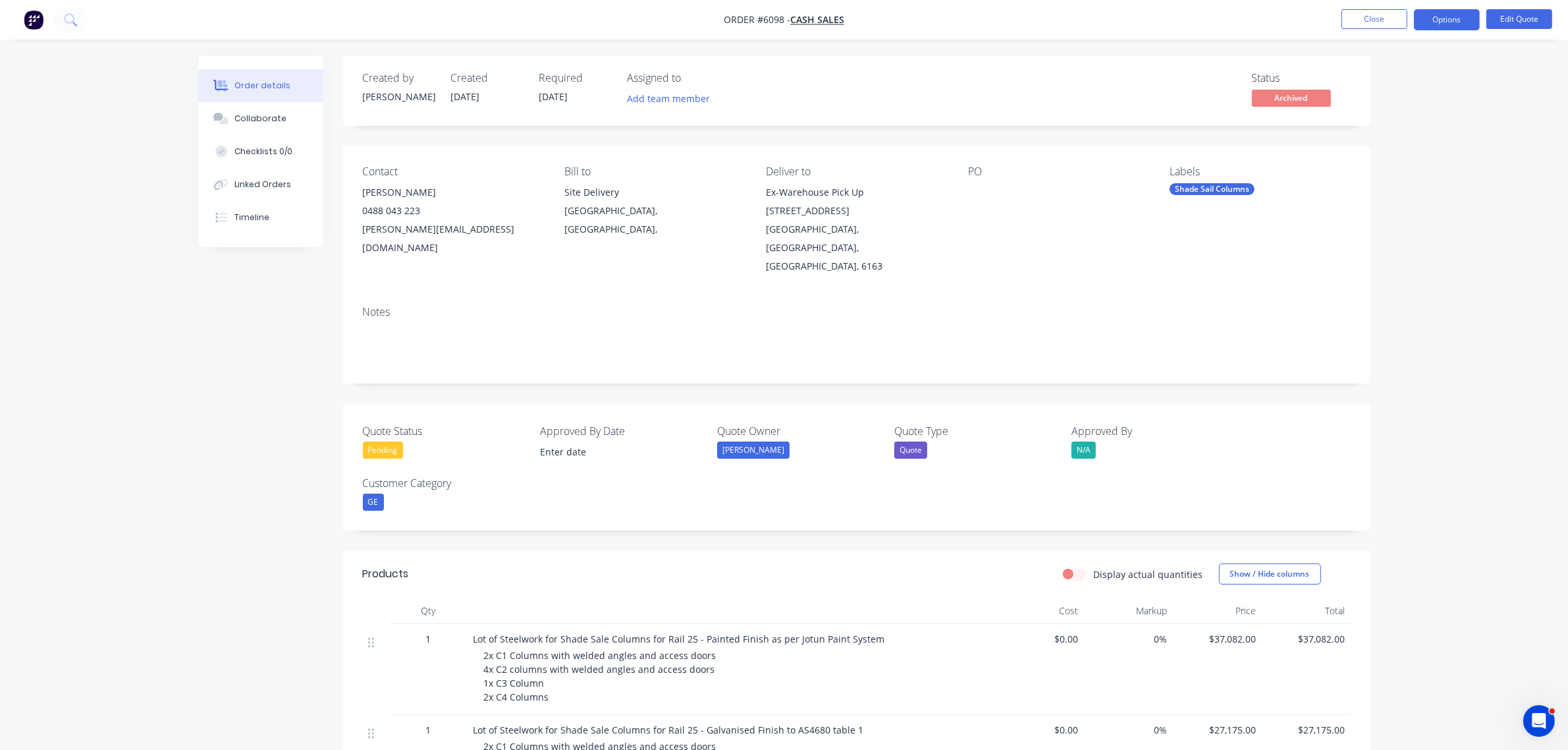
click at [385, 442] on div "Pending" at bounding box center [384, 450] width 40 height 17
click at [389, 542] on div "Not Going Ahead" at bounding box center [410, 546] width 73 height 17
click at [1390, 22] on button "Close" at bounding box center [1374, 19] width 66 height 20
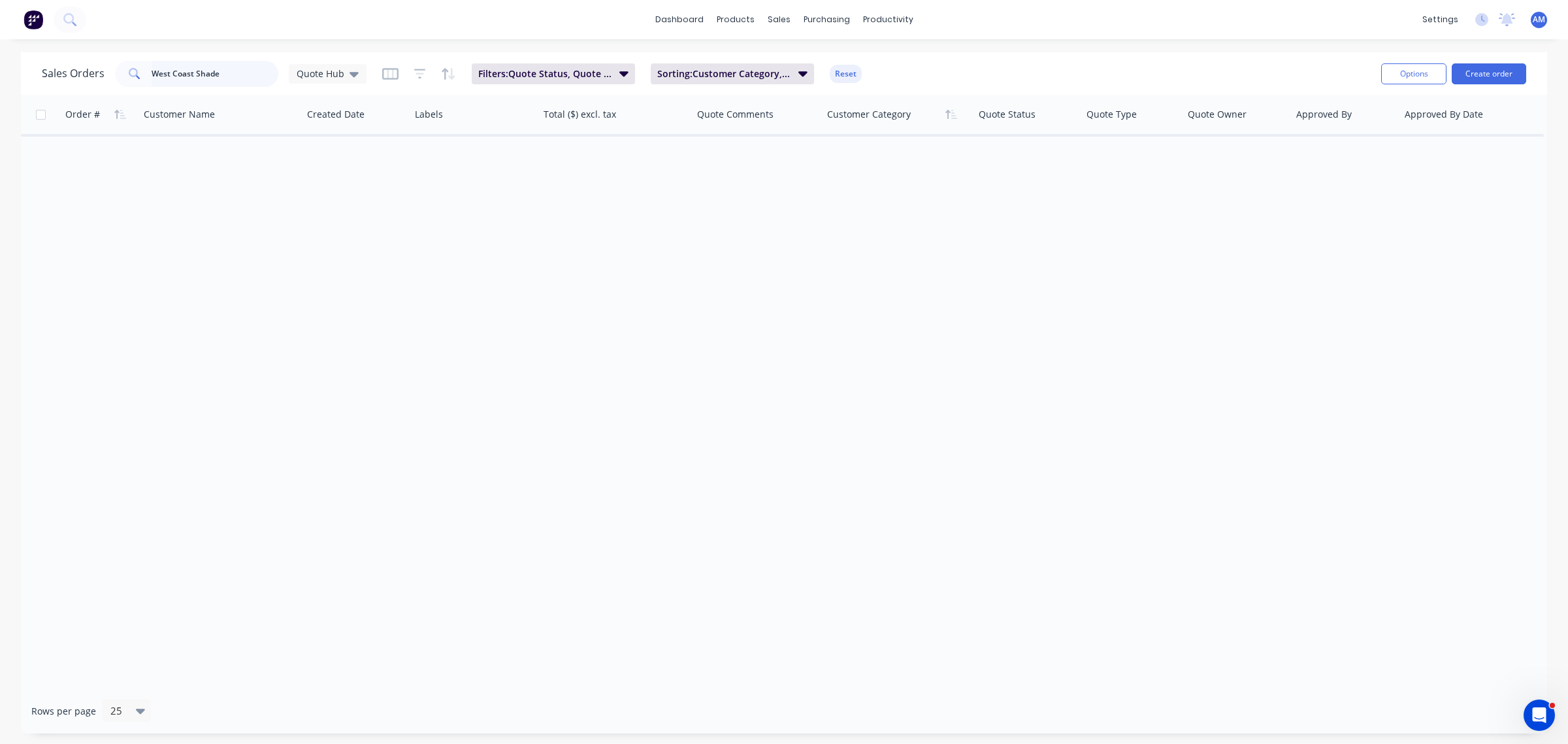
click at [223, 82] on input "West Coast Shade" at bounding box center [215, 74] width 127 height 26
drag, startPoint x: 243, startPoint y: 74, endPoint x: 59, endPoint y: 203, distance: 224.7
click at [48, 96] on div "Sales Orders West Coast Shade Quote Hub Filters: Quote Status, Quote Type Sorti…" at bounding box center [784, 393] width 1526 height 681
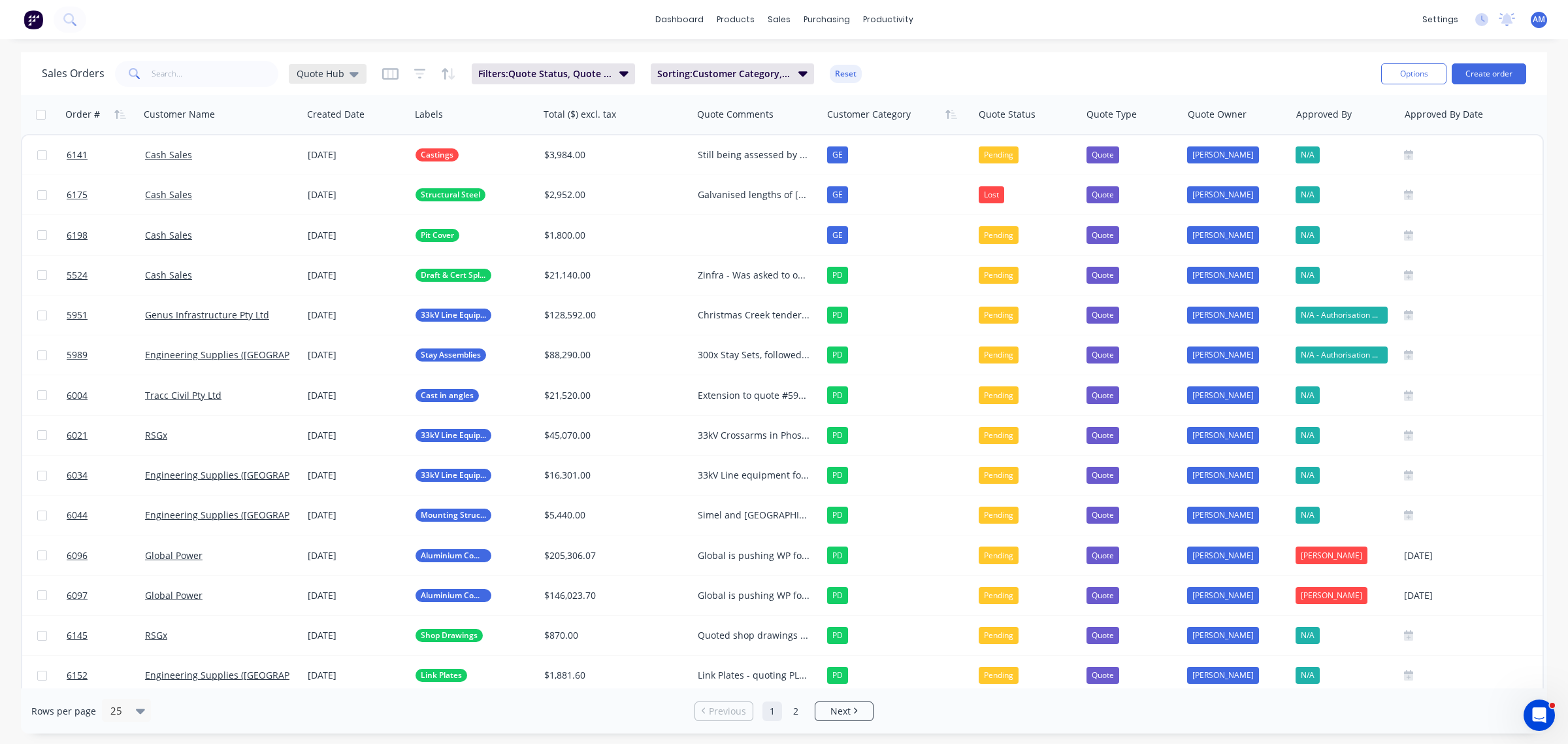
click at [354, 77] on icon at bounding box center [355, 74] width 10 height 14
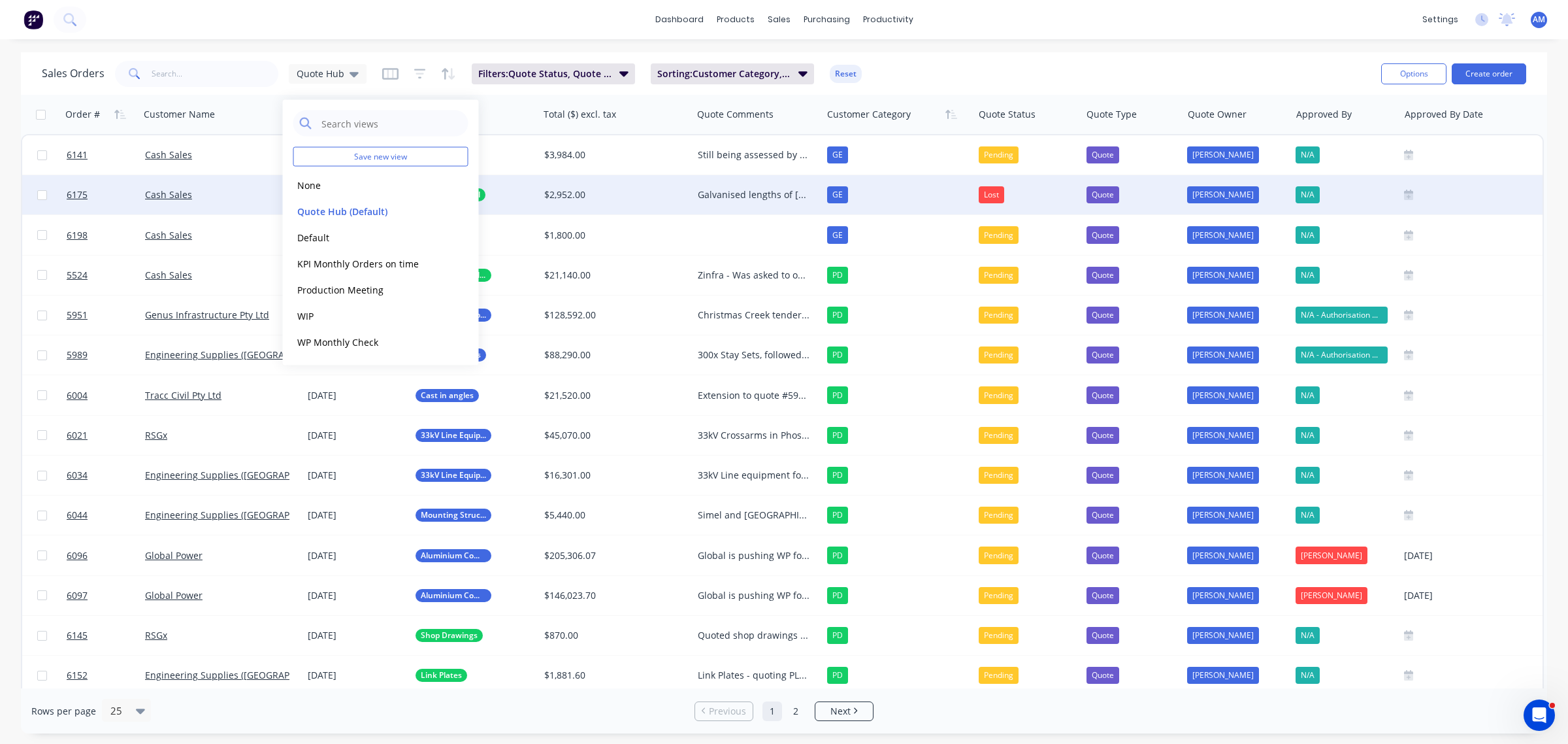
click at [327, 209] on button "Quote Hub (Default)" at bounding box center [368, 211] width 149 height 15
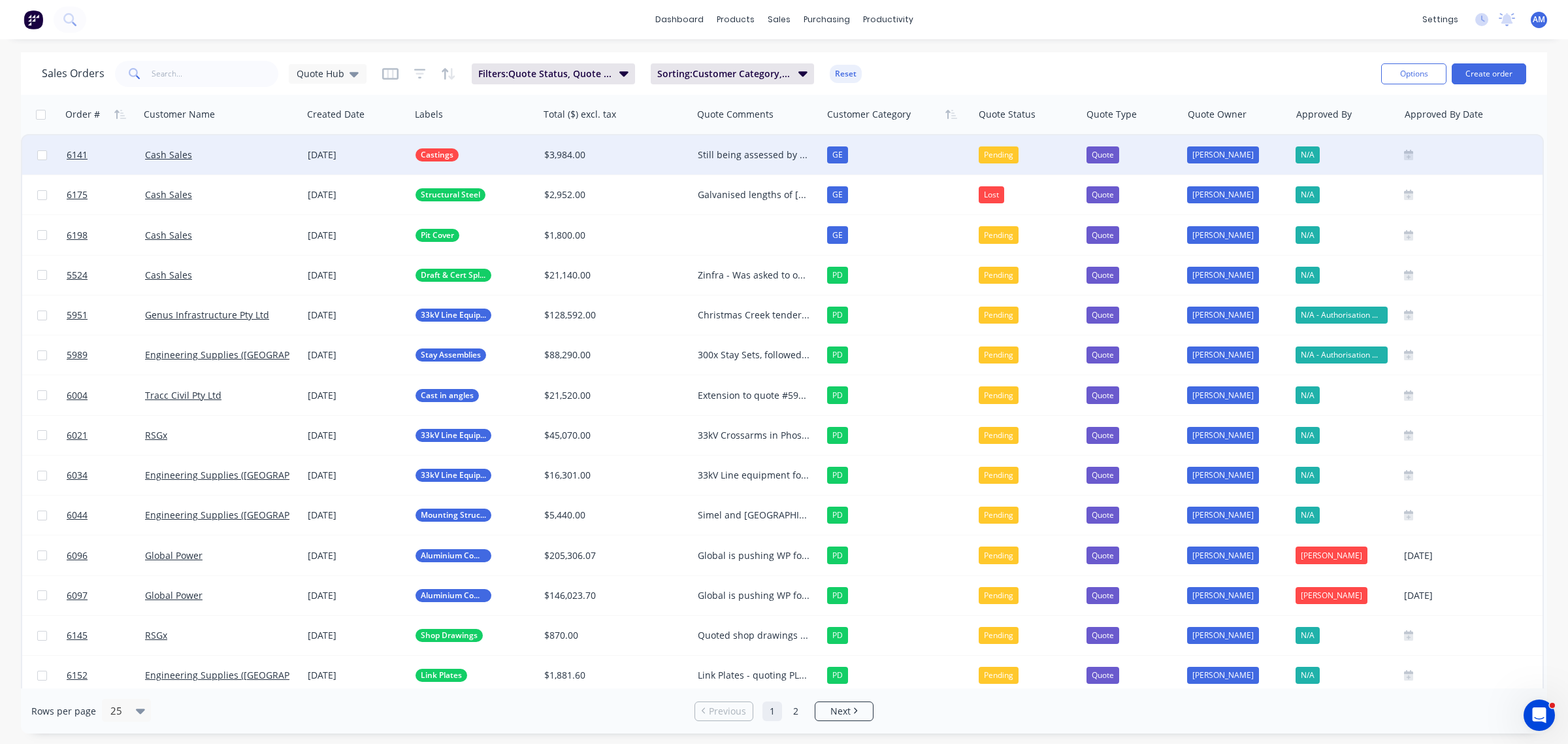
click at [224, 156] on div "Cash Sales" at bounding box center [218, 155] width 145 height 13
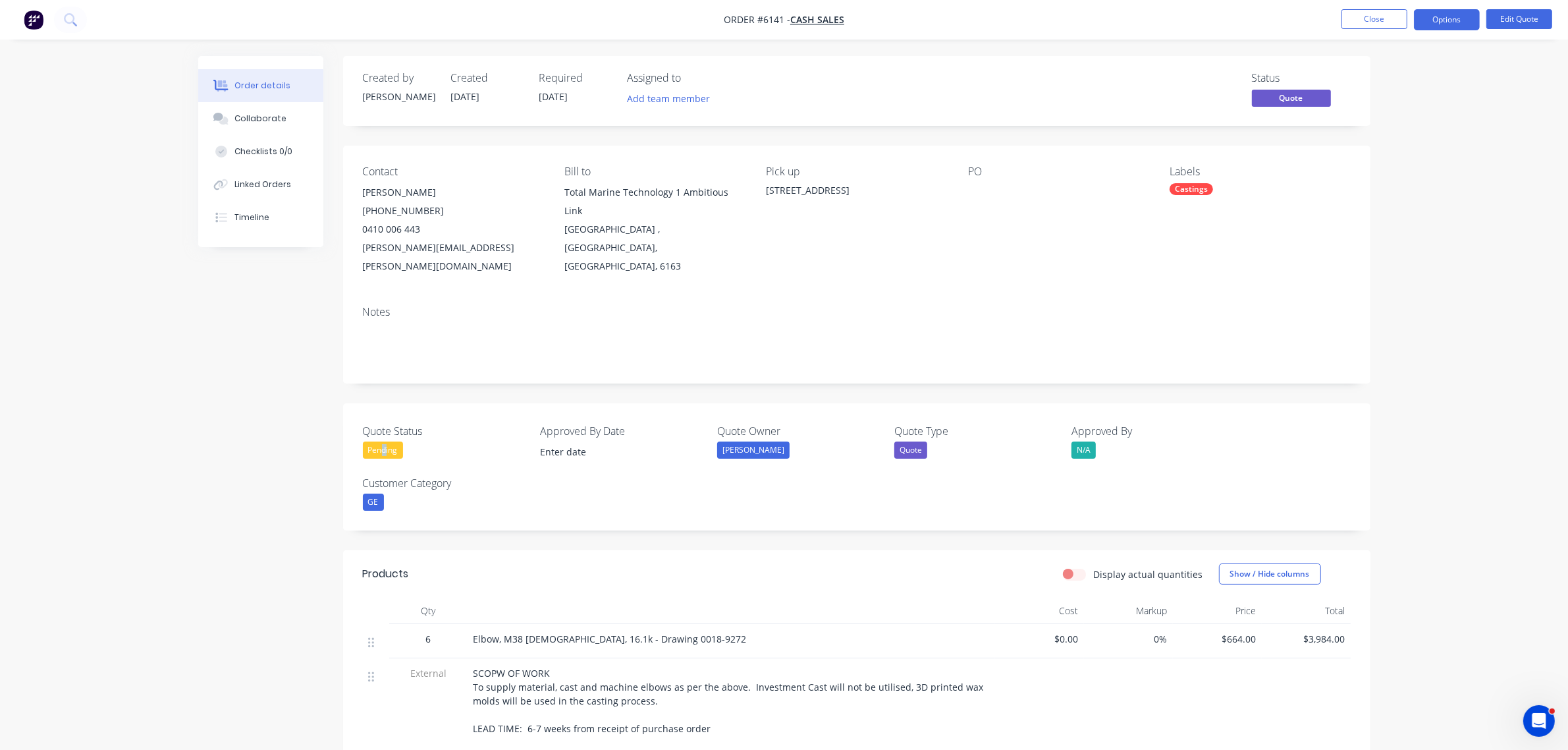
click at [384, 442] on div "Pending" at bounding box center [384, 450] width 40 height 17
click at [379, 564] on div "Not Going Ahead" at bounding box center [410, 564] width 73 height 17
click at [1449, 20] on button "Options" at bounding box center [1447, 20] width 66 height 21
click at [1404, 286] on div "Archive" at bounding box center [1407, 291] width 121 height 19
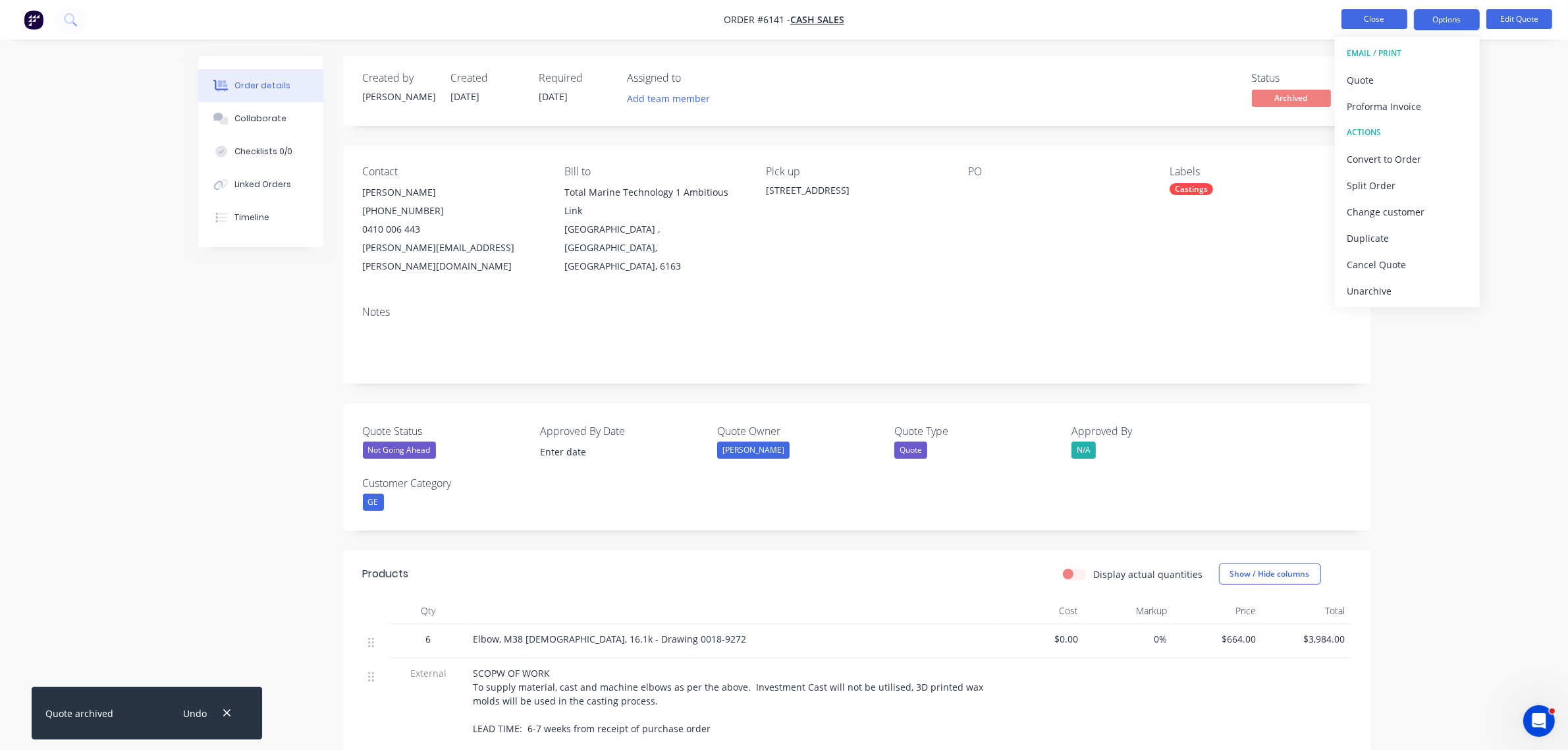
click at [1382, 18] on button "Close" at bounding box center [1374, 19] width 66 height 20
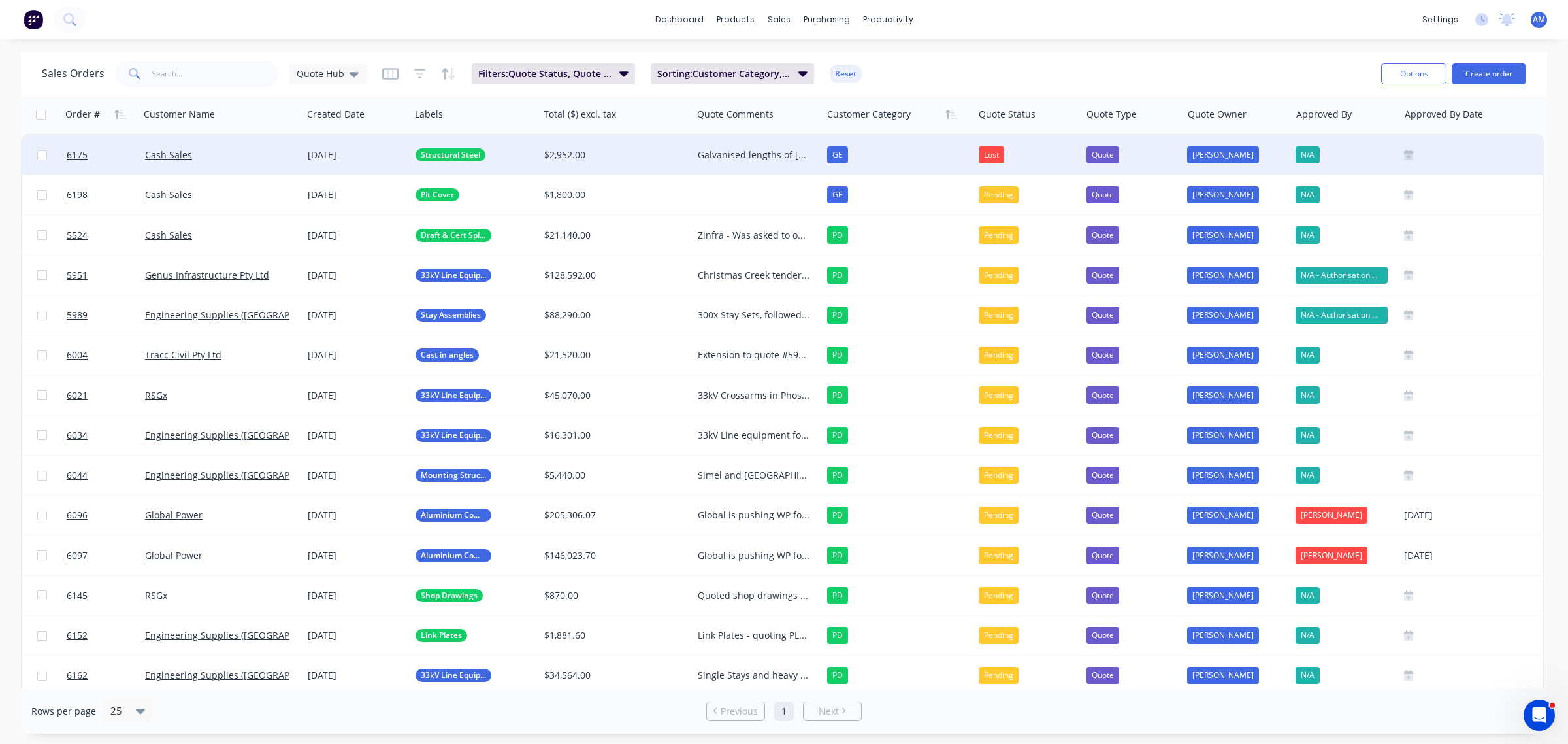
click at [242, 149] on div "Cash Sales" at bounding box center [218, 155] width 145 height 13
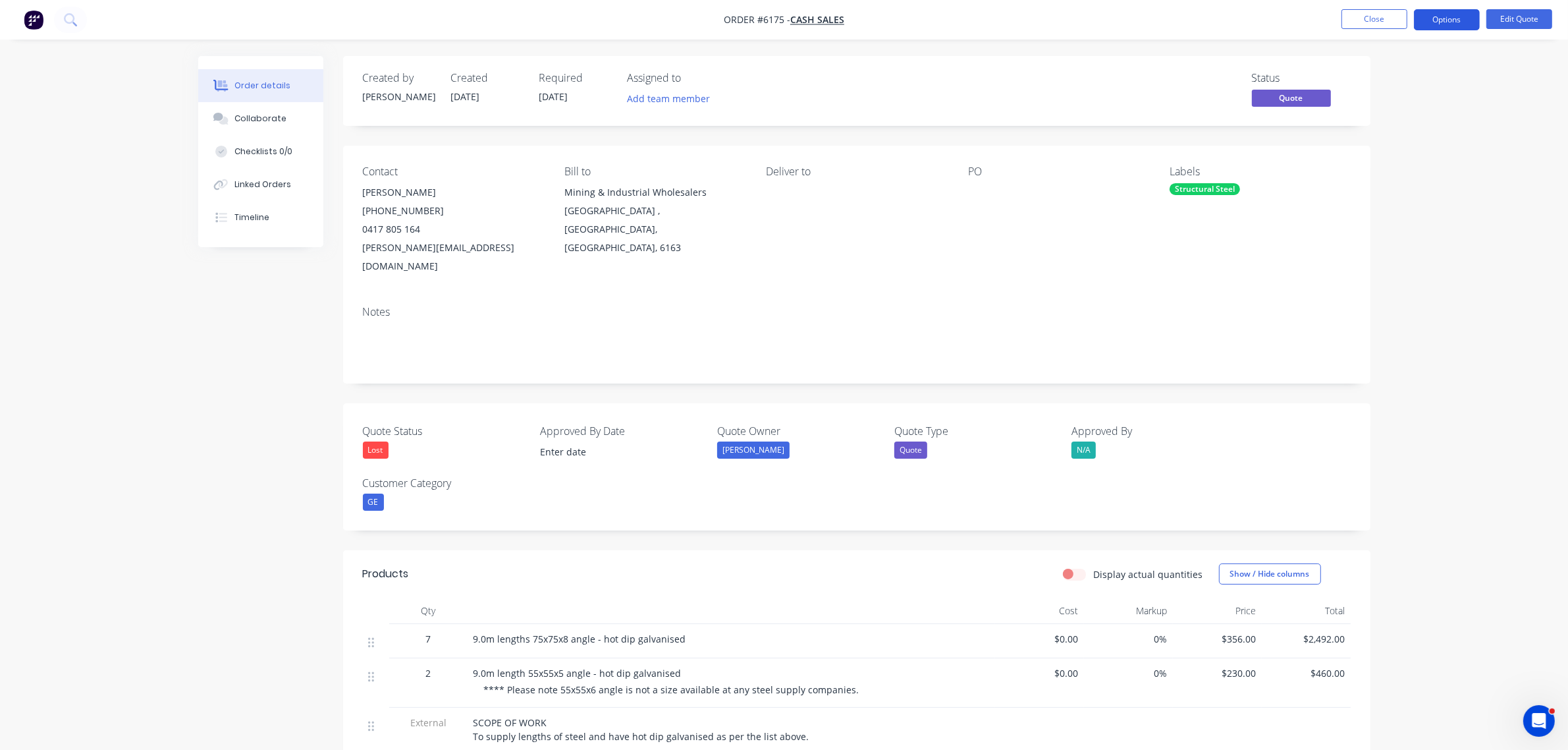
click at [1449, 20] on button "Options" at bounding box center [1447, 20] width 66 height 21
click at [1375, 295] on div "Archive" at bounding box center [1407, 291] width 121 height 19
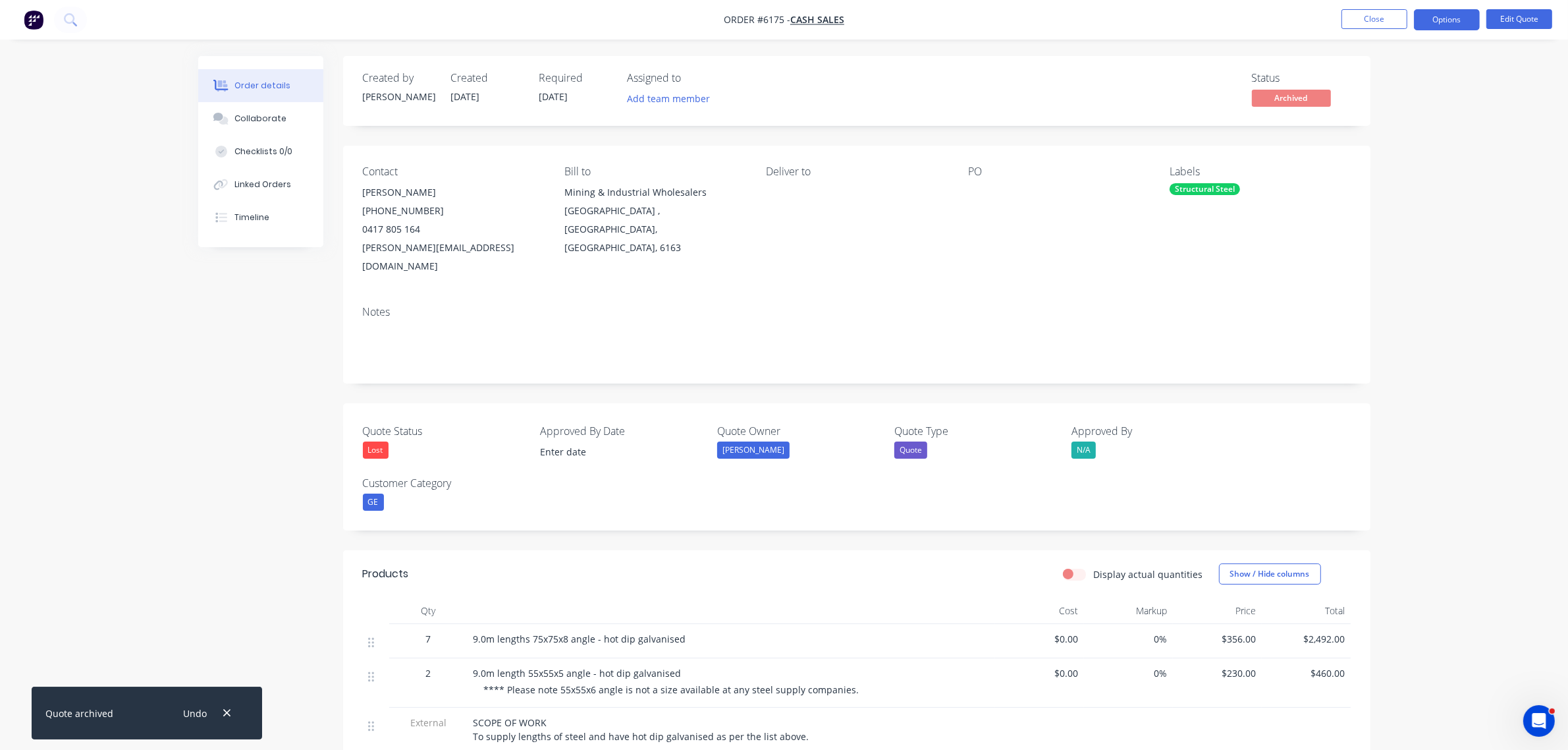
click at [1542, 267] on div "Order details Collaborate Checklists 0/0 Linked Orders Timeline Order details C…" at bounding box center [784, 571] width 1568 height 1141
click at [1351, 20] on button "Close" at bounding box center [1374, 19] width 66 height 20
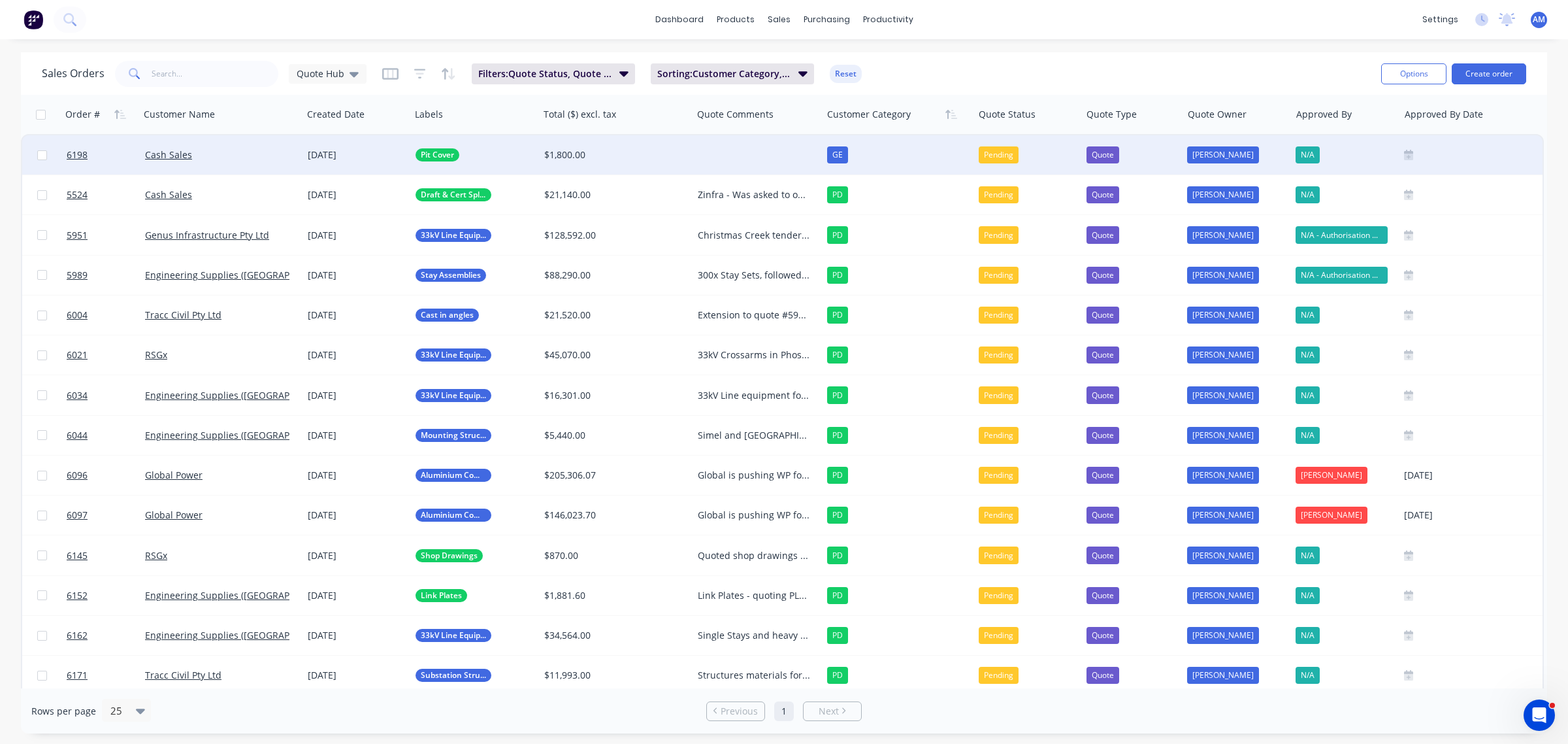
click at [747, 150] on div at bounding box center [757, 154] width 130 height 39
click at [733, 145] on div at bounding box center [757, 154] width 130 height 39
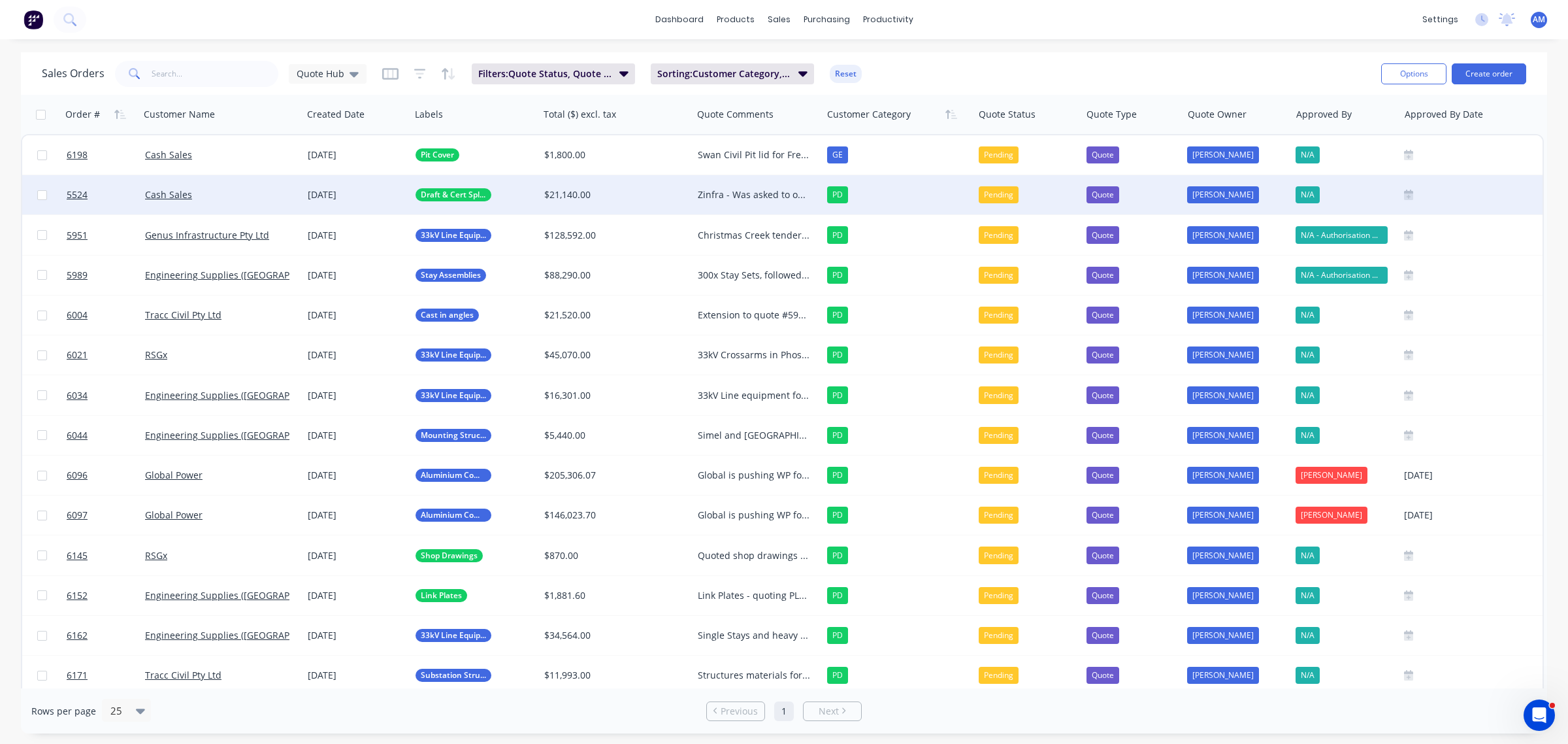
click at [733, 191] on div "Zinfra - Was asked to offer best pricing, start is drafting and cert for cable …" at bounding box center [754, 195] width 113 height 13
click at [903, 61] on div "Sales Orders Quote Hub Filters: Quote Status, Quote Type Sorting: Customer Cate…" at bounding box center [707, 73] width 1329 height 32
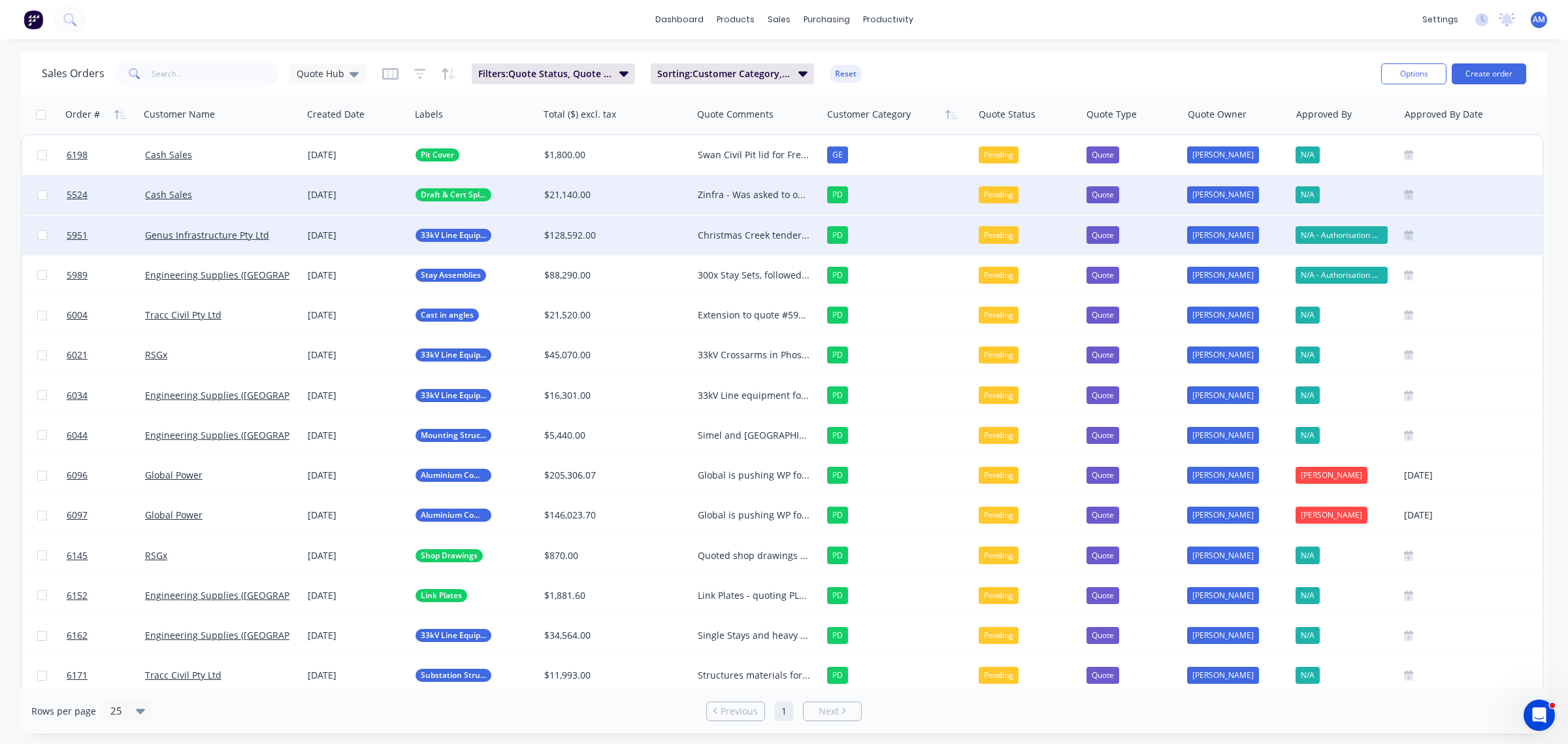
click at [742, 233] on div "Christmas Creek tendered items, expected award end of June/beginning of July Fe…" at bounding box center [754, 235] width 113 height 13
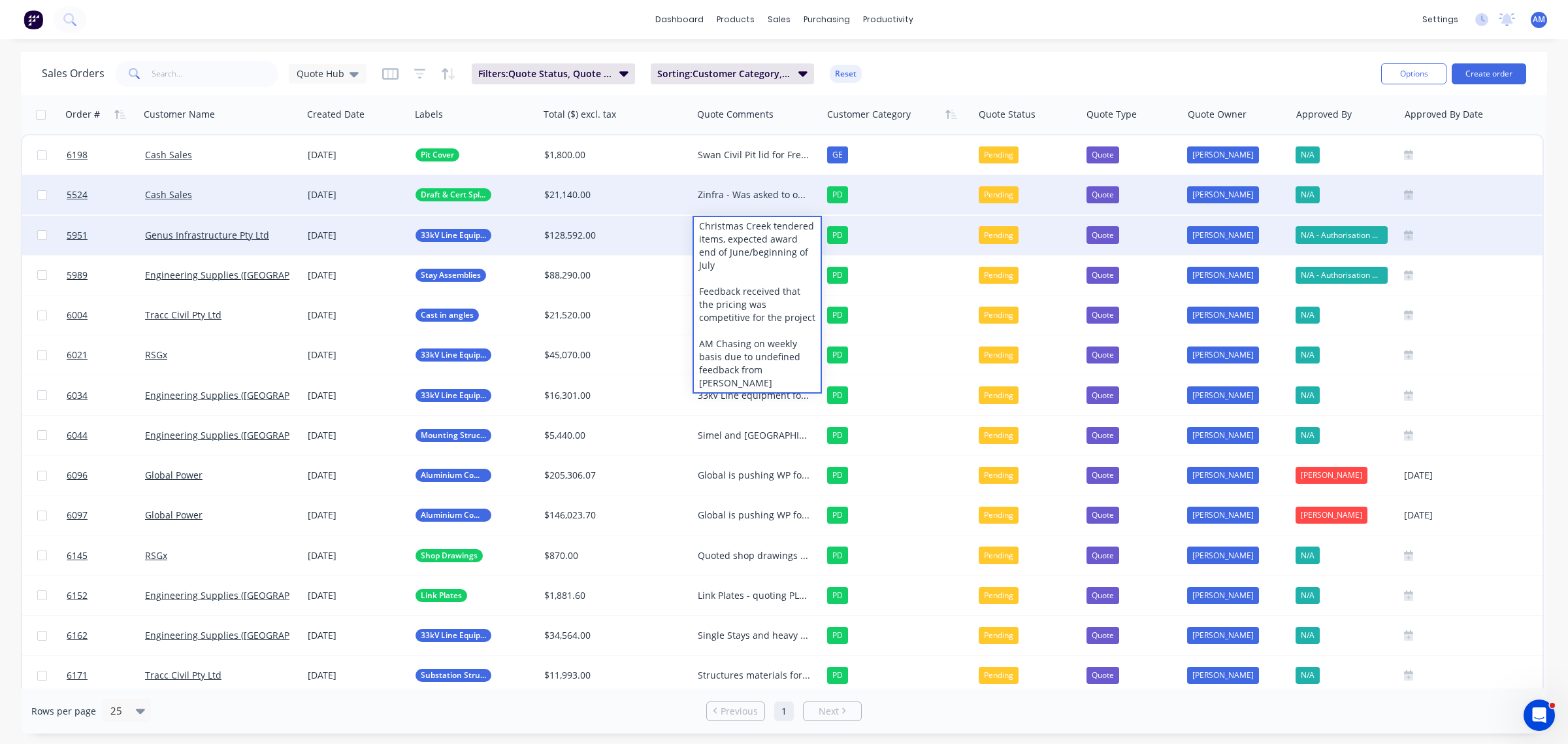
drag, startPoint x: 746, startPoint y: 259, endPoint x: 762, endPoint y: 255, distance: 16.5
click at [746, 258] on div "Christmas Creek tendered items, expected award end of June/beginning of July Fe…" at bounding box center [757, 304] width 127 height 175
drag, startPoint x: 804, startPoint y: 249, endPoint x: 722, endPoint y: 238, distance: 82.7
click at [722, 238] on div "Christmas Creek tendered items, expected award end of June/beginning of July Fe…" at bounding box center [757, 304] width 127 height 175
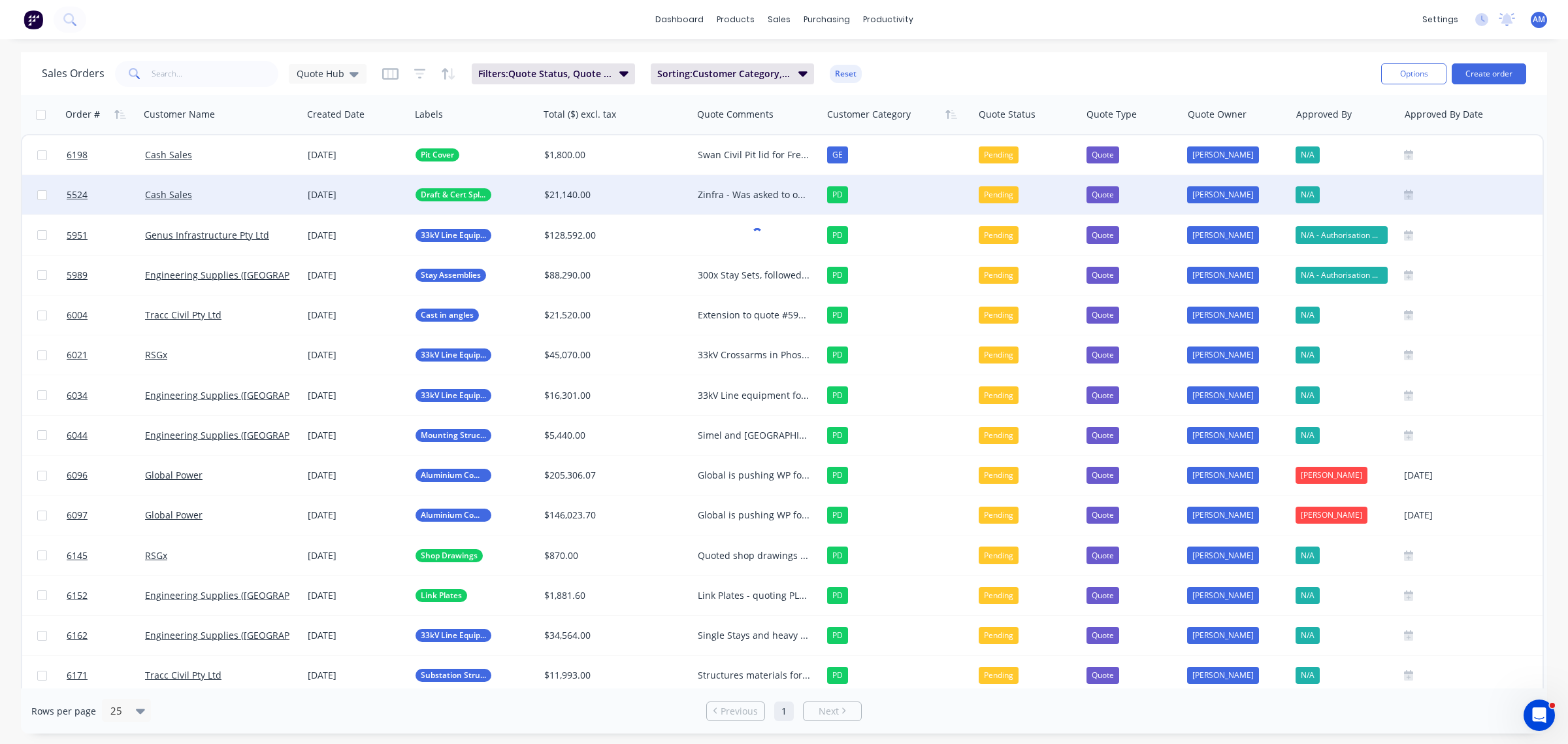
click at [995, 63] on div "Sales Orders Quote Hub Filters: Quote Status, Quote Type Sorting: Customer Cate…" at bounding box center [707, 73] width 1329 height 32
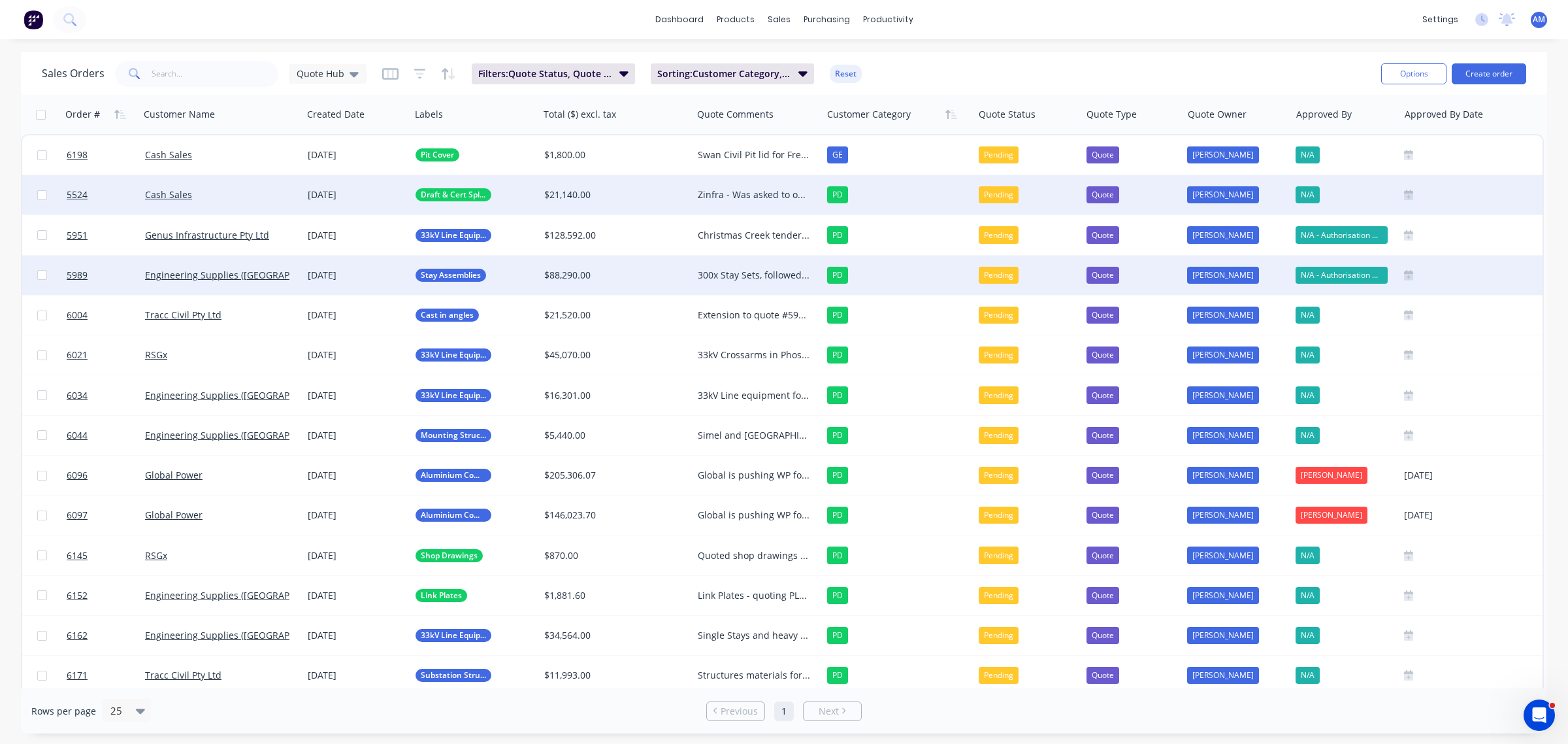
click at [738, 272] on div "300x Stay Sets, followed up awaiting feedback. Project should be announced toda…" at bounding box center [754, 275] width 113 height 13
click at [101, 270] on link "5989" at bounding box center [106, 274] width 78 height 39
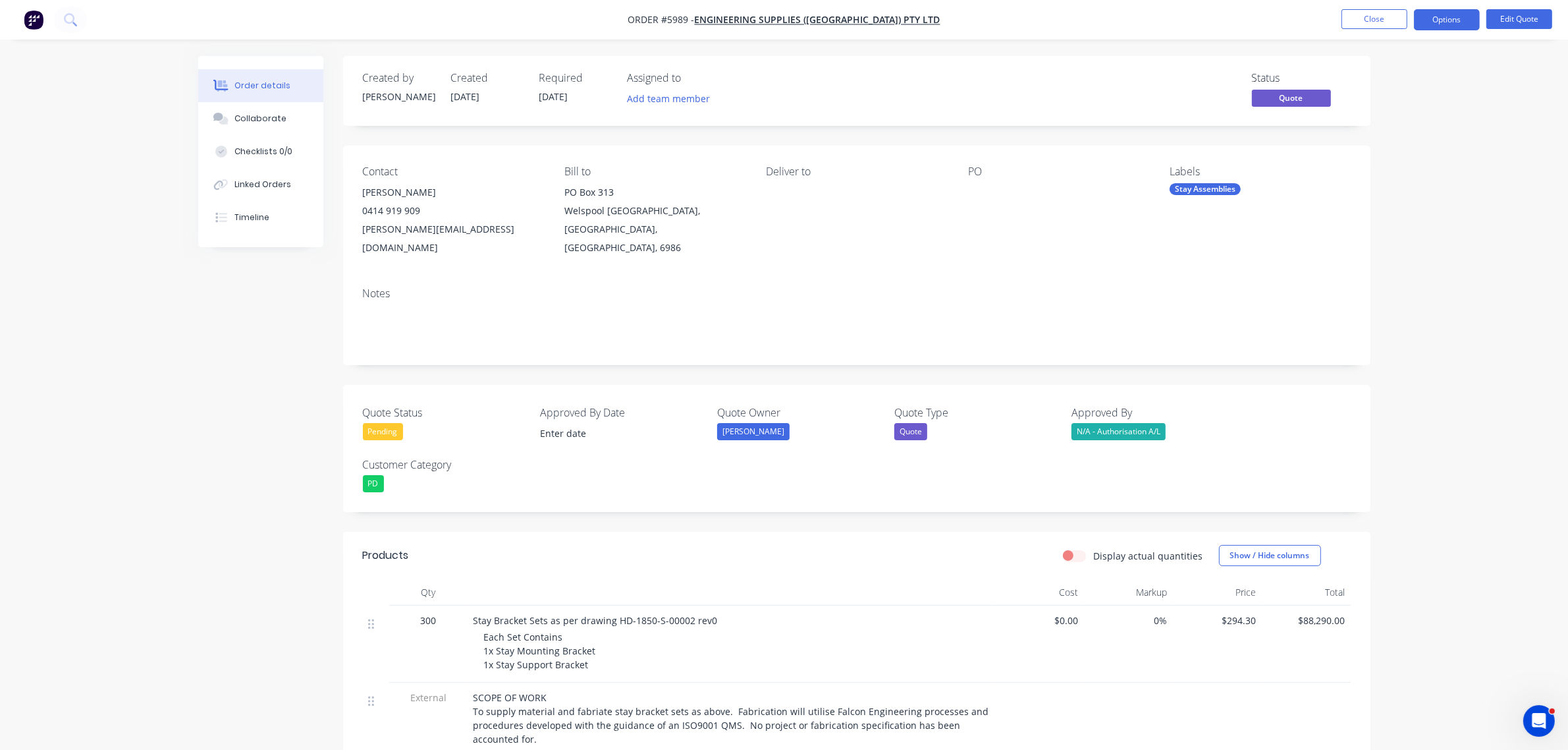
click at [373, 423] on div "Pending" at bounding box center [384, 432] width 40 height 17
click at [412, 545] on div "Not Going Ahead" at bounding box center [410, 546] width 73 height 17
click at [1383, 20] on button "Close" at bounding box center [1374, 19] width 66 height 20
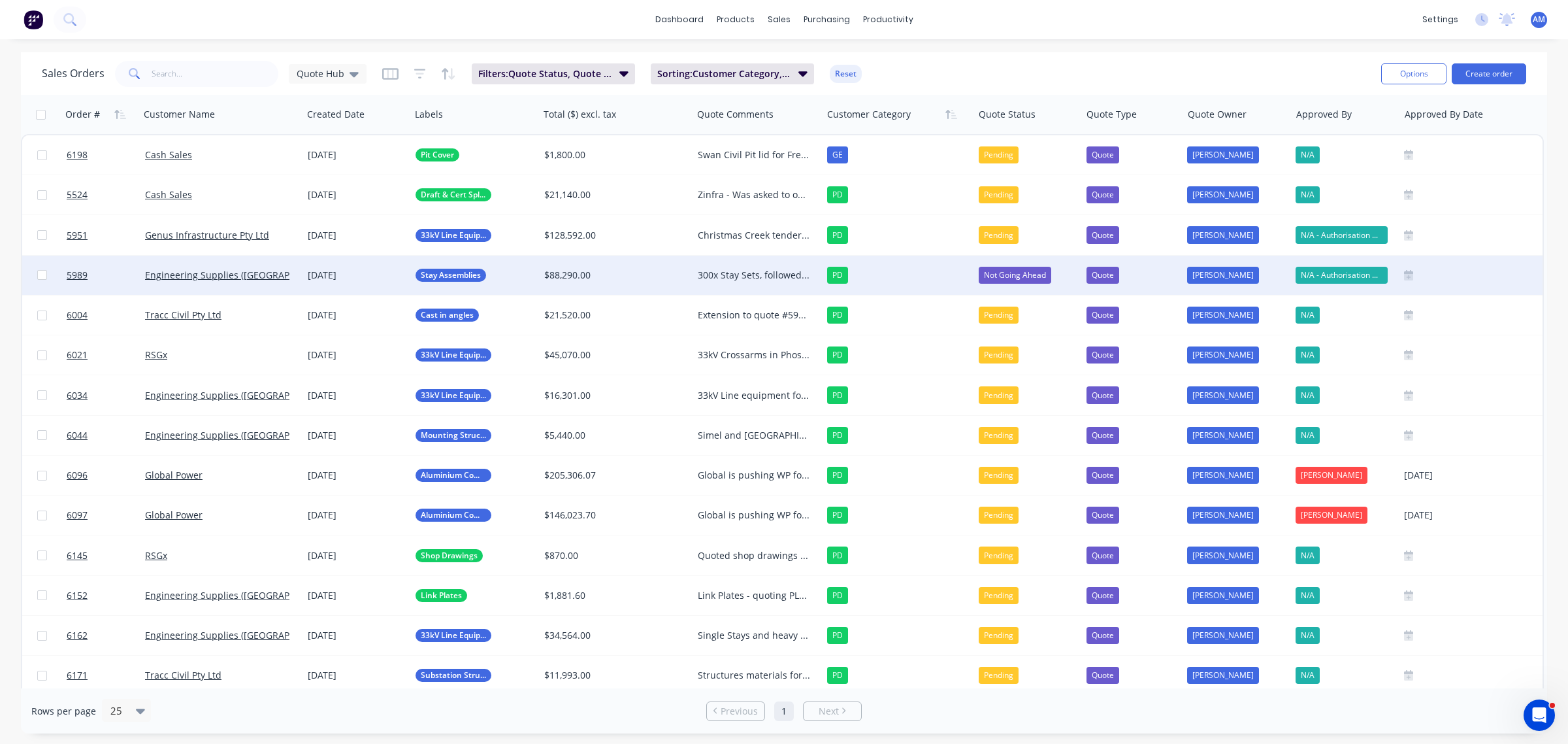
click at [749, 270] on div "300x Stay Sets, followed up awaiting feedback. Project should be announced toda…" at bounding box center [754, 275] width 113 height 13
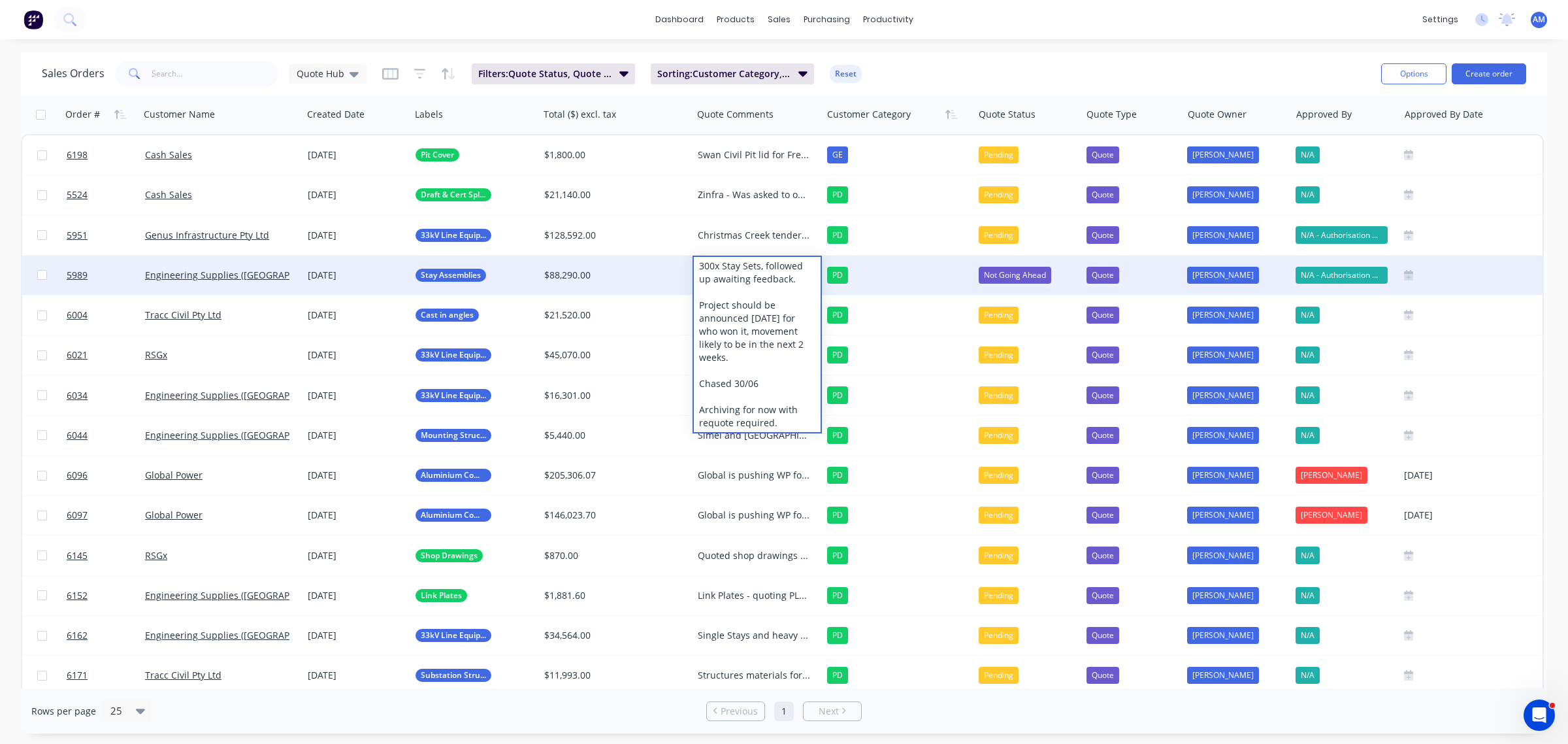
click at [648, 272] on div "$88,290.00" at bounding box center [612, 275] width 136 height 13
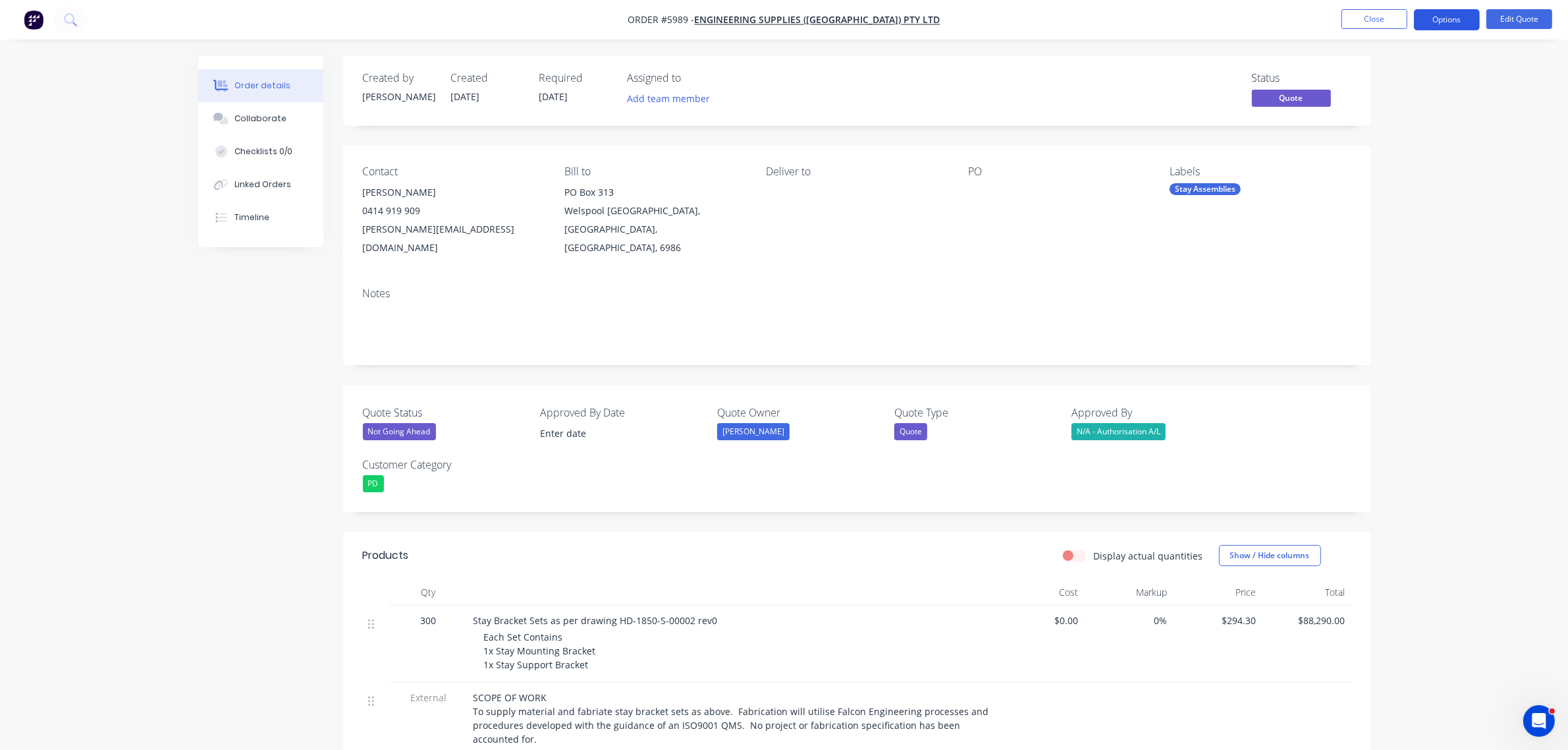
click at [1436, 21] on button "Options" at bounding box center [1447, 20] width 66 height 21
click at [1407, 290] on div "Archive" at bounding box center [1407, 291] width 121 height 19
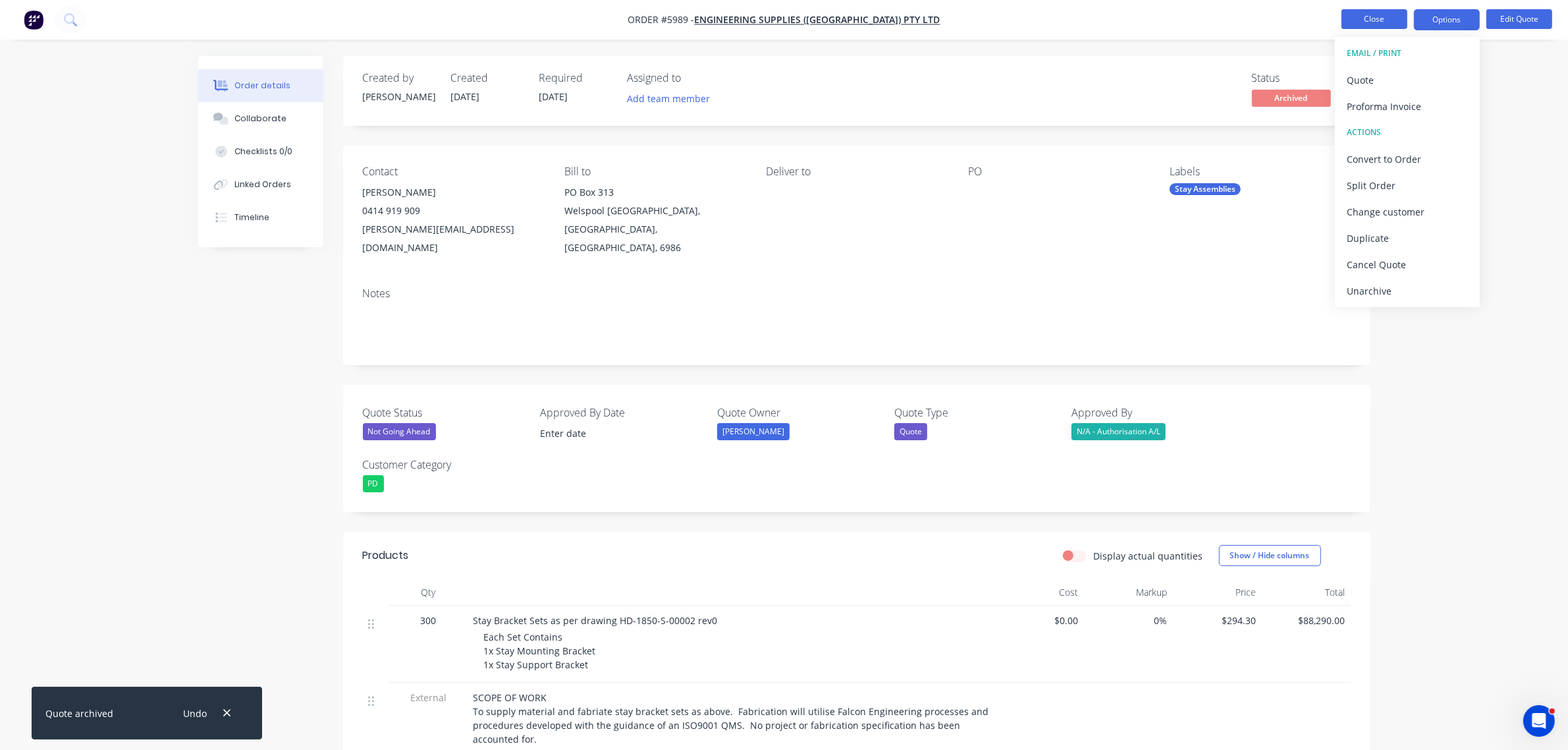
click at [1376, 20] on button "Close" at bounding box center [1374, 19] width 66 height 20
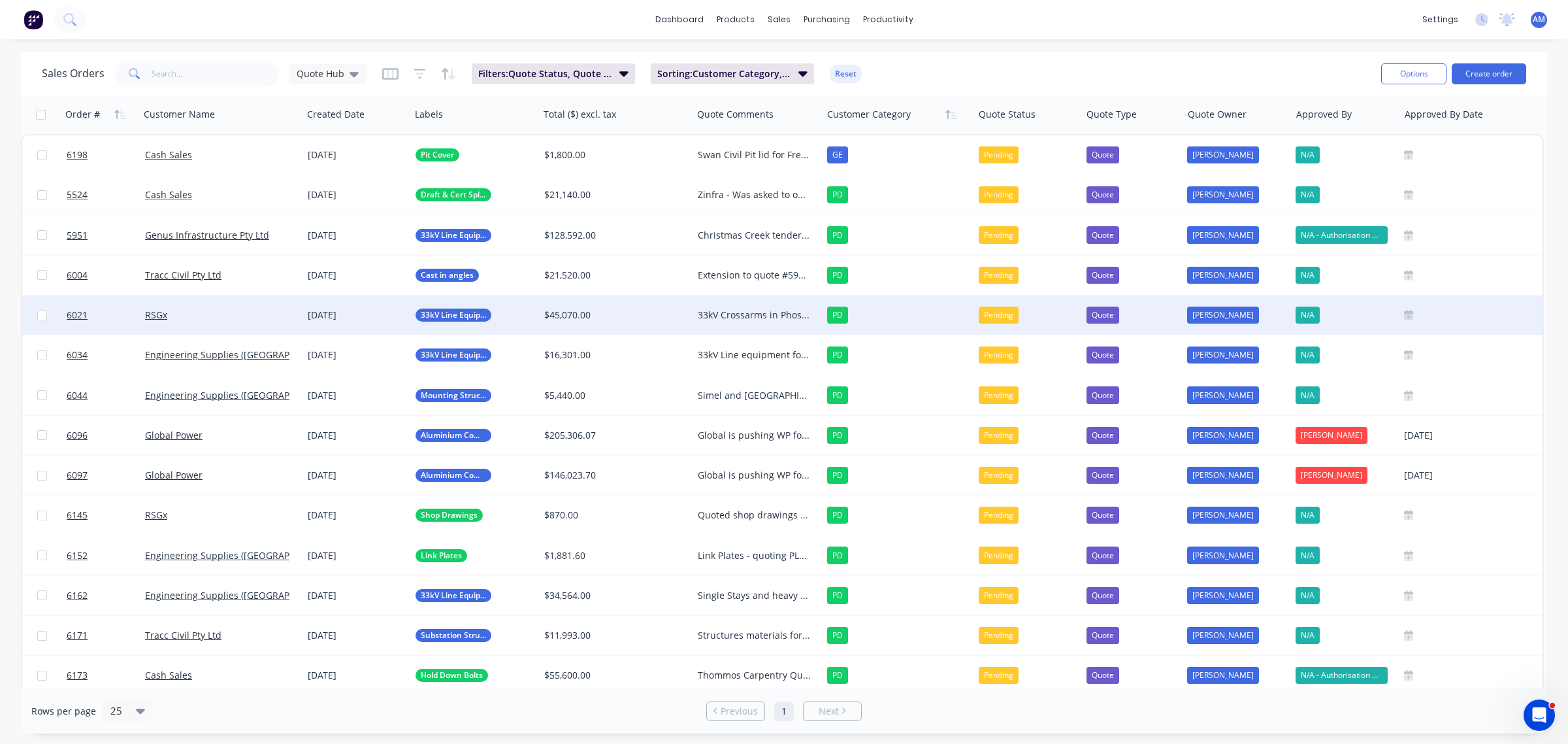
click at [214, 312] on div "RSGx" at bounding box center [218, 316] width 145 height 13
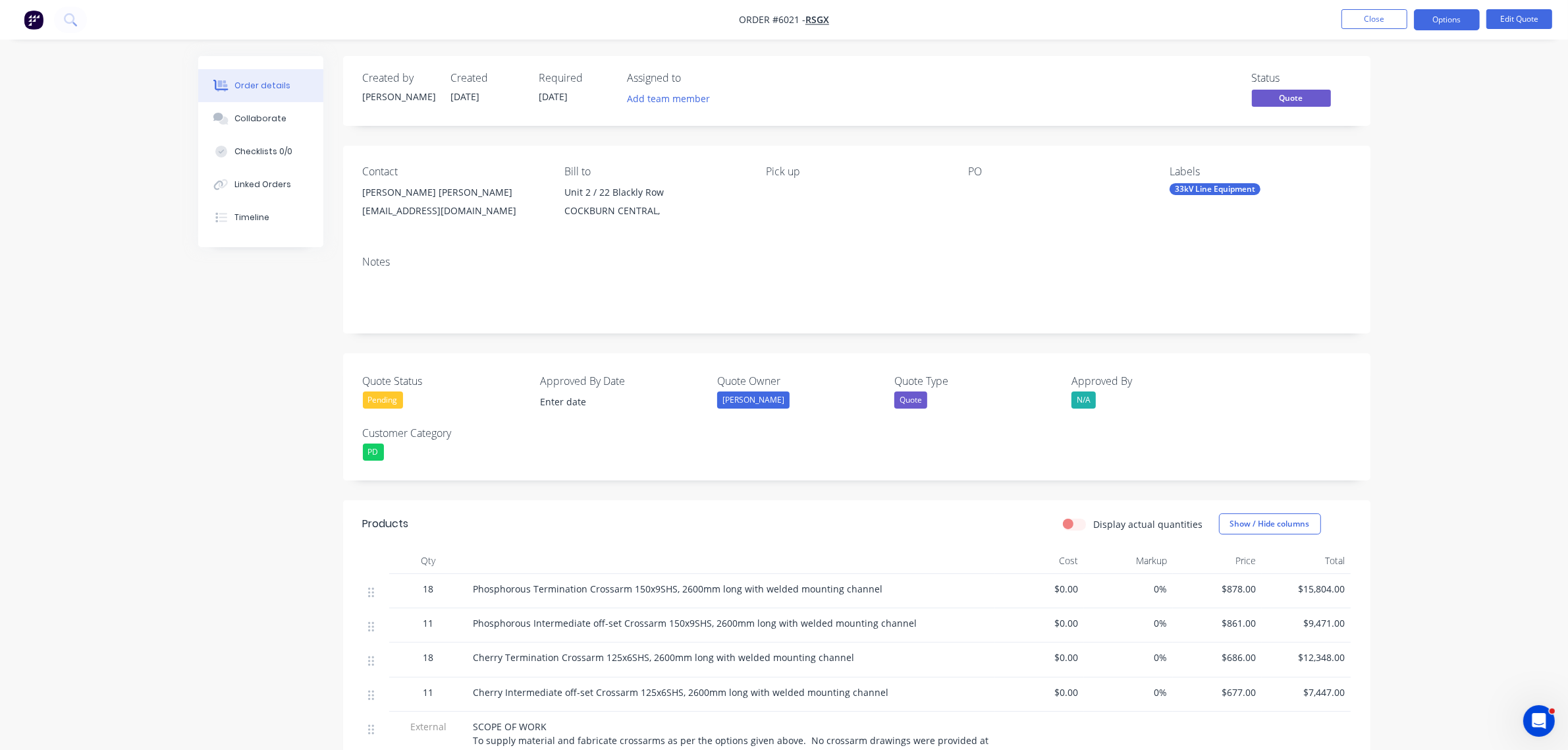
click at [390, 397] on div "Pending" at bounding box center [384, 400] width 40 height 17
click at [405, 534] on div "Not Going Ahead" at bounding box center [410, 532] width 73 height 17
click at [1457, 17] on button "Options" at bounding box center [1447, 20] width 66 height 21
click at [1388, 288] on div "Archive" at bounding box center [1407, 291] width 121 height 19
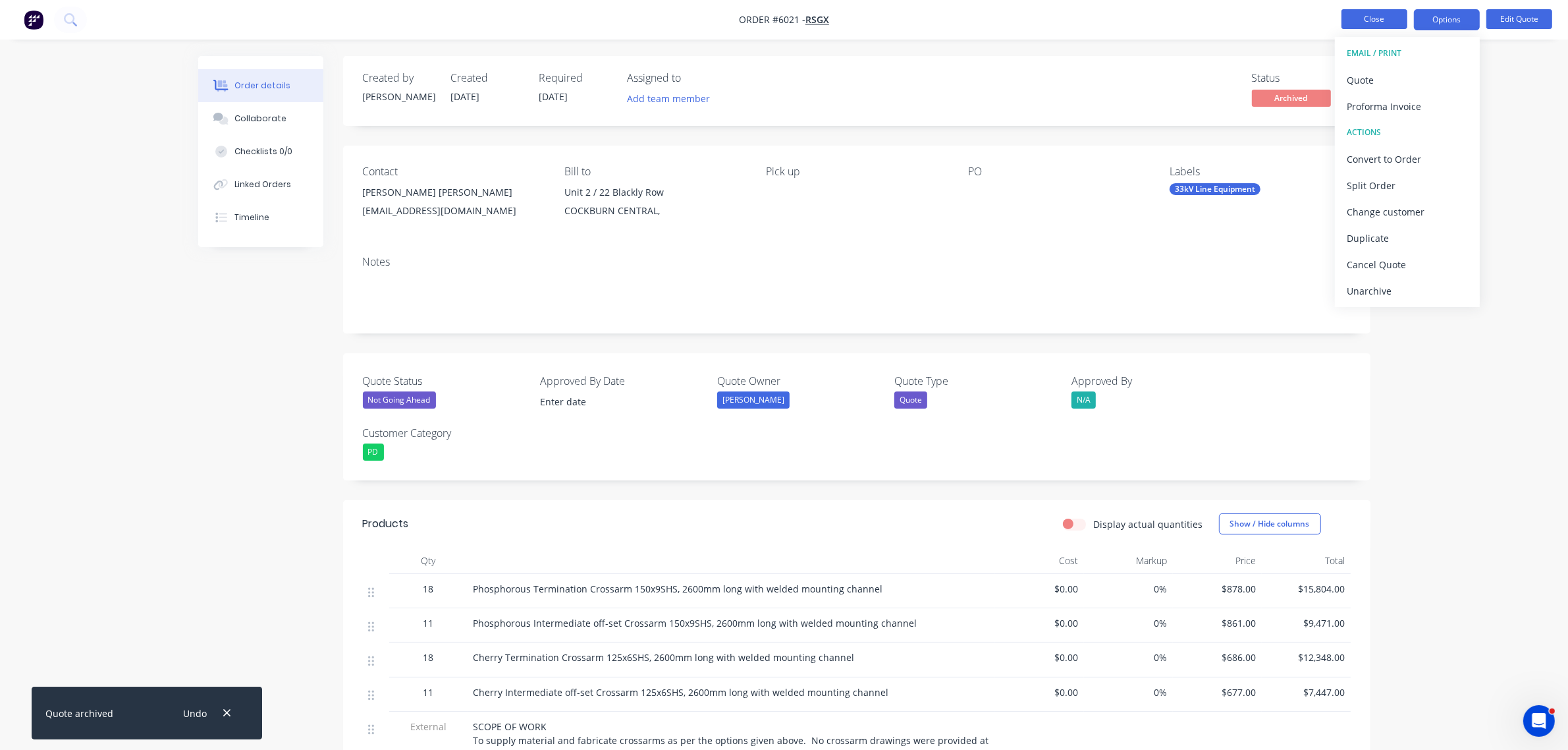
click at [1376, 16] on button "Close" at bounding box center [1374, 19] width 66 height 20
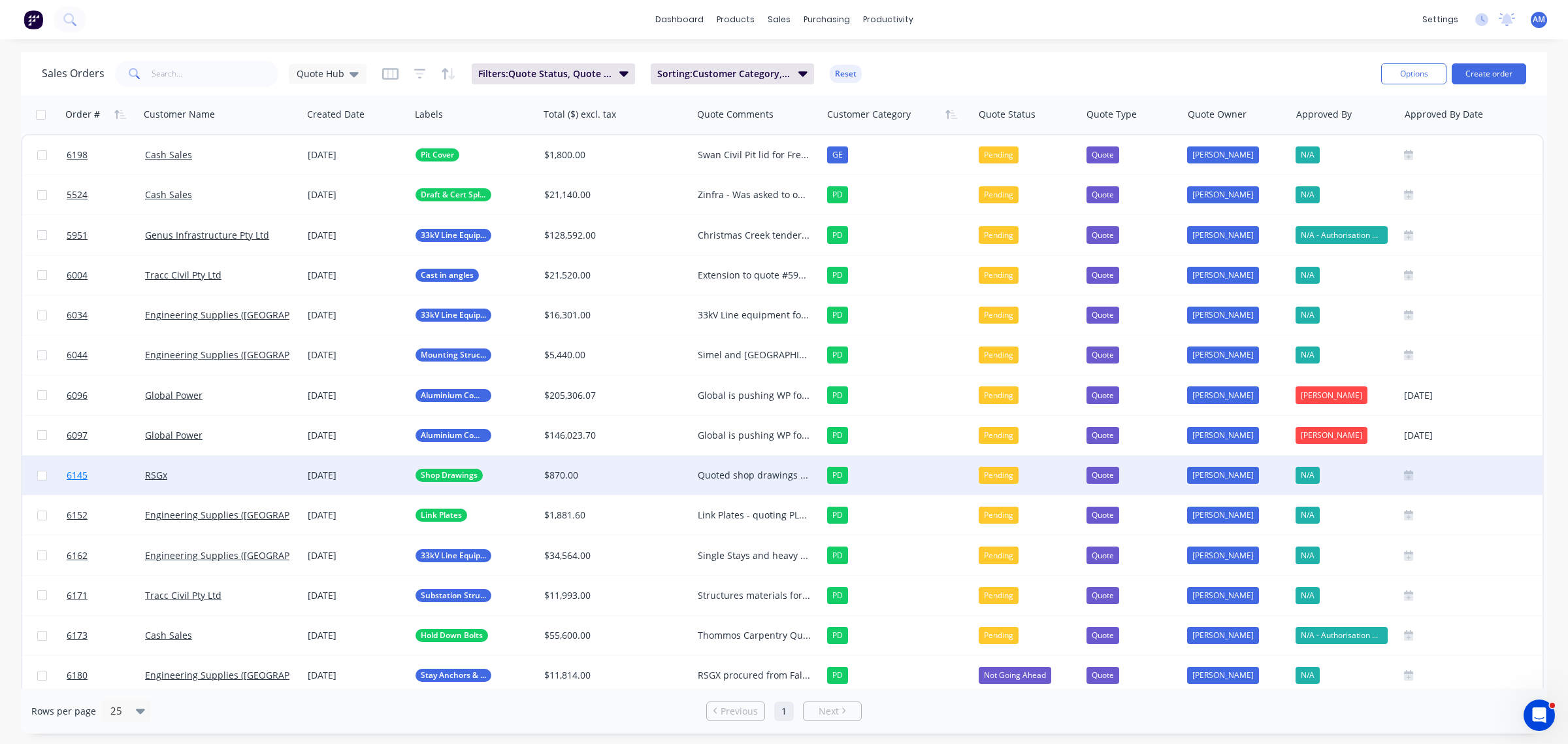
click at [115, 474] on link "6145" at bounding box center [106, 474] width 78 height 39
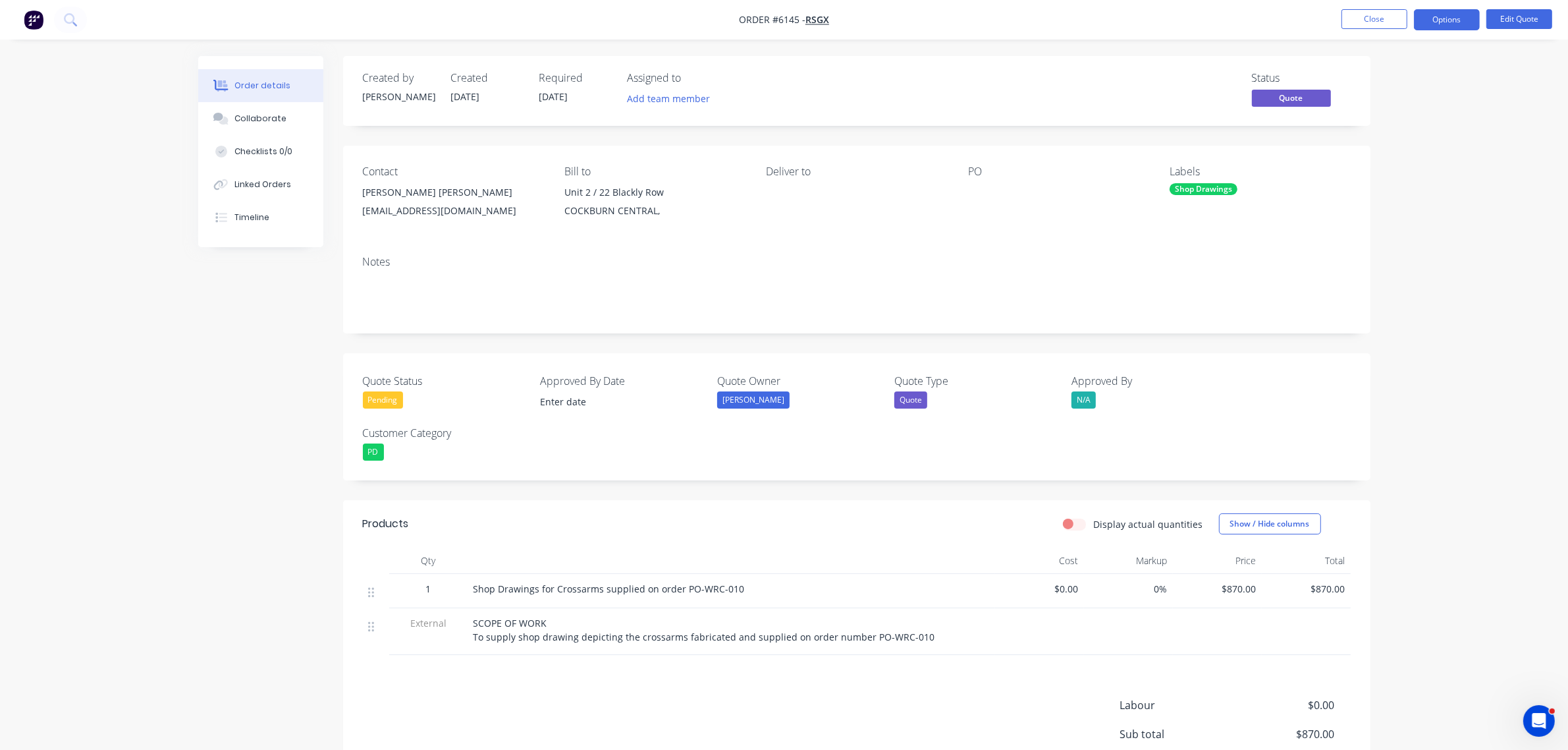
click at [383, 391] on div "Pending" at bounding box center [384, 400] width 40 height 17
click at [420, 529] on div "Not Going Ahead" at bounding box center [410, 532] width 73 height 17
click at [1384, 14] on button "Close" at bounding box center [1374, 19] width 66 height 20
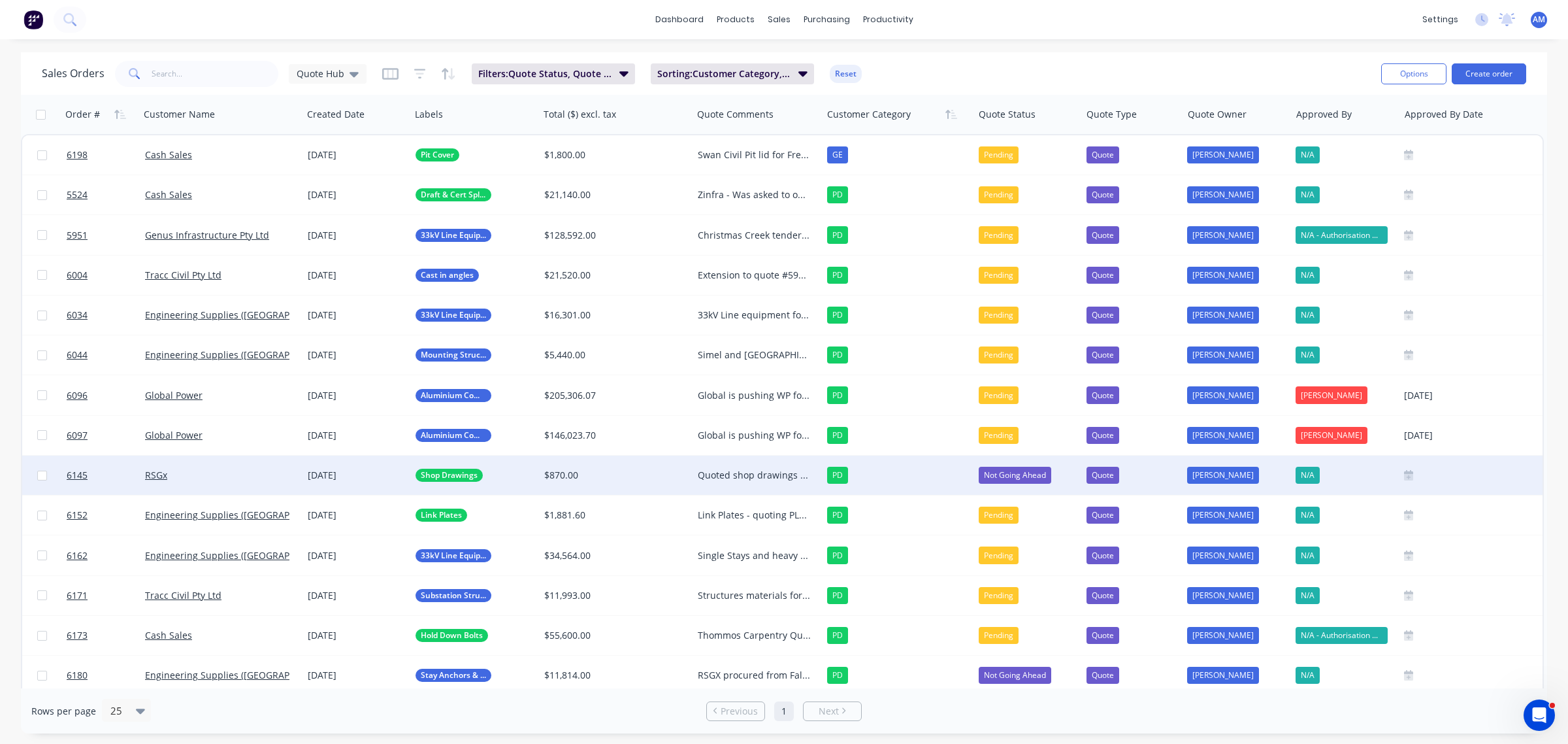
click at [781, 470] on div "Quoted shop drawings for Crossarms fabricated previously. Follow ups have had n…" at bounding box center [754, 475] width 113 height 13
click at [213, 473] on div "RSGx" at bounding box center [218, 475] width 145 height 13
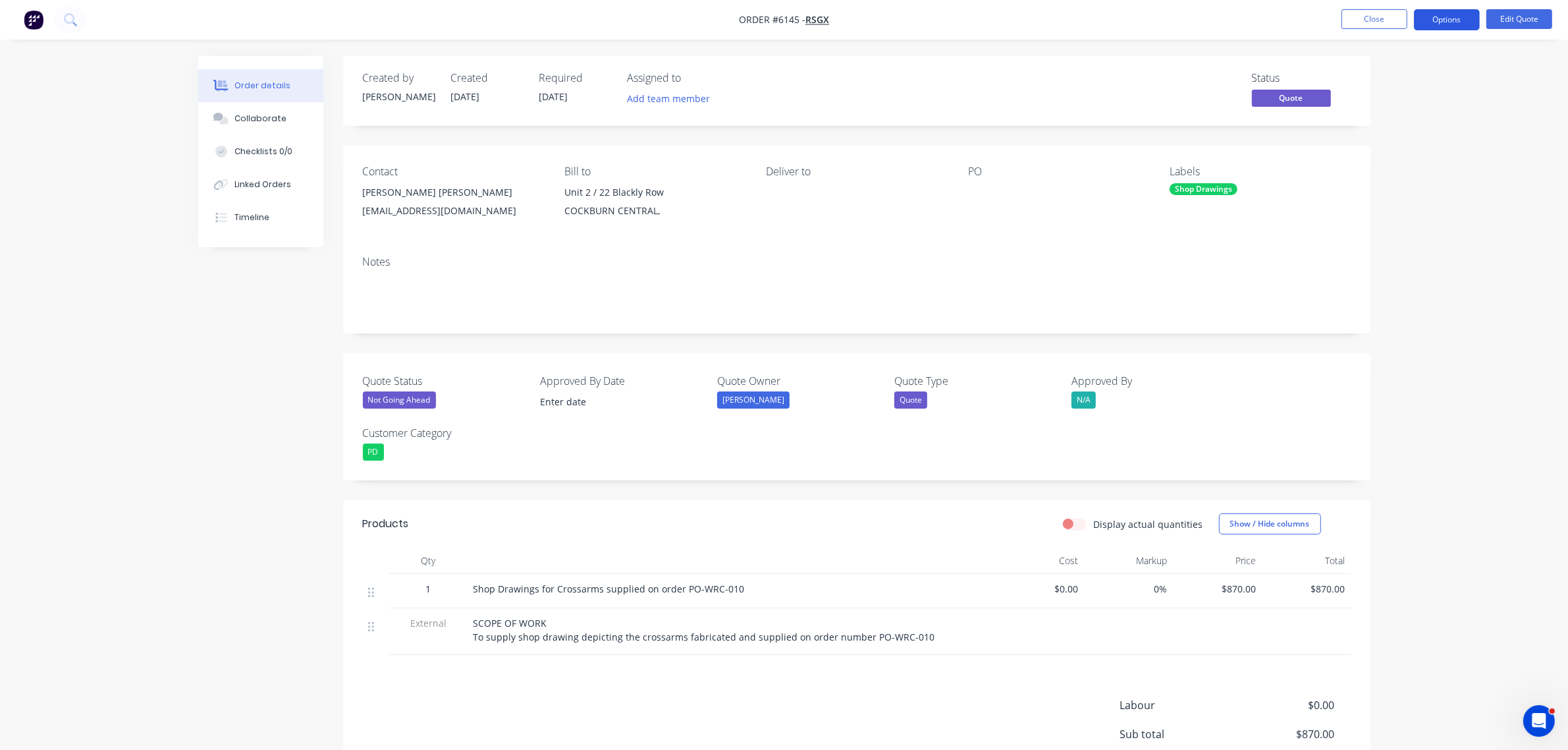
click at [1427, 25] on button "Options" at bounding box center [1447, 20] width 66 height 21
click at [1384, 290] on div "Archive" at bounding box center [1407, 291] width 121 height 19
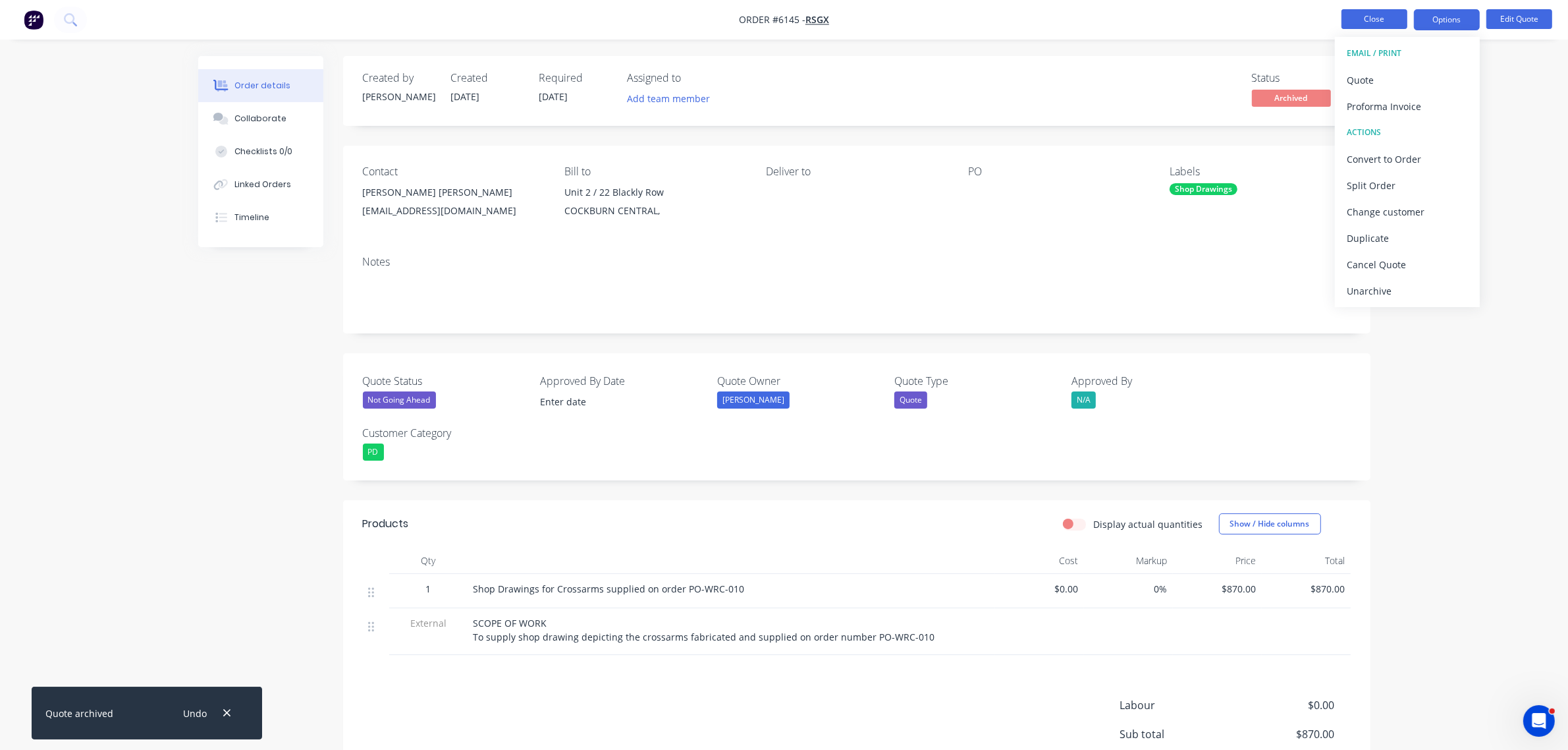
click at [1368, 17] on button "Close" at bounding box center [1374, 19] width 66 height 20
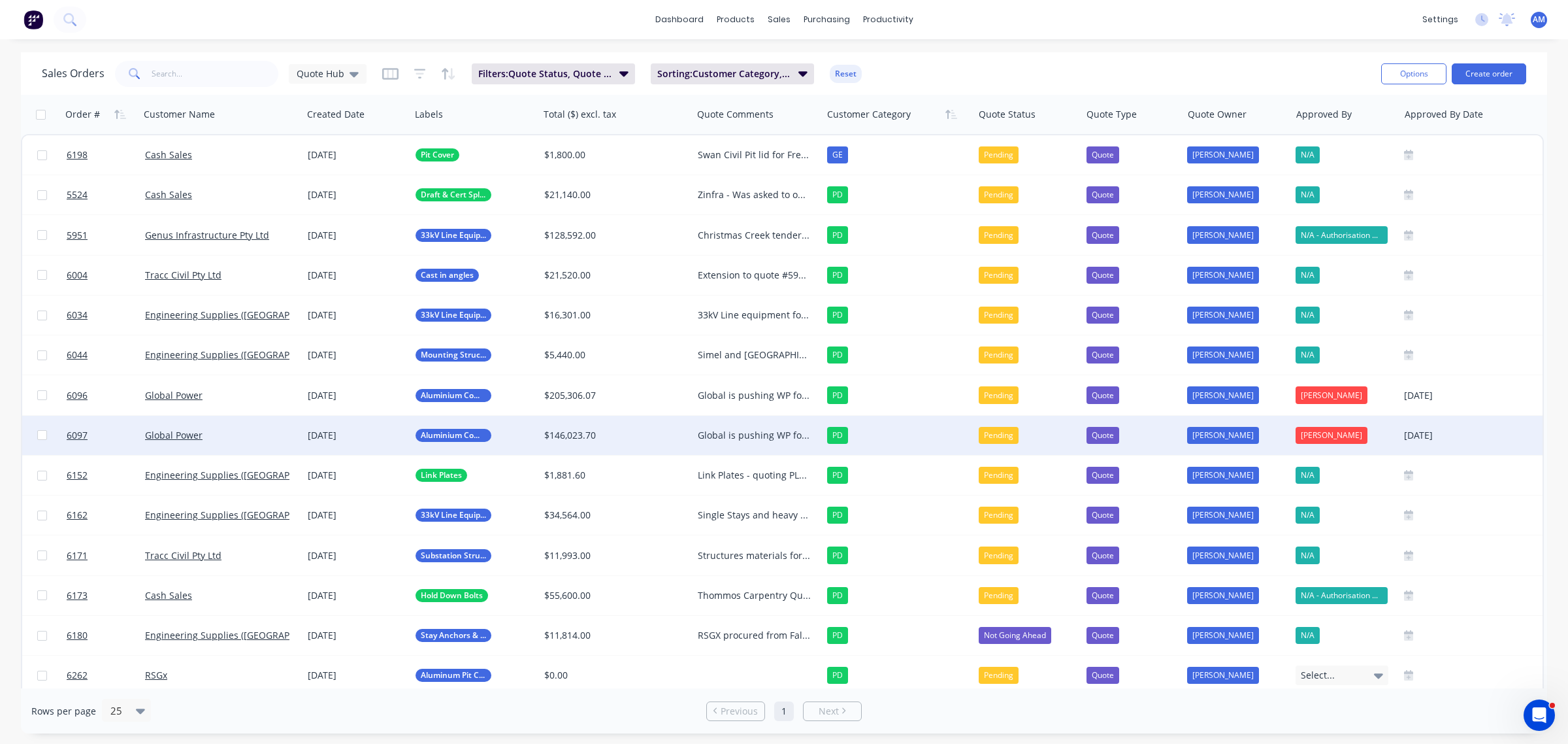
scroll to position [81, 0]
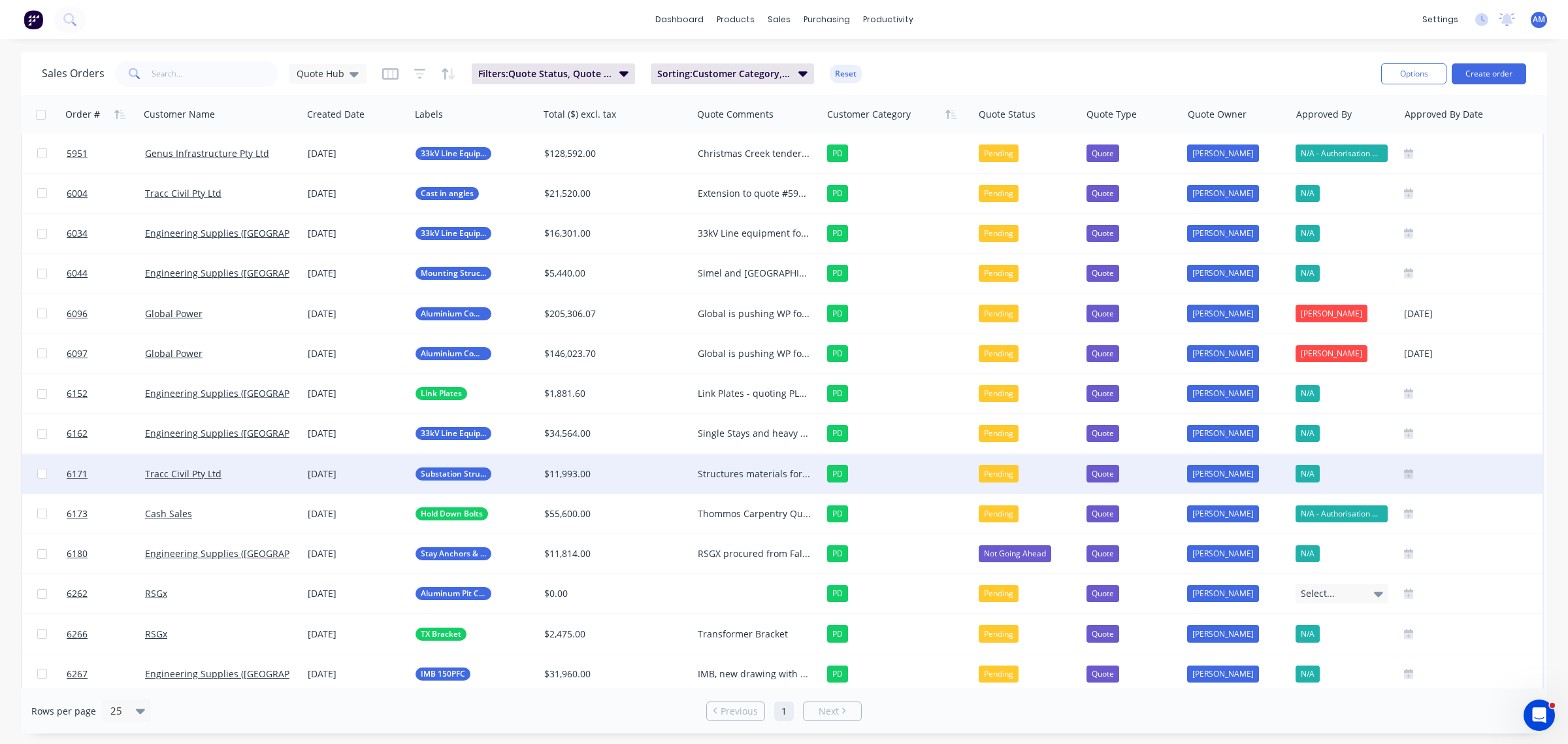
click at [732, 471] on div "Structures materials for 2x substation items for Yanchep substation AM to follo…" at bounding box center [754, 474] width 113 height 13
drag, startPoint x: 797, startPoint y: 514, endPoint x: 716, endPoint y: 514, distance: 81.0
click at [716, 514] on div "Structures materials for 2x substation items for Yanchep substation AM to follo…" at bounding box center [757, 491] width 127 height 71
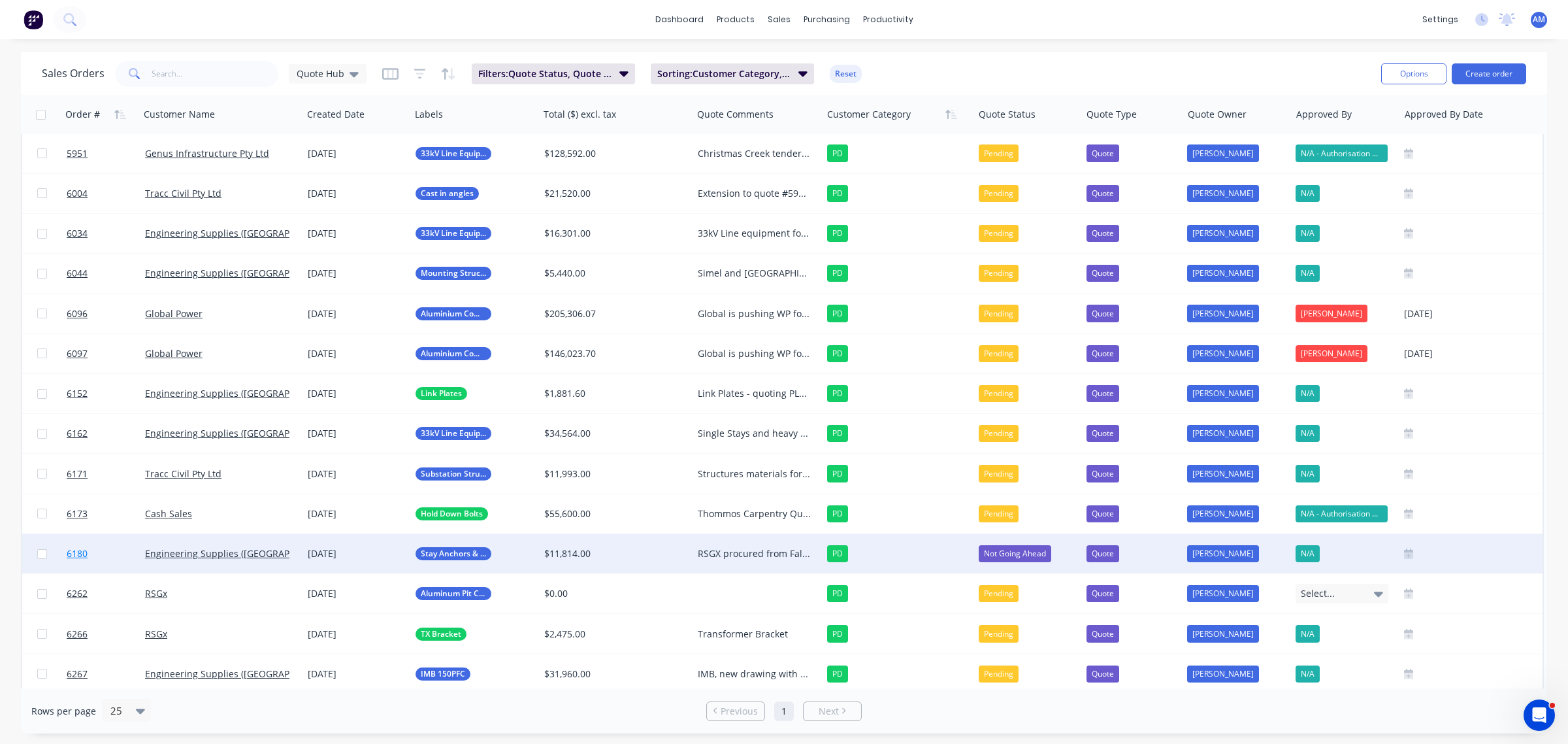
click at [113, 553] on link "6180" at bounding box center [106, 553] width 78 height 39
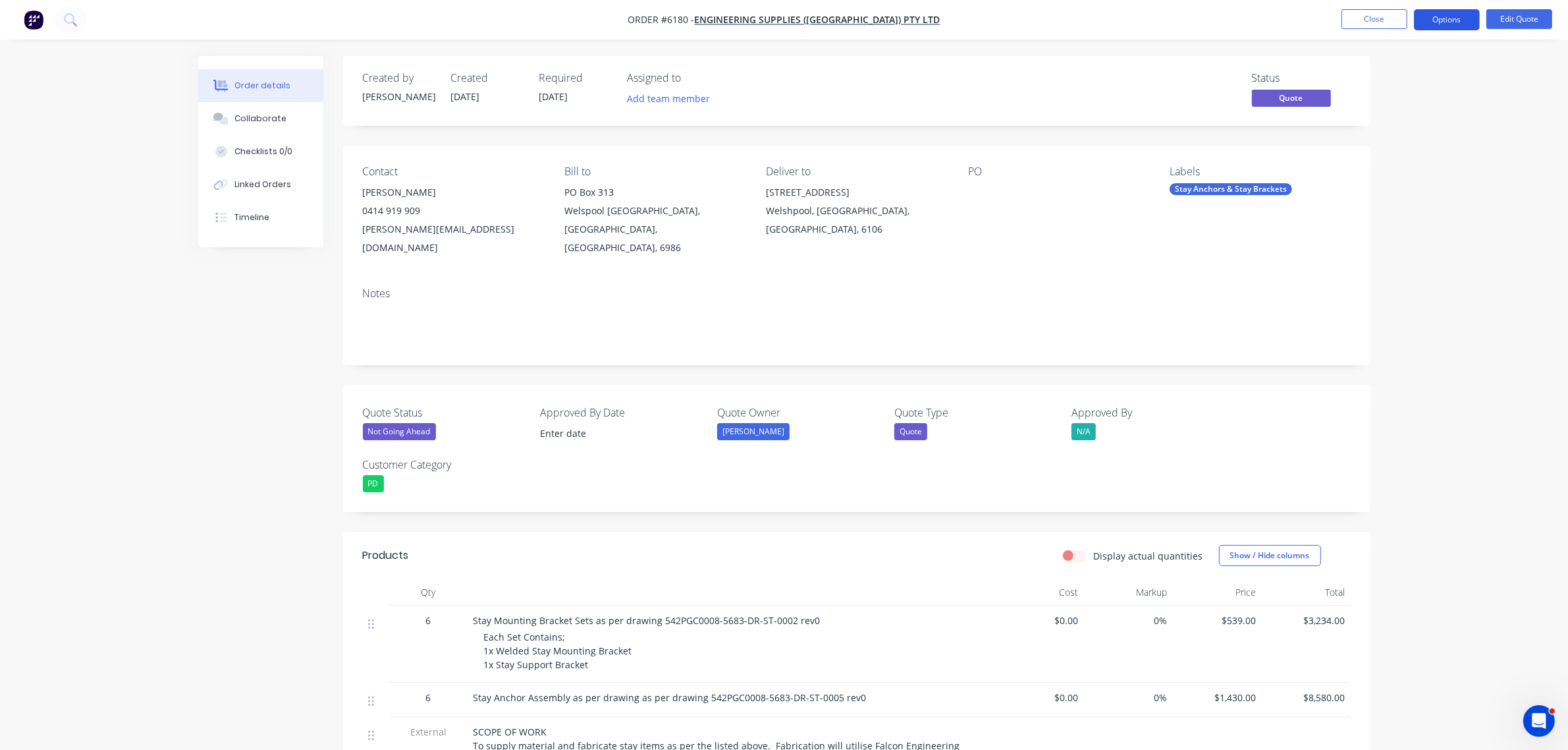
click at [1440, 20] on button "Options" at bounding box center [1447, 20] width 66 height 21
click at [1382, 294] on div "Archive" at bounding box center [1407, 291] width 121 height 19
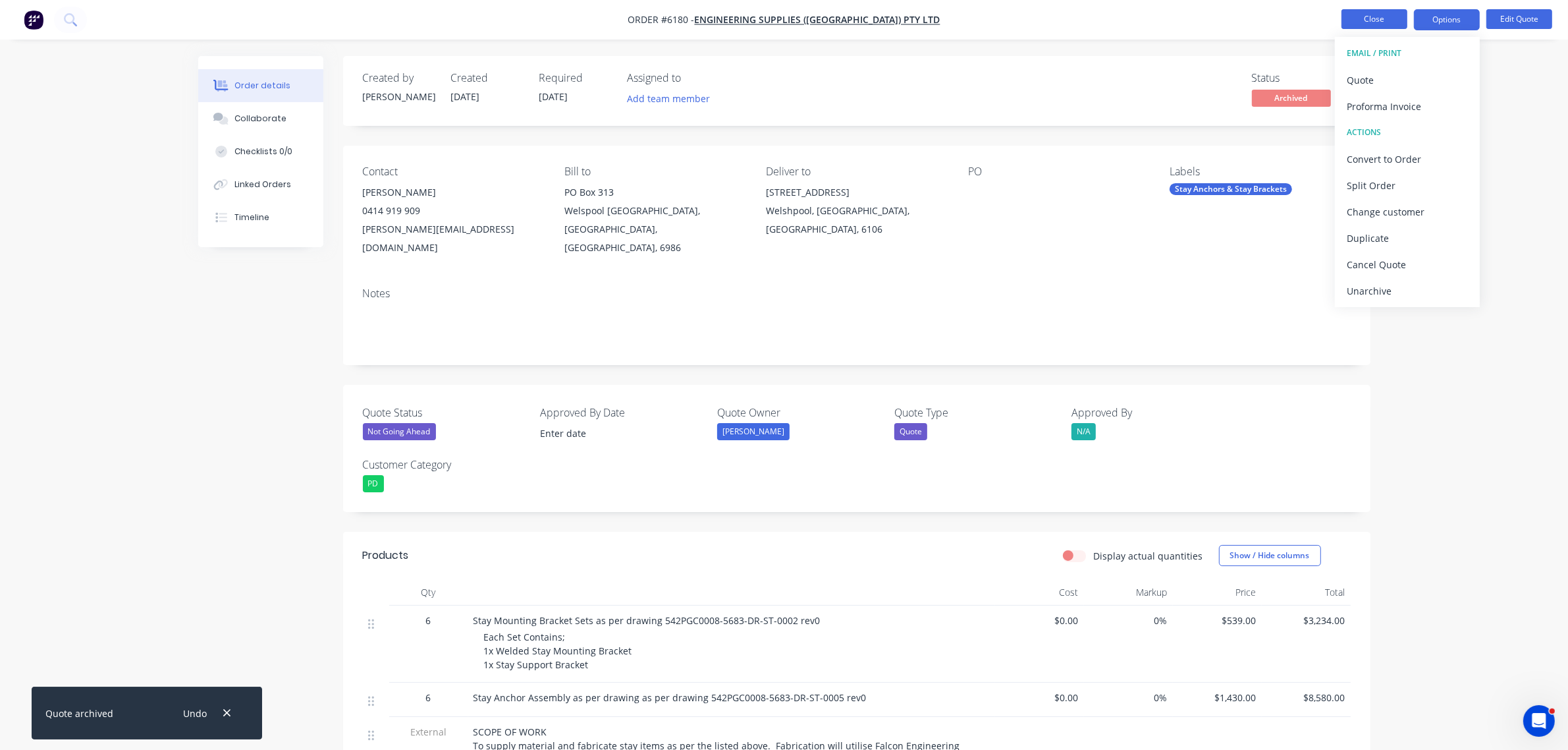
click at [1386, 17] on button "Close" at bounding box center [1374, 19] width 66 height 20
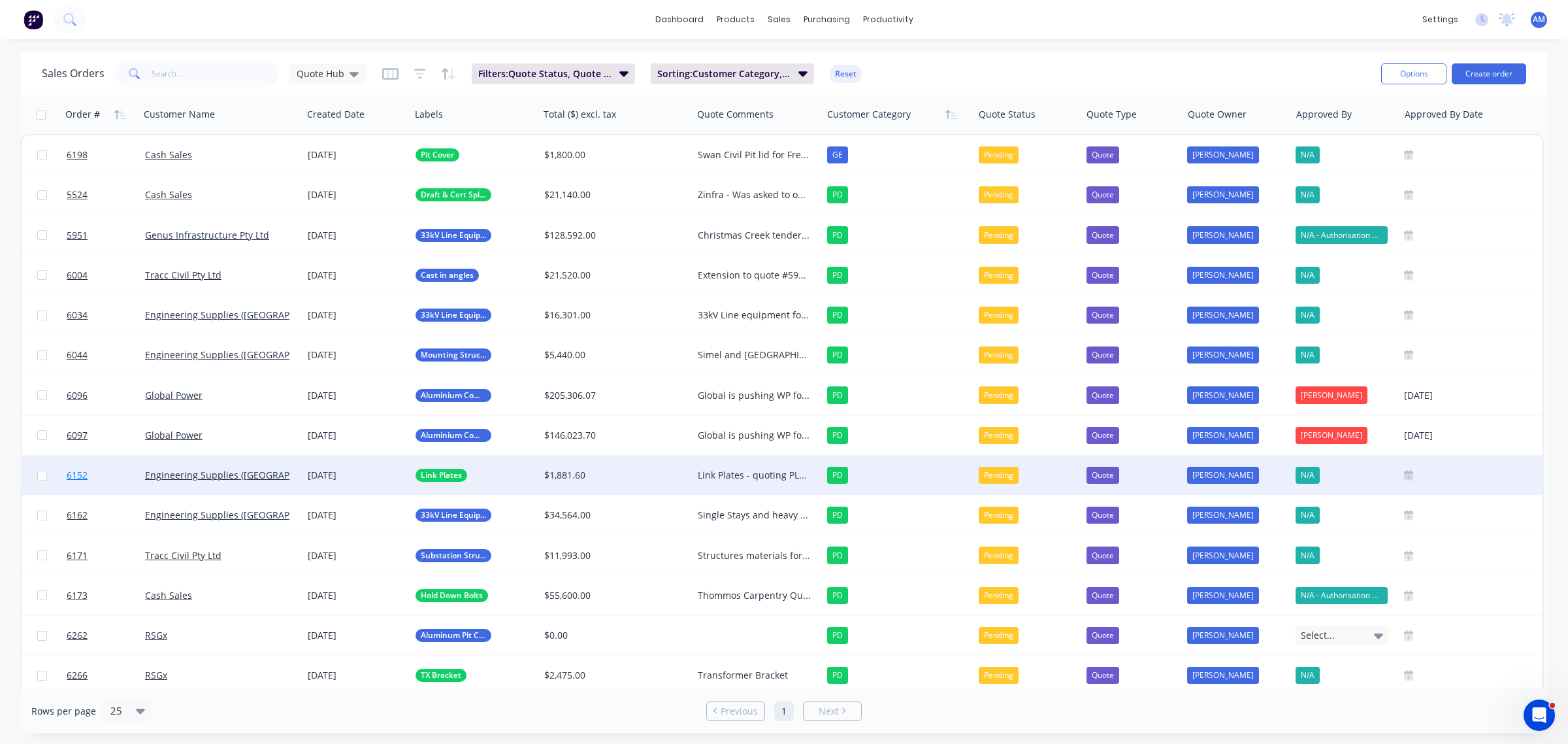
click at [109, 471] on link "6152" at bounding box center [106, 474] width 78 height 39
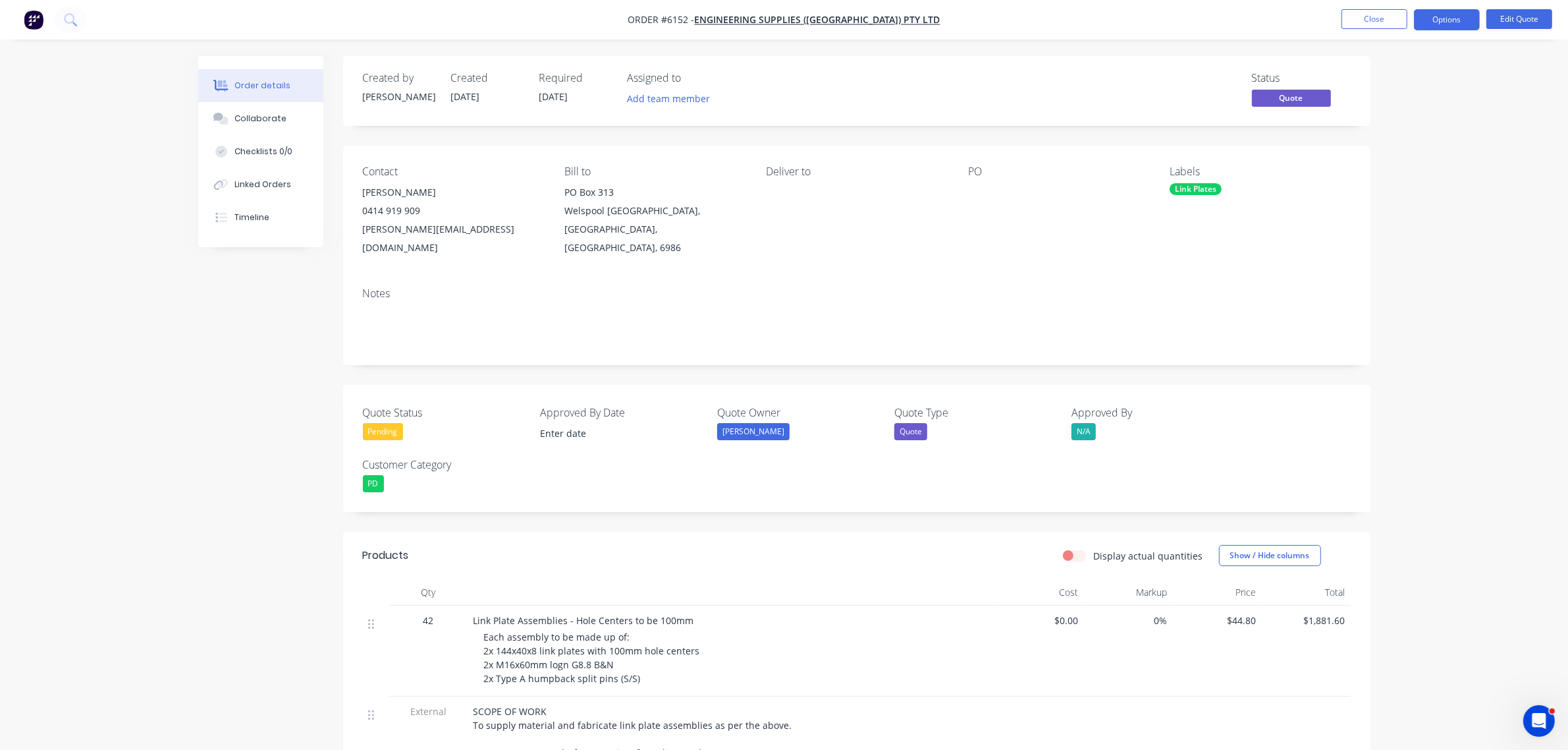
click at [389, 423] on div "Pending" at bounding box center [384, 432] width 40 height 17
drag, startPoint x: 403, startPoint y: 545, endPoint x: 630, endPoint y: 508, distance: 230.0
click at [407, 547] on div "Not Going Ahead" at bounding box center [410, 546] width 73 height 17
click at [1440, 5] on nav "Order #6152 - Engineering Supplies (WA) Pty Ltd Close Options Edit Quote" at bounding box center [784, 19] width 1568 height 40
drag, startPoint x: 1440, startPoint y: 15, endPoint x: 1438, endPoint y: 35, distance: 20.1
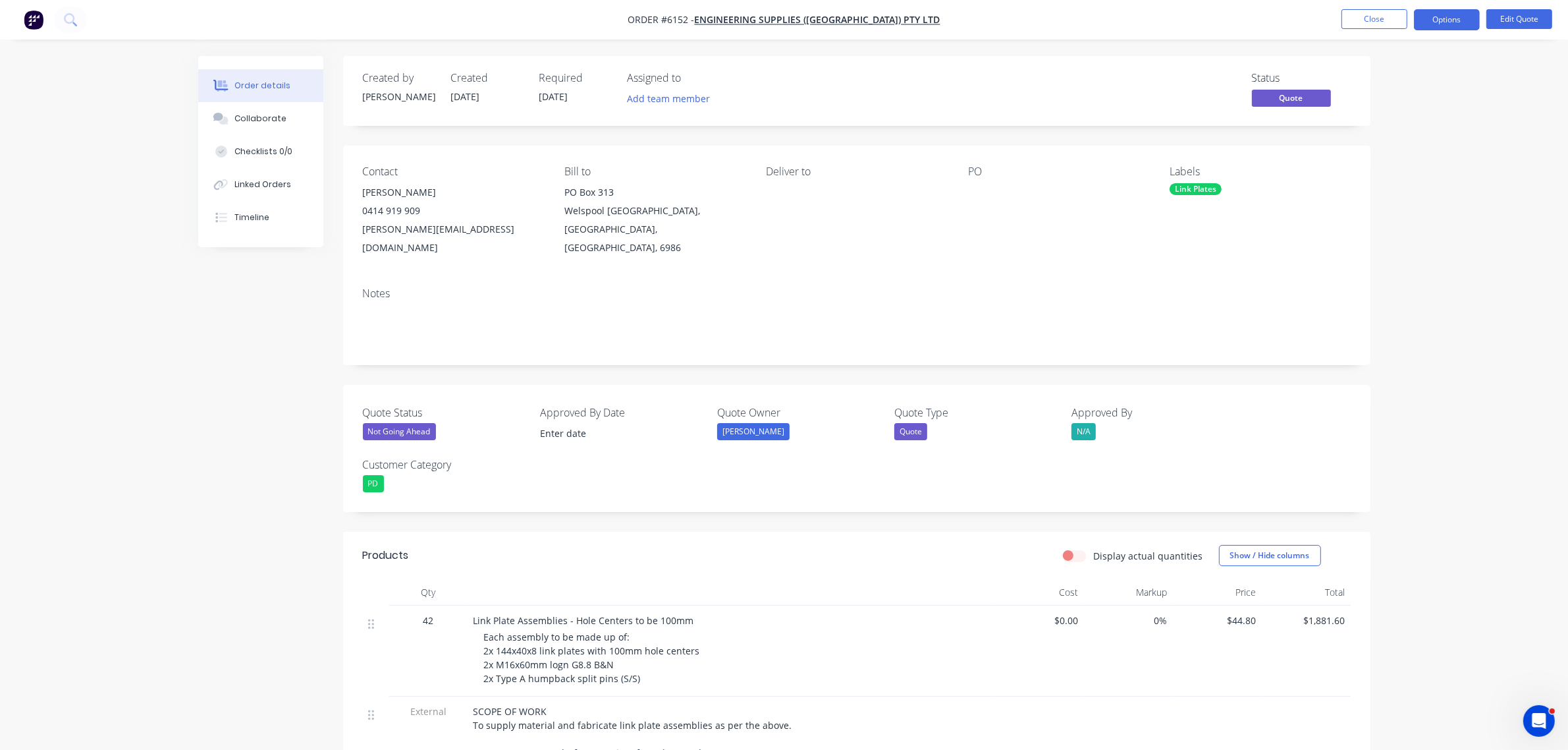
click at [1440, 17] on button "Options" at bounding box center [1447, 20] width 66 height 21
click at [1371, 292] on div "Archive" at bounding box center [1407, 291] width 121 height 19
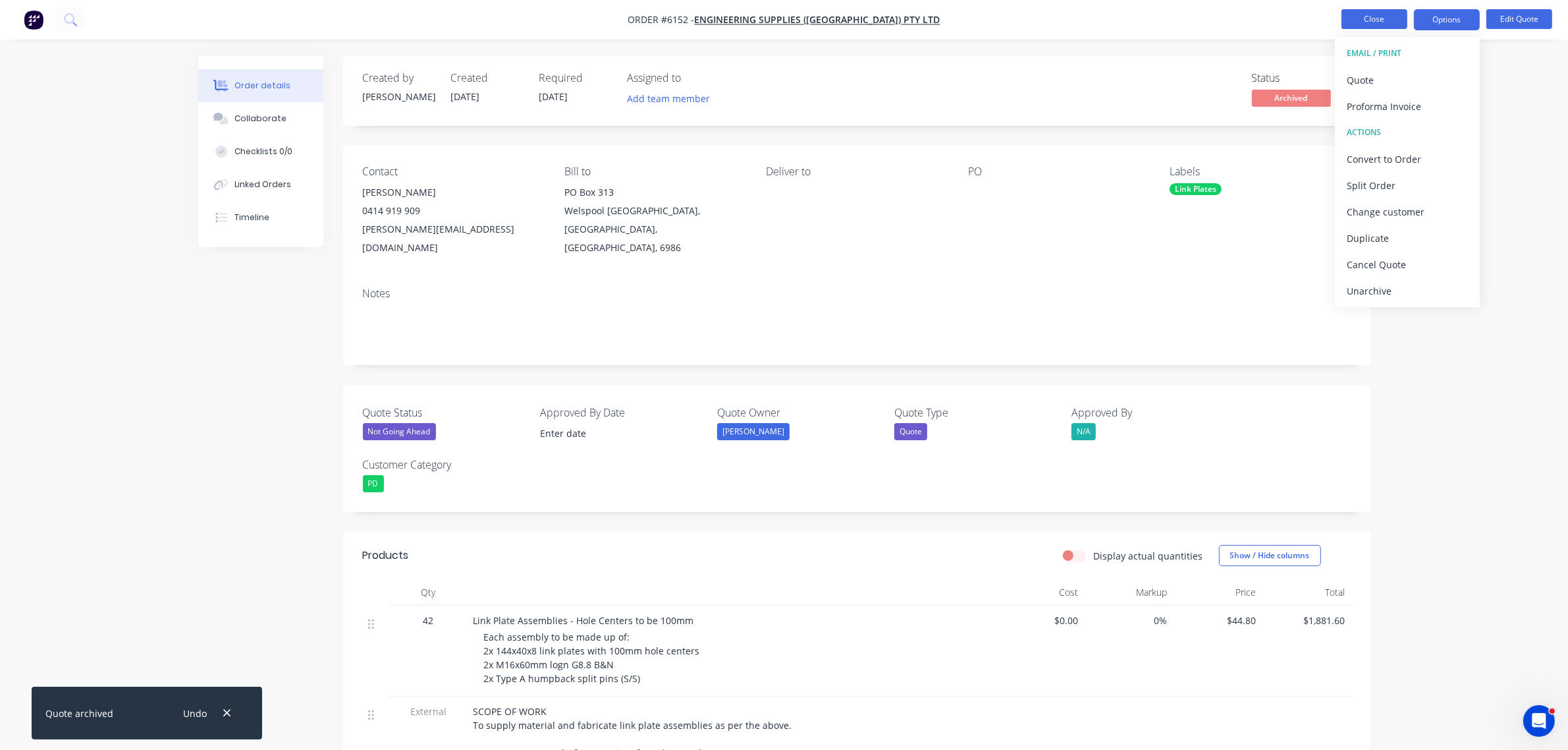
click at [1361, 13] on button "Close" at bounding box center [1374, 19] width 66 height 20
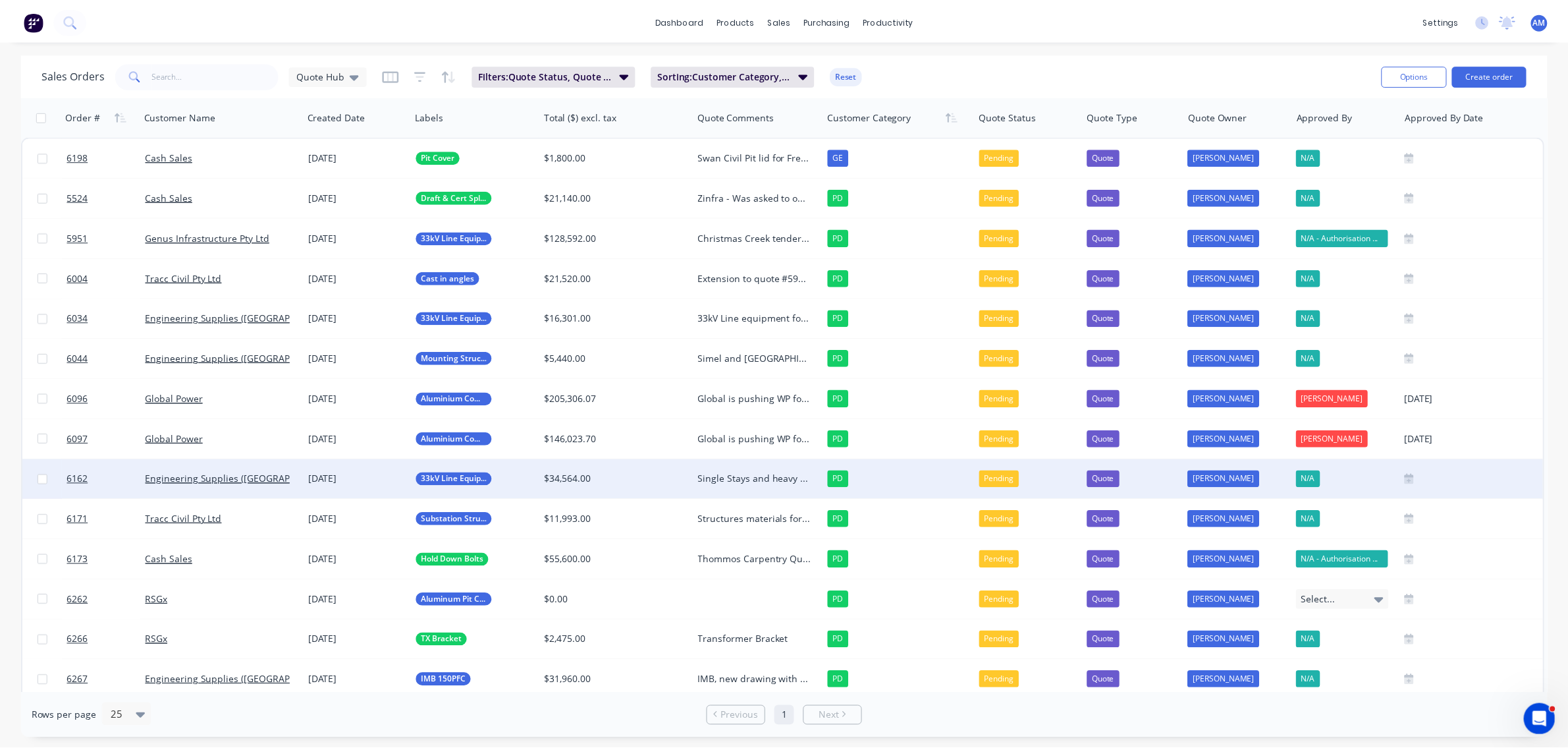
scroll to position [82, 0]
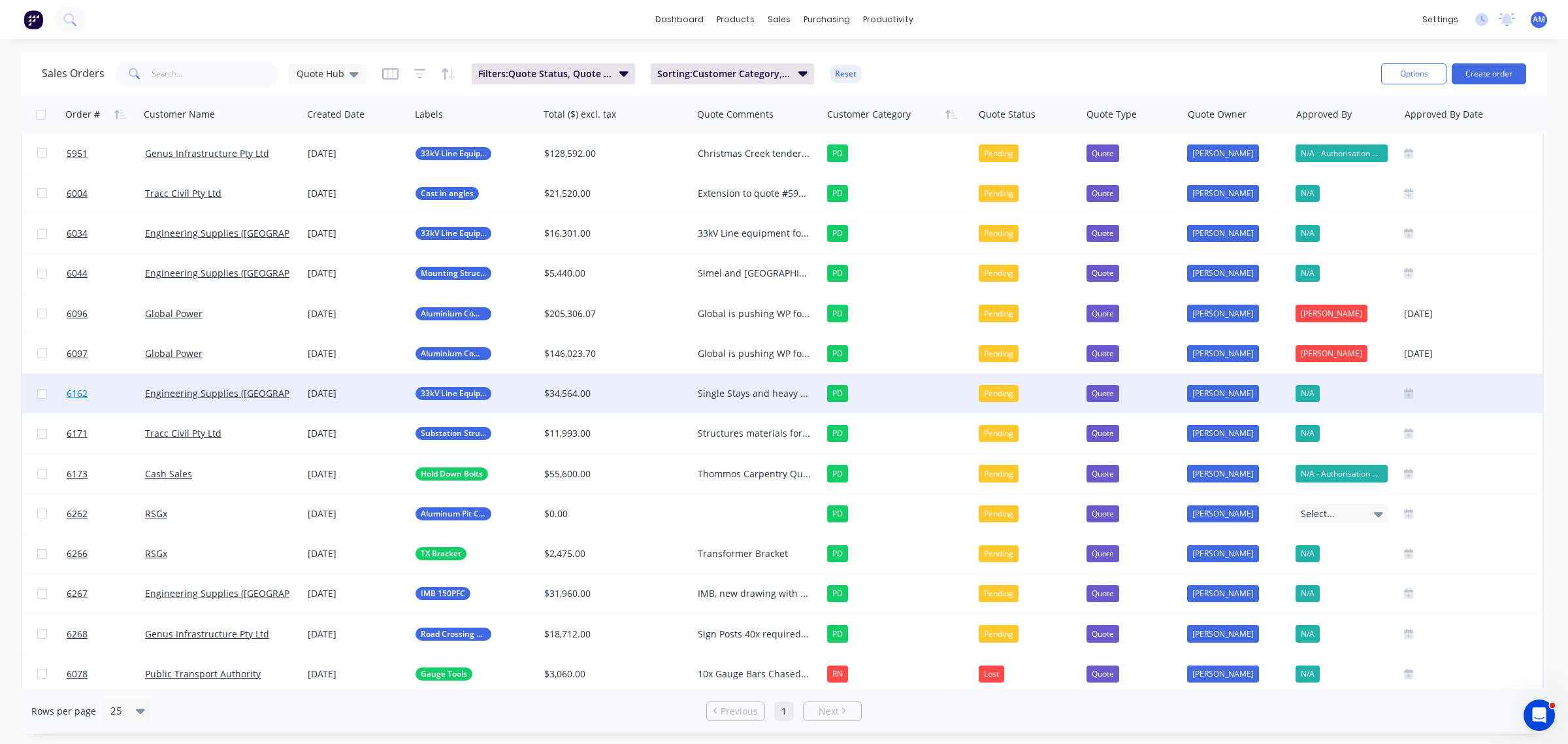
click at [120, 389] on link "6162" at bounding box center [106, 393] width 78 height 39
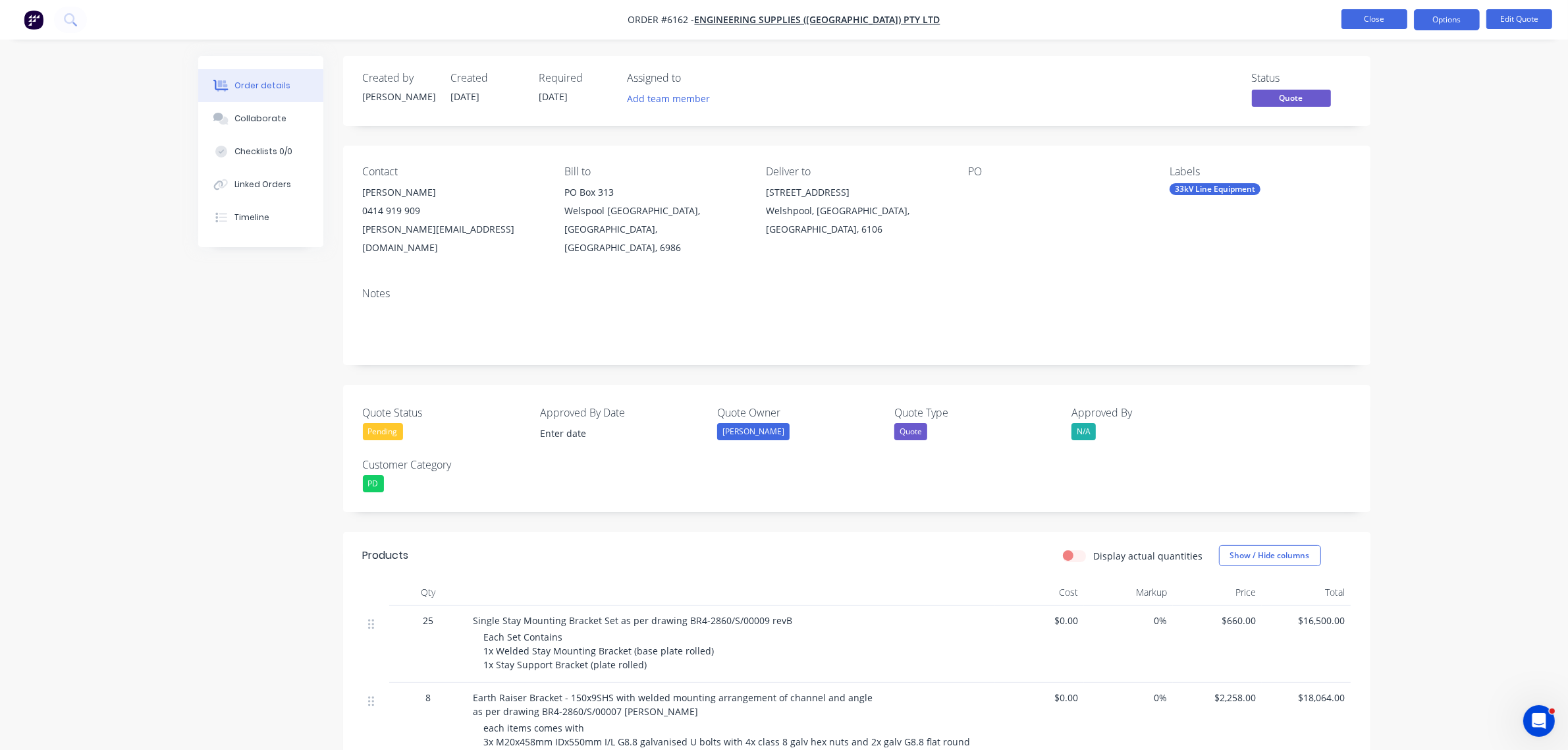
click at [1377, 18] on button "Close" at bounding box center [1374, 19] width 66 height 20
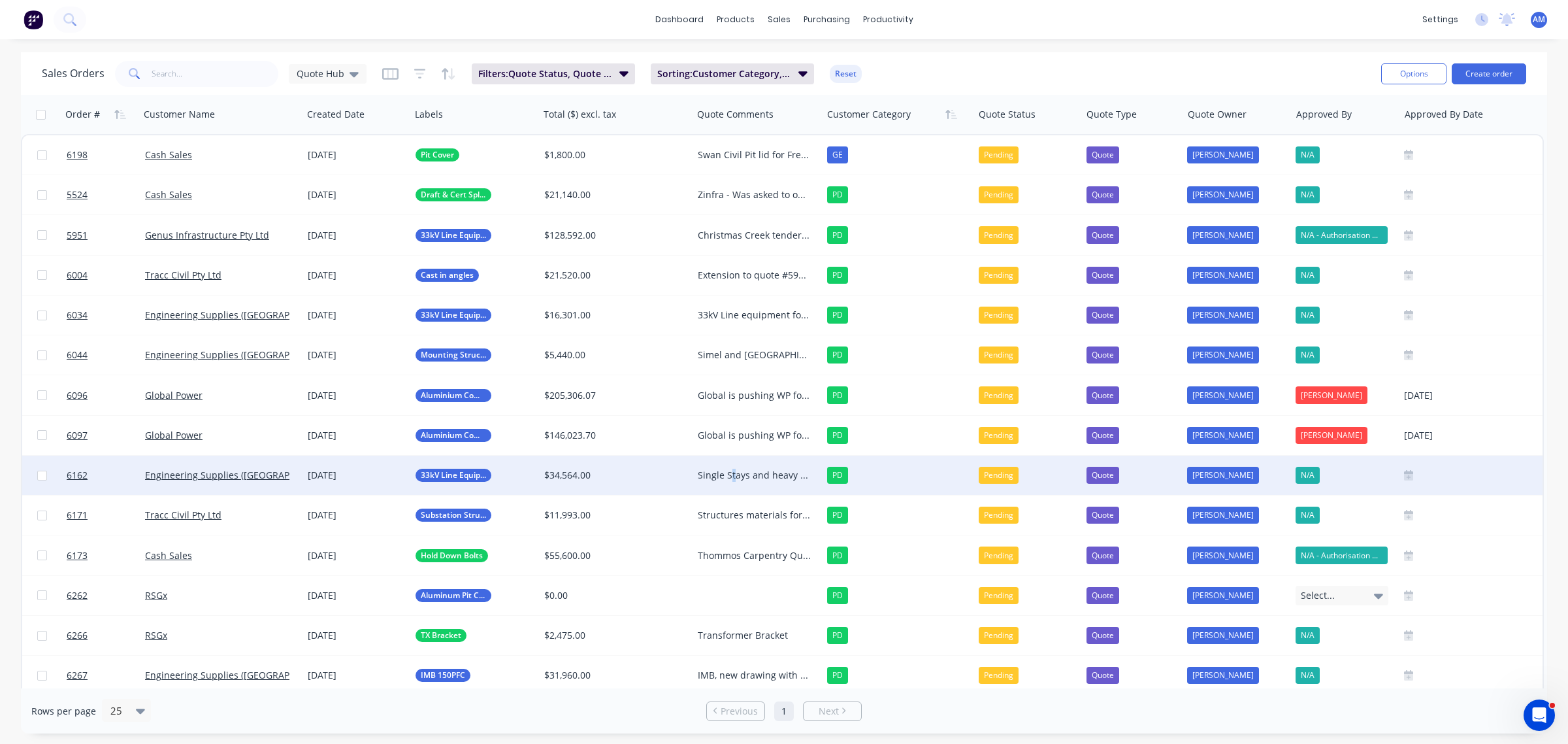
click at [732, 478] on div "Single Stays and heavy duty earth raisers AM to chase 18/08 and provide an upda…" at bounding box center [754, 475] width 113 height 13
drag, startPoint x: 735, startPoint y: 532, endPoint x: 716, endPoint y: 507, distance: 31.4
click at [716, 507] on div "Single Stays and heavy duty earth raisers AM to chase 18/08 and provide an upda…" at bounding box center [757, 498] width 127 height 83
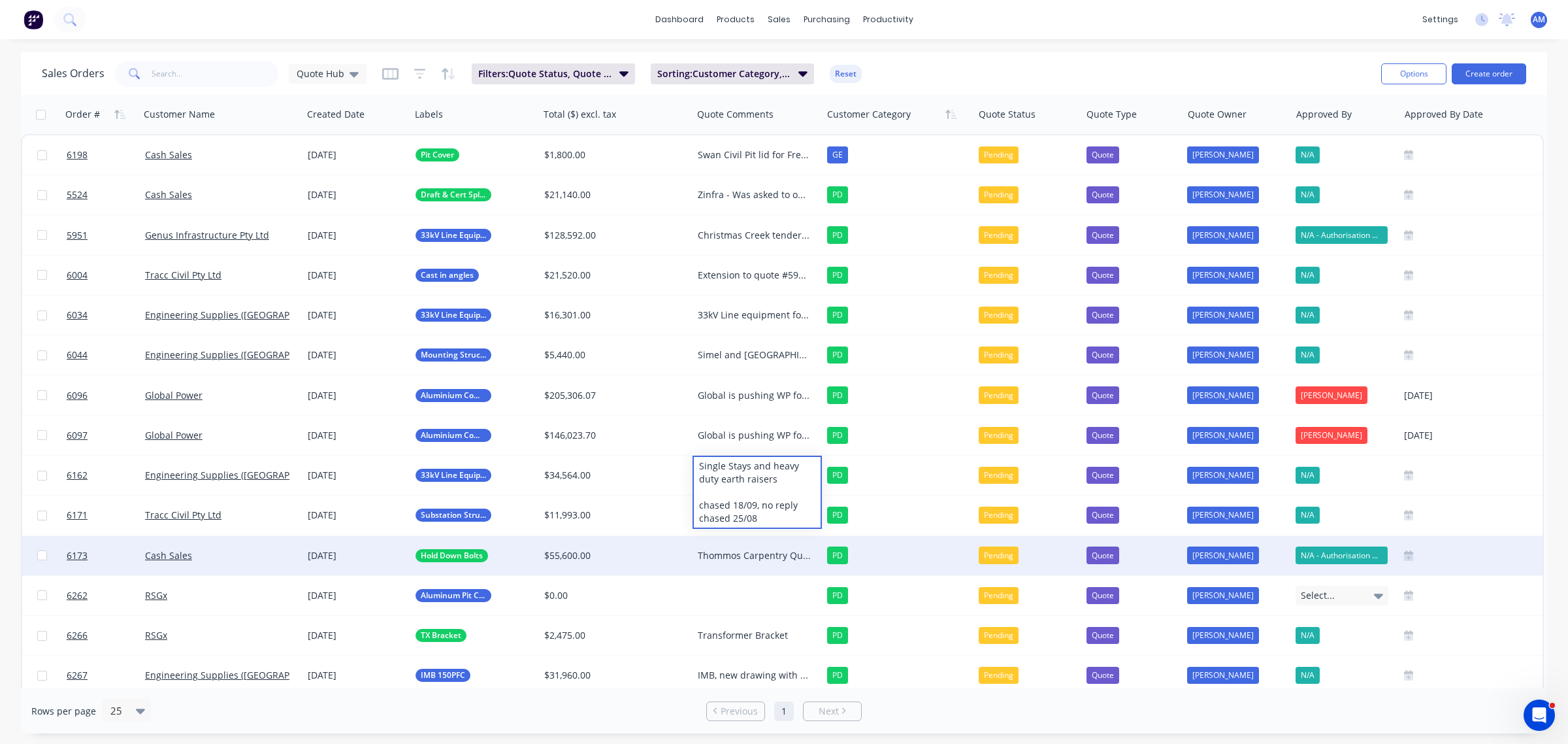
click at [750, 562] on div "Thommos Carpentry Quote submitted for 1000x U shaped hold down bolts. AM to cha…" at bounding box center [757, 555] width 130 height 39
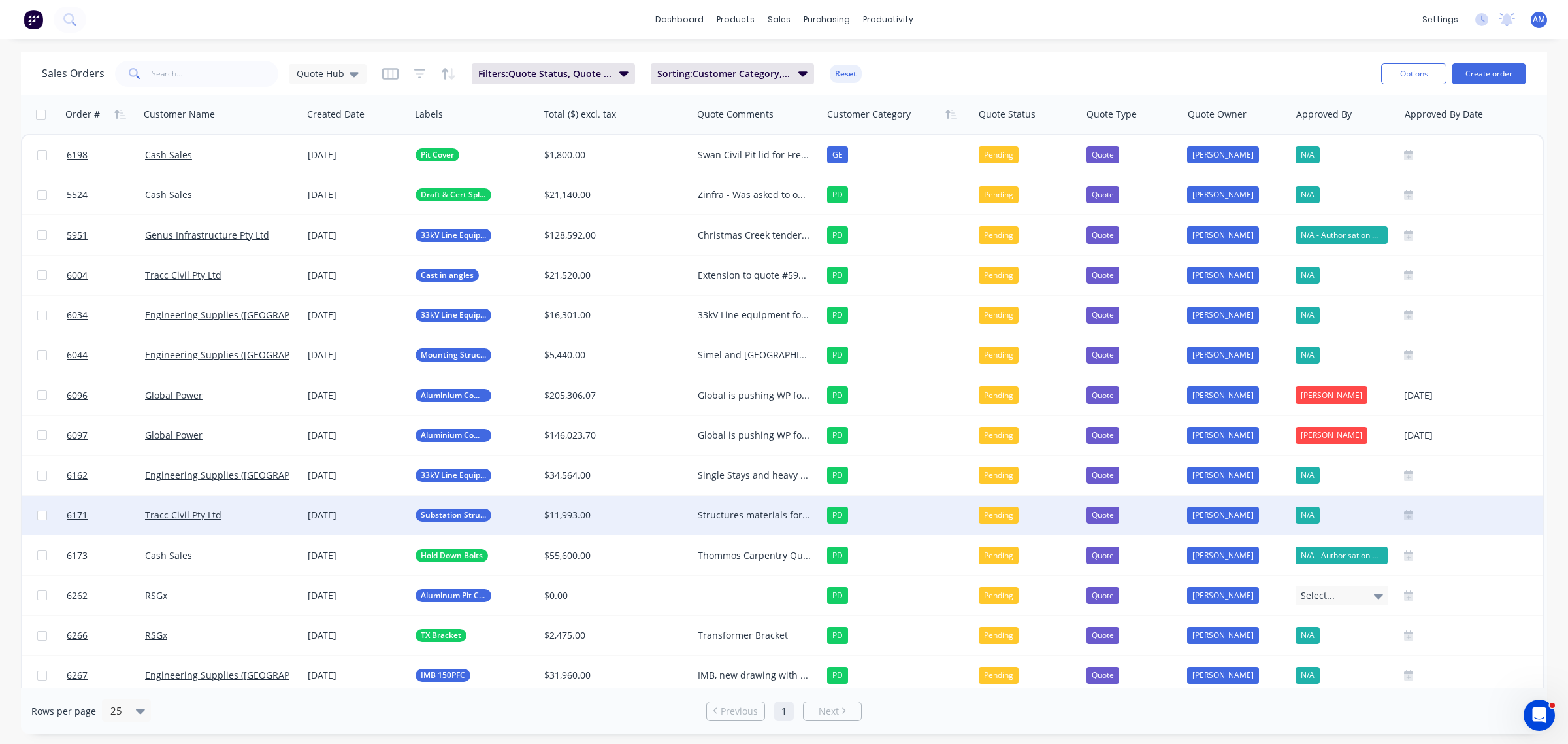
click at [723, 505] on div "Structures materials for 2x substation items for Yanchep substation Work still …" at bounding box center [757, 514] width 130 height 39
click at [778, 517] on div "Structures materials for 2x substation items for Yanchep substation Work still …" at bounding box center [754, 515] width 113 height 13
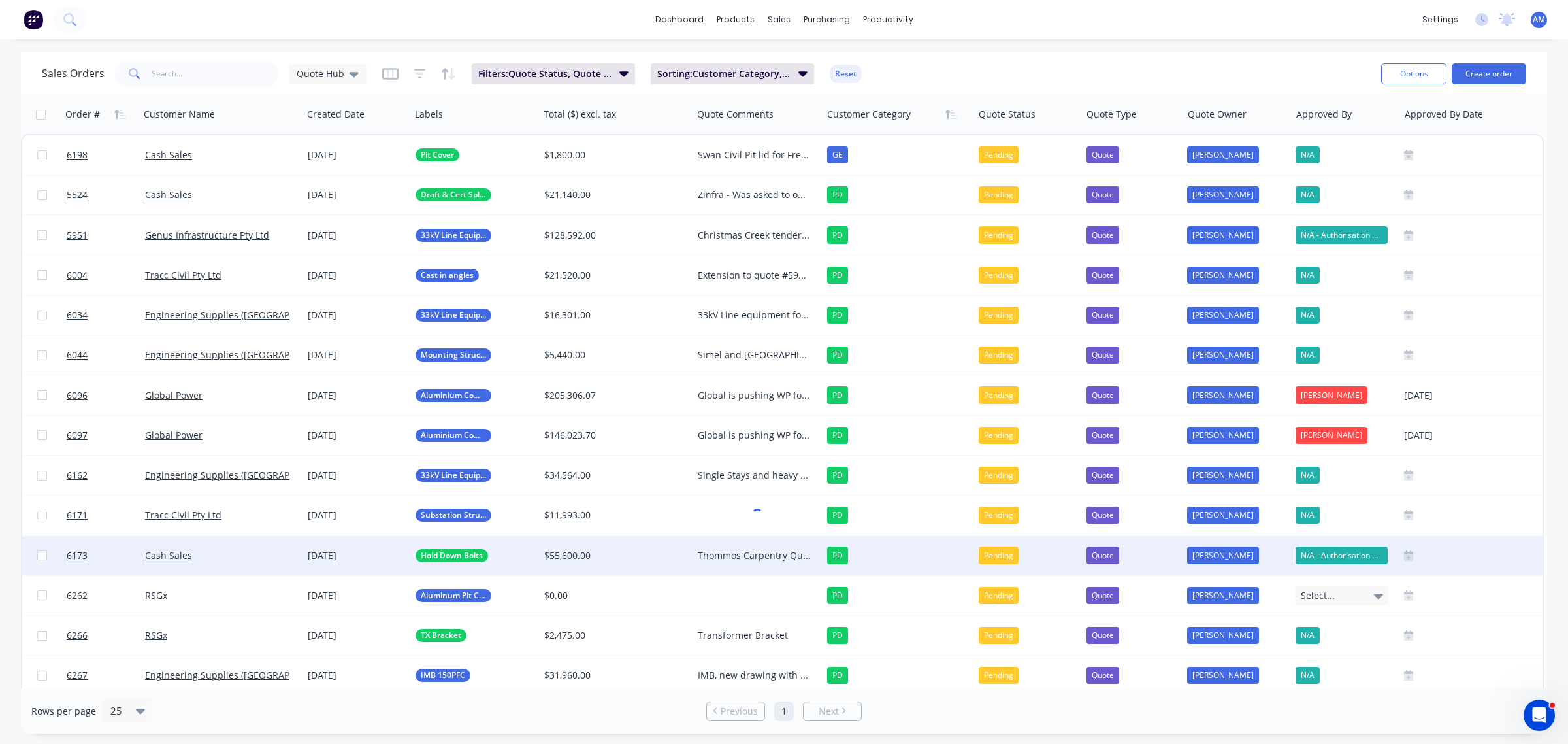
click at [233, 550] on div "Cash Sales" at bounding box center [218, 556] width 145 height 13
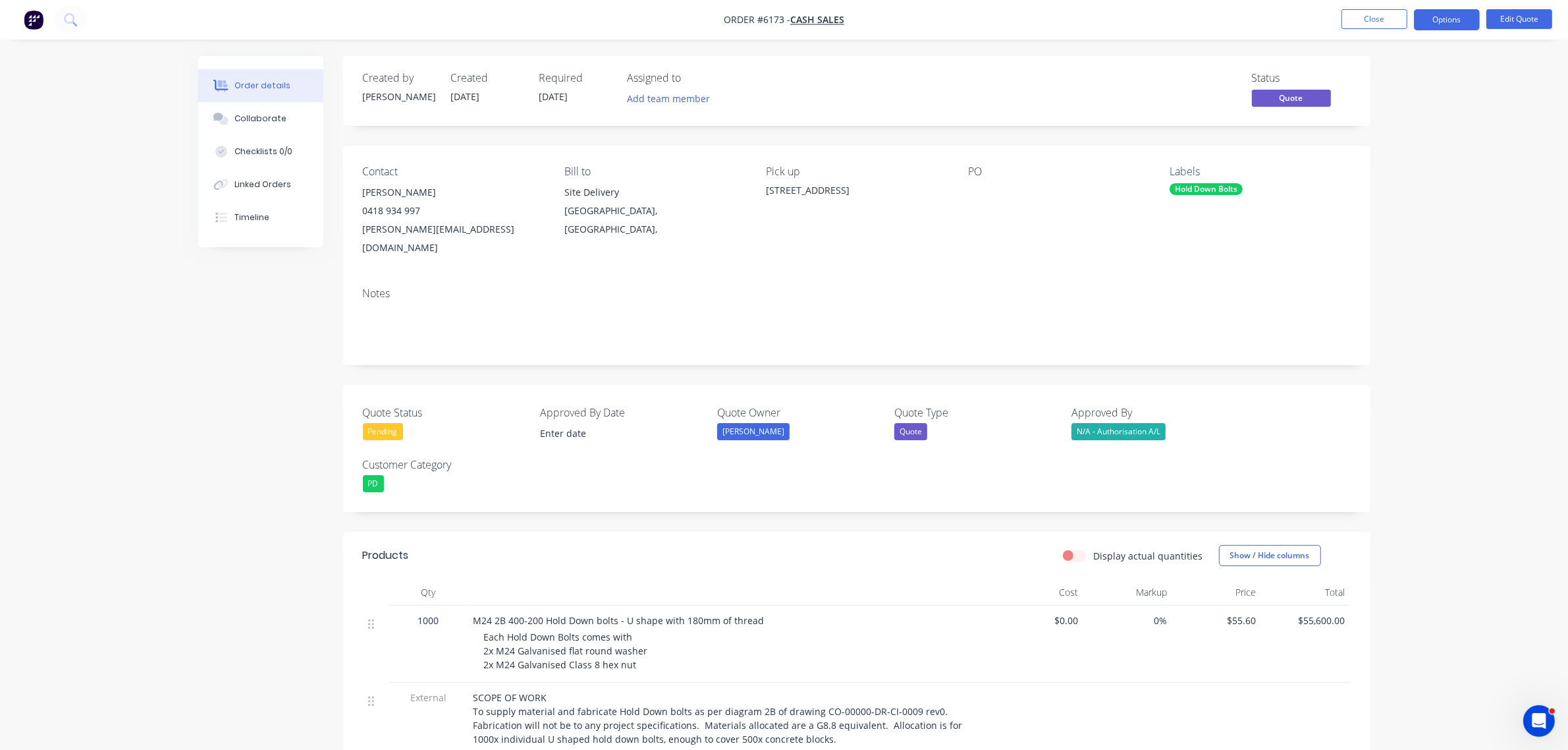
click at [379, 423] on div "Pending" at bounding box center [384, 432] width 40 height 17
click at [392, 547] on div "Not Going Ahead" at bounding box center [410, 546] width 73 height 17
click at [1452, 13] on button "Options" at bounding box center [1447, 20] width 66 height 21
click at [1384, 13] on button "Close" at bounding box center [1374, 19] width 66 height 20
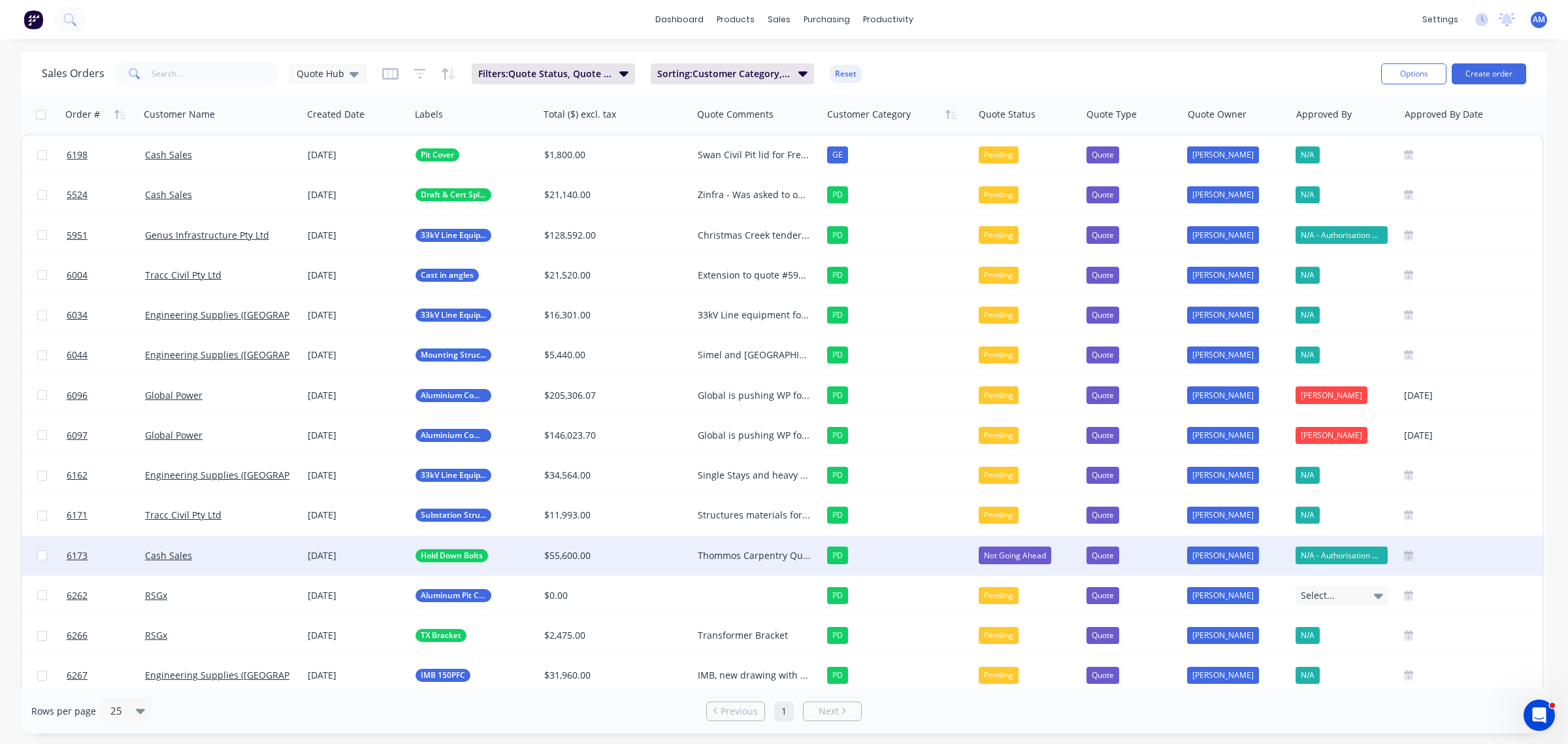
click at [705, 547] on div "Thommos Carpentry Quote submitted for 1000x U shaped hold down bolts. AM to cha…" at bounding box center [757, 555] width 130 height 39
drag, startPoint x: 753, startPoint y: 635, endPoint x: 696, endPoint y: 611, distance: 61.8
click at [696, 611] on div "Thommos Carpentry Quote submitted for 1000x U shaped hold down bolts. AM to cha…" at bounding box center [757, 599] width 127 height 122
click at [772, 569] on div "Thommos Carpentry Quote submitted for 1000x U shaped hold down bolts. no reply …" at bounding box center [757, 599] width 127 height 122
click at [671, 552] on div "$55,600.00" at bounding box center [612, 556] width 136 height 13
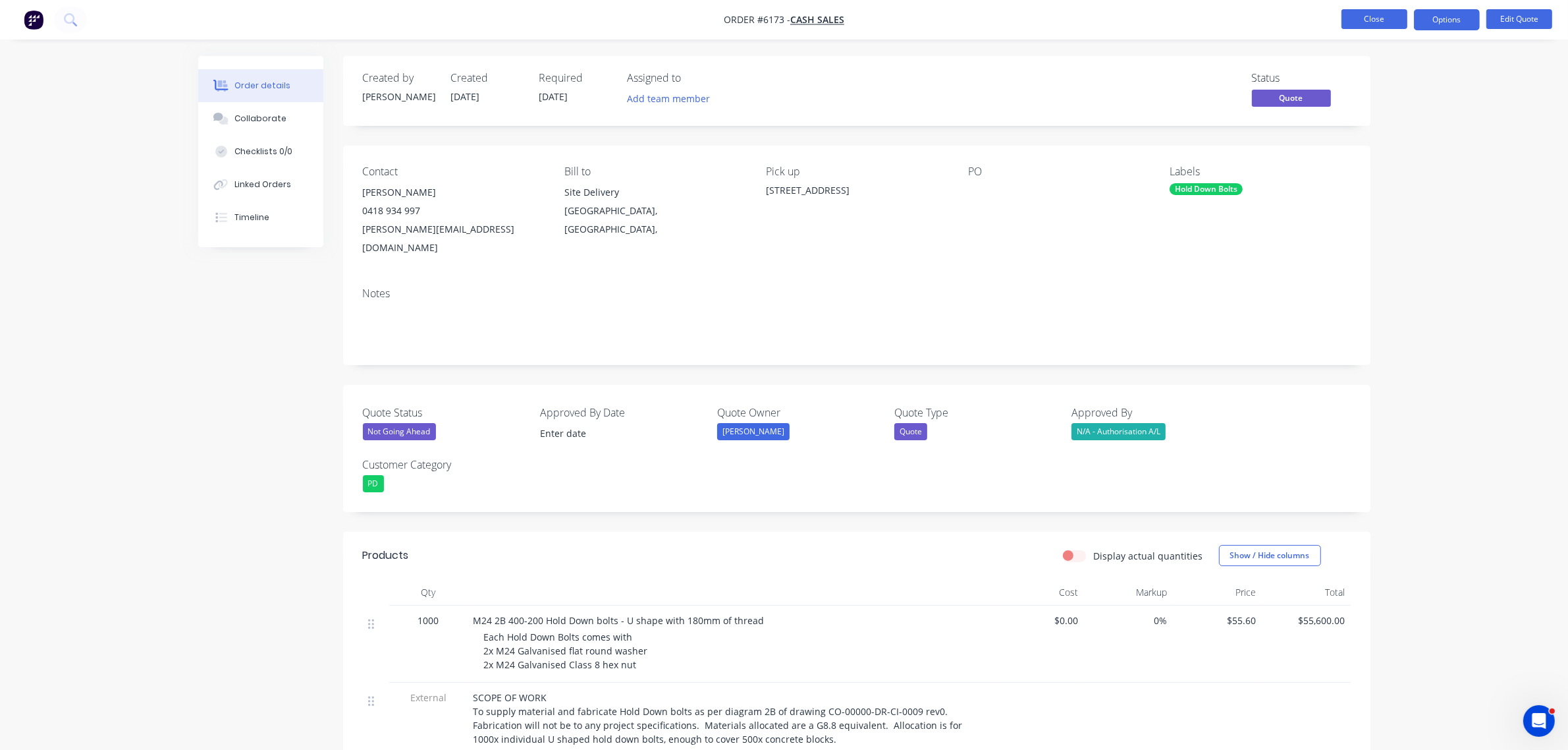
click at [1353, 10] on button "Close" at bounding box center [1374, 19] width 66 height 20
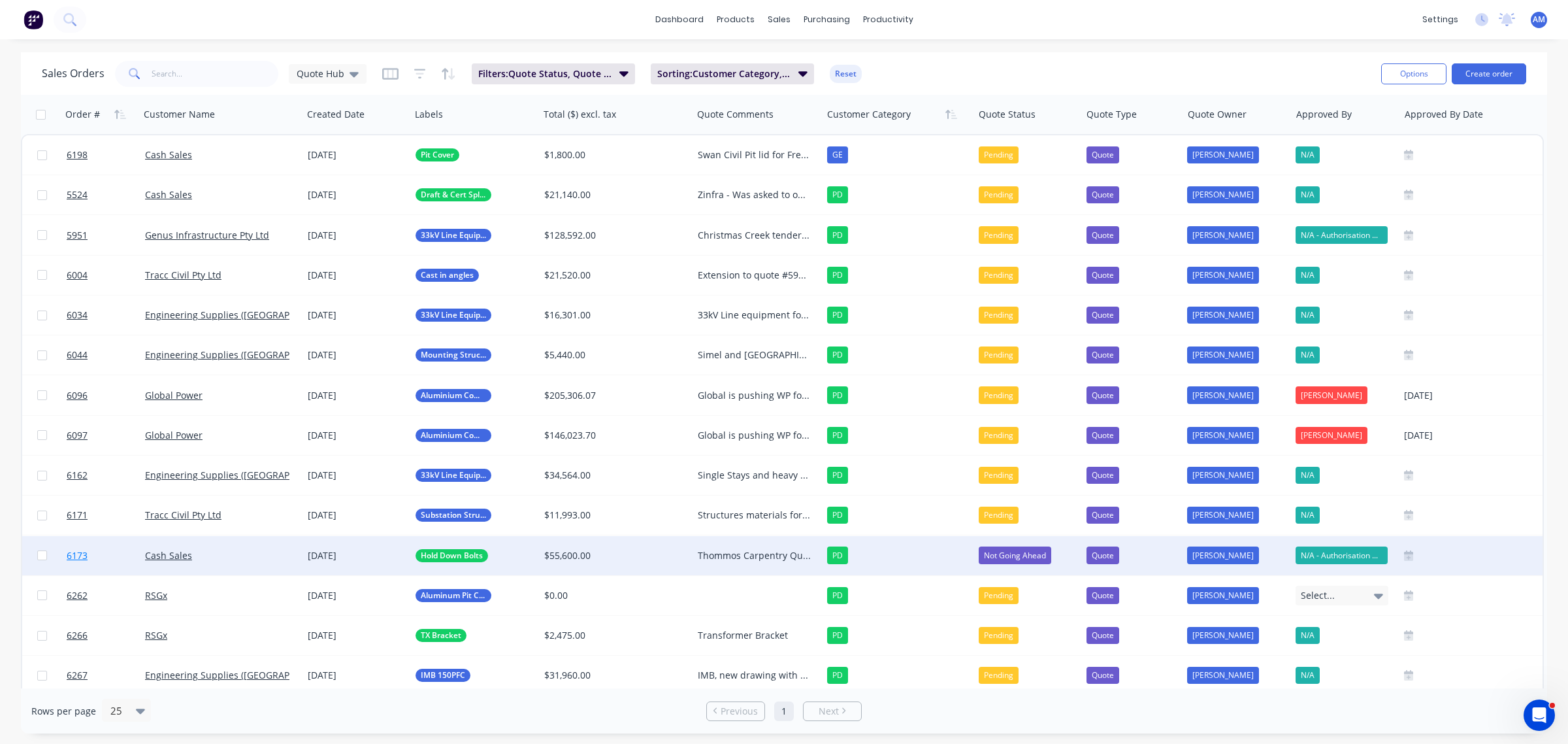
click at [108, 558] on link "6173" at bounding box center [106, 555] width 78 height 39
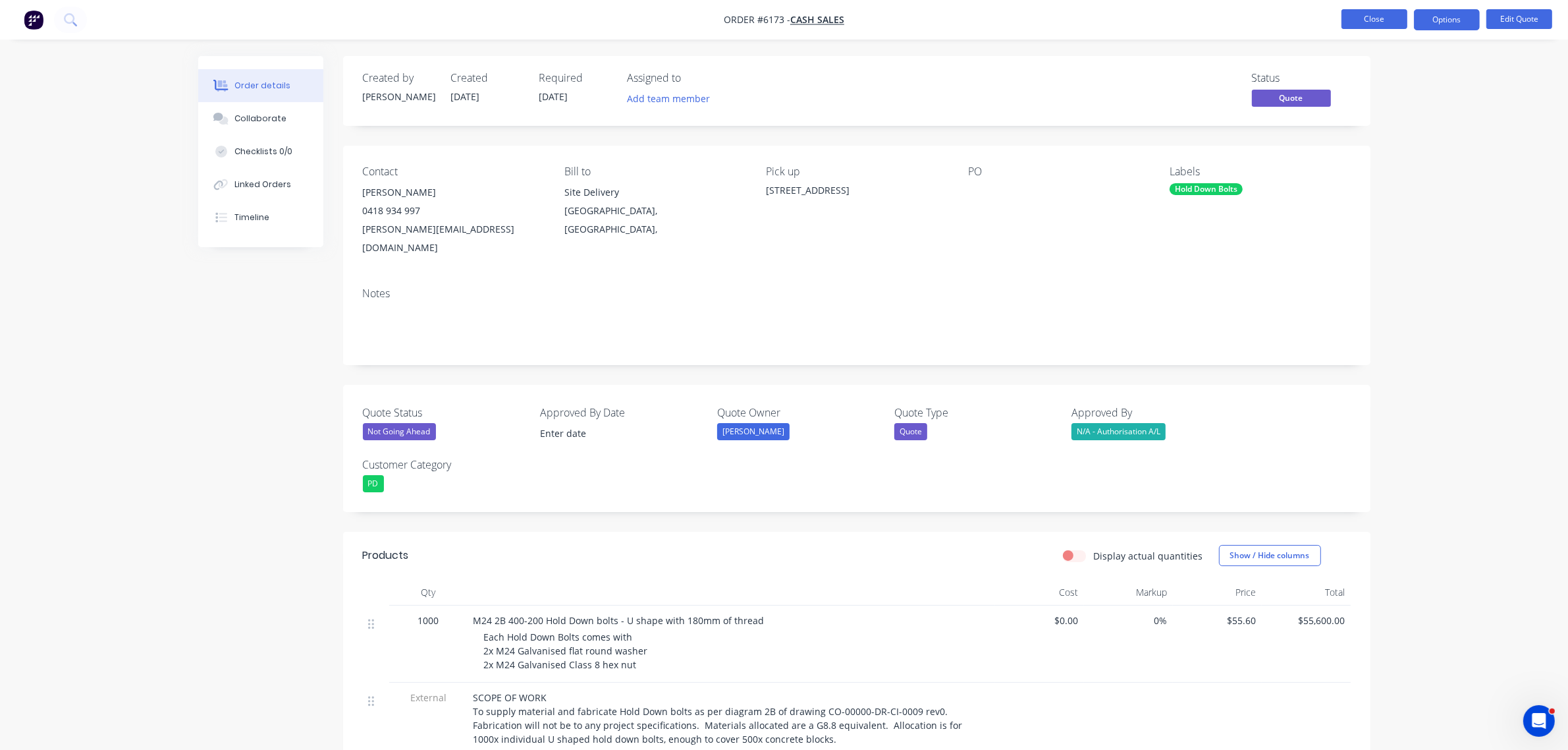
click at [1381, 20] on button "Close" at bounding box center [1374, 19] width 66 height 20
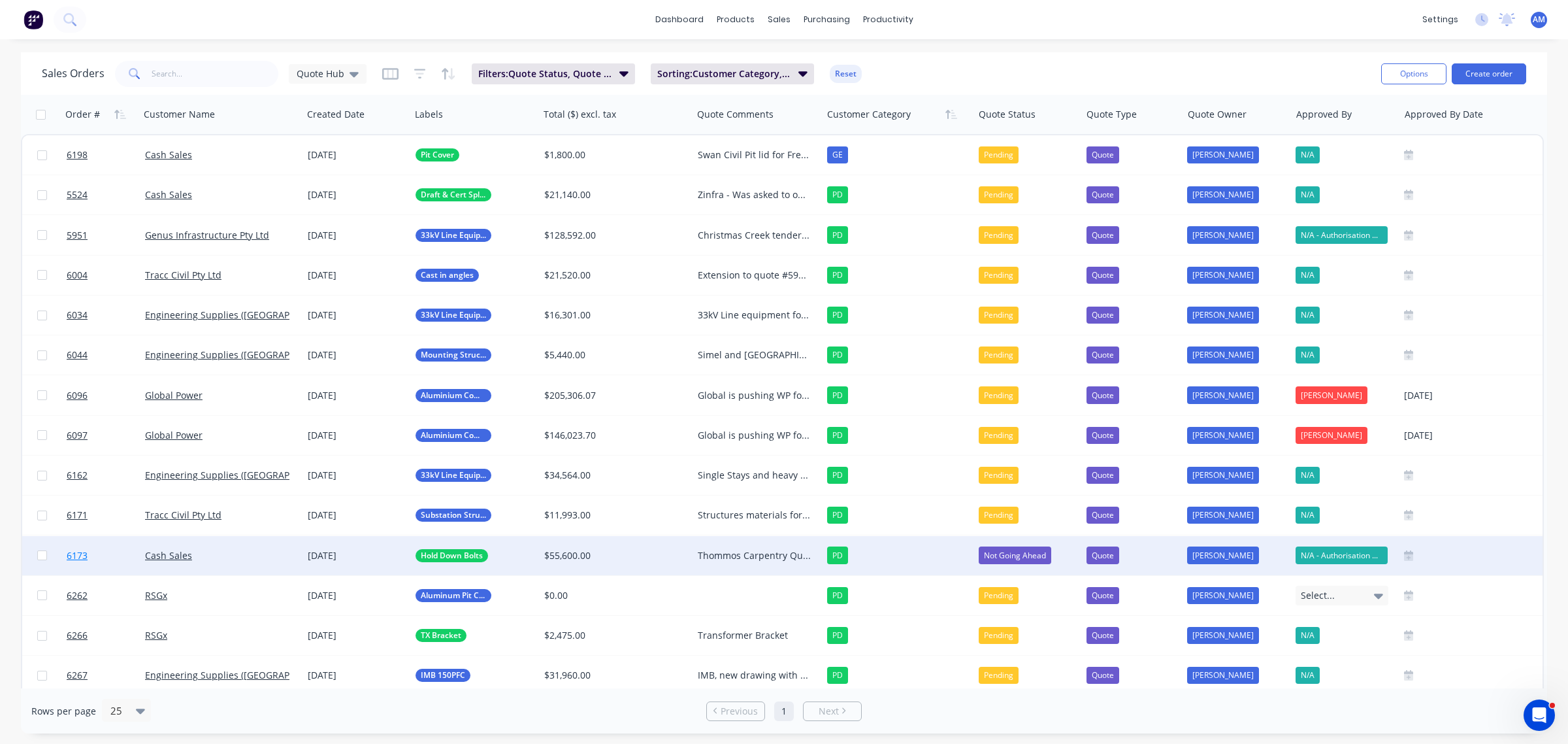
click at [109, 557] on link "6173" at bounding box center [106, 555] width 78 height 39
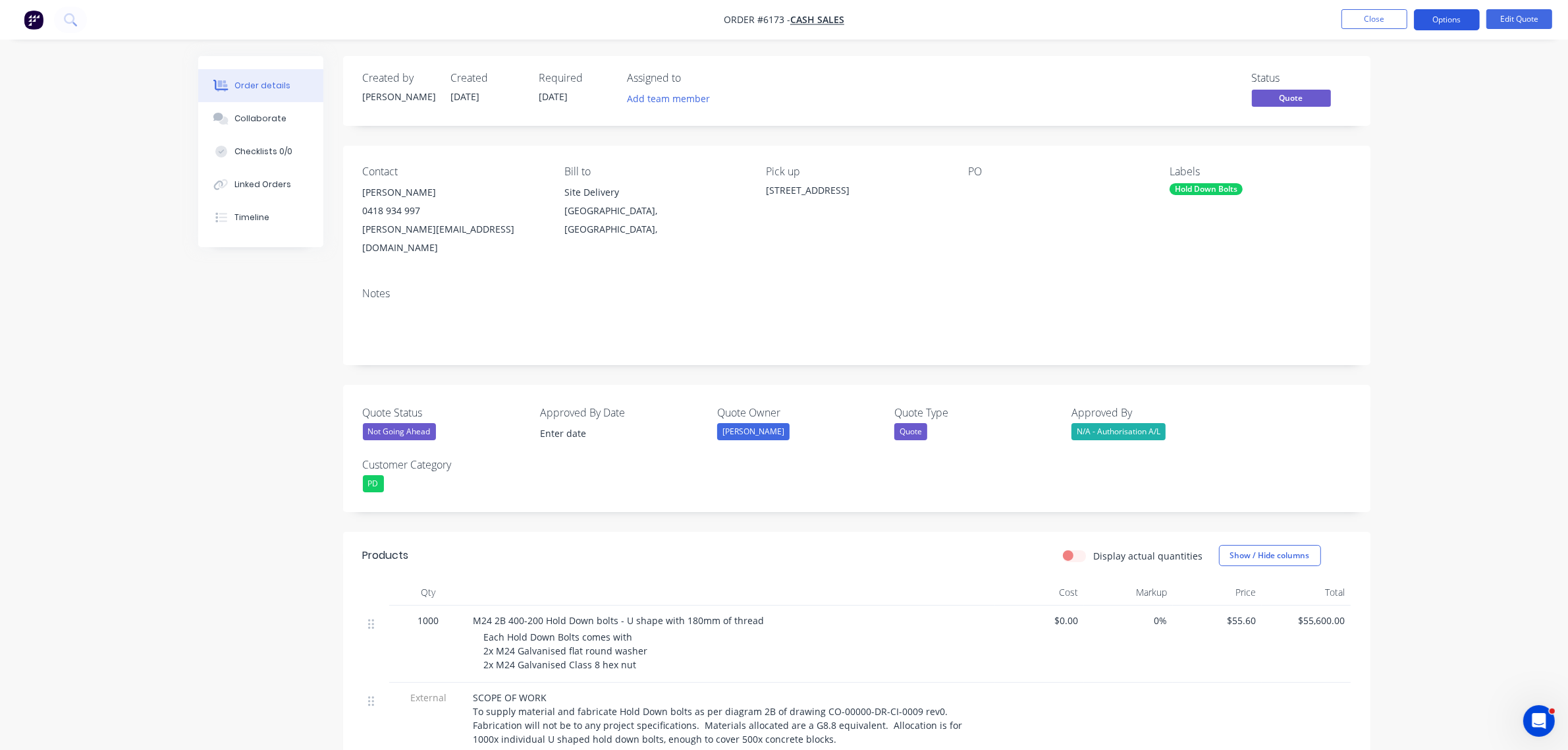
click at [1459, 24] on button "Options" at bounding box center [1447, 20] width 66 height 21
click at [1411, 281] on div "Archive" at bounding box center [1407, 291] width 121 height 19
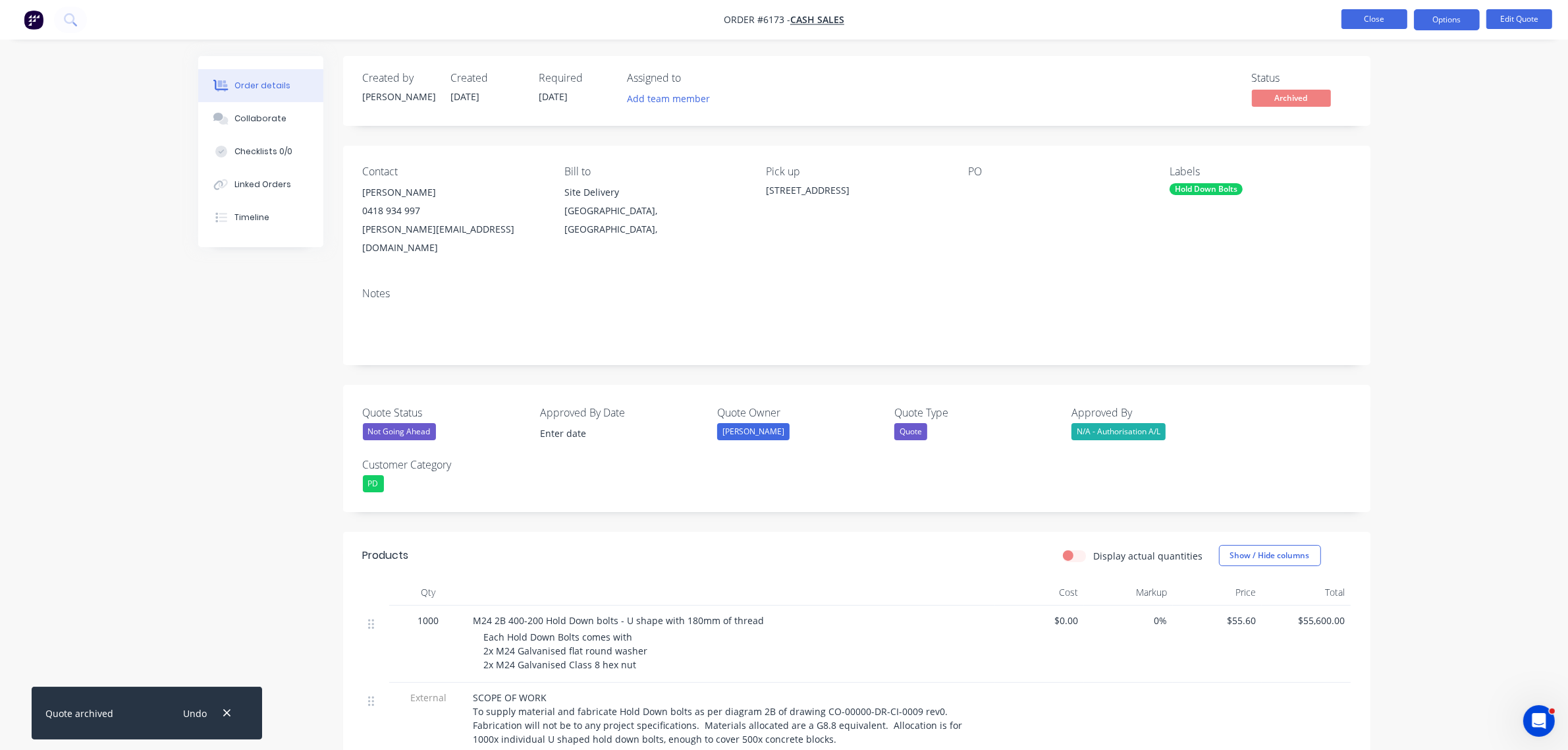
click at [1369, 14] on button "Close" at bounding box center [1374, 19] width 66 height 20
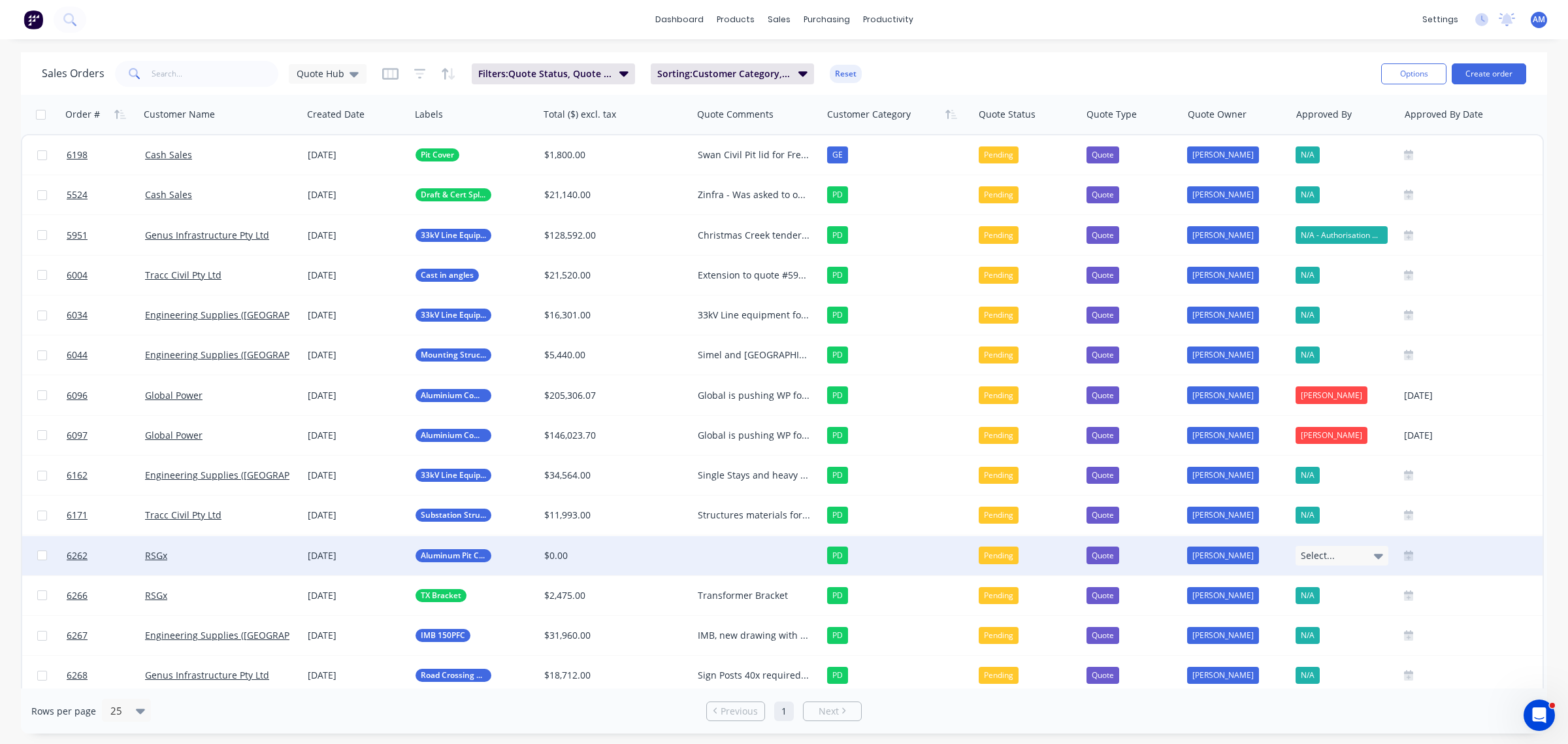
click at [195, 553] on div "RSGx" at bounding box center [218, 556] width 145 height 13
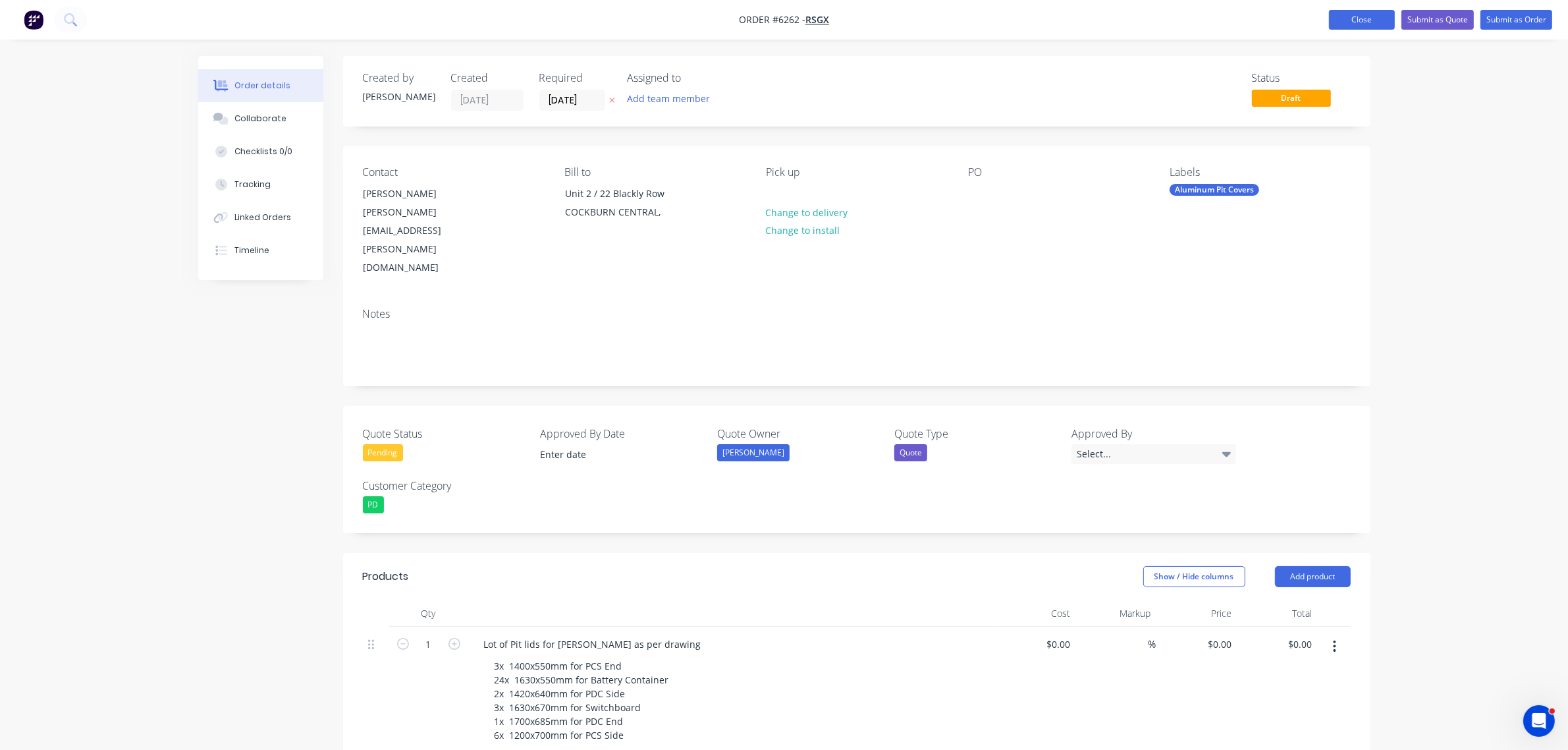
click at [1368, 23] on button "Close" at bounding box center [1362, 19] width 66 height 20
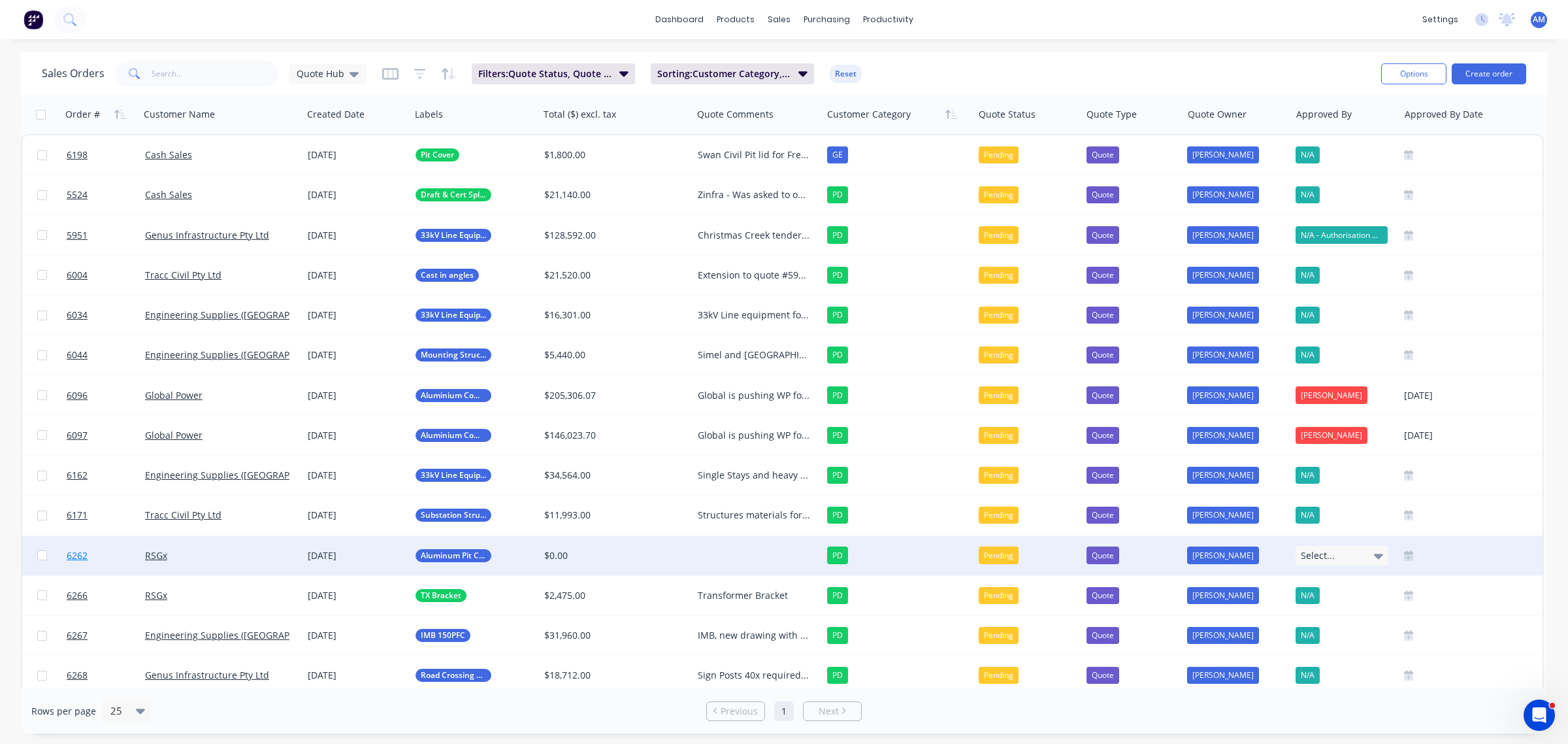
click at [115, 554] on link "6262" at bounding box center [106, 555] width 78 height 39
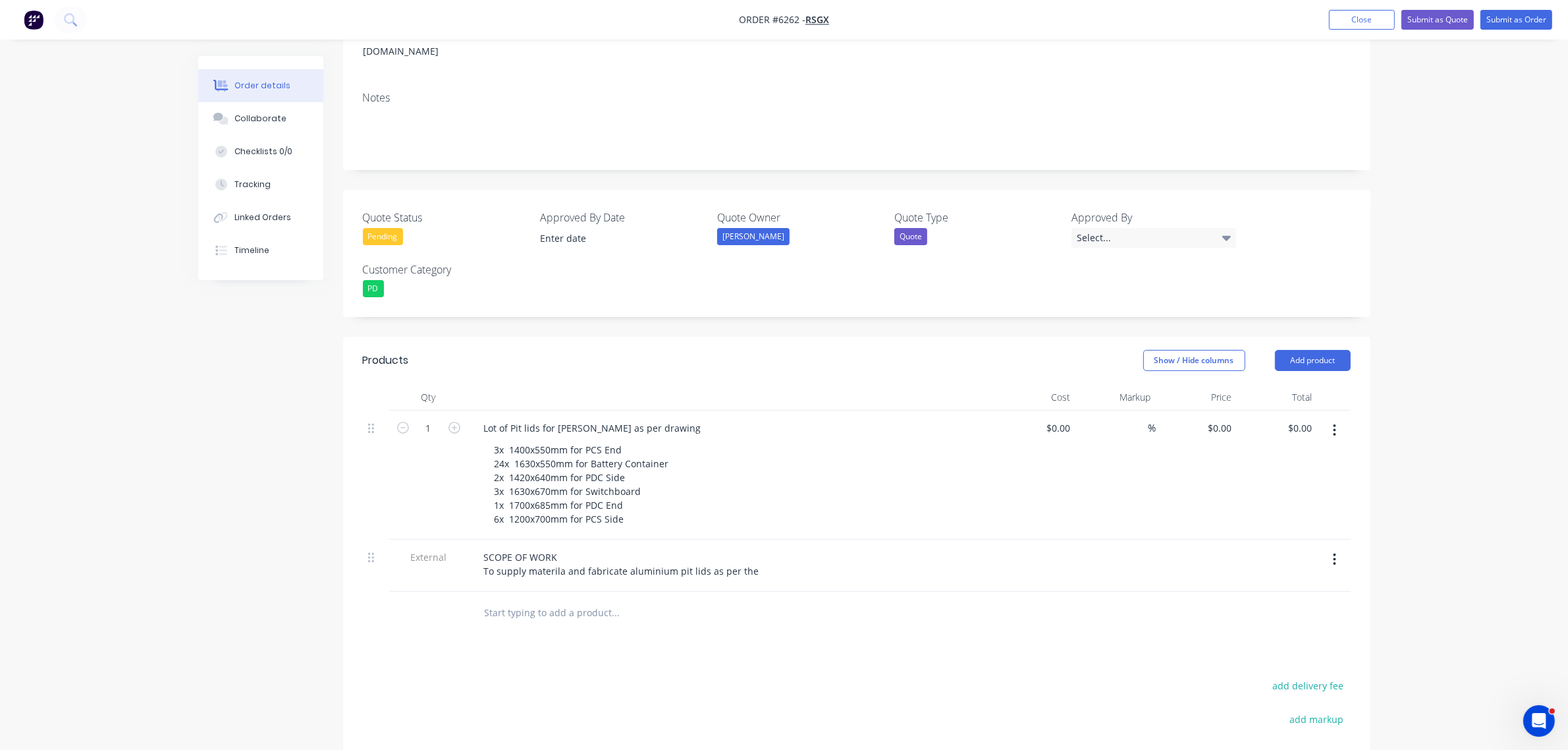
scroll to position [247, 0]
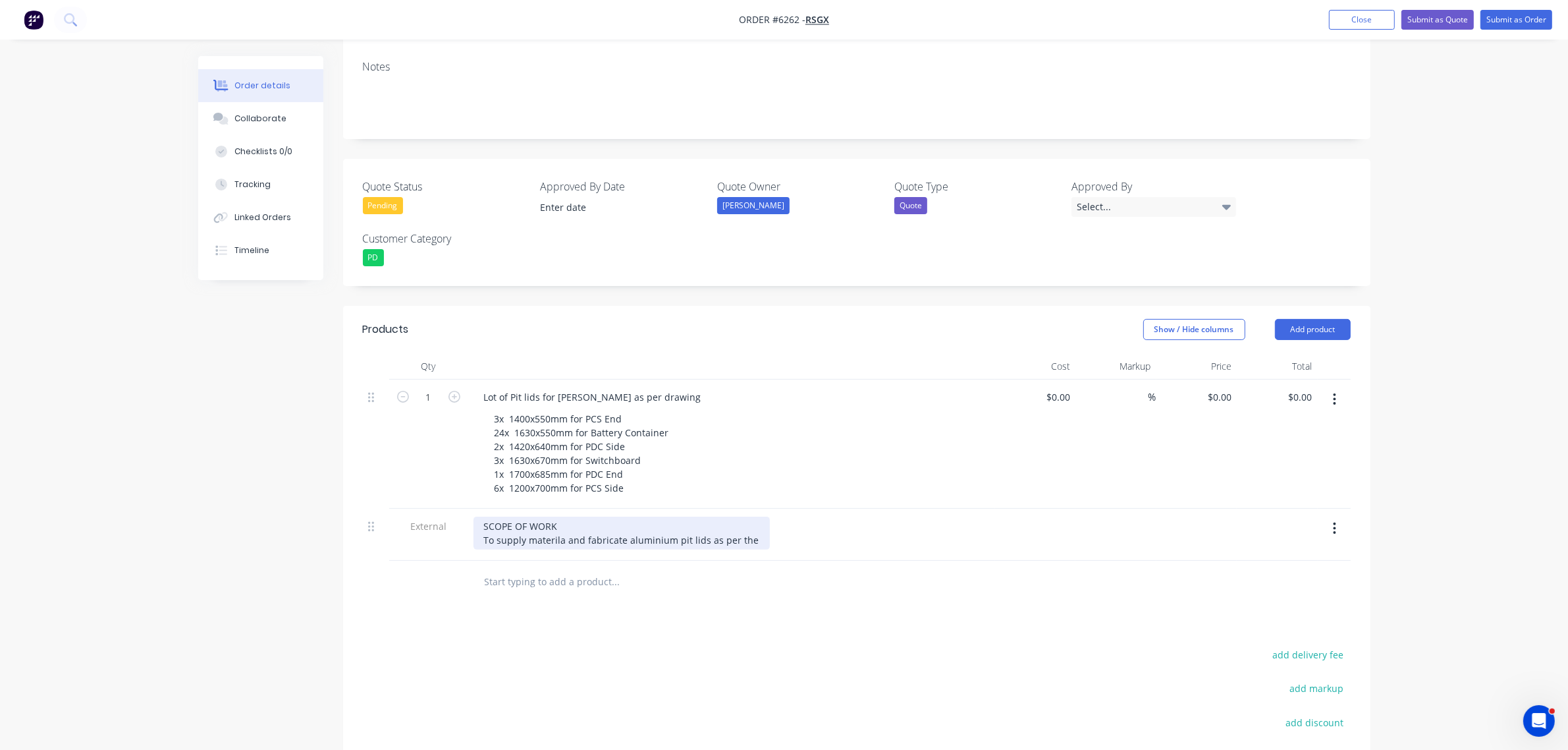
click at [744, 517] on div "SCOPE OF WORK To supply materila and fabricate aluminium pit lids as per the" at bounding box center [622, 533] width 297 height 33
click at [757, 517] on div "SCOPE OF WORK To supply materila and fabricate aluminium pit lids eas per th" at bounding box center [731, 533] width 517 height 33
click at [752, 517] on div "SCOPE OF WORK To supply materila and fabricate aluminium pit lids eas per th" at bounding box center [622, 533] width 297 height 33
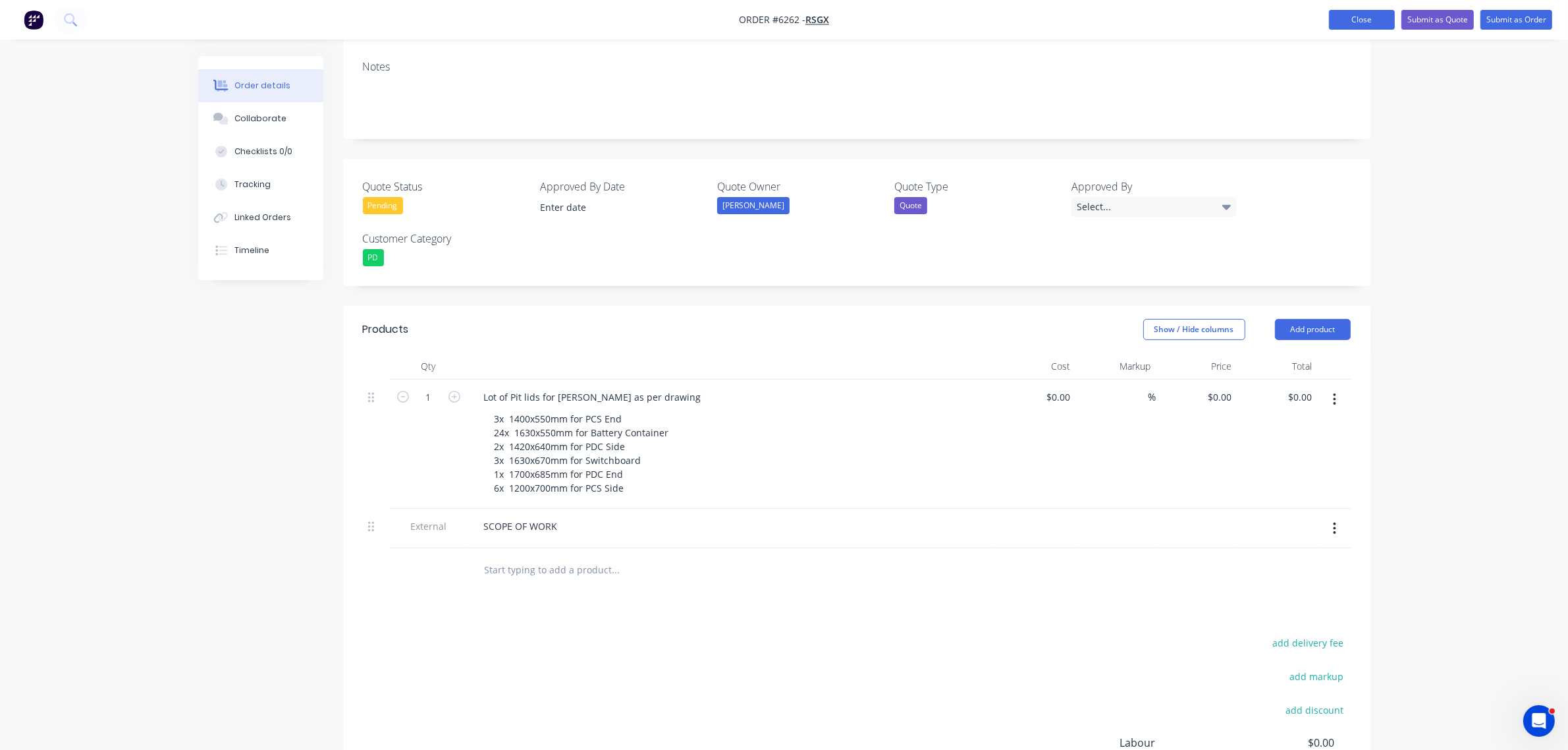
click at [1361, 17] on button "Close" at bounding box center [1362, 19] width 66 height 20
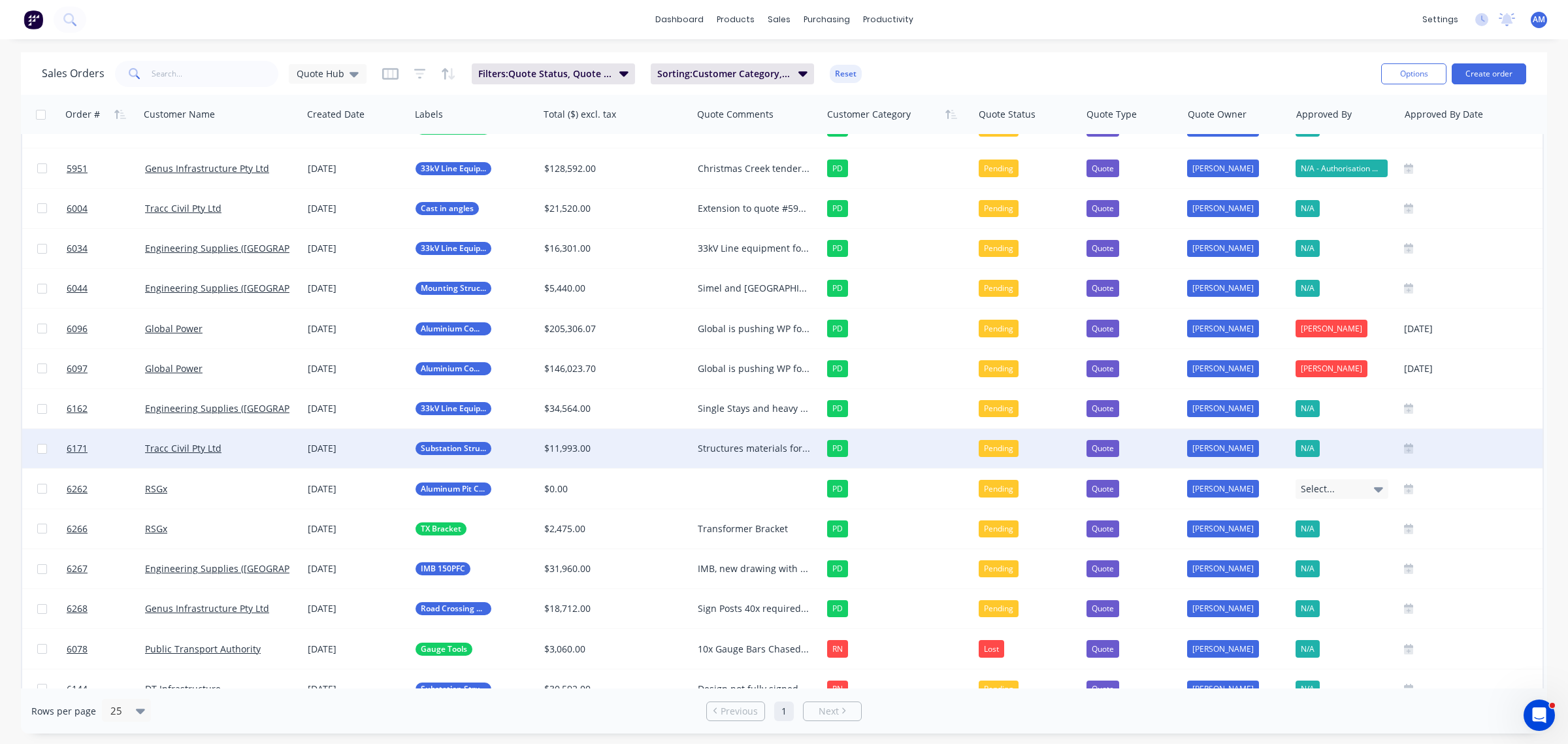
scroll to position [164, 0]
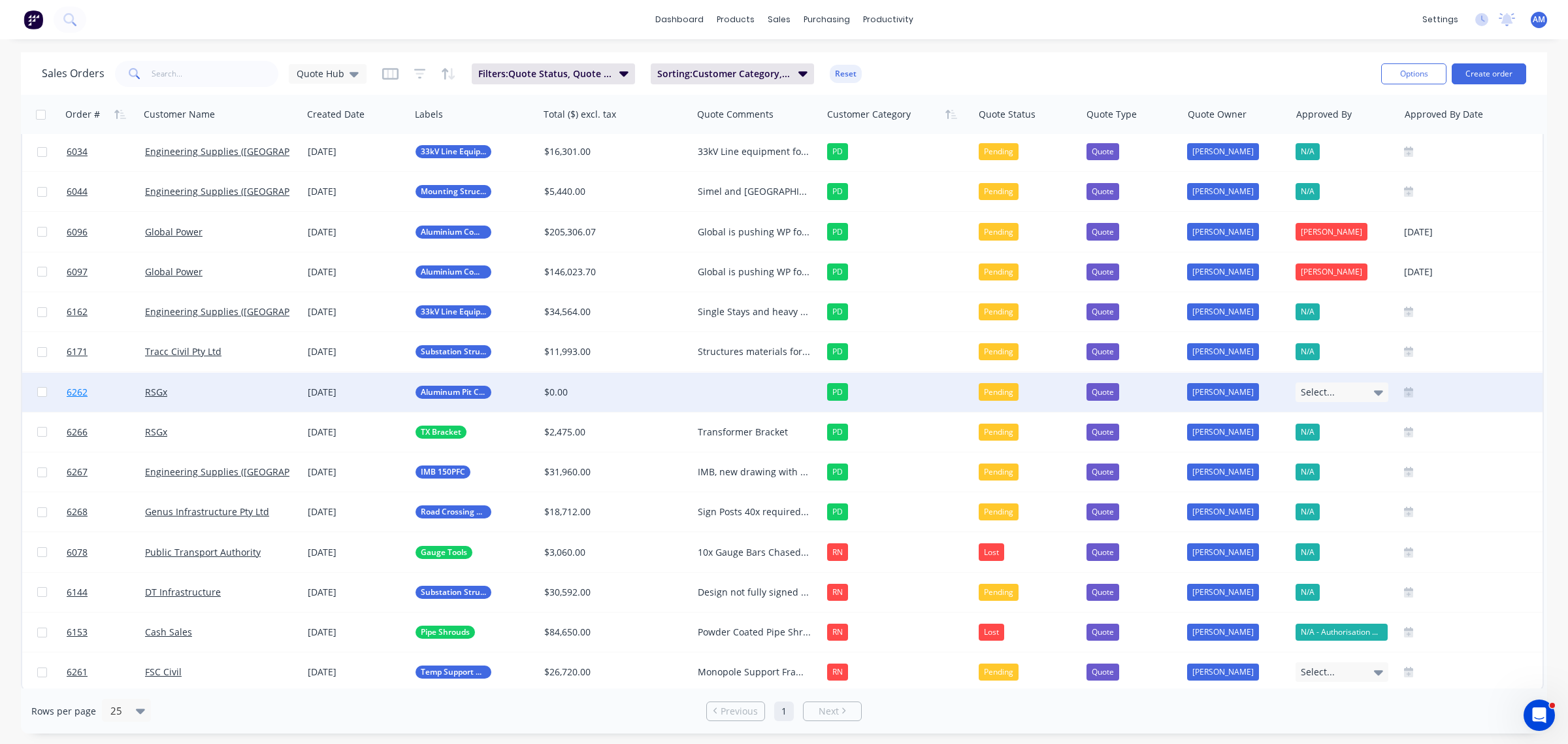
click at [109, 387] on link "6262" at bounding box center [106, 392] width 78 height 39
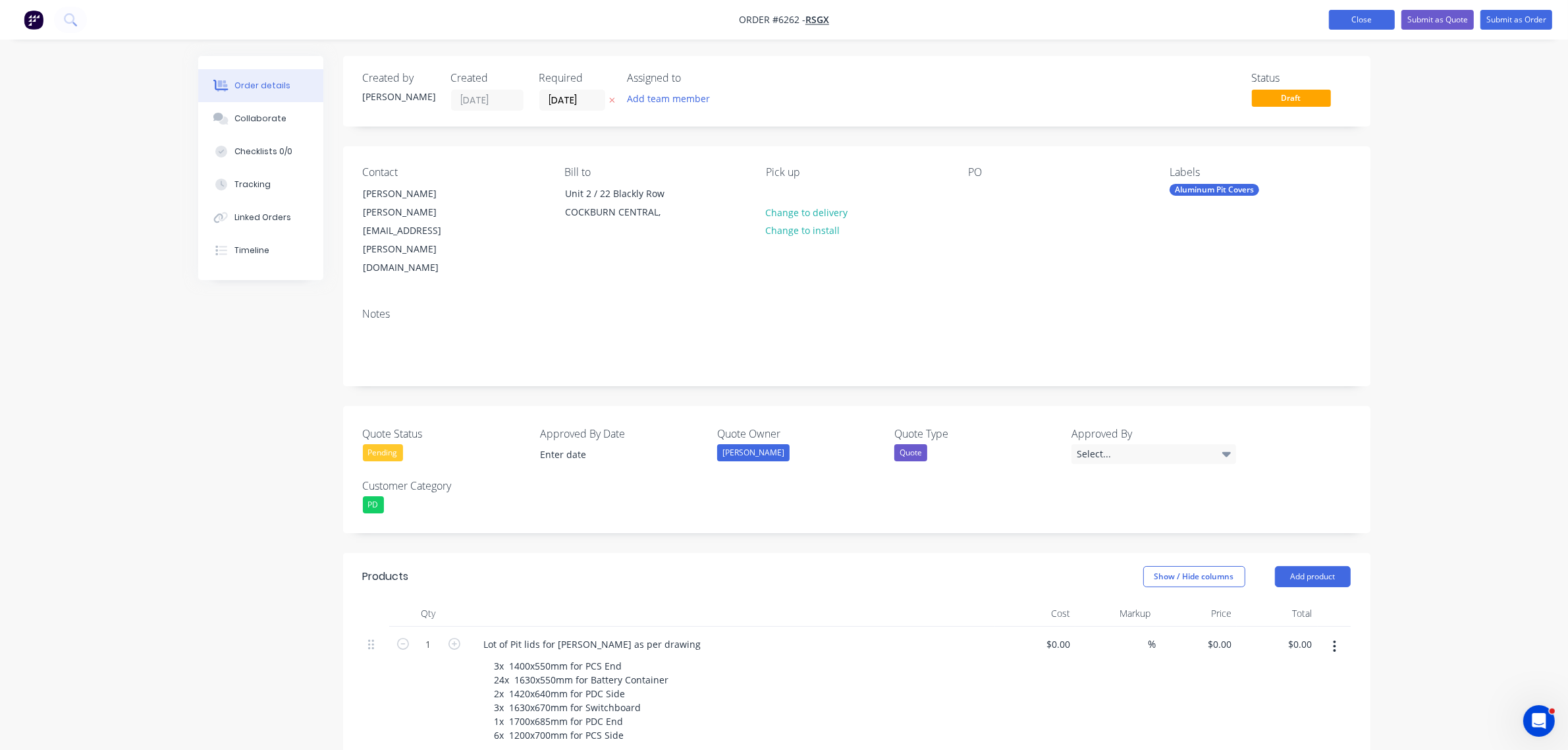
click at [1364, 18] on button "Close" at bounding box center [1362, 19] width 66 height 20
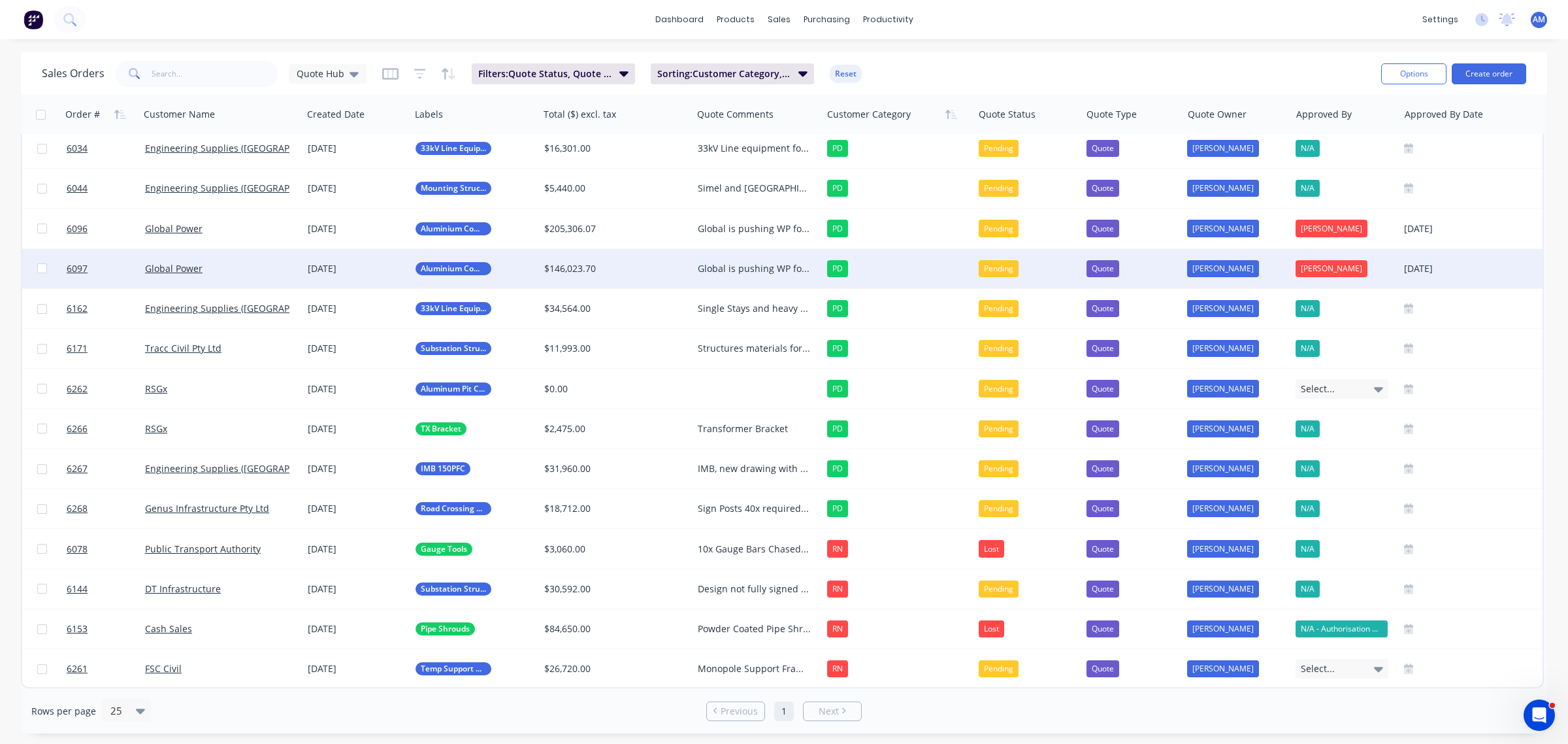
scroll to position [172, 0]
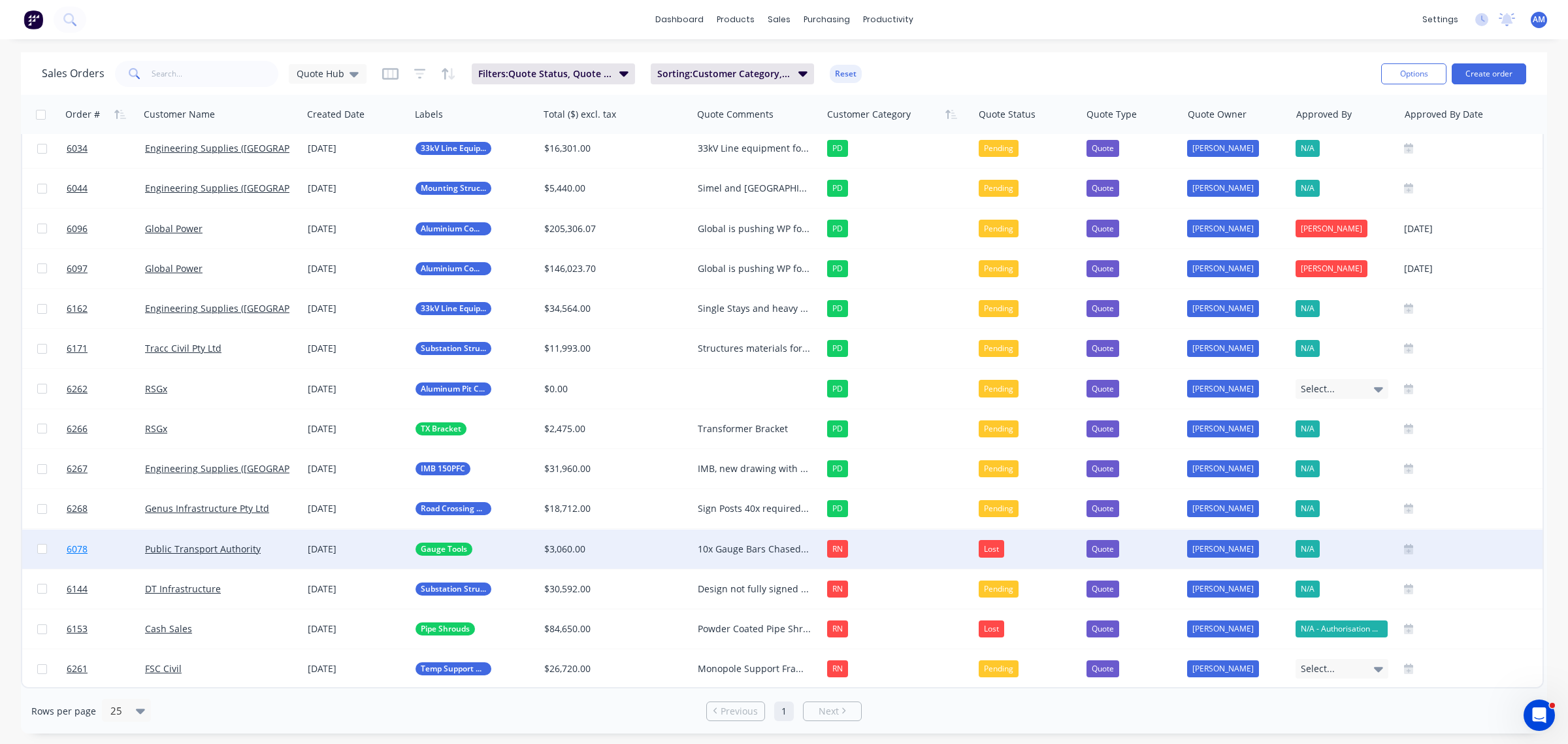
click at [105, 537] on link "6078" at bounding box center [106, 549] width 78 height 39
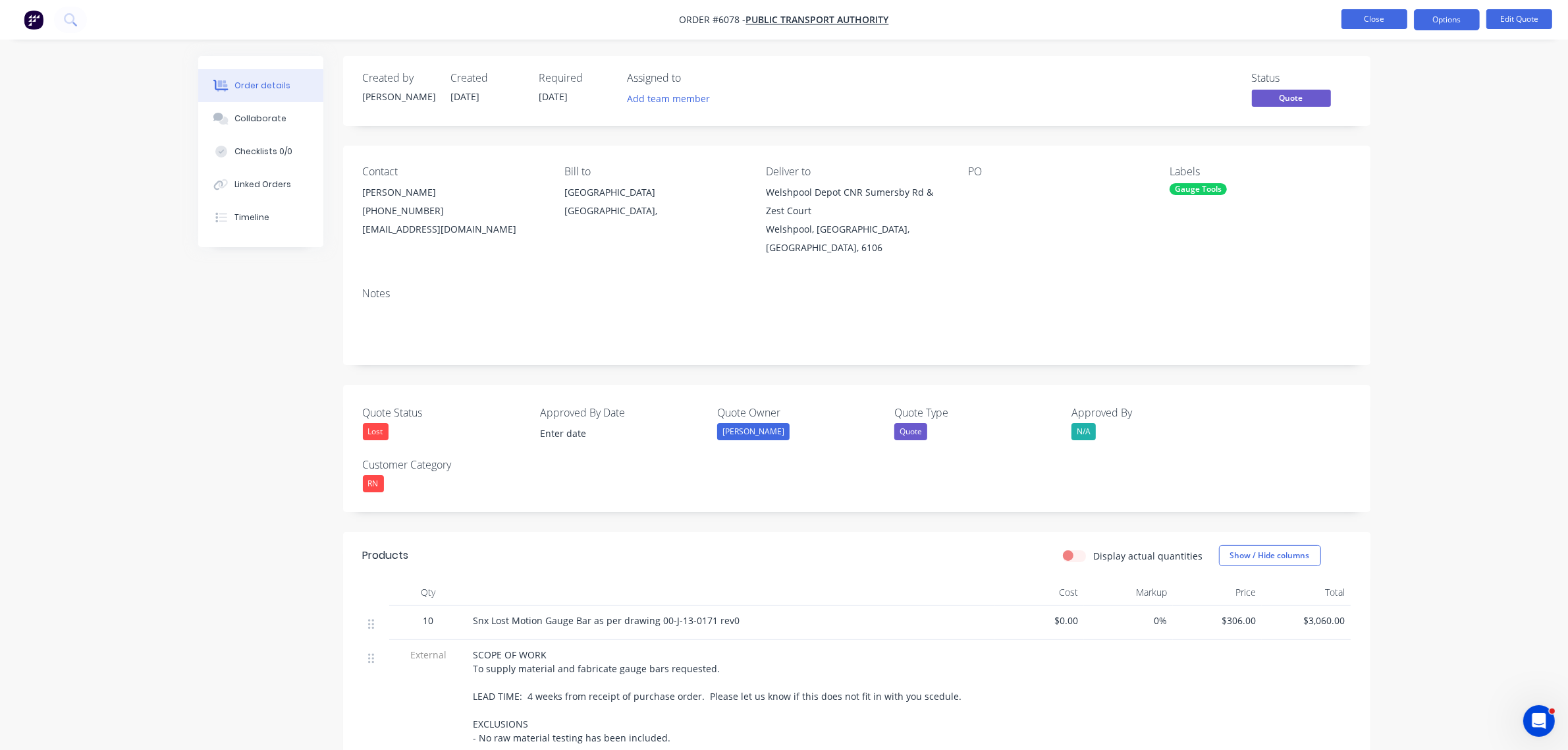
click at [1386, 16] on button "Close" at bounding box center [1374, 19] width 66 height 20
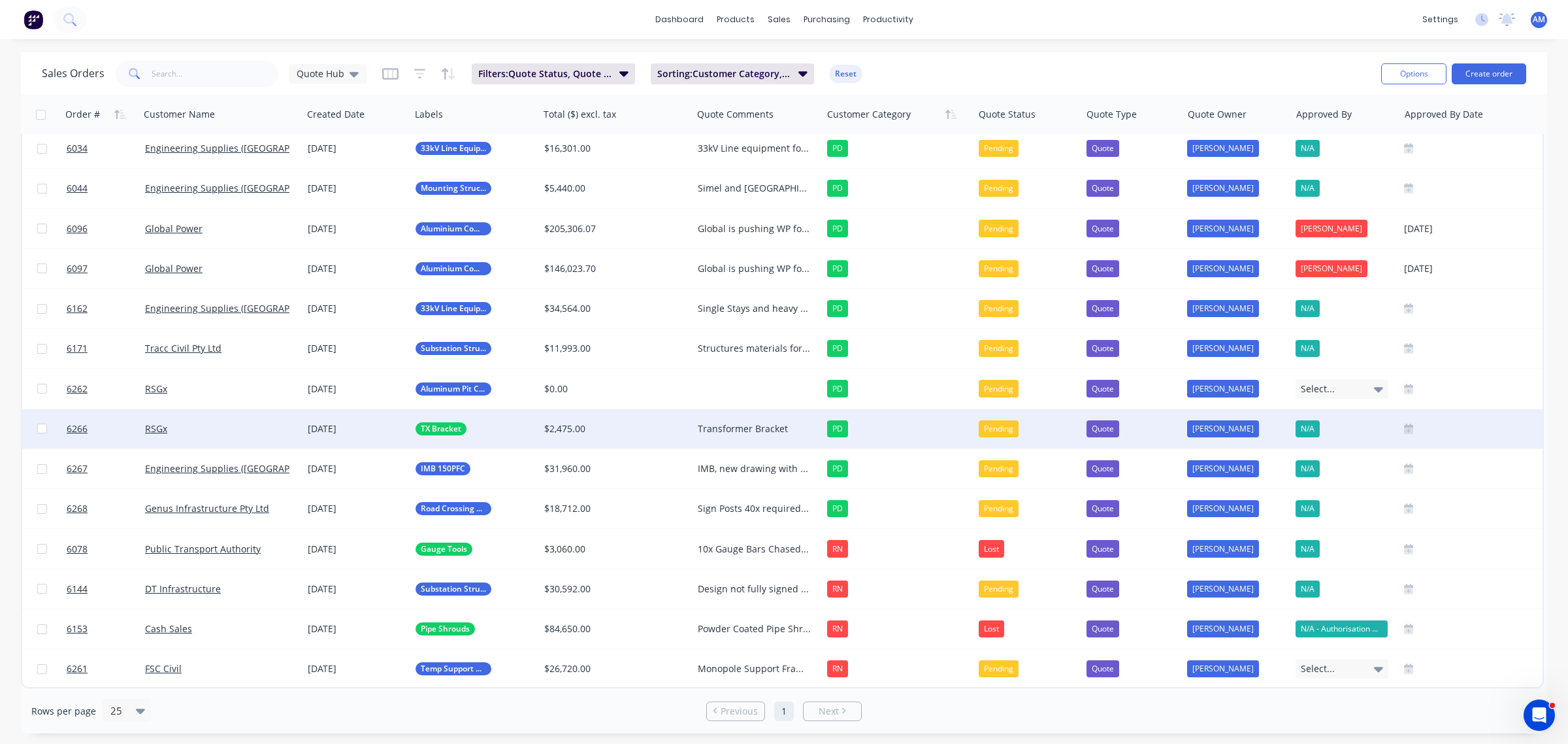
scroll to position [172, 0]
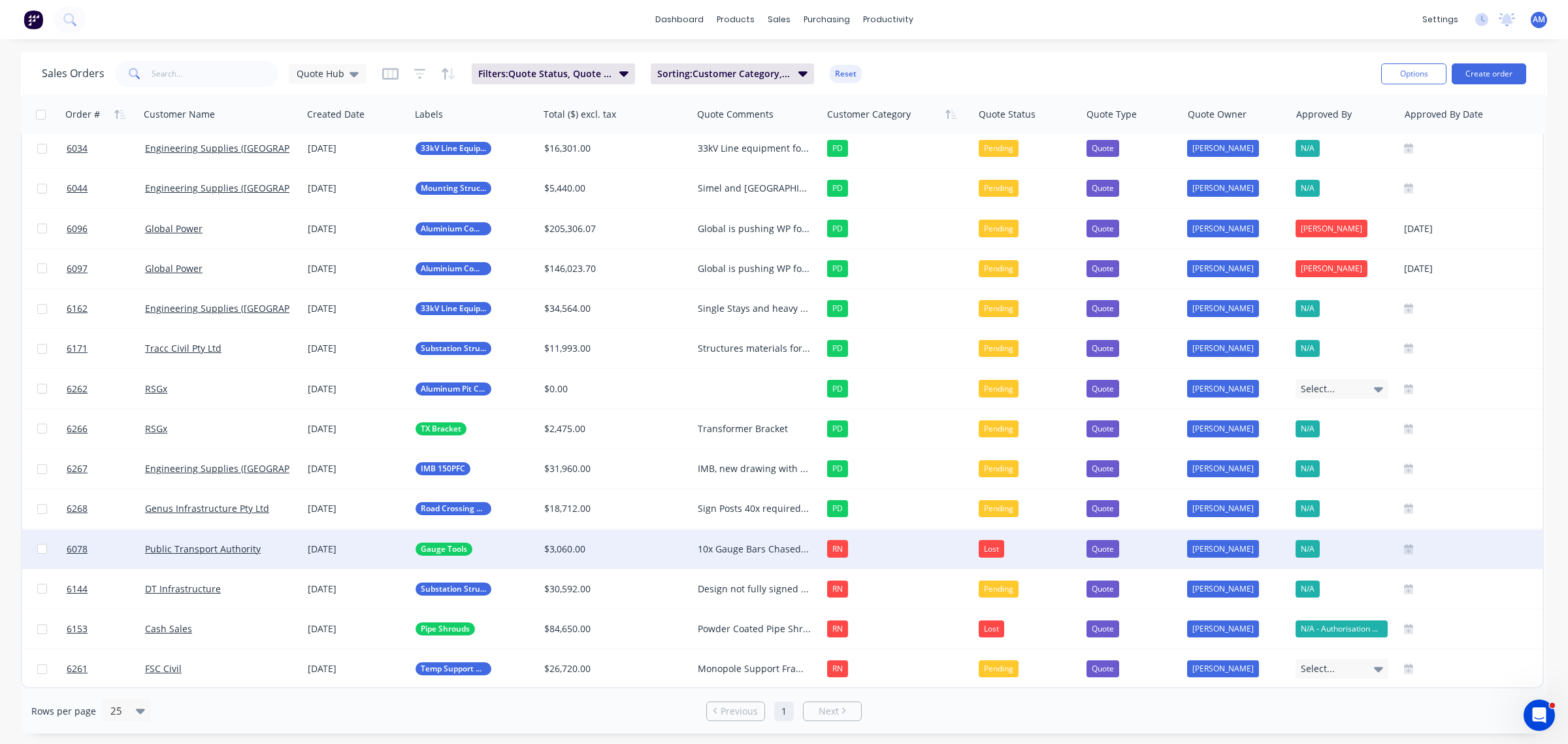
click at [720, 542] on div "10x Gauge Bars Chased 30/06 Changed to lost 18/08 due to little to no communica…" at bounding box center [754, 549] width 113 height 13
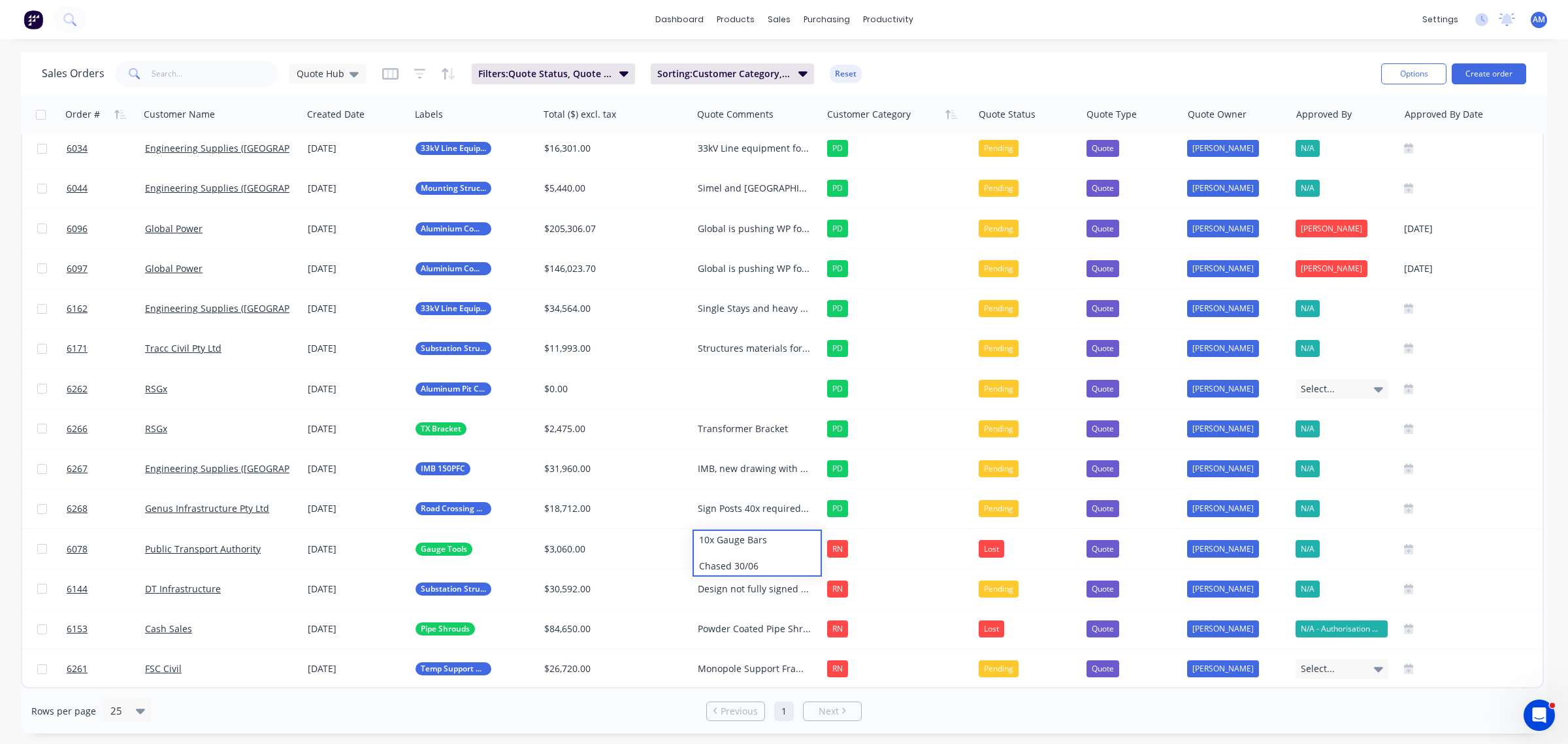
click at [1088, 57] on div "Sales Orders Quote Hub Filters: Quote Status, Quote Type Sorting: Customer Cate…" at bounding box center [707, 73] width 1329 height 32
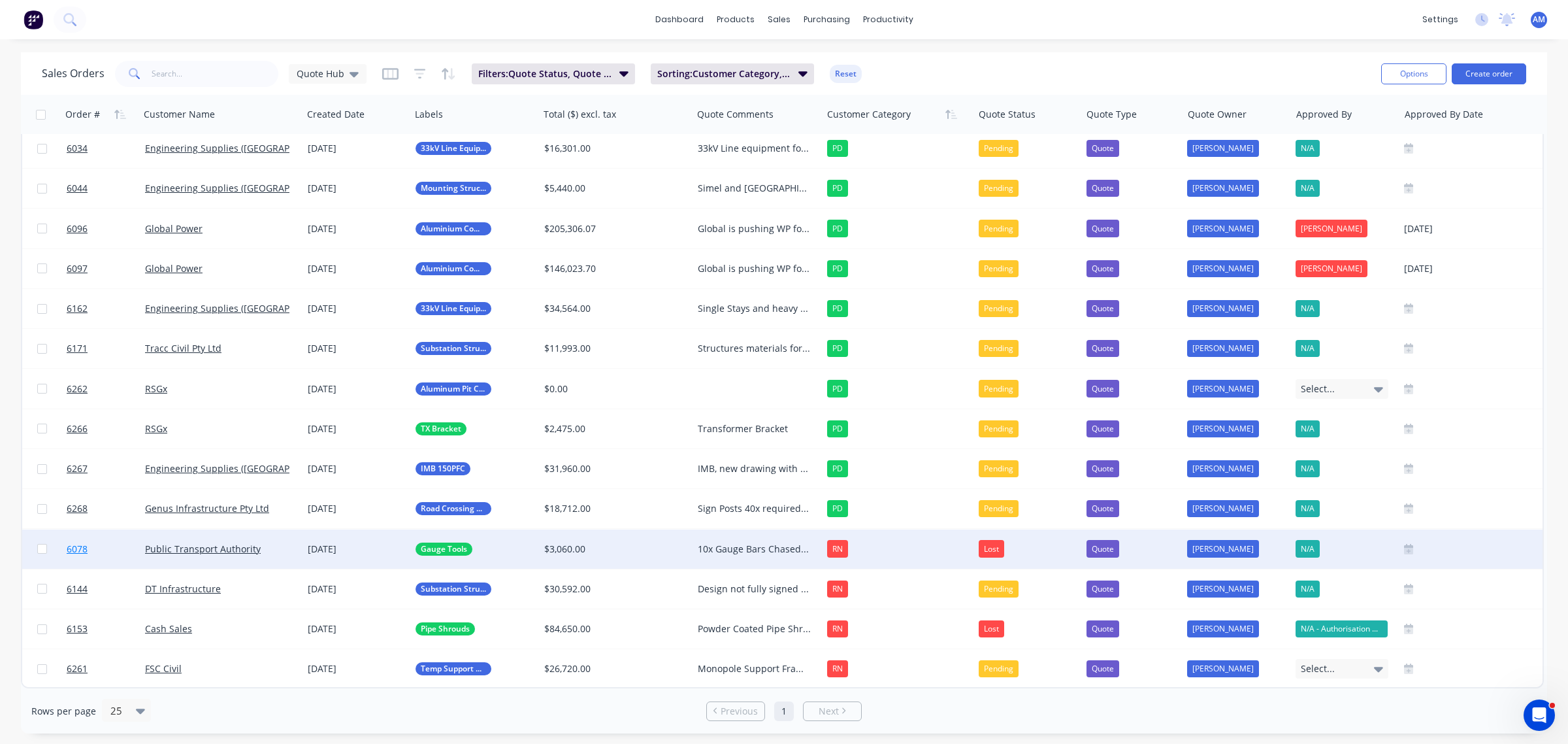
click at [119, 540] on link "6078" at bounding box center [106, 549] width 78 height 39
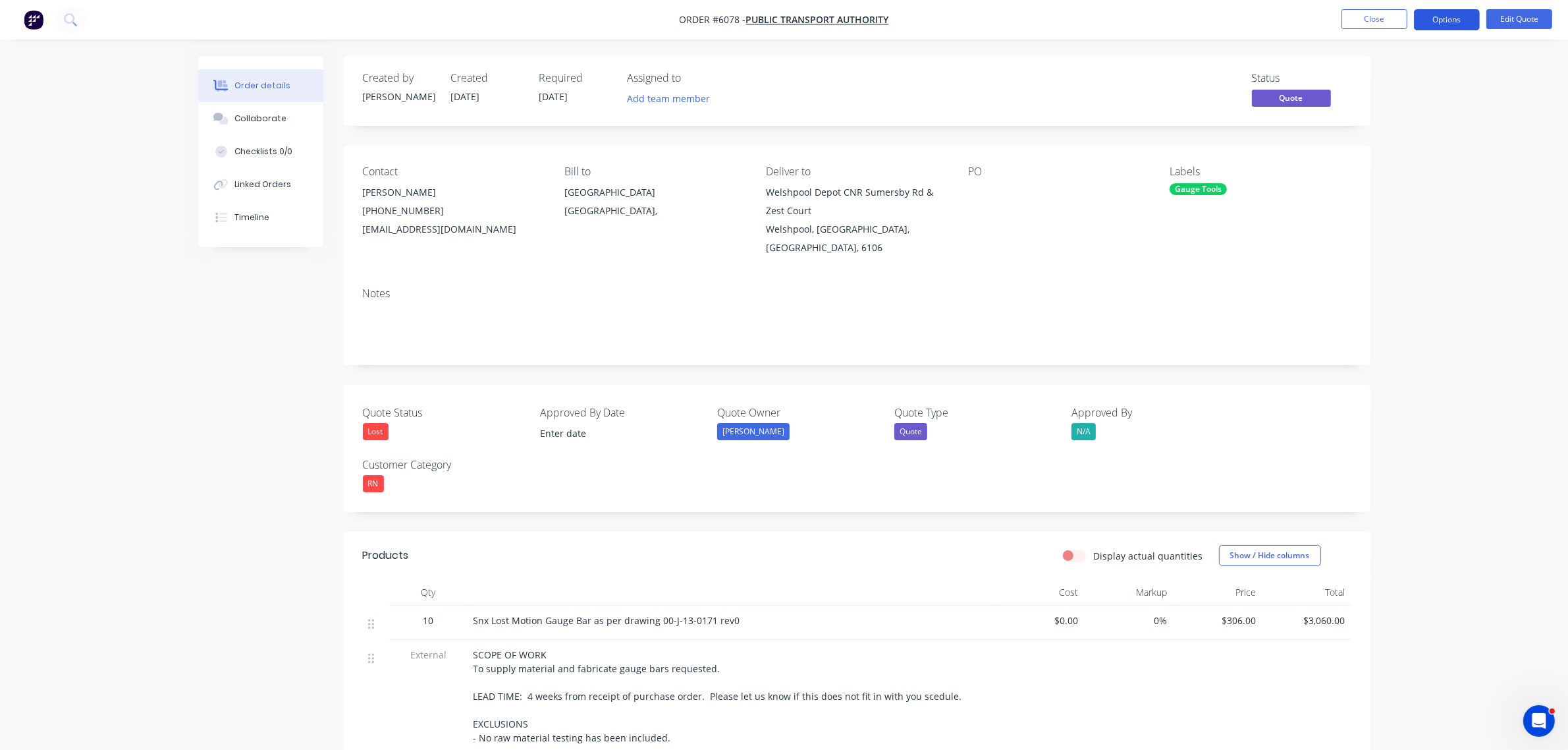
drag, startPoint x: 1444, startPoint y: 10, endPoint x: 1441, endPoint y: 18, distance: 8.5
click at [1443, 10] on button "Options" at bounding box center [1447, 20] width 66 height 21
click at [1384, 301] on div "EMAIL / PRINT Quote Proforma Invoice ACTIONS Convert to Order Split Order Chang…" at bounding box center [1407, 172] width 145 height 270
click at [1384, 292] on div "Archive" at bounding box center [1407, 291] width 121 height 19
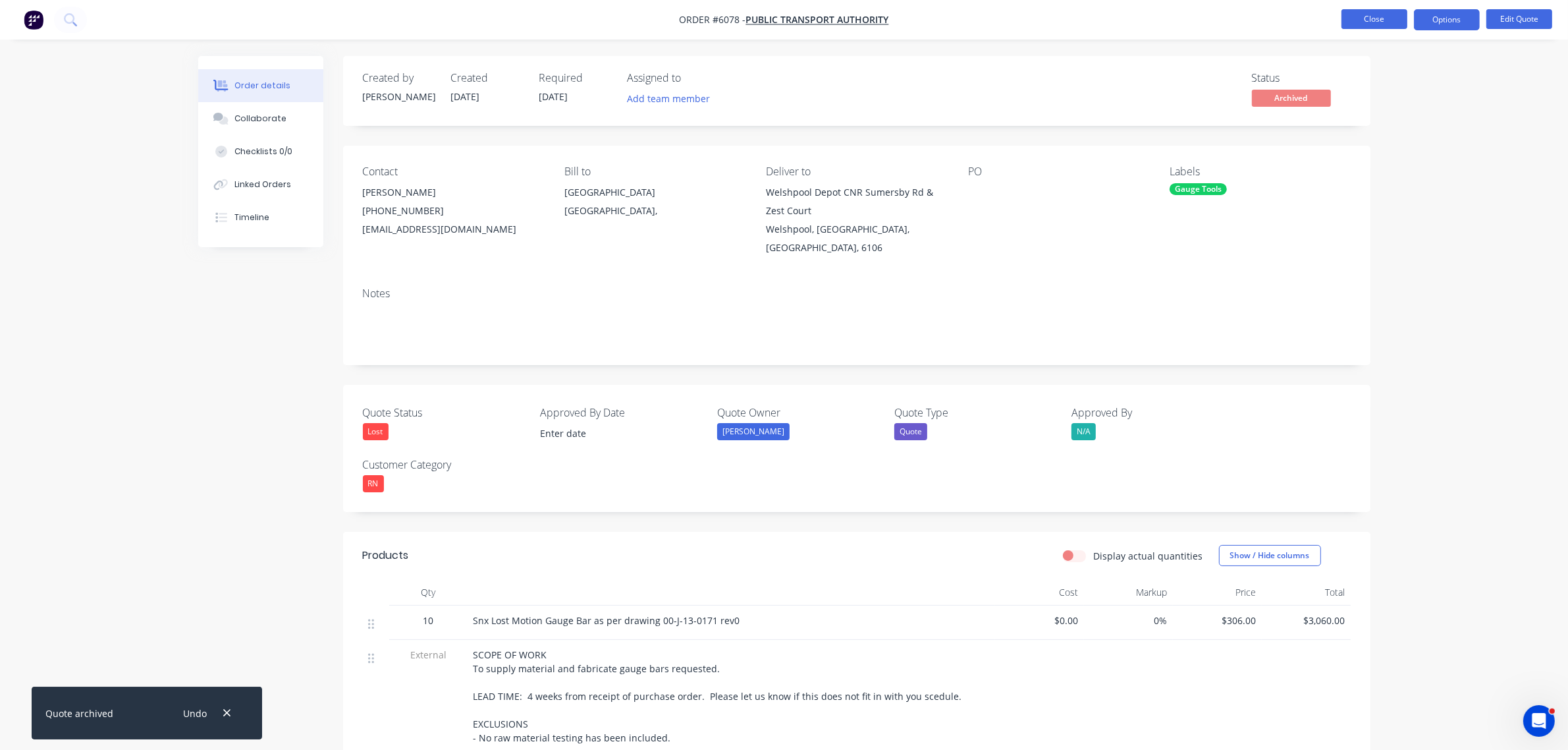
click at [1378, 10] on button "Close" at bounding box center [1374, 19] width 66 height 20
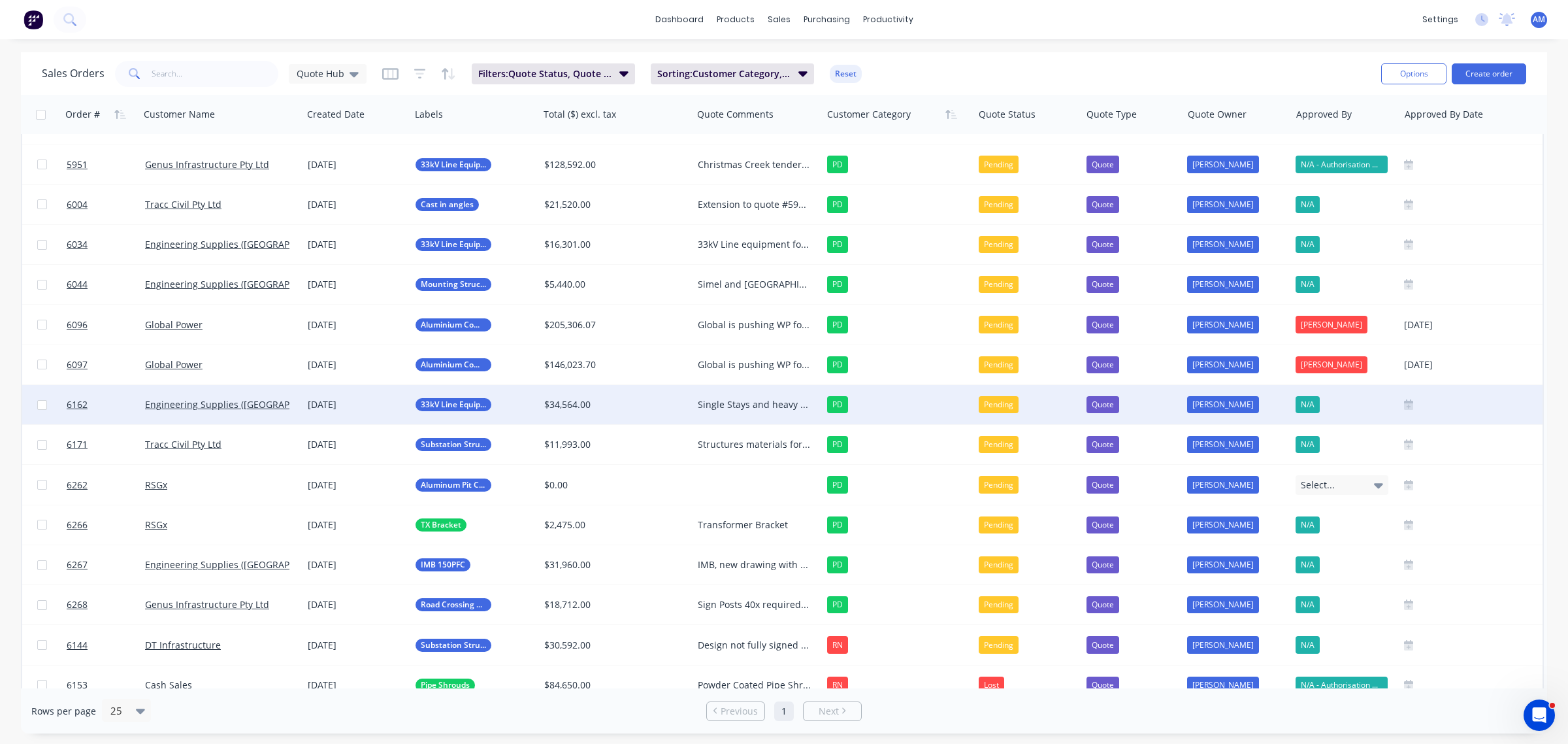
scroll to position [132, 0]
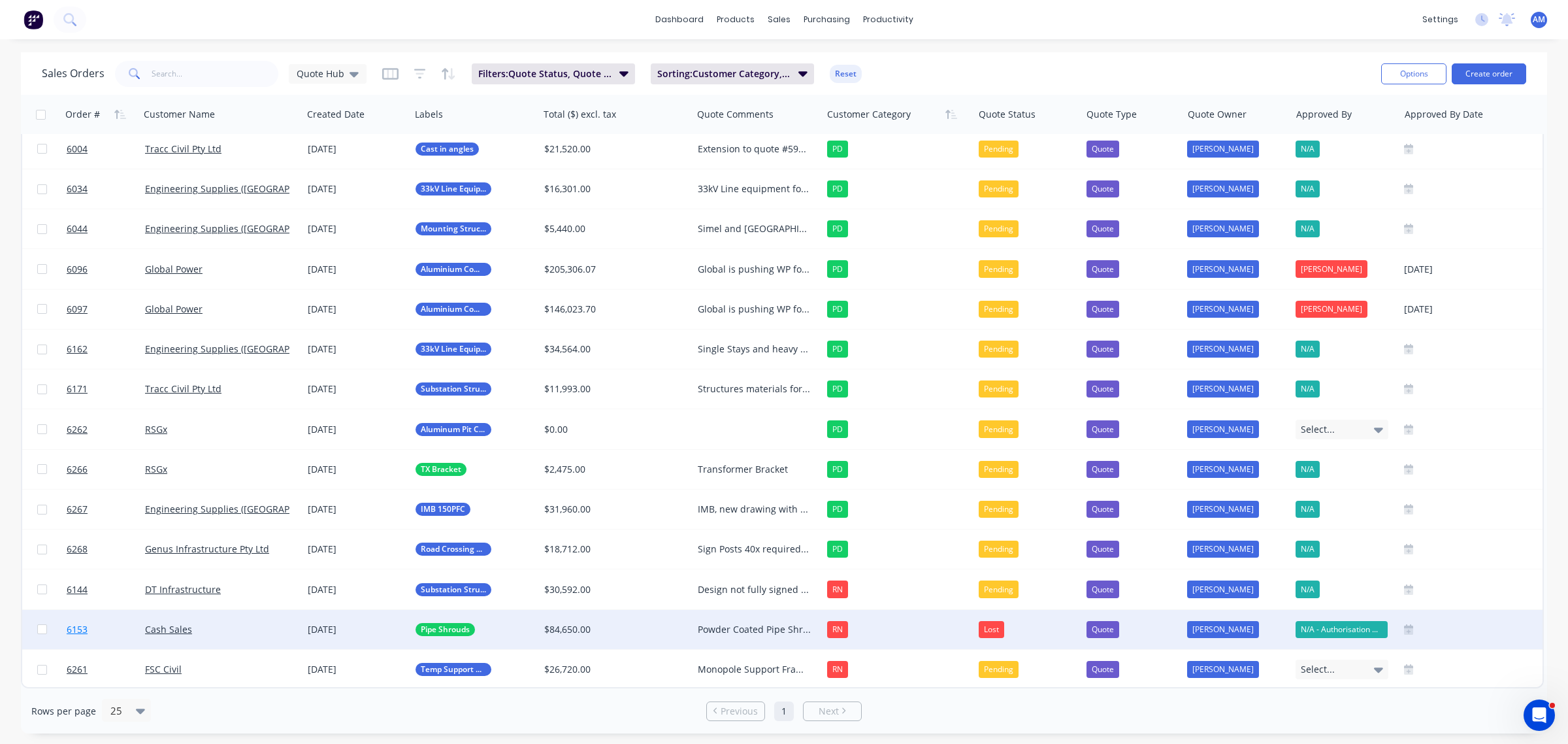
click at [104, 621] on link "6153" at bounding box center [106, 629] width 78 height 39
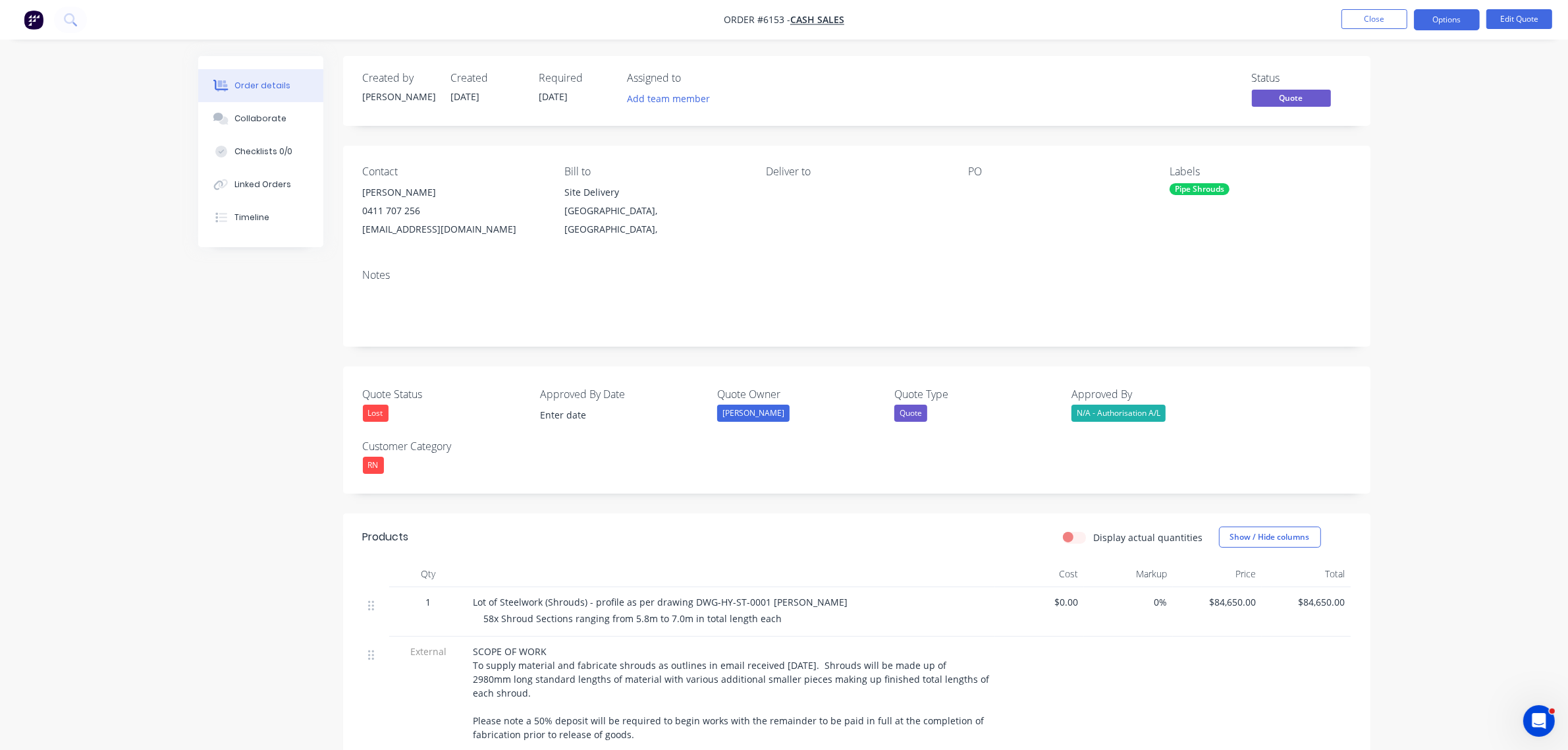
click at [918, 418] on div "Quote" at bounding box center [911, 414] width 33 height 17
click at [913, 411] on div "Quote" at bounding box center [911, 414] width 33 height 17
click at [1446, 21] on button "Options" at bounding box center [1447, 20] width 66 height 21
click at [1374, 294] on div "Archive" at bounding box center [1407, 291] width 121 height 19
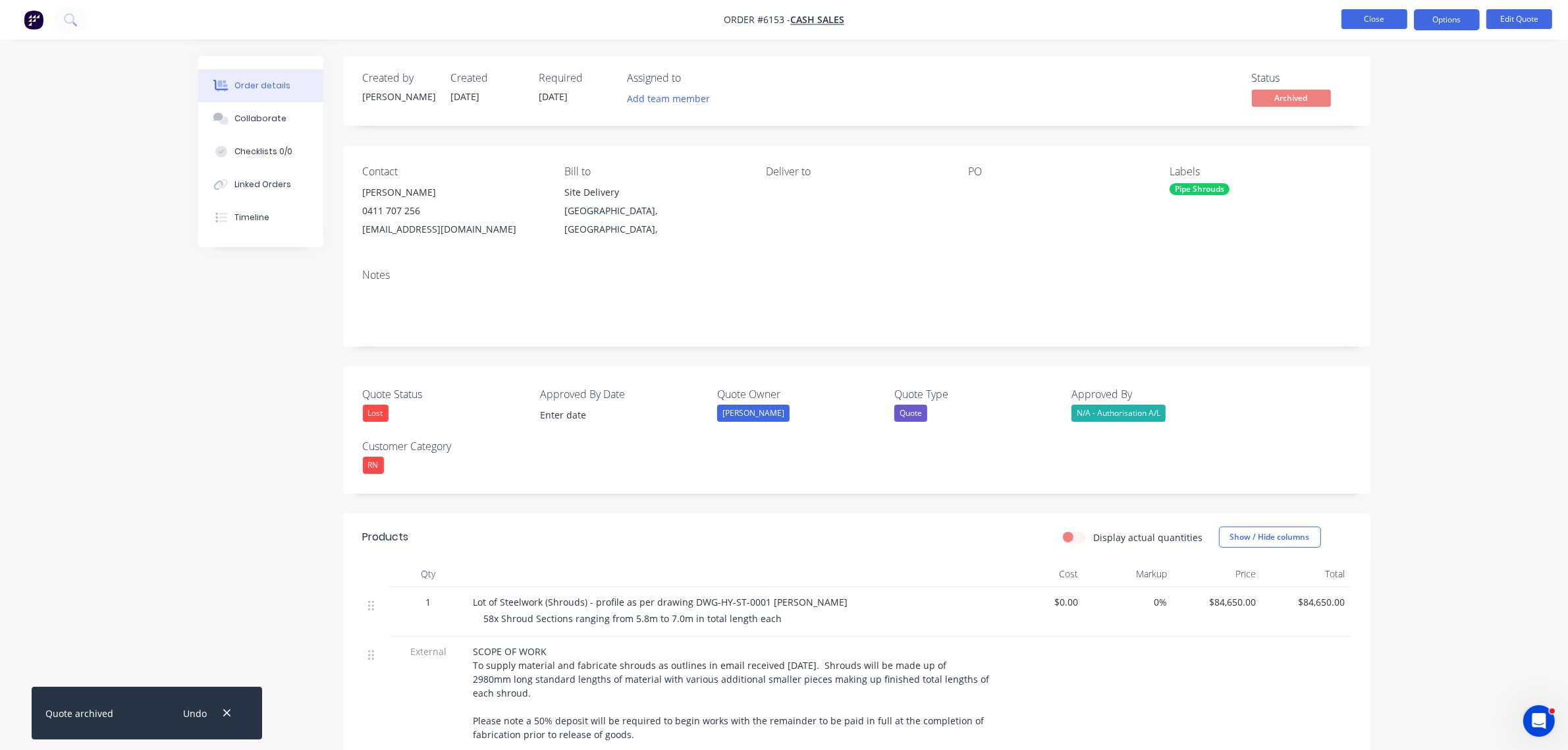
click at [1381, 11] on button "Close" at bounding box center [1374, 19] width 66 height 20
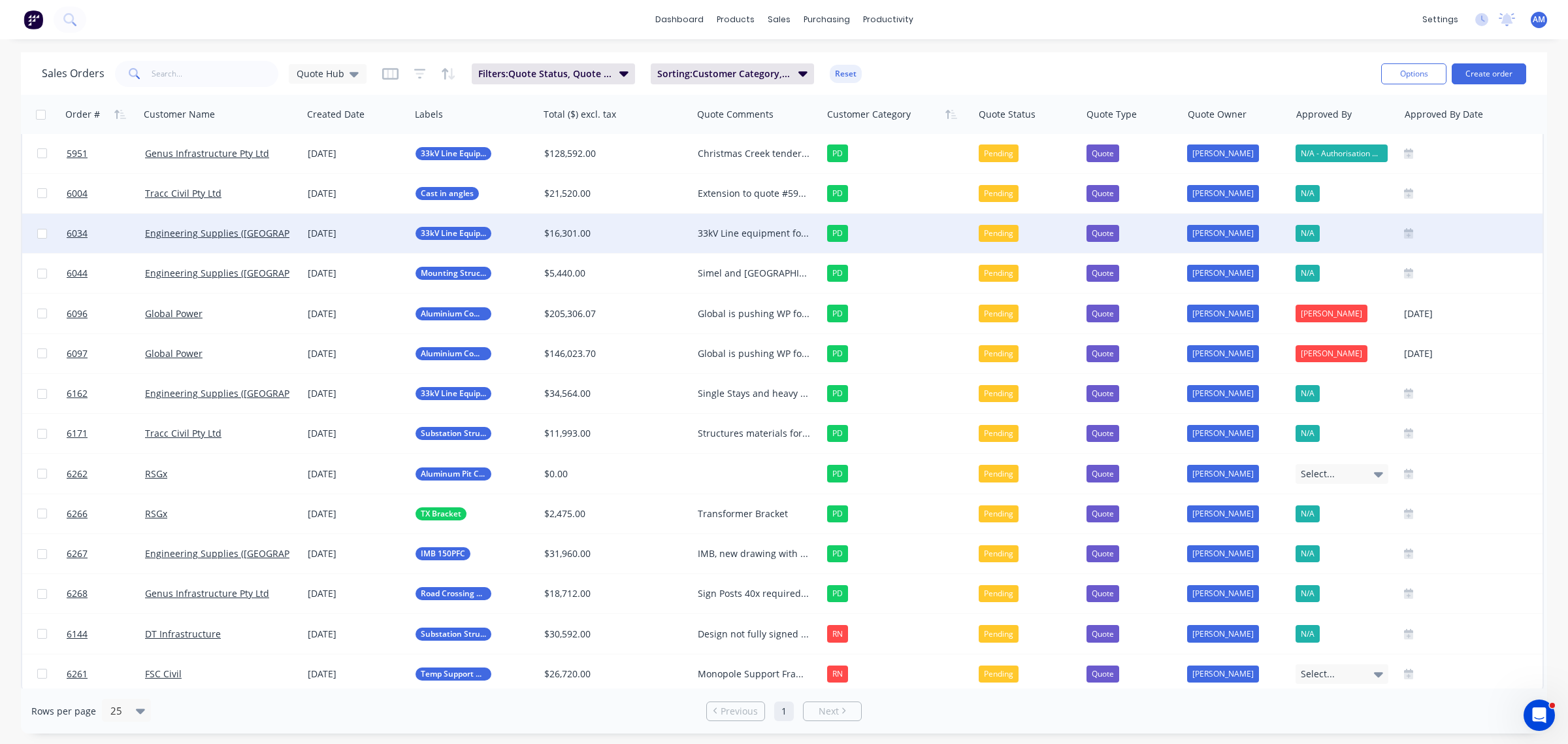
scroll to position [92, 0]
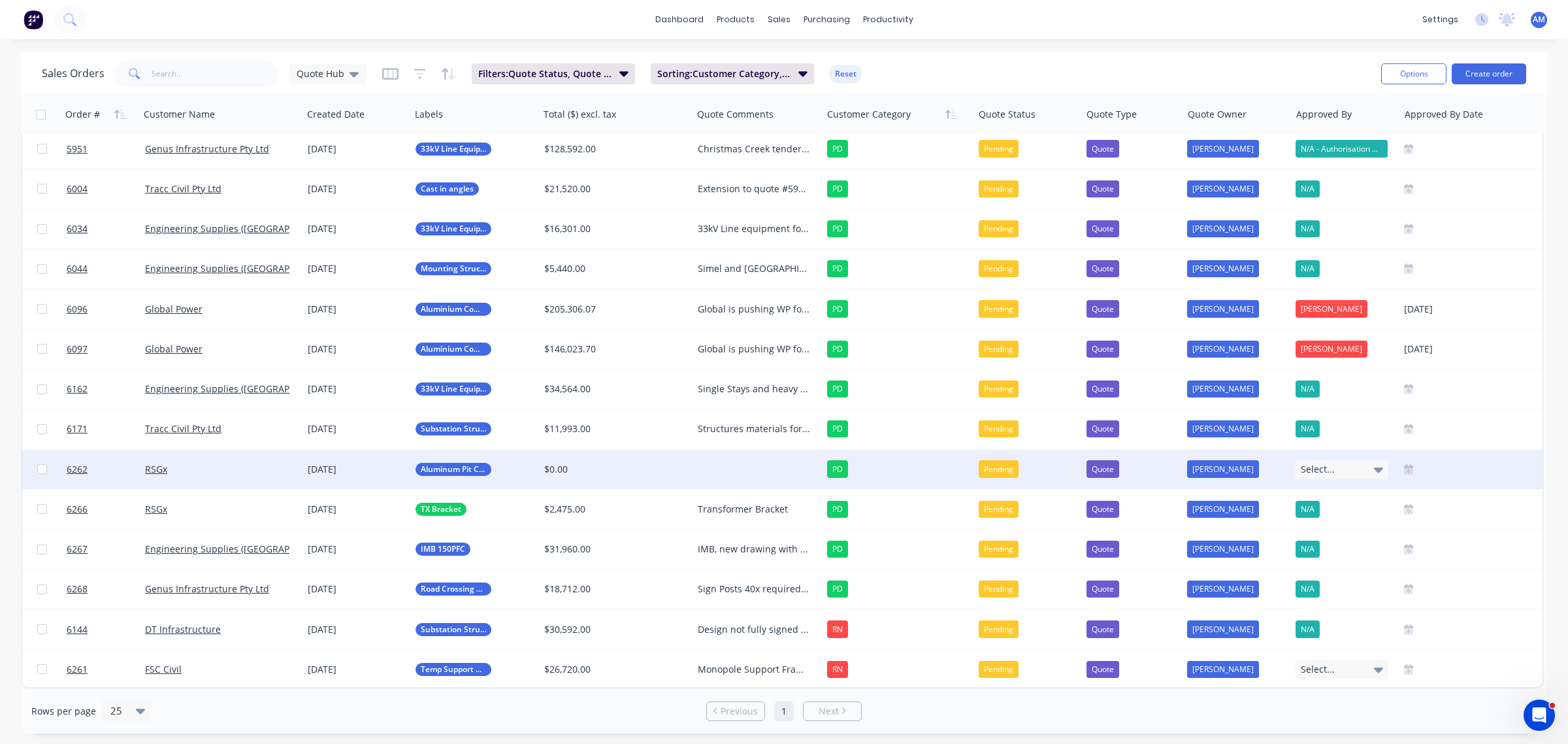
click at [717, 461] on div at bounding box center [757, 469] width 130 height 39
drag, startPoint x: 765, startPoint y: 503, endPoint x: 766, endPoint y: 511, distance: 8.1
click at [766, 504] on div "Aluminium unable to be fabricated due to dissimilar grades can't be welded. 606…" at bounding box center [757, 499] width 127 height 97
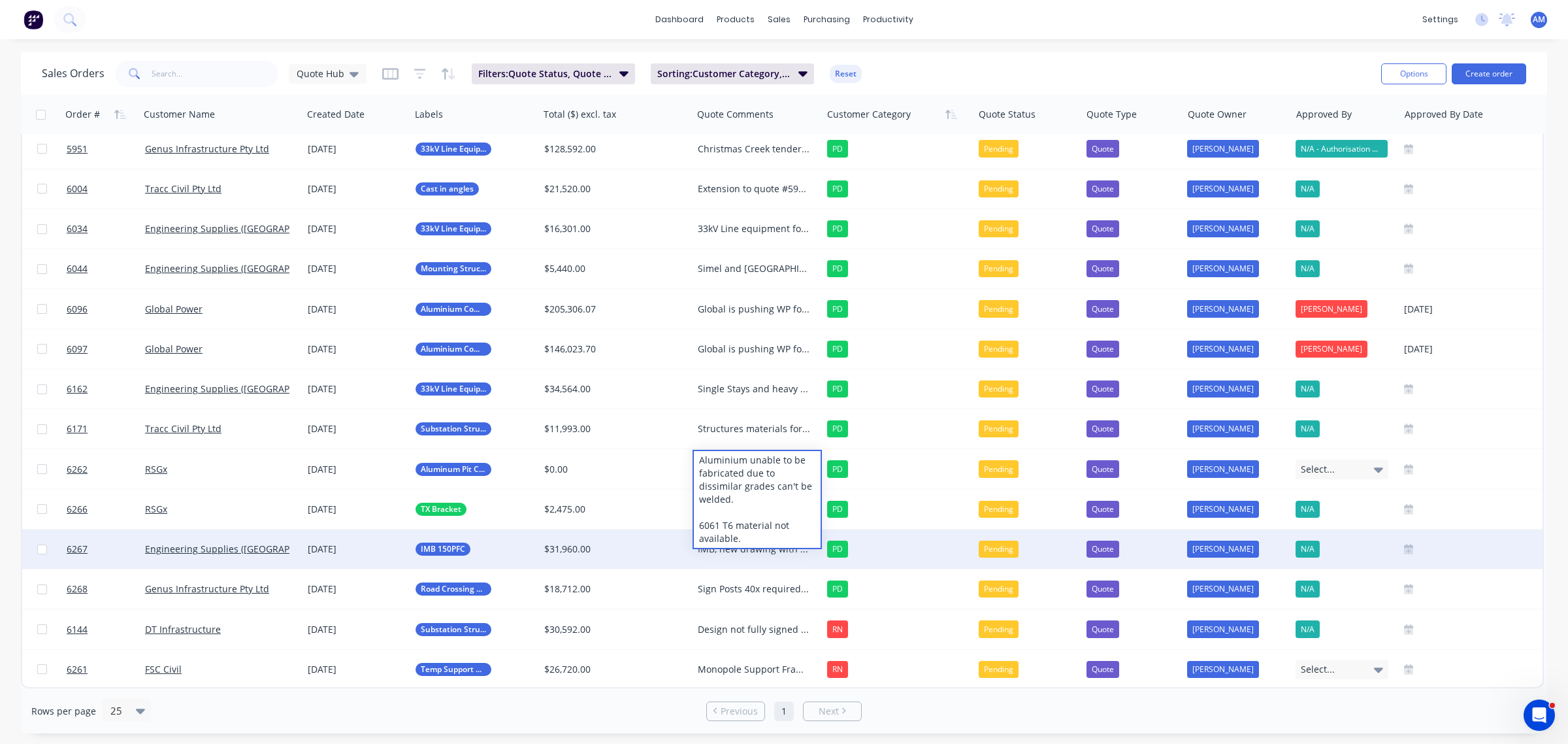
click at [714, 558] on div "IMB, new drawing with outside welding only. Christmas Creek job for Genus, [PER…" at bounding box center [757, 549] width 130 height 39
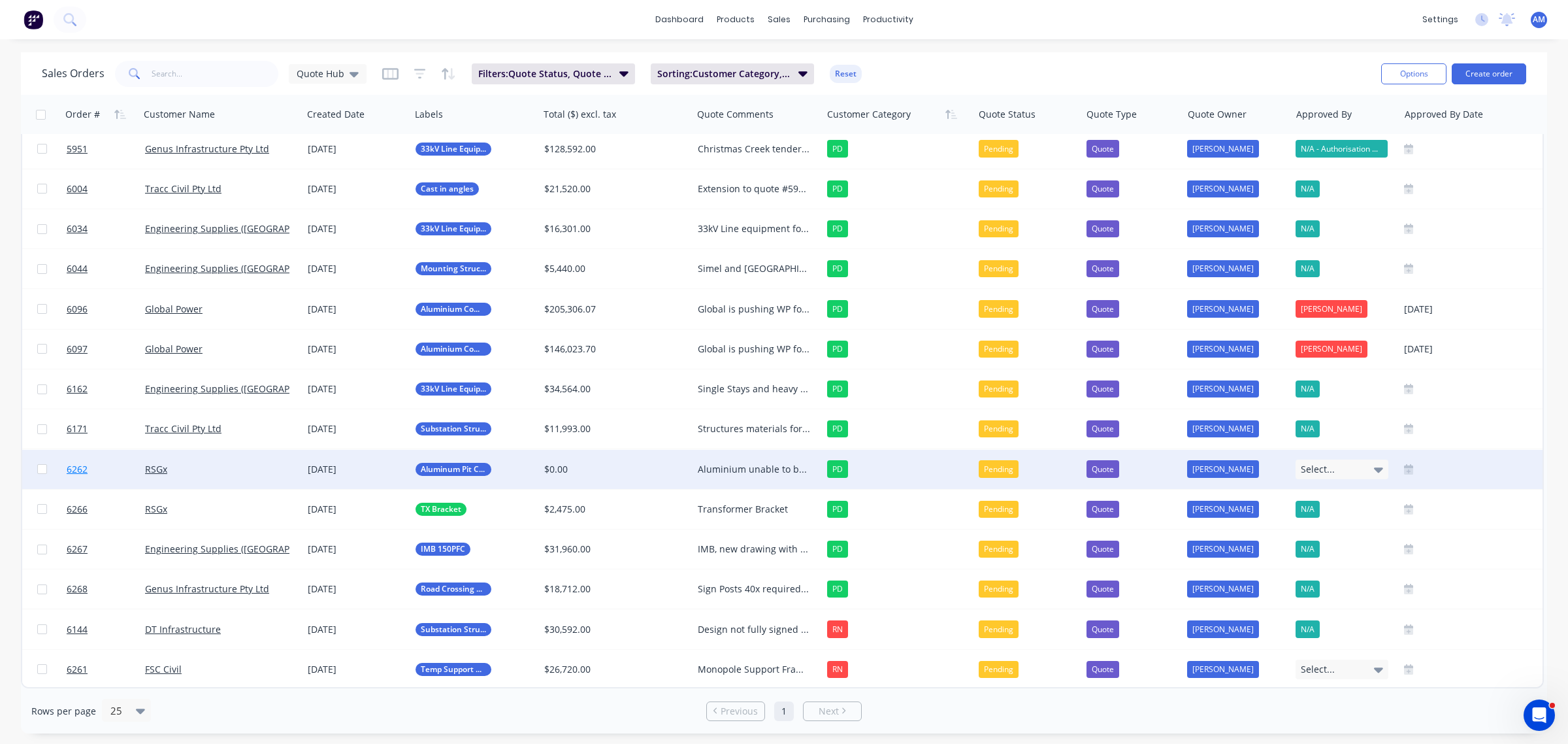
click at [124, 461] on link "6262" at bounding box center [106, 469] width 78 height 39
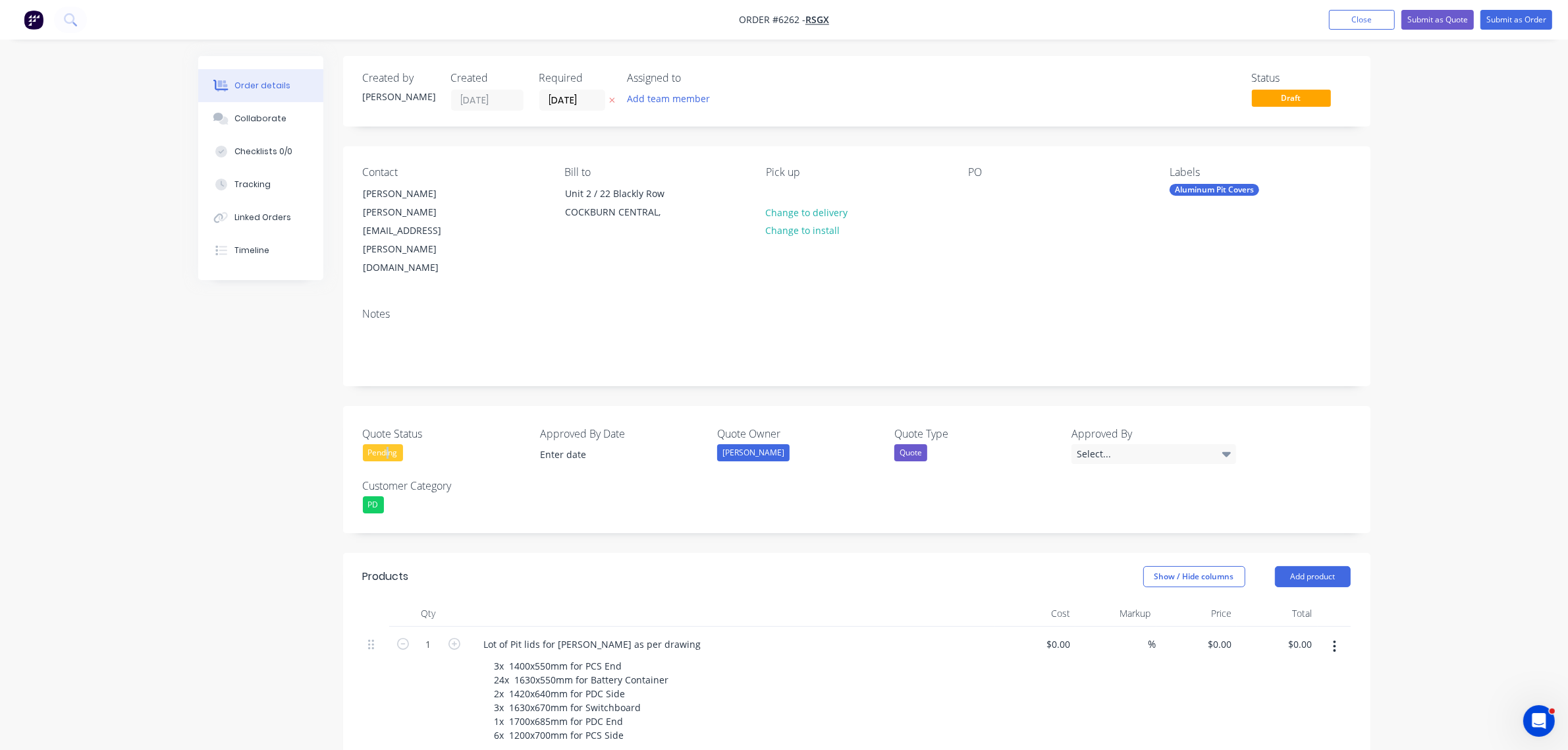
click at [387, 444] on div "Pending" at bounding box center [384, 453] width 40 height 17
click at [400, 539] on div "Not Going Ahead" at bounding box center [410, 534] width 73 height 17
click at [1431, 22] on button "Submit as Quote" at bounding box center [1437, 19] width 72 height 20
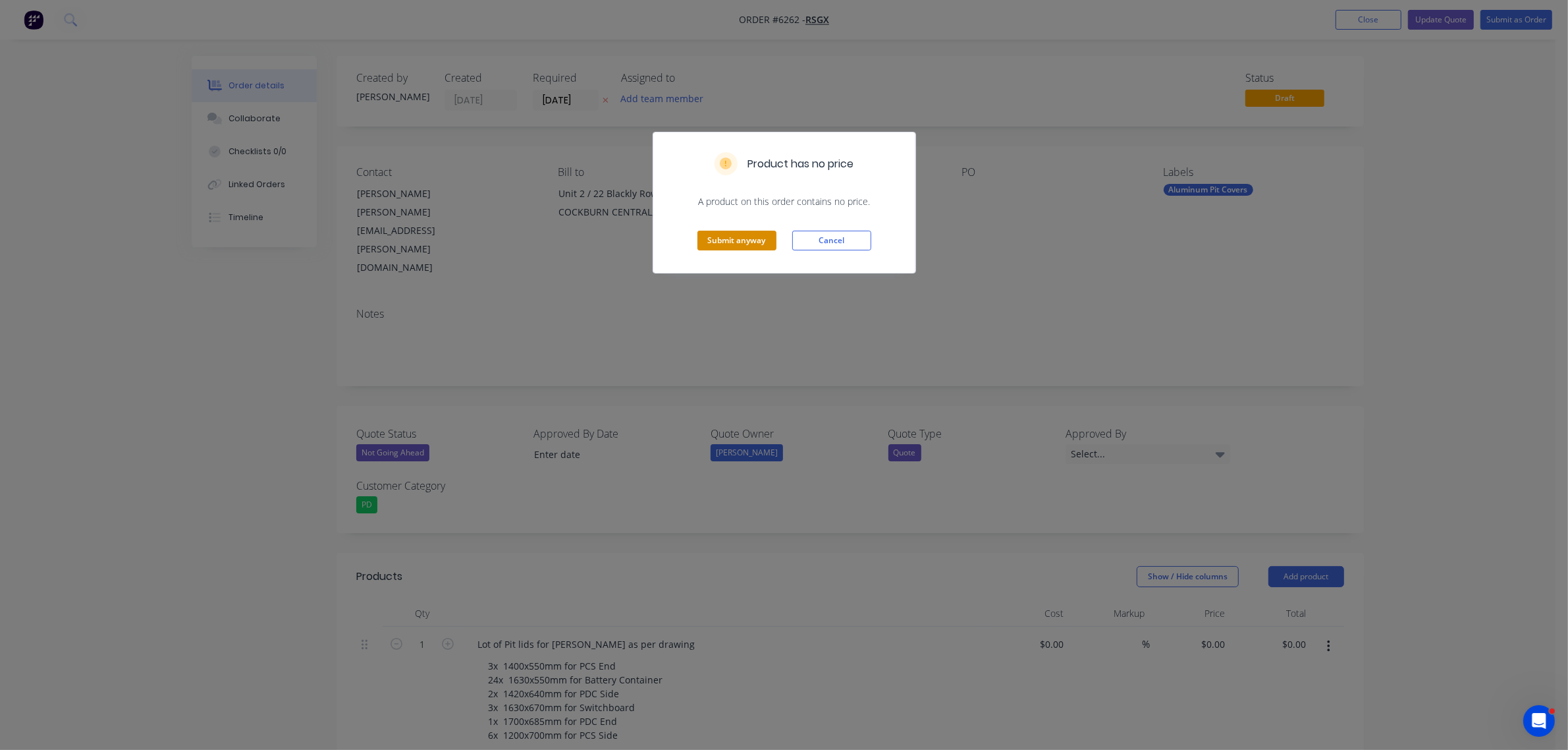
click at [730, 234] on button "Submit anyway" at bounding box center [737, 240] width 79 height 20
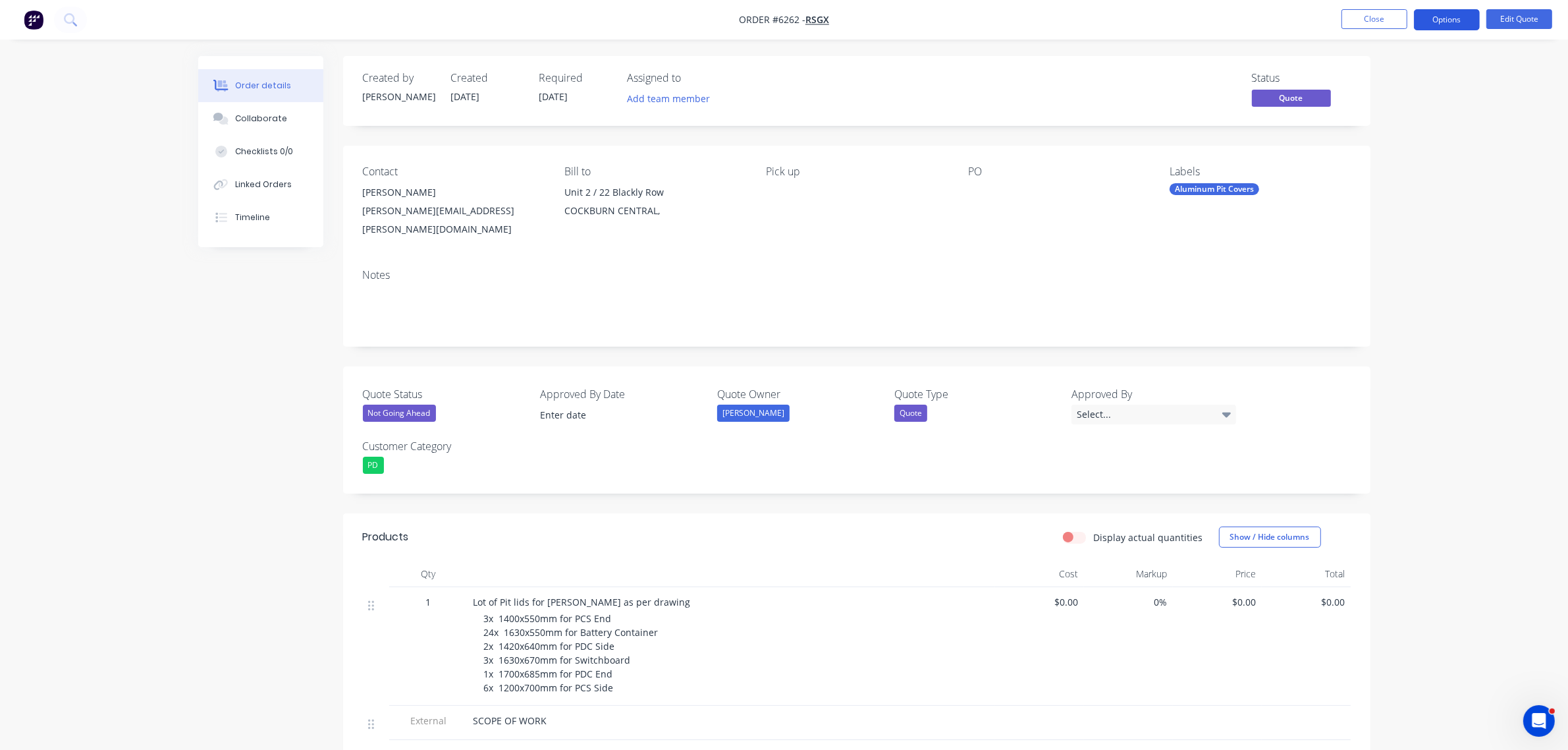
click at [1452, 22] on button "Options" at bounding box center [1447, 20] width 66 height 21
click at [1378, 287] on div "Archive" at bounding box center [1407, 291] width 121 height 19
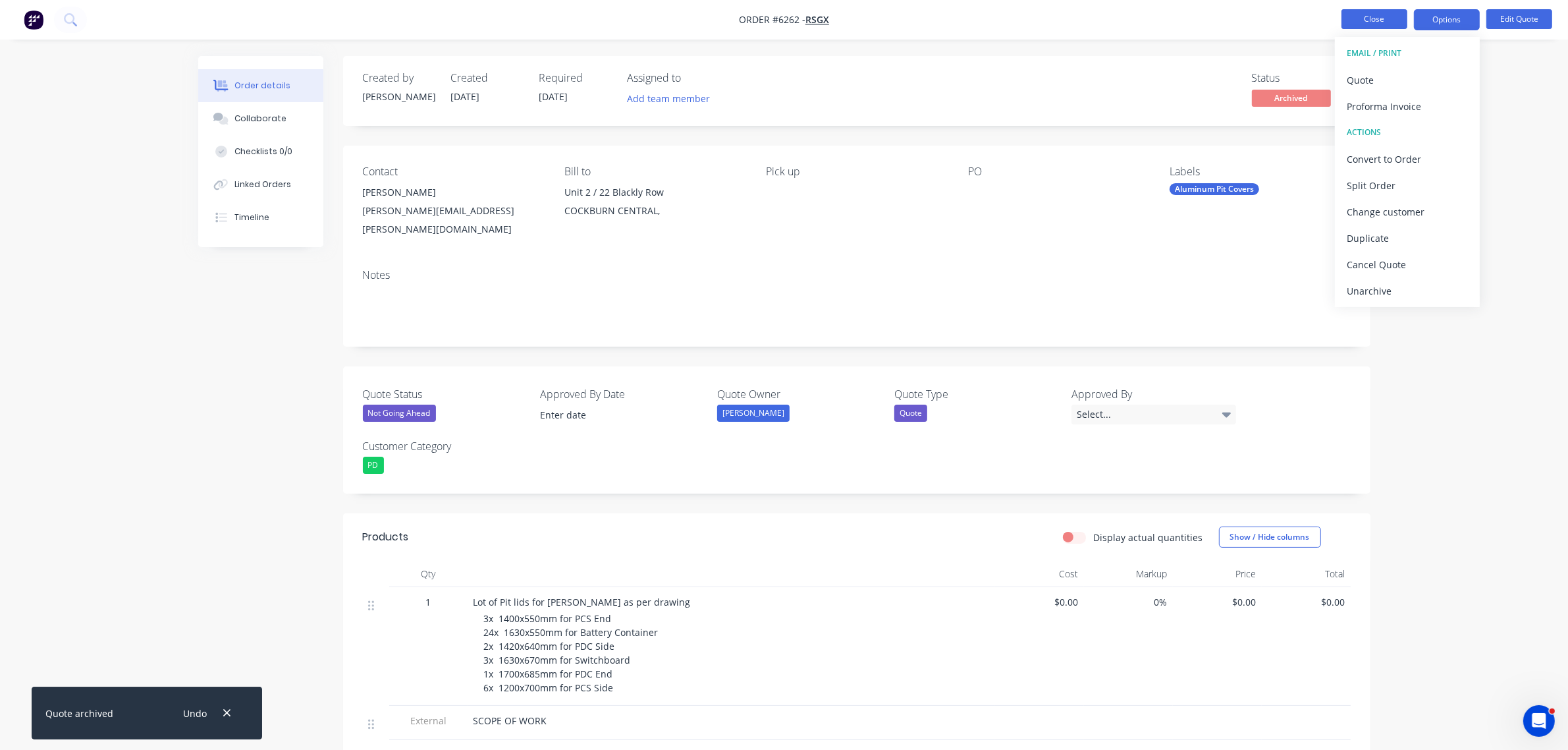
click at [1375, 16] on button "Close" at bounding box center [1374, 19] width 66 height 20
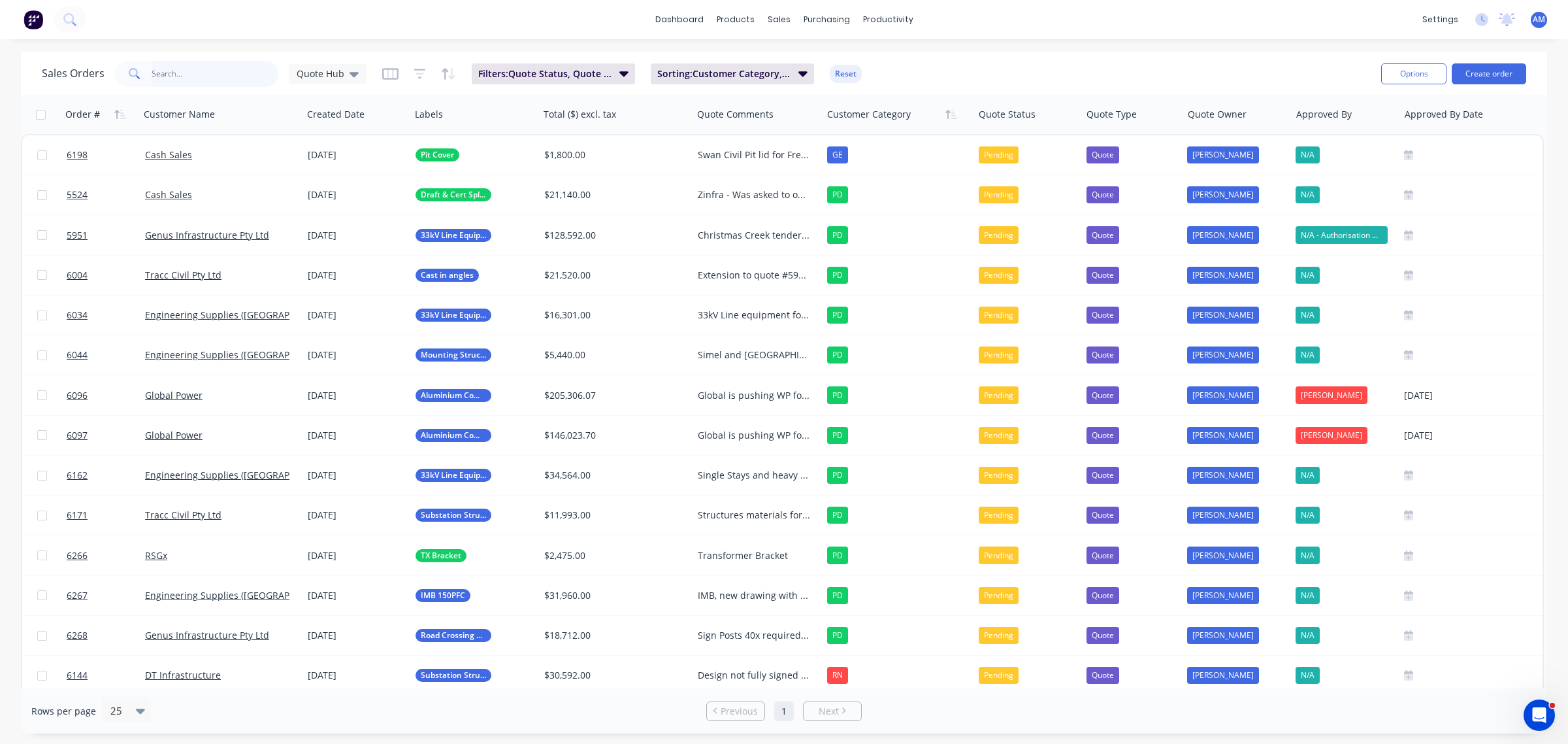
click at [155, 67] on input "text" at bounding box center [215, 74] width 127 height 26
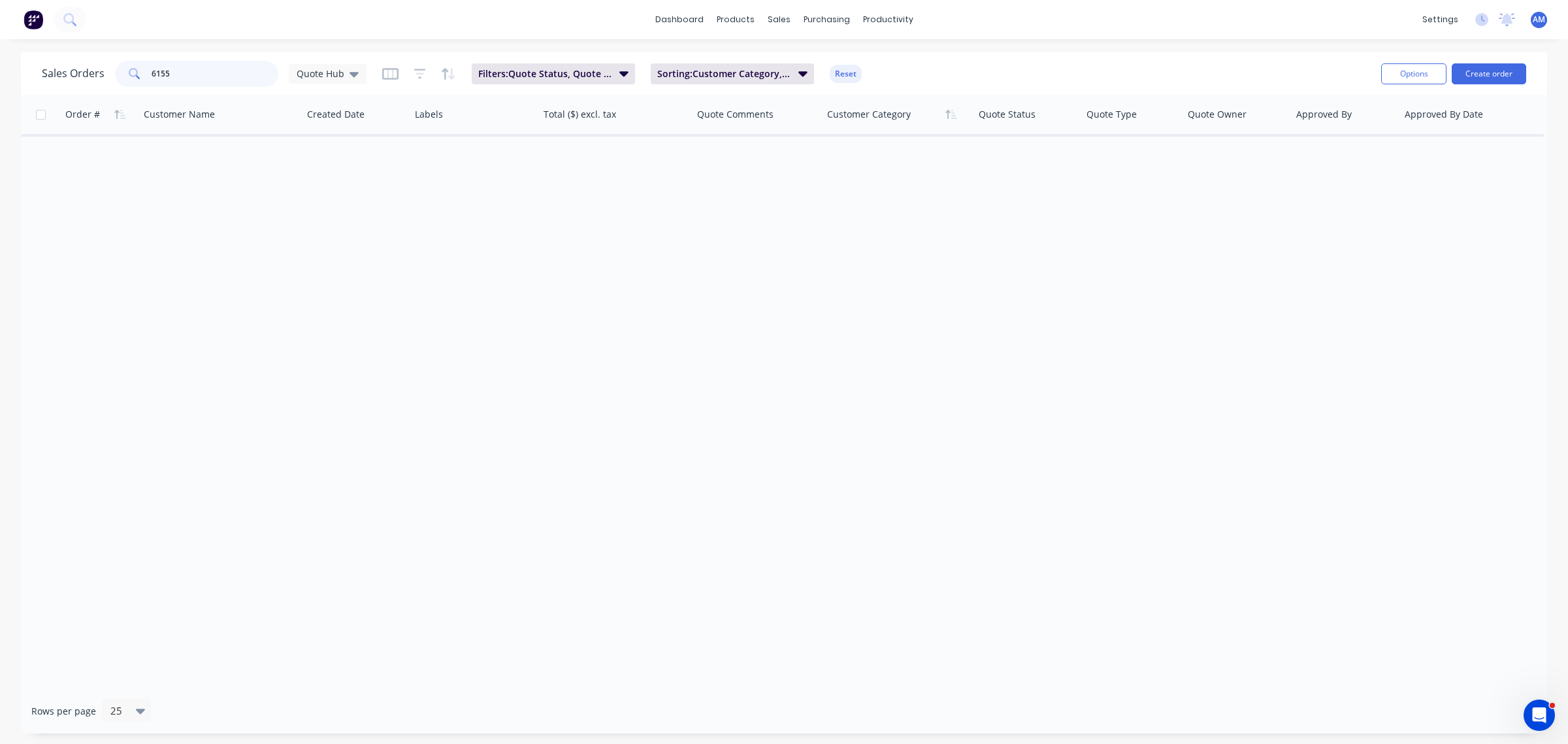
type input "6155"
drag, startPoint x: 182, startPoint y: 78, endPoint x: 56, endPoint y: 90, distance: 126.6
click at [57, 86] on div "Sales Orders 6155 Quote Hub" at bounding box center [205, 74] width 325 height 26
click at [350, 69] on icon at bounding box center [355, 74] width 10 height 14
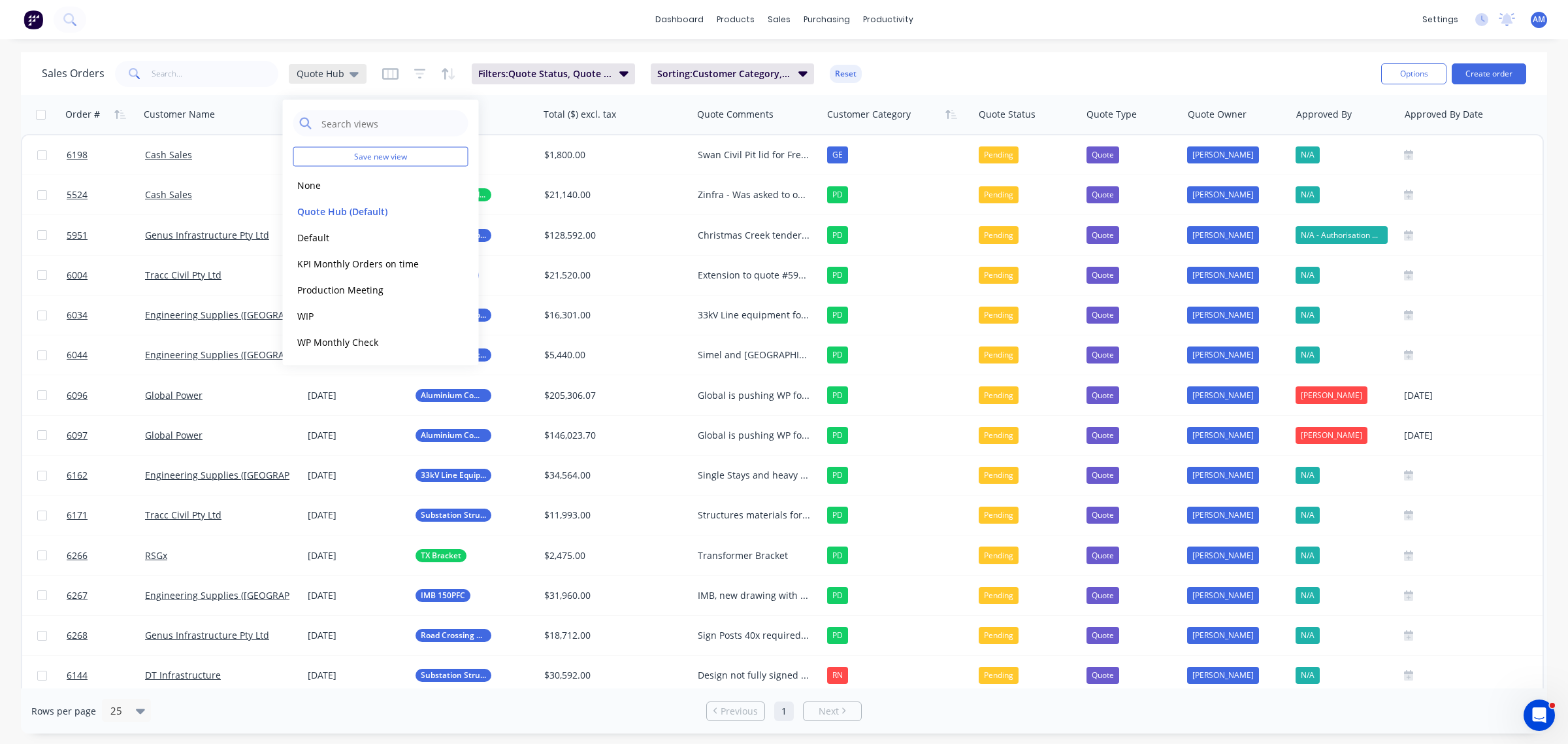
click at [350, 65] on div "Quote Hub" at bounding box center [327, 74] width 77 height 20
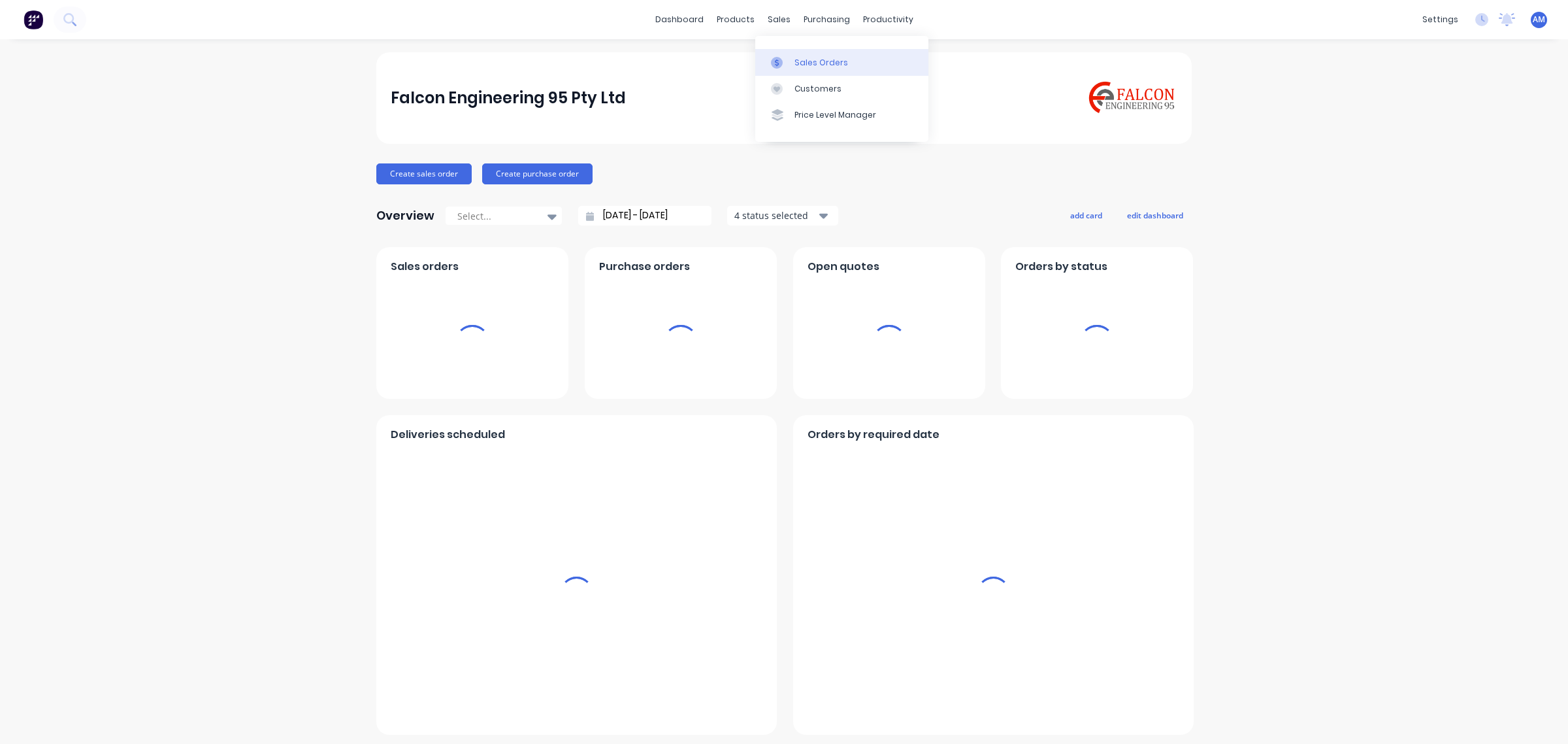
click at [806, 54] on link "Sales Orders" at bounding box center [841, 61] width 173 height 26
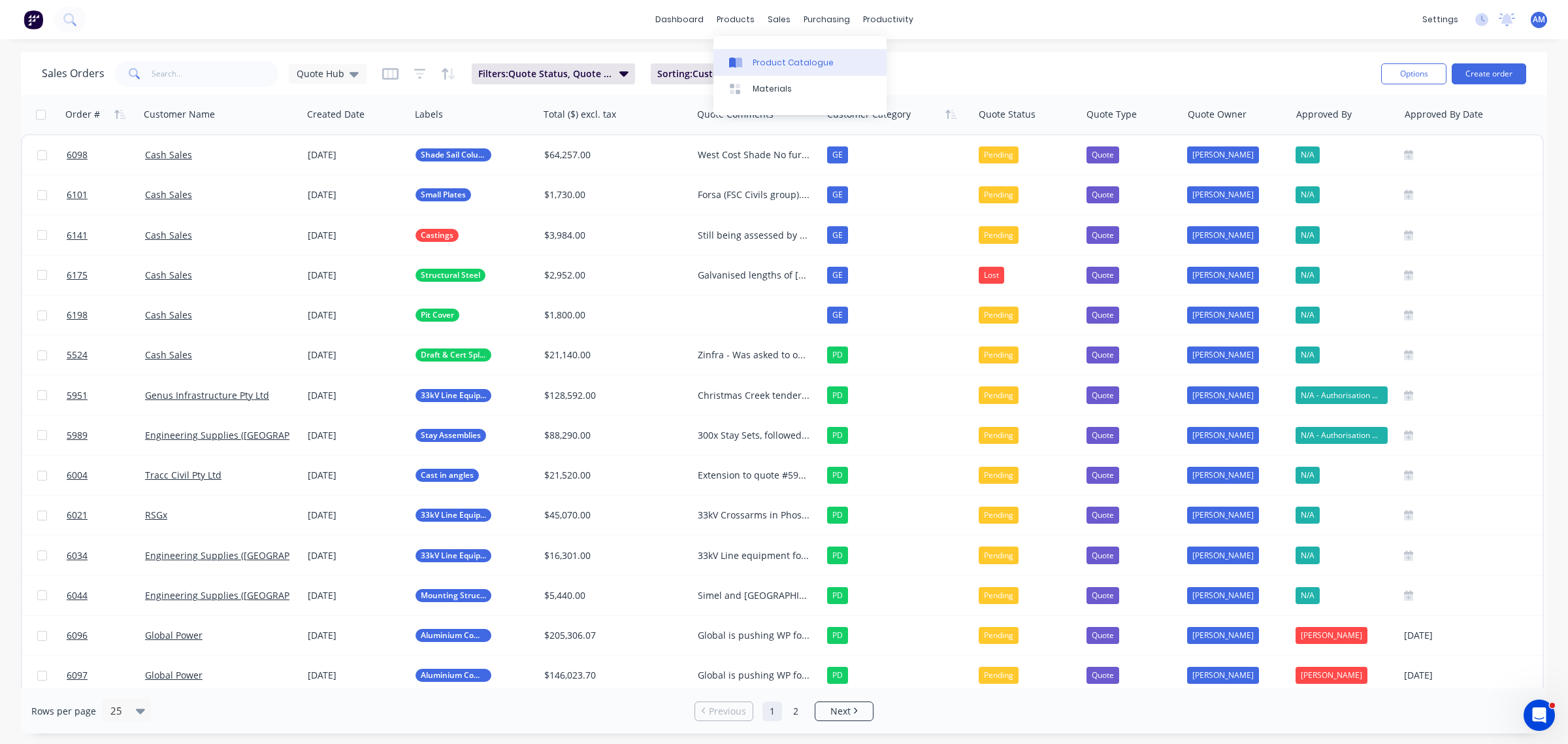
click at [769, 57] on div "Product Catalogue" at bounding box center [793, 62] width 81 height 11
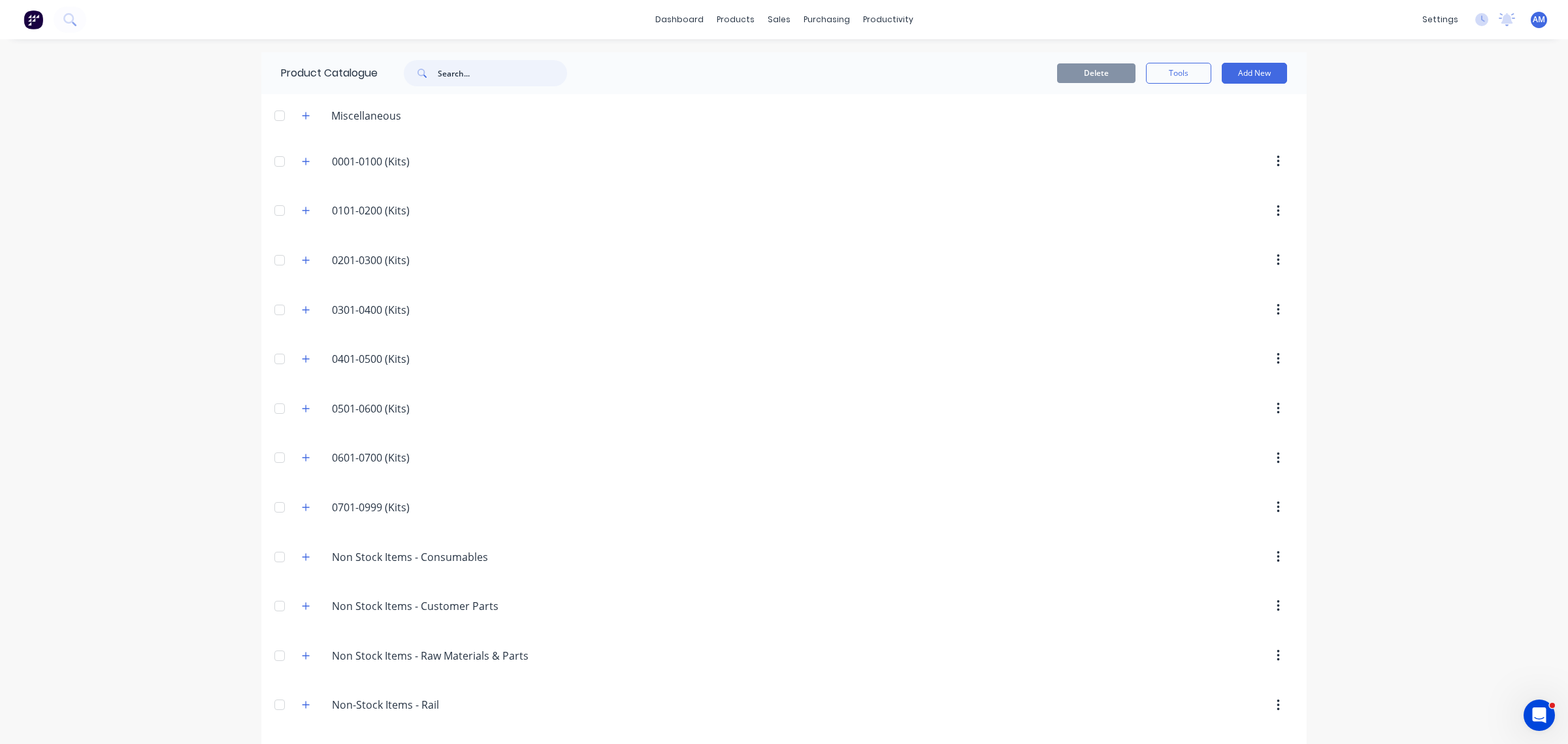
click at [466, 74] on input "text" at bounding box center [502, 73] width 129 height 26
click at [837, 61] on div "Purchase Orders" at bounding box center [862, 62] width 69 height 11
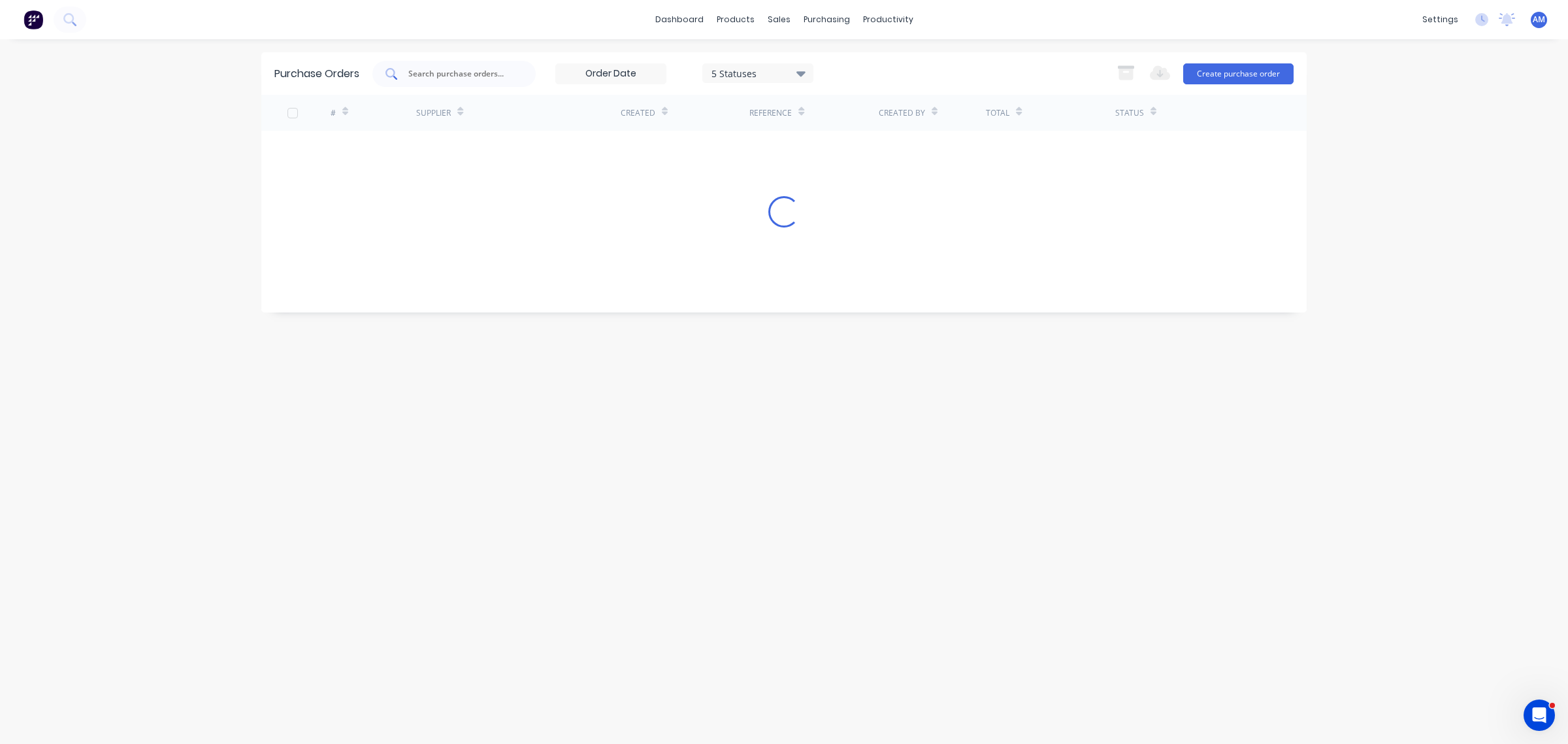
click at [433, 62] on div at bounding box center [454, 74] width 163 height 26
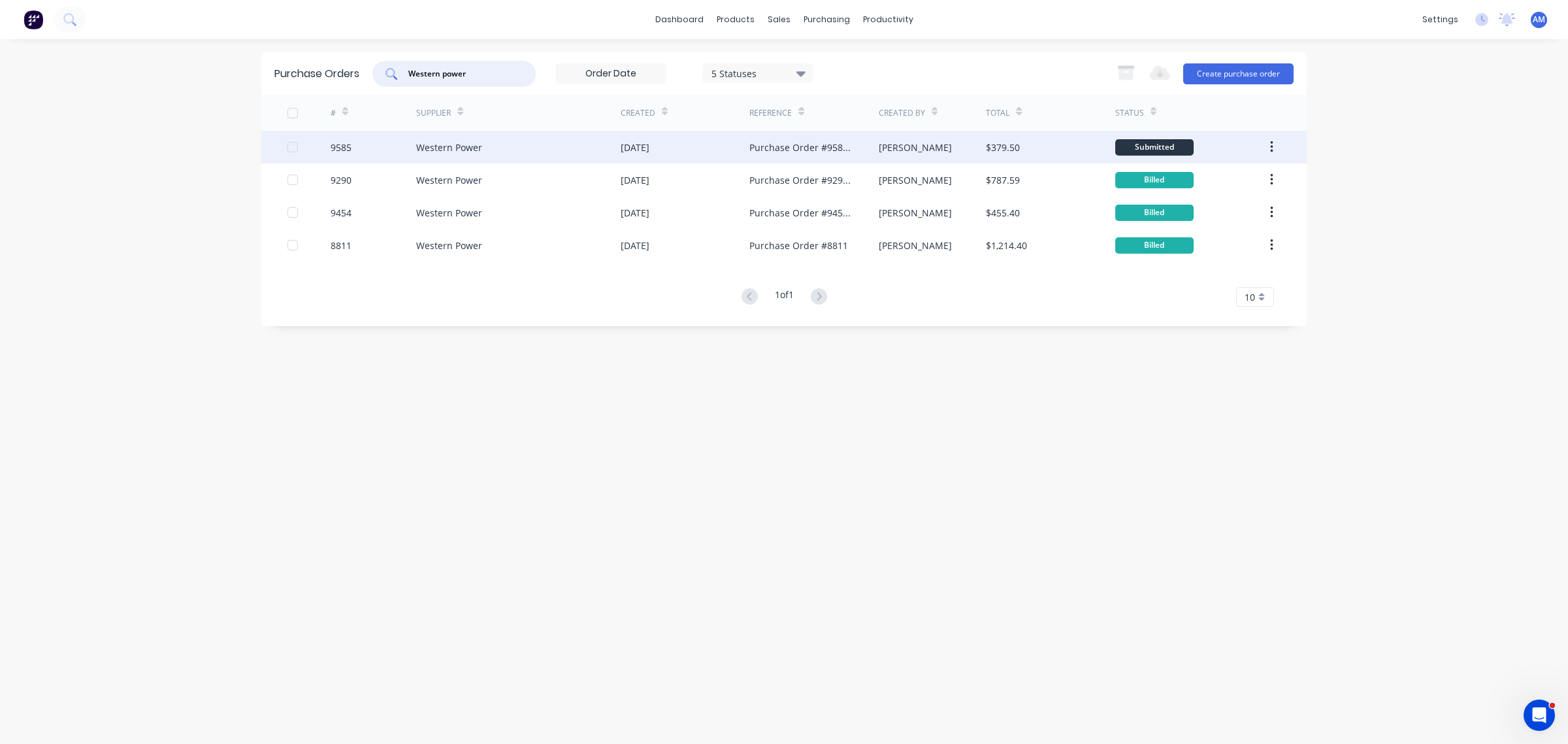
type input "Western power"
click at [386, 138] on div "9585" at bounding box center [374, 147] width 86 height 33
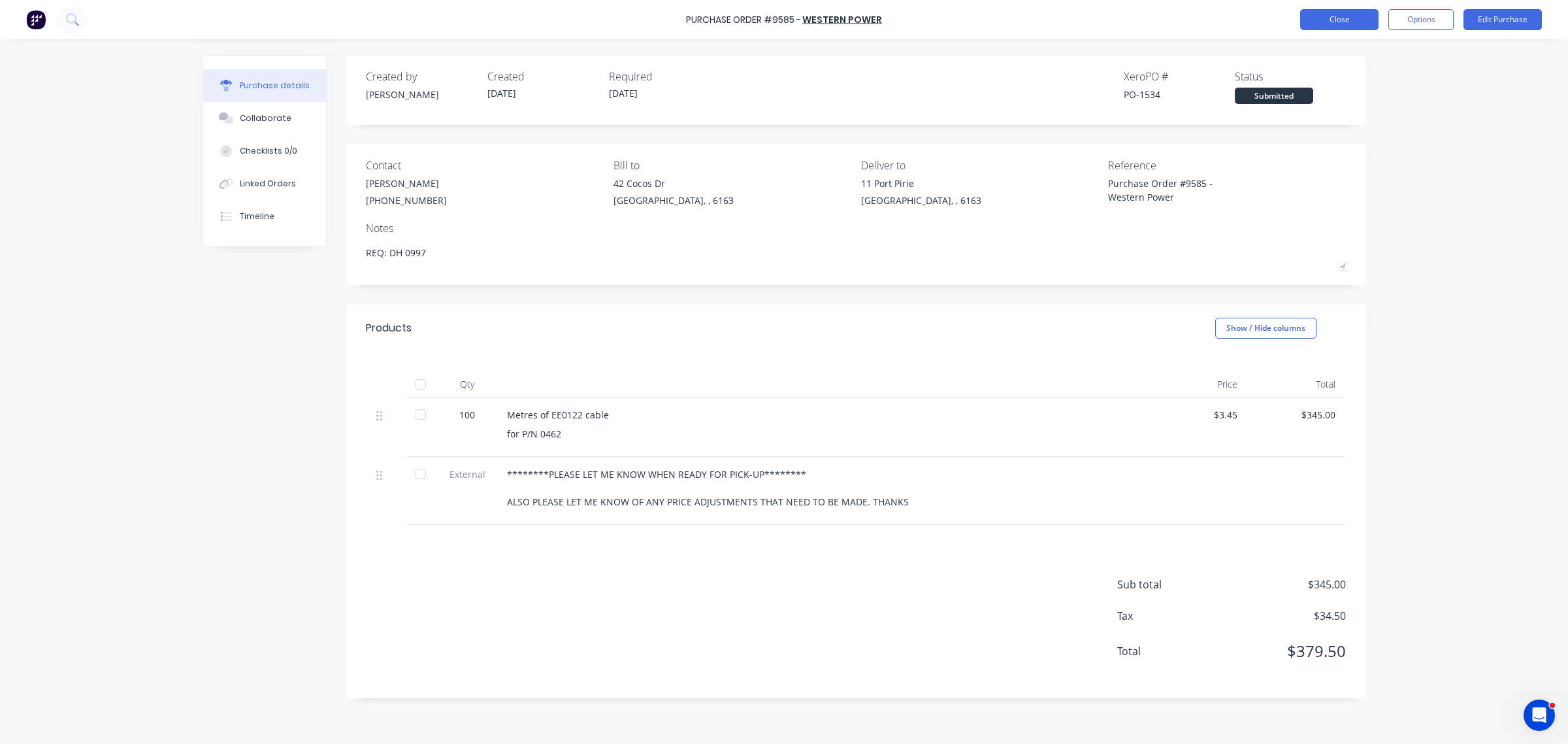
click at [1334, 16] on button "Close" at bounding box center [1339, 20] width 78 height 21
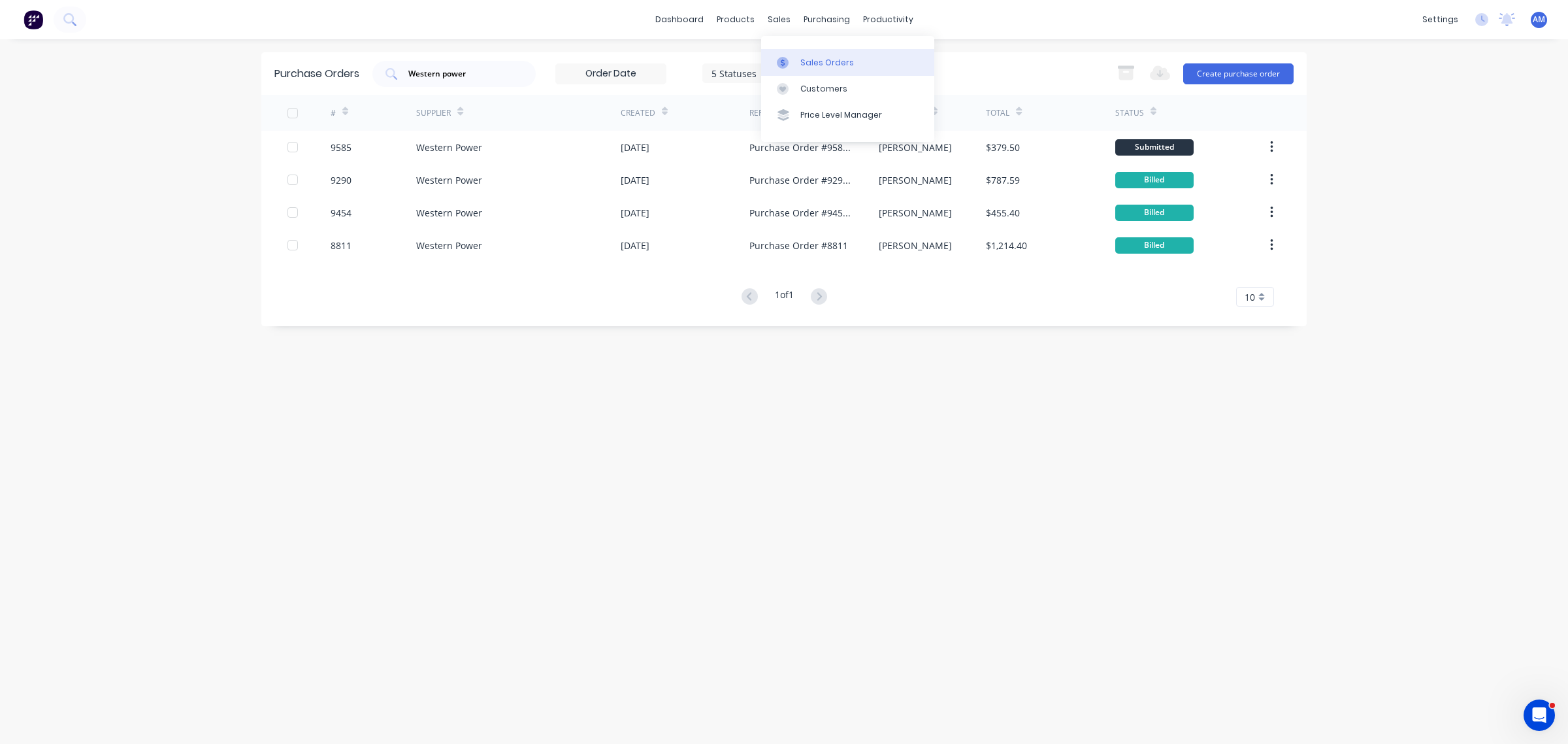
click at [806, 66] on div "Sales Orders" at bounding box center [827, 62] width 54 height 11
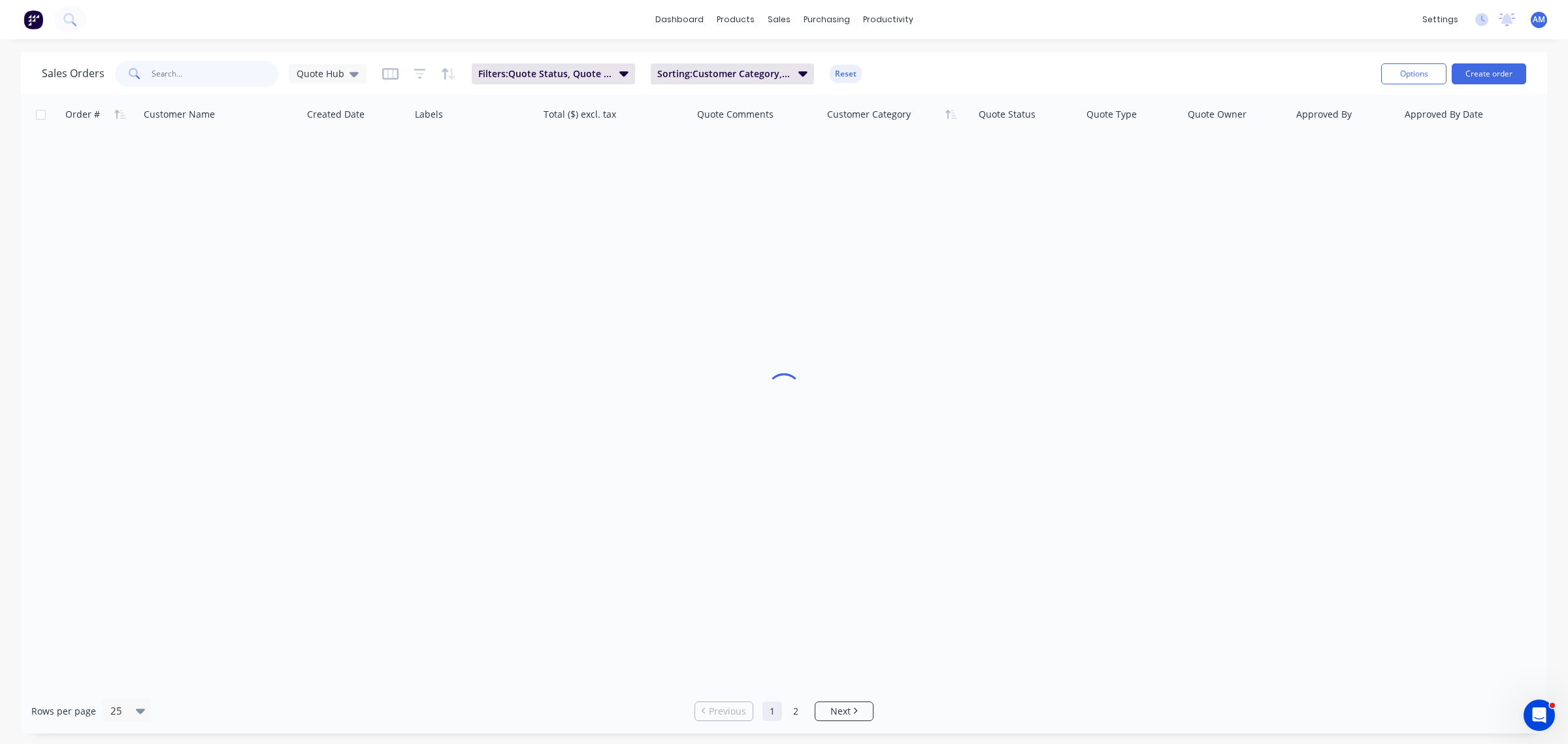
click at [167, 74] on input "text" at bounding box center [215, 74] width 127 height 26
click at [352, 73] on icon at bounding box center [355, 74] width 10 height 5
click at [328, 210] on button "Quote Hub (Default)" at bounding box center [368, 211] width 149 height 15
click at [352, 74] on icon at bounding box center [355, 74] width 10 height 5
click at [327, 186] on button "None" at bounding box center [368, 185] width 149 height 15
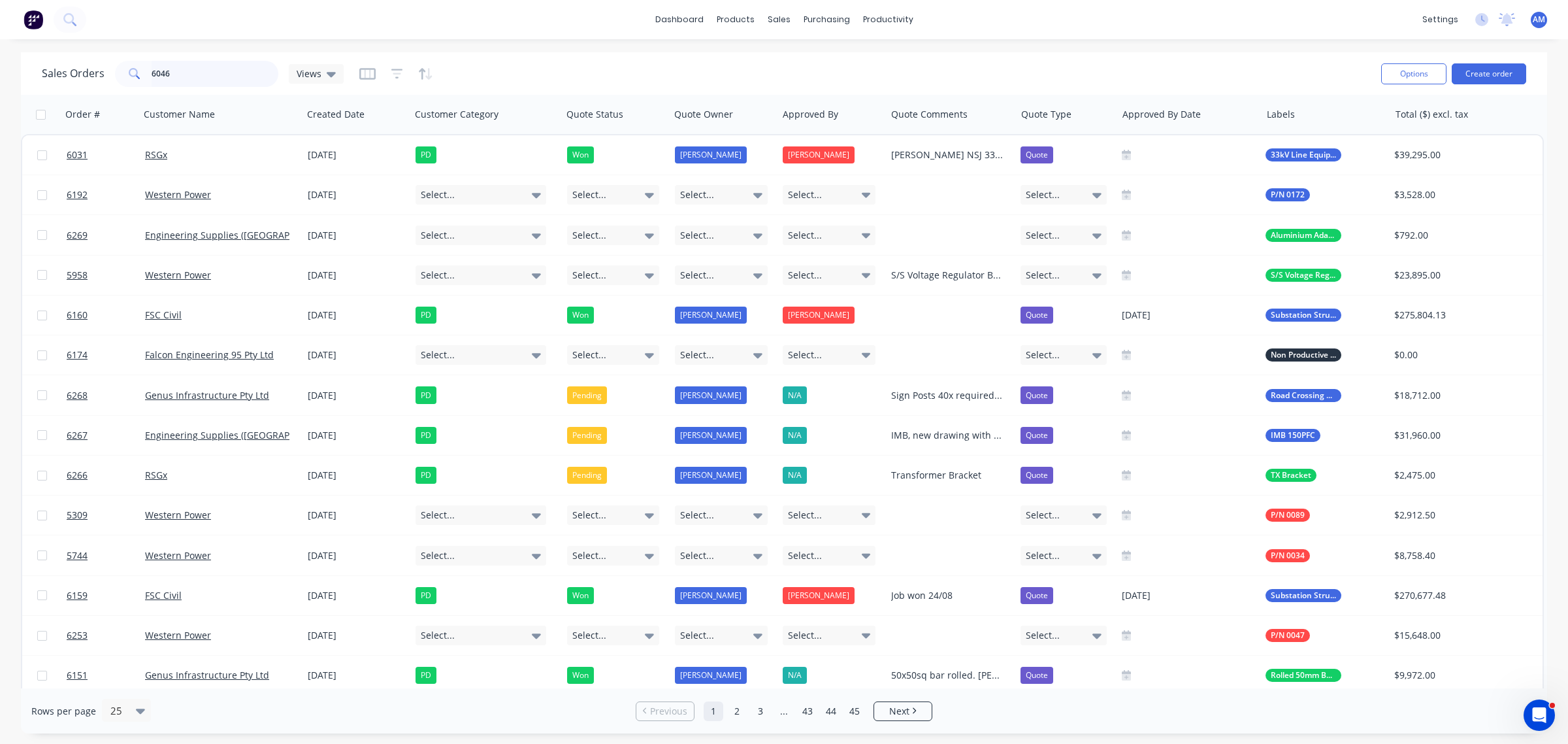
click at [185, 73] on input "6046" at bounding box center [215, 74] width 127 height 26
drag, startPoint x: 217, startPoint y: 71, endPoint x: 74, endPoint y: 83, distance: 143.5
click at [78, 78] on div "Sales Orders 6046 Views" at bounding box center [193, 74] width 302 height 26
type input "6046"
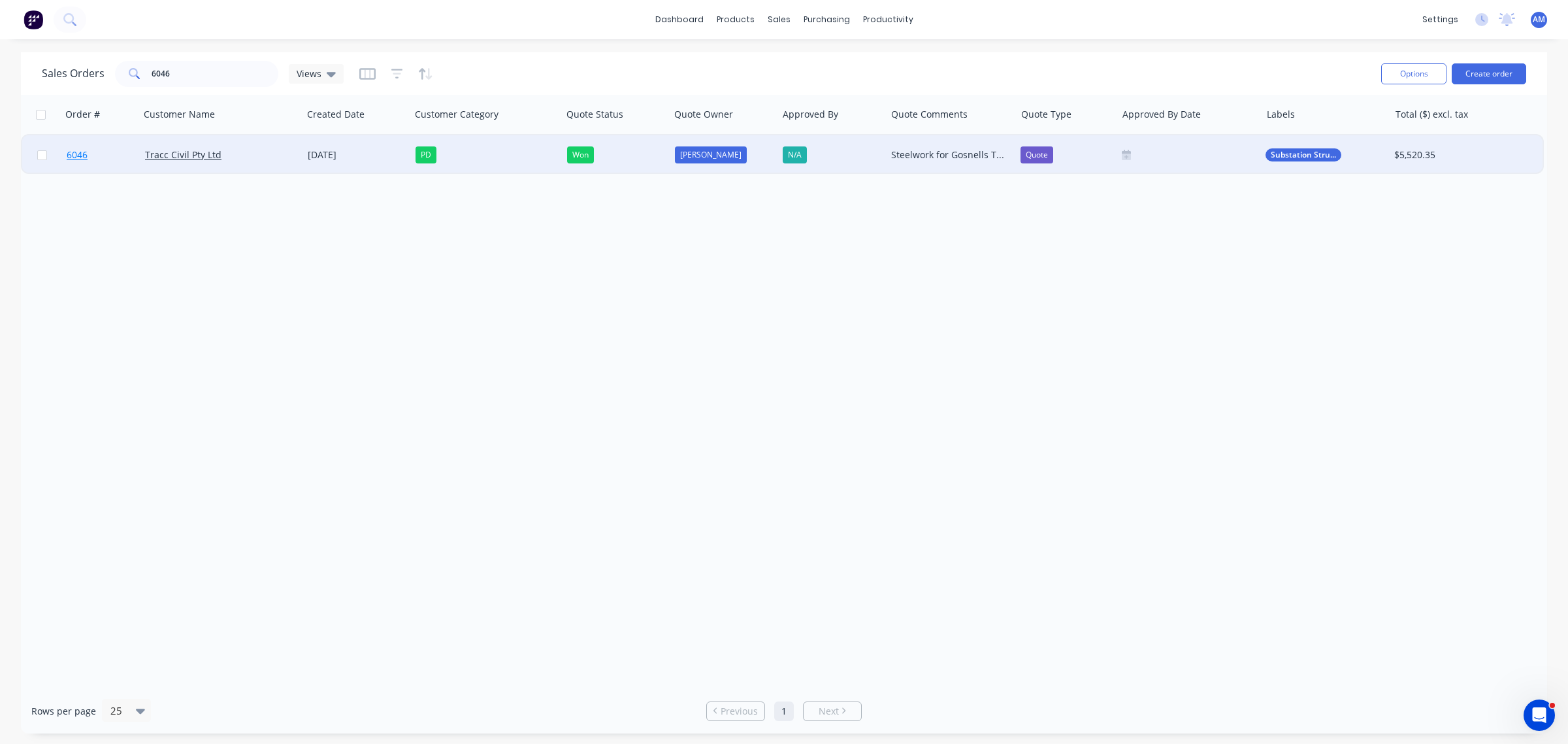
click at [105, 157] on link "6046" at bounding box center [106, 154] width 78 height 39
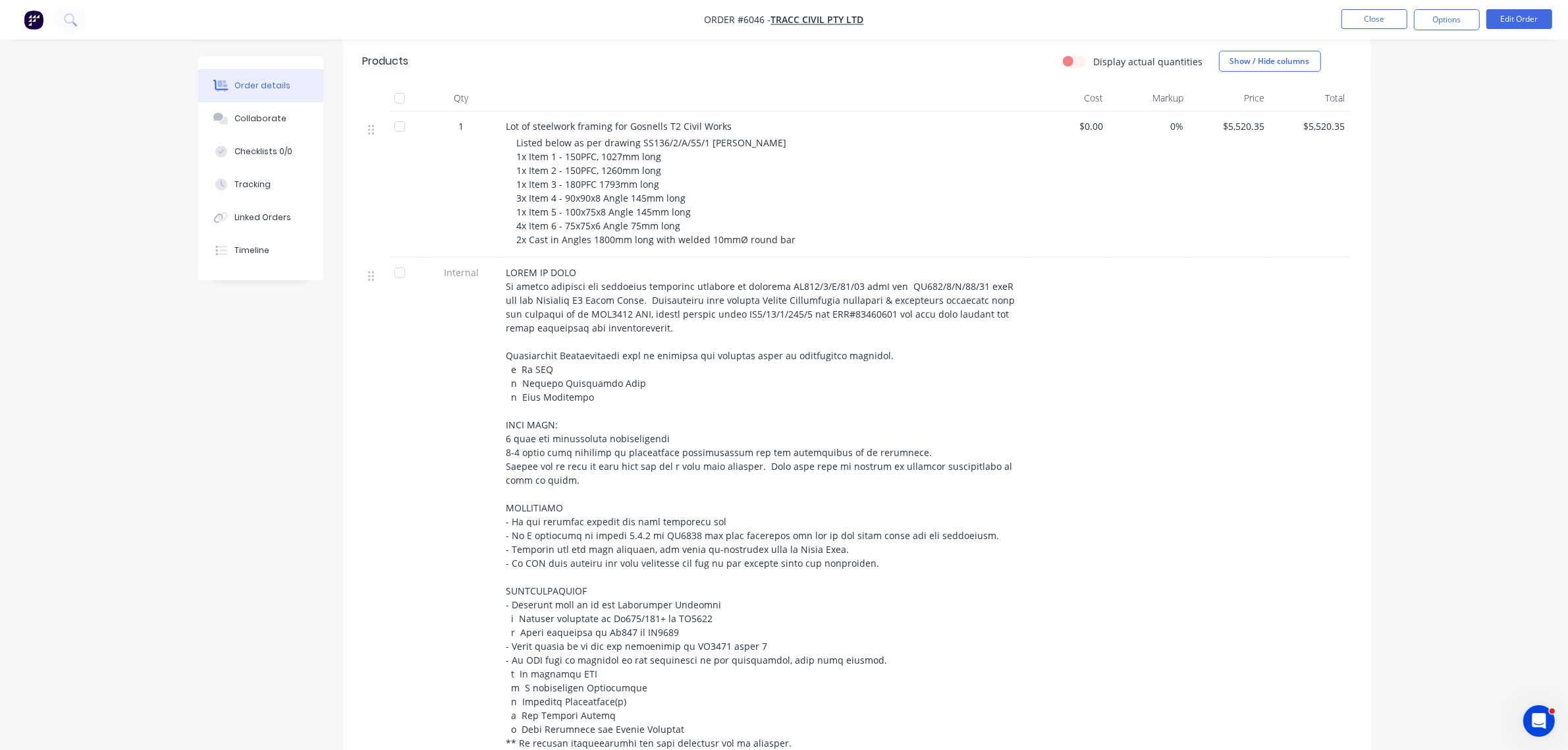
scroll to position [576, 0]
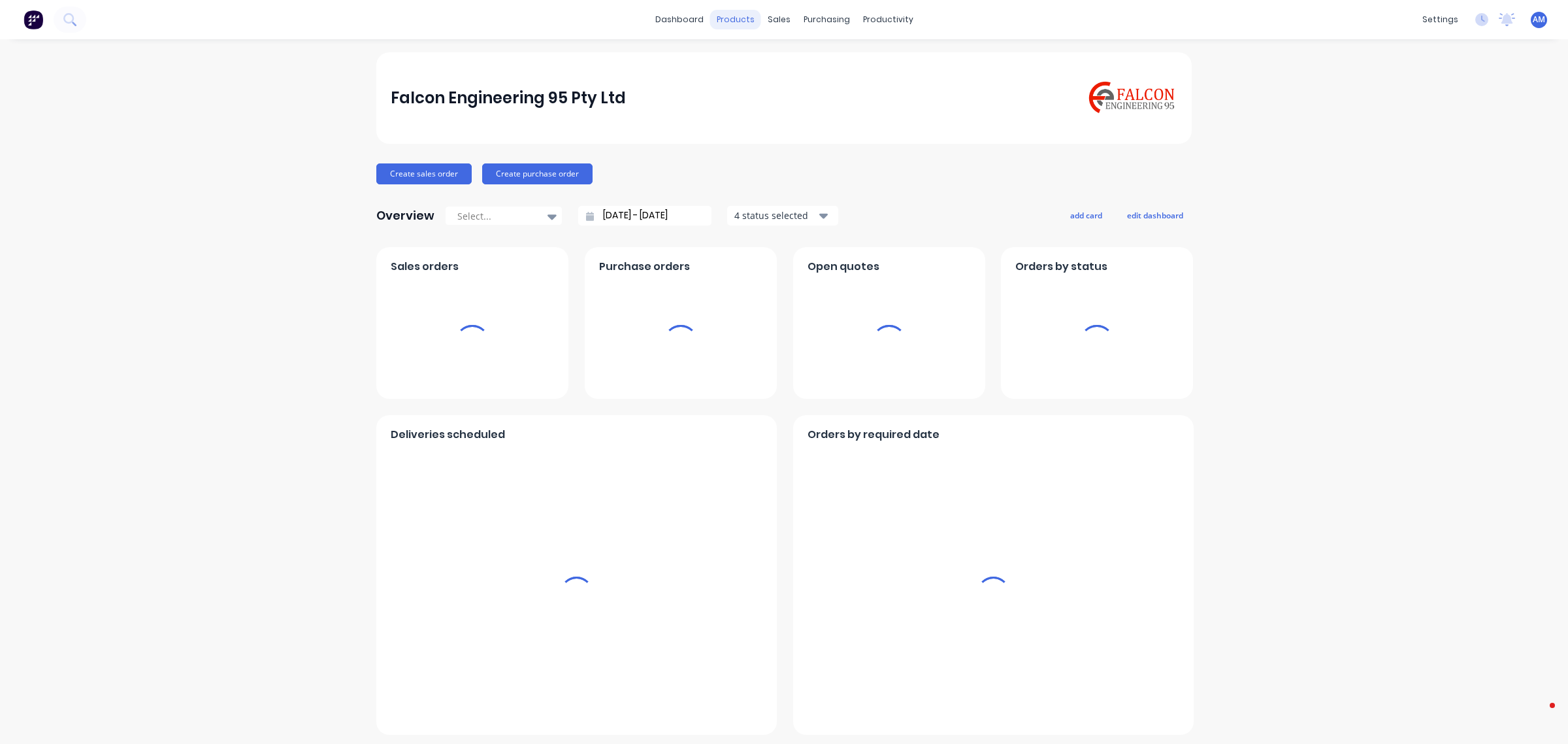
click at [737, 13] on div "products" at bounding box center [735, 19] width 51 height 20
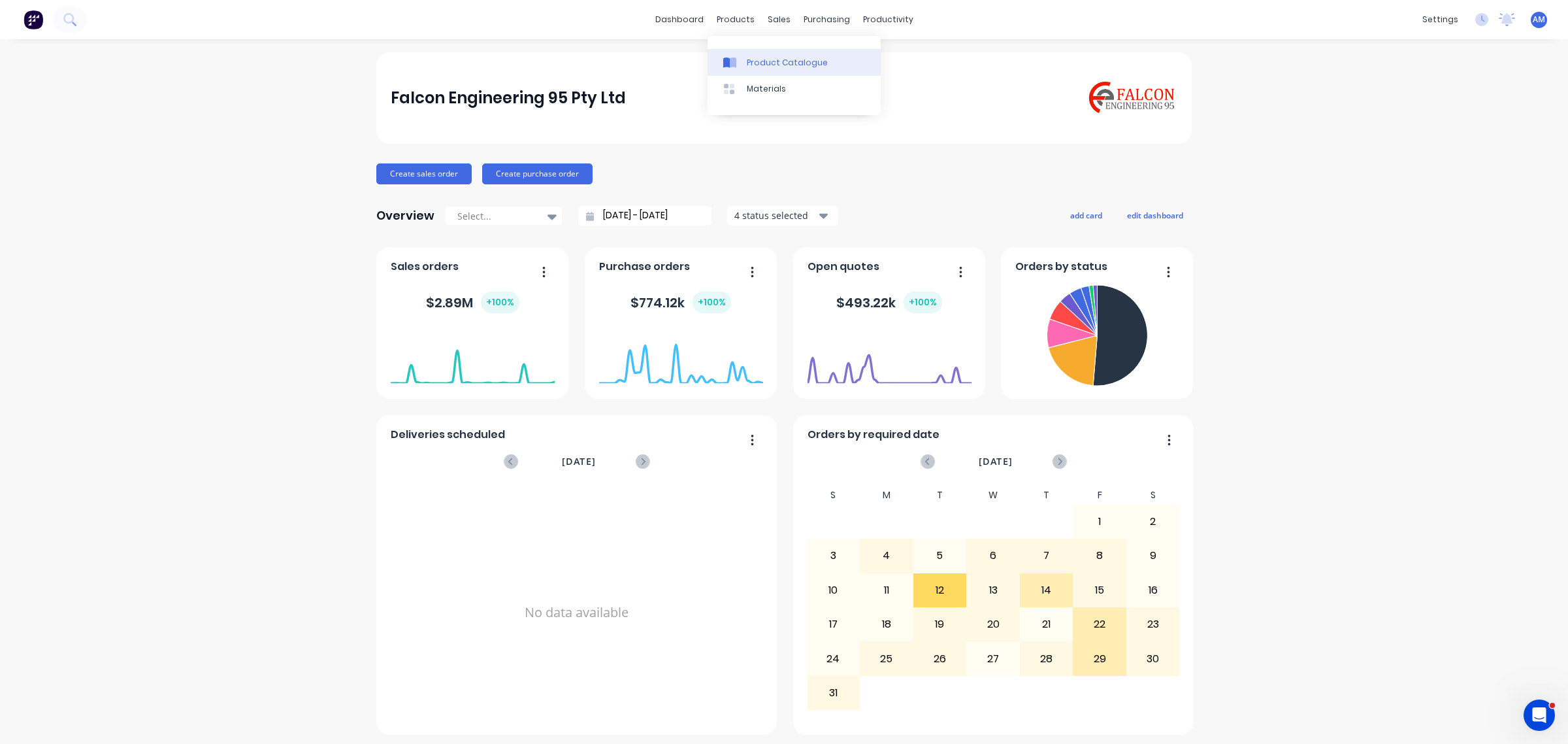
click at [772, 59] on div "Product Catalogue" at bounding box center [787, 62] width 81 height 11
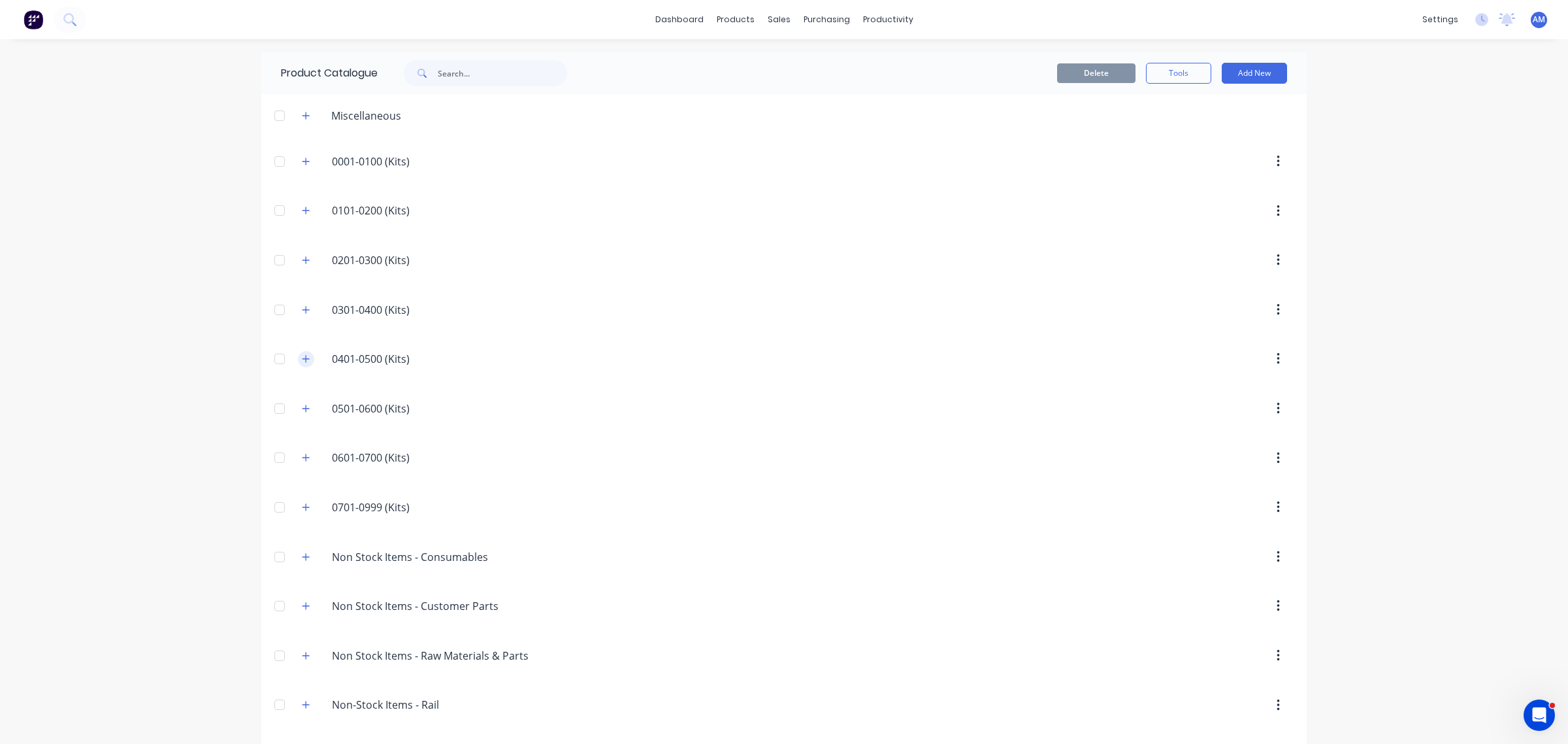
click at [302, 358] on icon "button" at bounding box center [306, 359] width 8 height 10
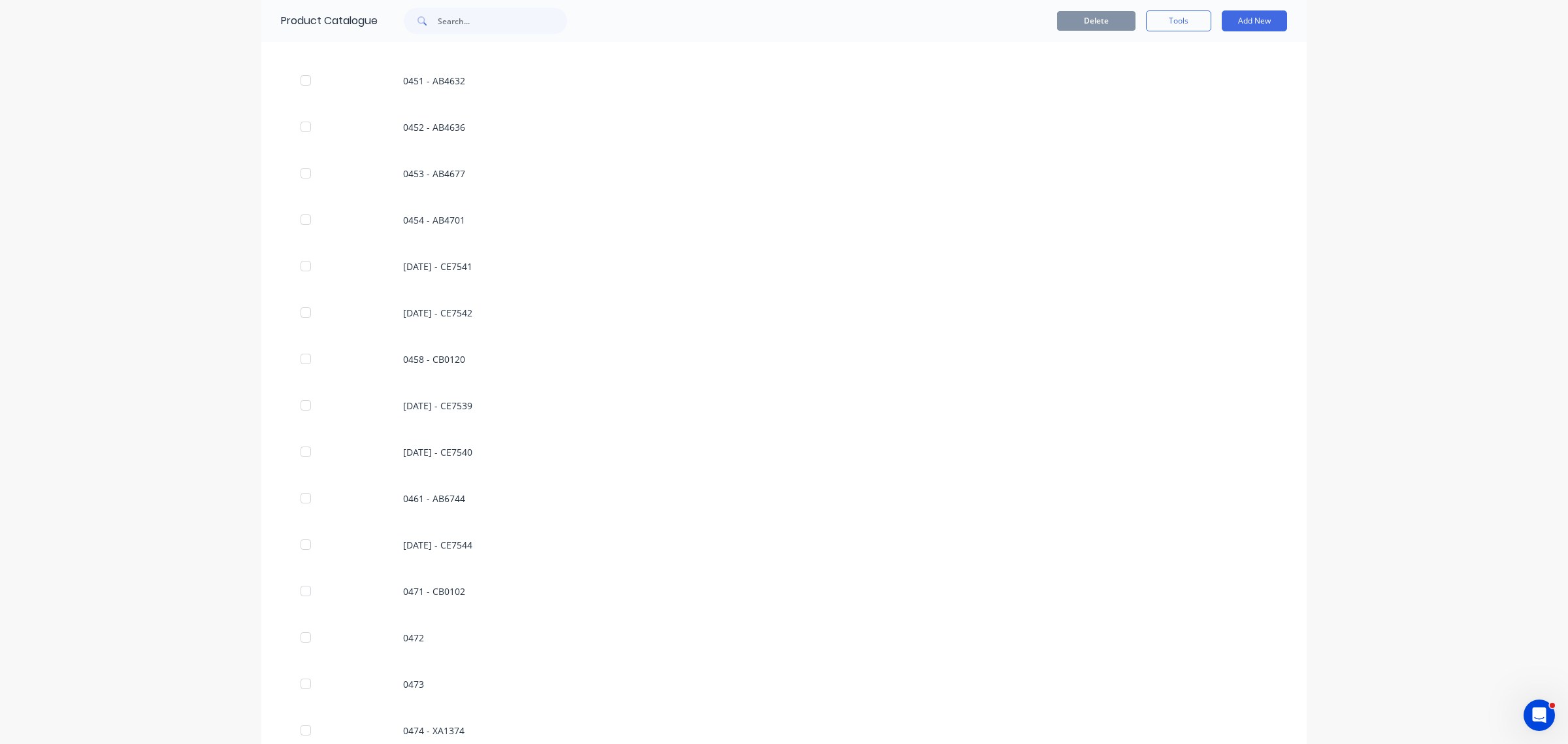
scroll to position [2369, 0]
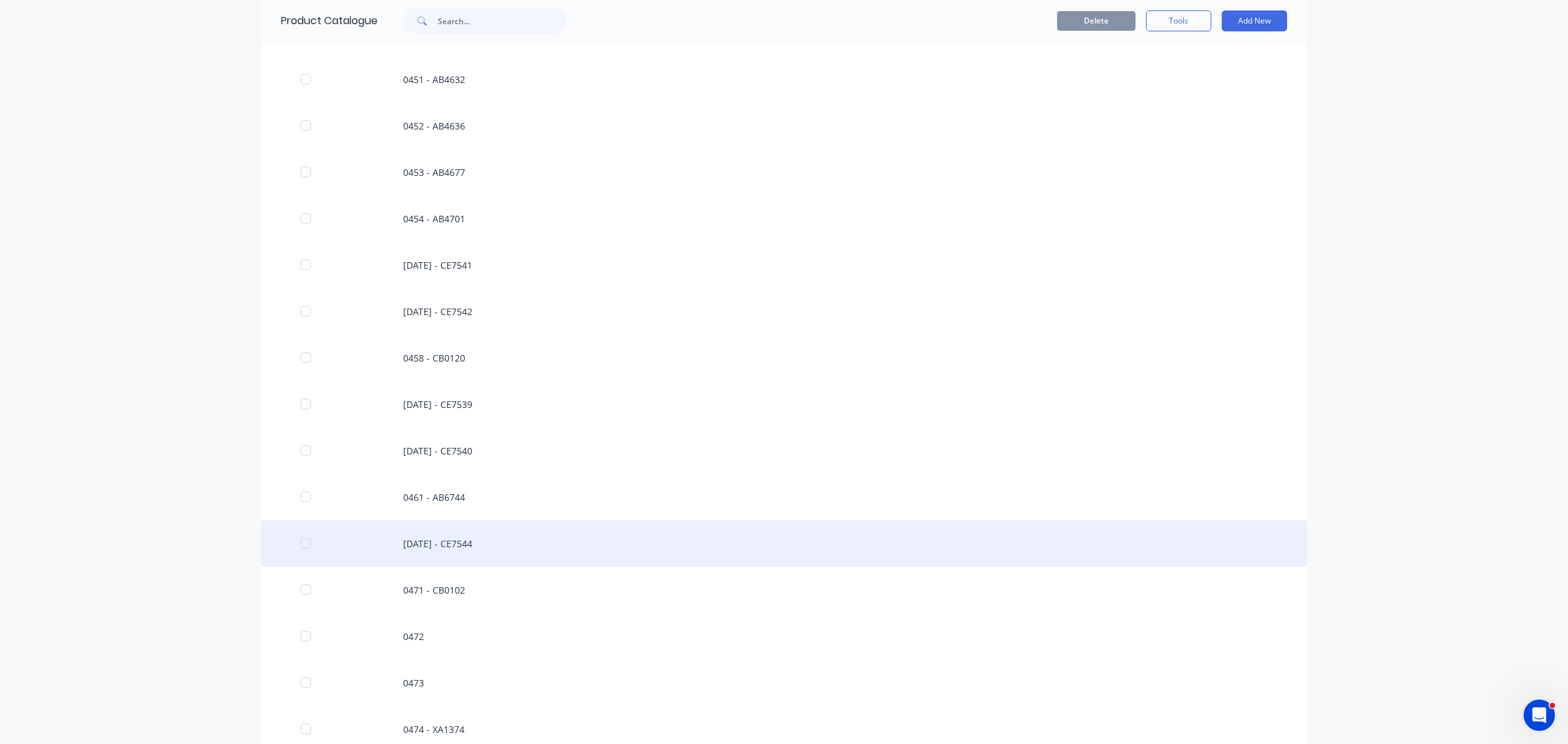
click at [433, 544] on div "0462 - CE7544" at bounding box center [783, 543] width 1045 height 47
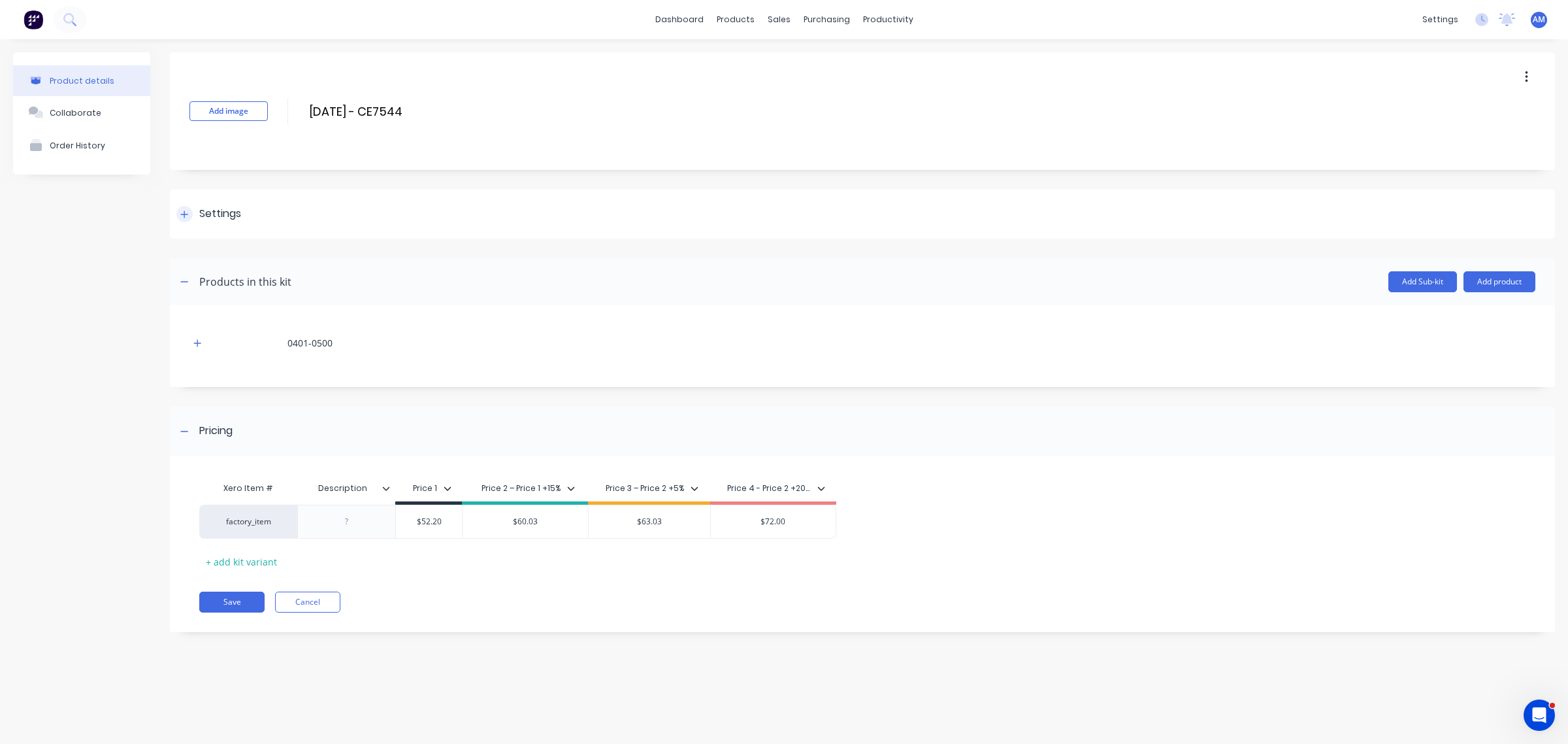
click at [183, 207] on div at bounding box center [185, 213] width 16 height 16
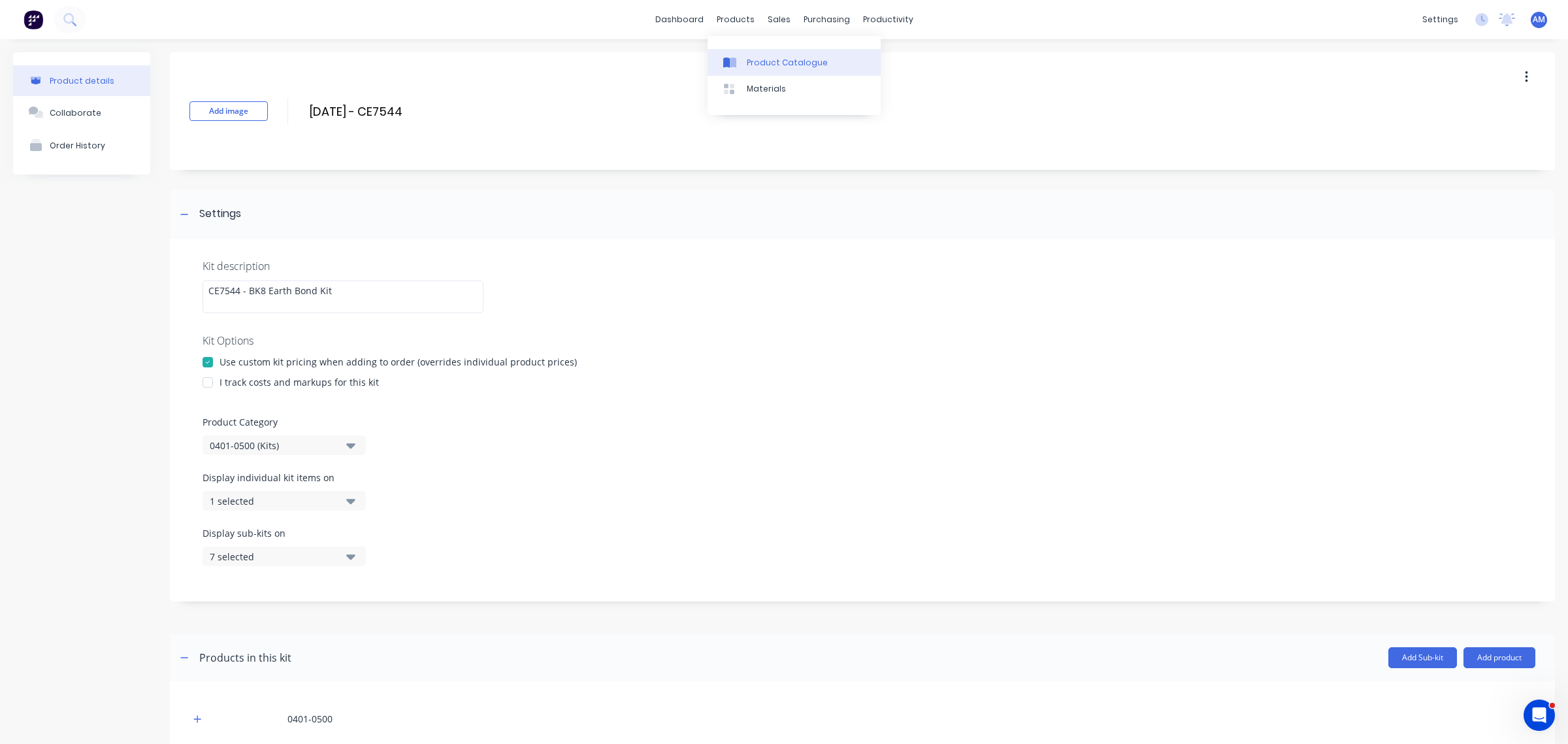
click at [765, 59] on div "Product Catalogue" at bounding box center [787, 62] width 81 height 11
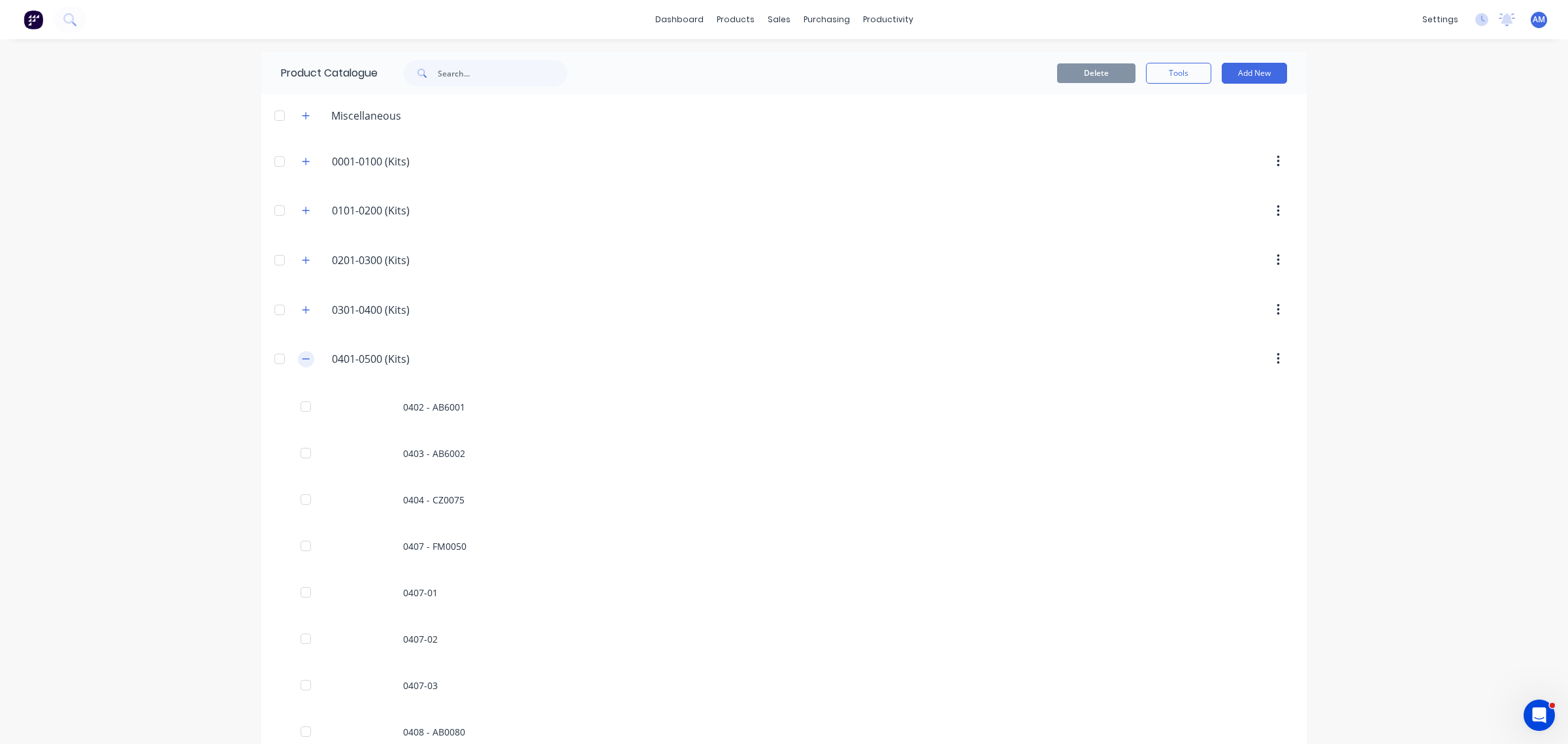
click at [304, 361] on icon "button" at bounding box center [306, 359] width 8 height 10
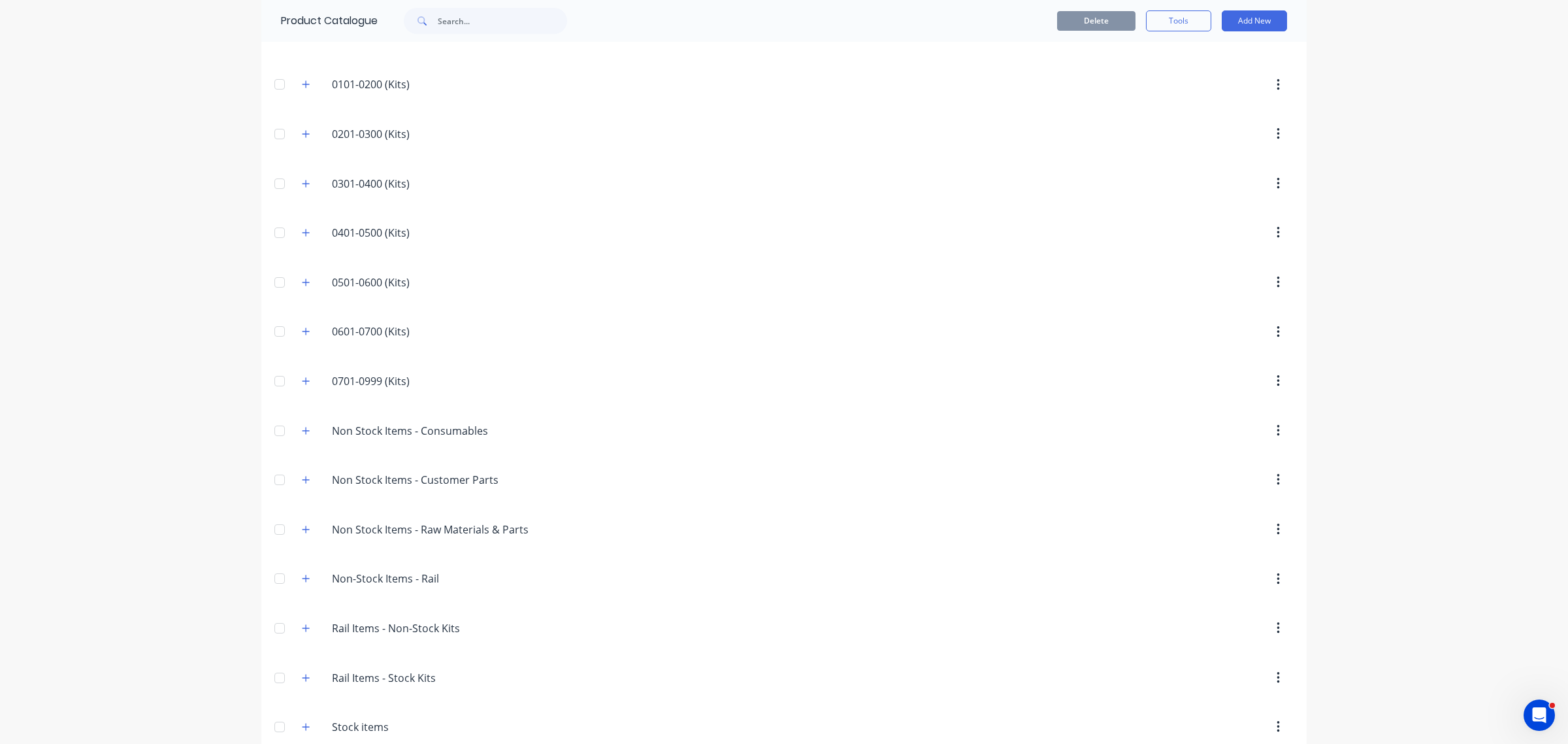
scroll to position [201, 0]
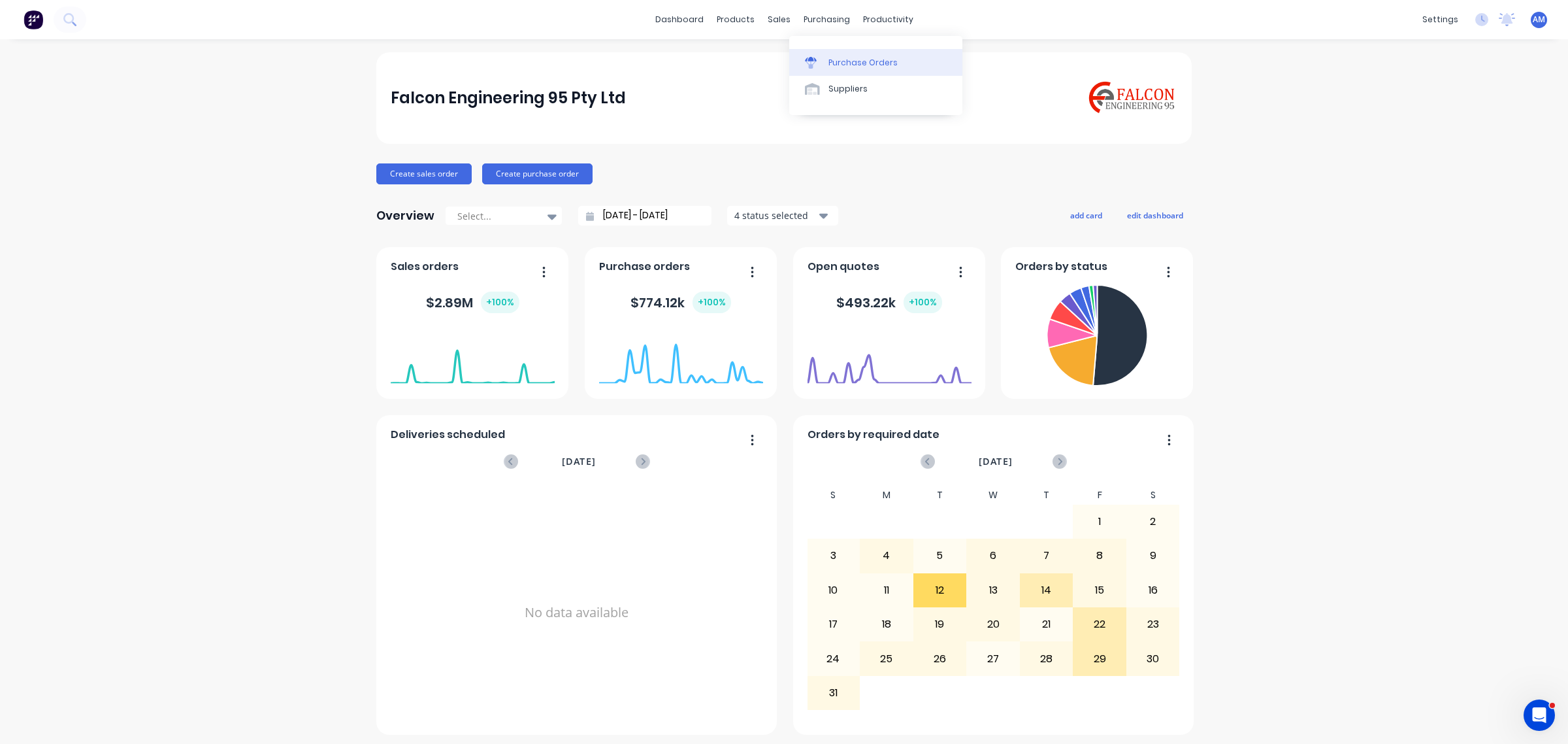
click at [824, 53] on link "Purchase Orders" at bounding box center [875, 61] width 173 height 26
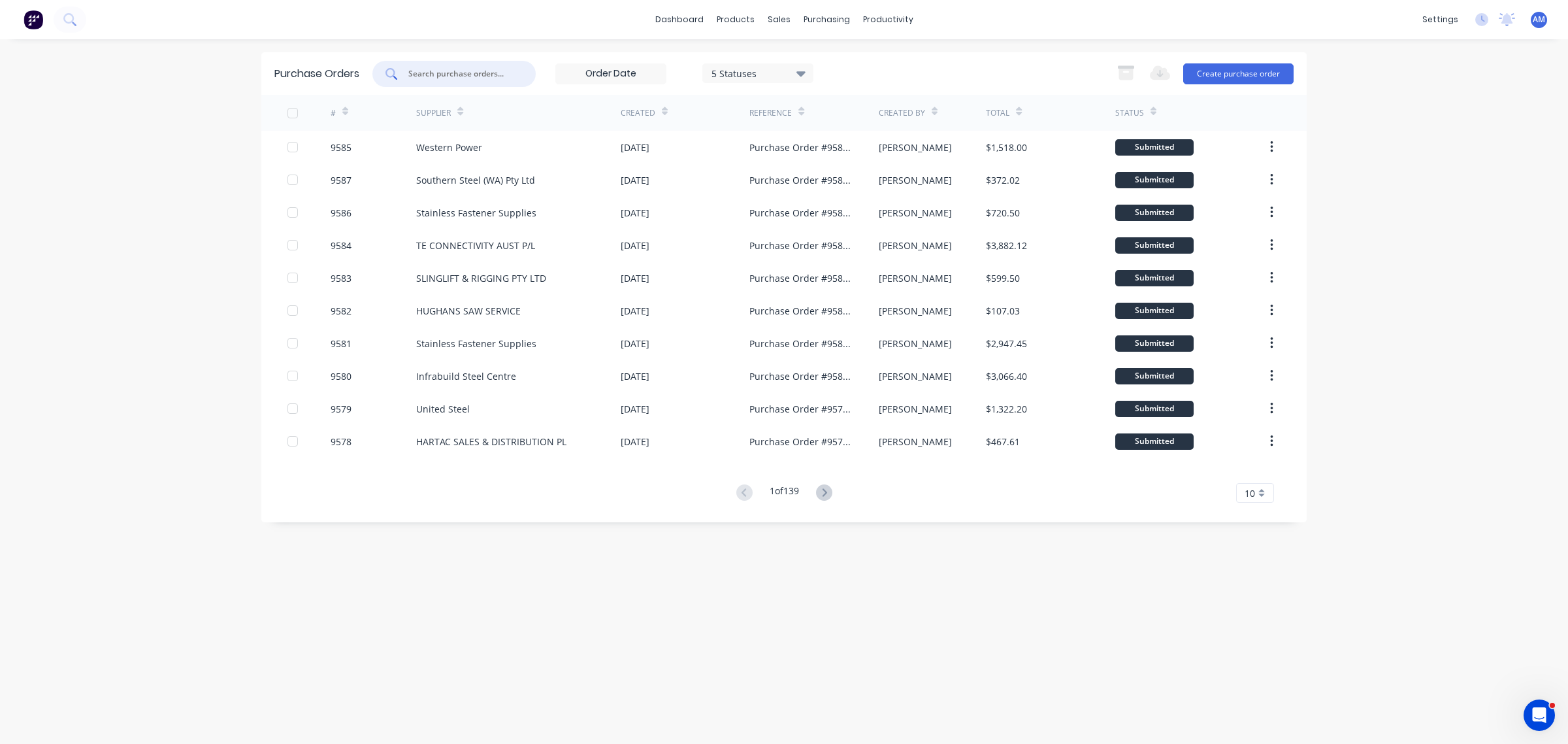
click at [478, 69] on input "text" at bounding box center [461, 74] width 108 height 13
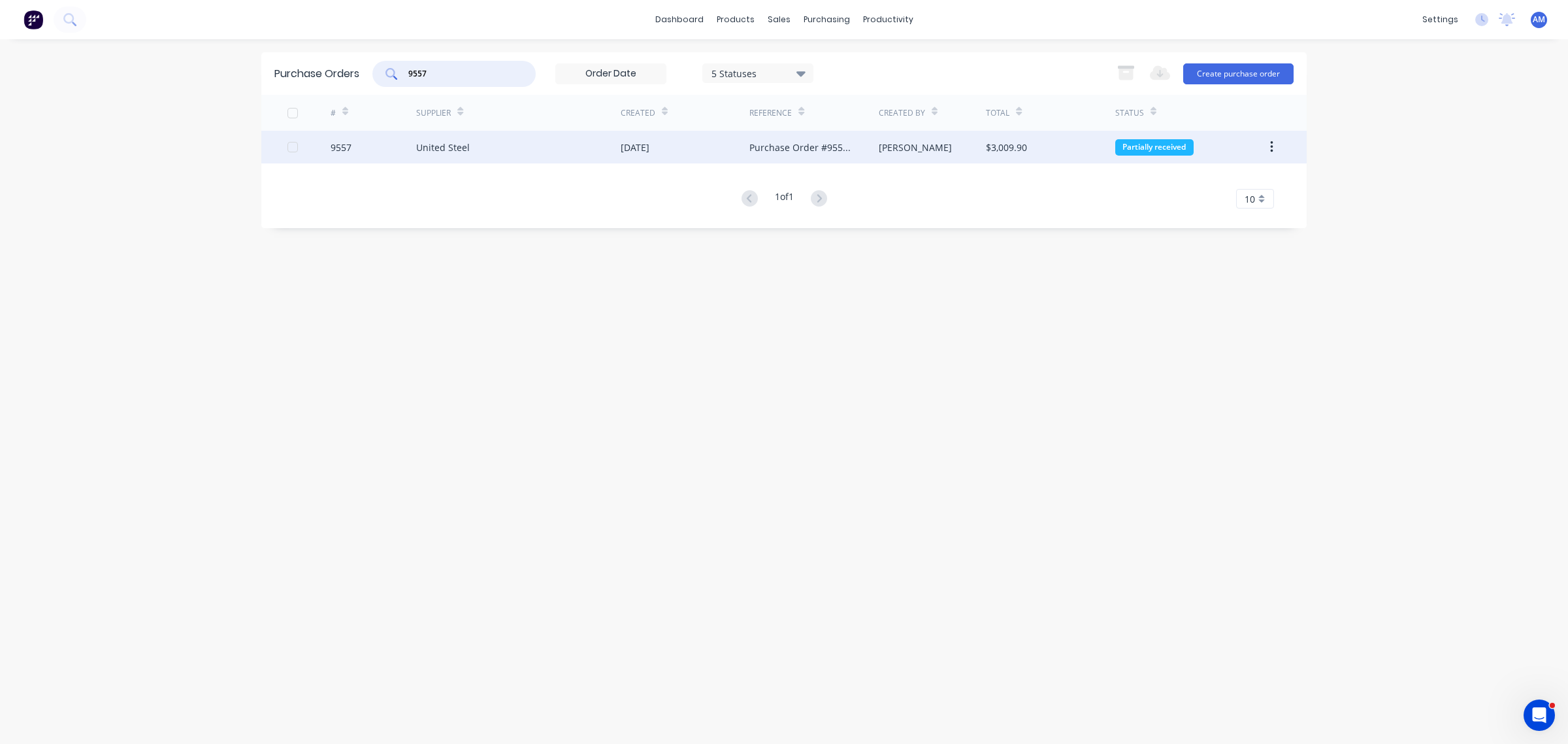
type input "9557"
click at [370, 142] on div "9557" at bounding box center [374, 147] width 86 height 33
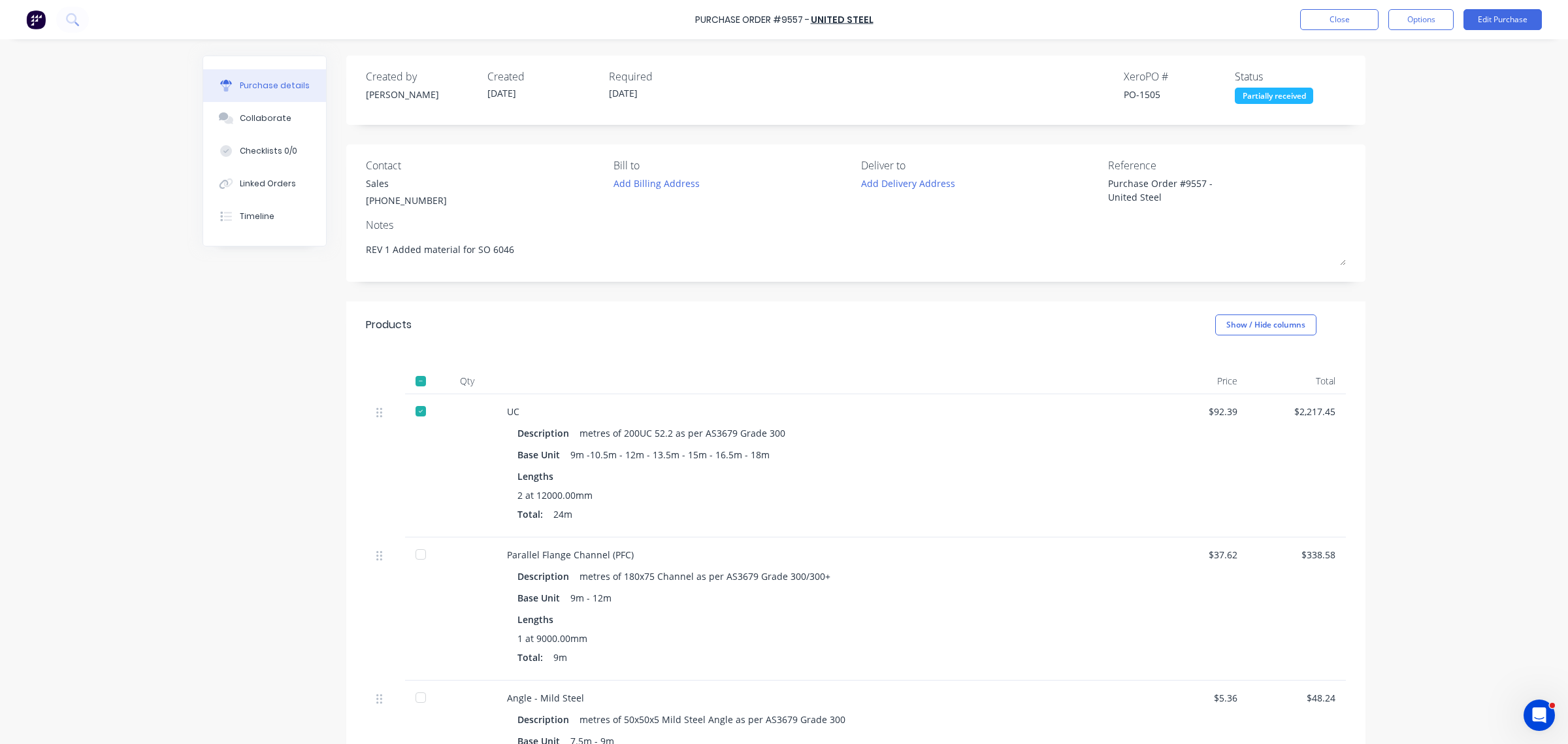
type textarea "x"
click at [1340, 28] on button "Close" at bounding box center [1339, 20] width 78 height 21
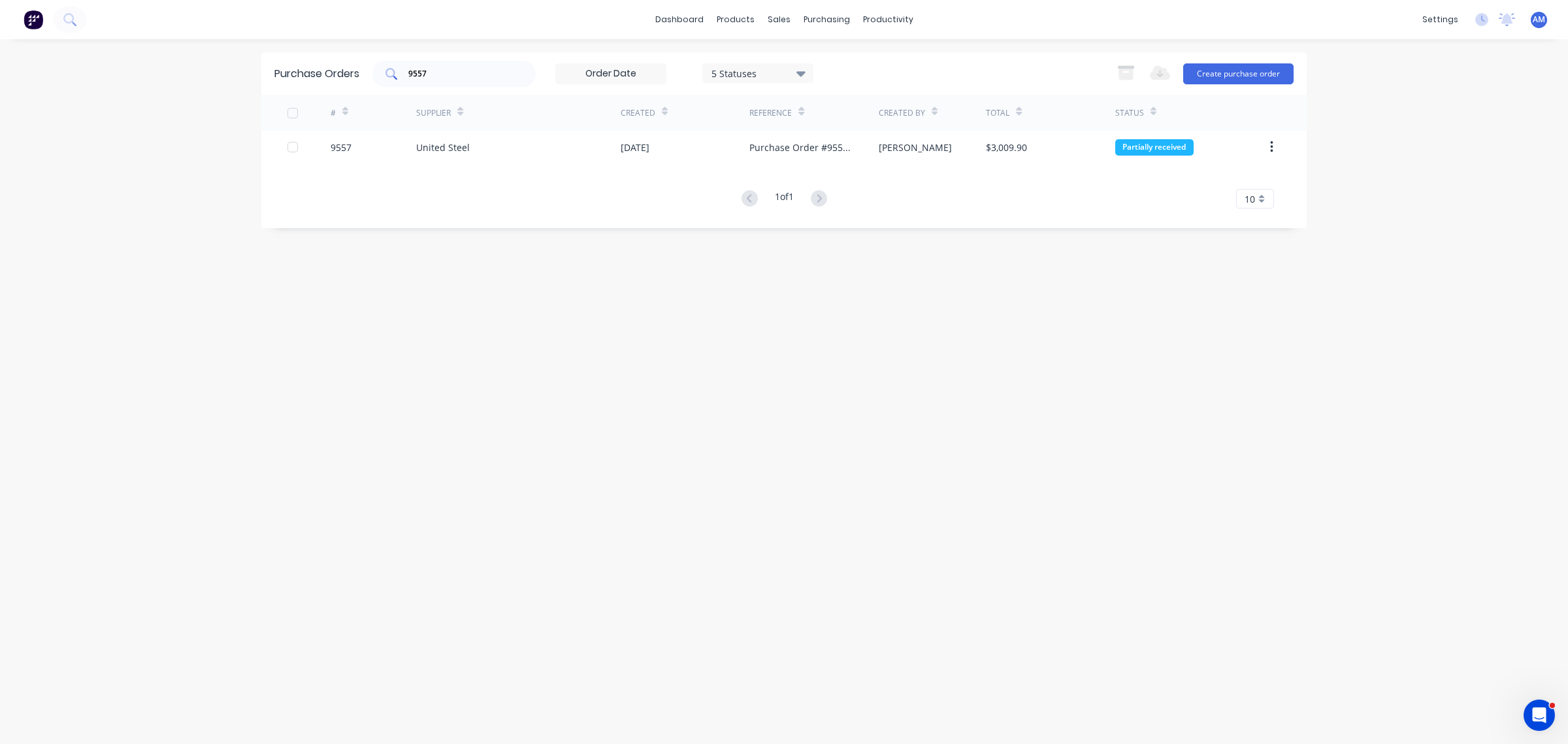
click at [435, 70] on input "9557" at bounding box center [461, 74] width 108 height 13
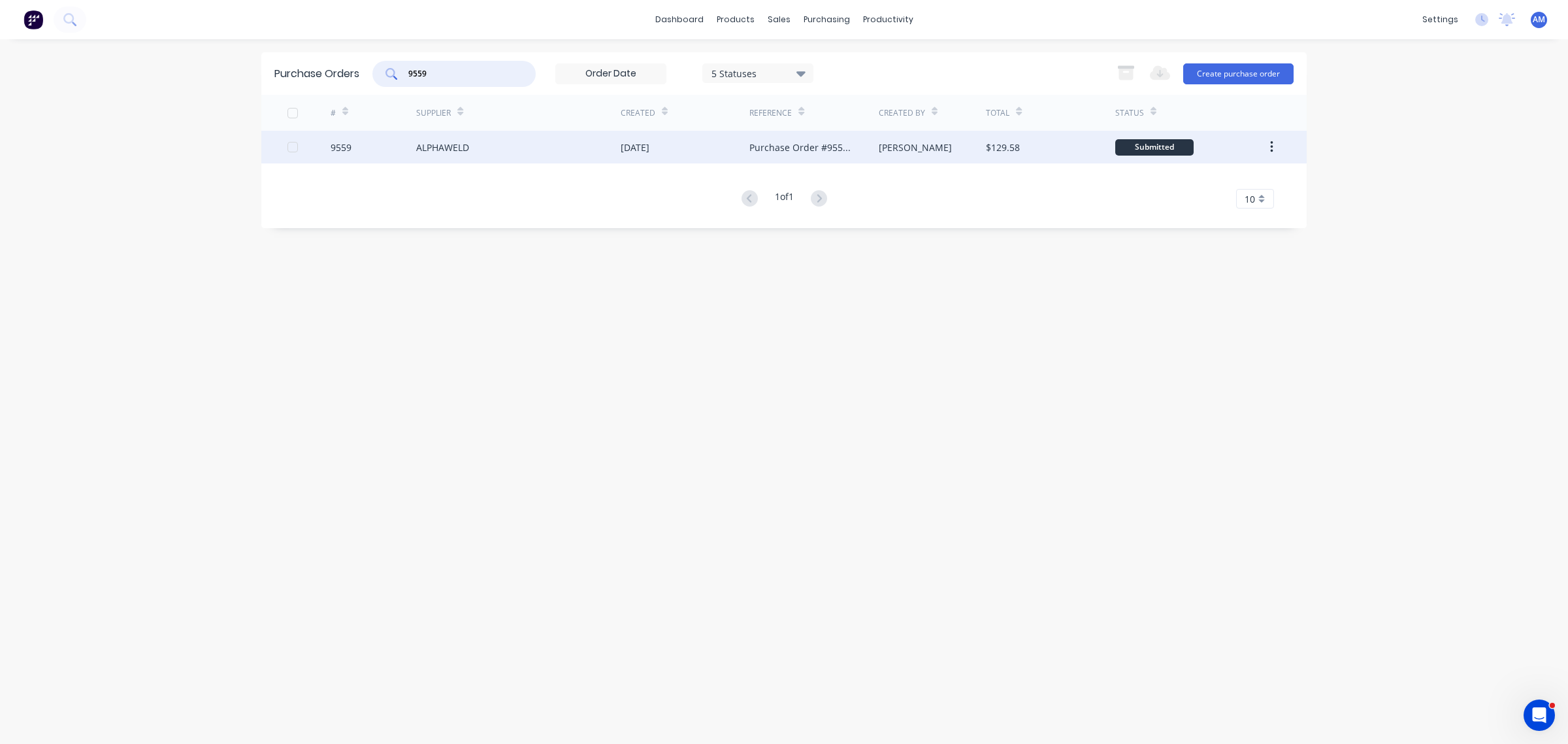
type input "9559"
click at [364, 143] on div "9559" at bounding box center [374, 147] width 86 height 33
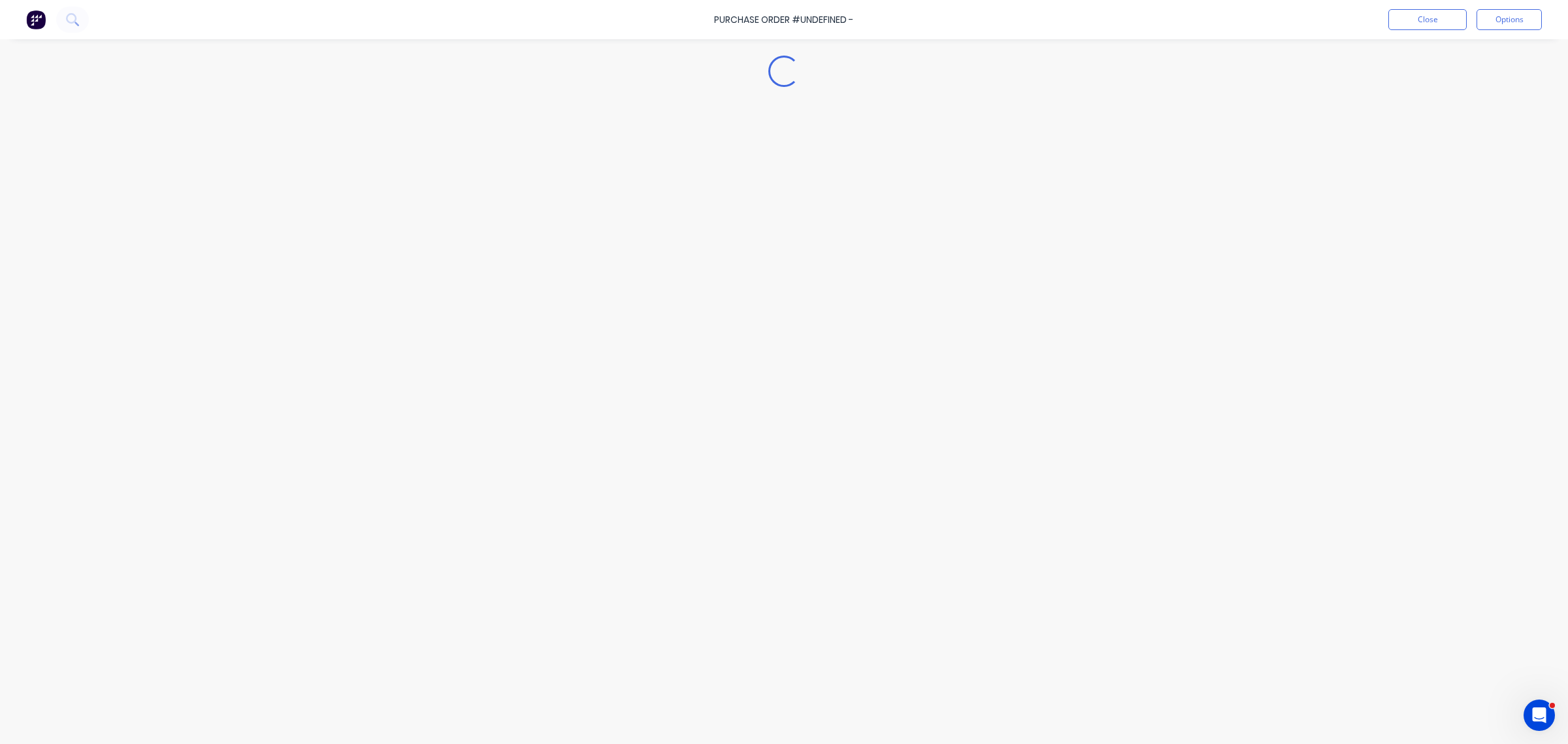
type textarea "x"
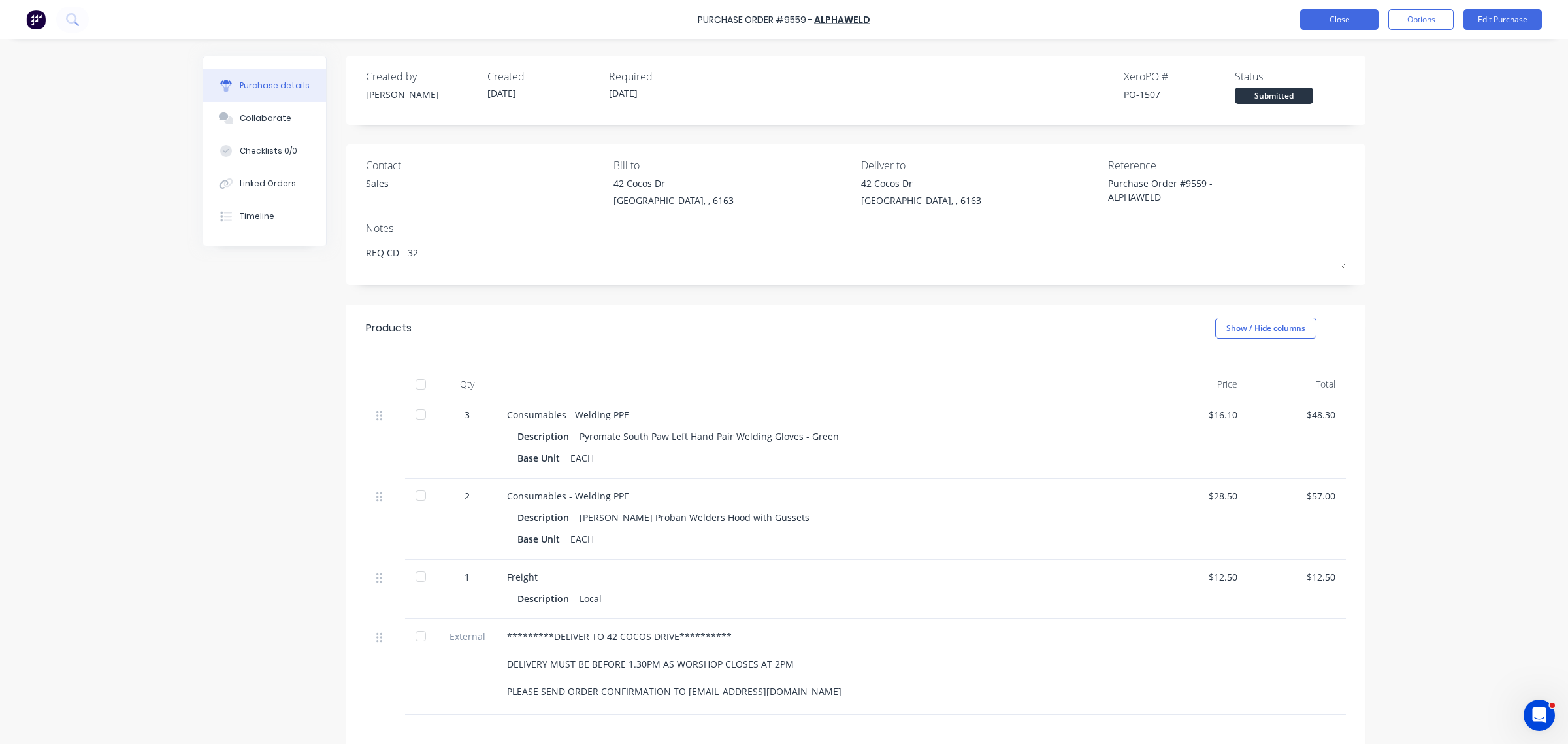
click at [1334, 11] on button "Close" at bounding box center [1339, 20] width 78 height 21
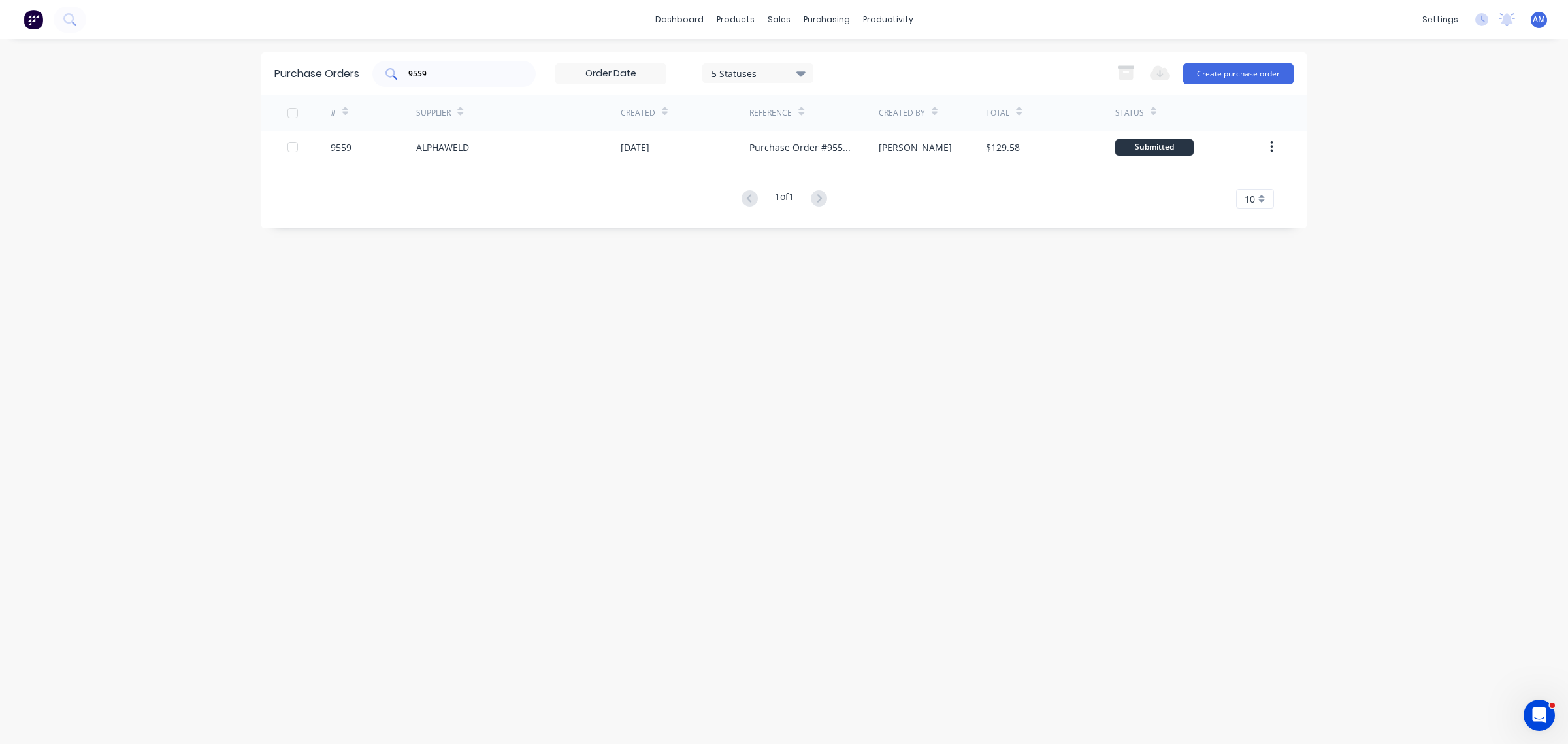
click at [468, 67] on input "9559" at bounding box center [461, 74] width 108 height 13
type input "9557"
click at [812, 60] on div "Sales Orders" at bounding box center [827, 62] width 54 height 11
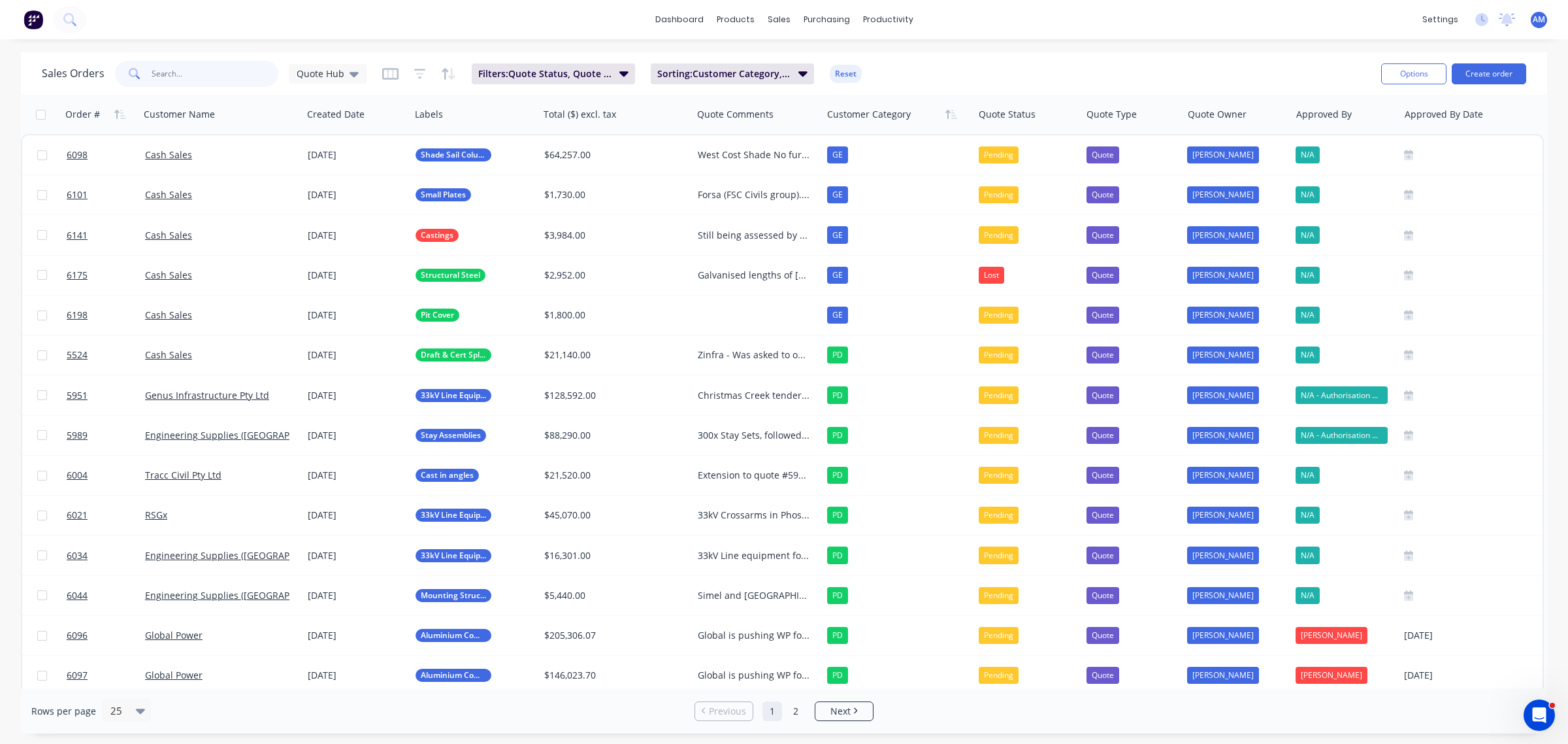
click at [224, 65] on input "text" at bounding box center [215, 74] width 127 height 26
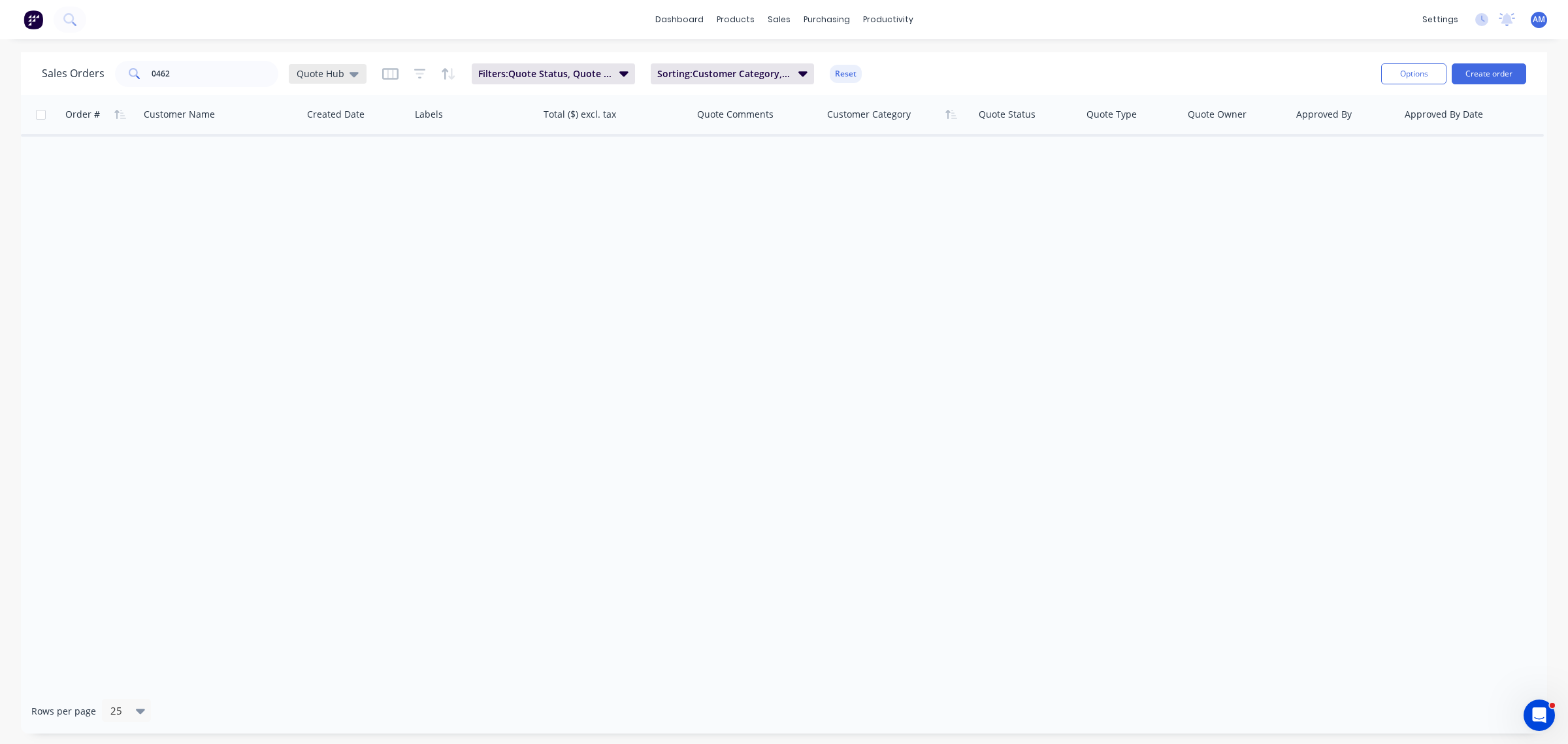
click at [356, 71] on icon at bounding box center [355, 74] width 10 height 14
click at [325, 181] on button "None" at bounding box center [368, 185] width 149 height 15
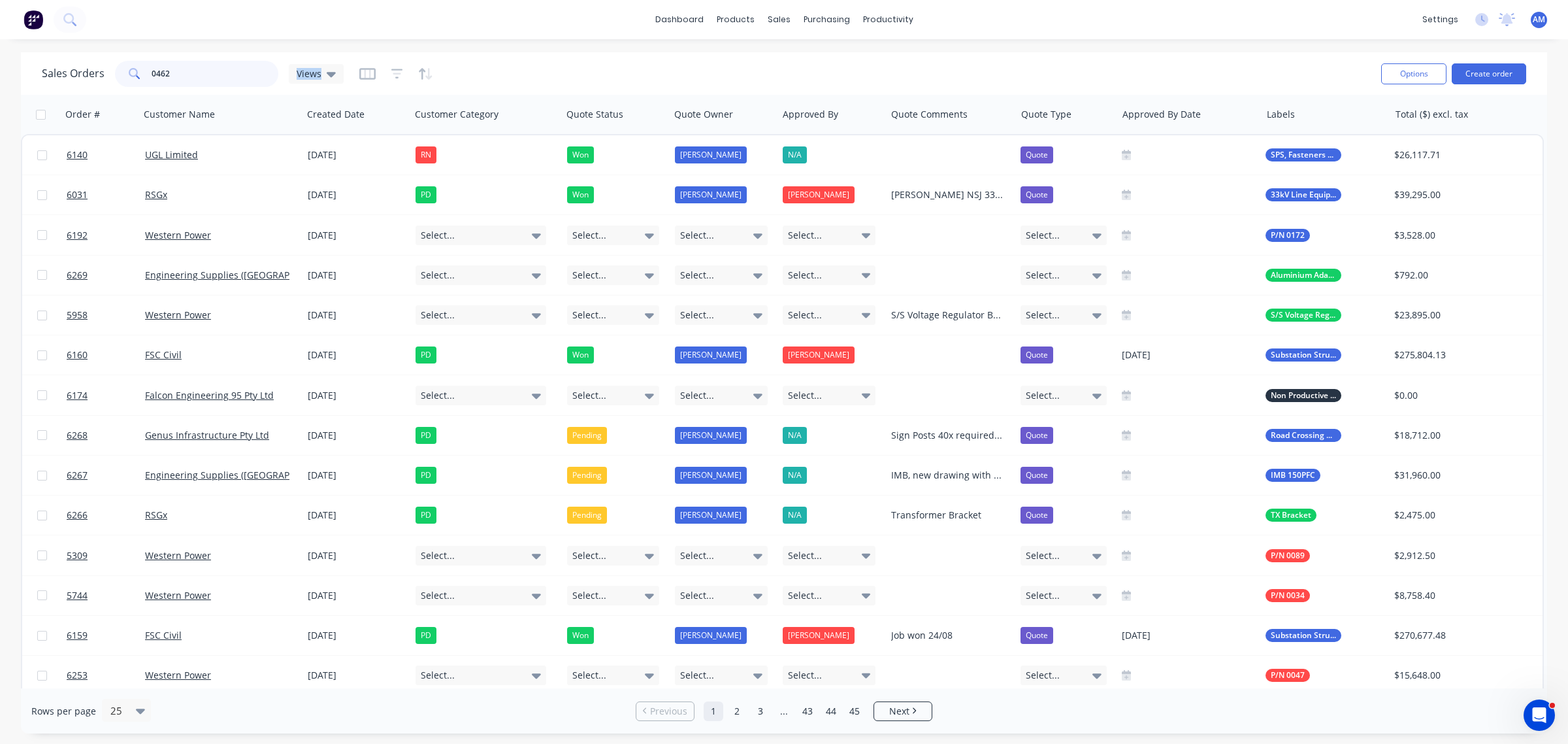
click at [185, 74] on input "0462" at bounding box center [215, 74] width 127 height 26
type input "0"
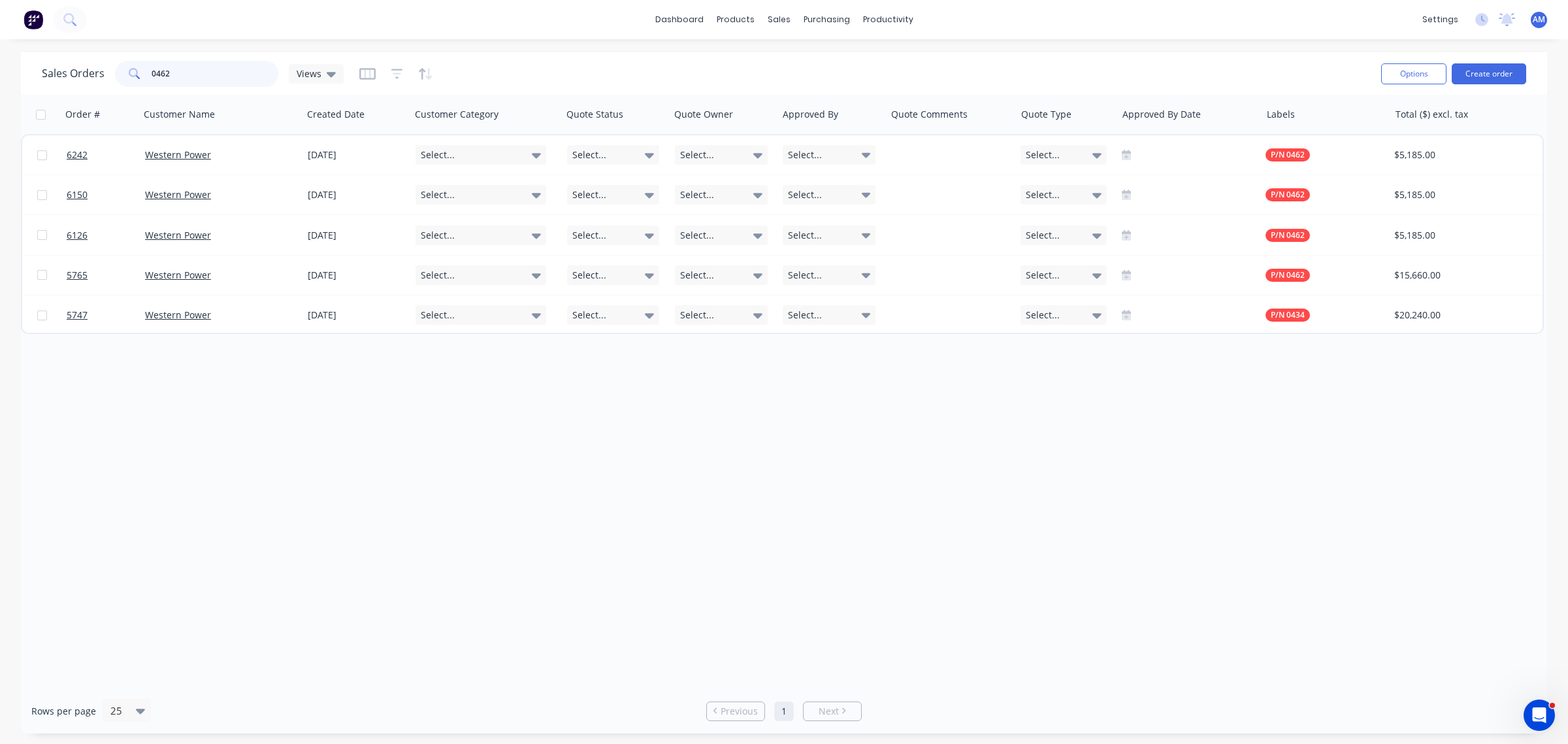
drag, startPoint x: 206, startPoint y: 71, endPoint x: 64, endPoint y: 77, distance: 142.1
click at [65, 76] on div "Sales Orders 0462 Views" at bounding box center [193, 74] width 302 height 26
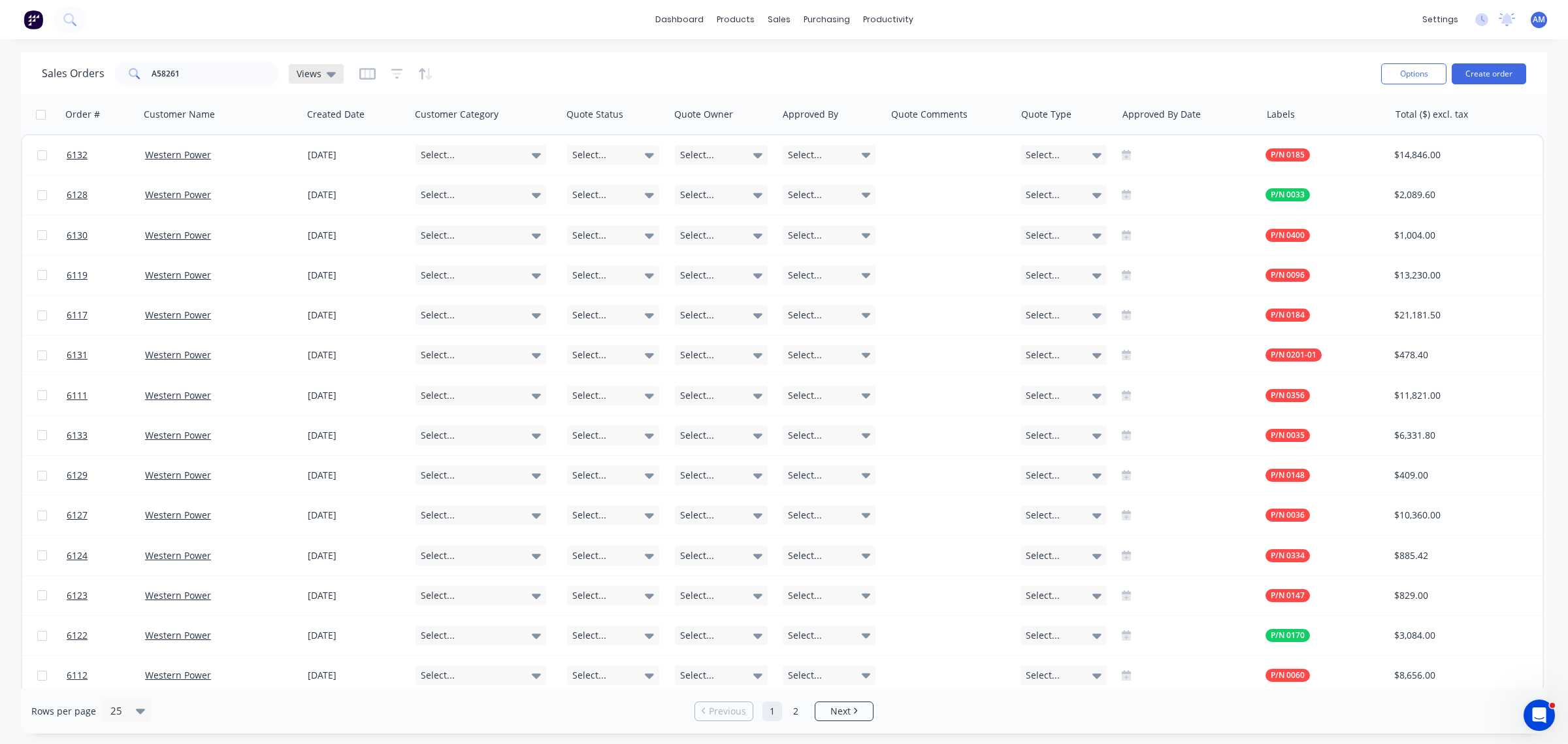
click at [327, 79] on div "Views" at bounding box center [316, 74] width 54 height 20
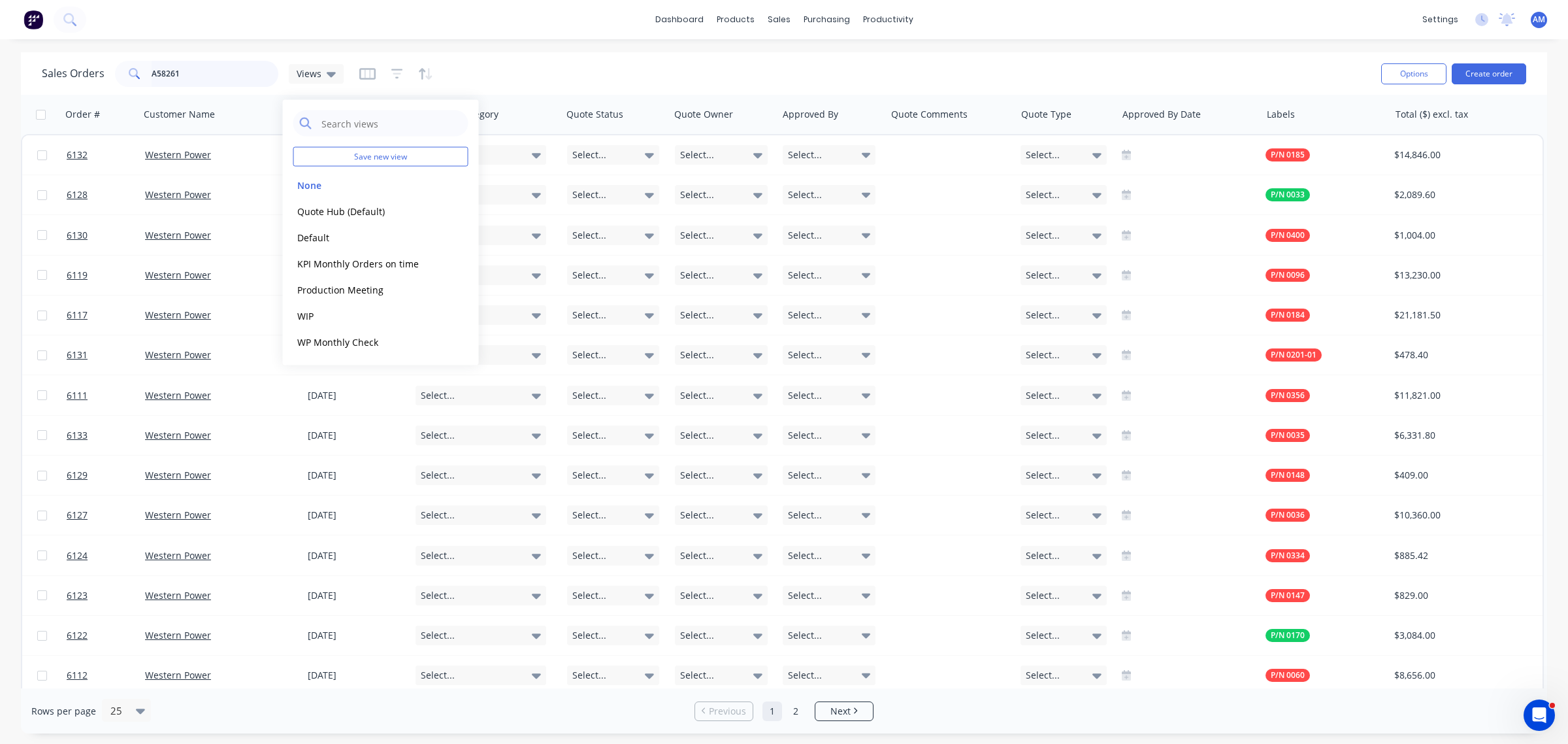
click at [235, 79] on input "A58261" at bounding box center [215, 74] width 127 height 26
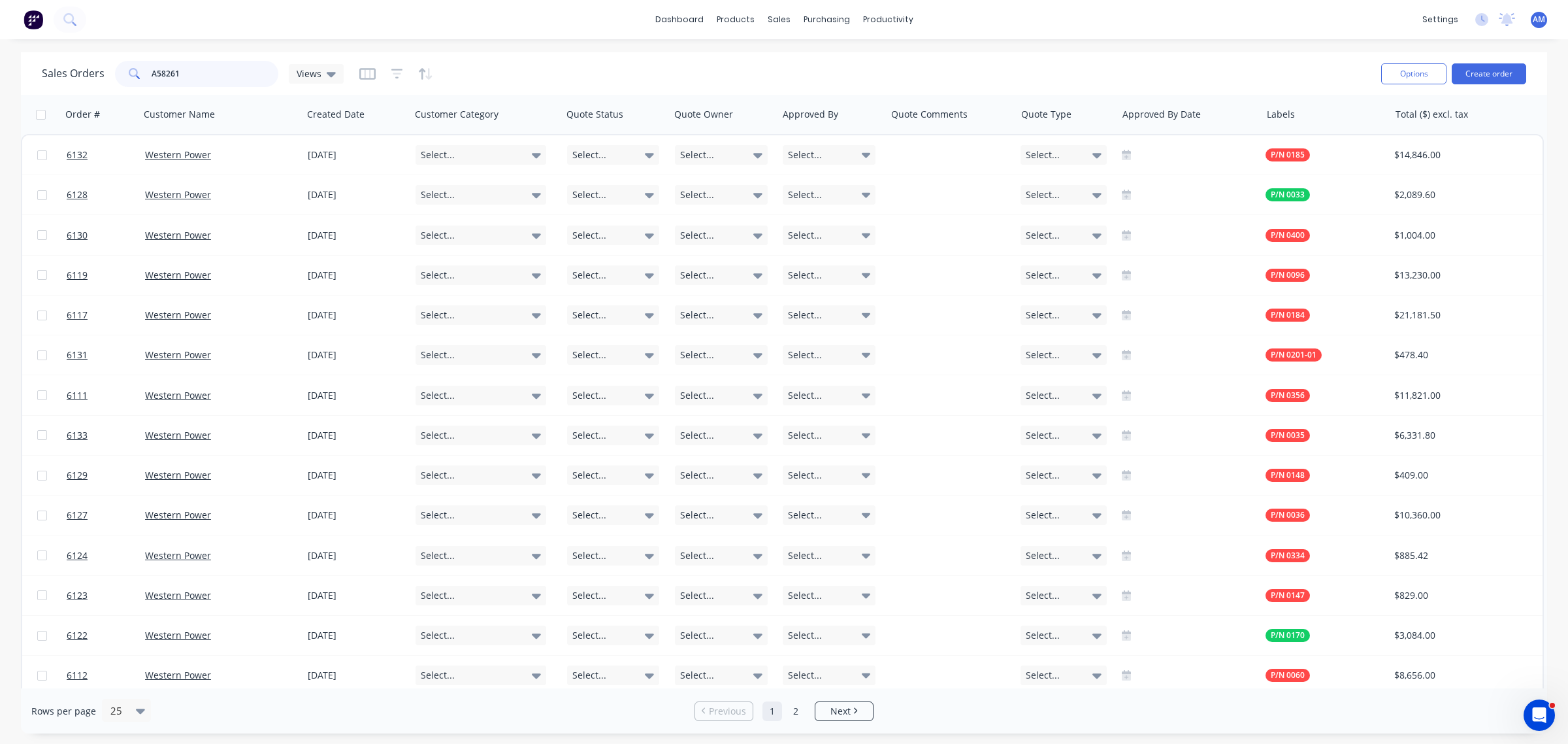
drag, startPoint x: 207, startPoint y: 72, endPoint x: 1, endPoint y: 99, distance: 207.8
click at [7, 86] on div "Sales Orders A58261 Views Options Create order Order # Customer Name Created Da…" at bounding box center [784, 393] width 1568 height 681
type input "A"
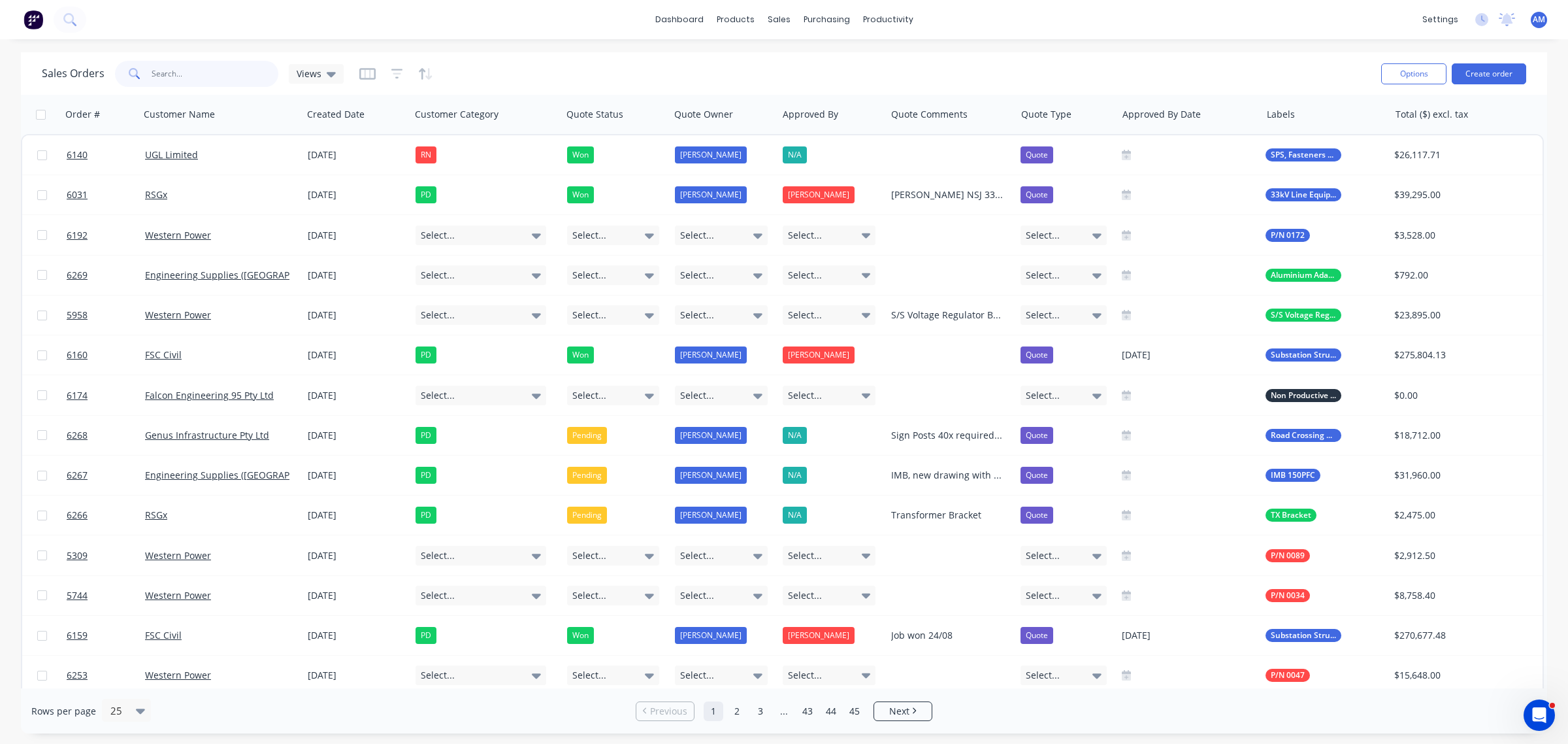
click at [194, 67] on input "text" at bounding box center [215, 74] width 127 height 26
click at [510, 77] on div "Sales Orders Views" at bounding box center [707, 73] width 1329 height 32
click at [327, 76] on icon at bounding box center [332, 74] width 10 height 14
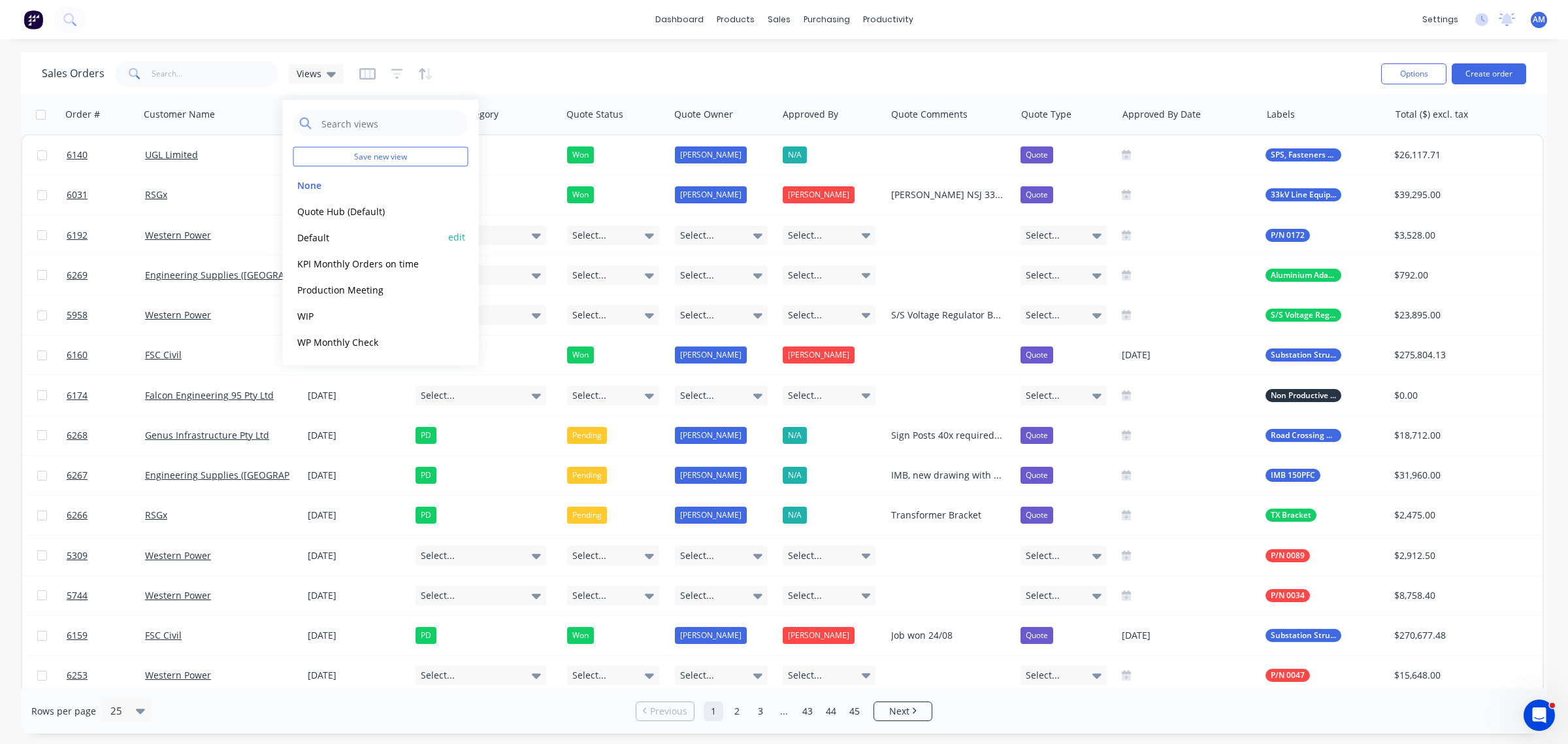
click at [315, 232] on button "Default" at bounding box center [368, 237] width 149 height 15
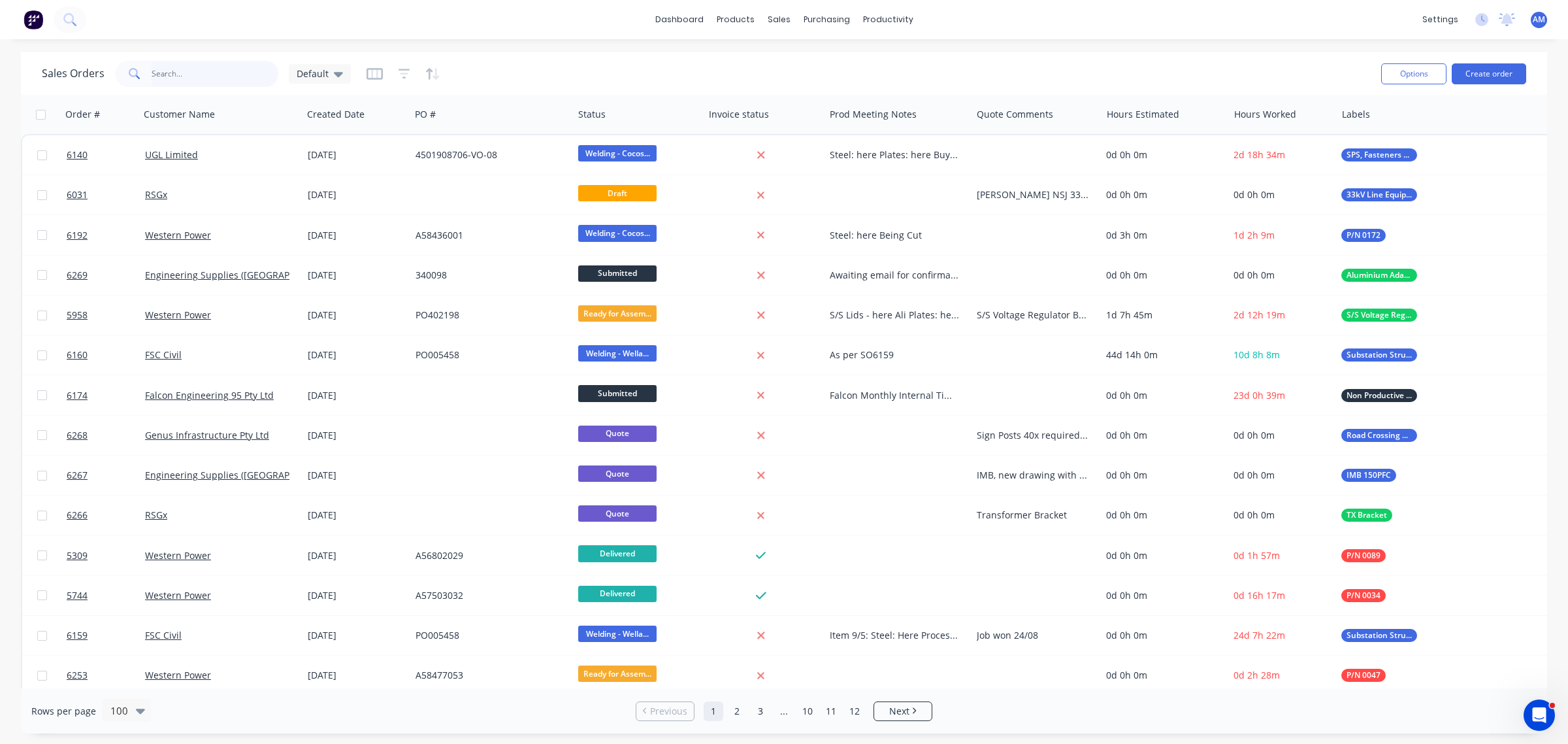
click at [200, 73] on input "text" at bounding box center [215, 74] width 127 height 26
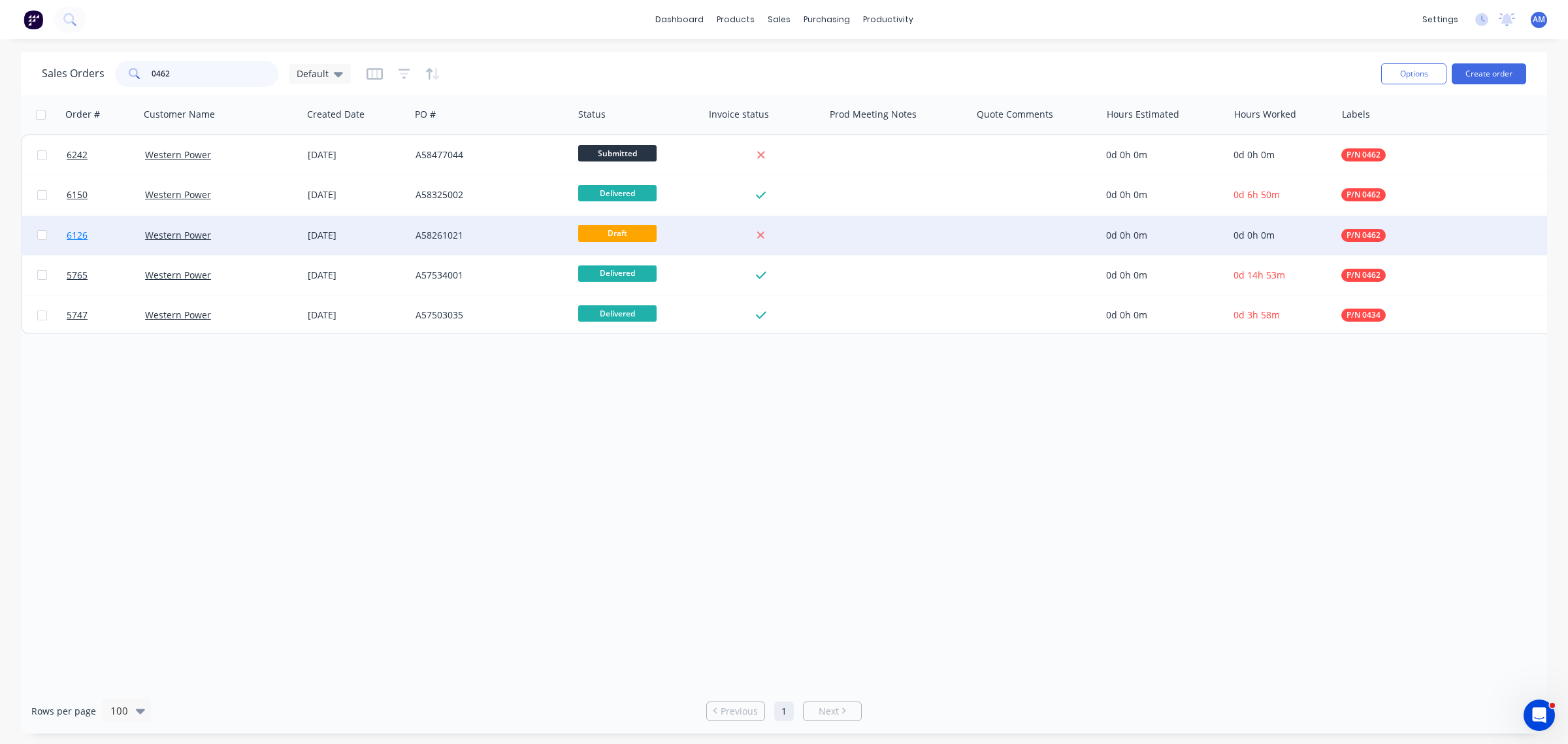
type input "0462"
click at [108, 230] on link "6126" at bounding box center [106, 235] width 78 height 39
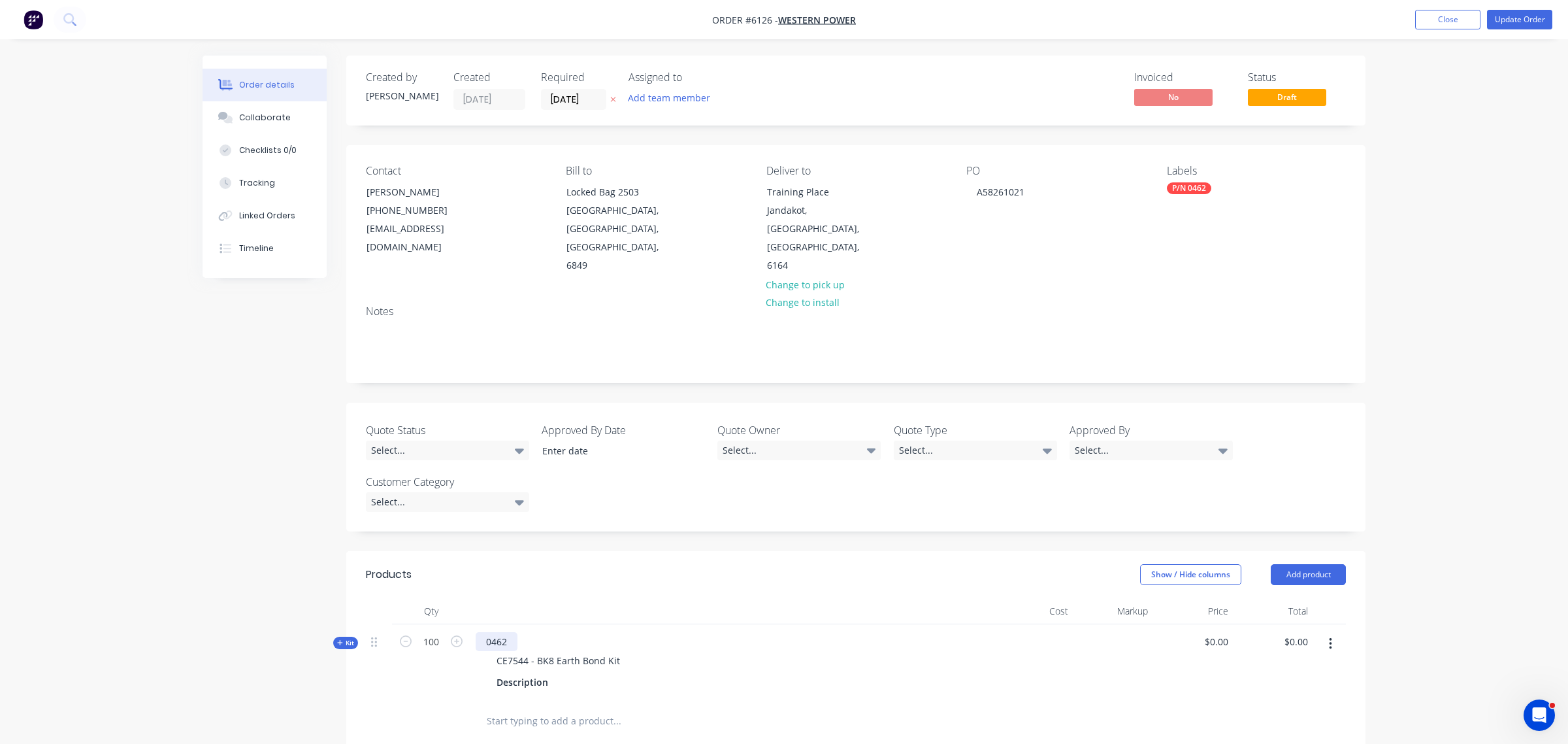
type input "$51.85"
type input "$5,185.00"
click at [252, 188] on div "Tracking" at bounding box center [250, 183] width 36 height 11
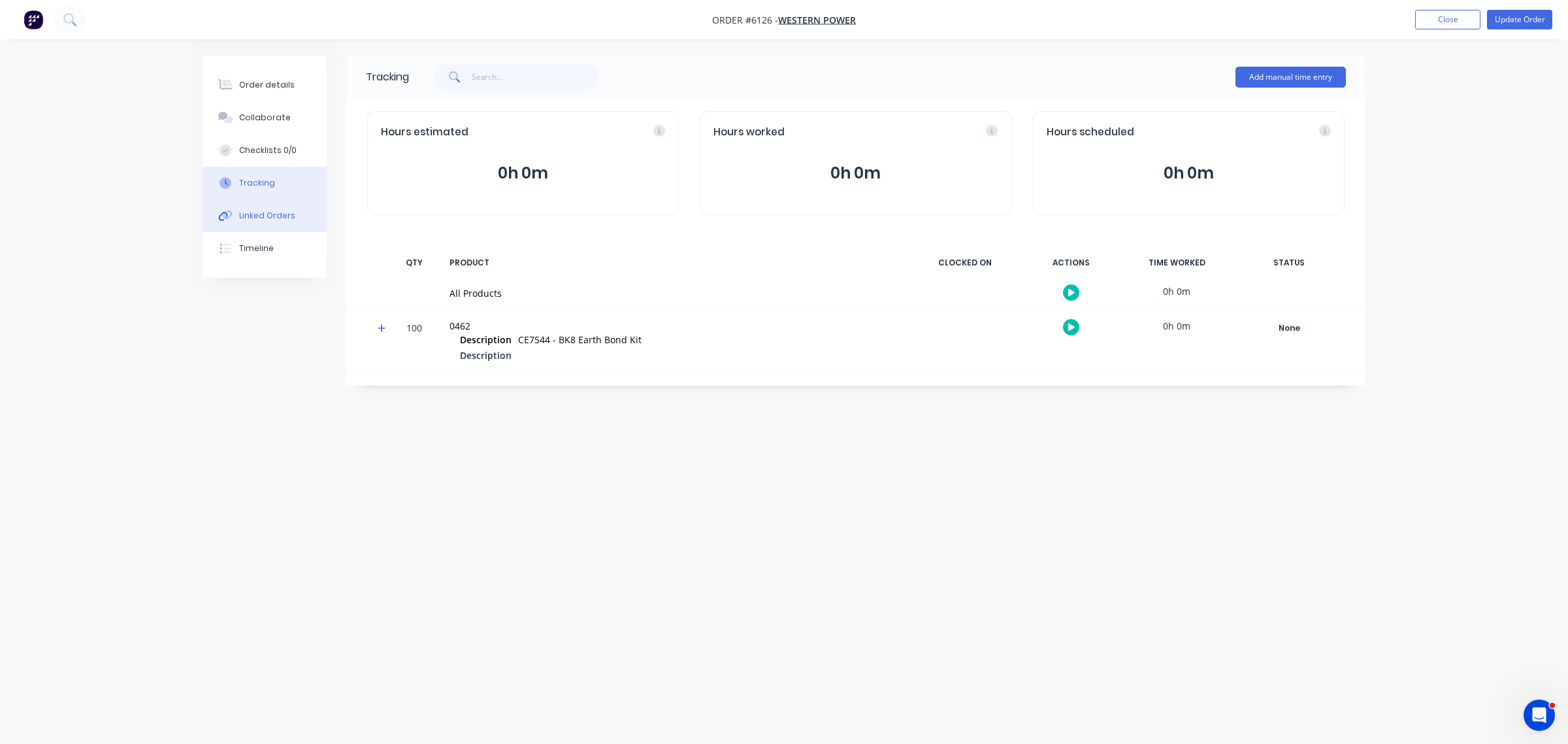
click at [263, 211] on div "Linked Orders" at bounding box center [267, 215] width 56 height 11
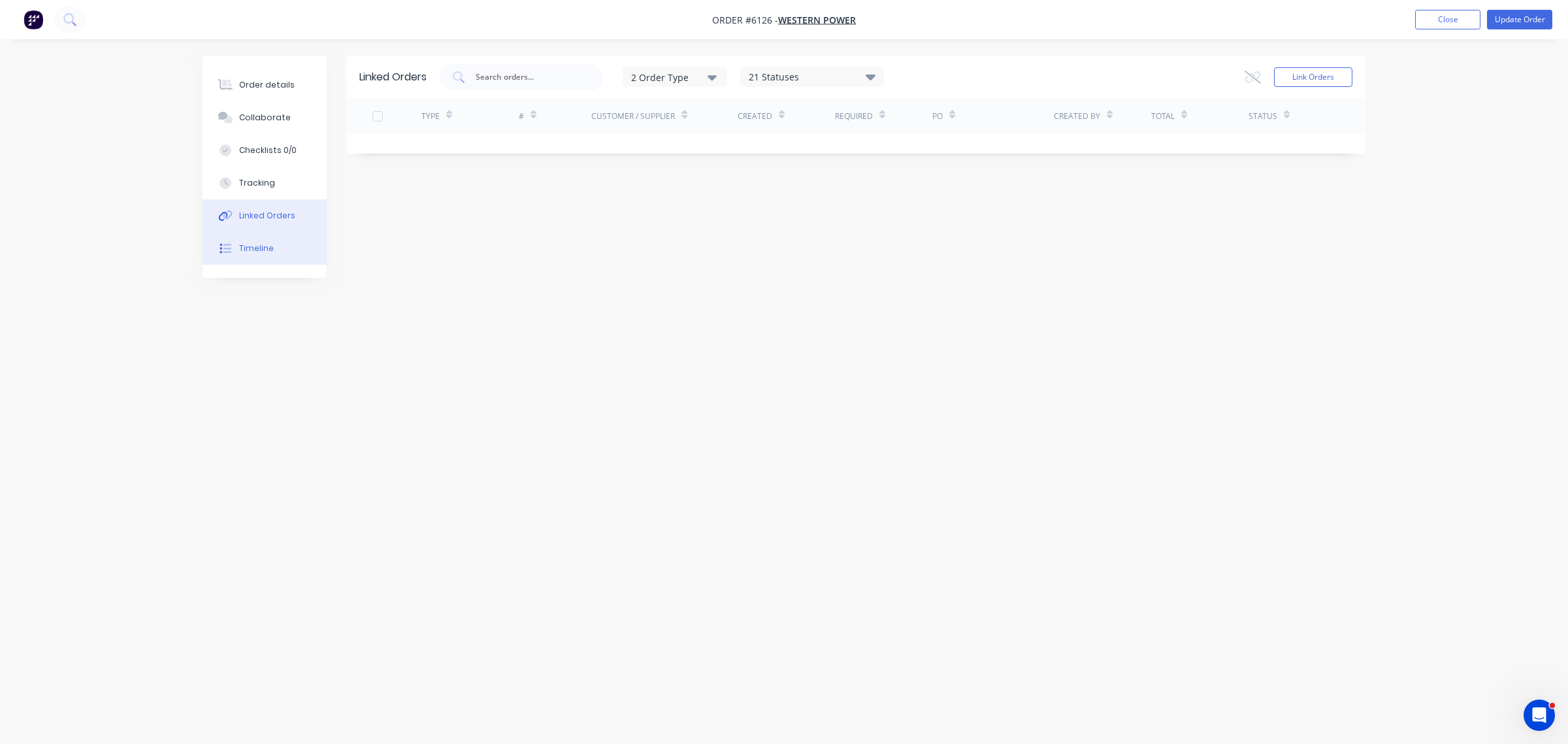
click at [260, 247] on div "Timeline" at bounding box center [256, 249] width 34 height 11
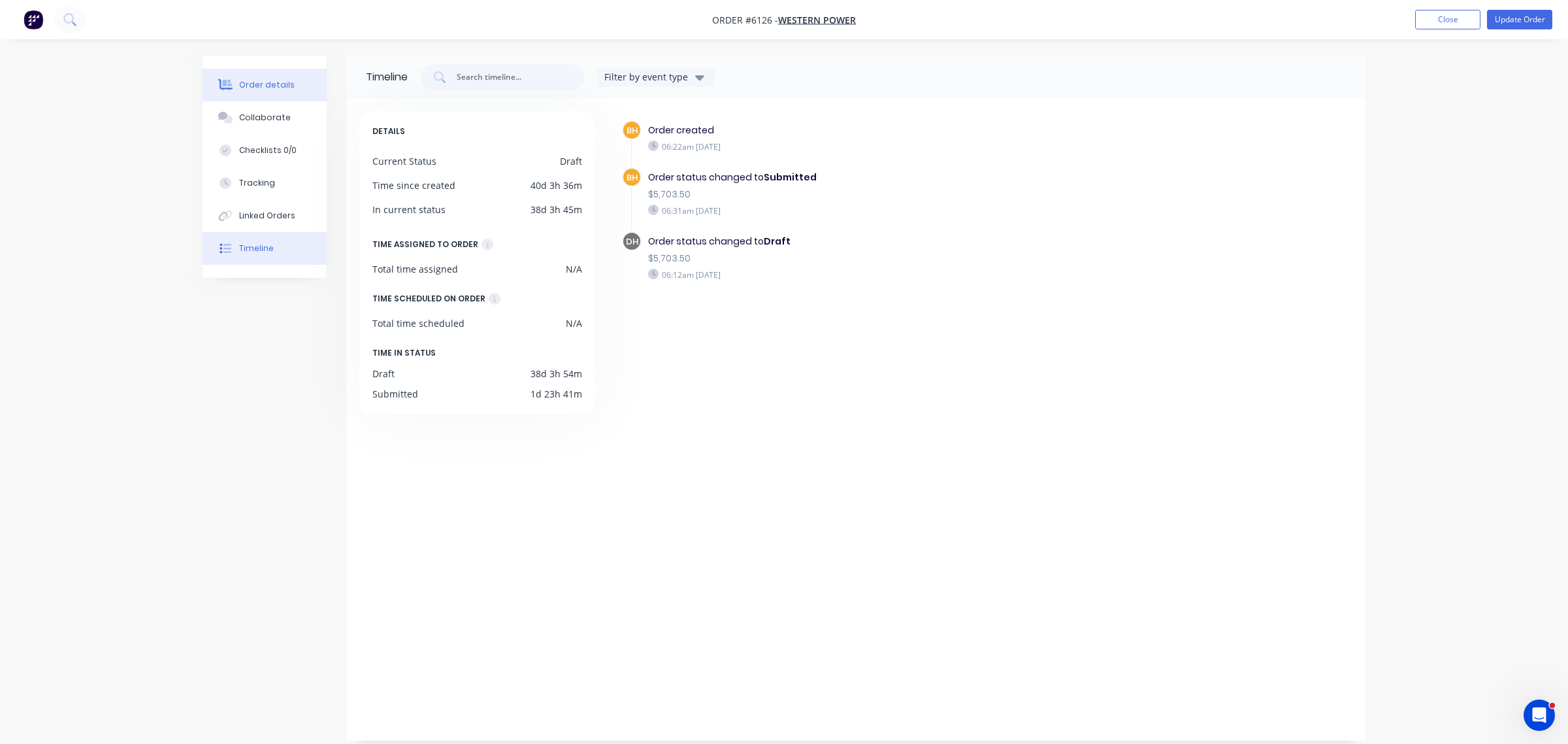
click at [263, 77] on button "Order details" at bounding box center [265, 85] width 124 height 33
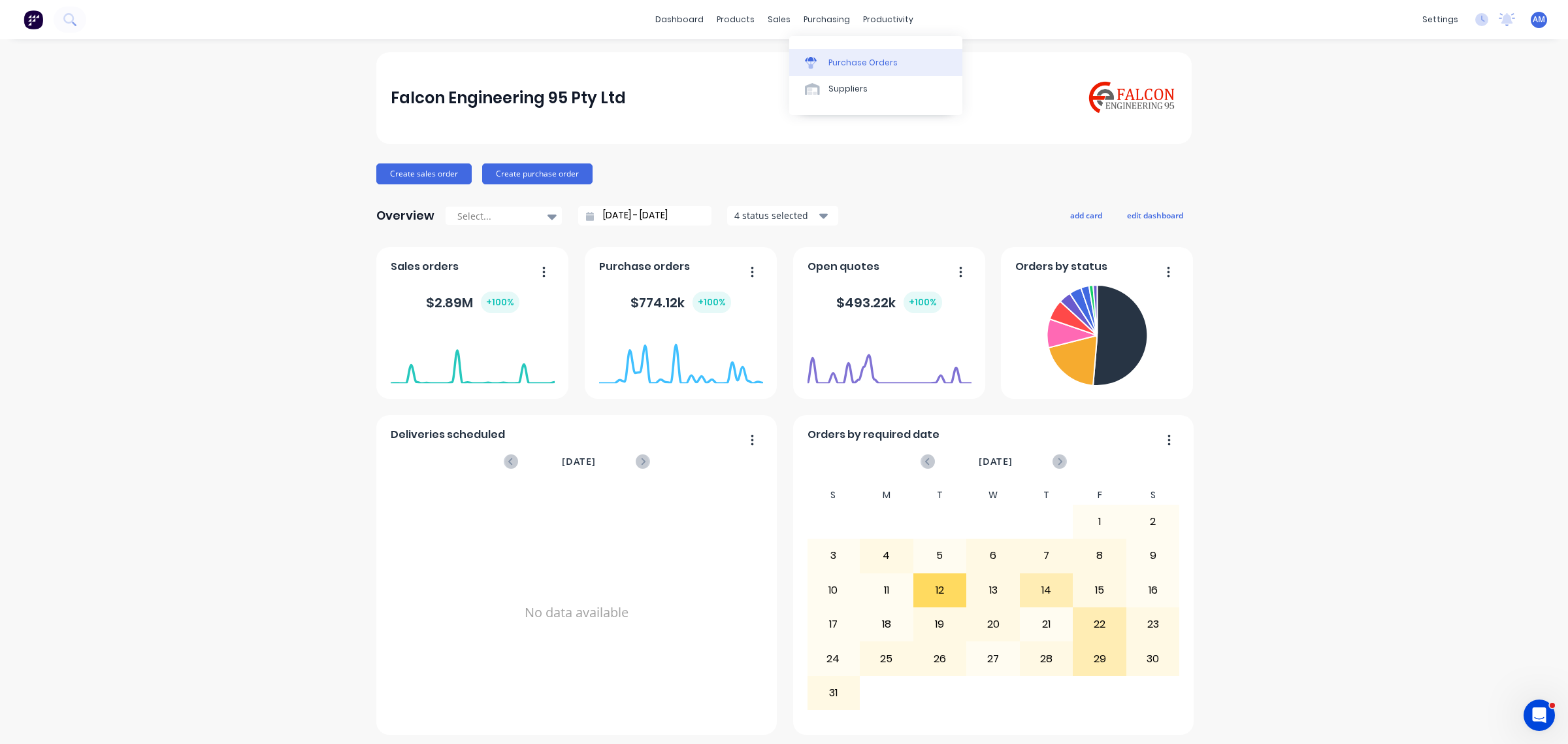
click at [840, 55] on link "Purchase Orders" at bounding box center [875, 61] width 173 height 26
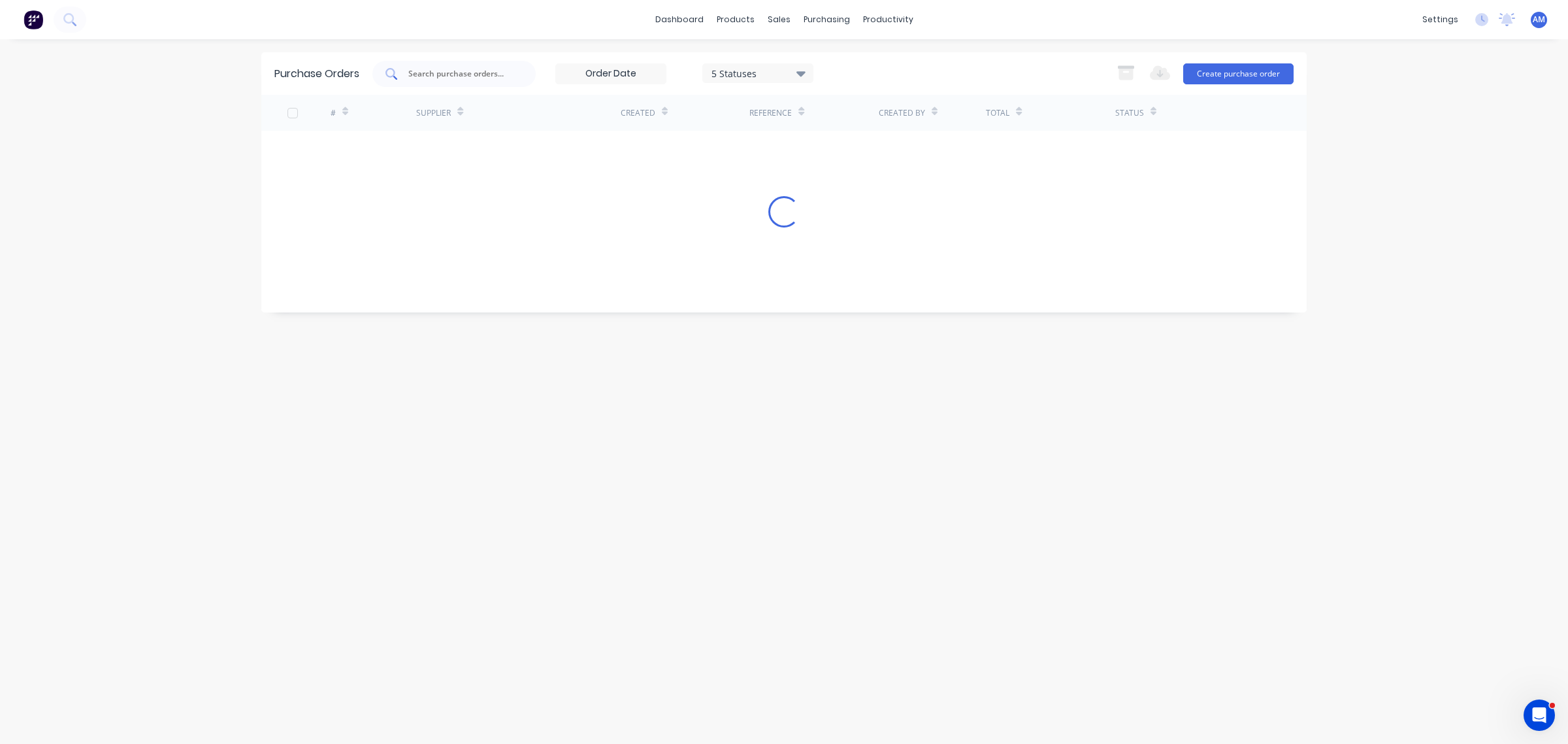
drag, startPoint x: 436, startPoint y: 69, endPoint x: 436, endPoint y: 77, distance: 8.0
click at [436, 77] on input "text" at bounding box center [461, 74] width 108 height 13
click at [434, 76] on input "Westenr power" at bounding box center [461, 74] width 108 height 13
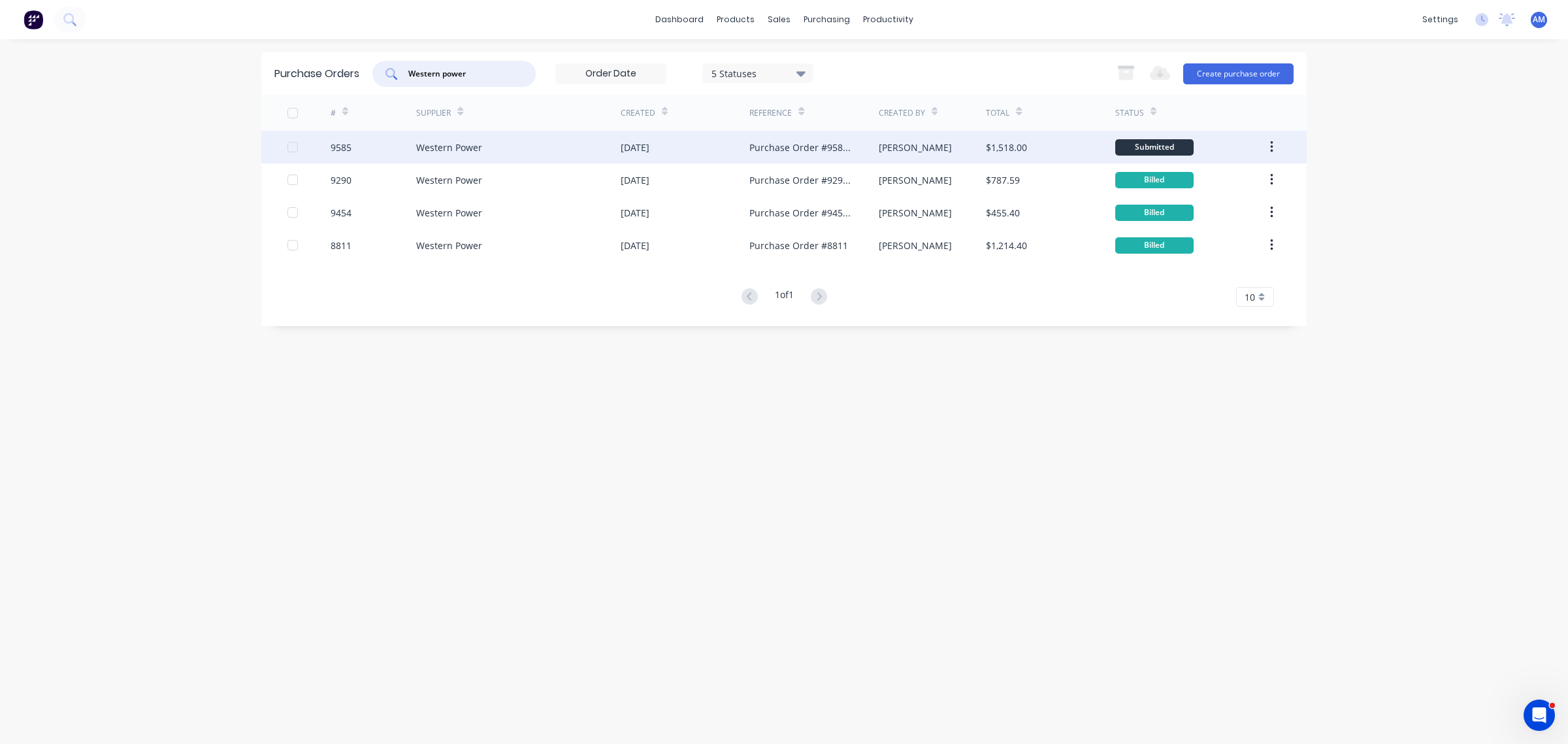
type input "Western power"
click at [385, 144] on div "9585" at bounding box center [374, 147] width 86 height 33
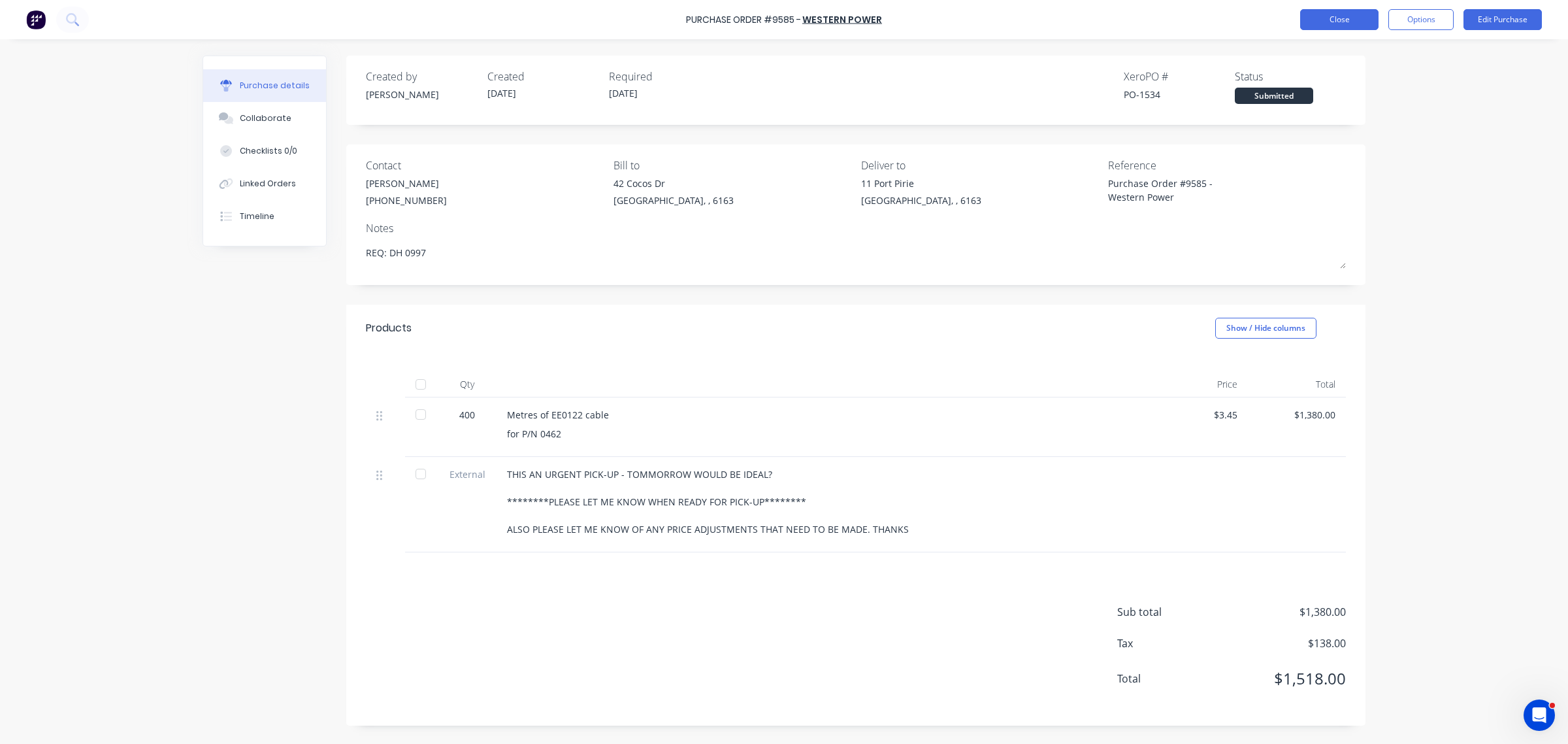
click at [1332, 16] on button "Close" at bounding box center [1339, 20] width 78 height 21
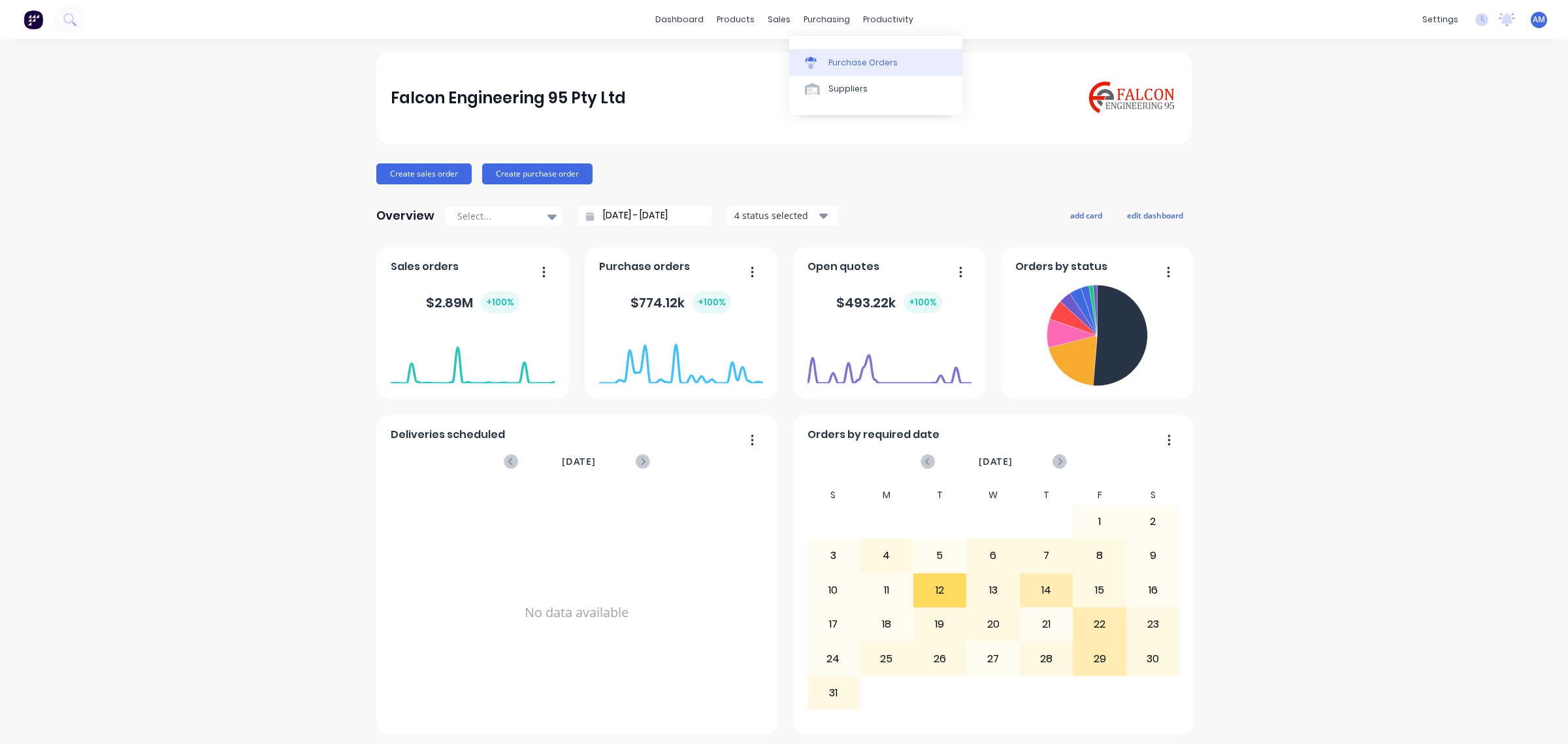
click at [828, 50] on link "Purchase Orders" at bounding box center [875, 61] width 173 height 26
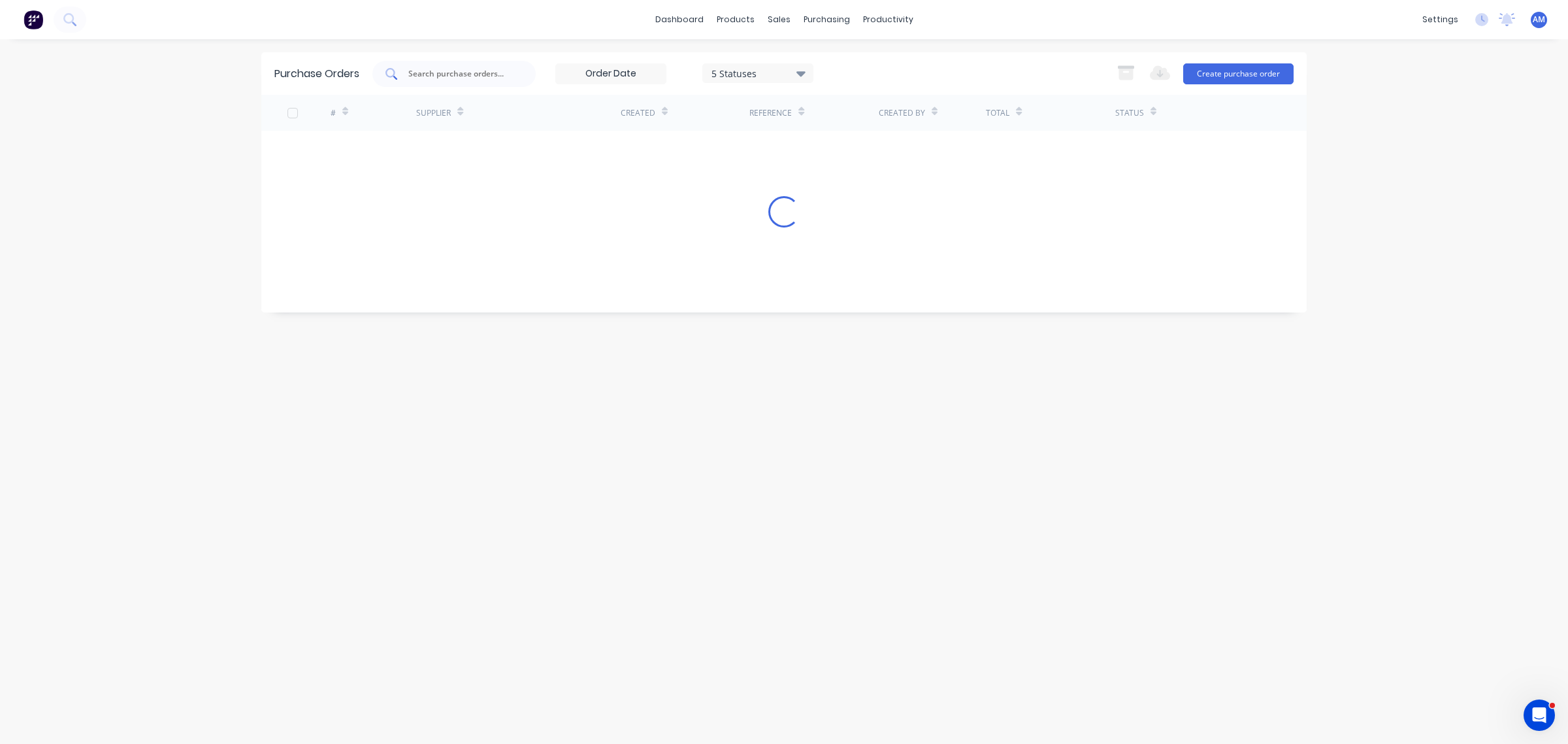
click at [464, 69] on input "text" at bounding box center [461, 74] width 108 height 13
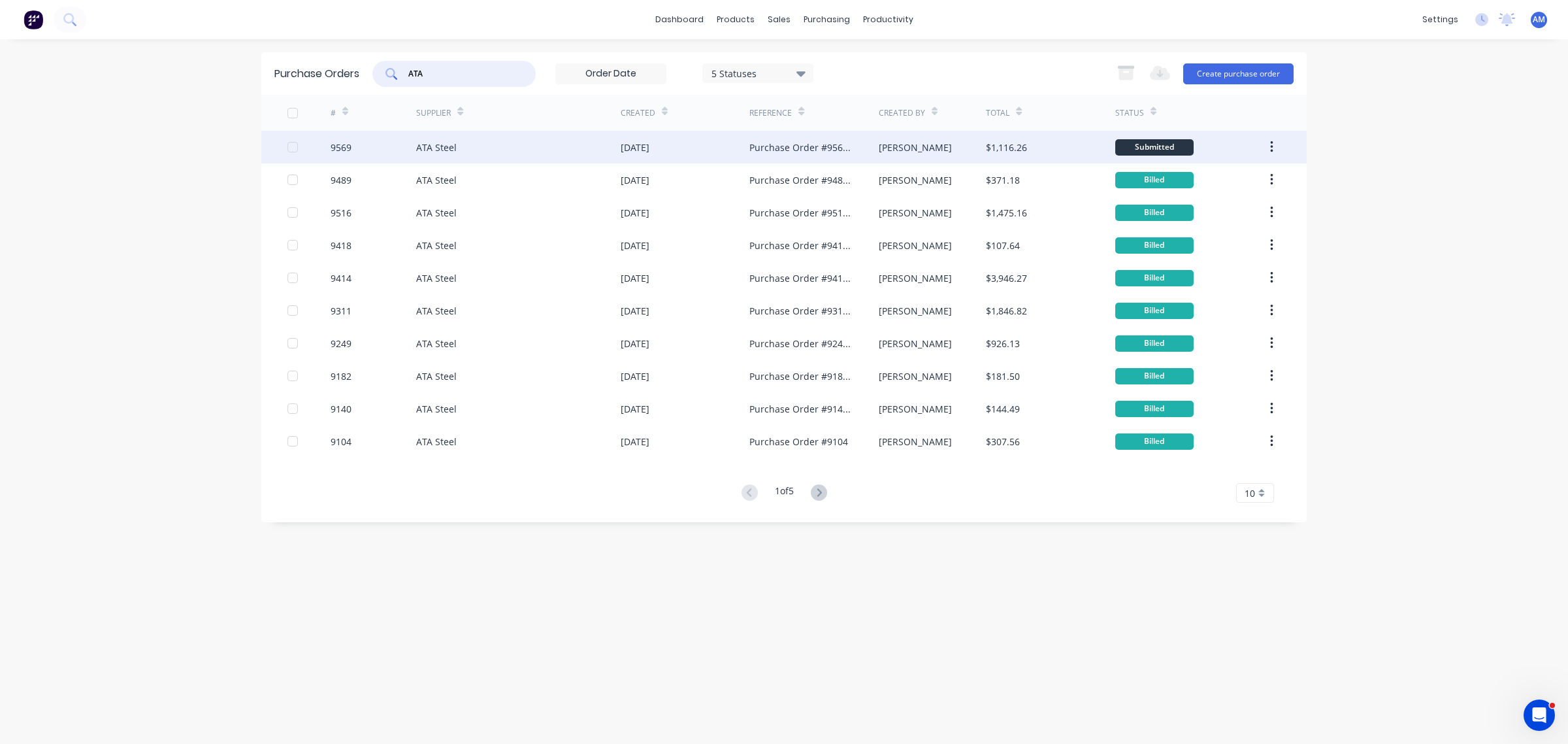
type input "ATA"
click at [375, 145] on div "9569" at bounding box center [374, 147] width 86 height 33
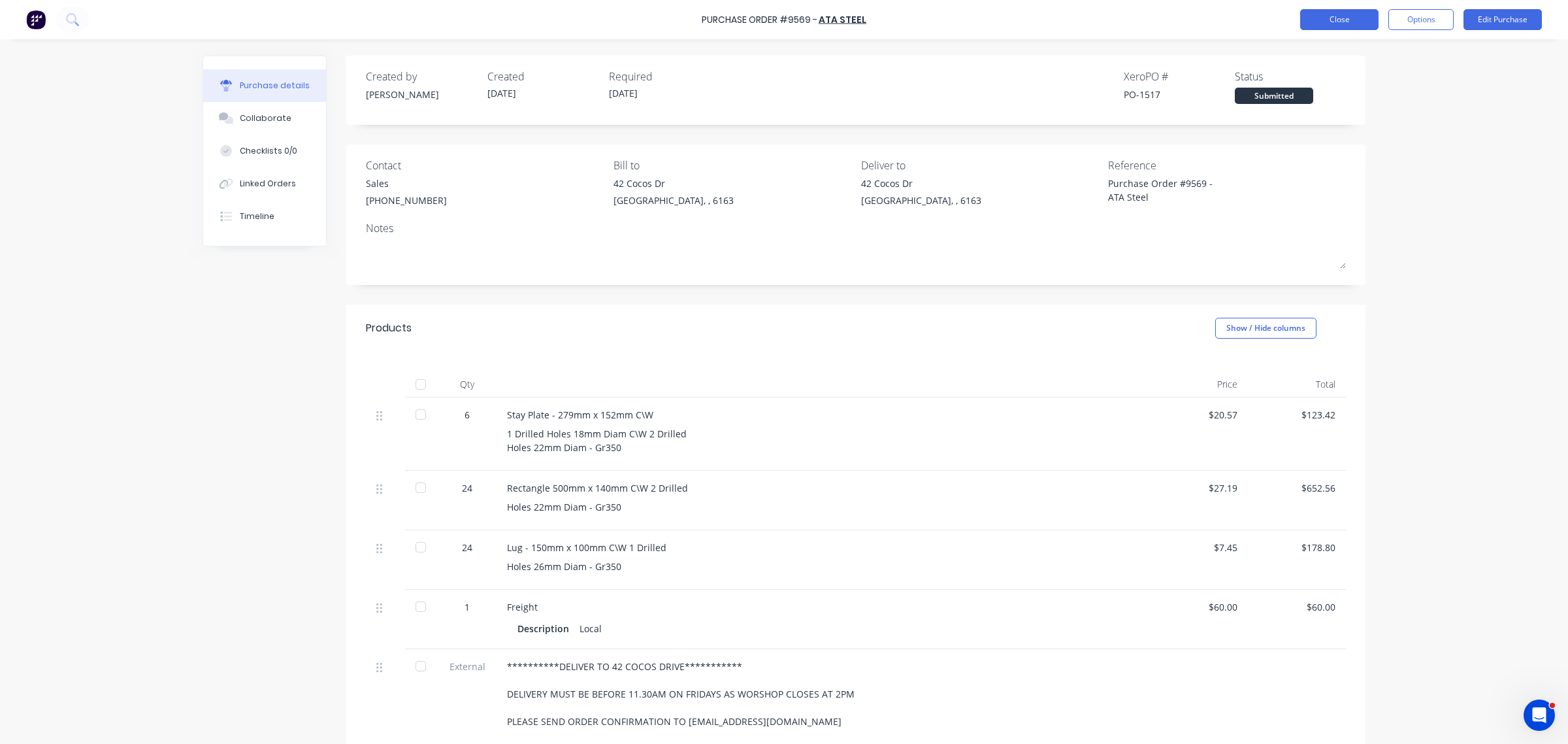
click at [1323, 14] on button "Close" at bounding box center [1339, 20] width 78 height 21
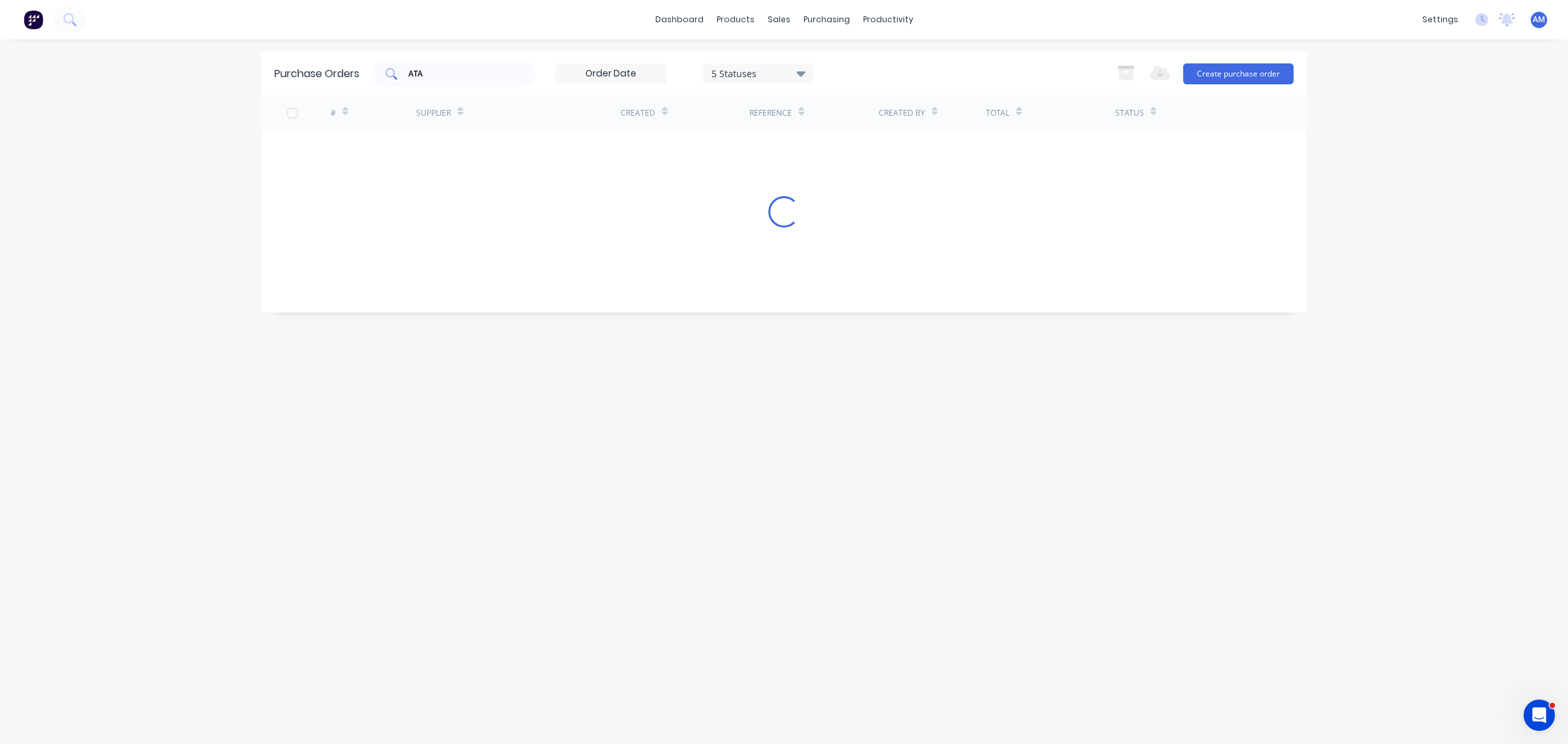
click at [457, 79] on div "ATA" at bounding box center [454, 74] width 163 height 26
drag, startPoint x: 448, startPoint y: 76, endPoint x: 325, endPoint y: 94, distance: 124.3
click at [325, 93] on div "Purchase Orders ATA 5 Statuses 5 Statuses Export to Excel (XLSX) Create purchas…" at bounding box center [783, 74] width 1045 height 42
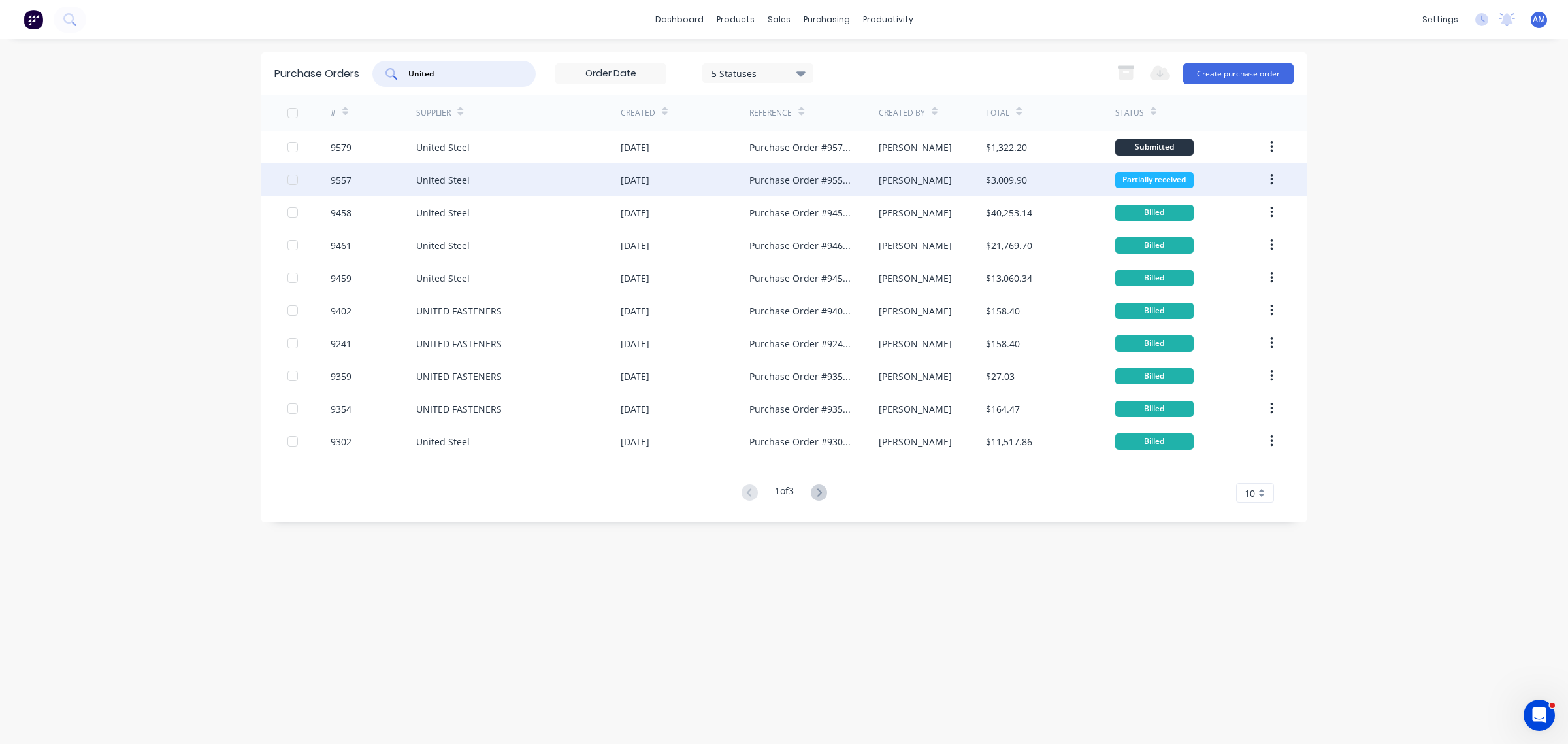
type input "United"
click at [373, 173] on div "9557" at bounding box center [374, 180] width 86 height 33
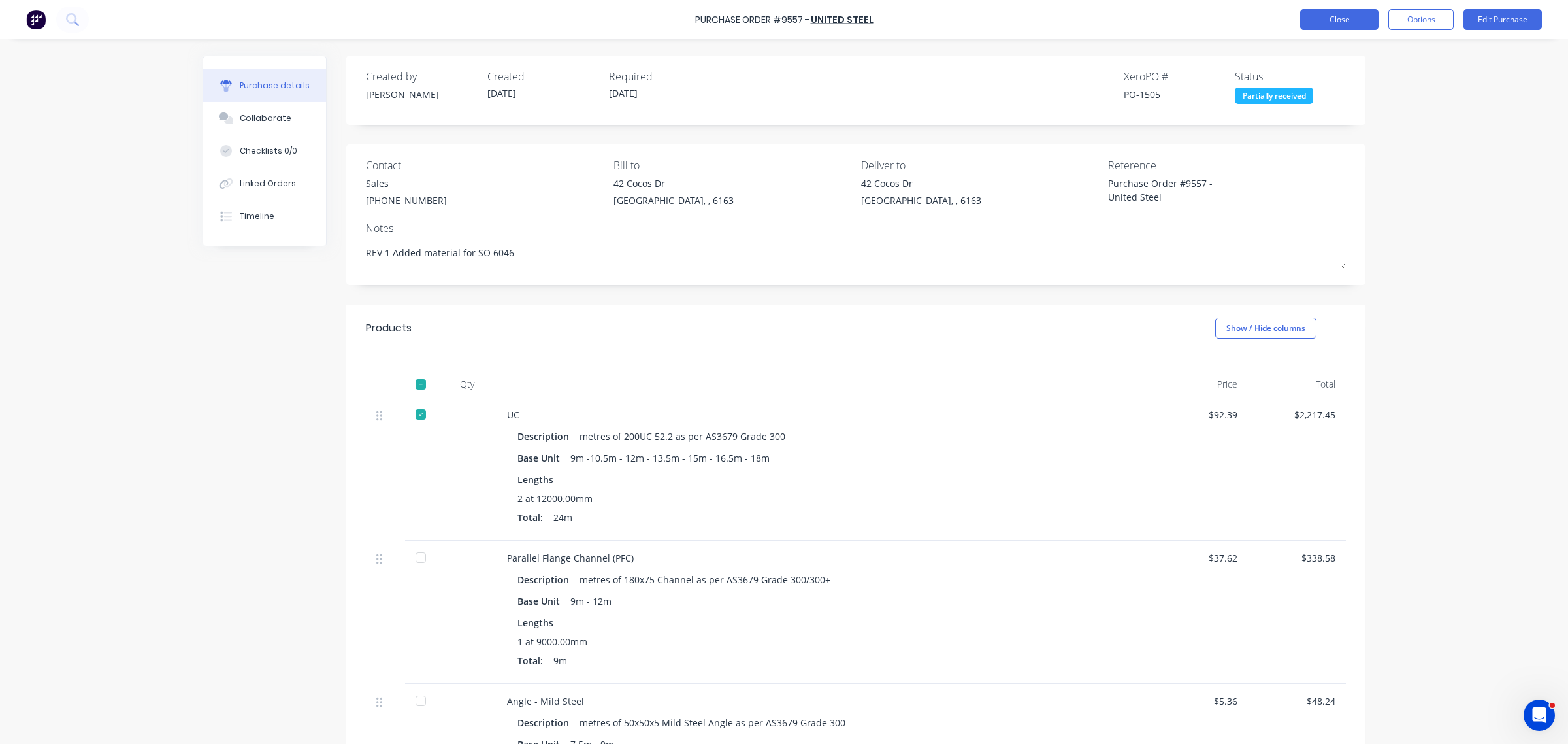
click at [1351, 17] on button "Close" at bounding box center [1339, 20] width 78 height 21
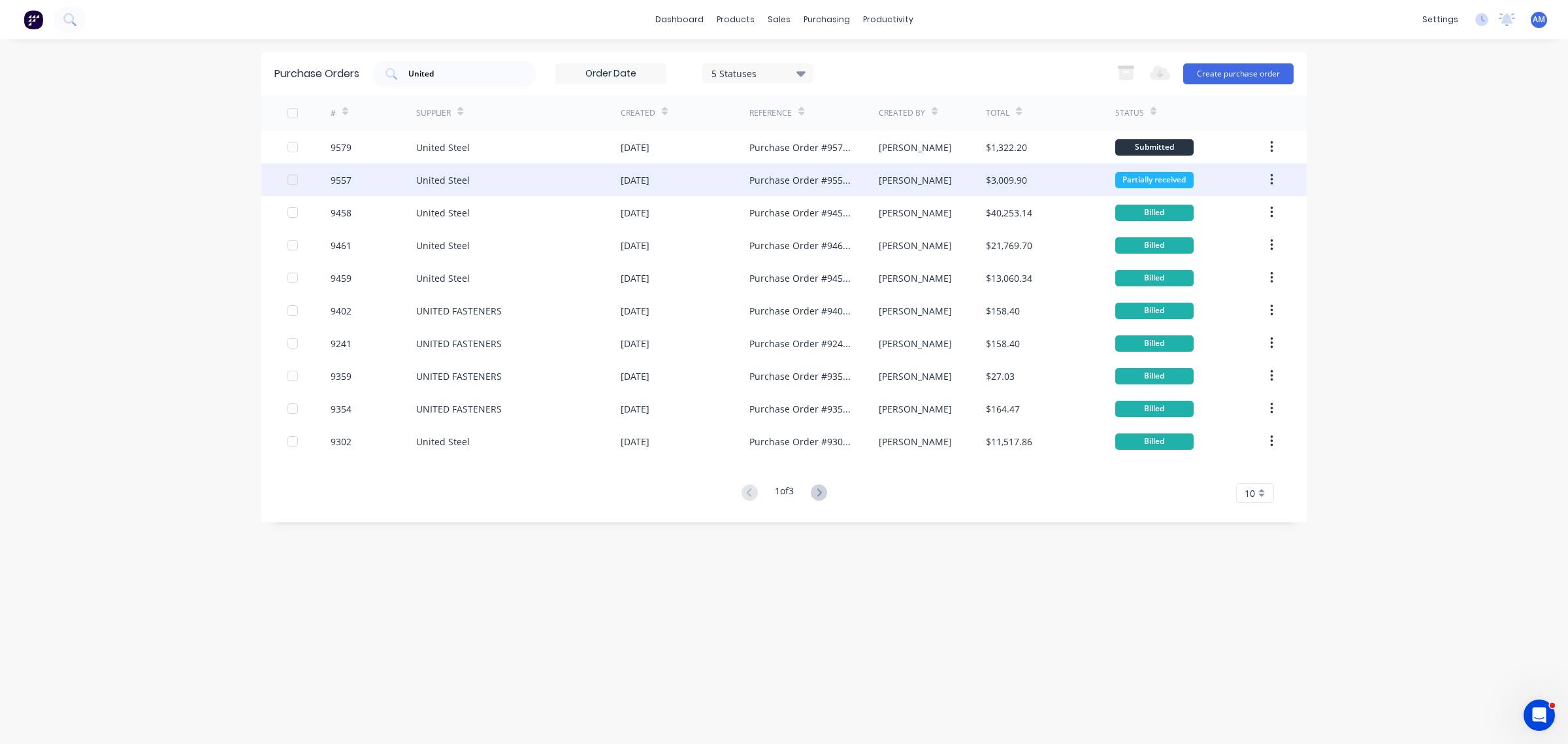
click at [366, 179] on div "9557" at bounding box center [374, 180] width 86 height 33
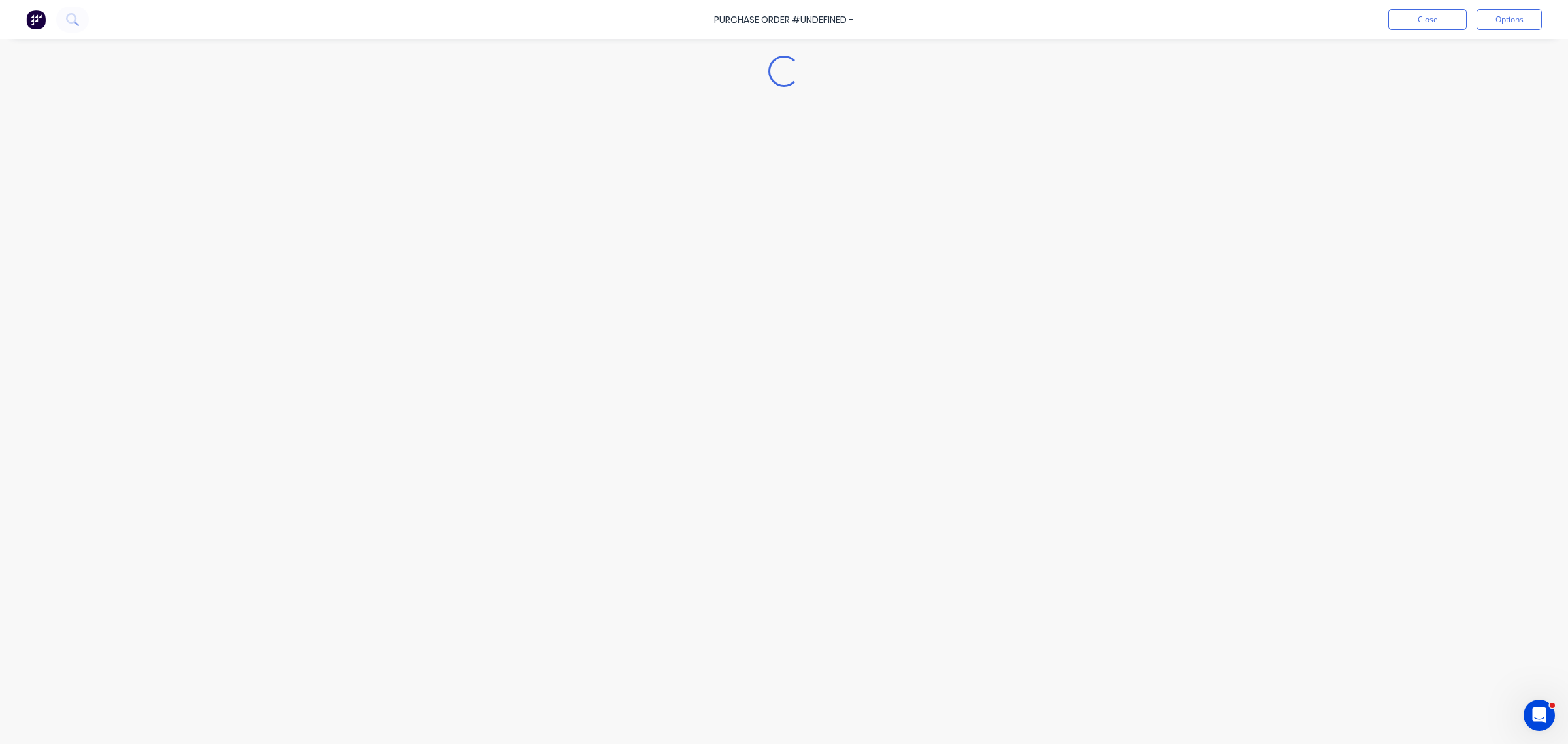
type textarea "x"
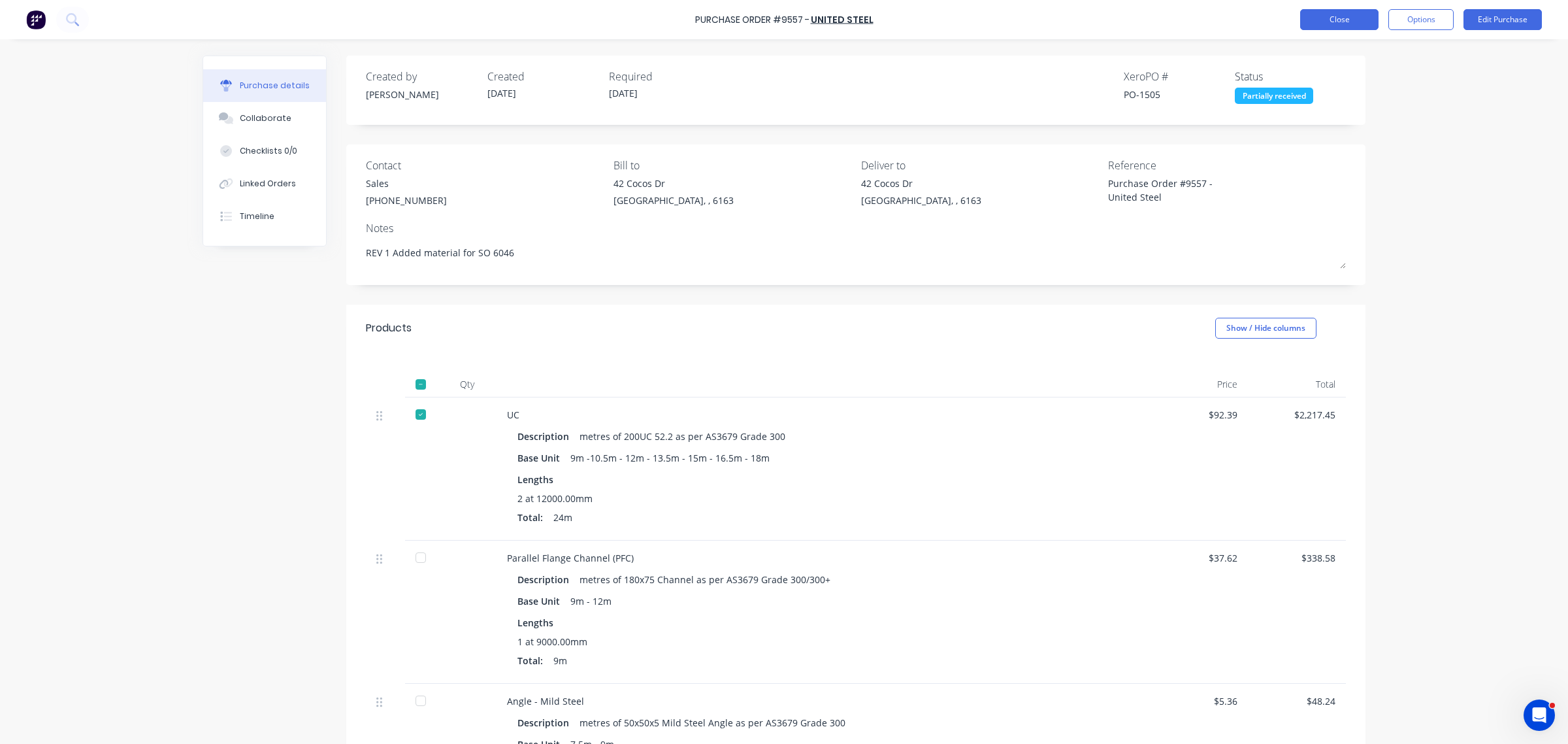
click at [1342, 21] on button "Close" at bounding box center [1339, 20] width 78 height 21
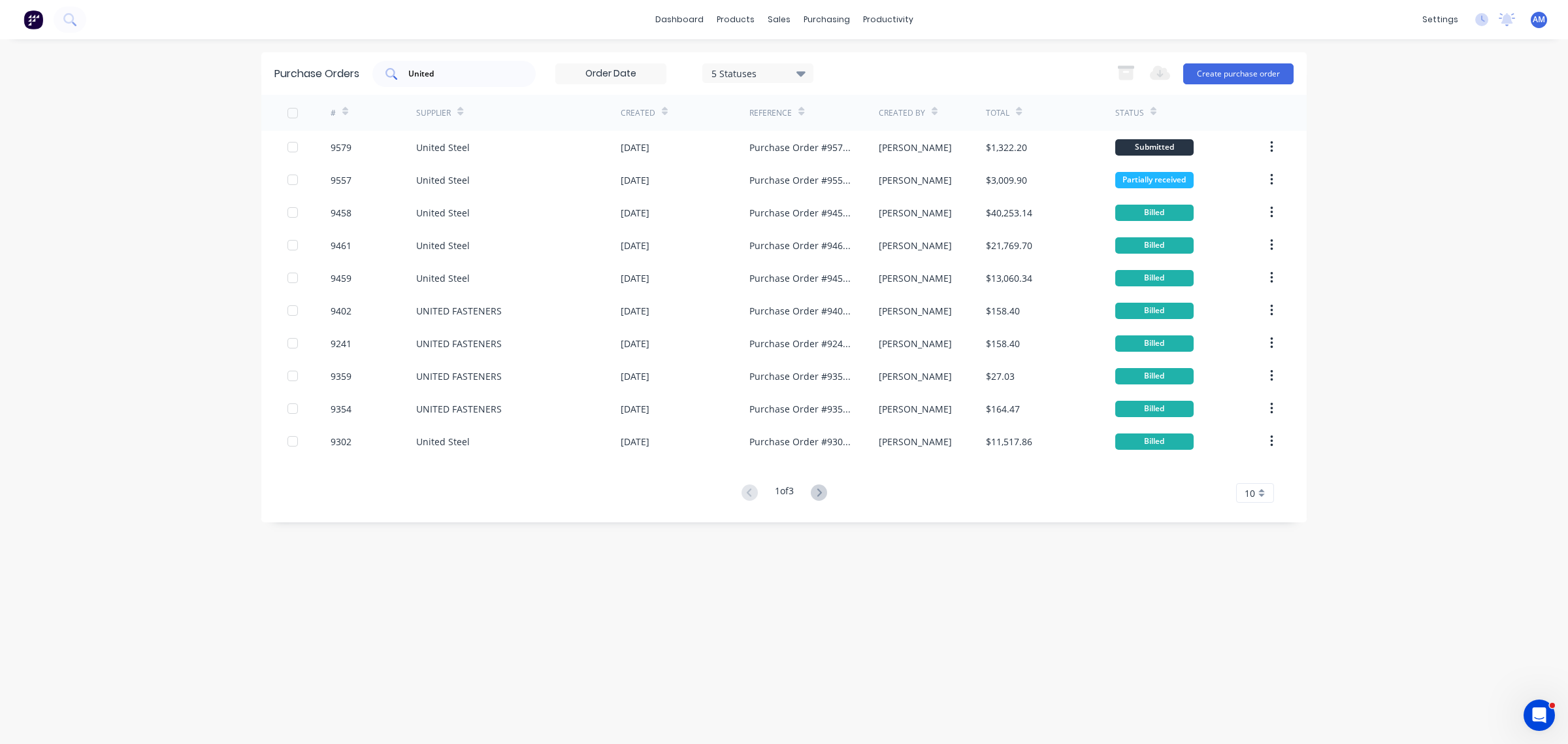
click at [482, 74] on input "United" at bounding box center [461, 74] width 108 height 13
drag, startPoint x: 381, startPoint y: 83, endPoint x: 322, endPoint y: 87, distance: 59.1
click at [324, 85] on div "Purchase Orders United 5 Statuses 5 Statuses Export to Excel (XLSX) Create purc…" at bounding box center [783, 74] width 1045 height 42
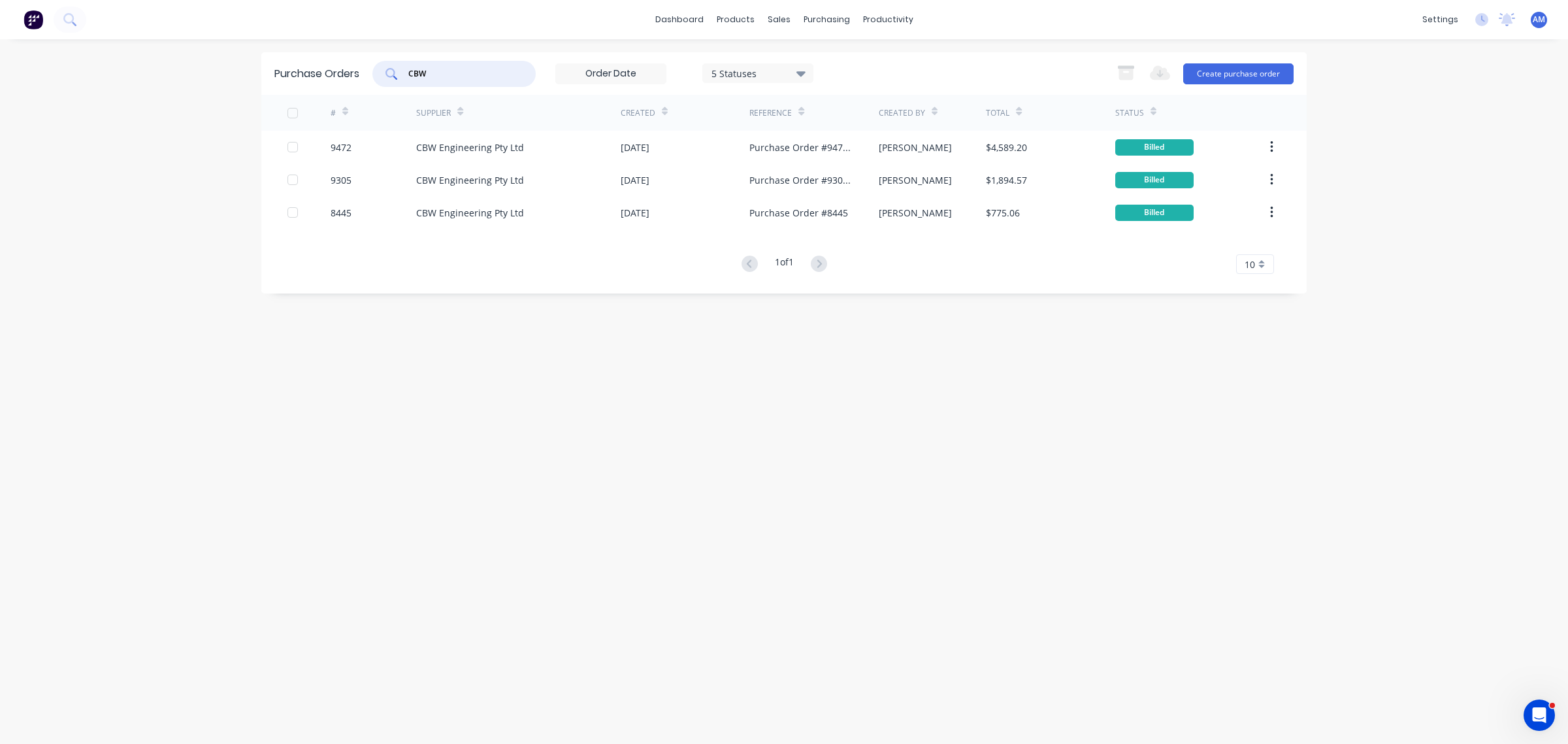
click at [464, 66] on div "CBW" at bounding box center [454, 74] width 163 height 26
drag, startPoint x: 387, startPoint y: 76, endPoint x: 360, endPoint y: 77, distance: 27.0
click at [360, 77] on div "Purchase Orders CBW 5 Statuses 5 Statuses Export to Excel (XLSX) Create purchas…" at bounding box center [783, 74] width 1045 height 42
type input "FQM"
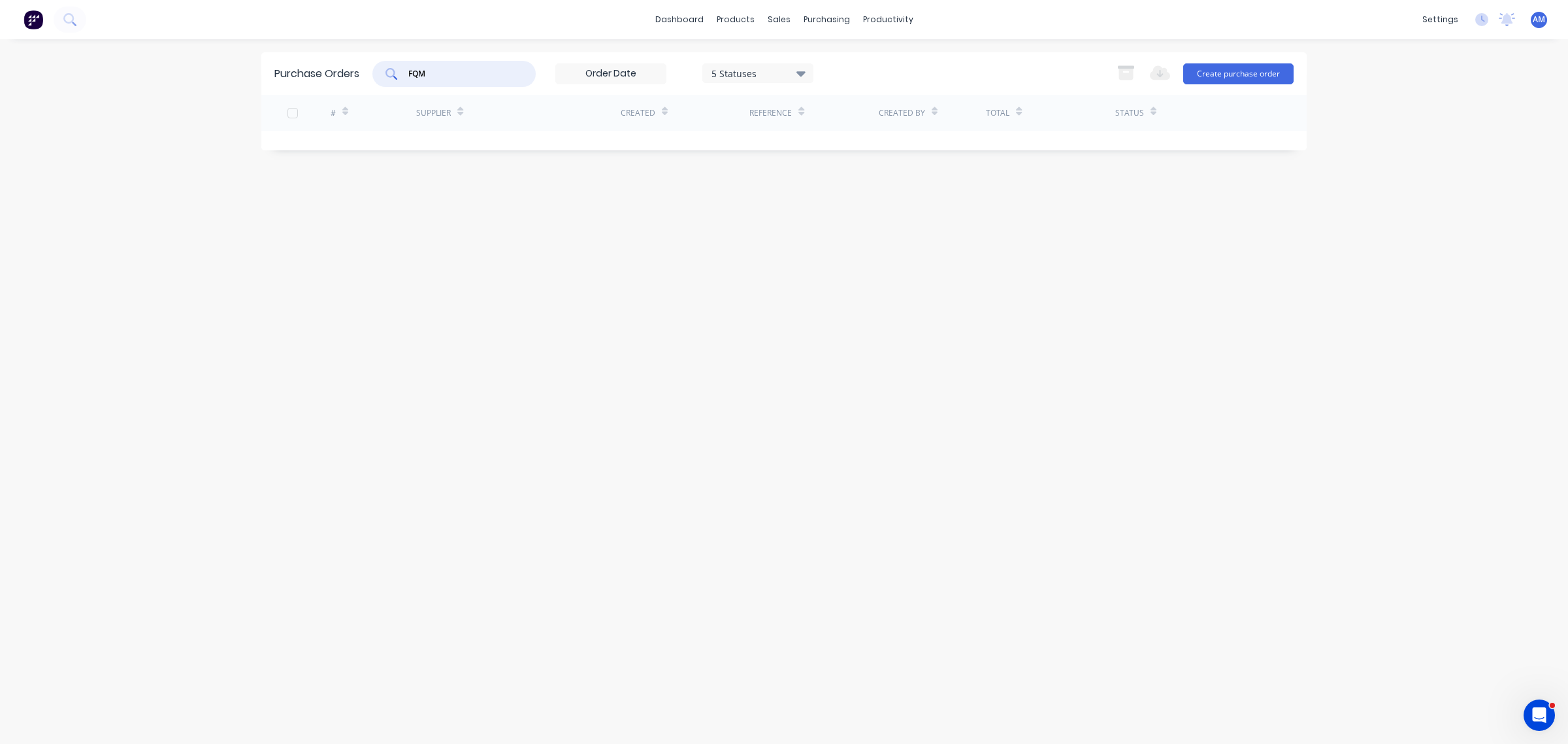
drag, startPoint x: 468, startPoint y: 76, endPoint x: 334, endPoint y: 98, distance: 135.8
click at [336, 83] on div "Purchase Orders FQM 5 Statuses 5 Statuses Export to Excel (XLSX) Create purchas…" at bounding box center [783, 74] width 1045 height 42
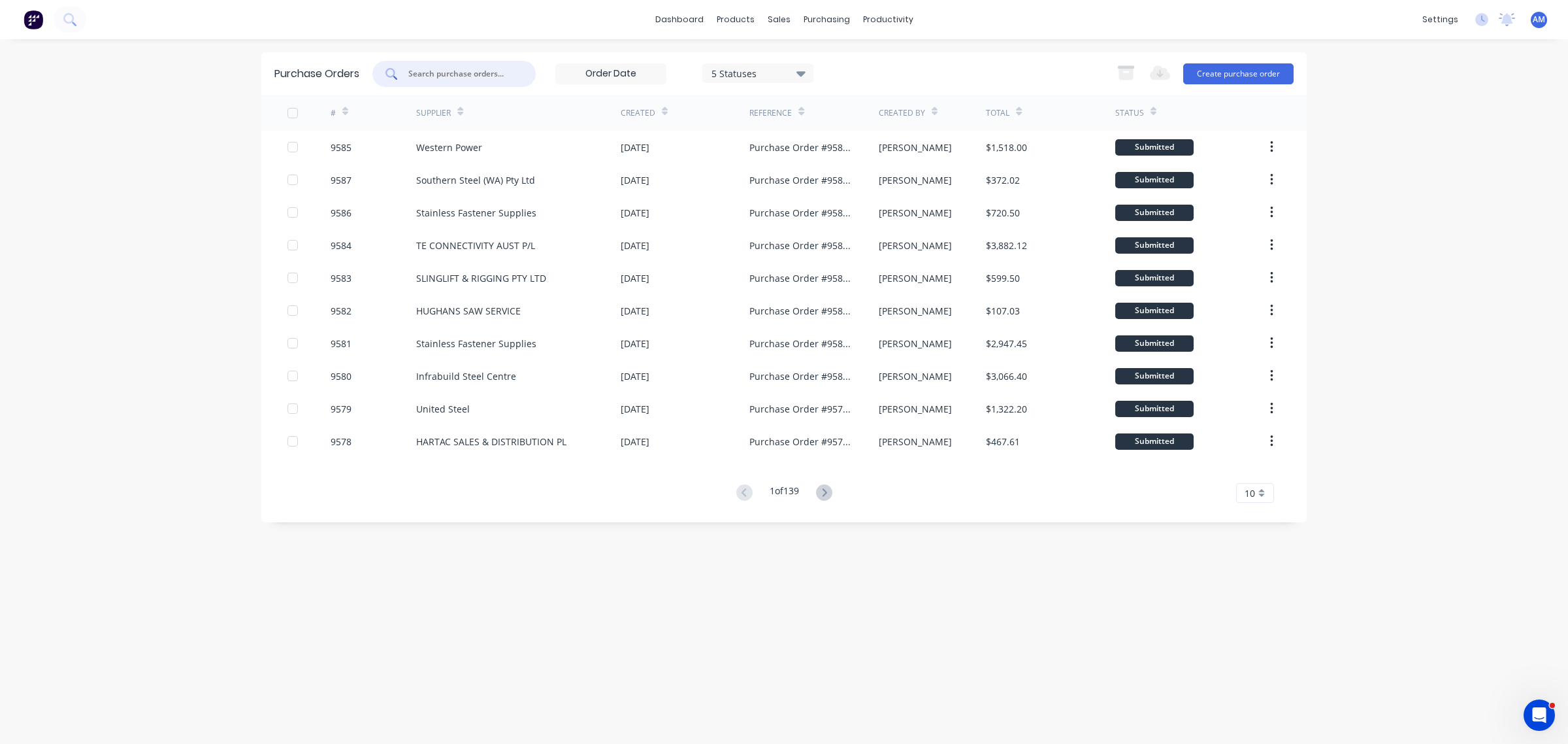
click at [474, 67] on input "text" at bounding box center [461, 74] width 108 height 13
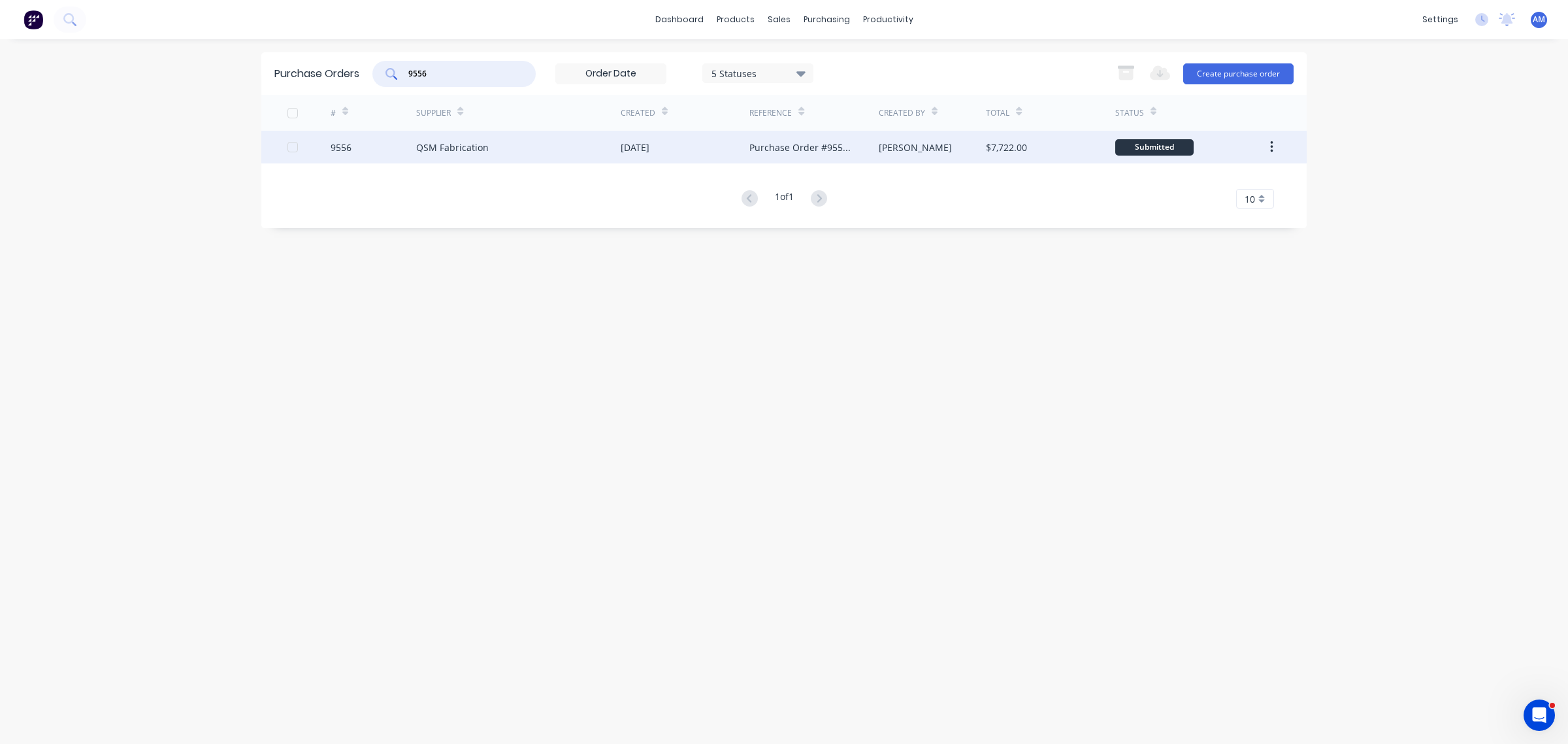
type input "9556"
click at [447, 144] on div "QSM Fabrication" at bounding box center [452, 147] width 73 height 13
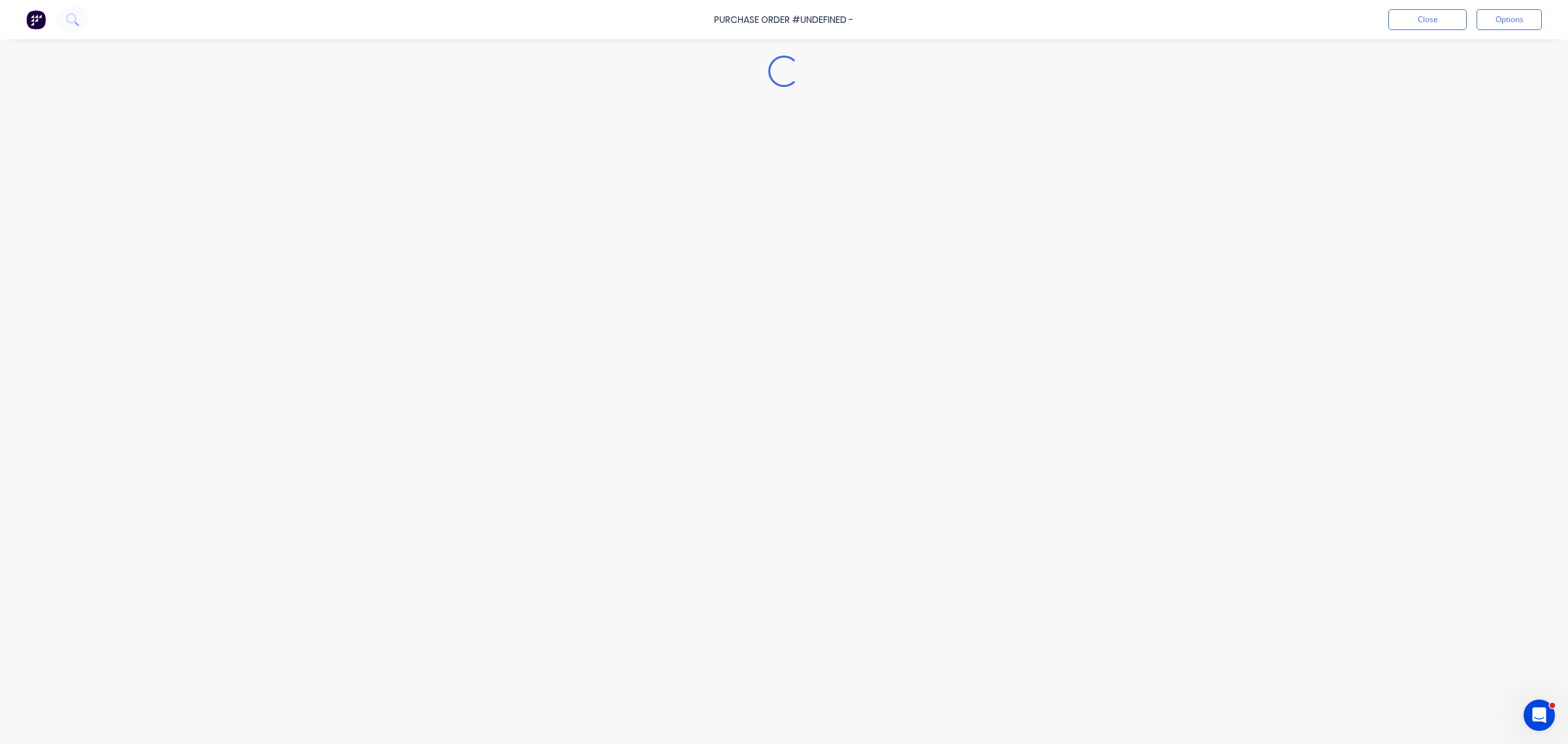
type textarea "x"
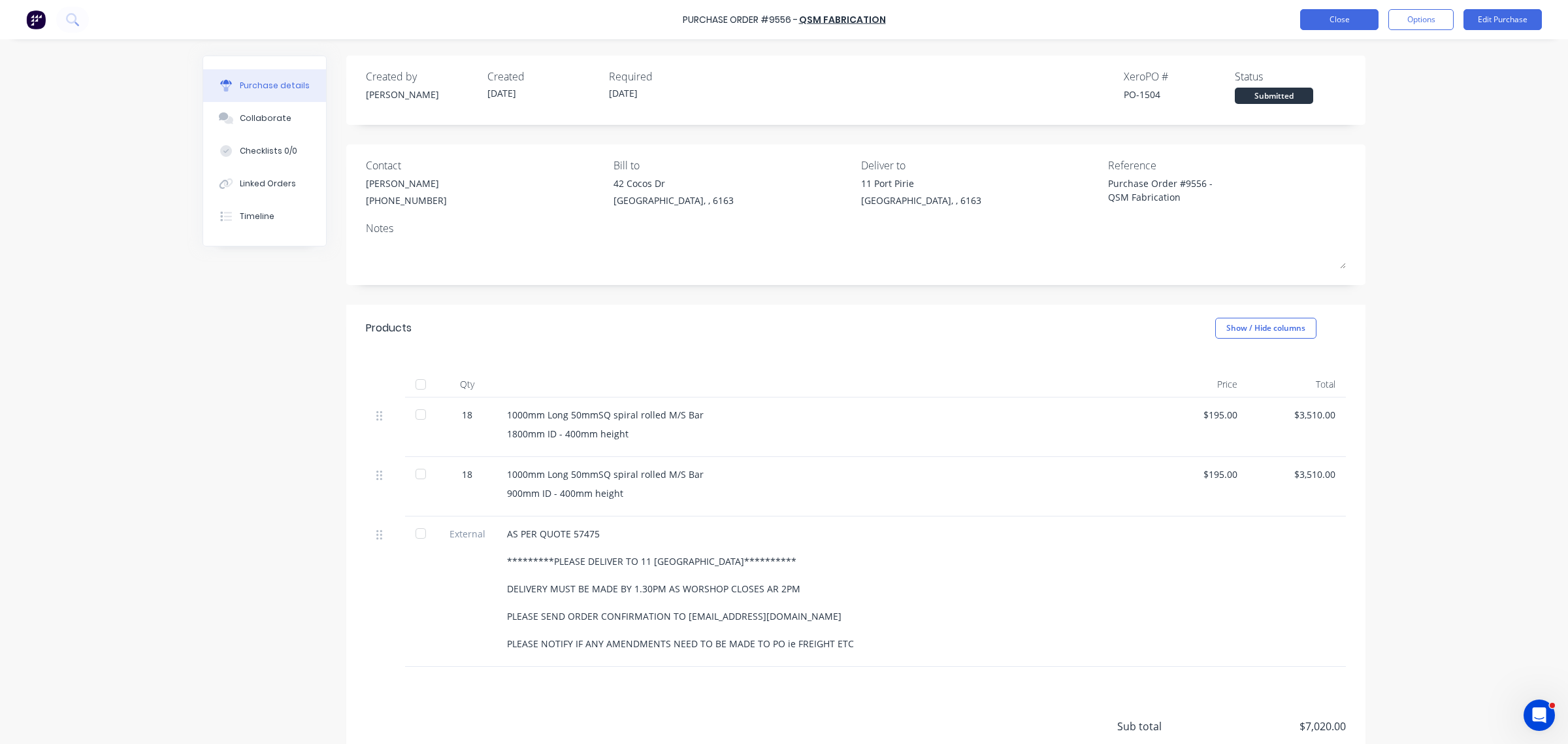
click at [1332, 13] on button "Close" at bounding box center [1339, 20] width 78 height 21
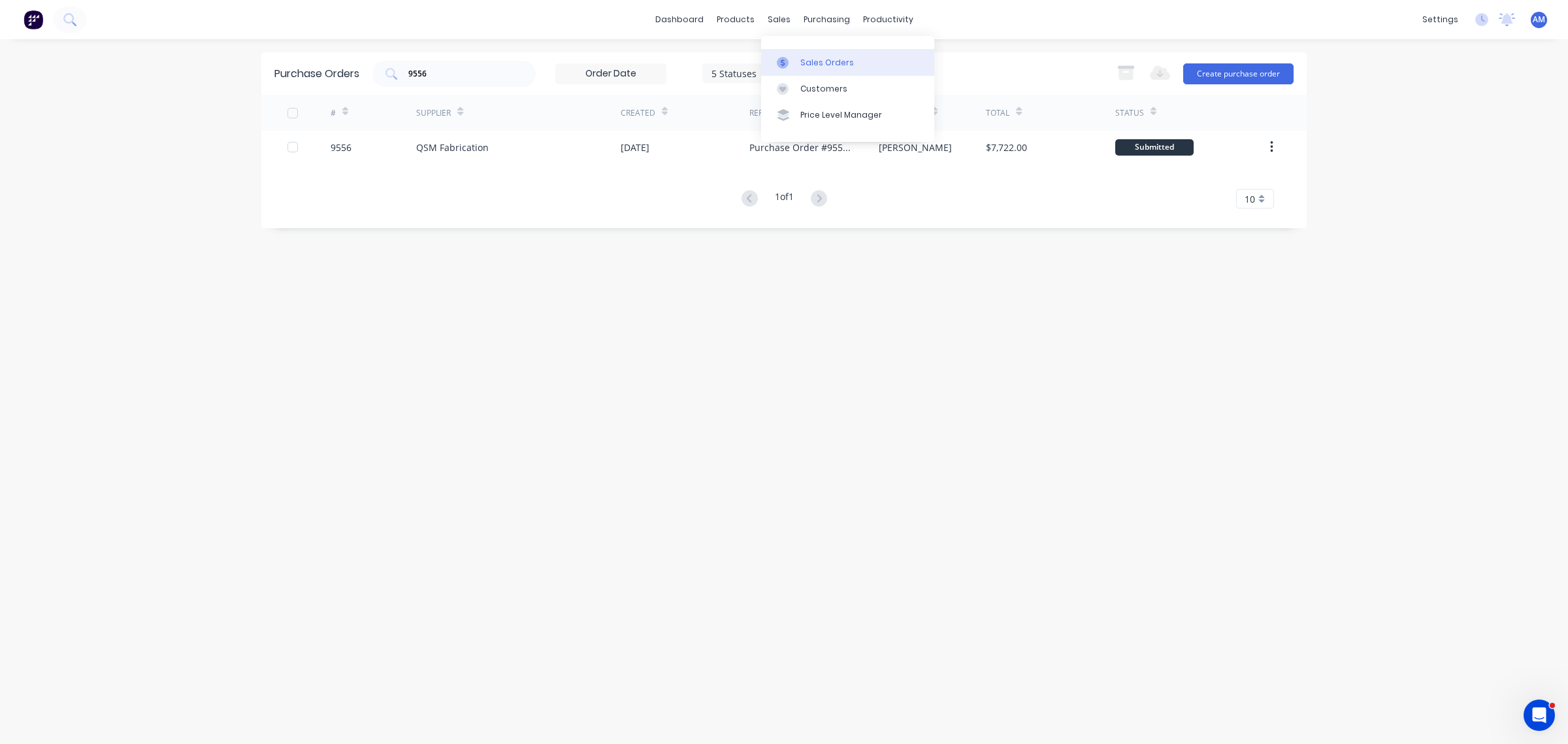
click at [820, 62] on div "Sales Orders" at bounding box center [827, 62] width 54 height 11
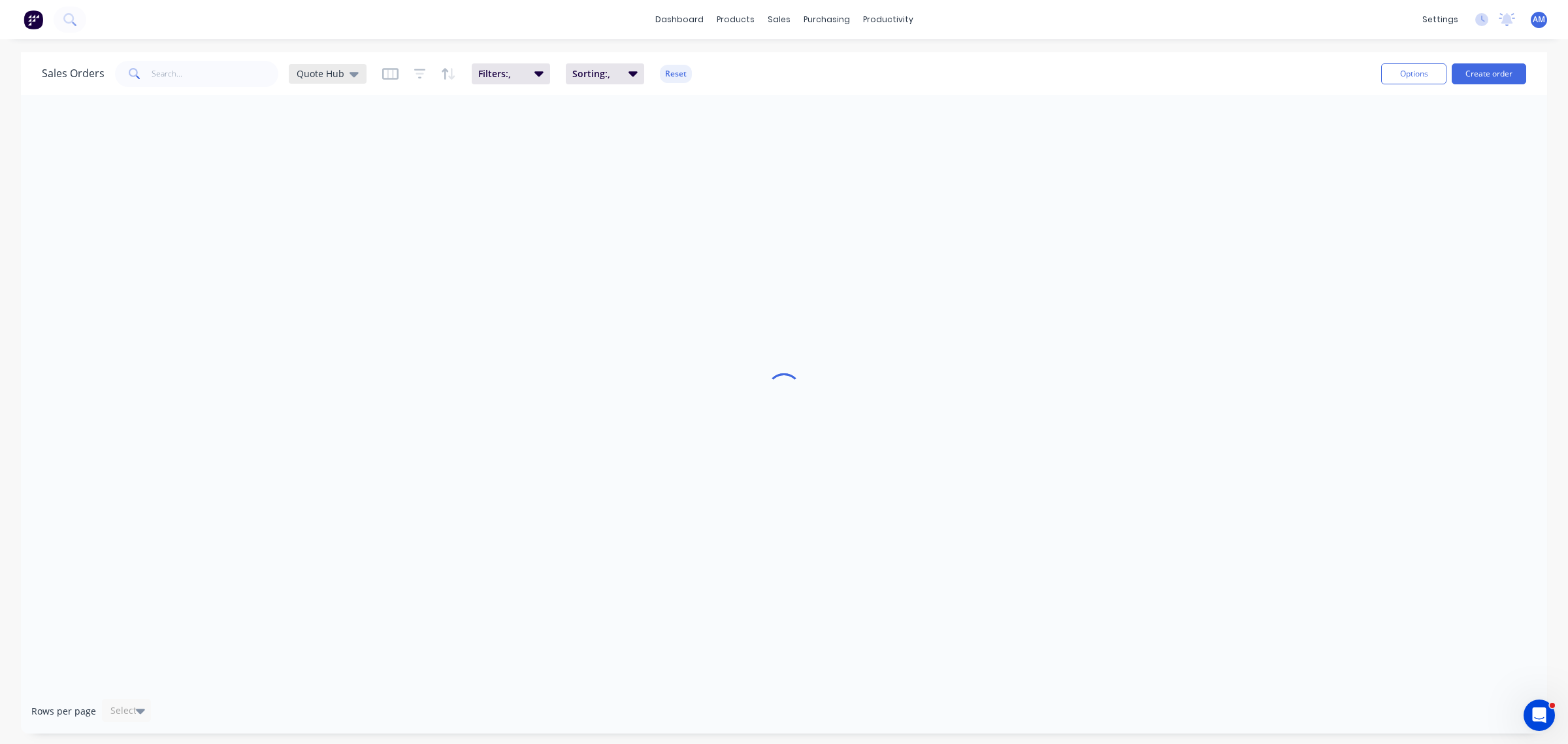
click at [350, 73] on icon at bounding box center [355, 74] width 10 height 5
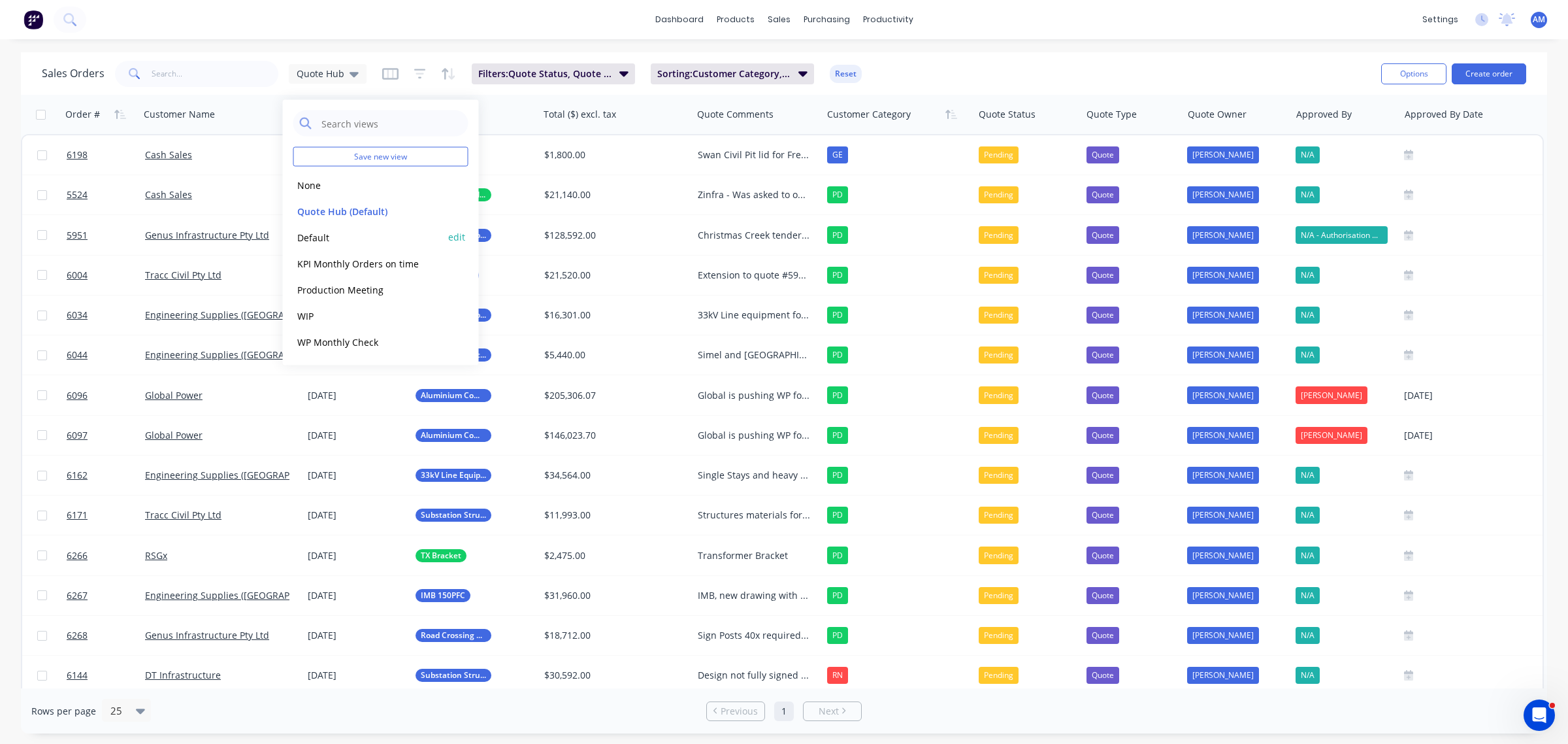
click at [311, 232] on button "Default" at bounding box center [368, 237] width 149 height 15
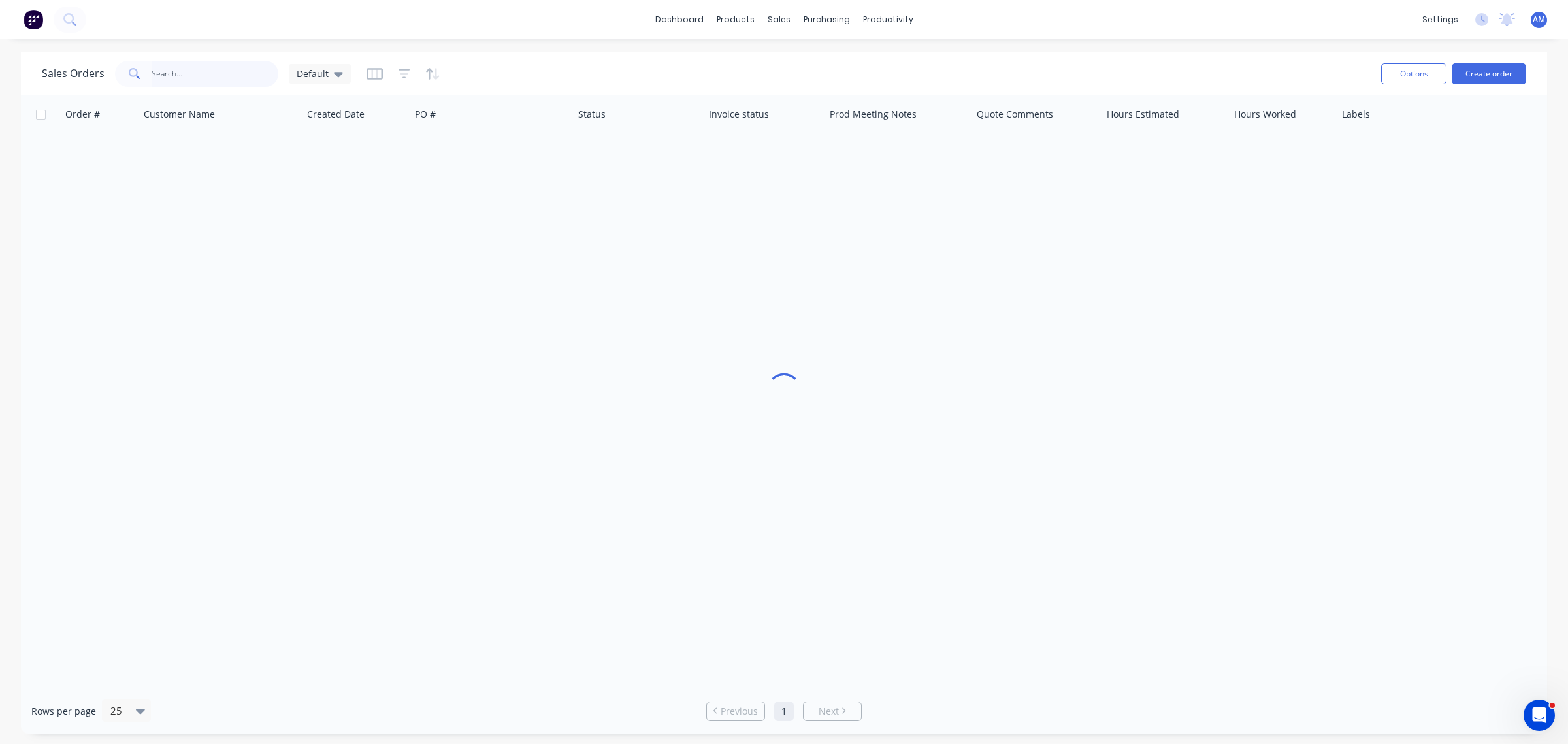
click at [174, 76] on input "text" at bounding box center [215, 74] width 127 height 26
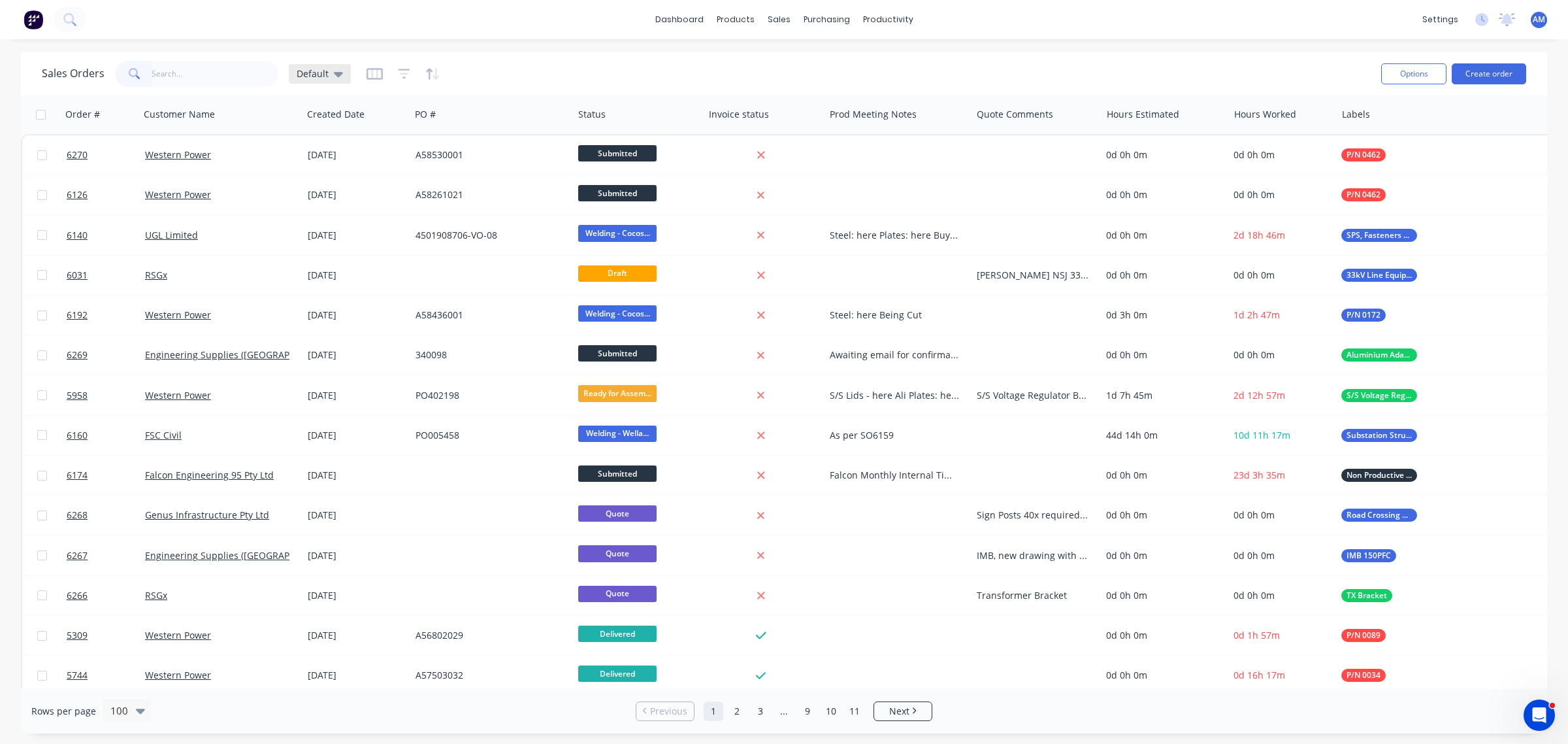
click at [334, 71] on icon at bounding box center [338, 74] width 10 height 14
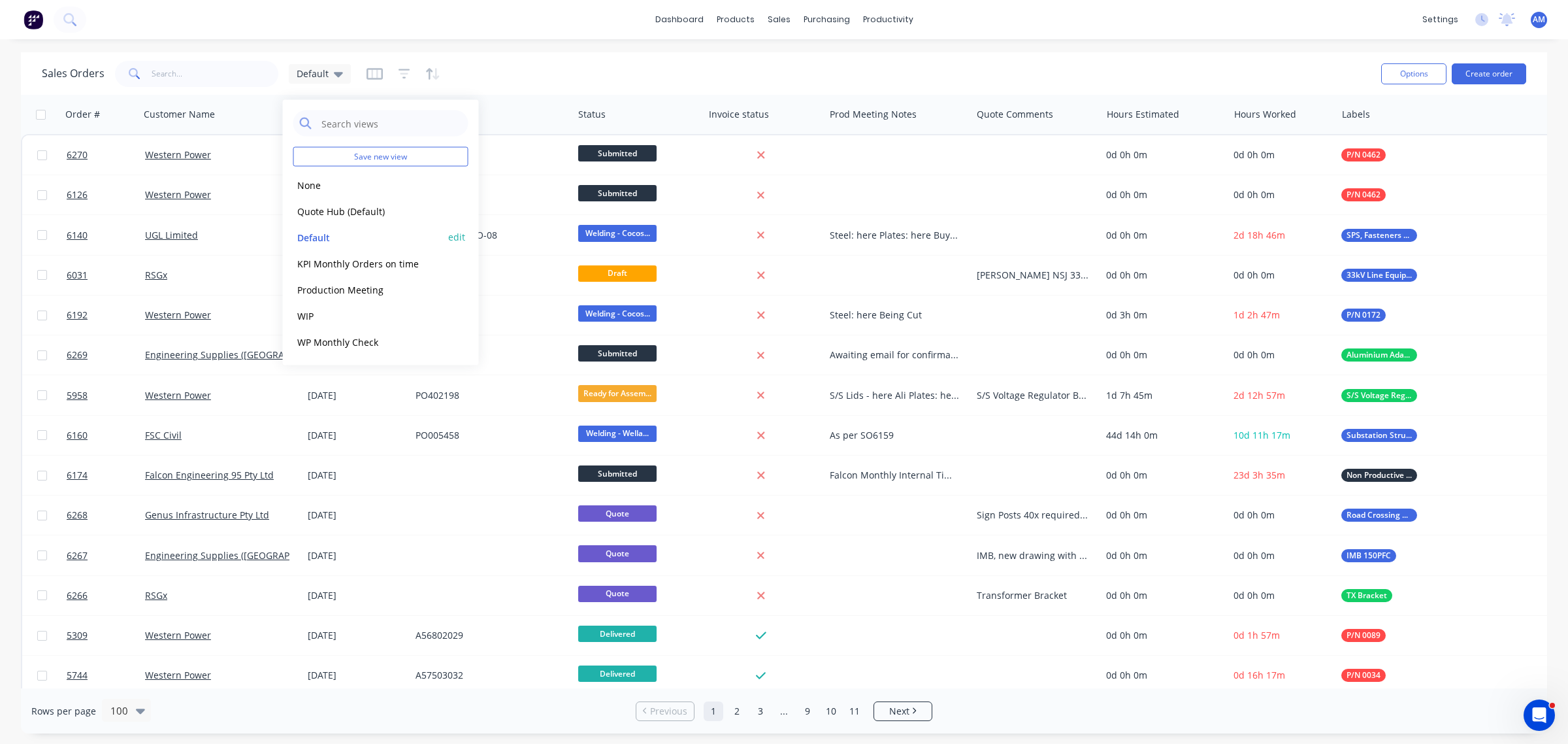
click at [451, 235] on button "edit" at bounding box center [457, 237] width 17 height 13
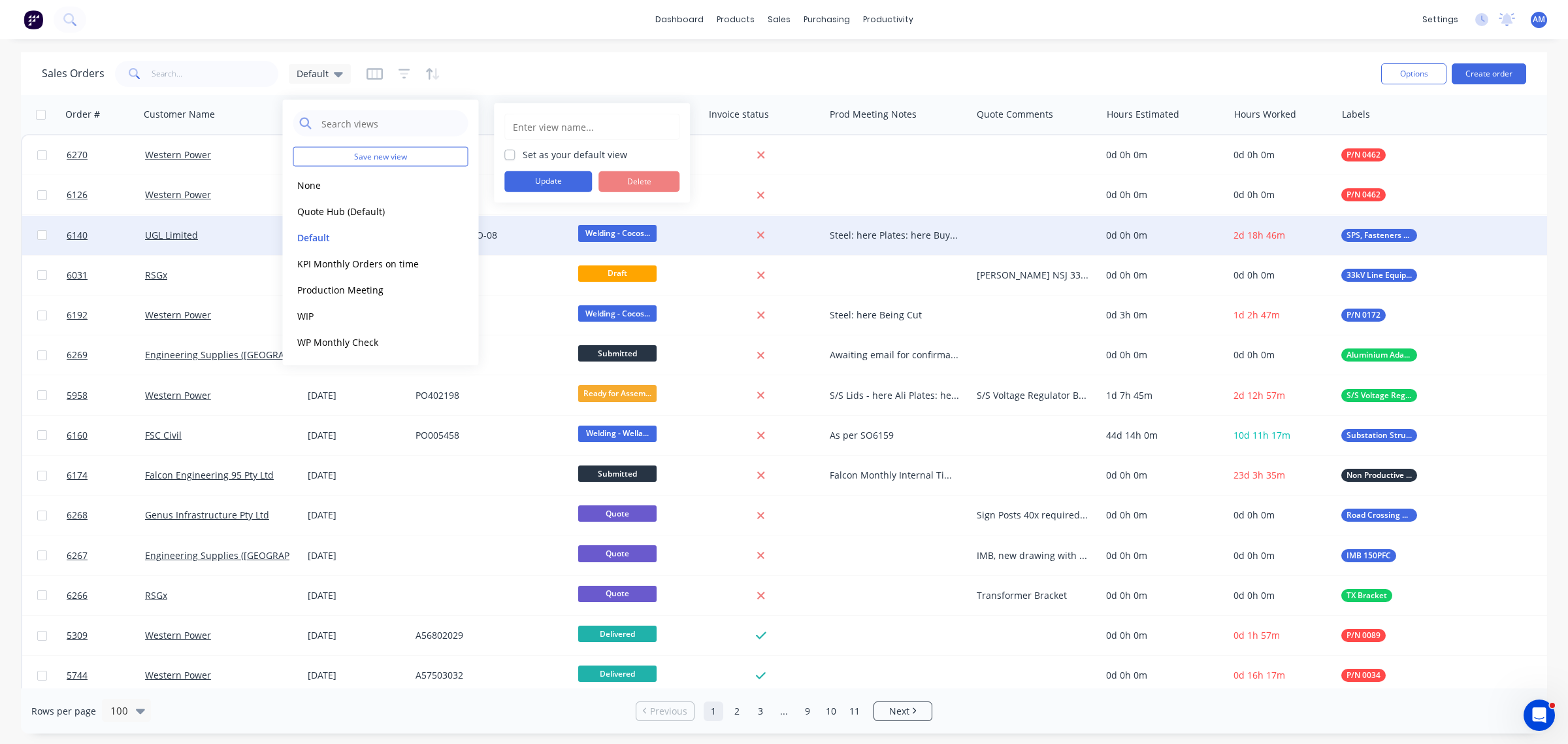
type input "Default"
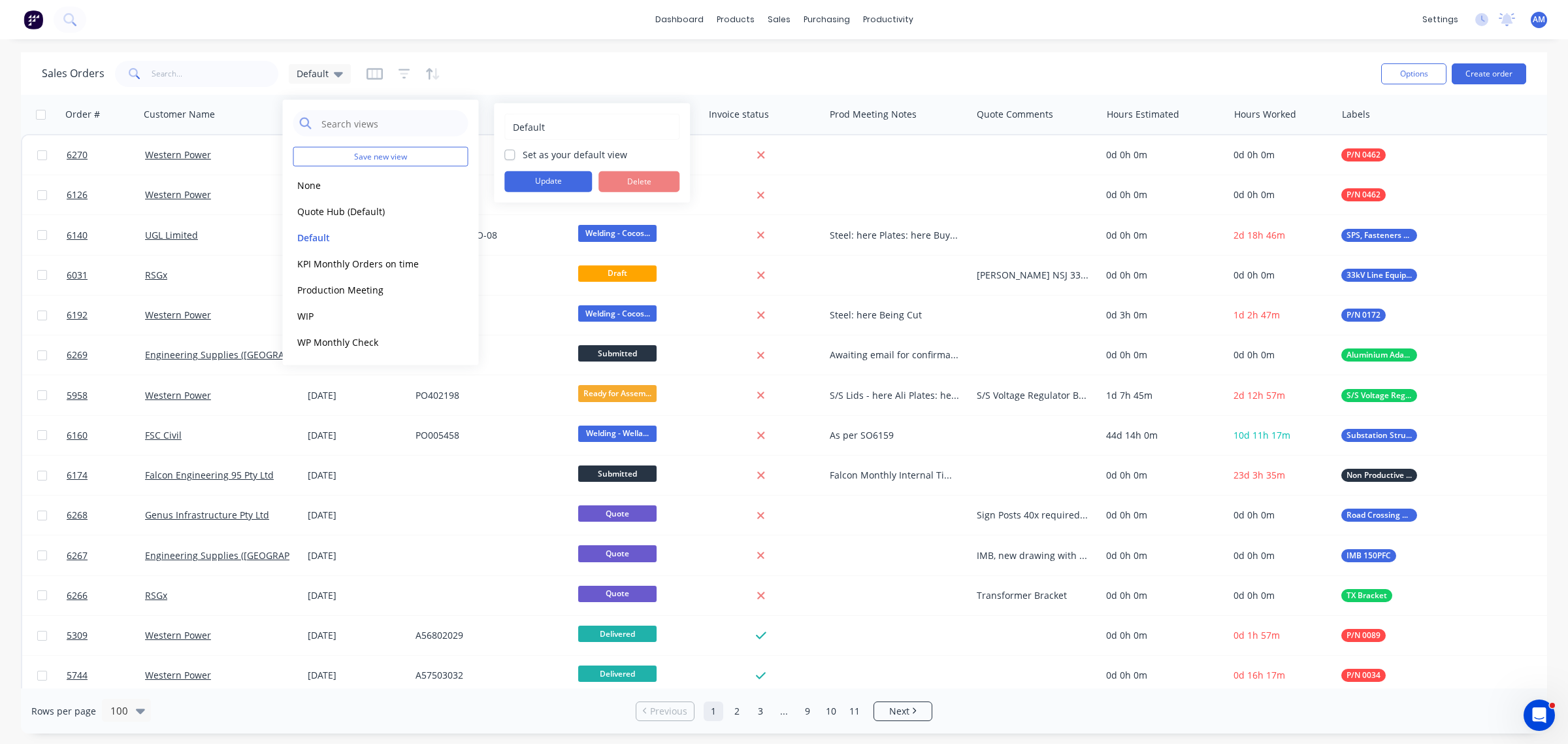
click at [523, 157] on label "Set as your default view" at bounding box center [575, 154] width 104 height 13
click at [512, 157] on input "Set as your default view" at bounding box center [510, 153] width 11 height 12
checkbox input "true"
click at [521, 179] on button "Update" at bounding box center [549, 182] width 88 height 21
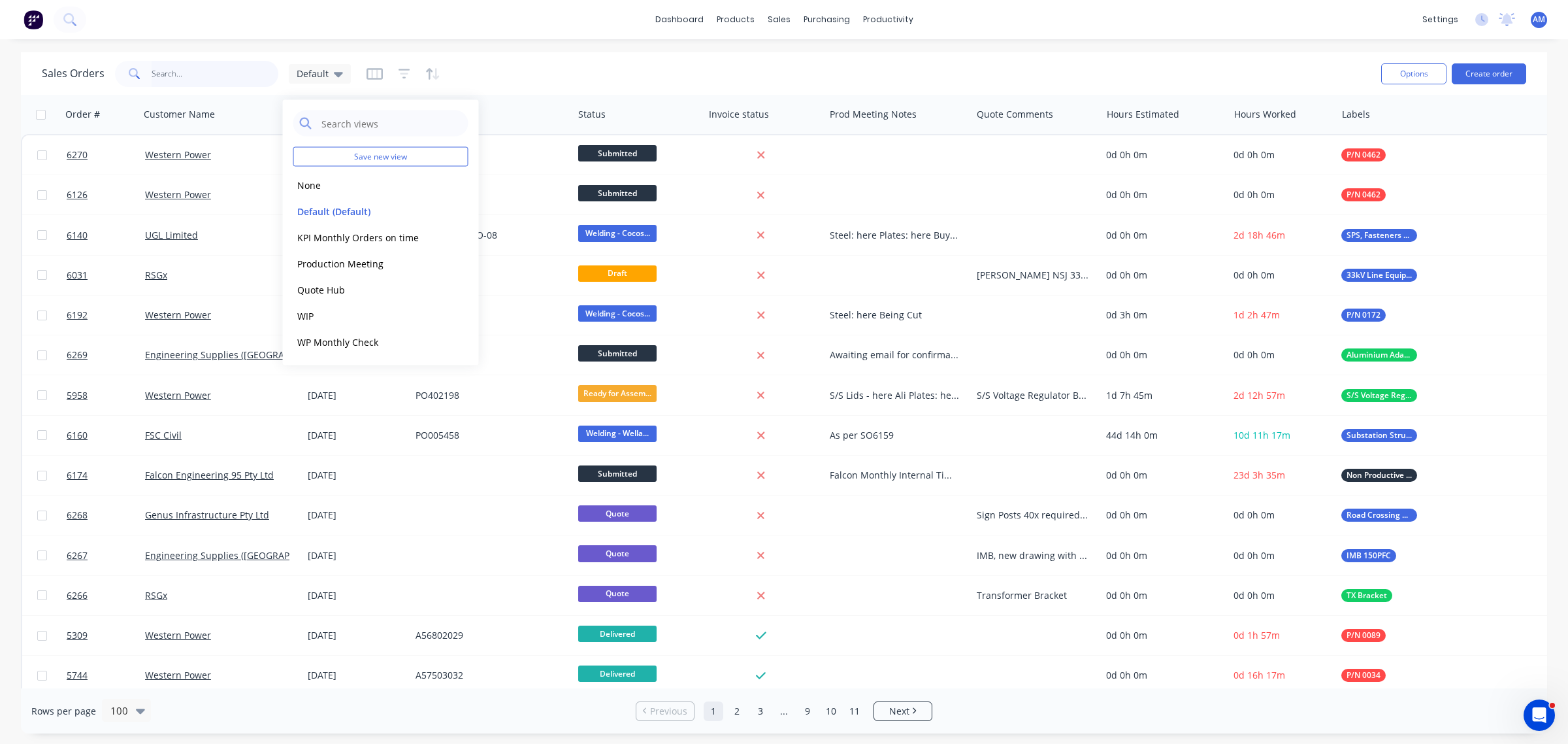
click at [212, 69] on input "text" at bounding box center [215, 74] width 127 height 26
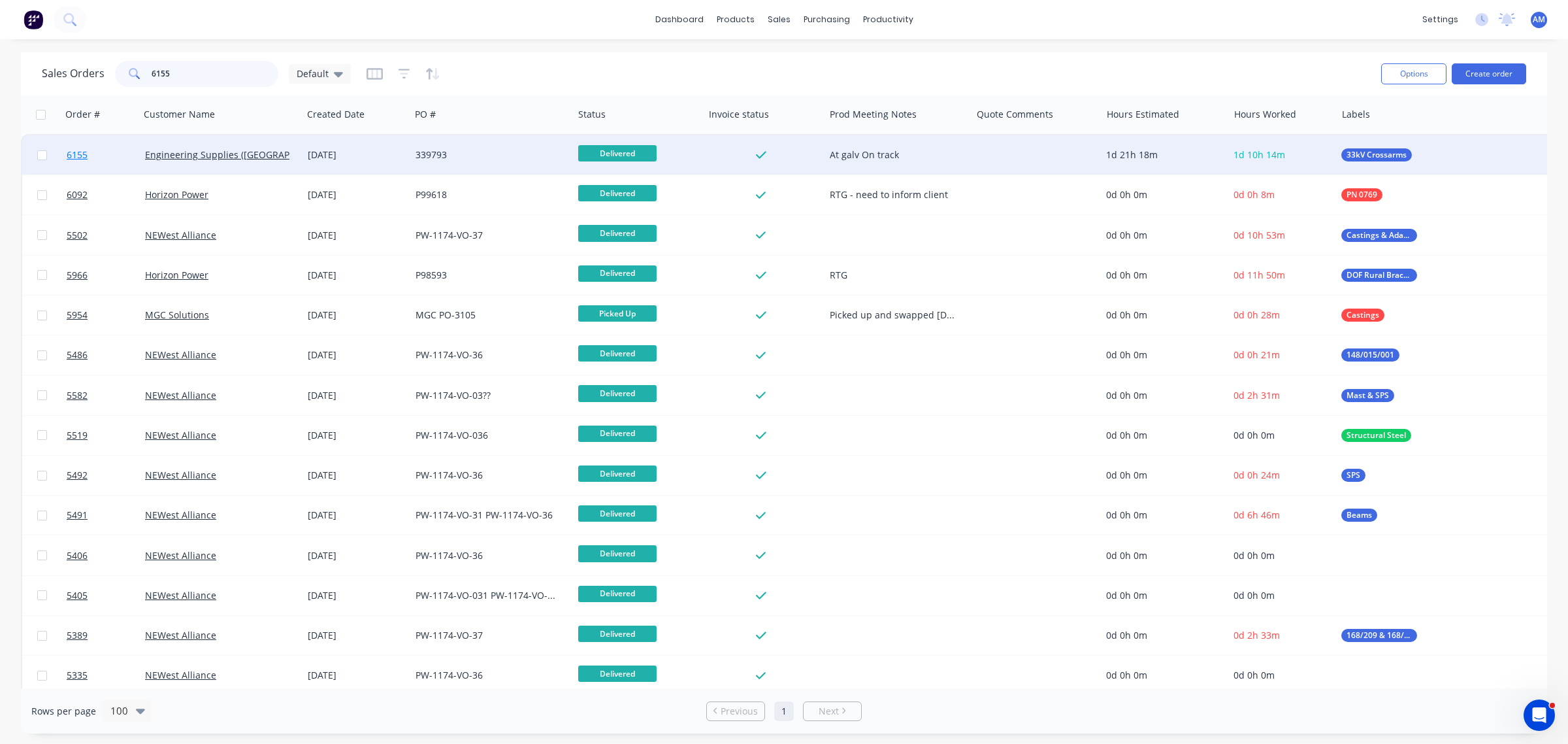
type input "6155"
click at [117, 157] on link "6155" at bounding box center [106, 154] width 78 height 39
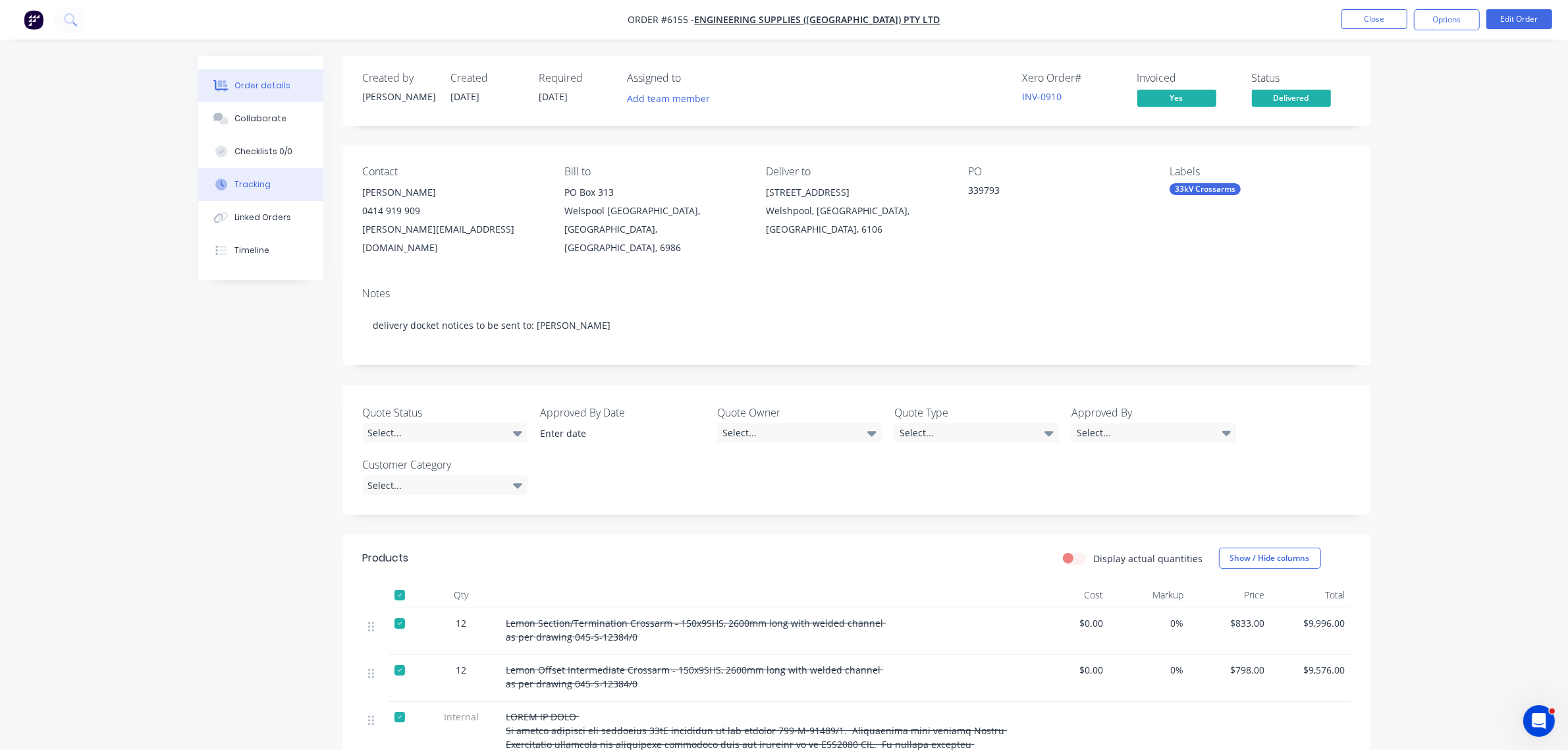
click at [276, 174] on button "Tracking" at bounding box center [261, 184] width 125 height 33
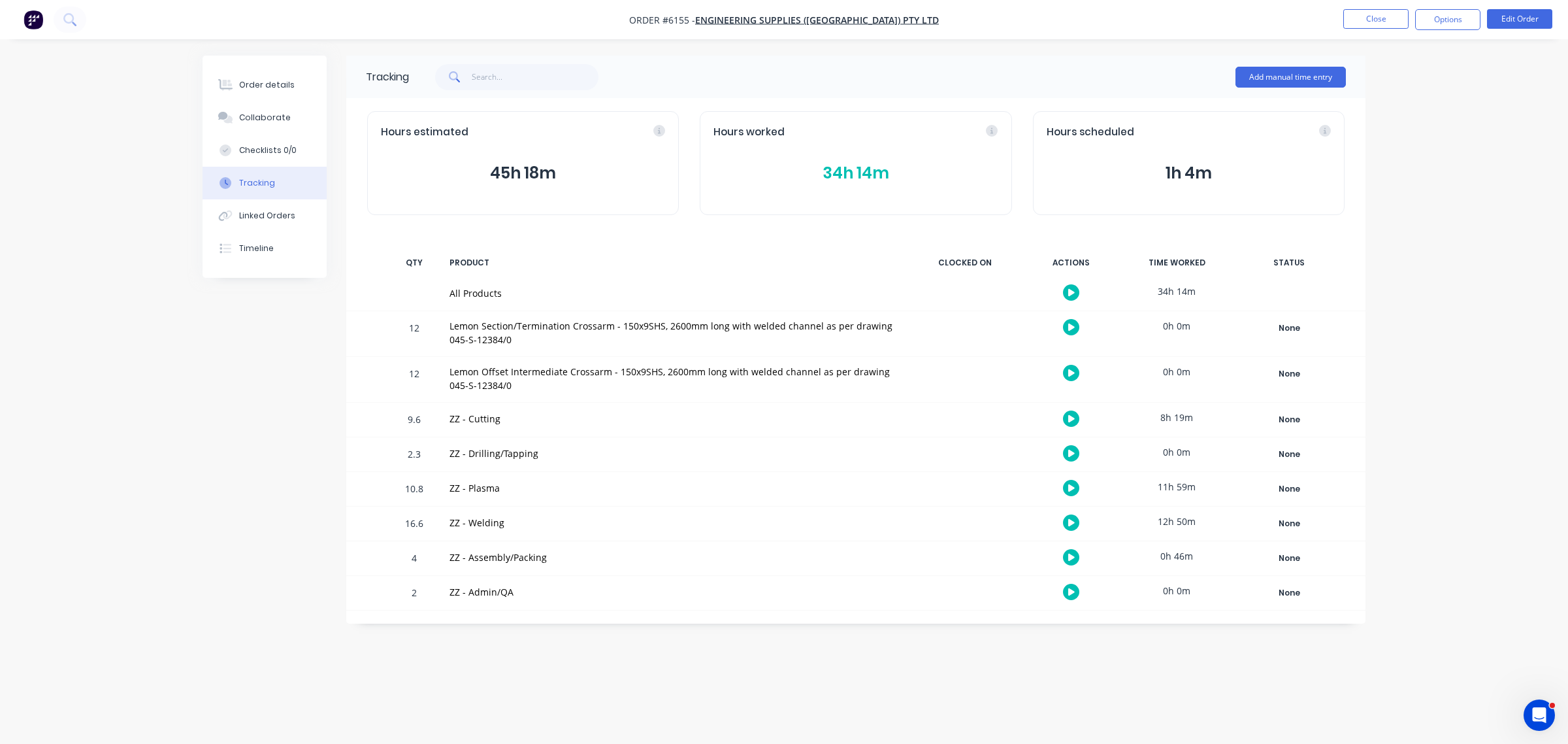
click at [849, 165] on button "34h 14m" at bounding box center [855, 173] width 284 height 25
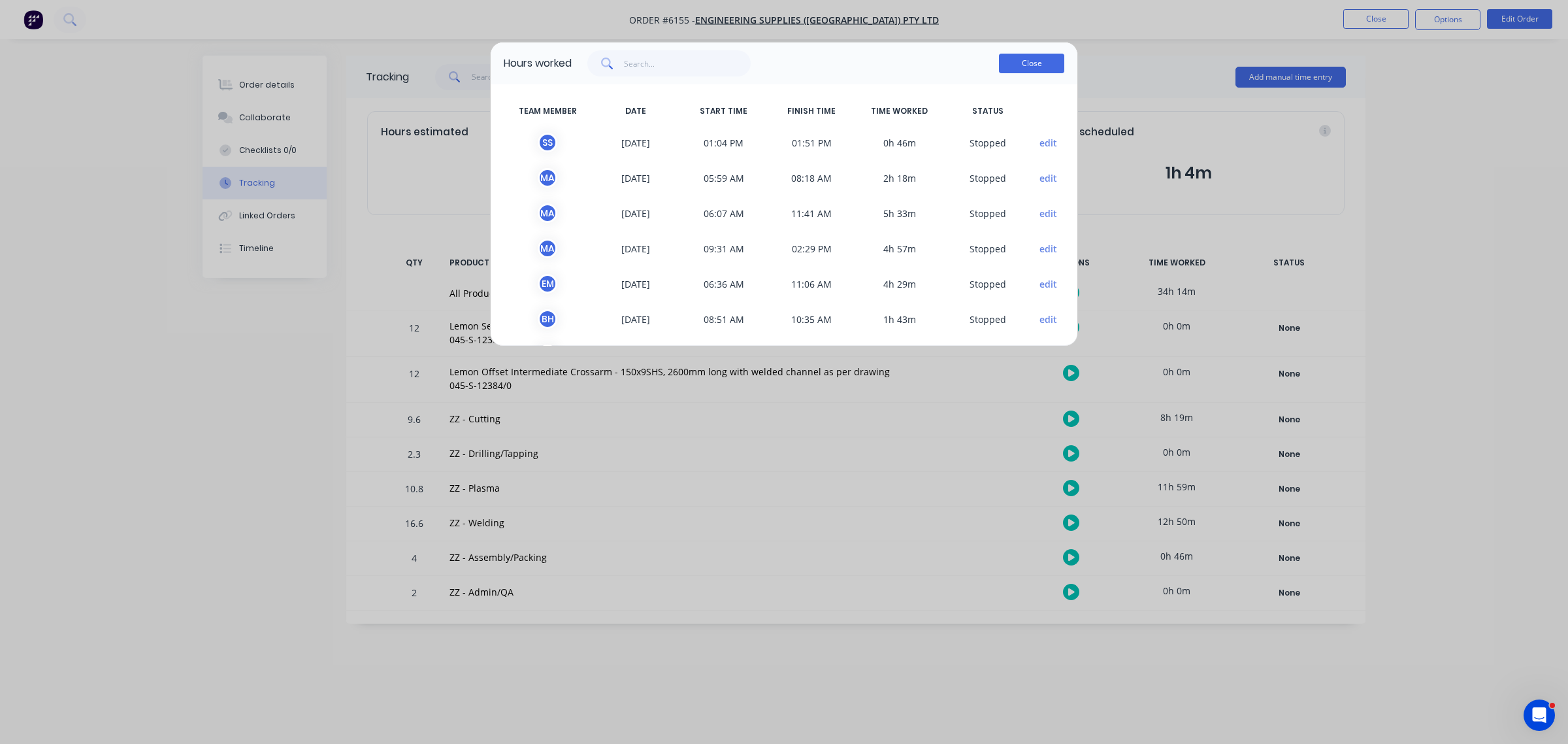
click at [1031, 59] on button "Close" at bounding box center [1032, 63] width 65 height 20
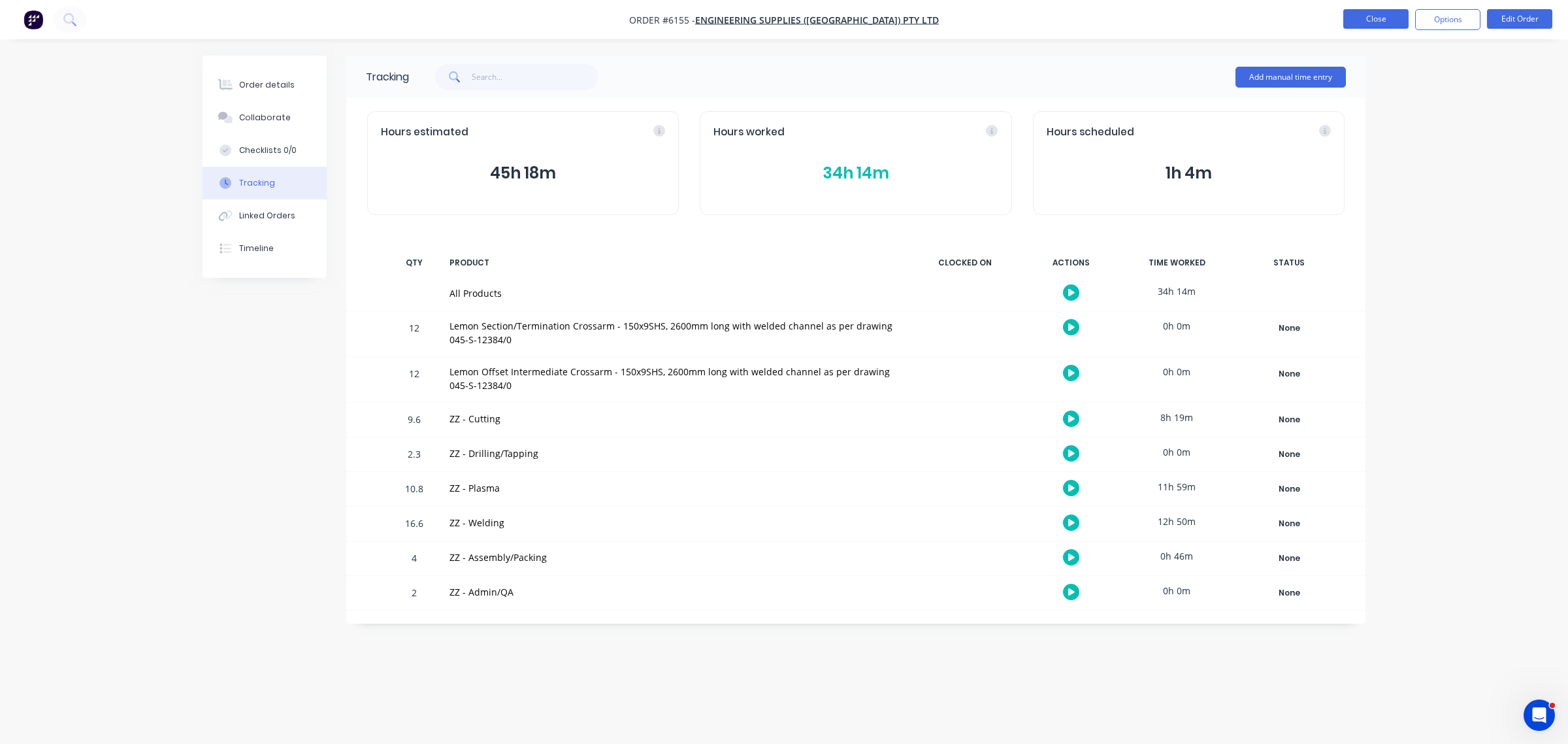
click at [1369, 20] on button "Close" at bounding box center [1376, 19] width 65 height 20
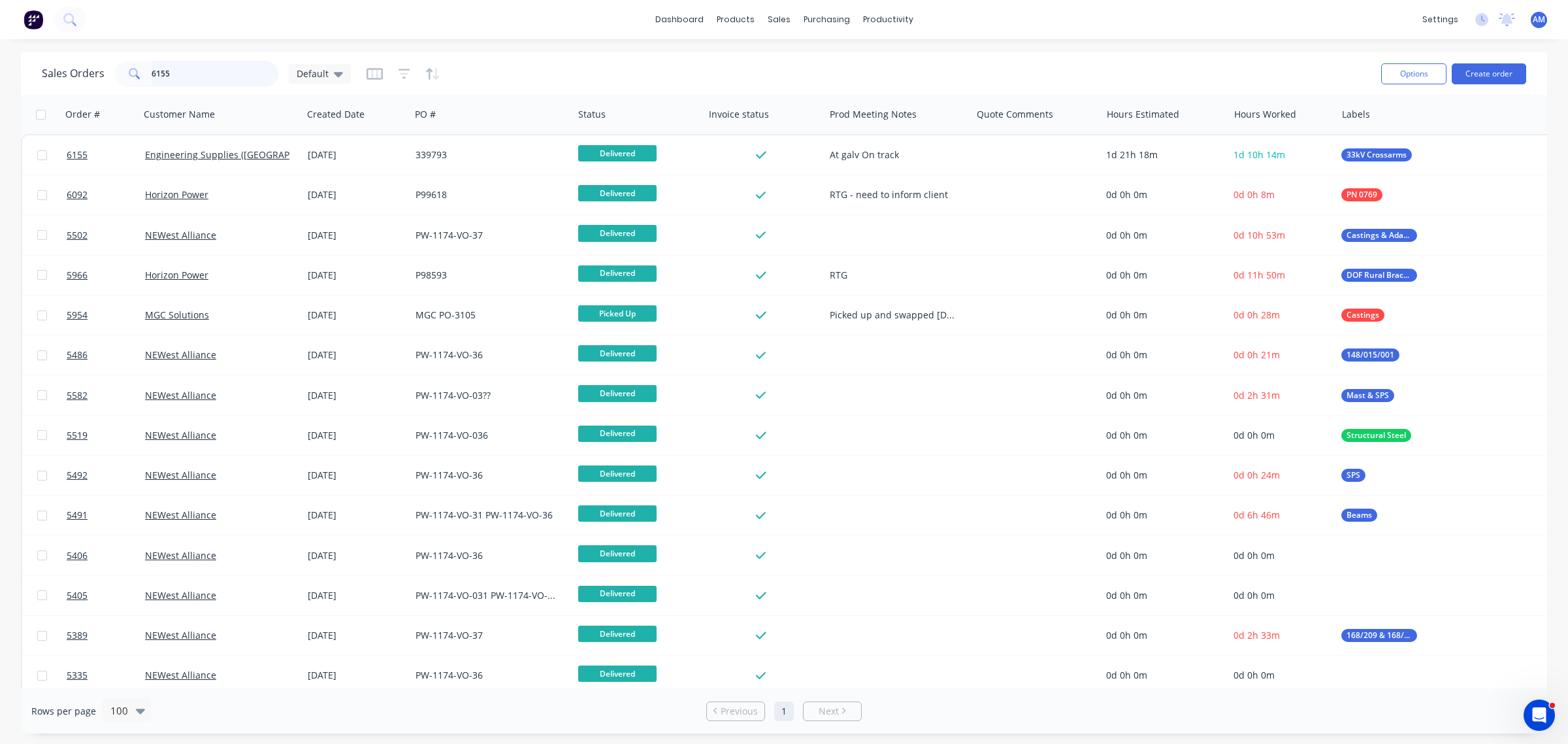
click at [178, 69] on input "6155" at bounding box center [215, 74] width 127 height 26
drag, startPoint x: 203, startPoint y: 77, endPoint x: 89, endPoint y: 82, distance: 114.1
click at [92, 81] on div "Sales Orders 6155 Default" at bounding box center [196, 74] width 309 height 26
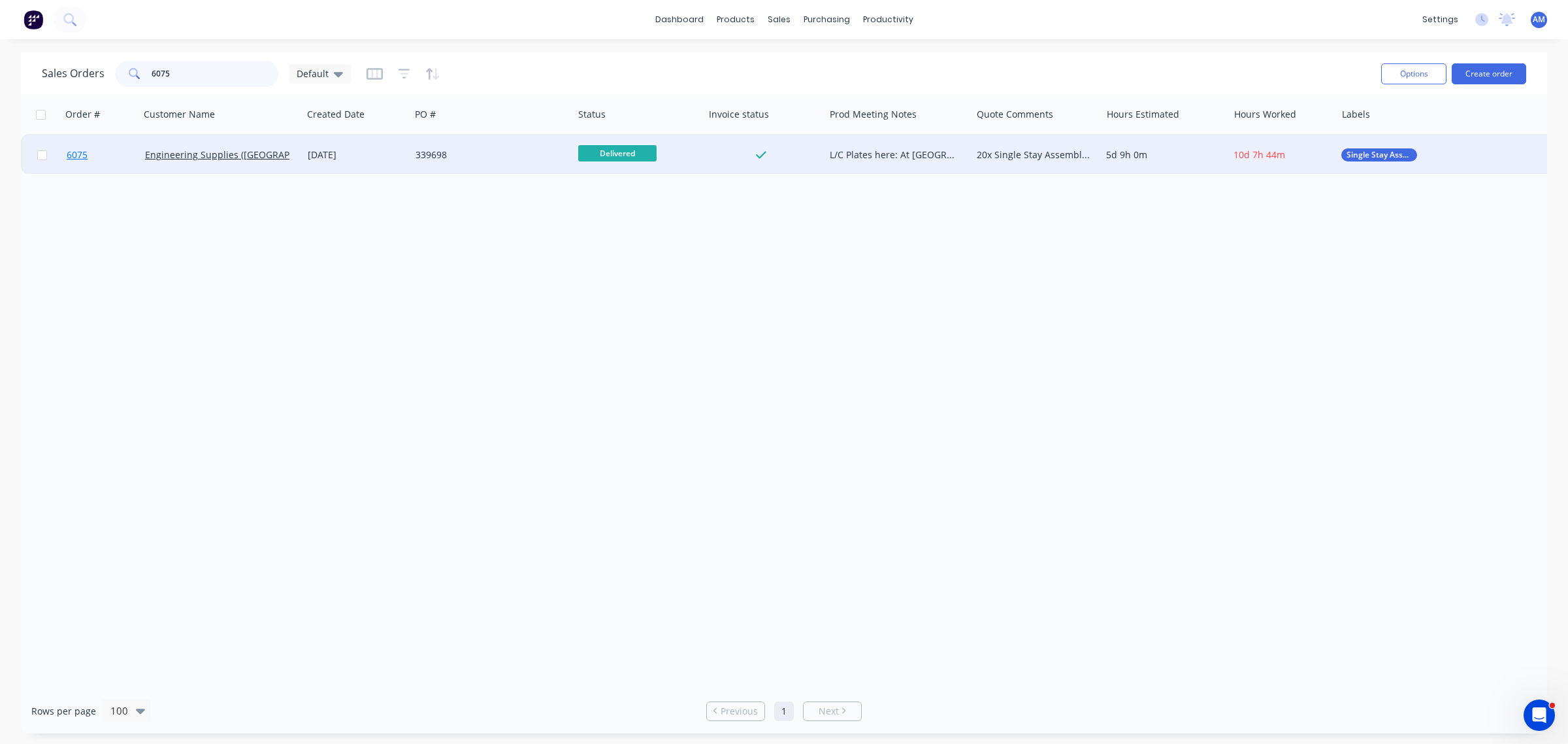
type input "6075"
click at [92, 161] on link "6075" at bounding box center [106, 154] width 78 height 39
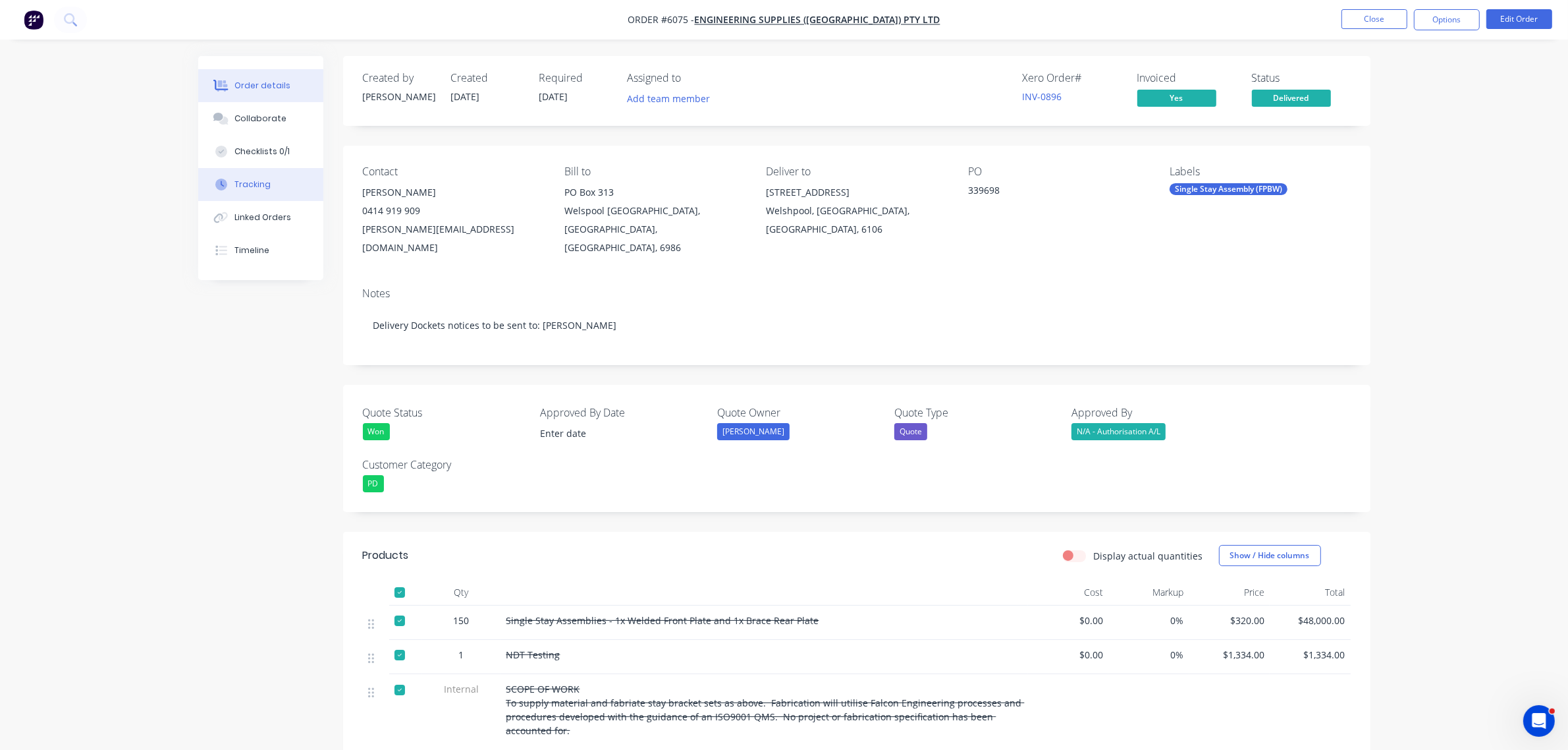
click at [251, 181] on div "Tracking" at bounding box center [252, 184] width 37 height 12
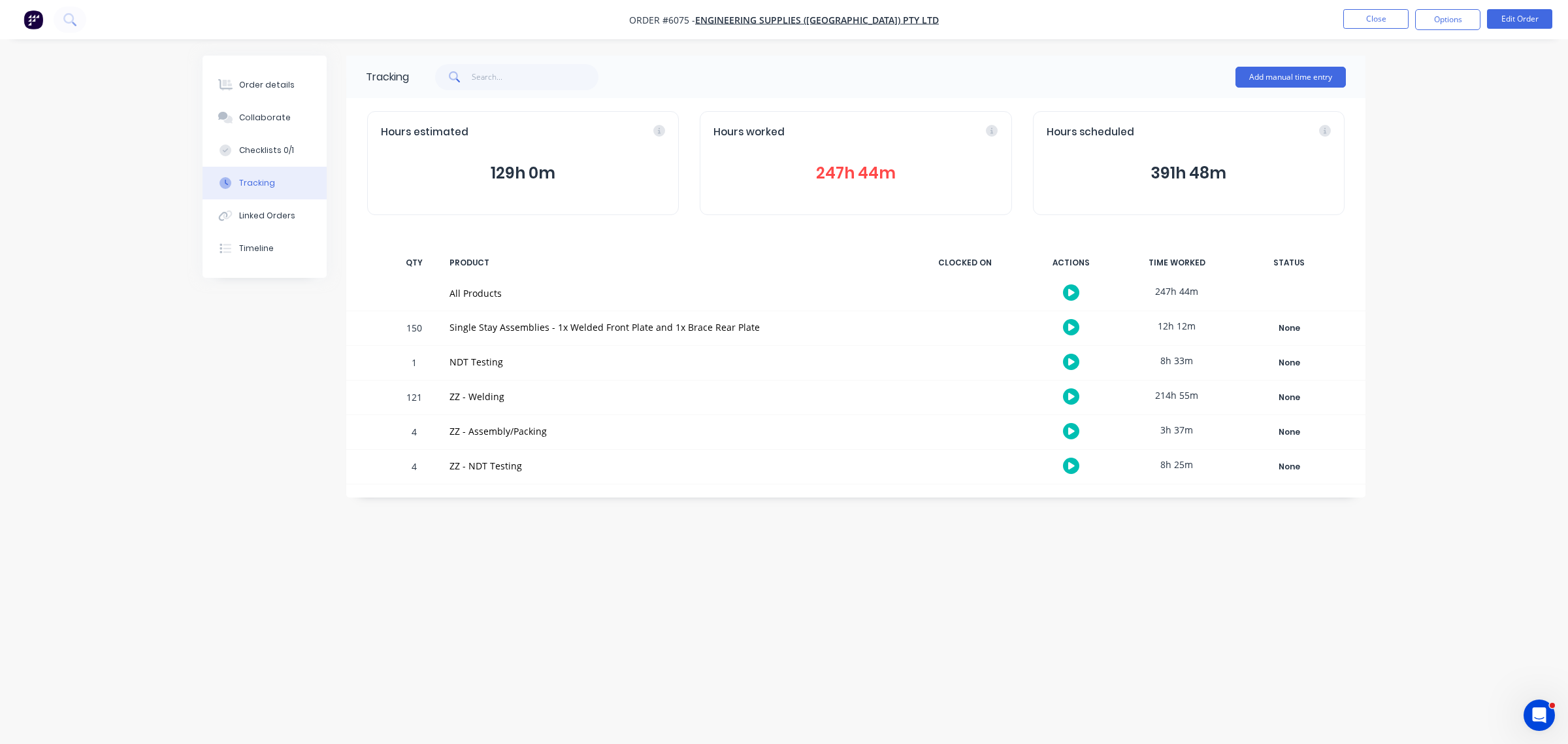
click at [820, 167] on button "247h 44m" at bounding box center [855, 173] width 284 height 25
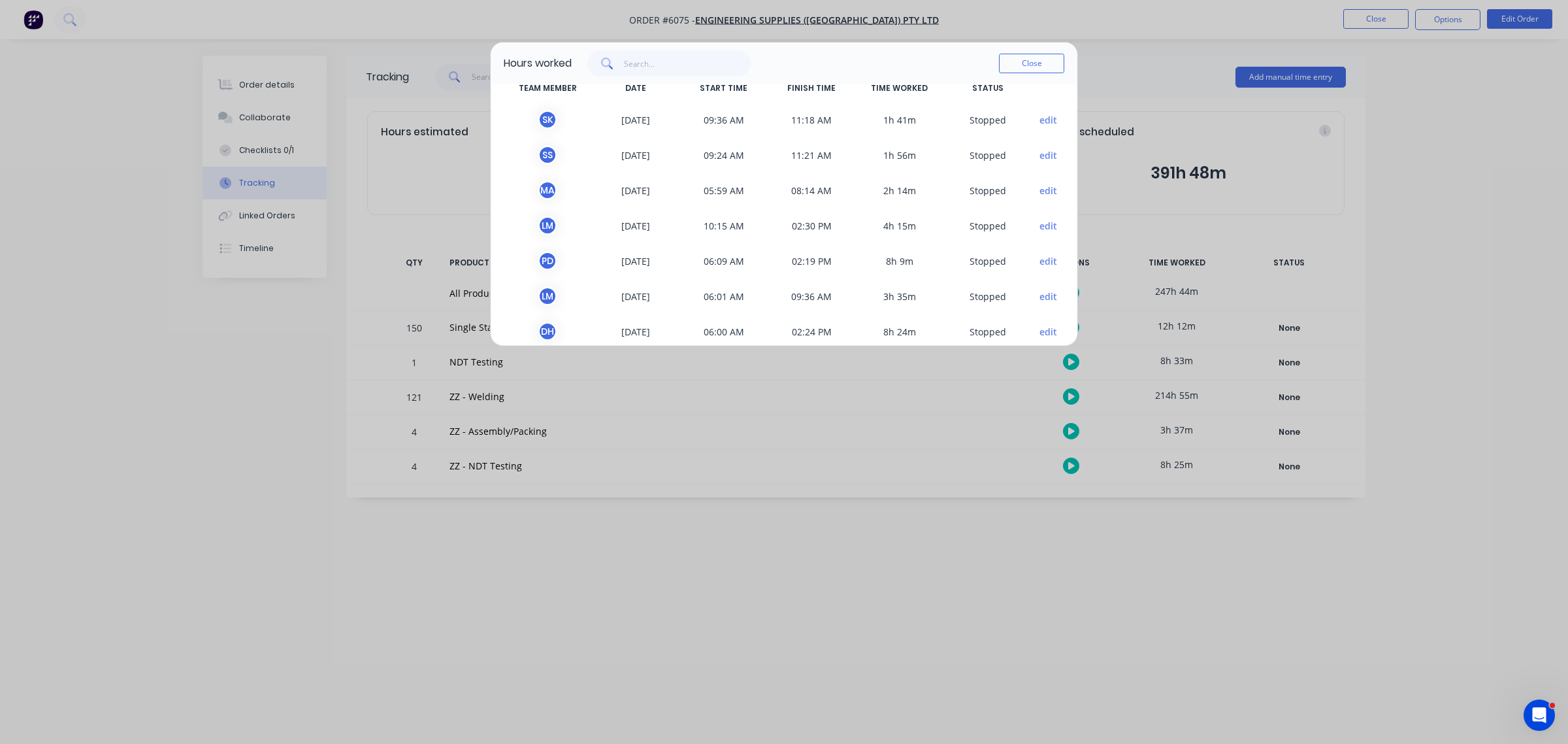
scroll to position [1, 0]
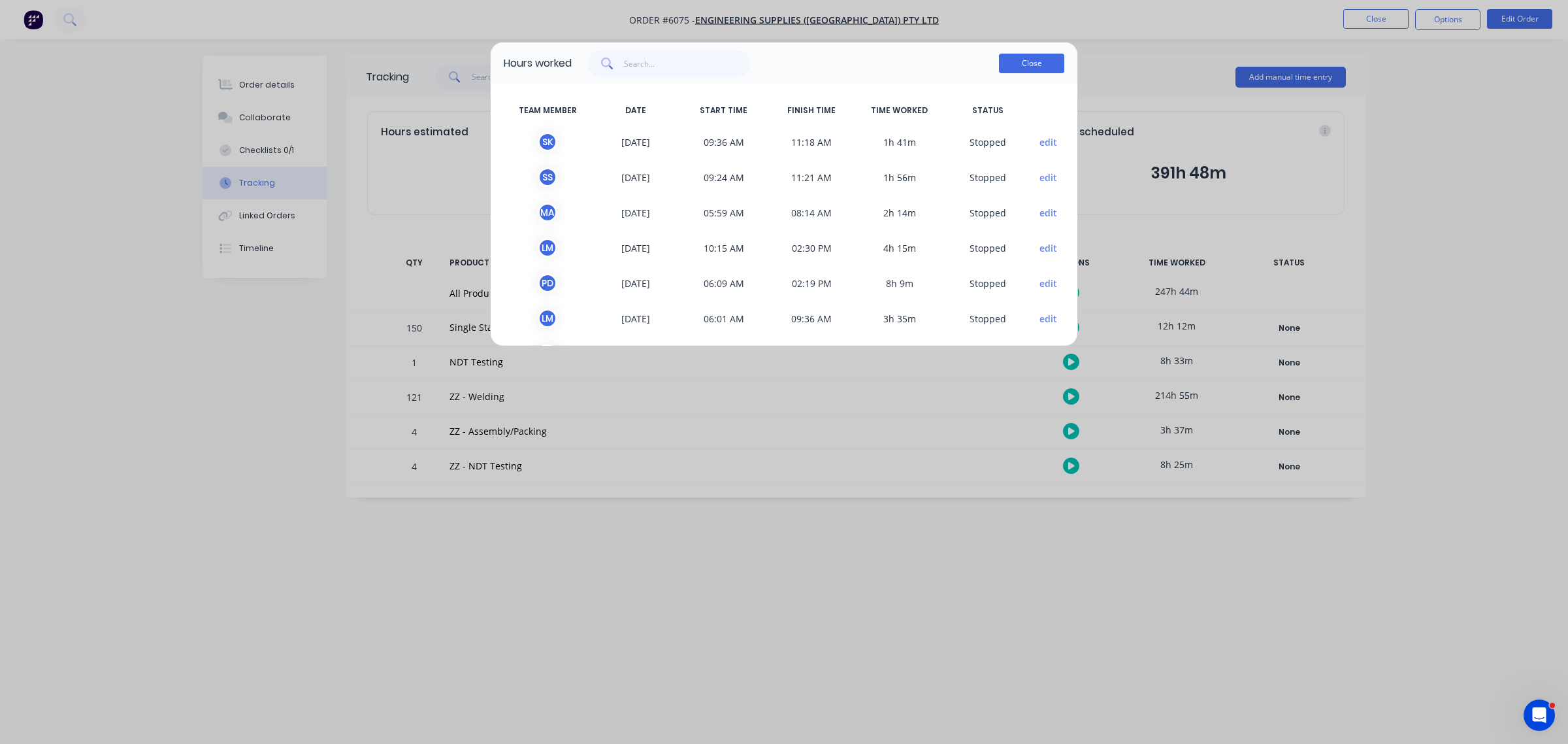
click at [1020, 63] on button "Close" at bounding box center [1032, 63] width 65 height 20
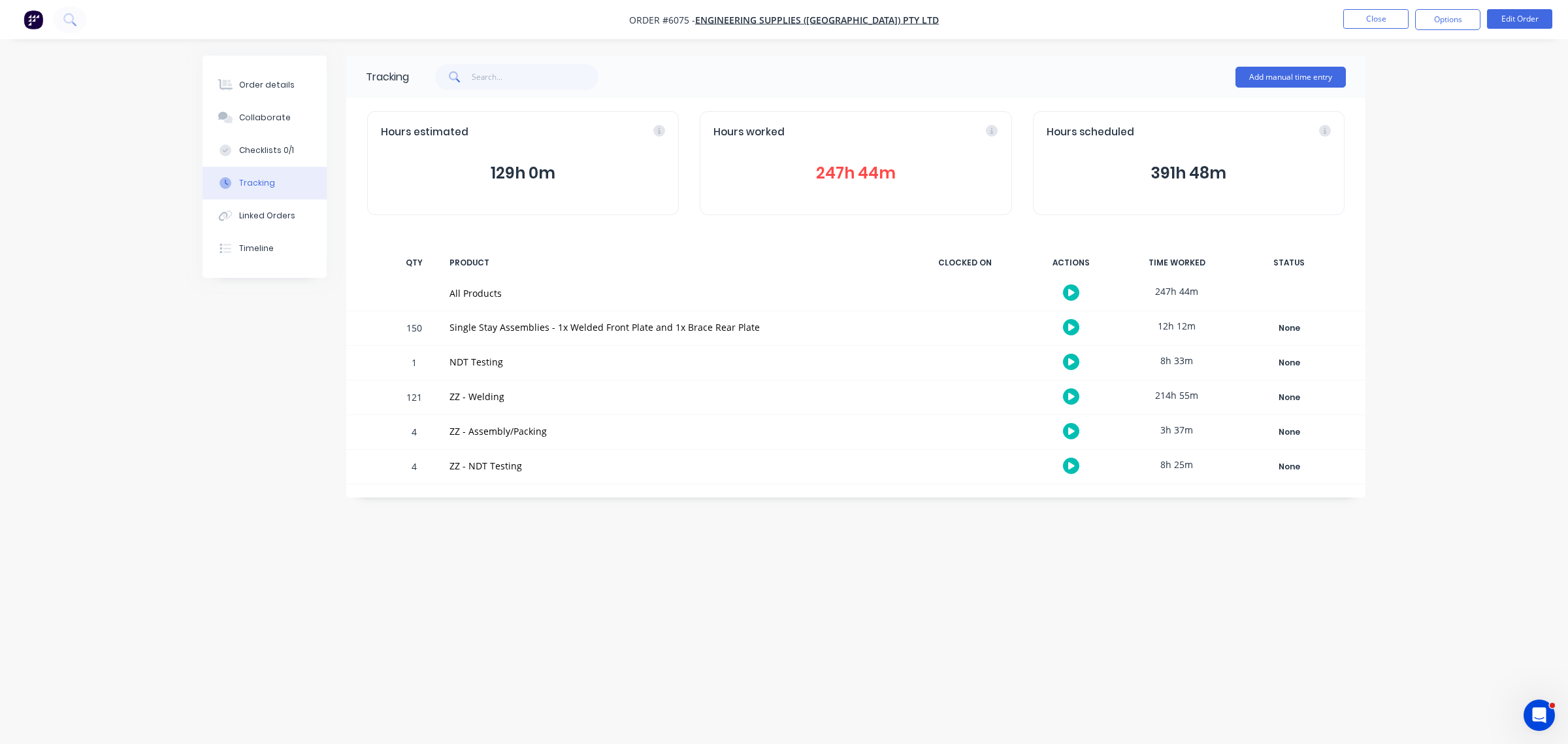
click at [833, 177] on button "247h 44m" at bounding box center [855, 173] width 284 height 25
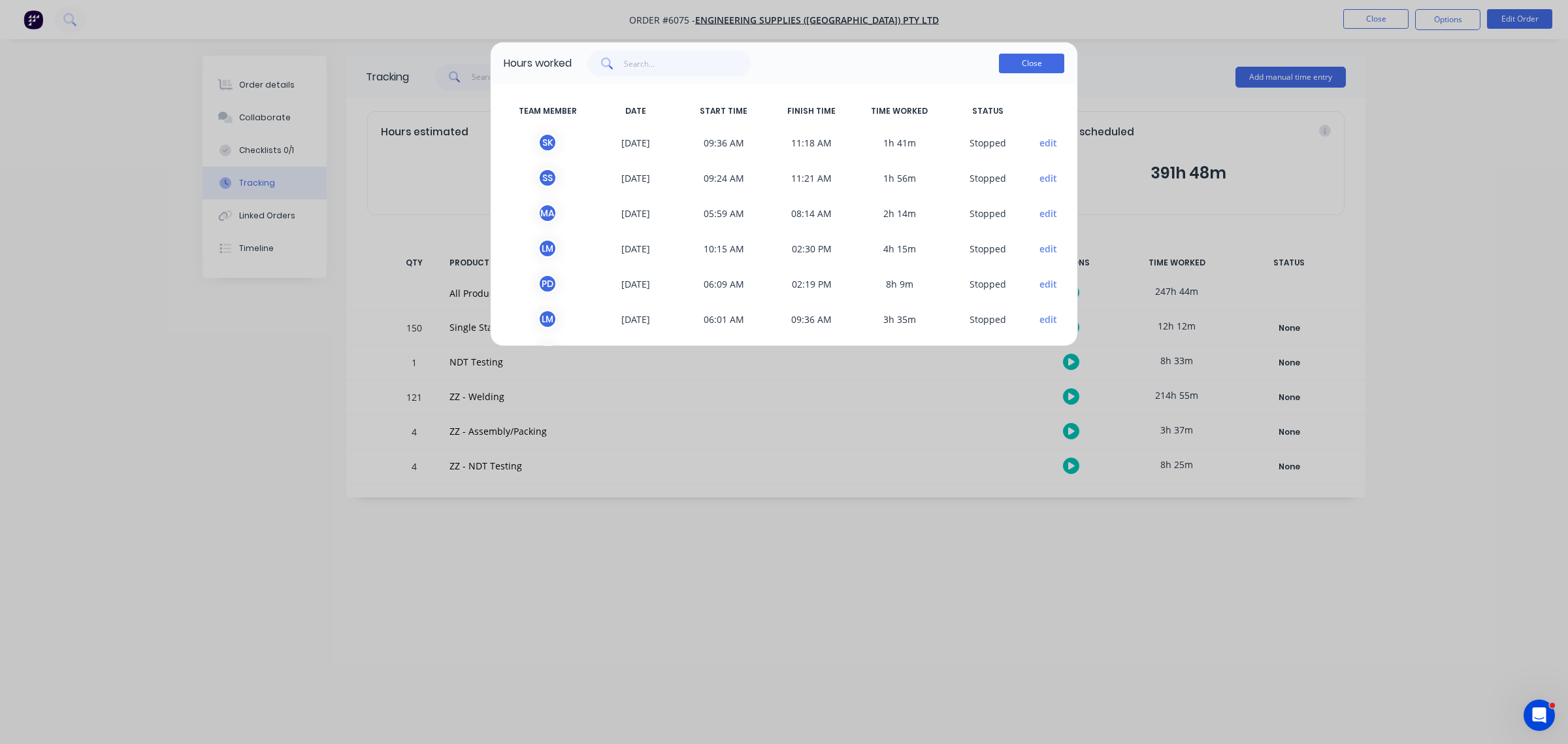
click at [1006, 63] on button "Close" at bounding box center [1032, 63] width 65 height 20
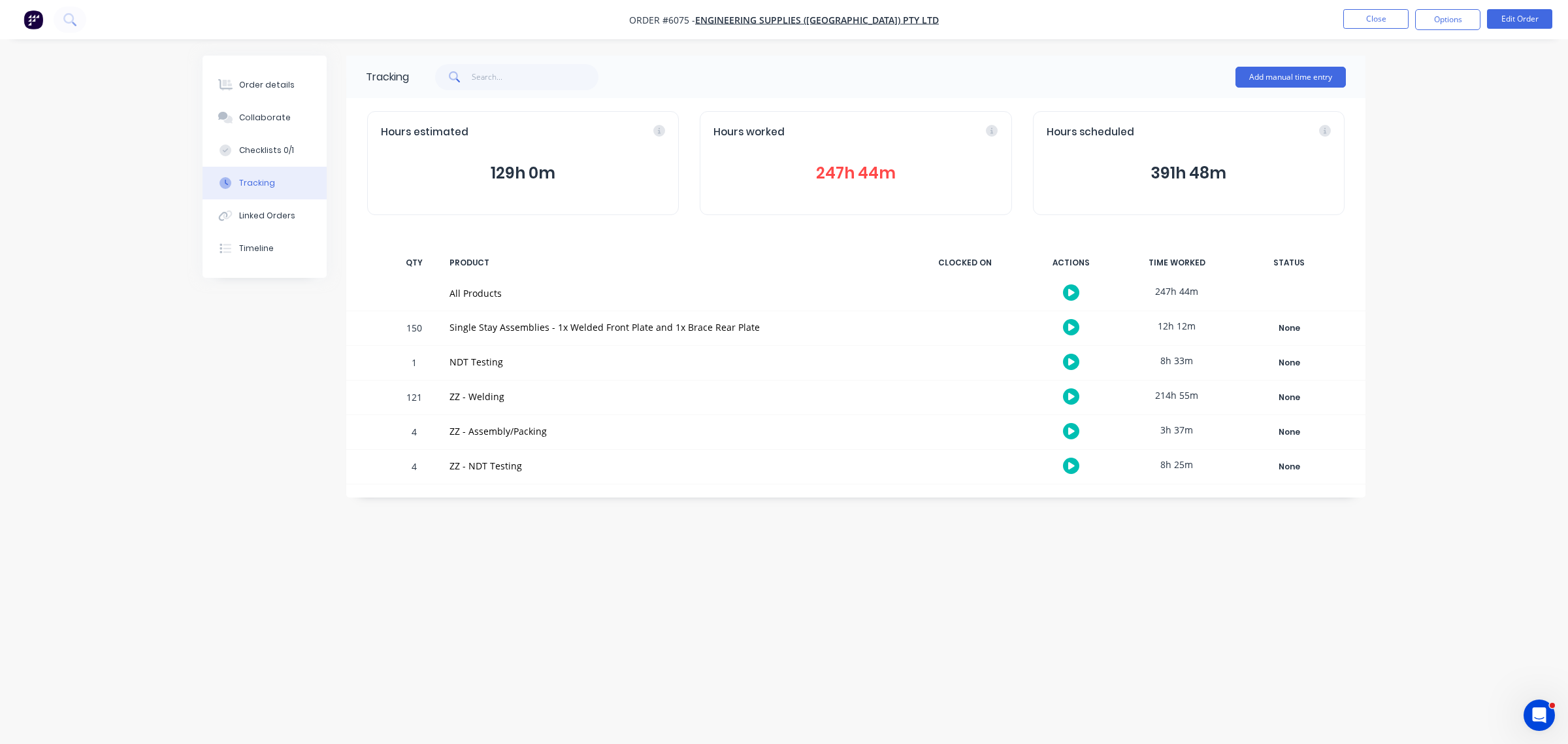
click at [466, 399] on div "ZZ - Welding" at bounding box center [675, 396] width 451 height 13
click at [815, 164] on button "247h 44m" at bounding box center [855, 173] width 284 height 25
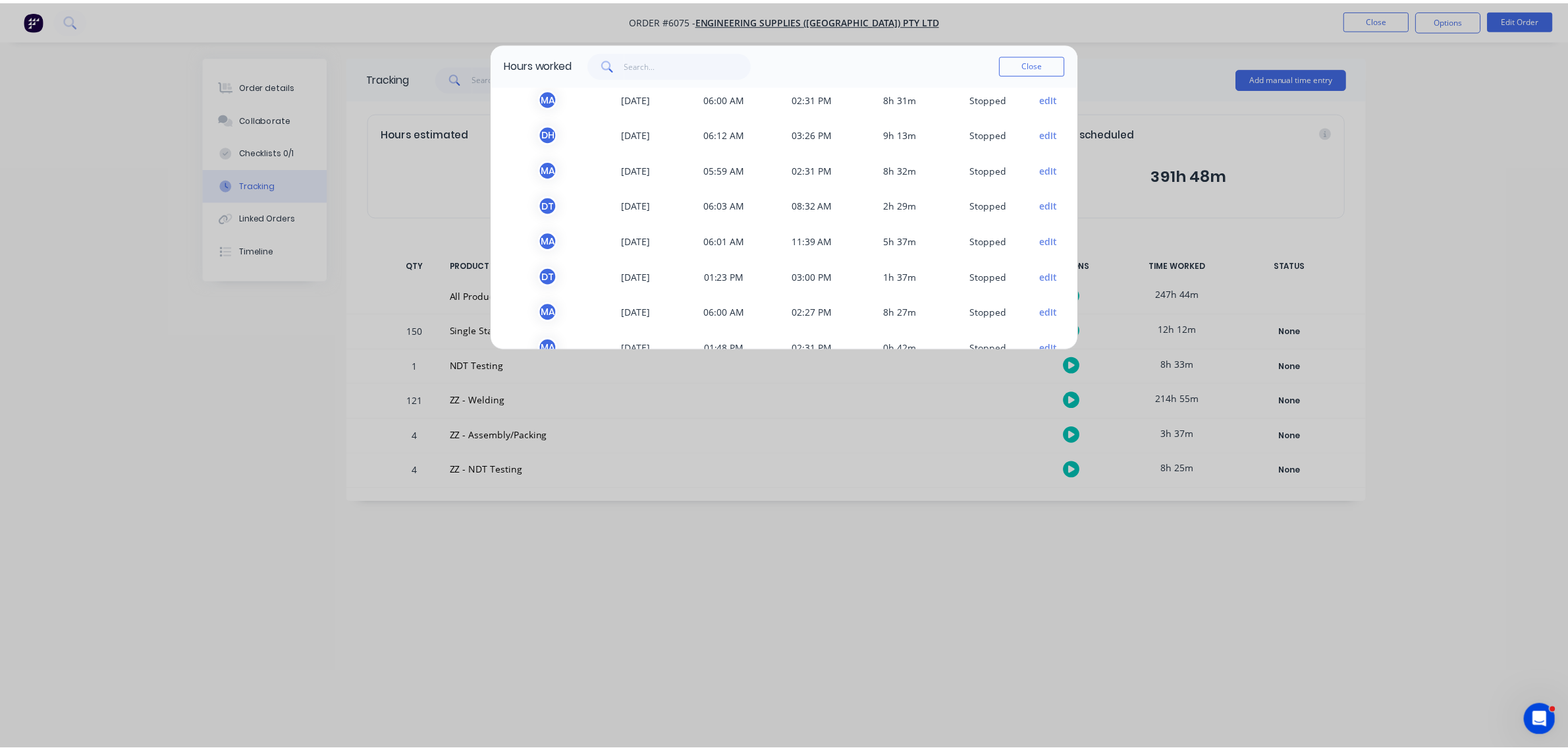
scroll to position [1070, 0]
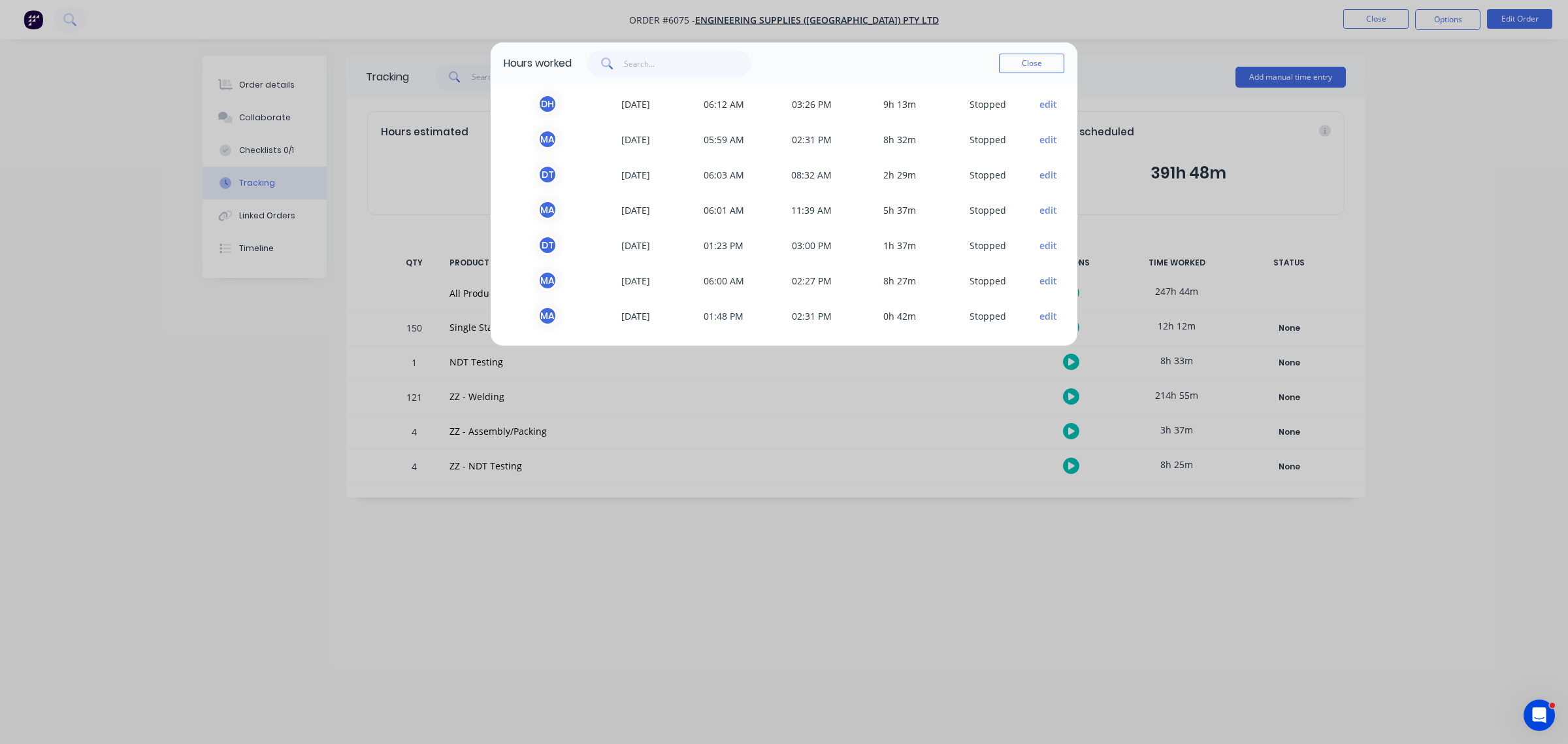
drag, startPoint x: 1160, startPoint y: 9, endPoint x: 1150, endPoint y: 17, distance: 12.8
click at [1160, 11] on div "Hours worked Close TEAM MEMBER DATE START TIME FINISH TIME TIME WORKED STATUS S…" at bounding box center [784, 372] width 1568 height 744
click at [1044, 63] on button "Close" at bounding box center [1032, 63] width 65 height 20
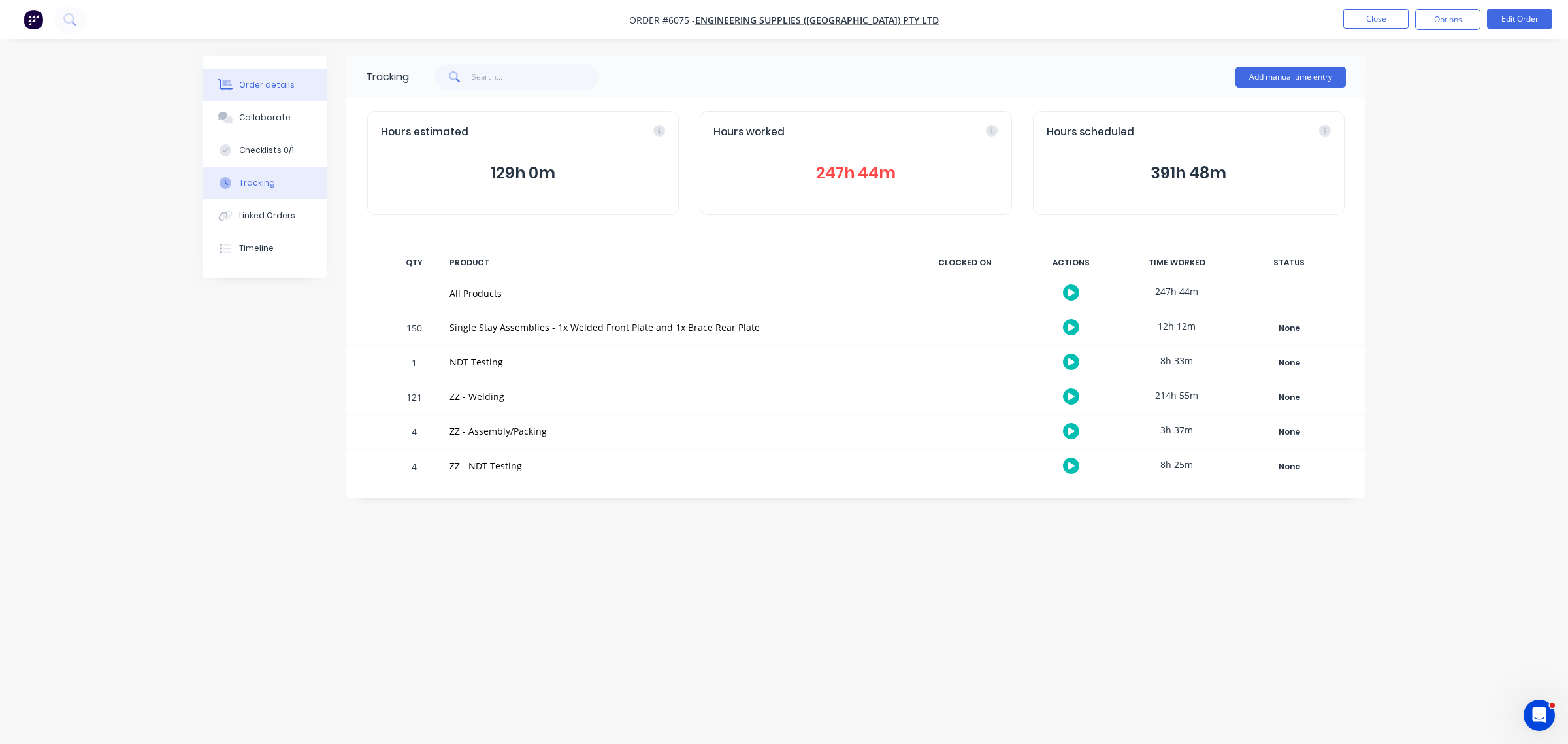
click at [265, 83] on div "Order details" at bounding box center [267, 85] width 55 height 11
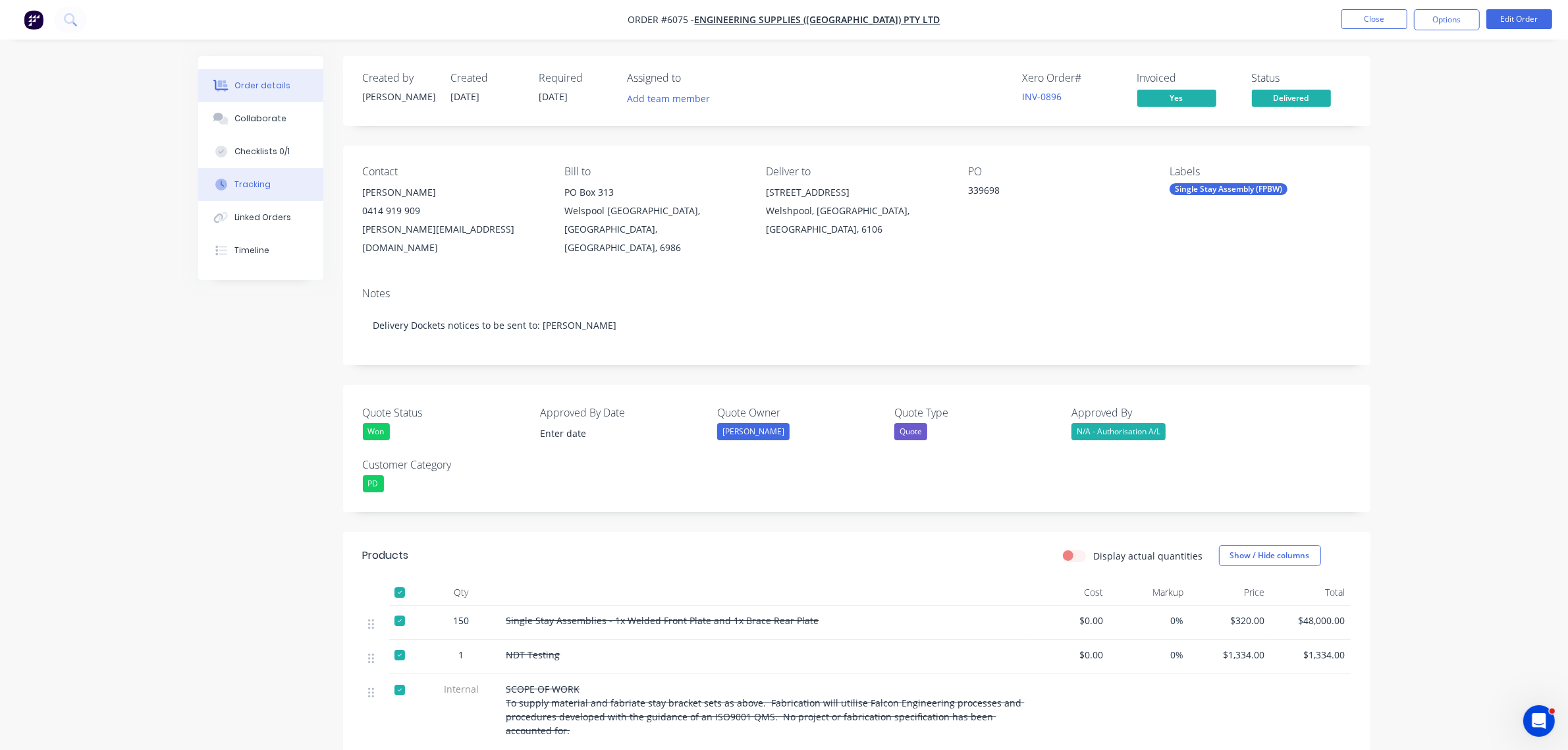
click at [249, 182] on div "Tracking" at bounding box center [252, 184] width 37 height 12
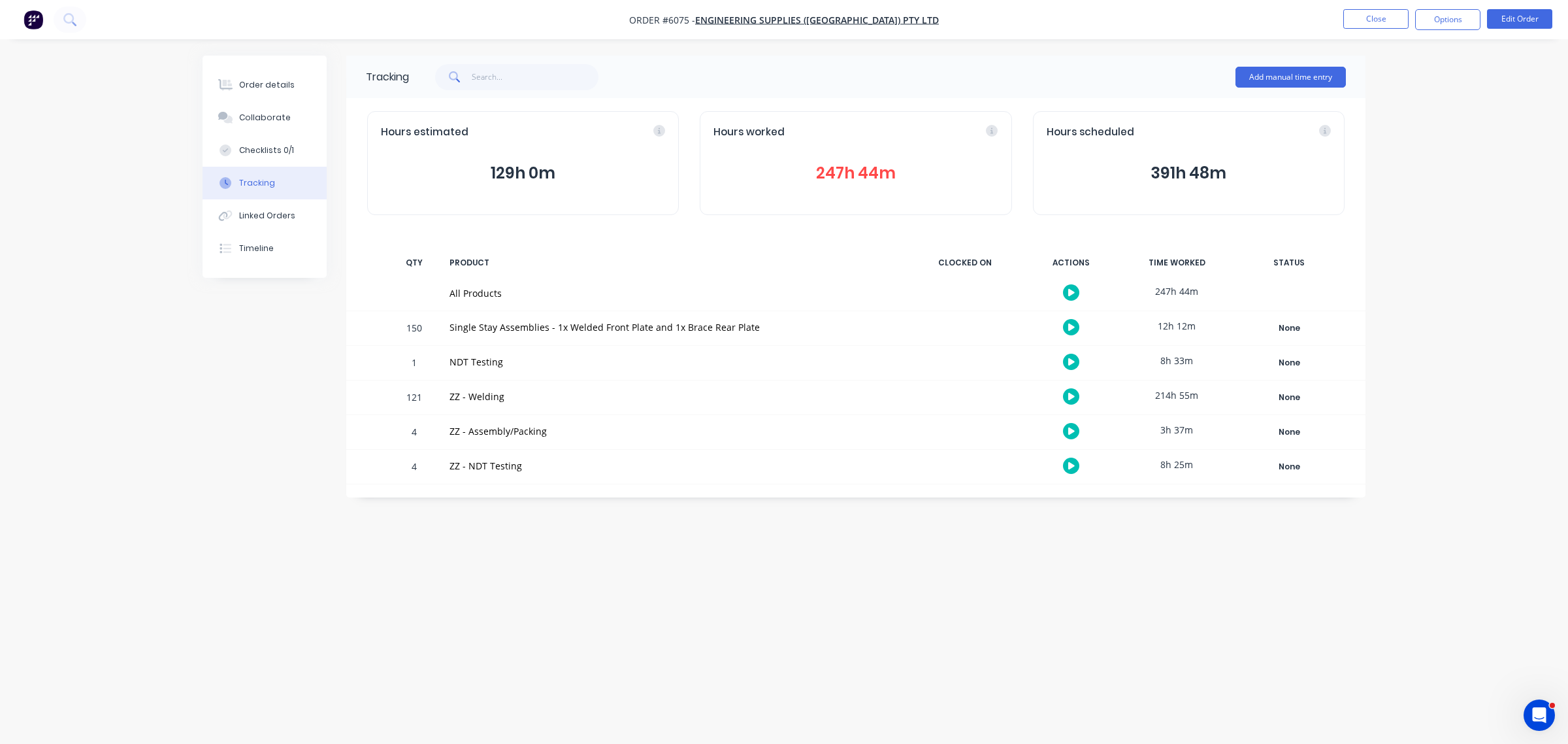
click at [1178, 325] on div "12h 12m" at bounding box center [1176, 325] width 98 height 30
click at [1530, 25] on button "Edit Order" at bounding box center [1519, 19] width 65 height 20
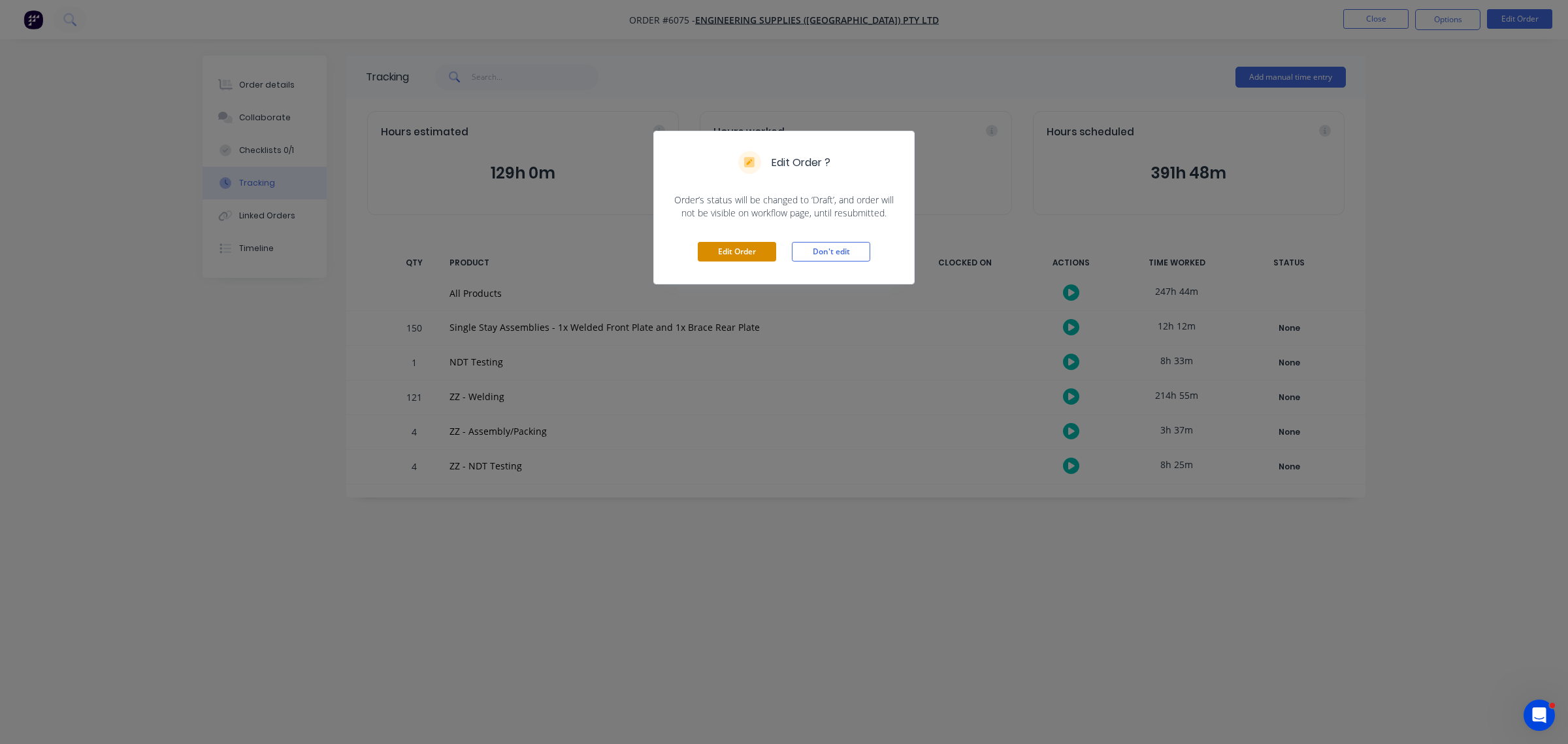
click at [704, 255] on button "Edit Order" at bounding box center [737, 252] width 78 height 20
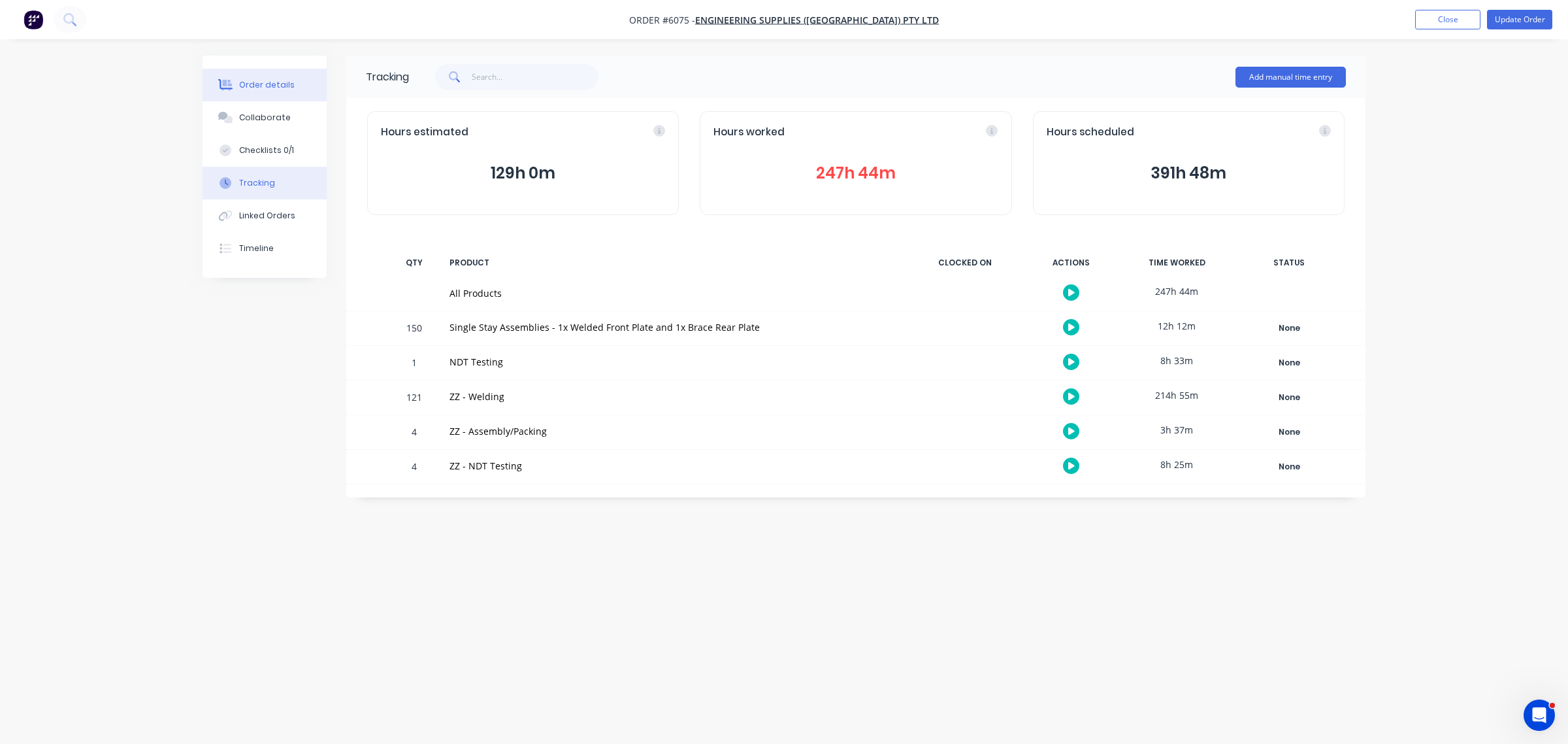
drag, startPoint x: 272, startPoint y: 88, endPoint x: 282, endPoint y: 98, distance: 14.1
click at [272, 87] on div "Order details" at bounding box center [267, 85] width 55 height 11
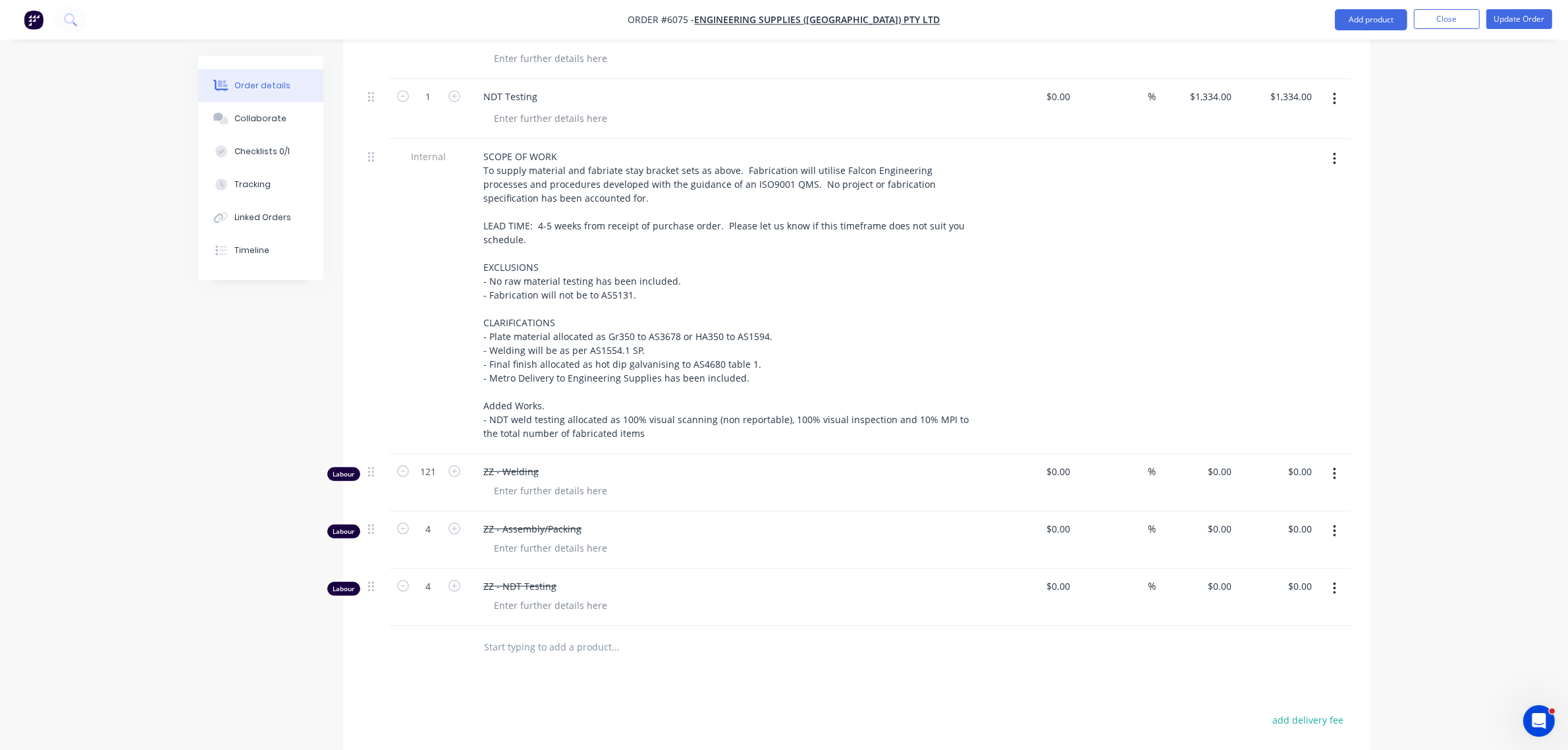
scroll to position [658, 0]
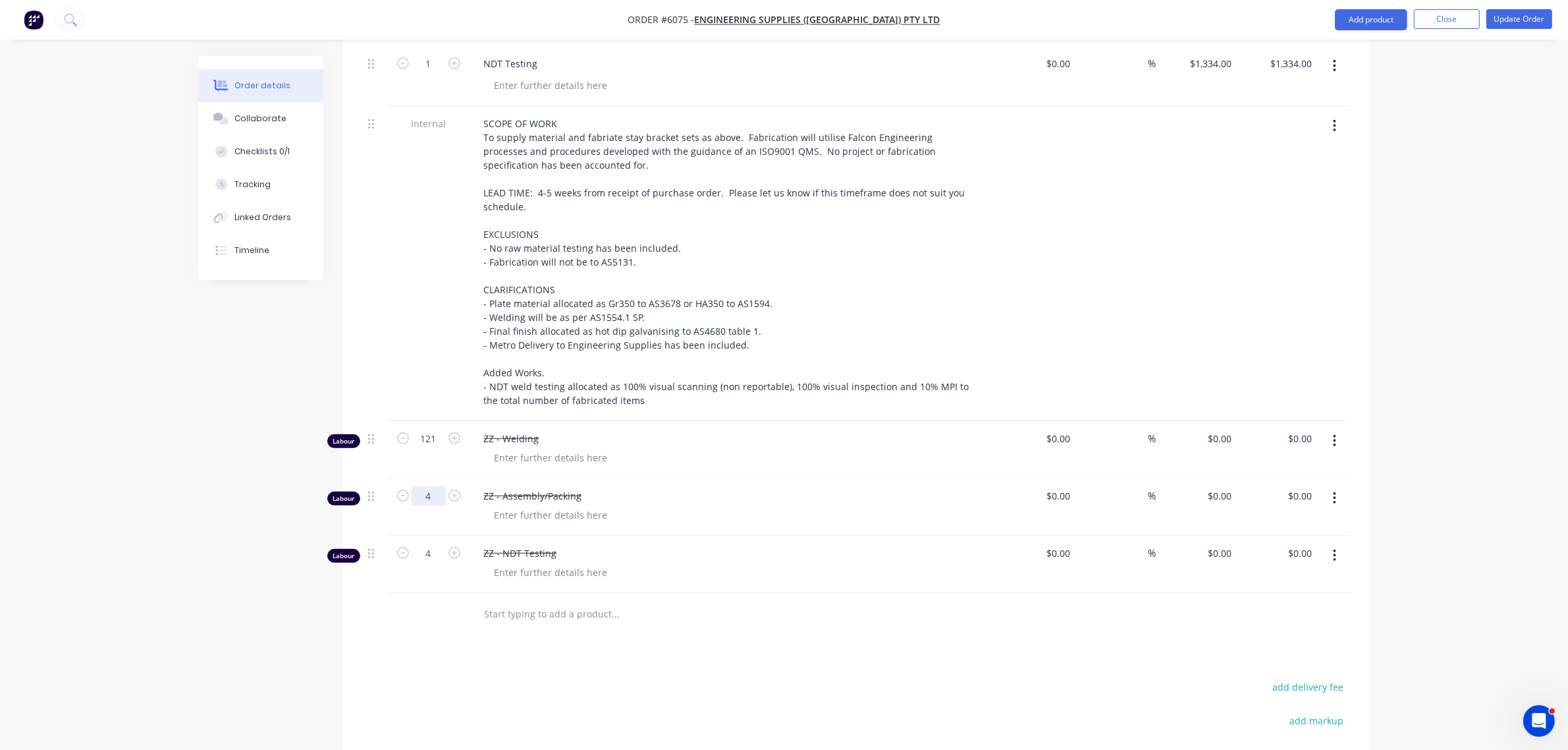
drag, startPoint x: 432, startPoint y: 442, endPoint x: 430, endPoint y: 451, distance: 9.2
click at [432, 13] on input "4" at bounding box center [429, 4] width 35 height 20
click at [1499, 15] on button "Update Order" at bounding box center [1519, 19] width 66 height 20
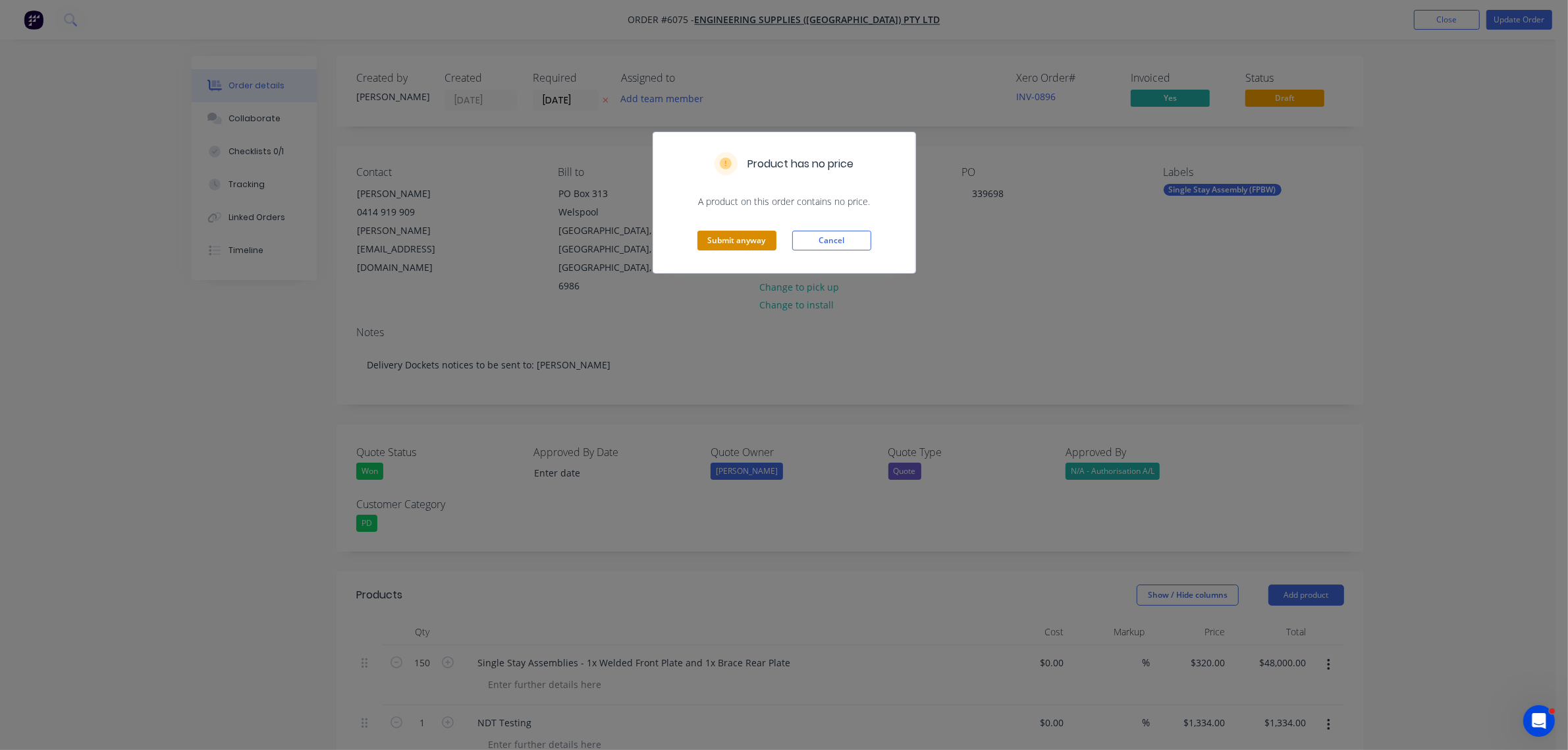
click at [745, 242] on button "Submit anyway" at bounding box center [737, 240] width 79 height 20
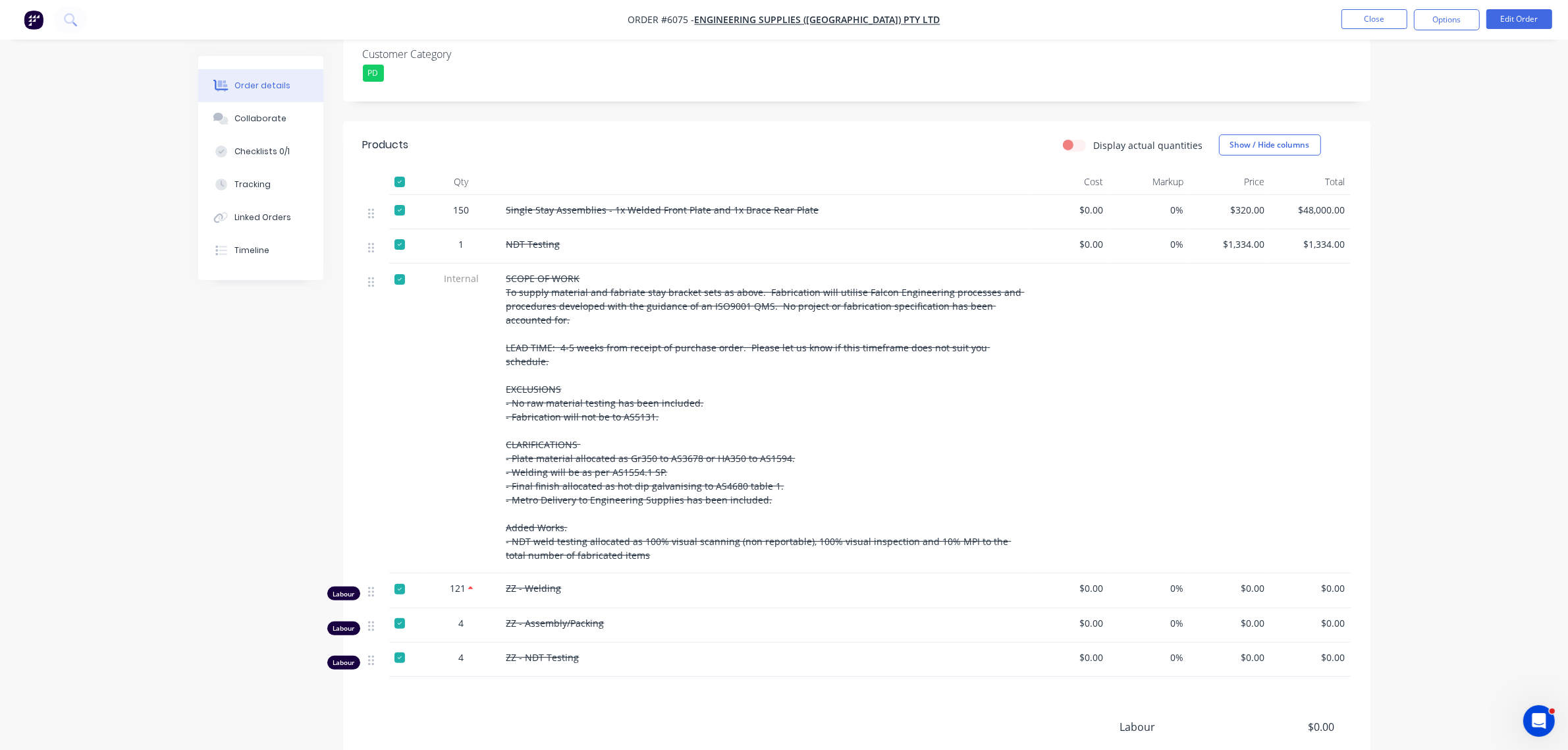
scroll to position [412, 0]
click at [261, 188] on div "Tracking" at bounding box center [252, 184] width 37 height 12
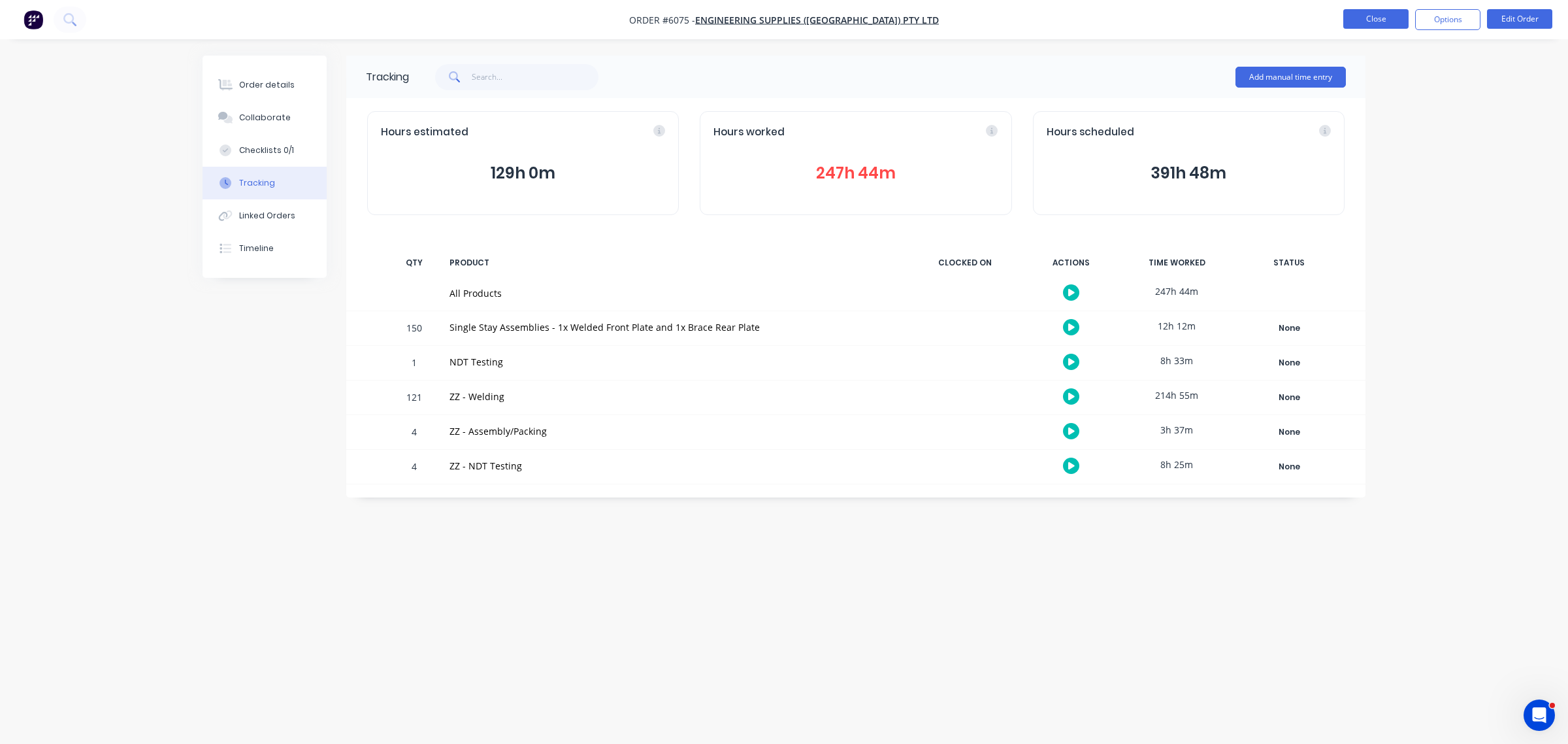
click at [1356, 17] on button "Close" at bounding box center [1376, 19] width 65 height 20
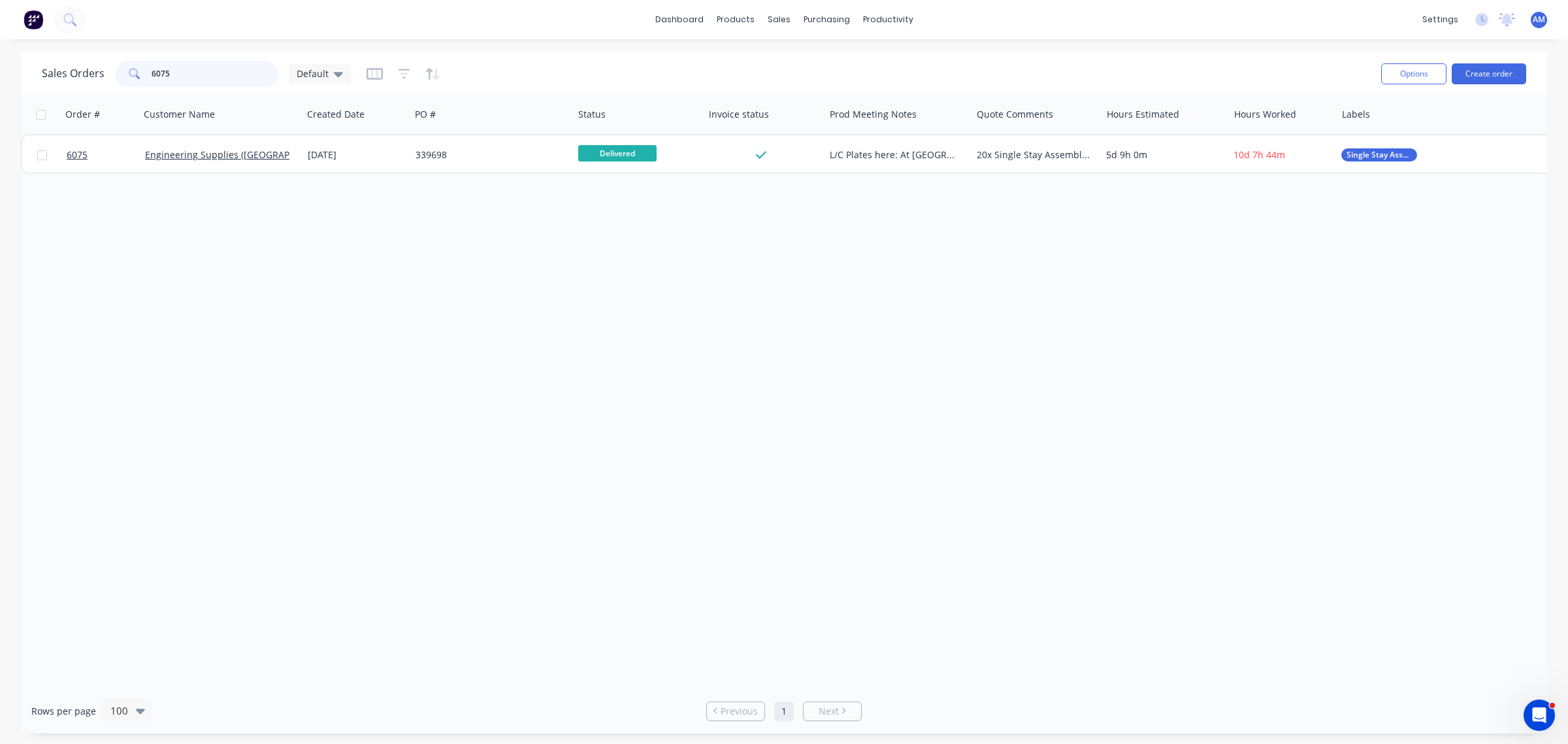
click at [216, 73] on input "6075" at bounding box center [215, 74] width 127 height 26
drag, startPoint x: 201, startPoint y: 74, endPoint x: 93, endPoint y: 82, distance: 108.3
click at [93, 82] on div "Sales Orders 6075 Default" at bounding box center [196, 74] width 309 height 26
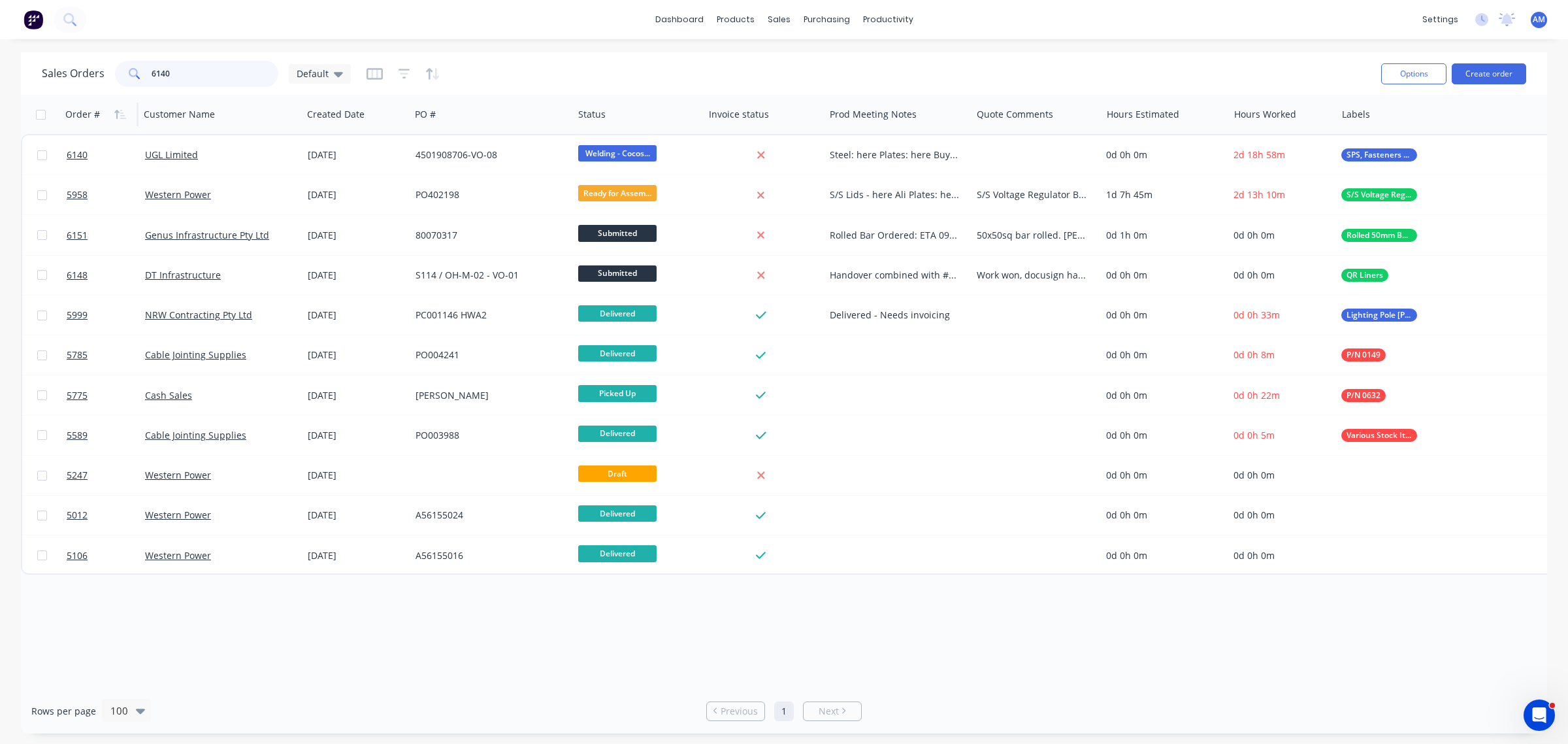
drag, startPoint x: 179, startPoint y: 72, endPoint x: 74, endPoint y: 115, distance: 113.5
click at [76, 78] on div "Sales Orders 6140 Default" at bounding box center [196, 74] width 309 height 26
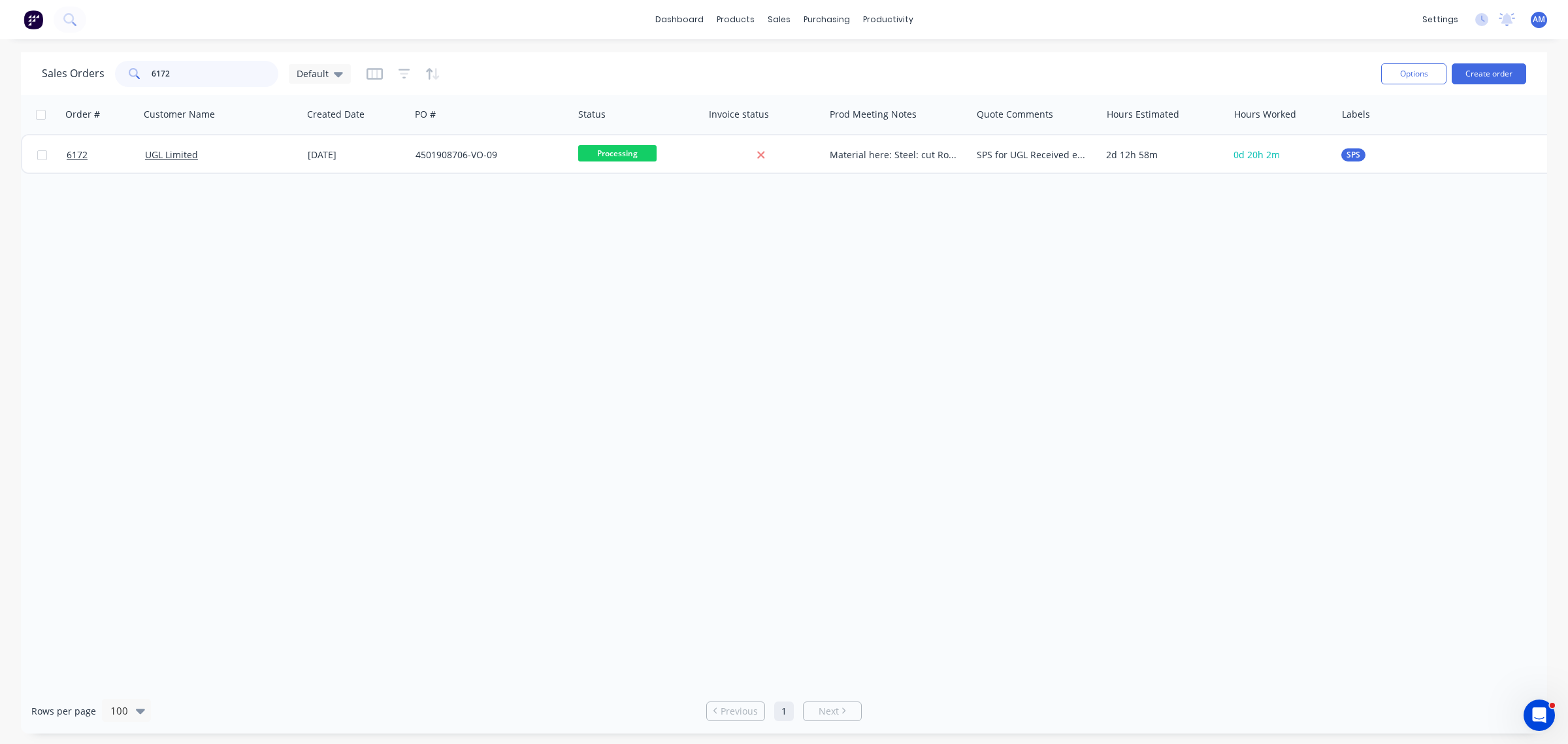
drag, startPoint x: 184, startPoint y: 73, endPoint x: 90, endPoint y: 86, distance: 94.9
click at [92, 79] on div "Sales Orders 6172 Default" at bounding box center [196, 74] width 309 height 26
type input "6154"
click at [272, 265] on div "Order # Customer Name Created Date PO # Status Invoice status Prod Meeting Note…" at bounding box center [784, 391] width 1526 height 593
click at [356, 249] on div "Order # Customer Name Created Date PO # Status Invoice status Prod Meeting Note…" at bounding box center [784, 391] width 1526 height 593
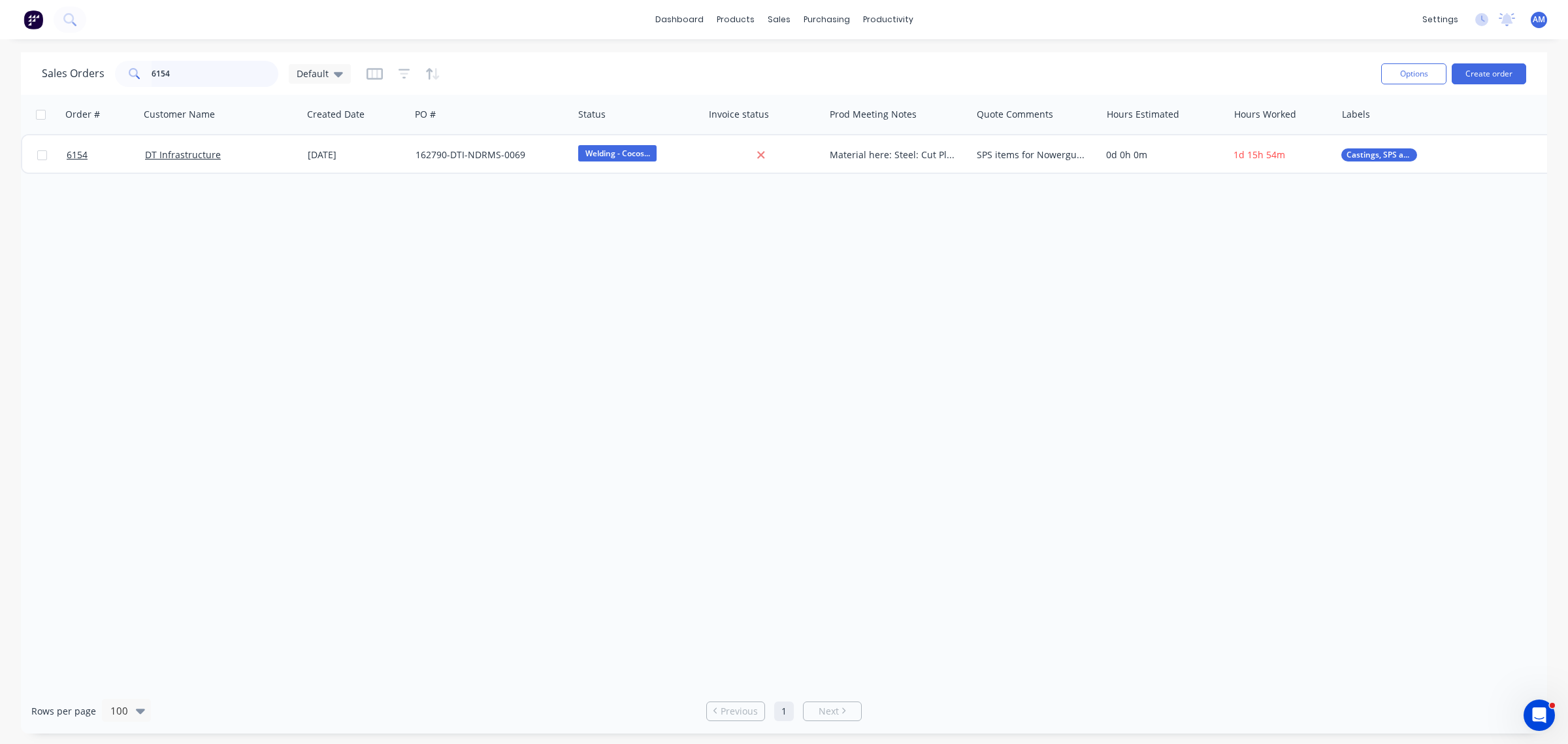
drag, startPoint x: 142, startPoint y: 78, endPoint x: 82, endPoint y: 86, distance: 60.5
click at [82, 86] on div "Sales Orders 6154 Default" at bounding box center [707, 73] width 1329 height 32
